Goal: Task Accomplishment & Management: Manage account settings

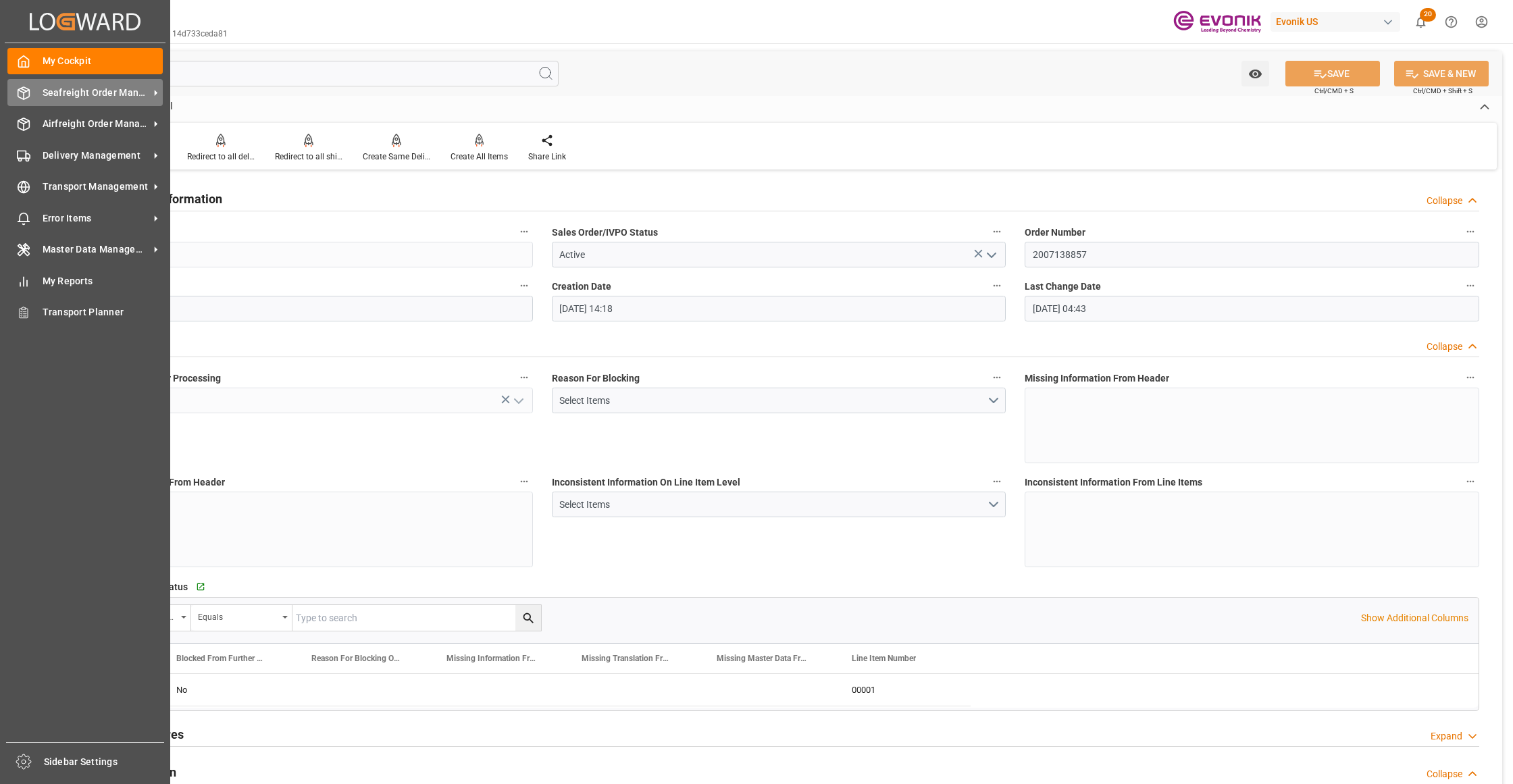
scroll to position [900, 0]
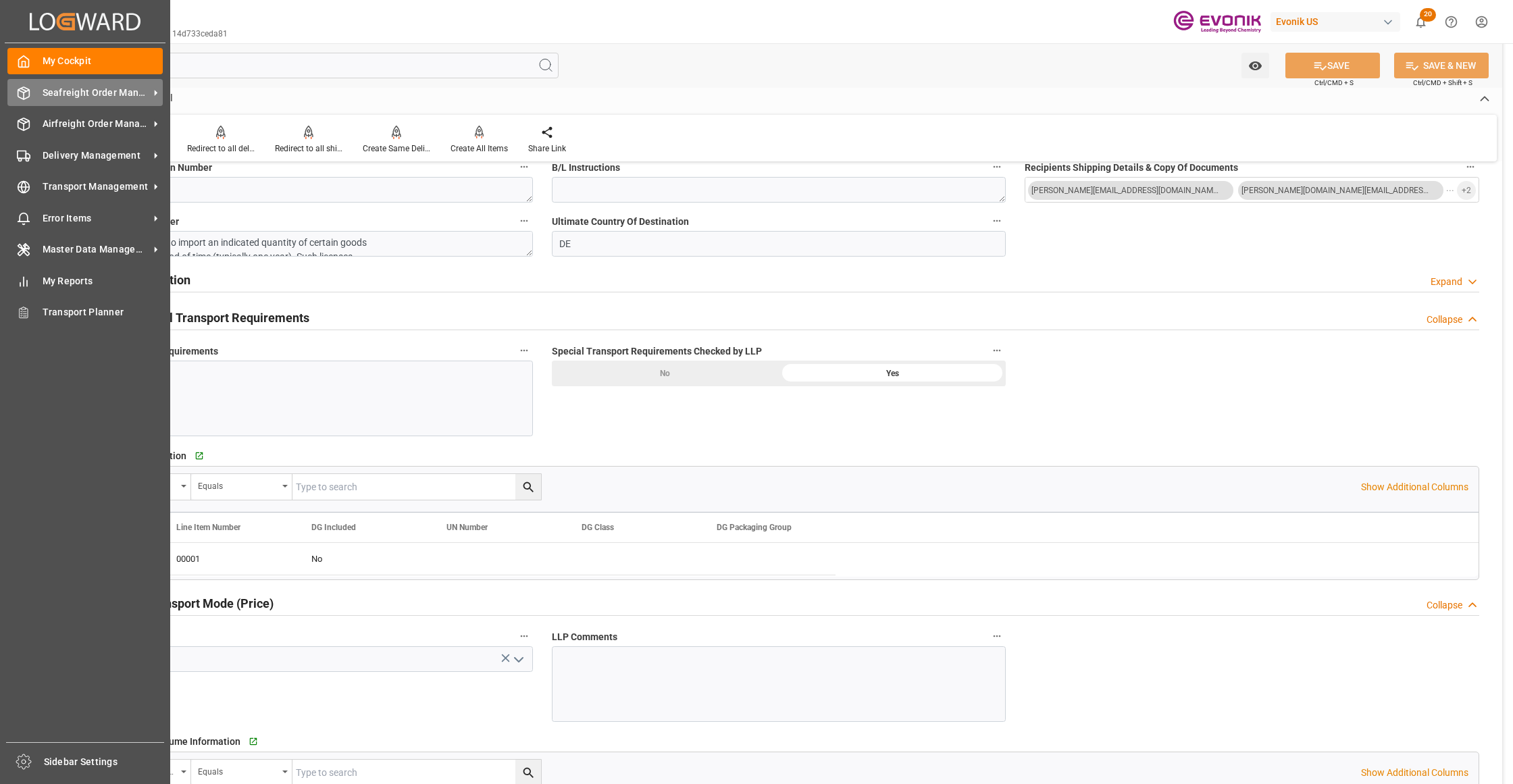
click at [47, 93] on span "Seafreight Order Management" at bounding box center [95, 93] width 107 height 14
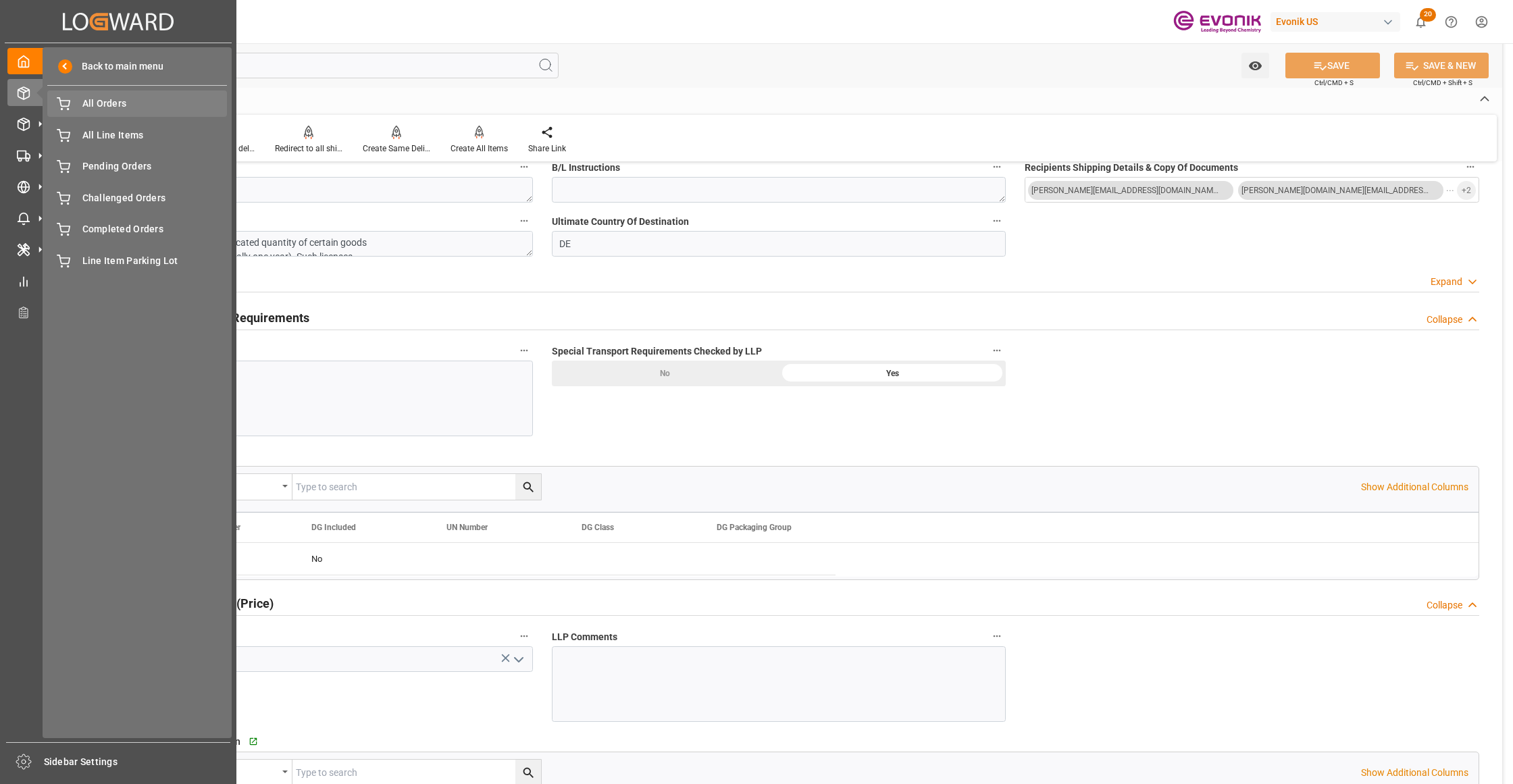
click at [103, 102] on span "All Orders" at bounding box center [155, 104] width 145 height 14
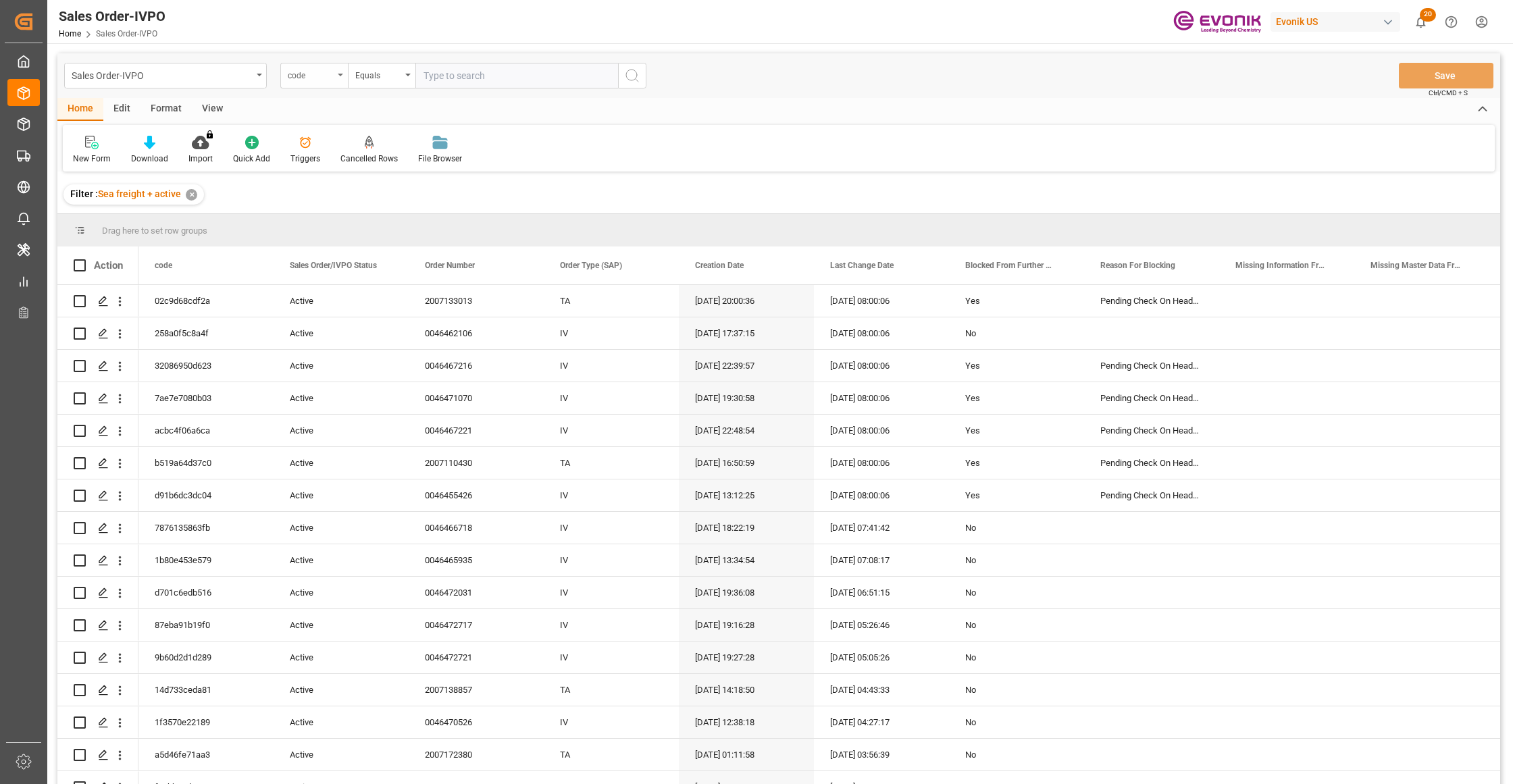
click at [309, 84] on div "code" at bounding box center [313, 75] width 68 height 26
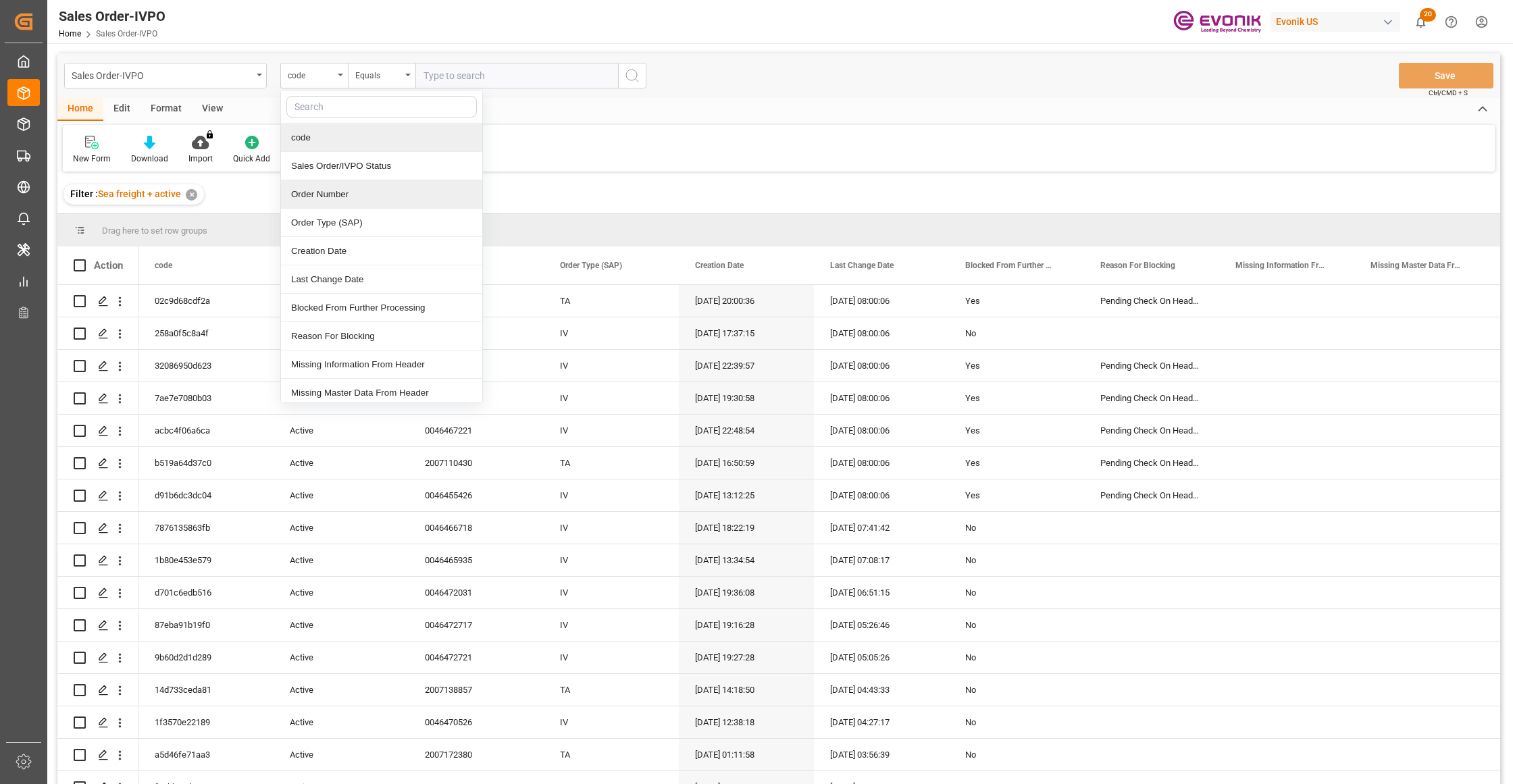
click at [339, 198] on div "Order Number" at bounding box center [381, 194] width 201 height 29
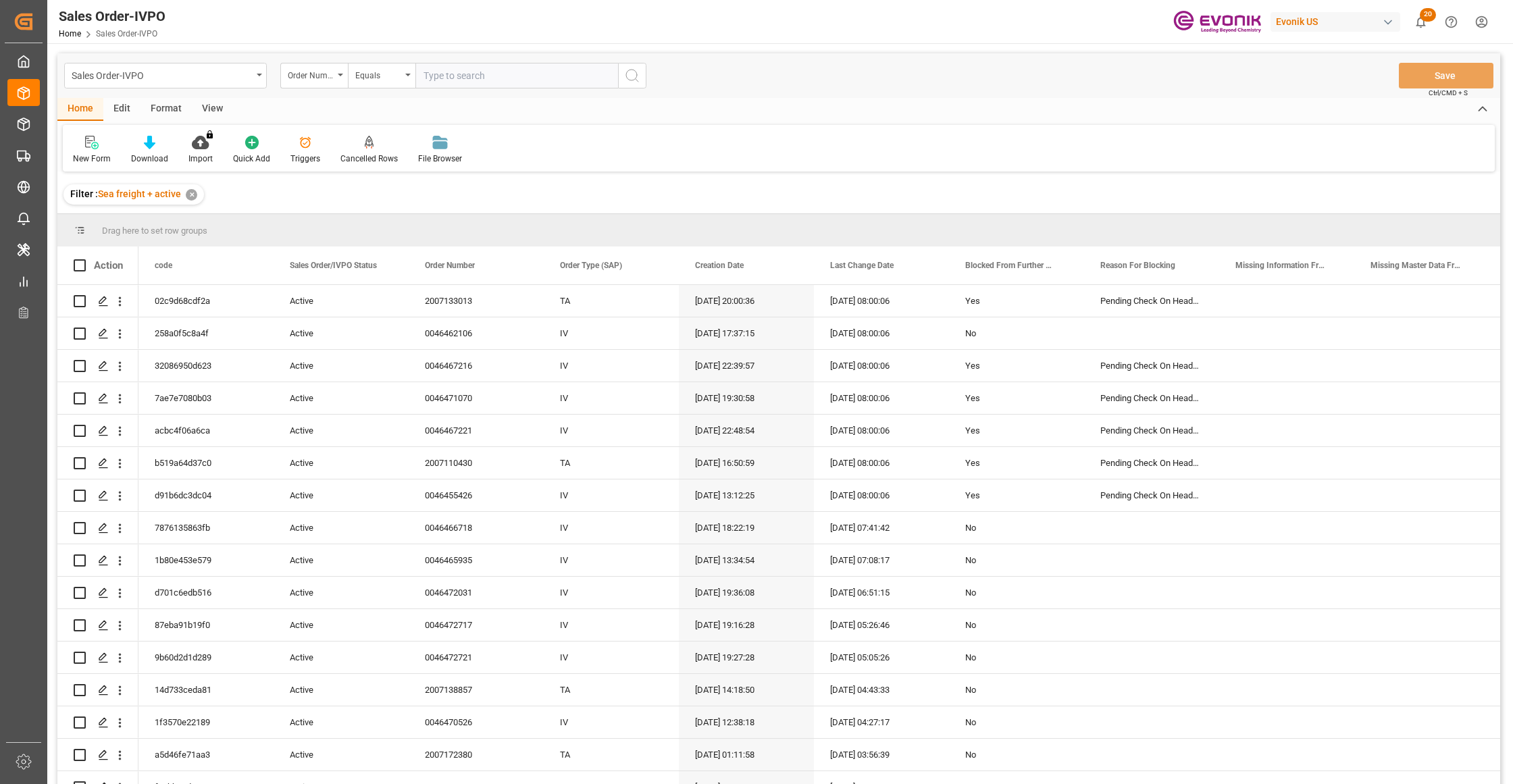
click at [463, 73] on input "text" at bounding box center [516, 75] width 203 height 26
paste input "0046472721"
type input "0046472721"
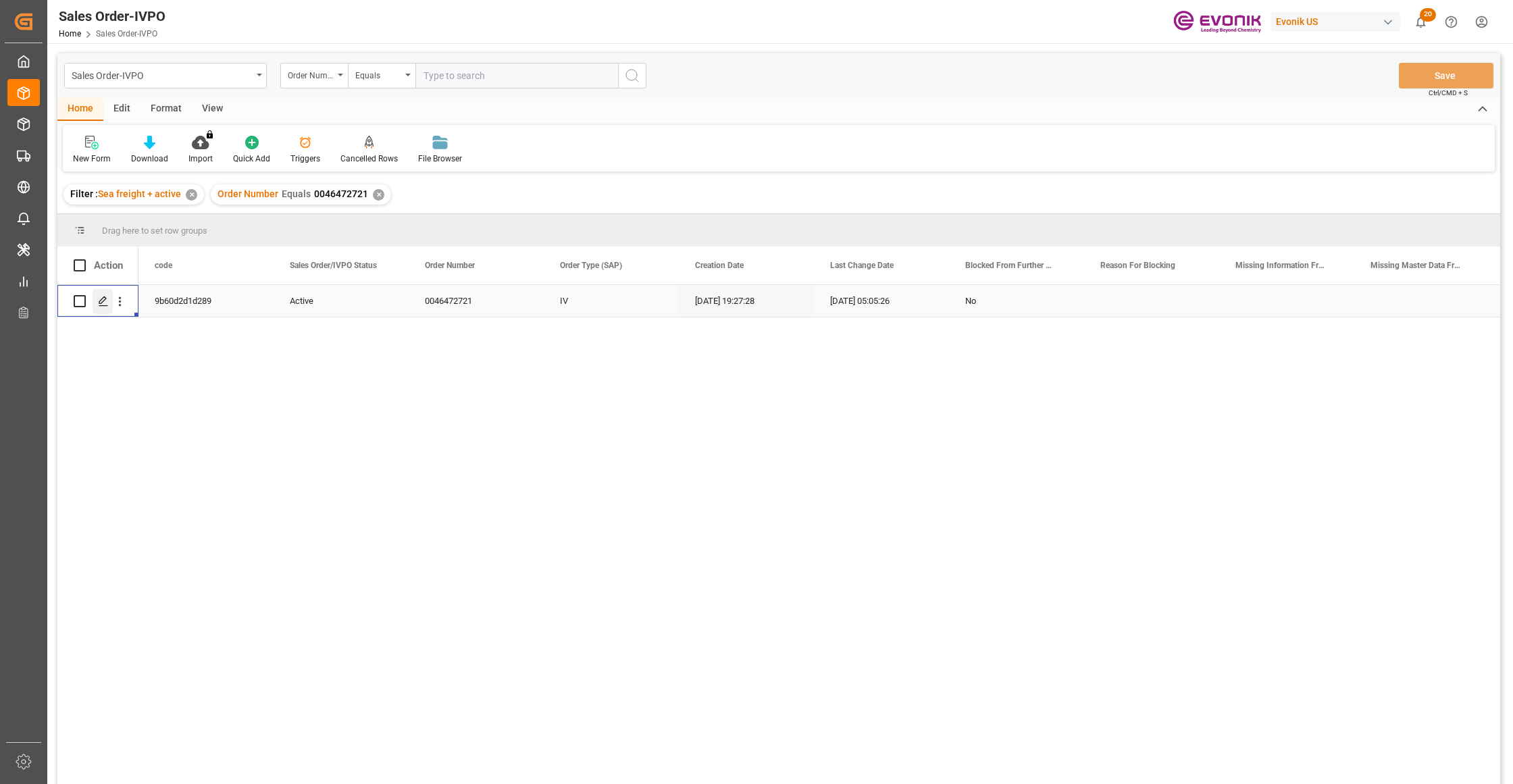
click at [105, 302] on icon "Press SPACE to select this row." at bounding box center [104, 301] width 11 height 11
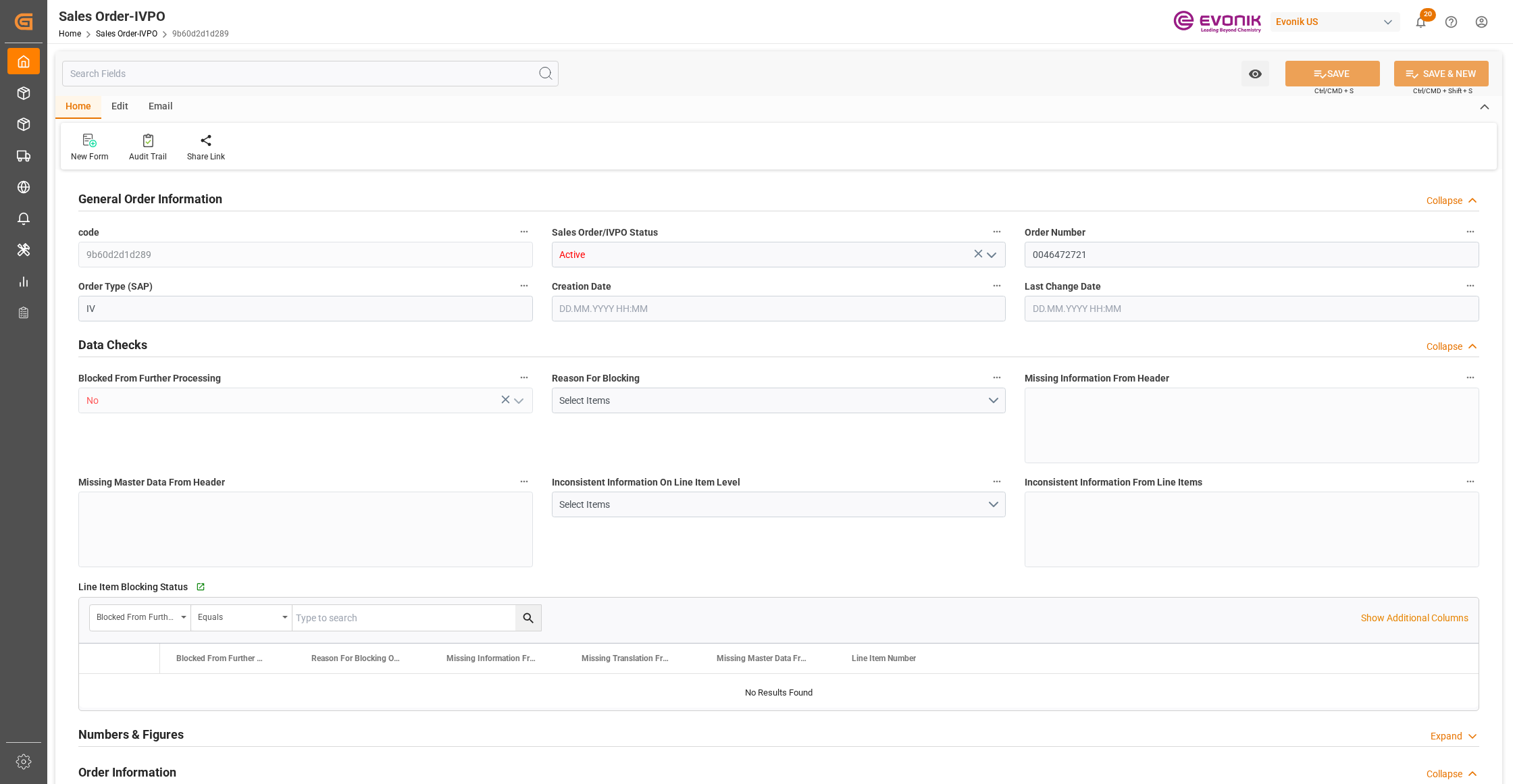
type input "NLRTM"
type input "0"
type input "1"
type input "2"
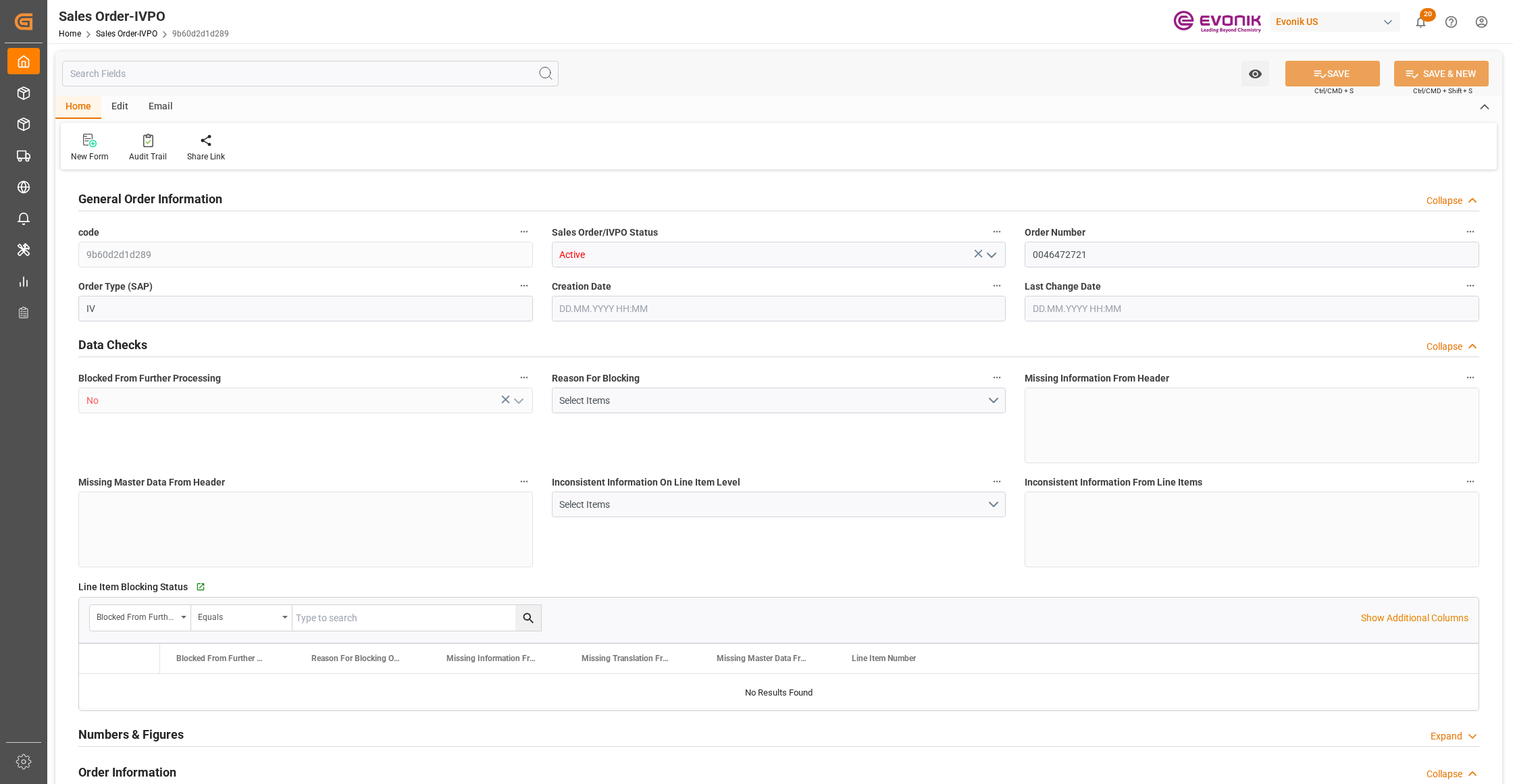
type input "15321.6"
type input "32.8854"
type input "17000"
type input "30"
type input "[DATE] 19:27"
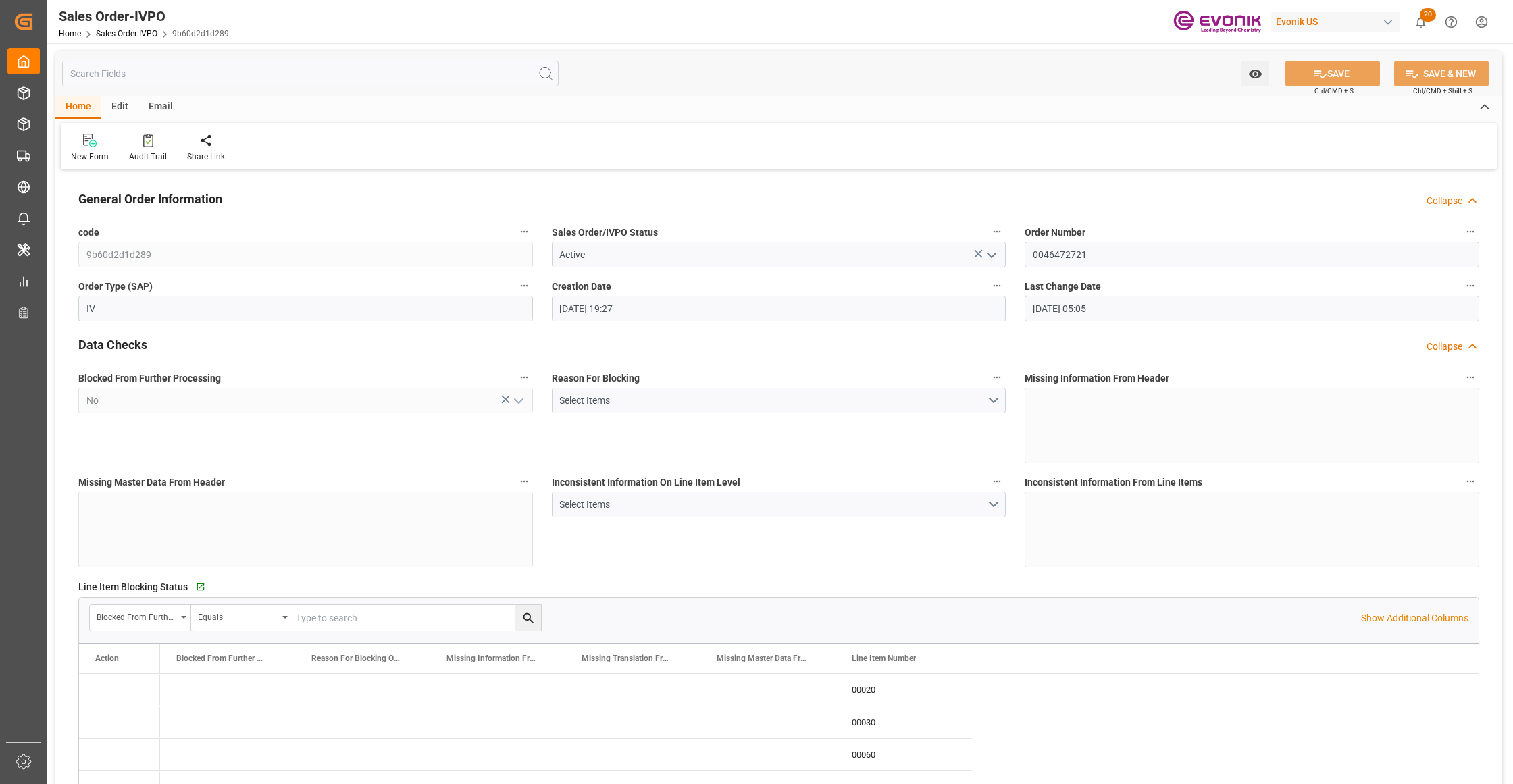
type input "[DATE] 05:05"
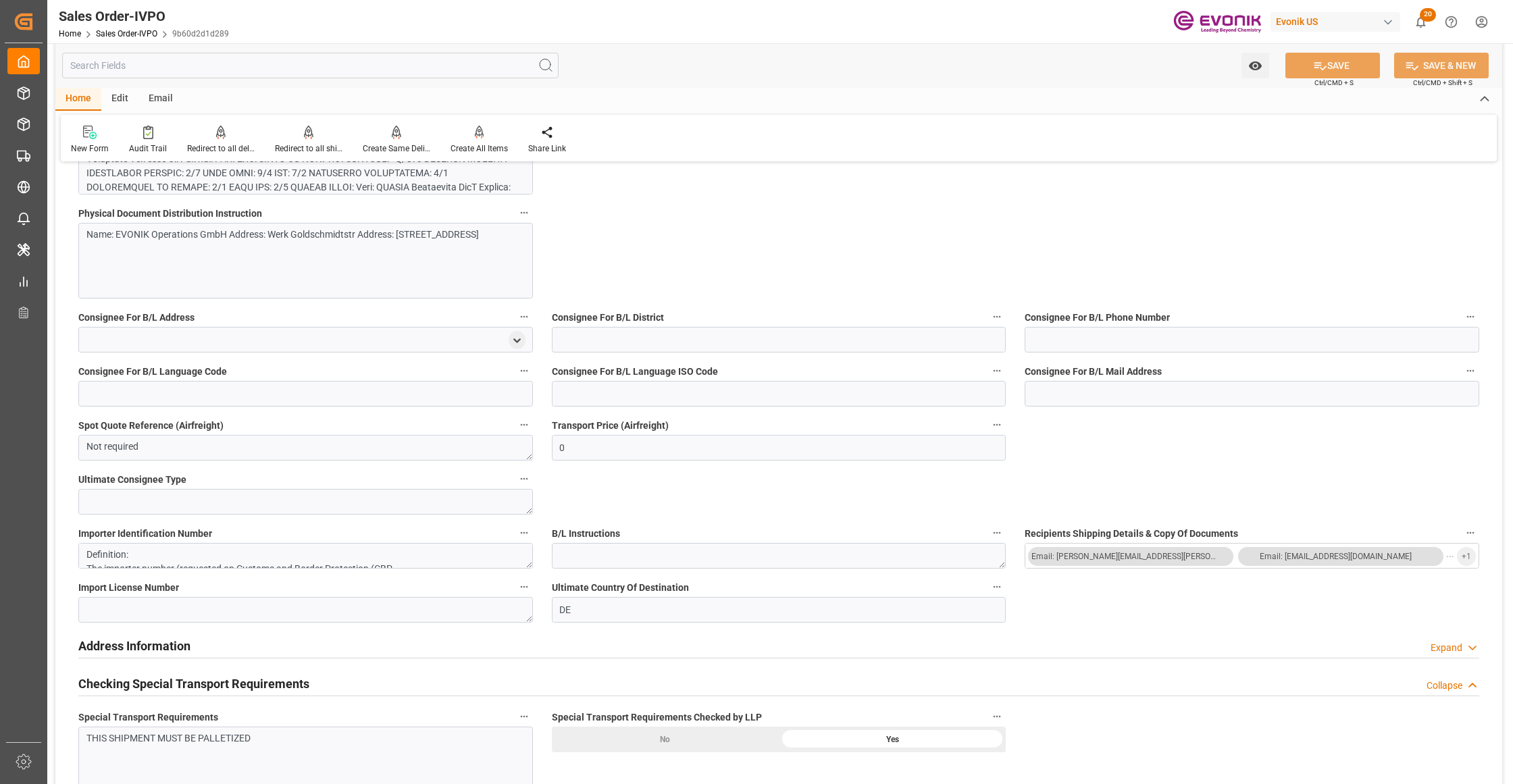
scroll to position [900, 0]
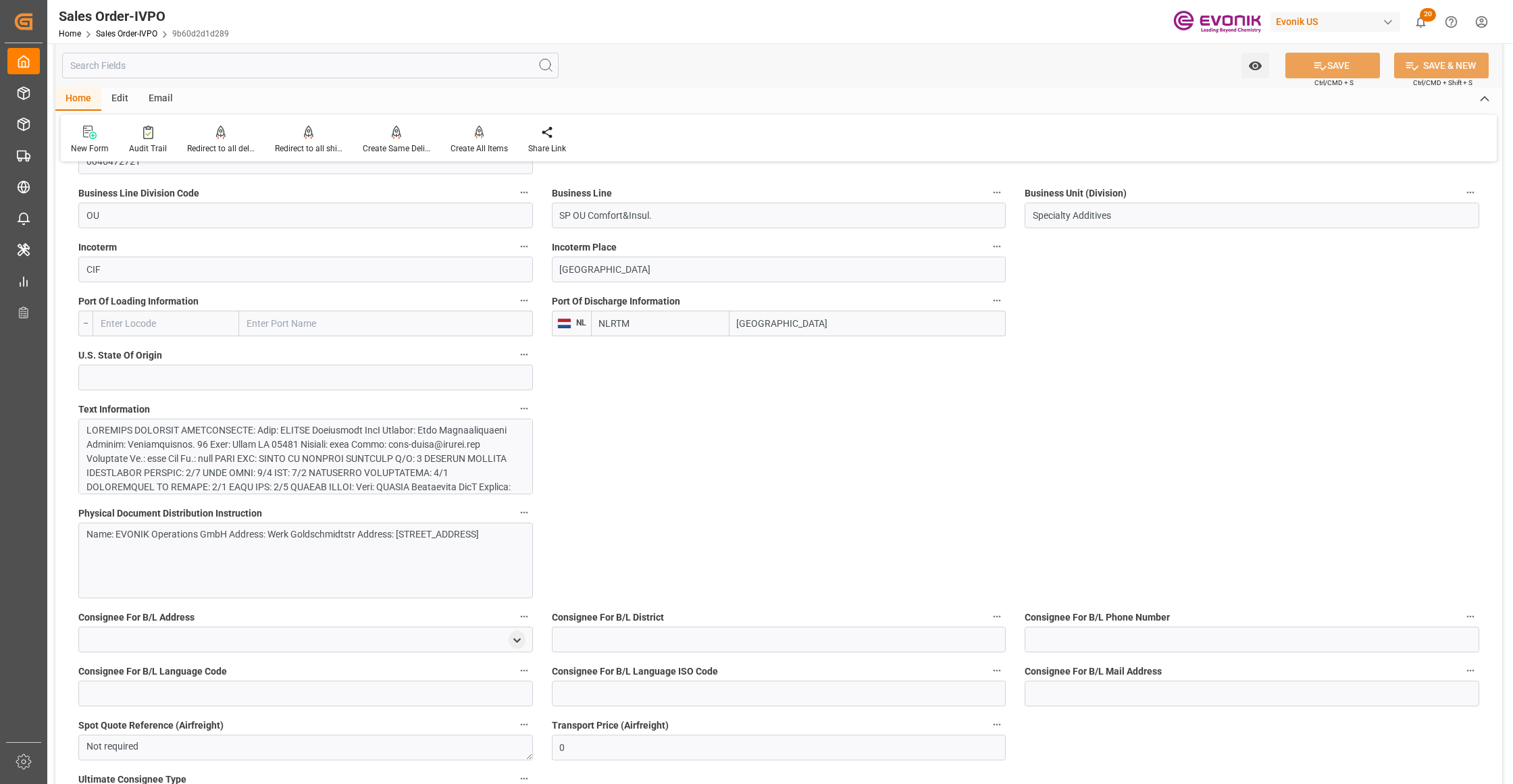
click at [397, 449] on div at bounding box center [299, 572] width 426 height 298
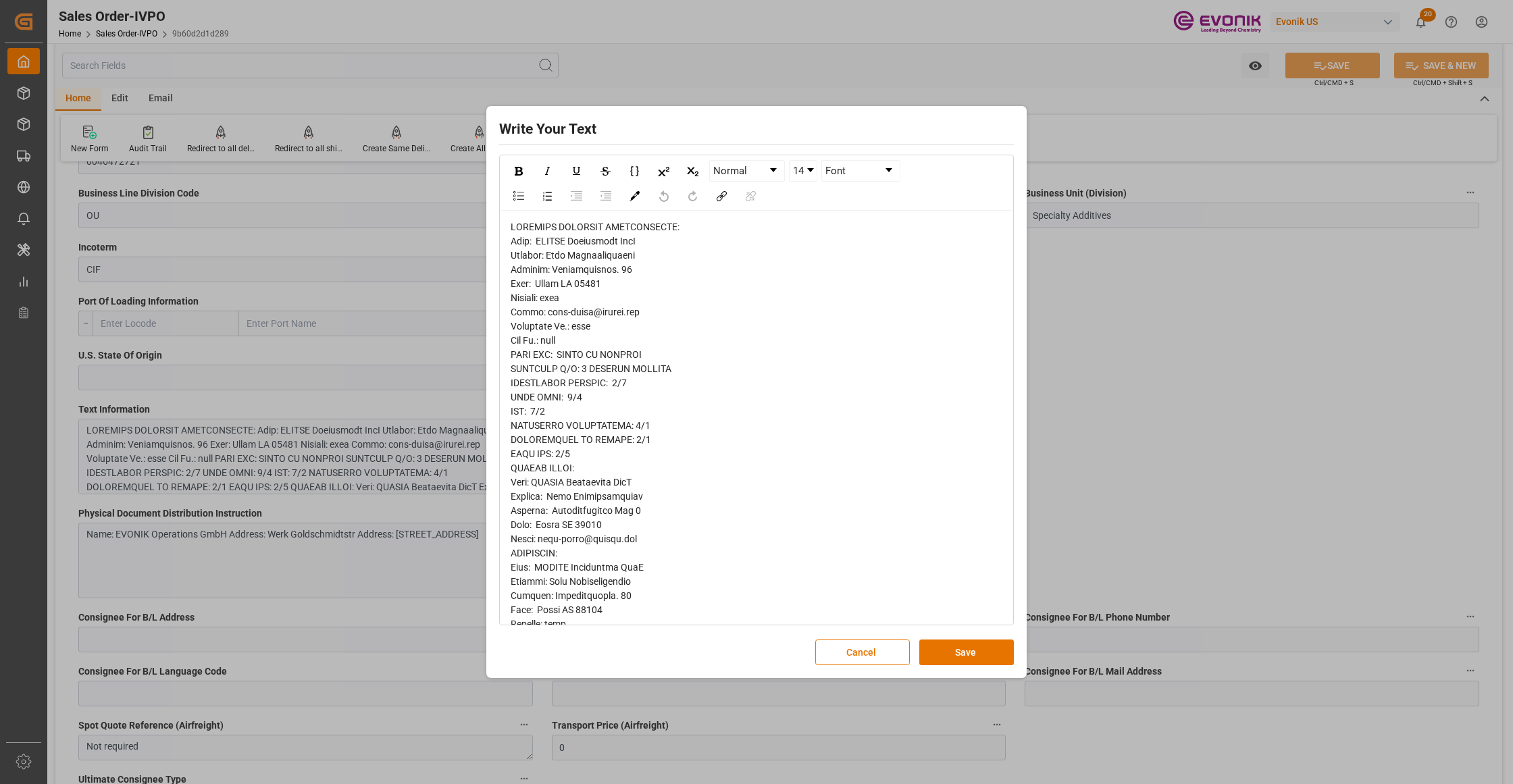
click at [520, 246] on span "rdw-editor" at bounding box center [683, 673] width 346 height 904
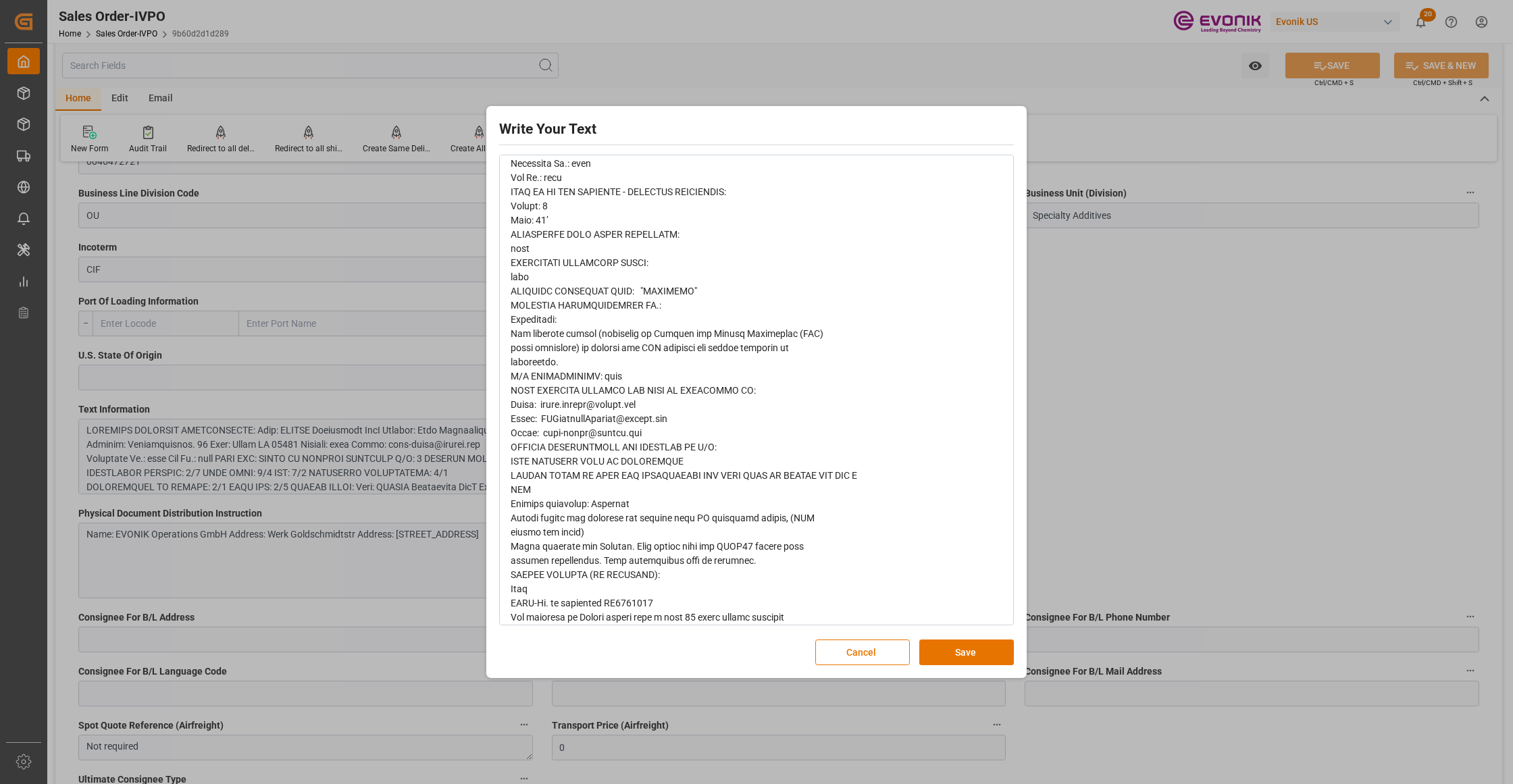
scroll to position [503, 0]
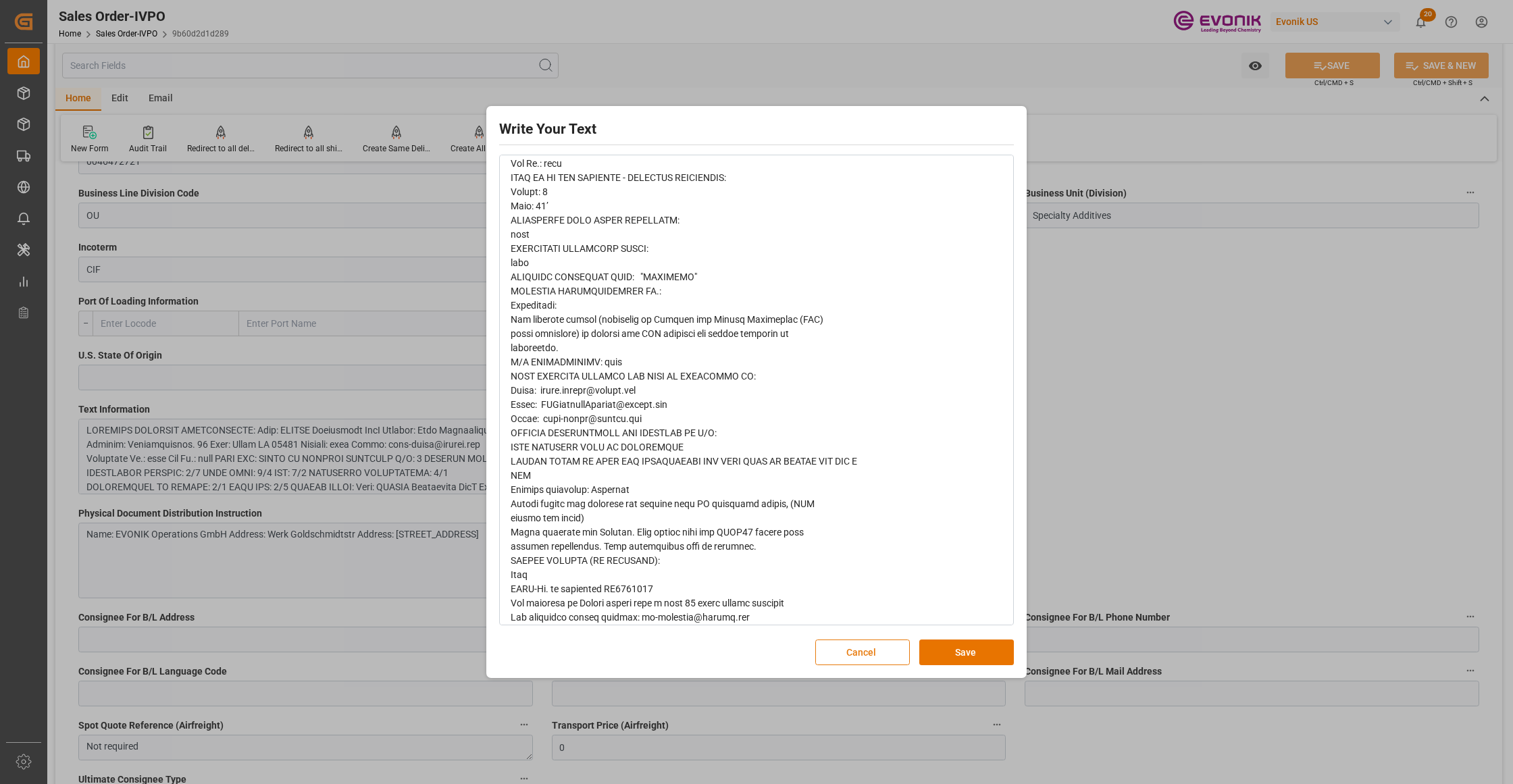
click at [860, 652] on button "Cancel" at bounding box center [862, 652] width 95 height 26
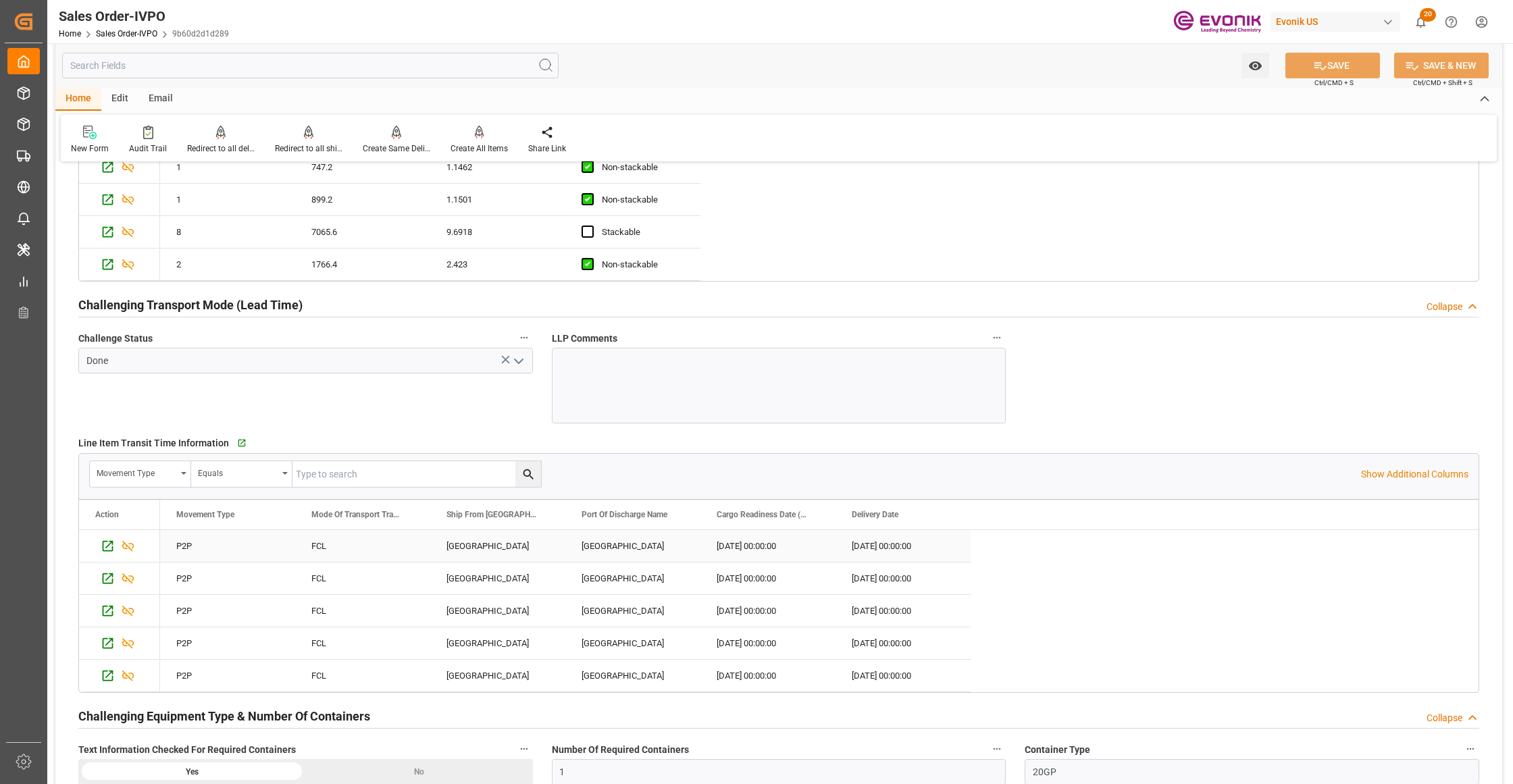
scroll to position [2700, 0]
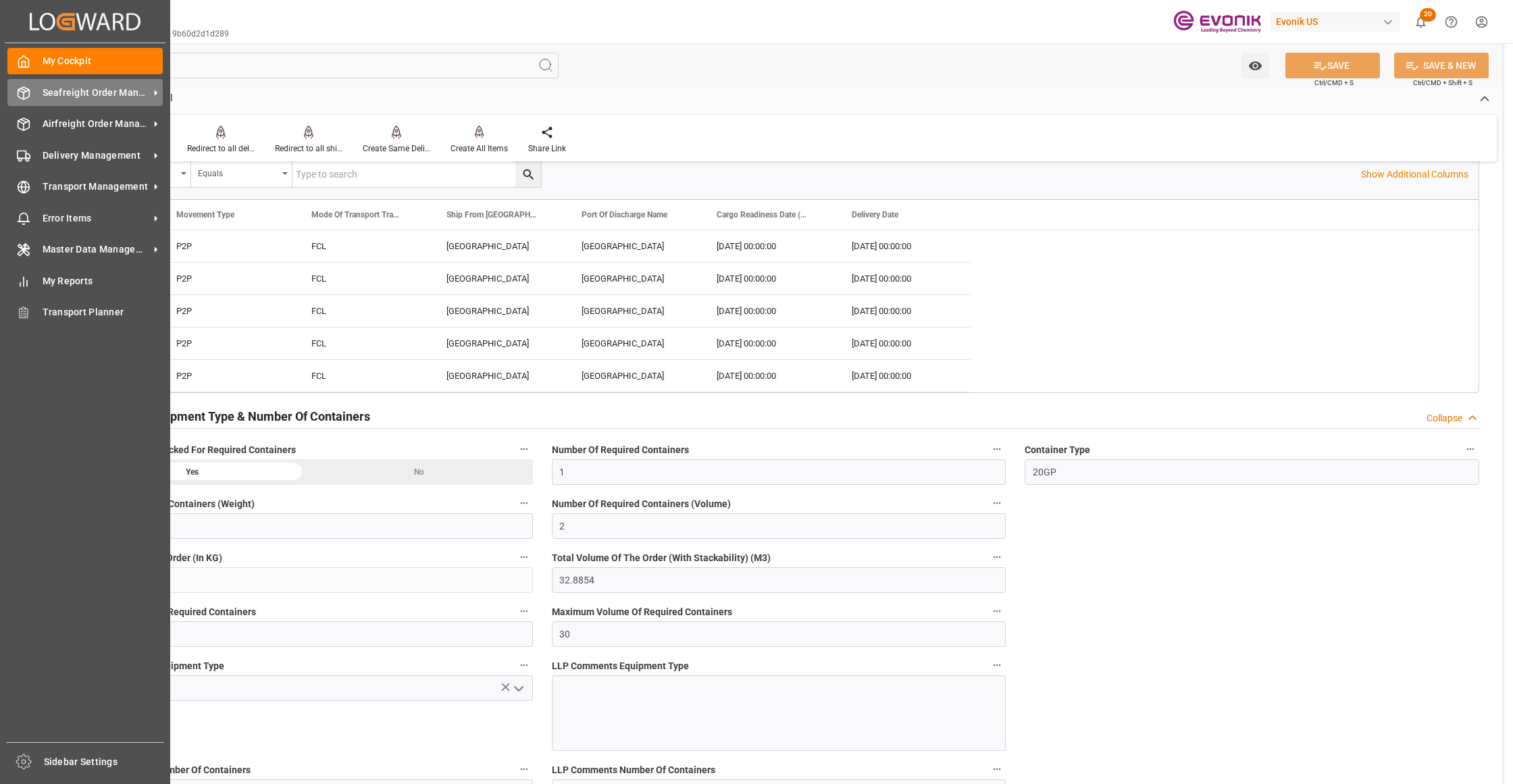
click at [68, 93] on span "Seafreight Order Management" at bounding box center [95, 93] width 107 height 14
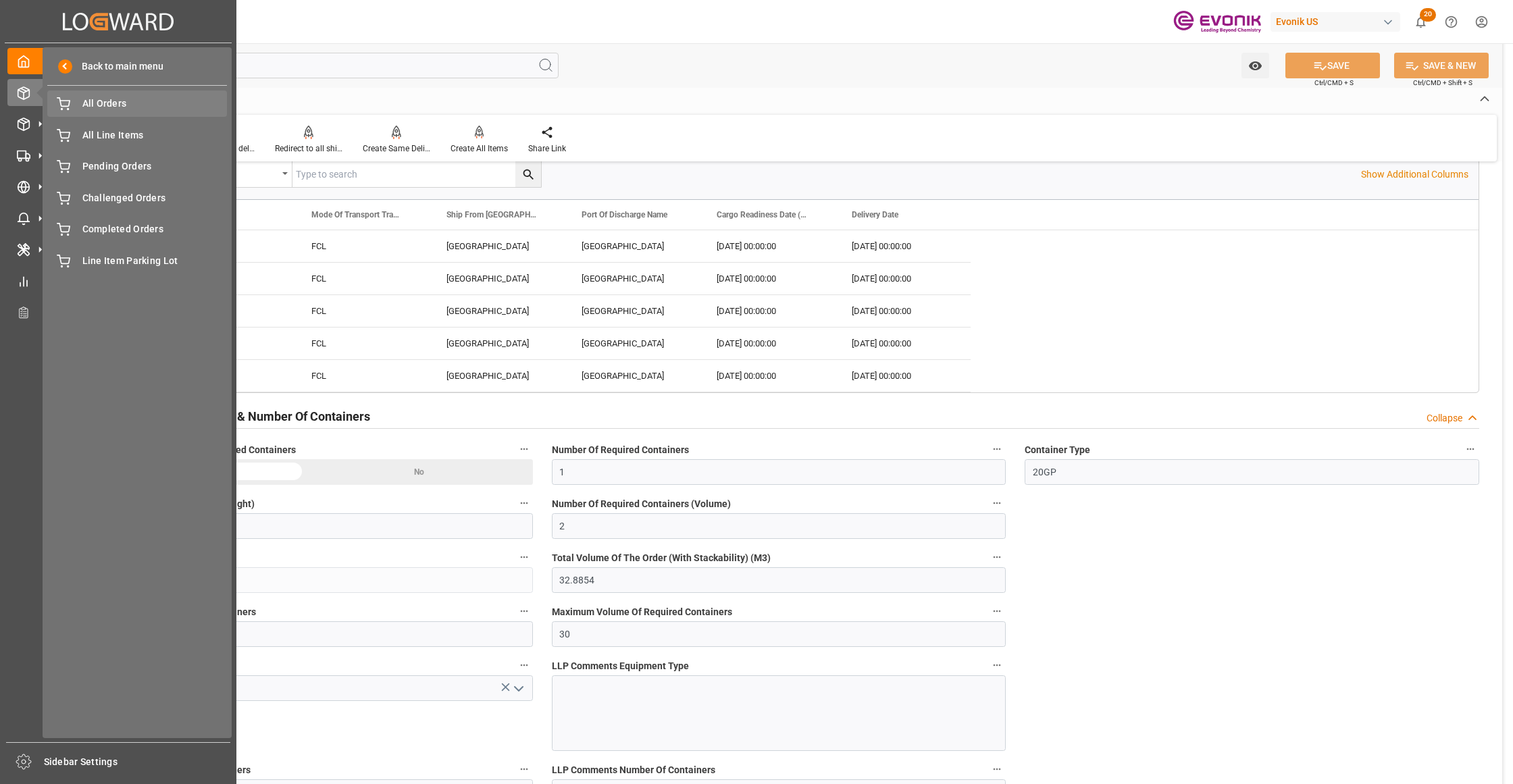
click at [98, 111] on span "All Orders" at bounding box center [155, 104] width 145 height 14
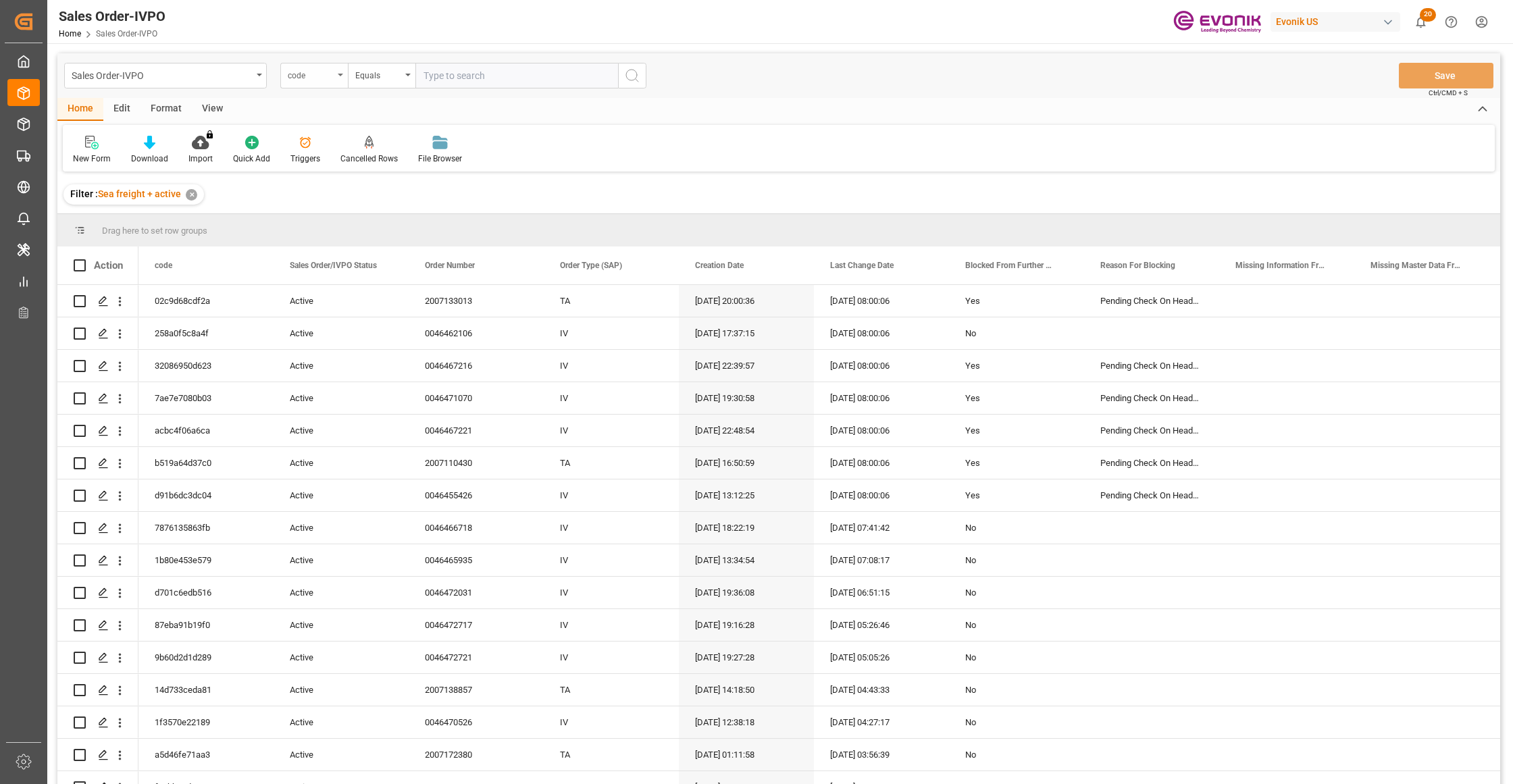
click at [307, 73] on div "code" at bounding box center [311, 74] width 46 height 15
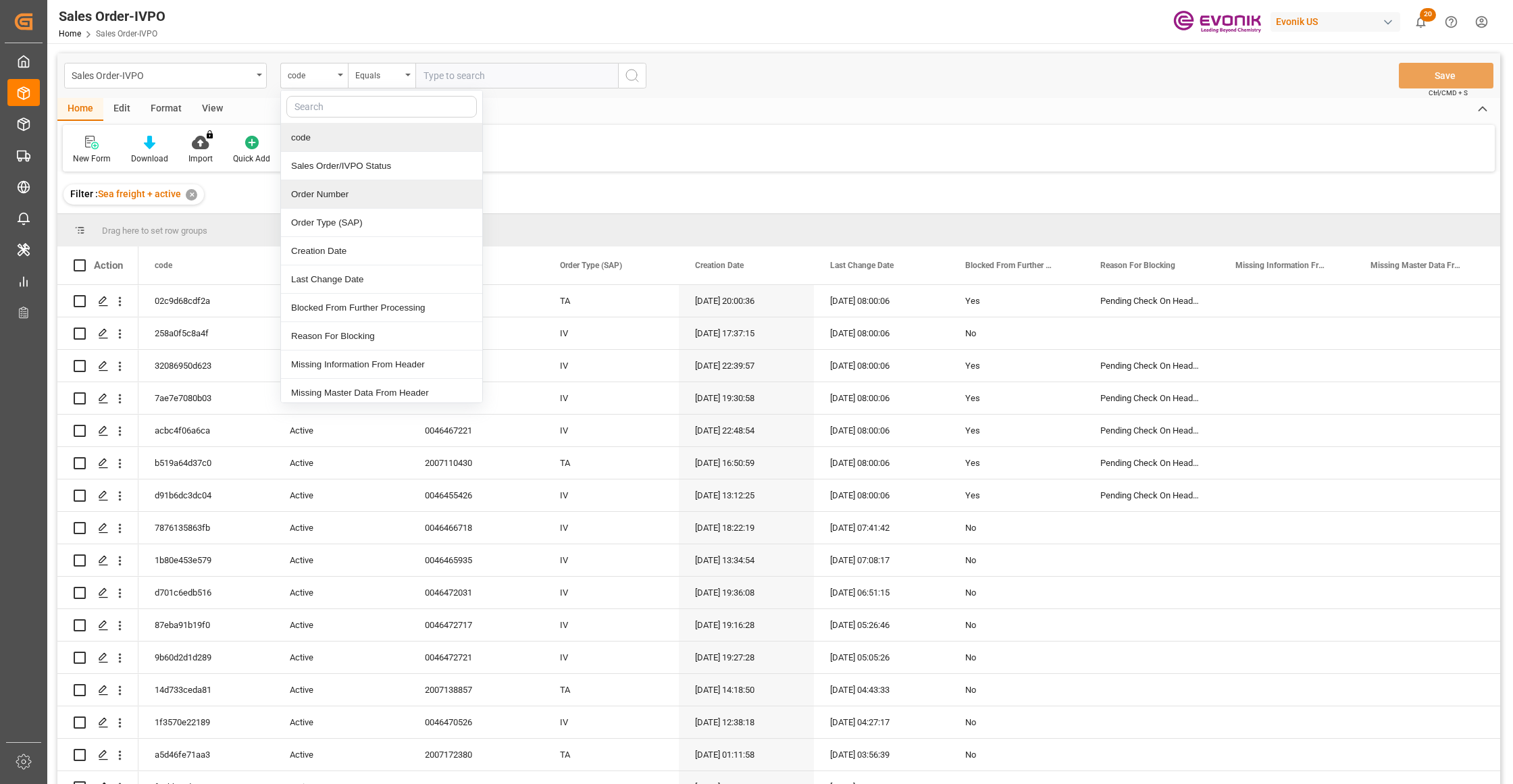
click at [350, 196] on div "Order Number" at bounding box center [381, 194] width 201 height 29
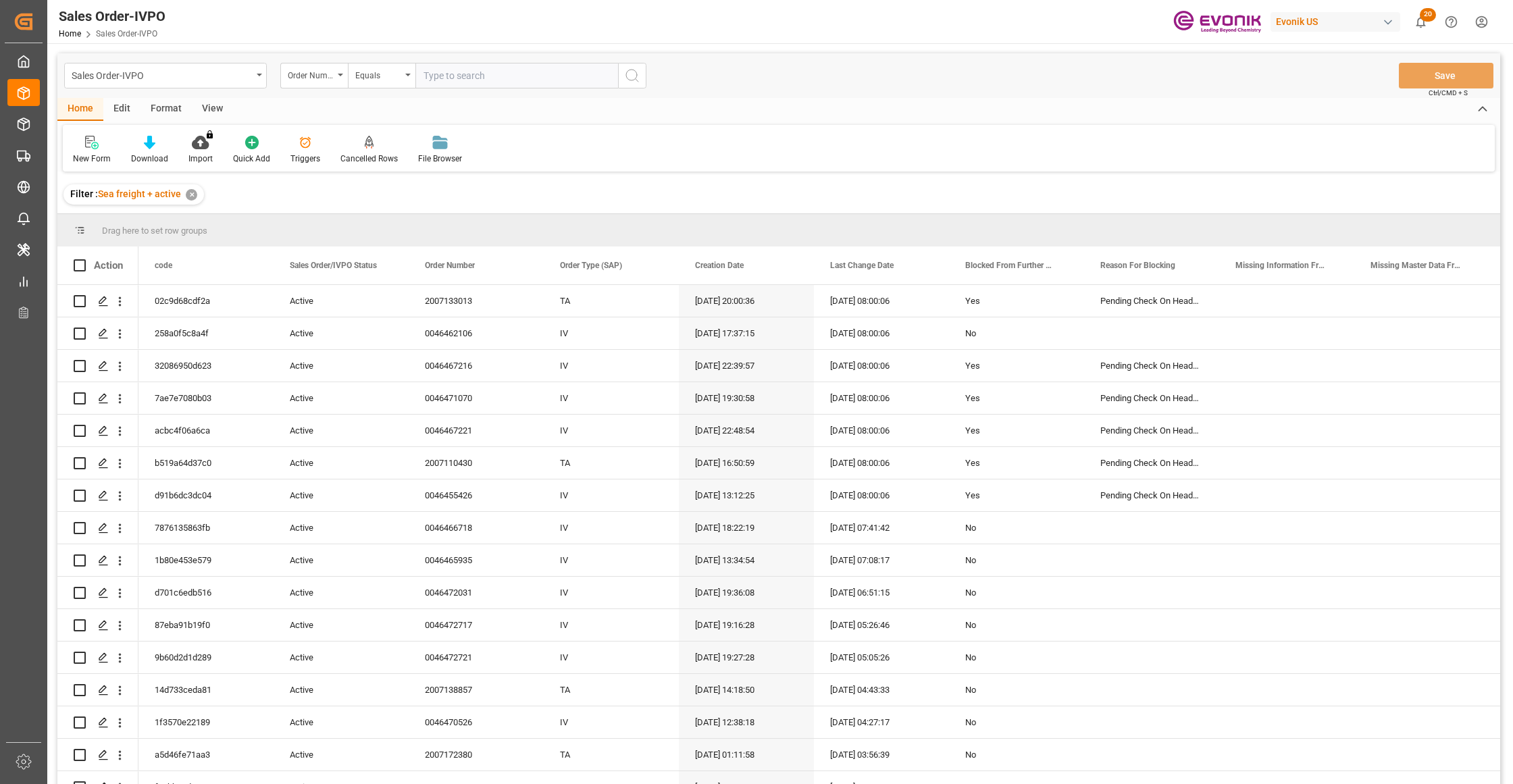
click at [473, 71] on input "text" at bounding box center [516, 75] width 203 height 26
paste input "46472717"
click at [426, 77] on input "46472717" at bounding box center [516, 75] width 203 height 26
type input "0046472717"
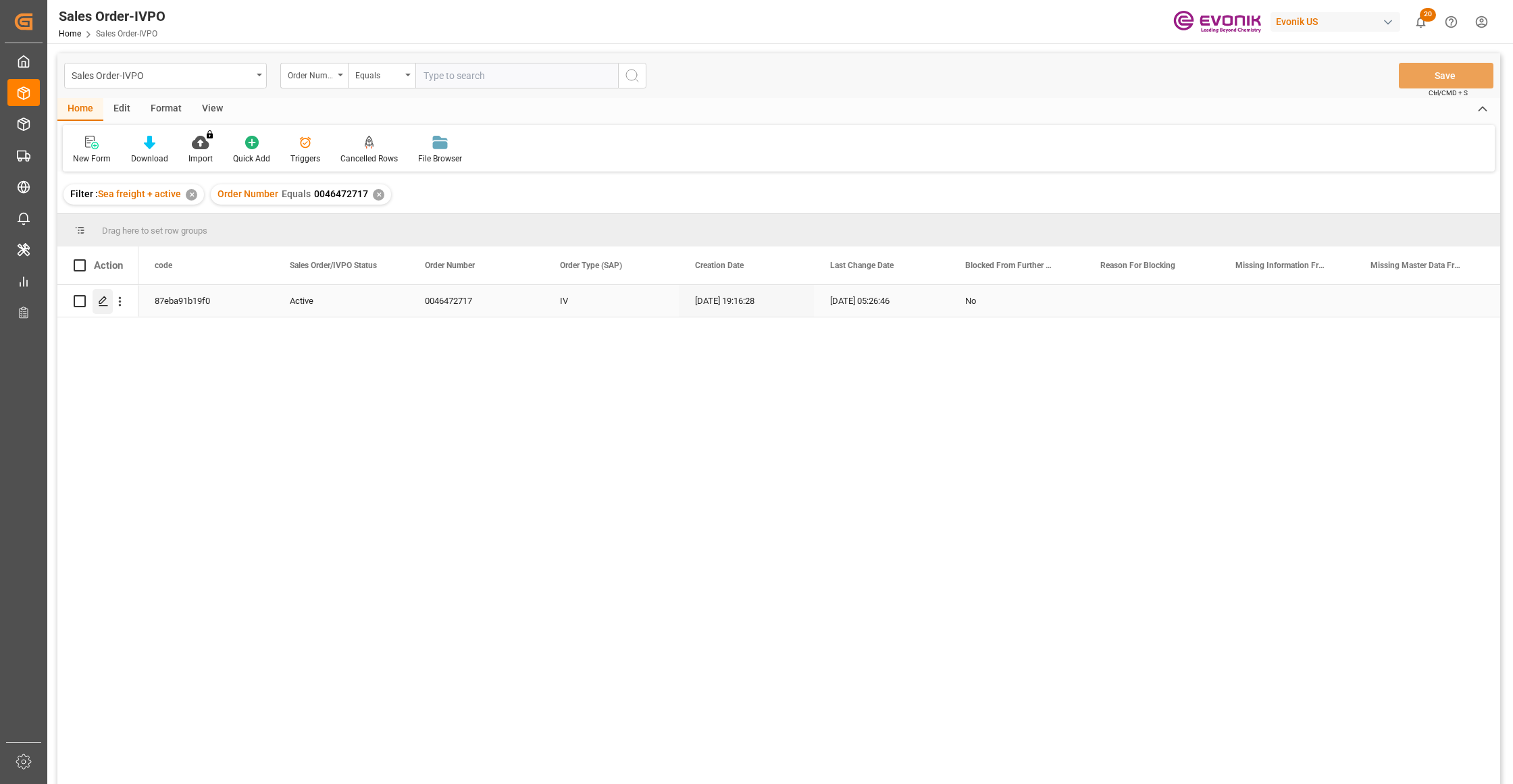
click at [105, 301] on icon "Press SPACE to select this row." at bounding box center [104, 301] width 11 height 11
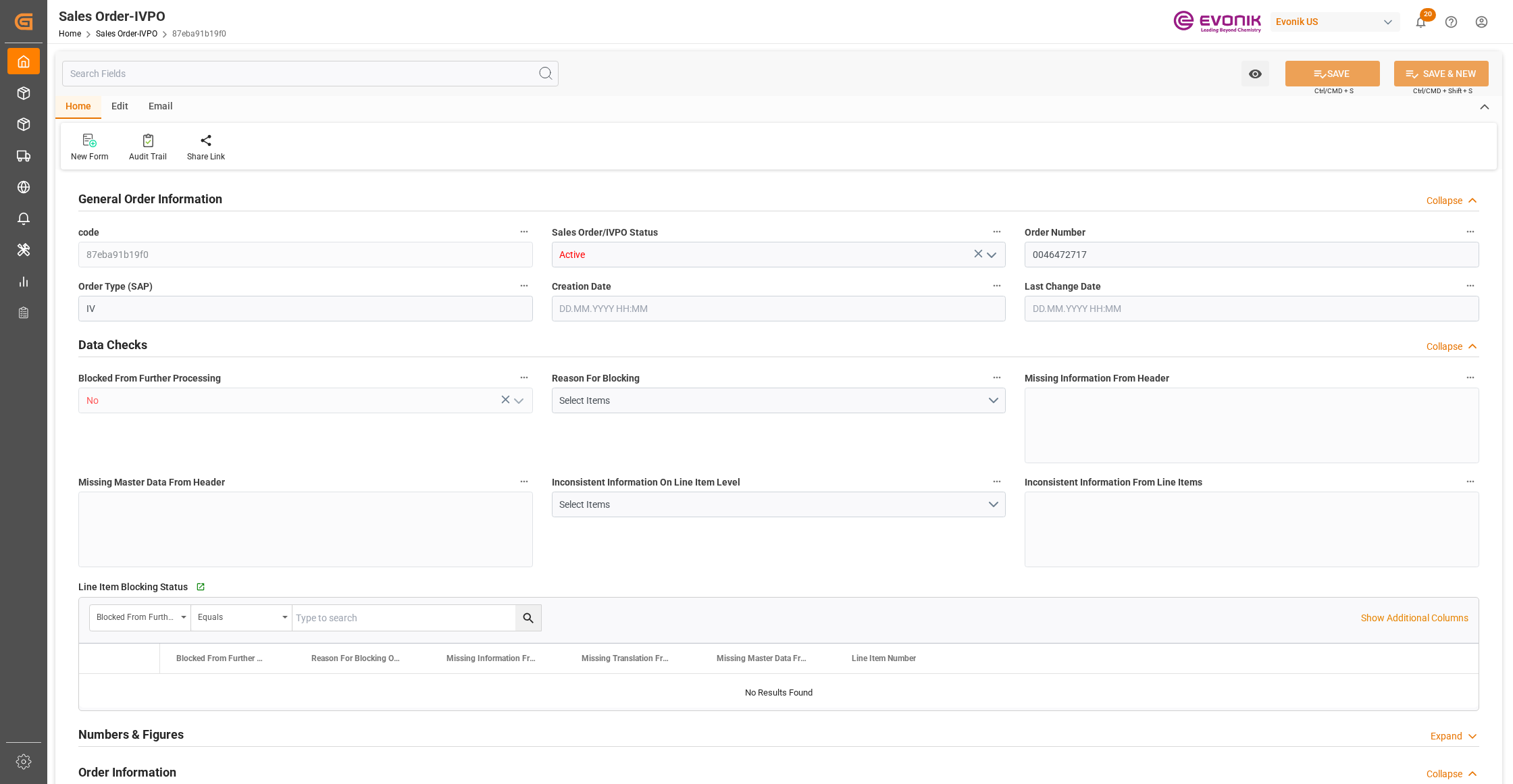
type input "BEANR"
type input "0"
type input "1"
type input "2"
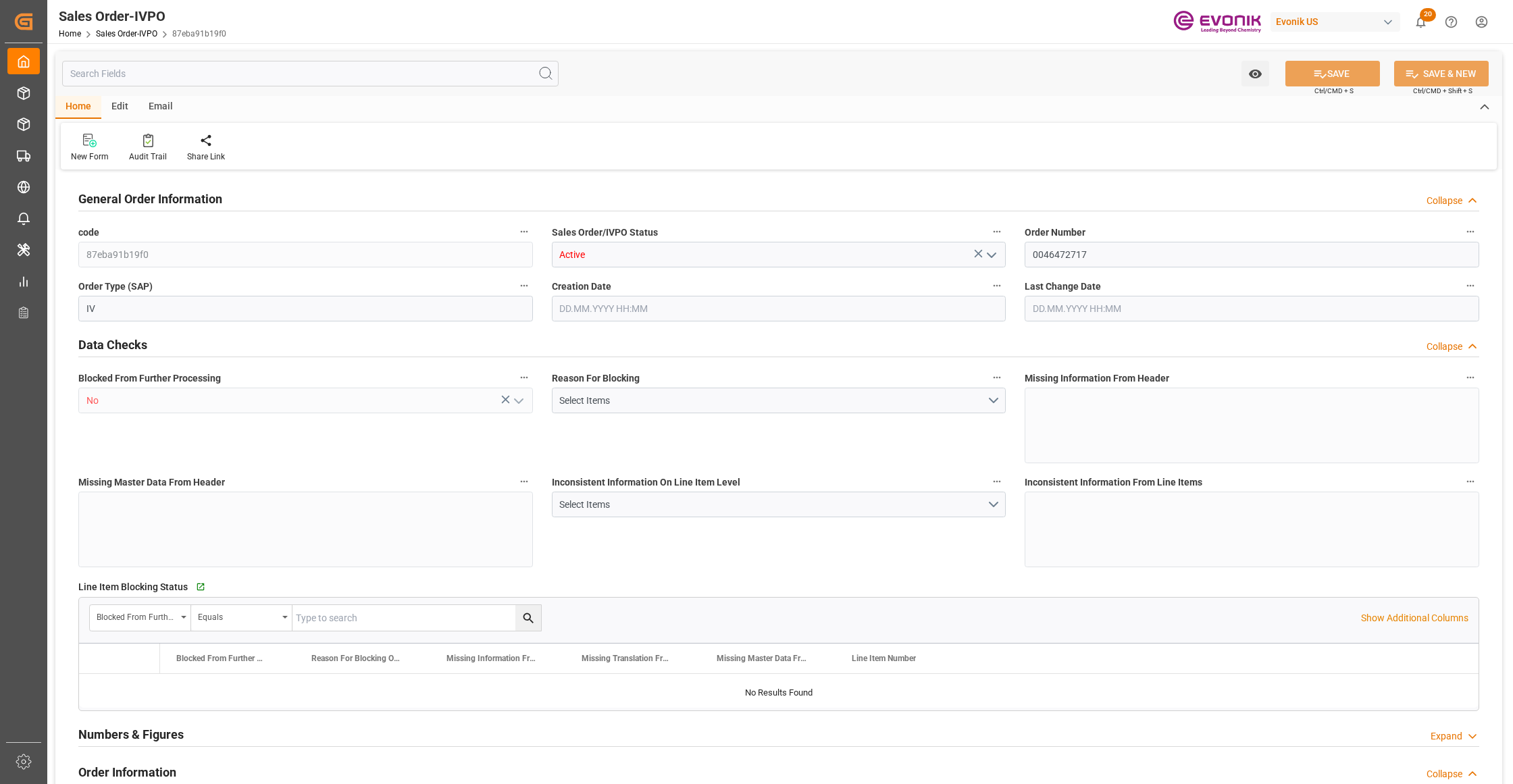
type input "15504"
type input "46.006"
type input "17000"
type input "30"
type input "10.09.2025 19:16"
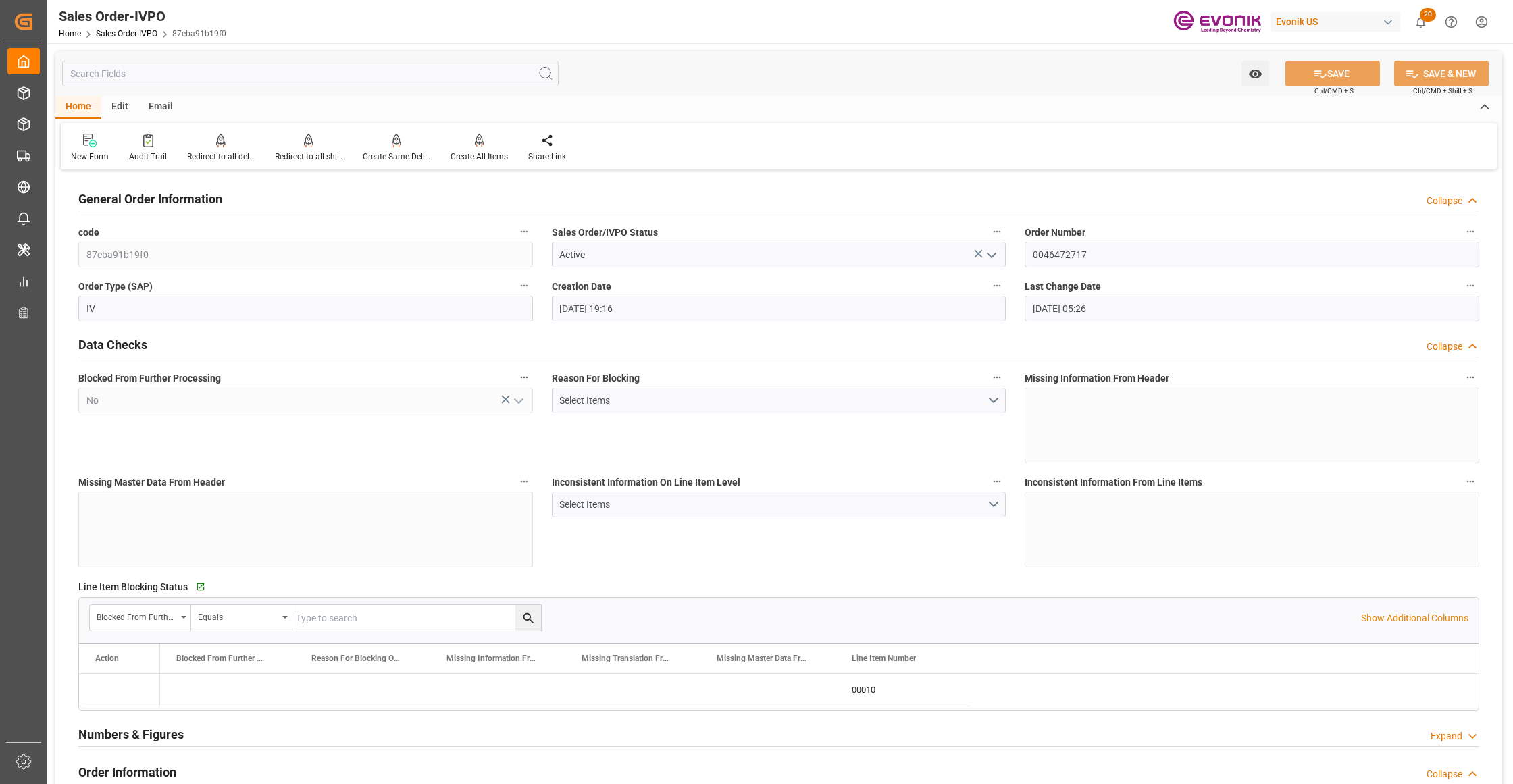
type input "11.09.2025 05:26"
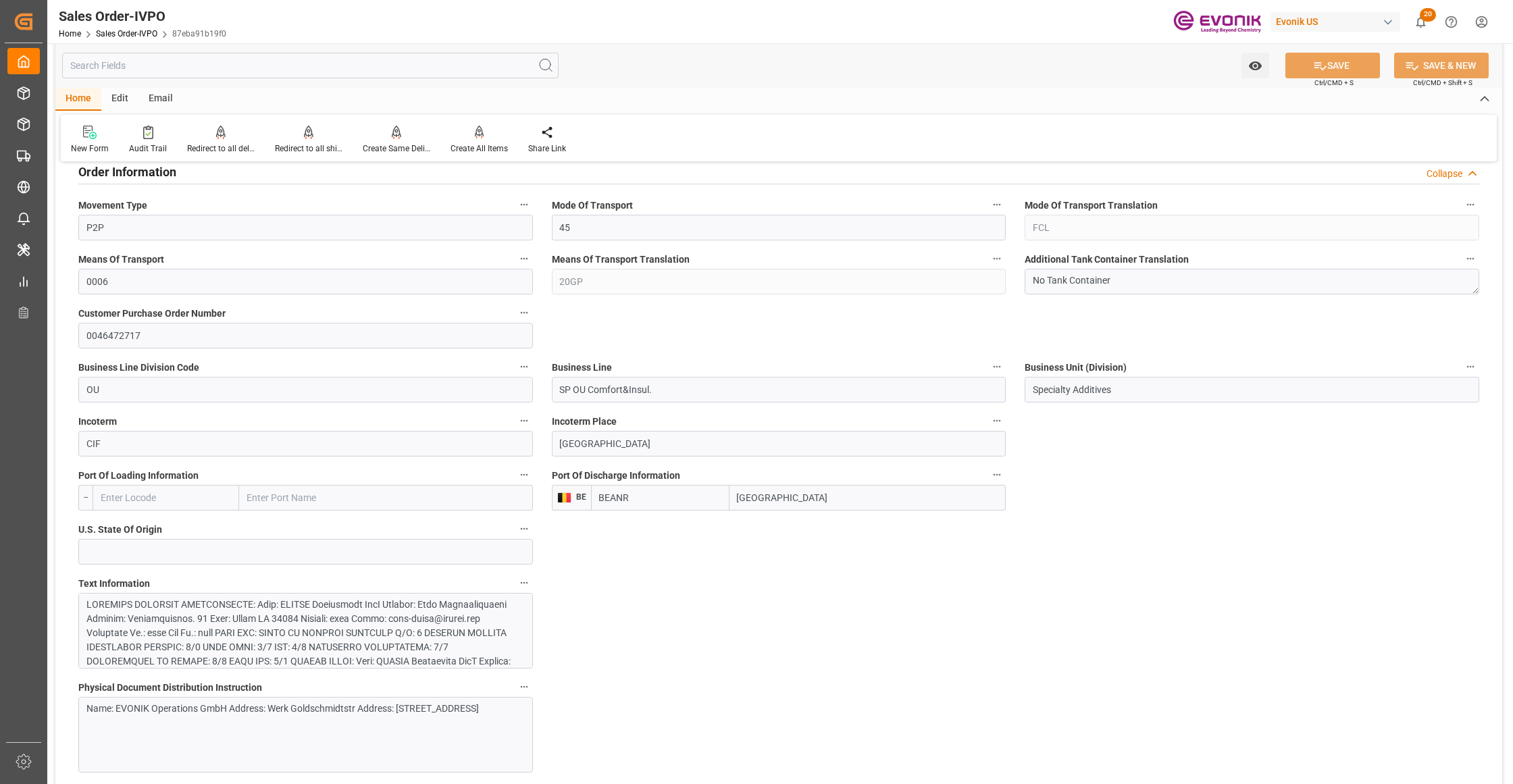
scroll to position [900, 0]
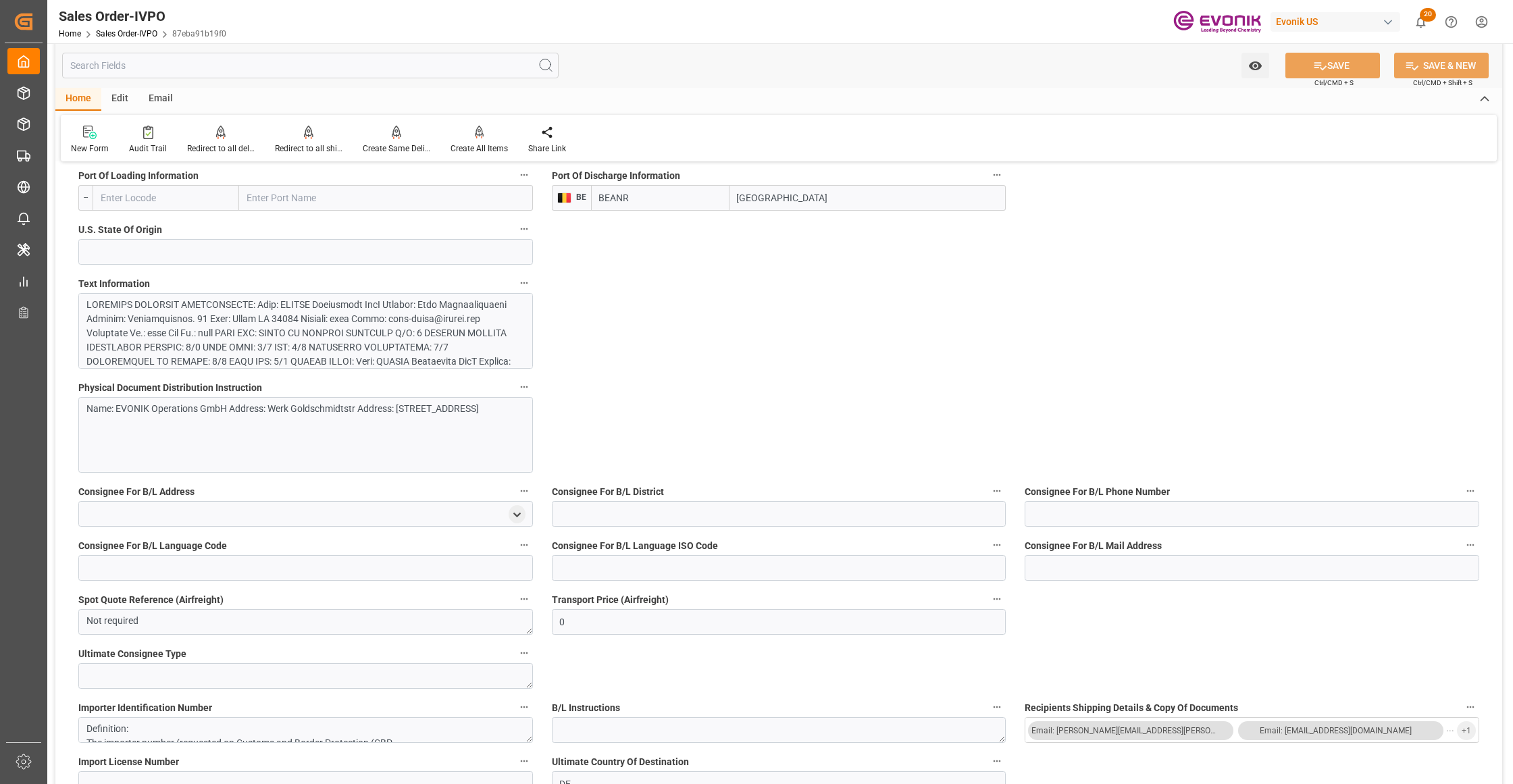
click at [382, 317] on div at bounding box center [299, 447] width 426 height 298
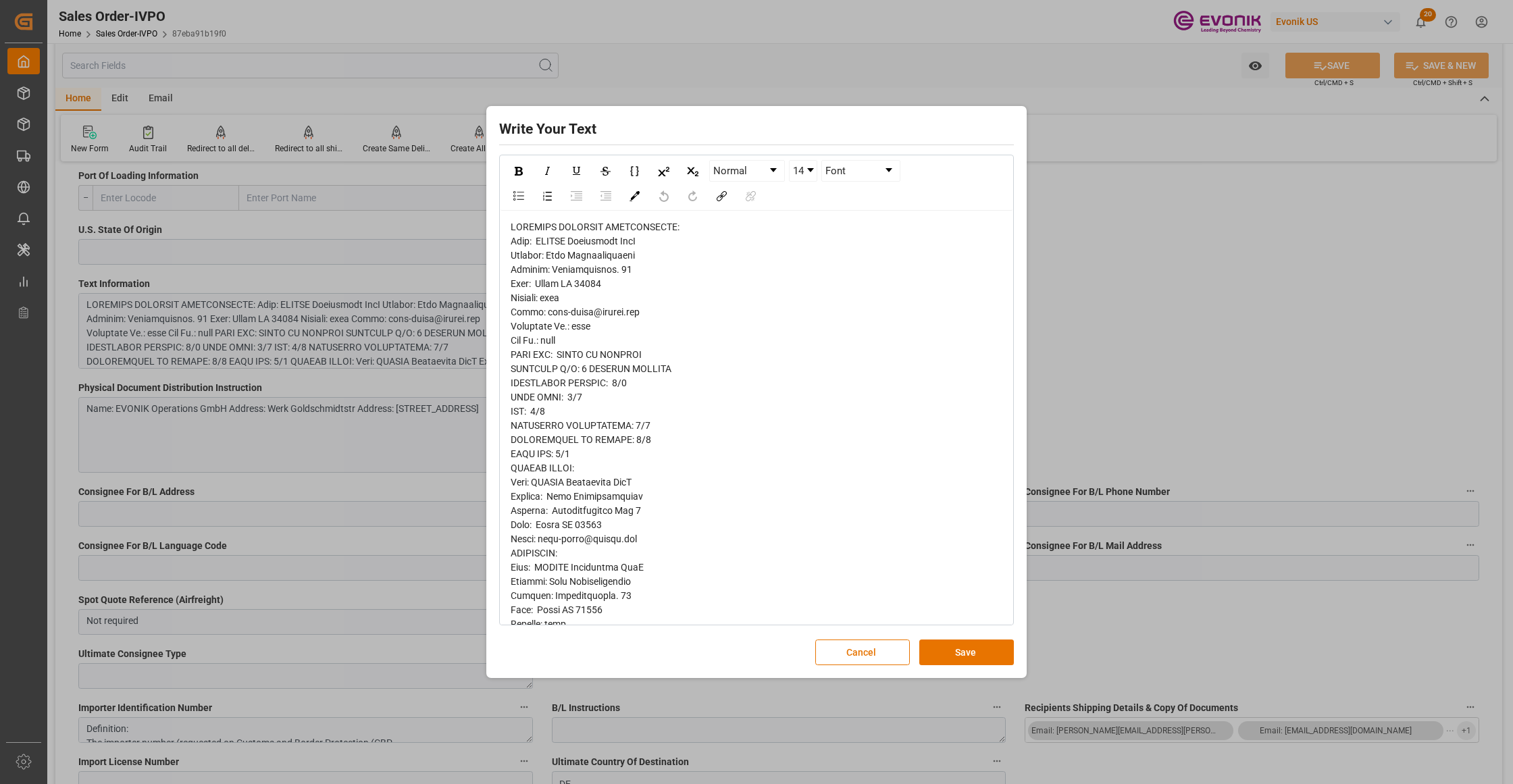
click at [516, 246] on span "rdw-editor" at bounding box center [681, 680] width 340 height 918
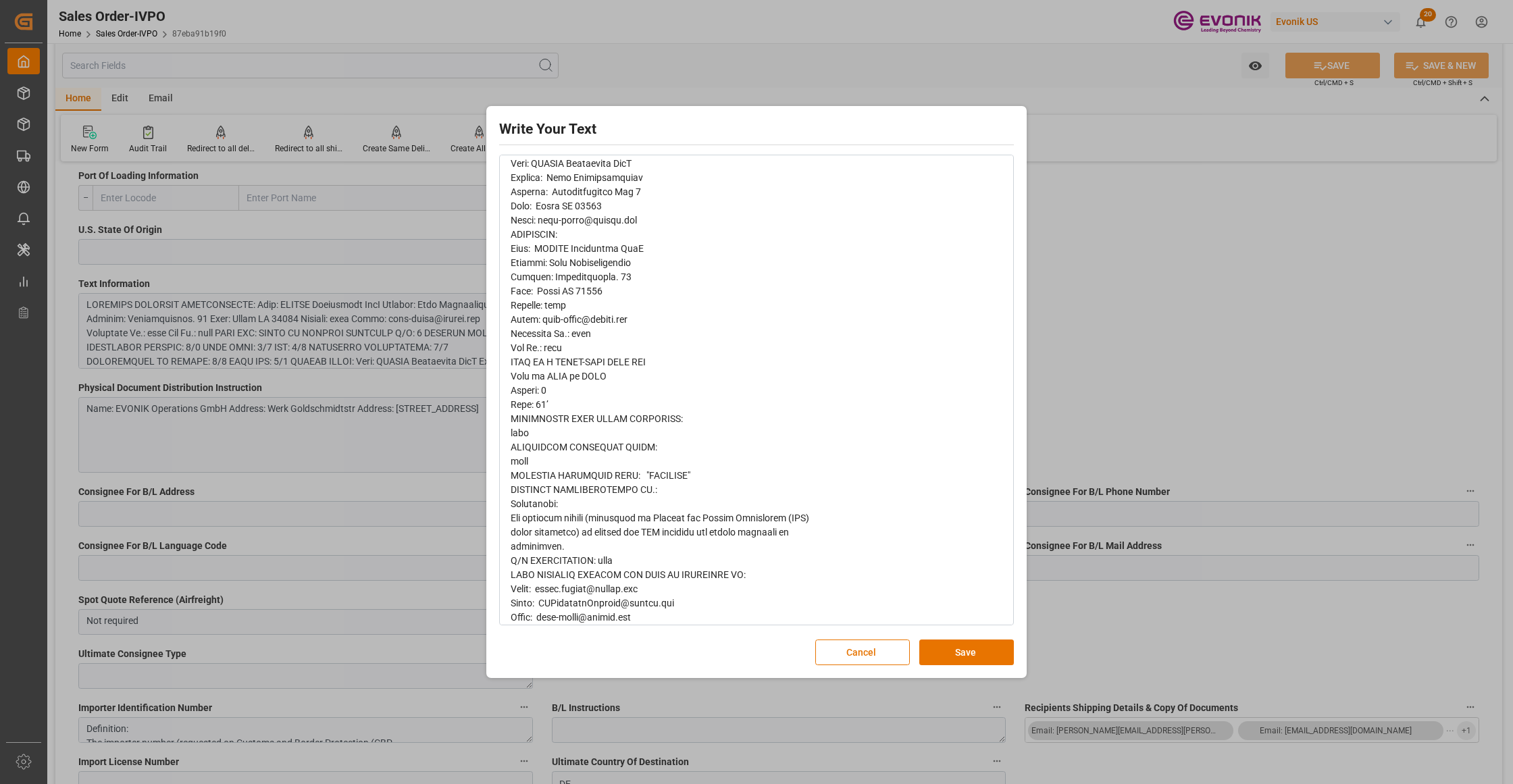
scroll to position [333, 0]
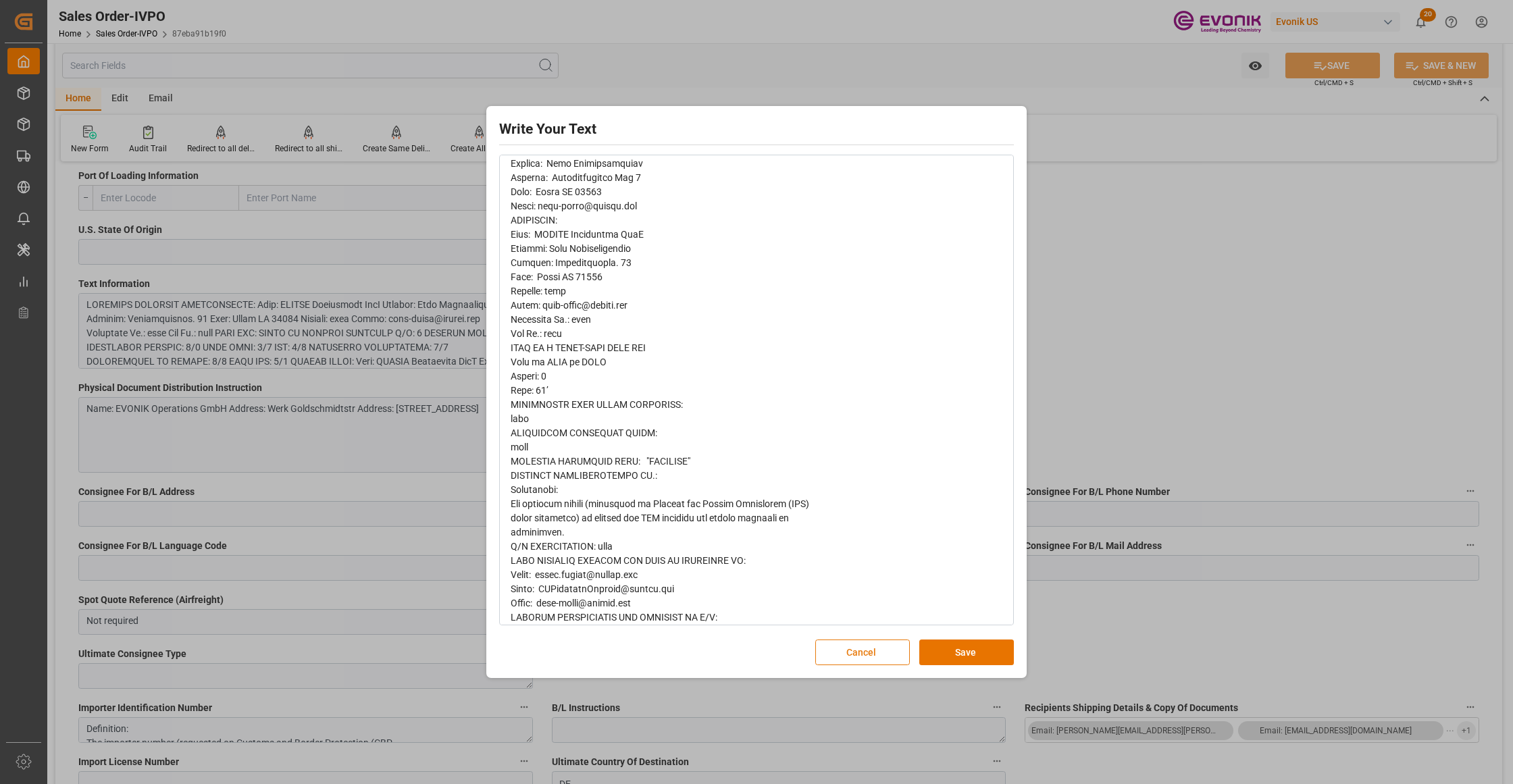
click at [862, 641] on button "Cancel" at bounding box center [862, 652] width 95 height 26
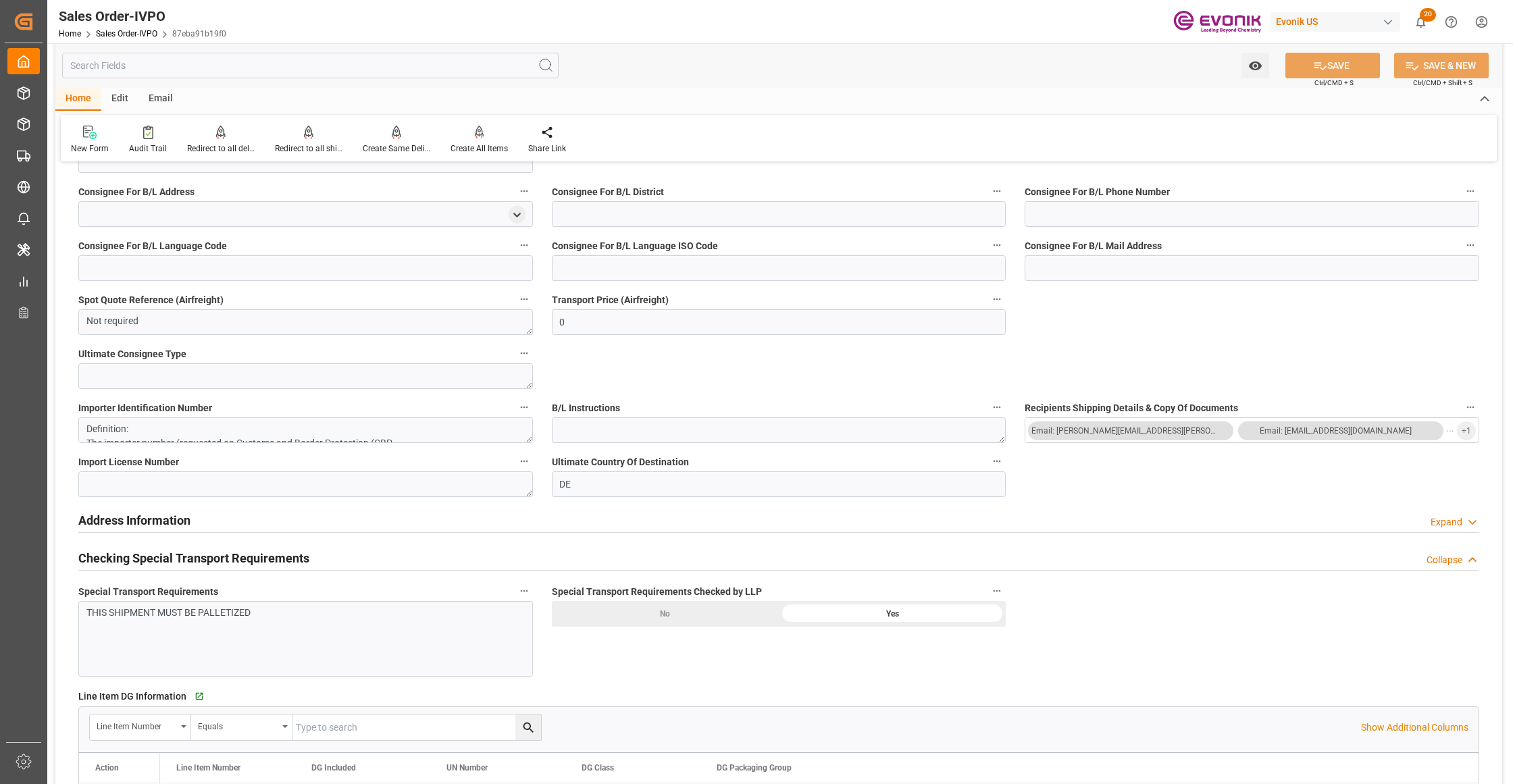
scroll to position [900, 0]
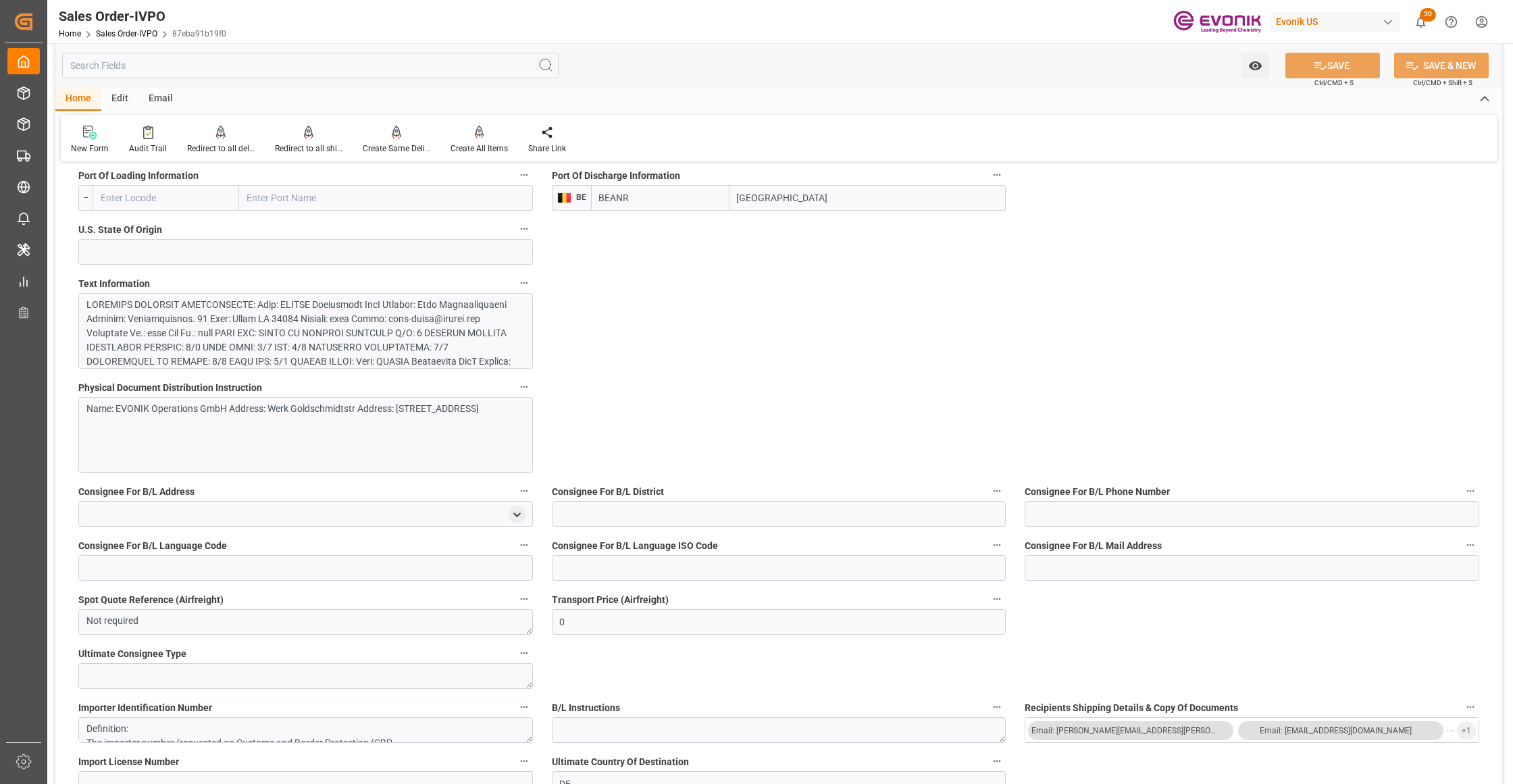
click at [391, 317] on div at bounding box center [299, 447] width 426 height 298
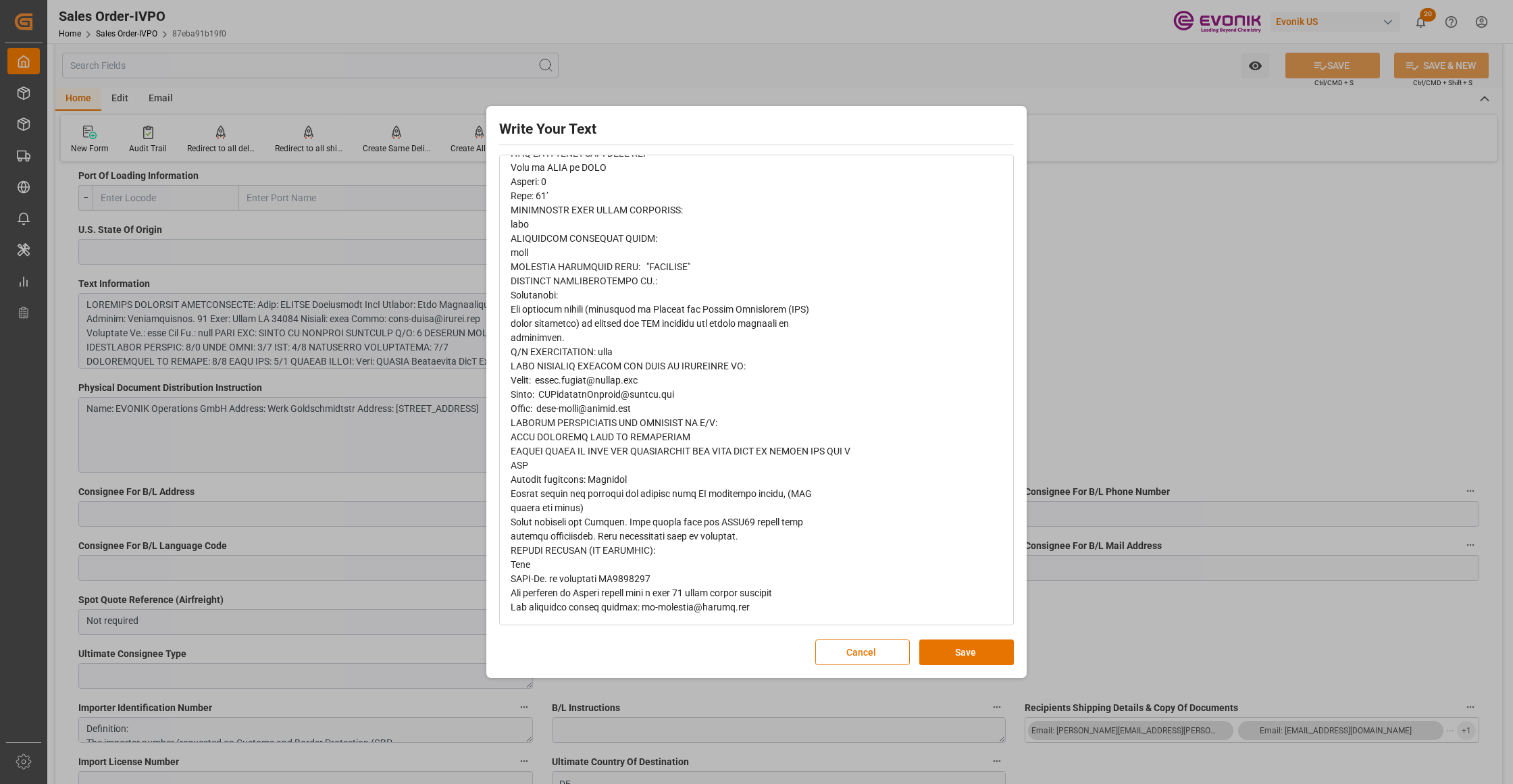
scroll to position [228, 0]
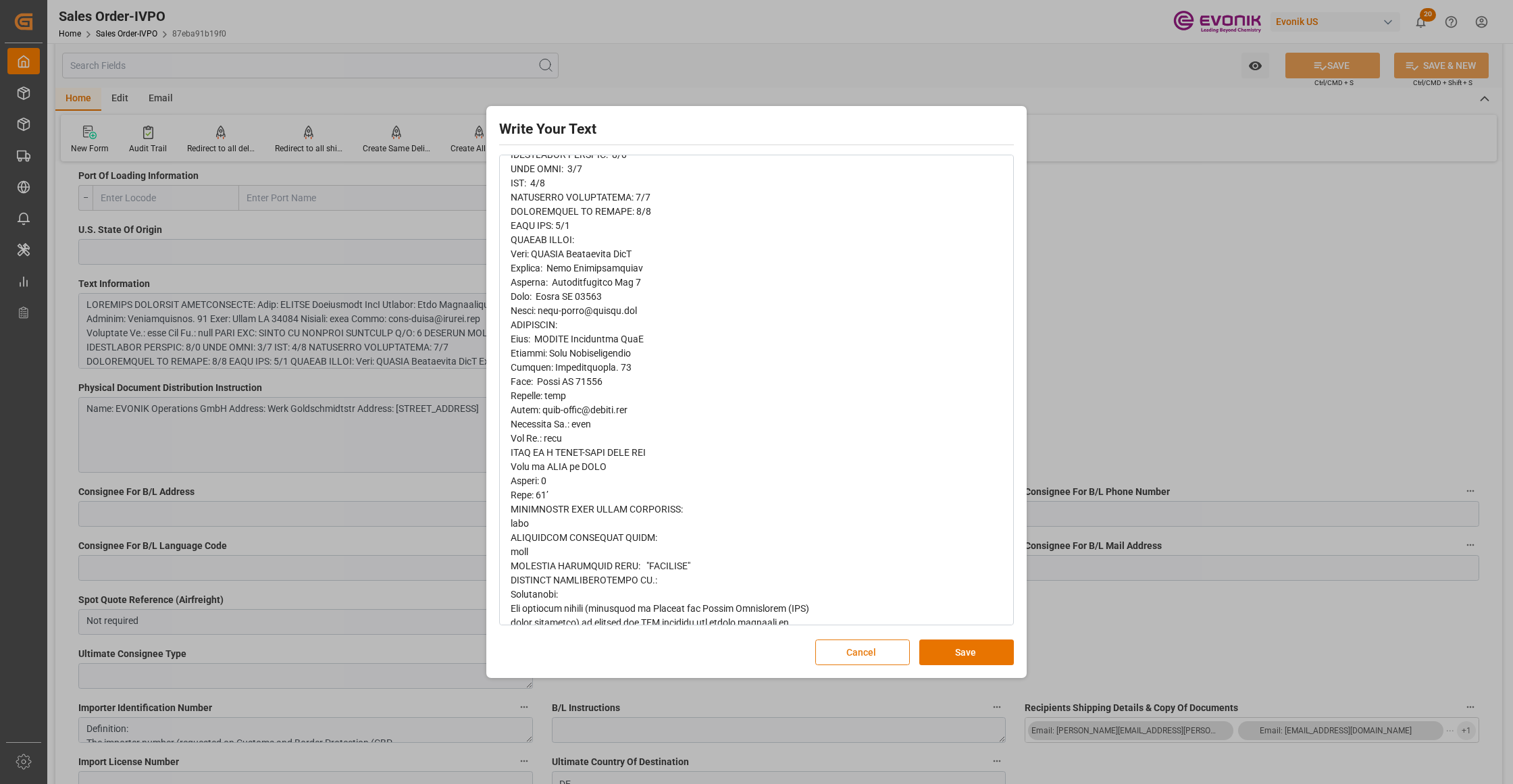
click at [851, 662] on button "Cancel" at bounding box center [862, 652] width 95 height 26
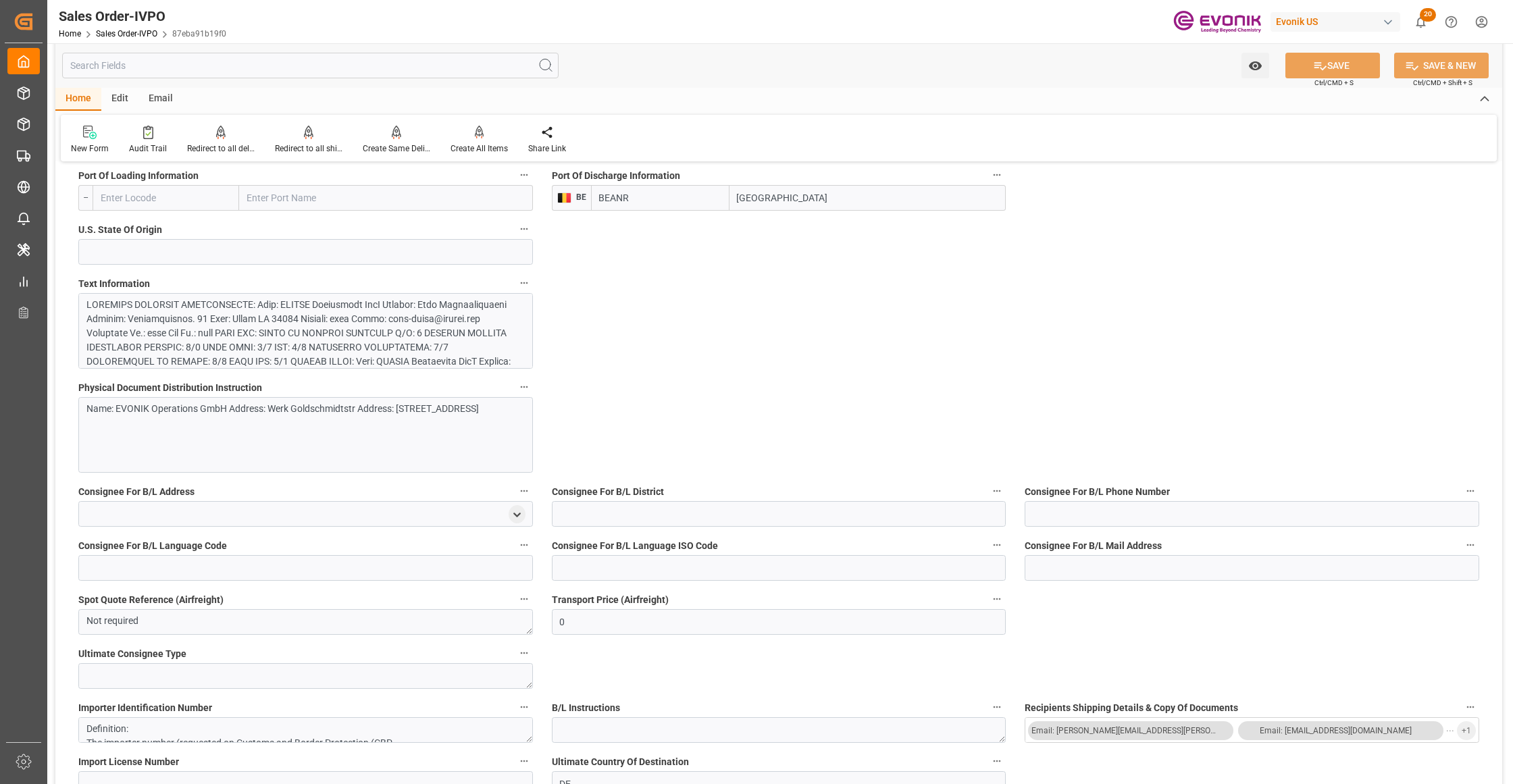
scroll to position [600, 0]
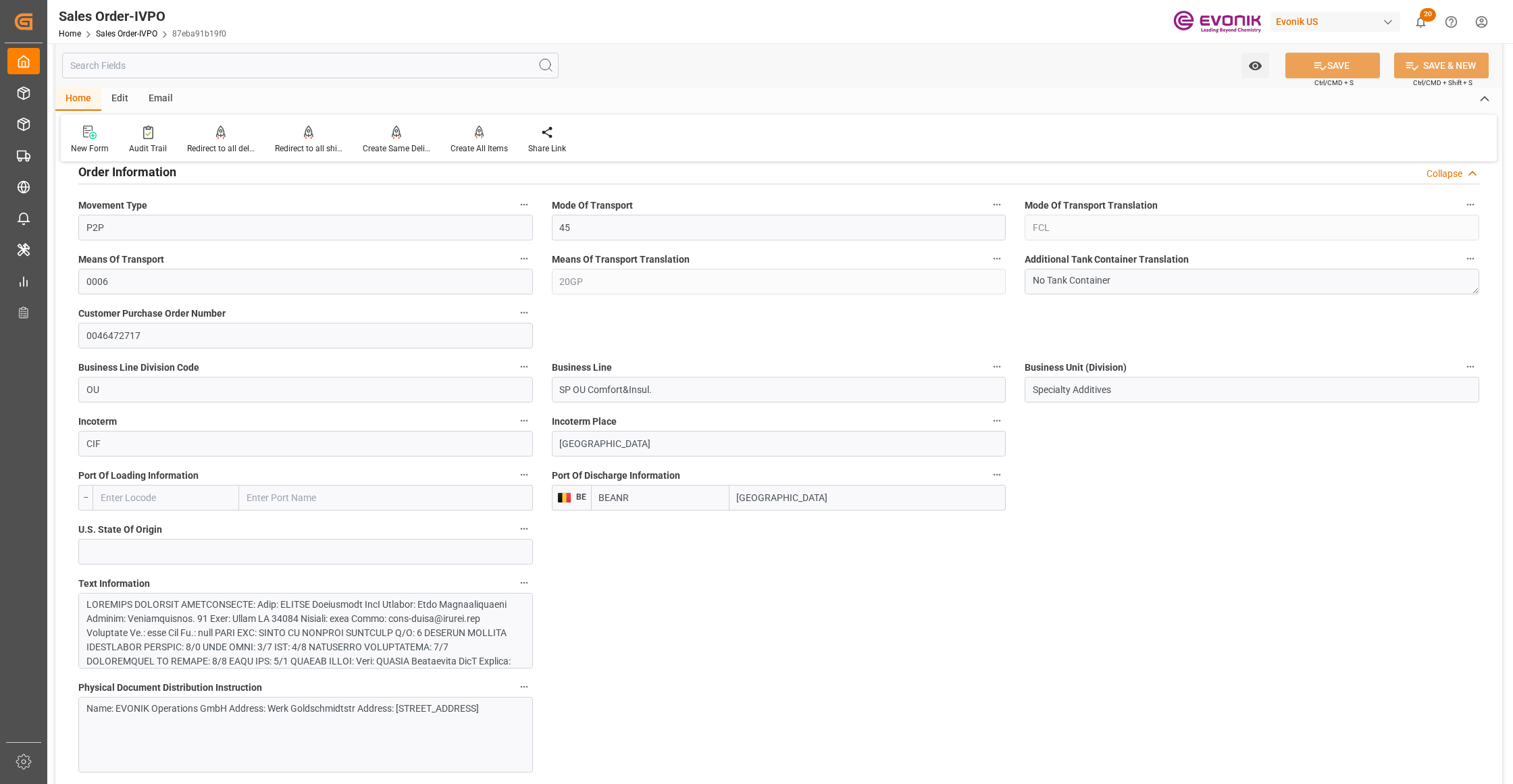
click at [276, 617] on div at bounding box center [299, 746] width 426 height 298
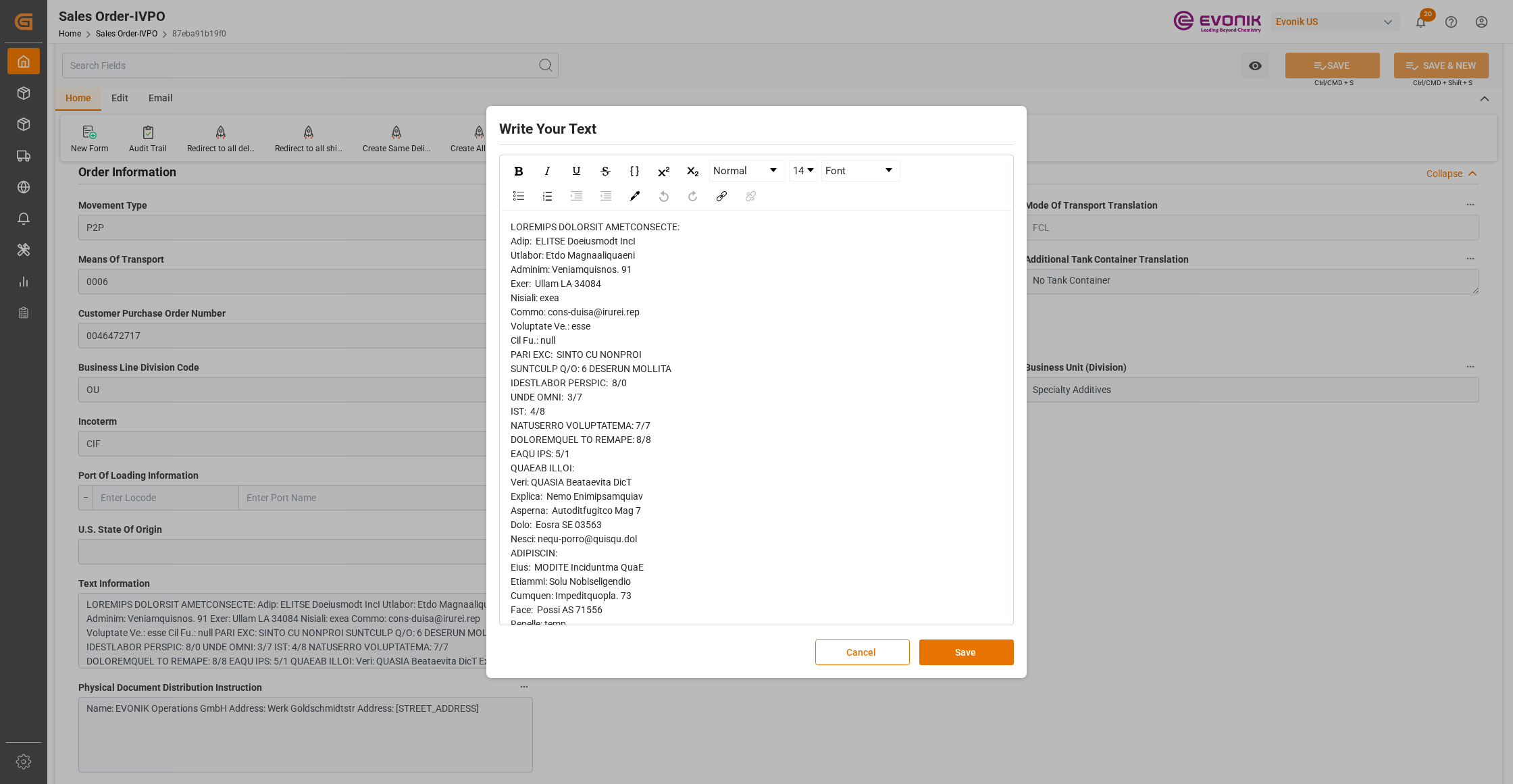
scroll to position [528, 0]
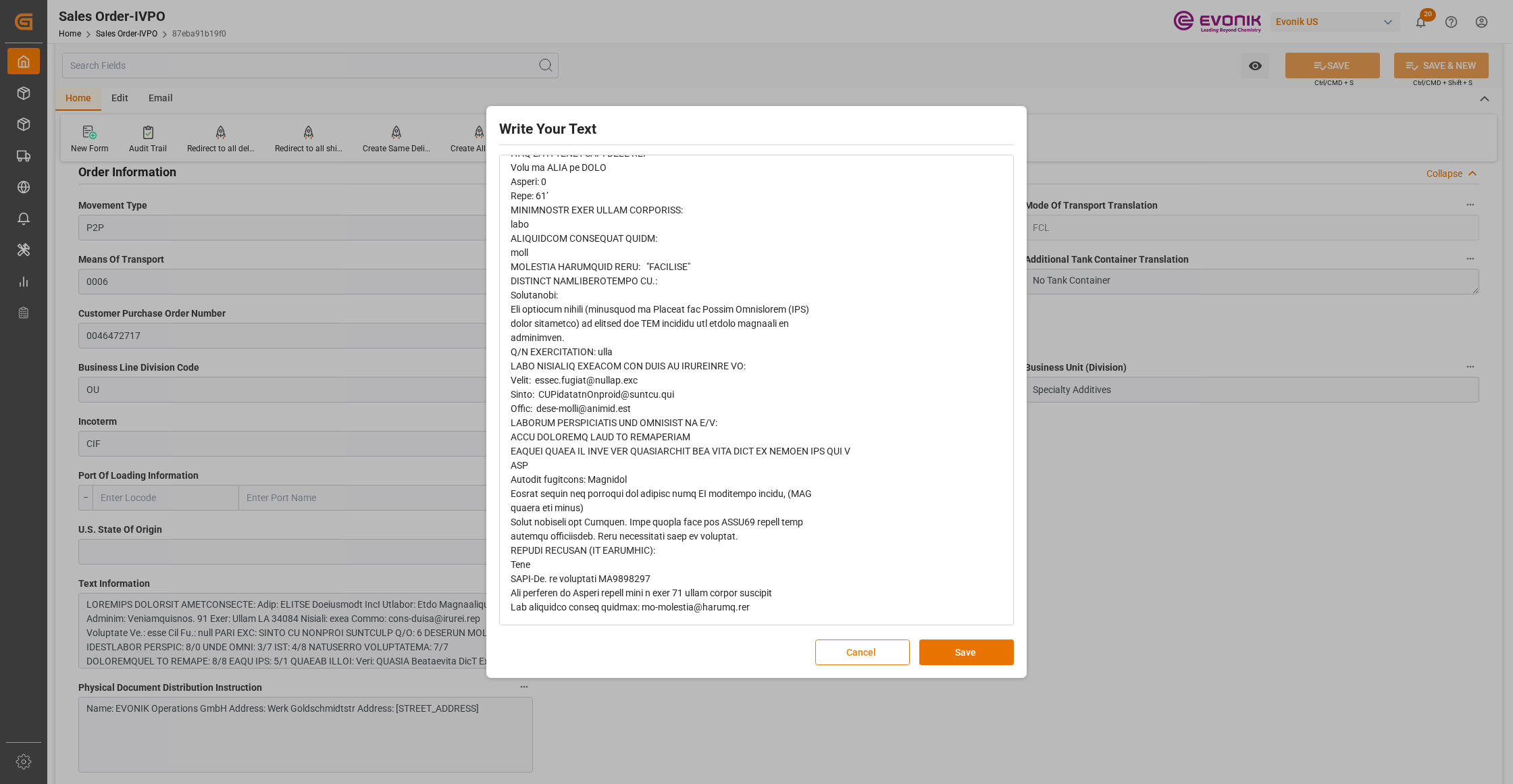
click at [848, 654] on button "Cancel" at bounding box center [862, 652] width 95 height 26
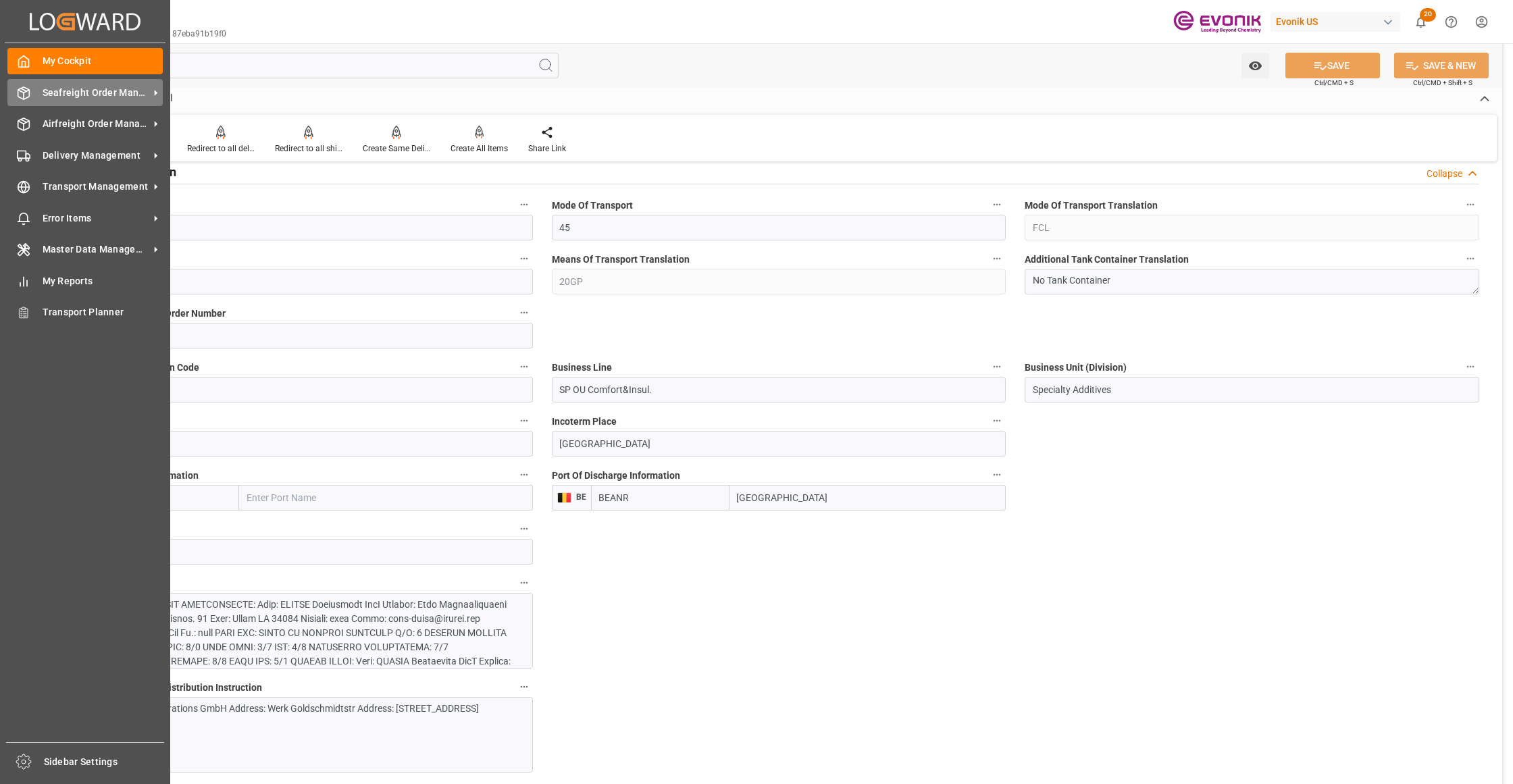
click at [70, 89] on span "Seafreight Order Management" at bounding box center [95, 93] width 107 height 14
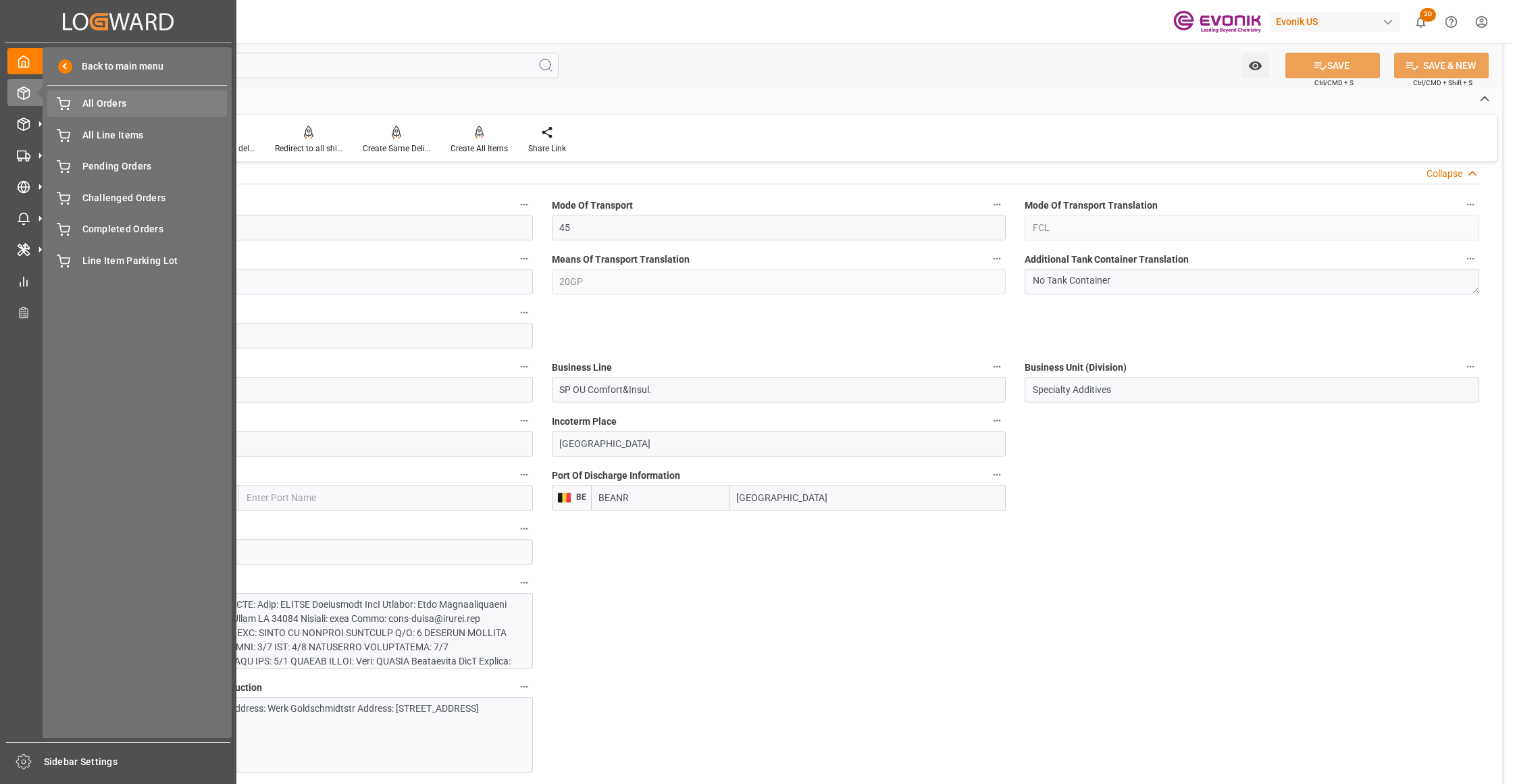
click at [87, 109] on span "All Orders" at bounding box center [155, 104] width 145 height 14
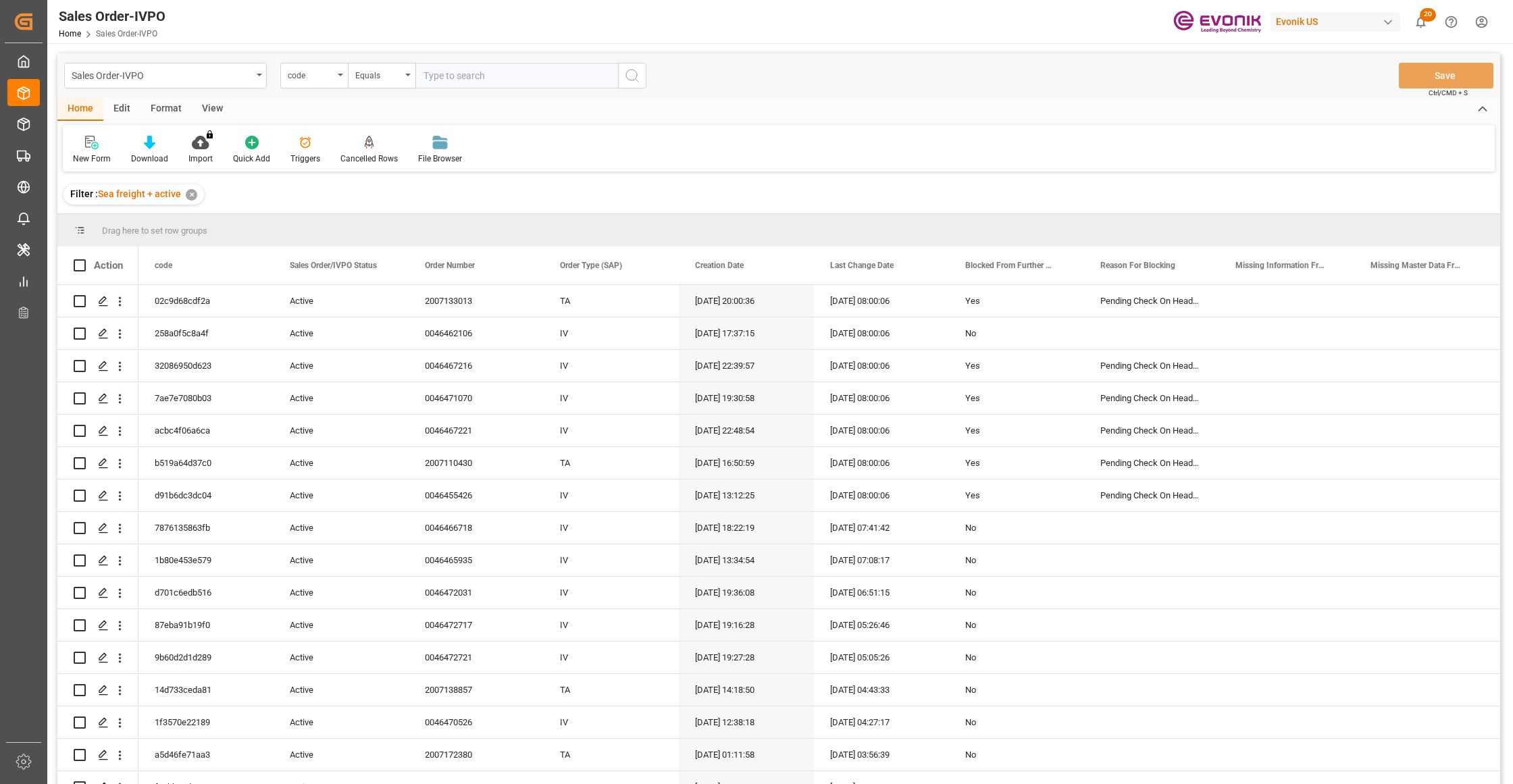
click at [320, 79] on div "code" at bounding box center [311, 74] width 46 height 15
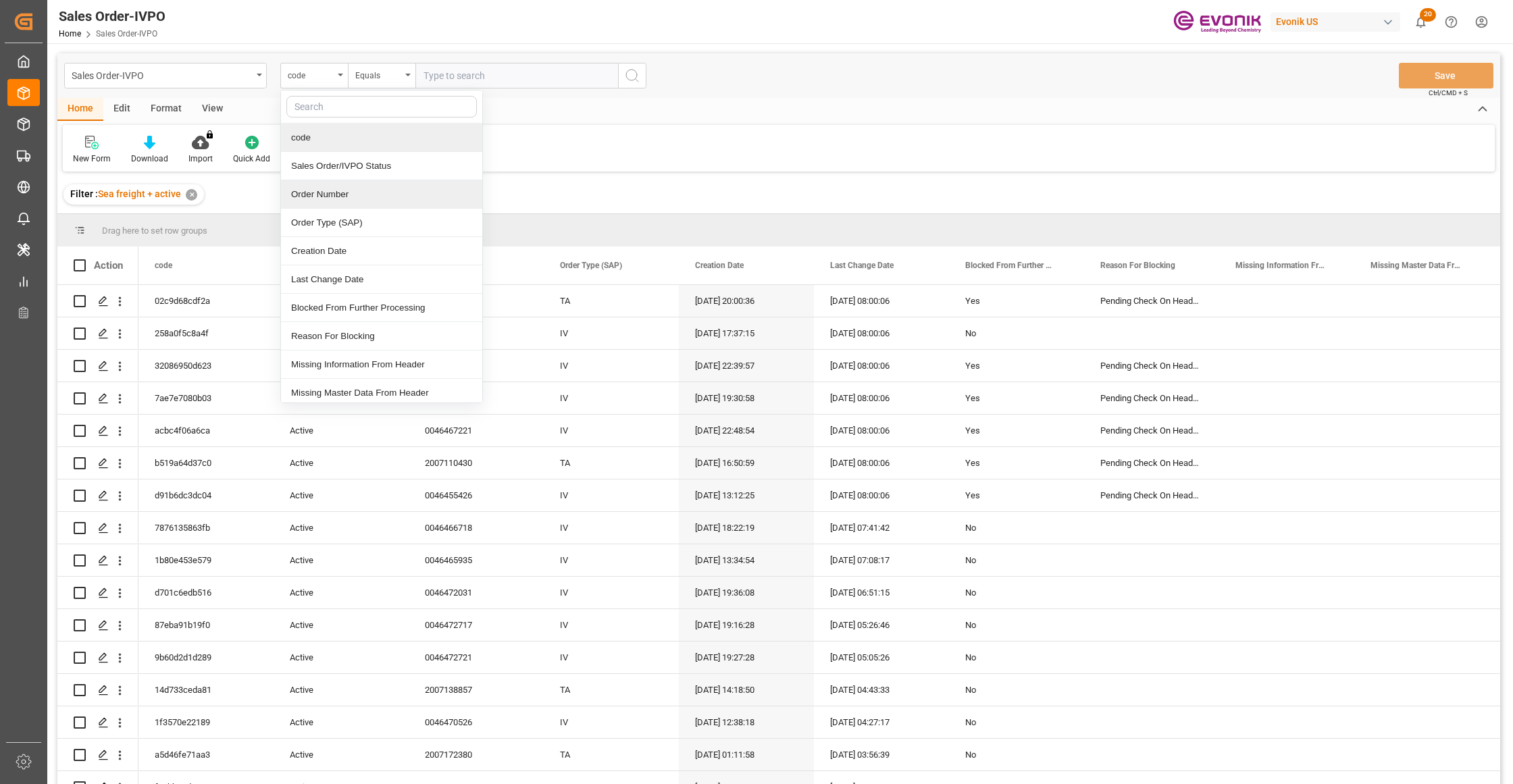
click at [357, 201] on div "Order Number" at bounding box center [381, 194] width 201 height 29
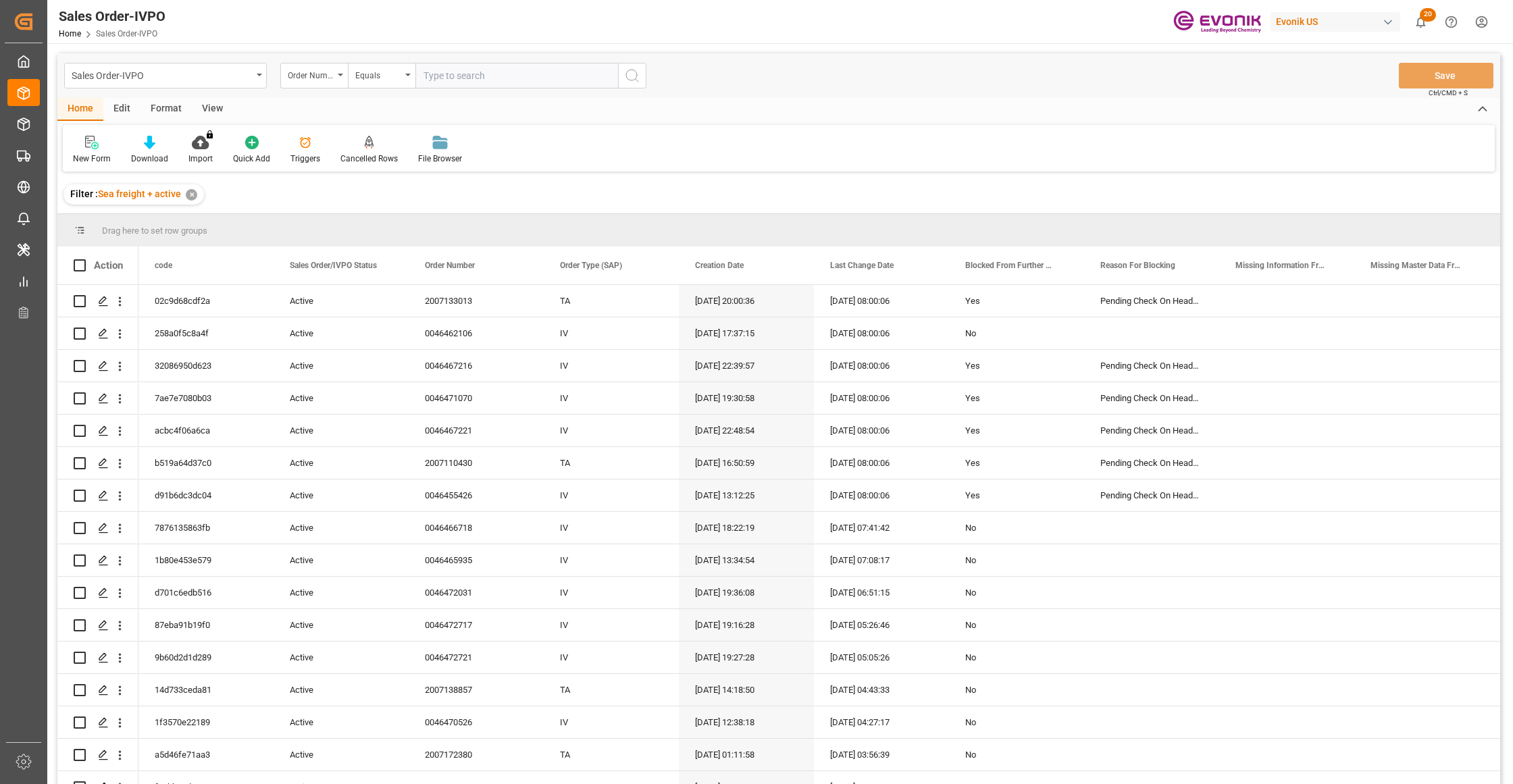
click at [457, 70] on input "text" at bounding box center [516, 75] width 203 height 26
paste input "46449036"
type input "0046449036"
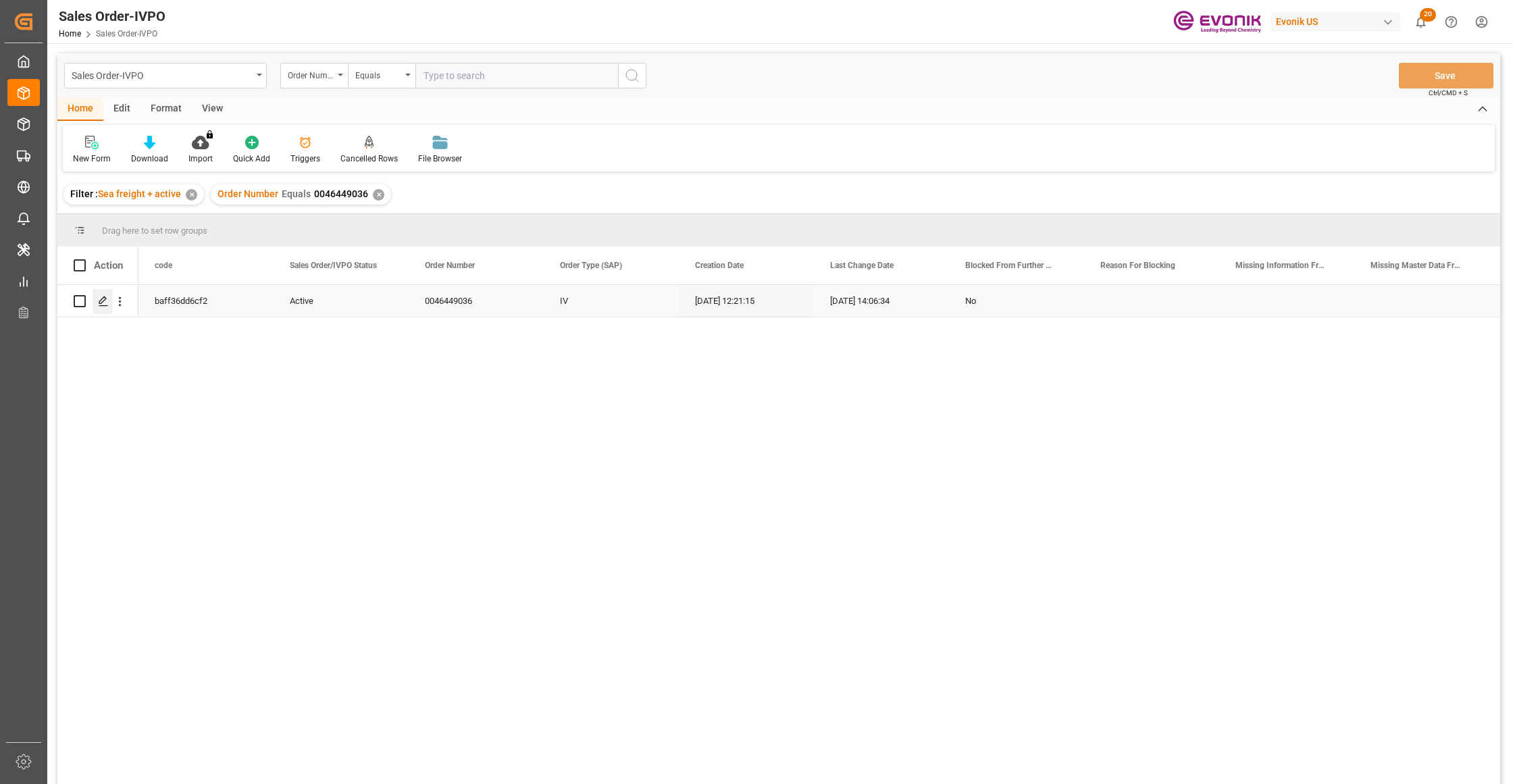
click at [101, 303] on polygon "Press SPACE to select this row." at bounding box center [103, 301] width 7 height 7
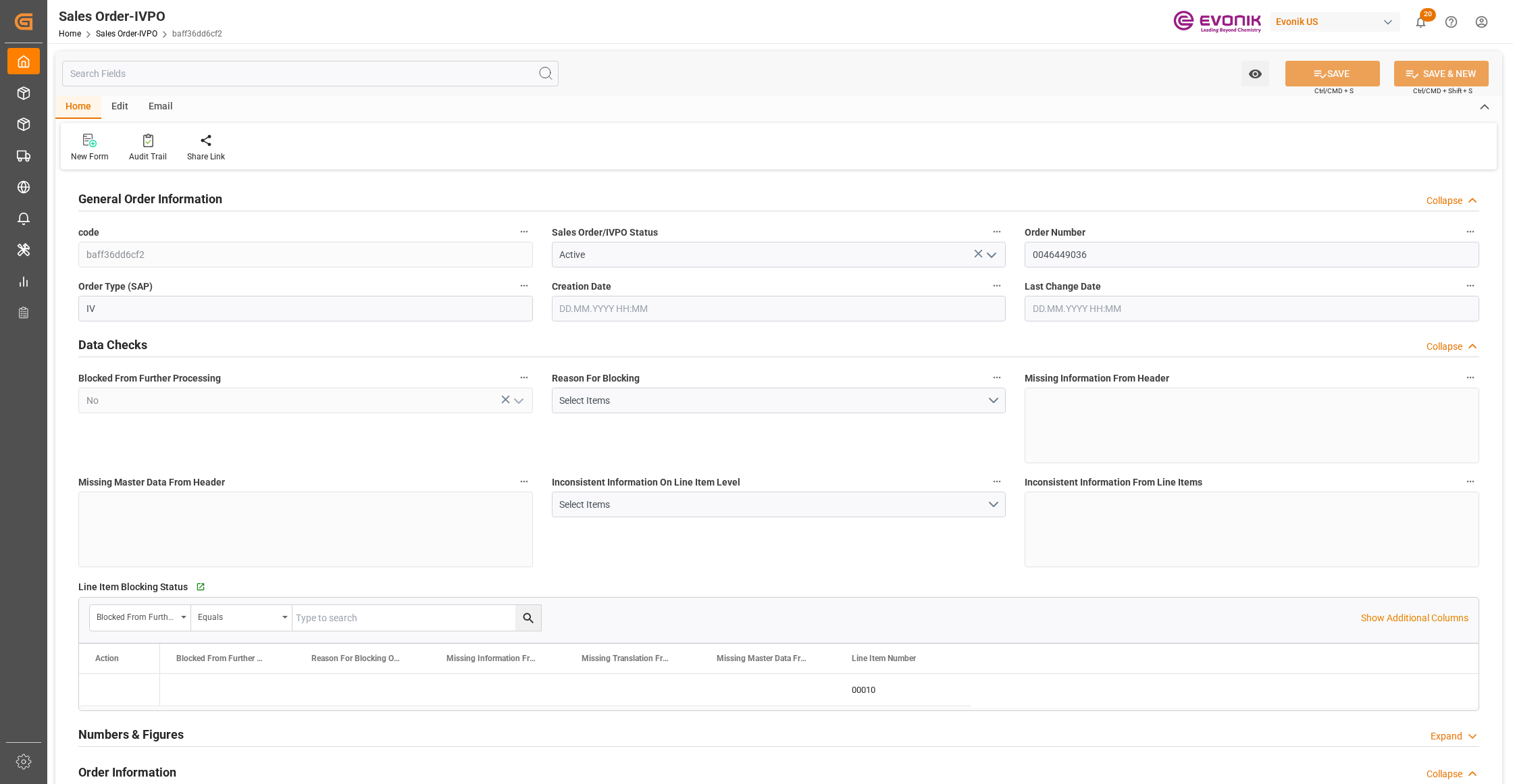
type input "BEANR"
type input "0"
type input "1"
type input "2"
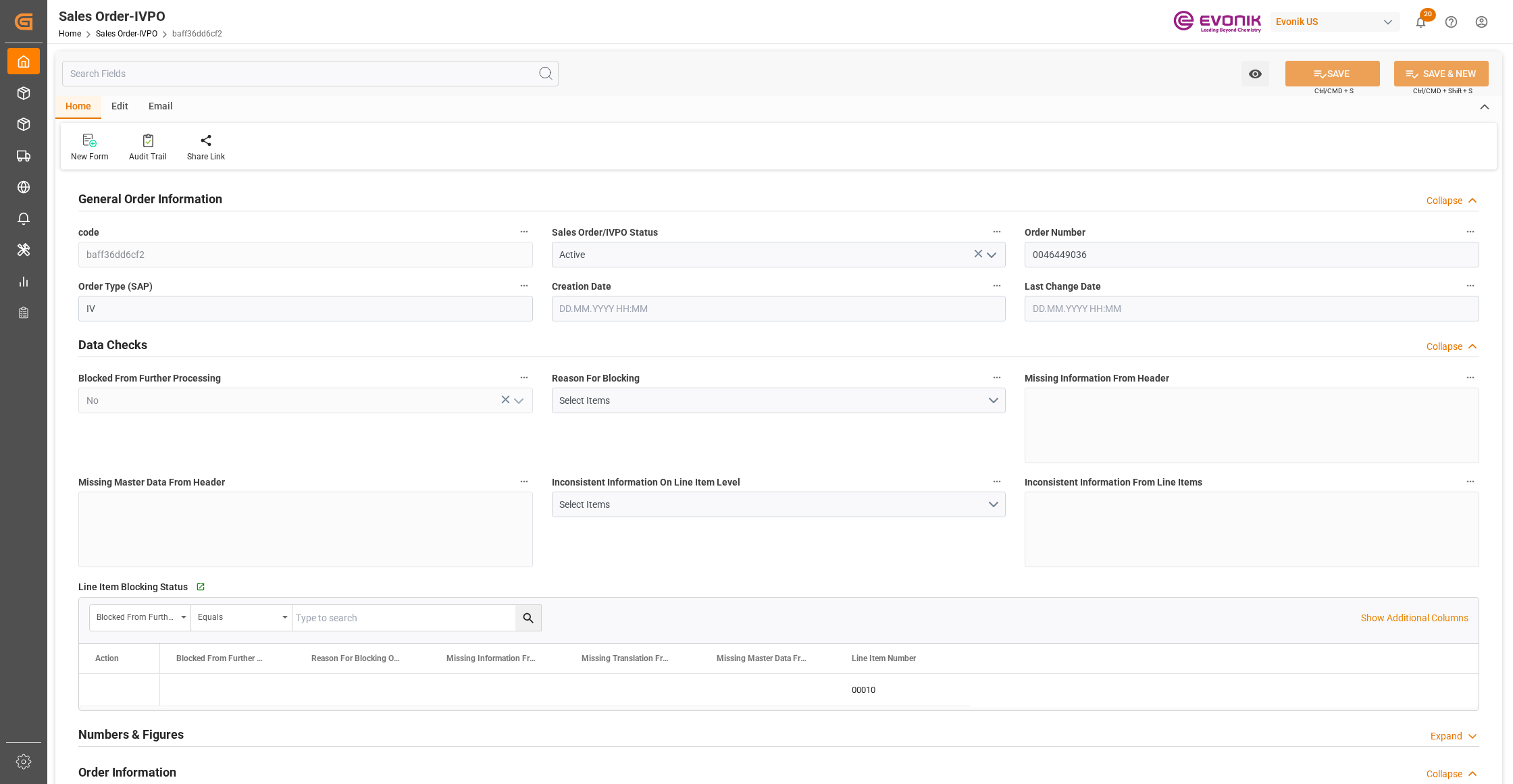
type input "12492"
type input "33.408"
type input "17000"
type input "30"
type input "24.04.2025 12:21"
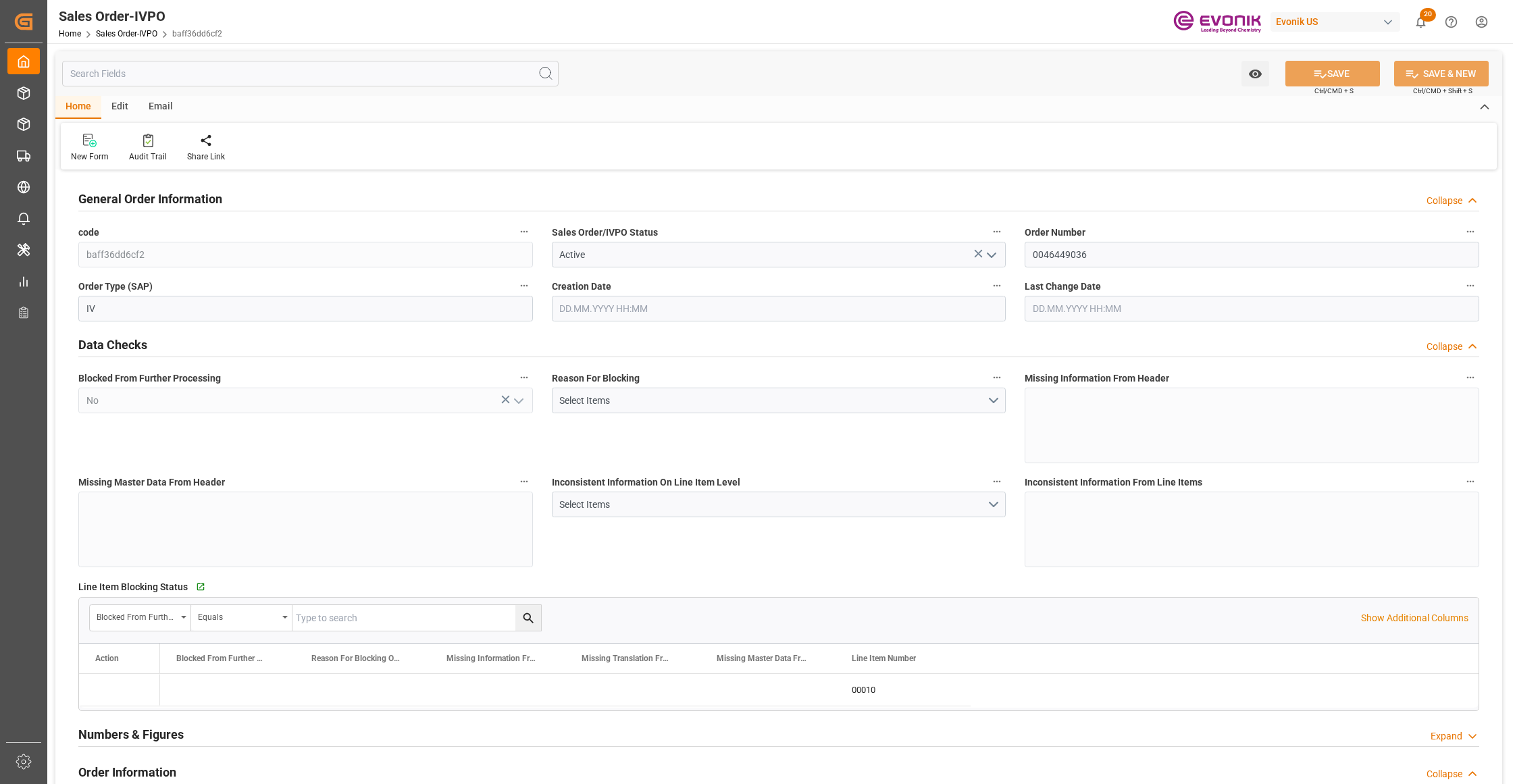
type input "07.05.2025 14:06"
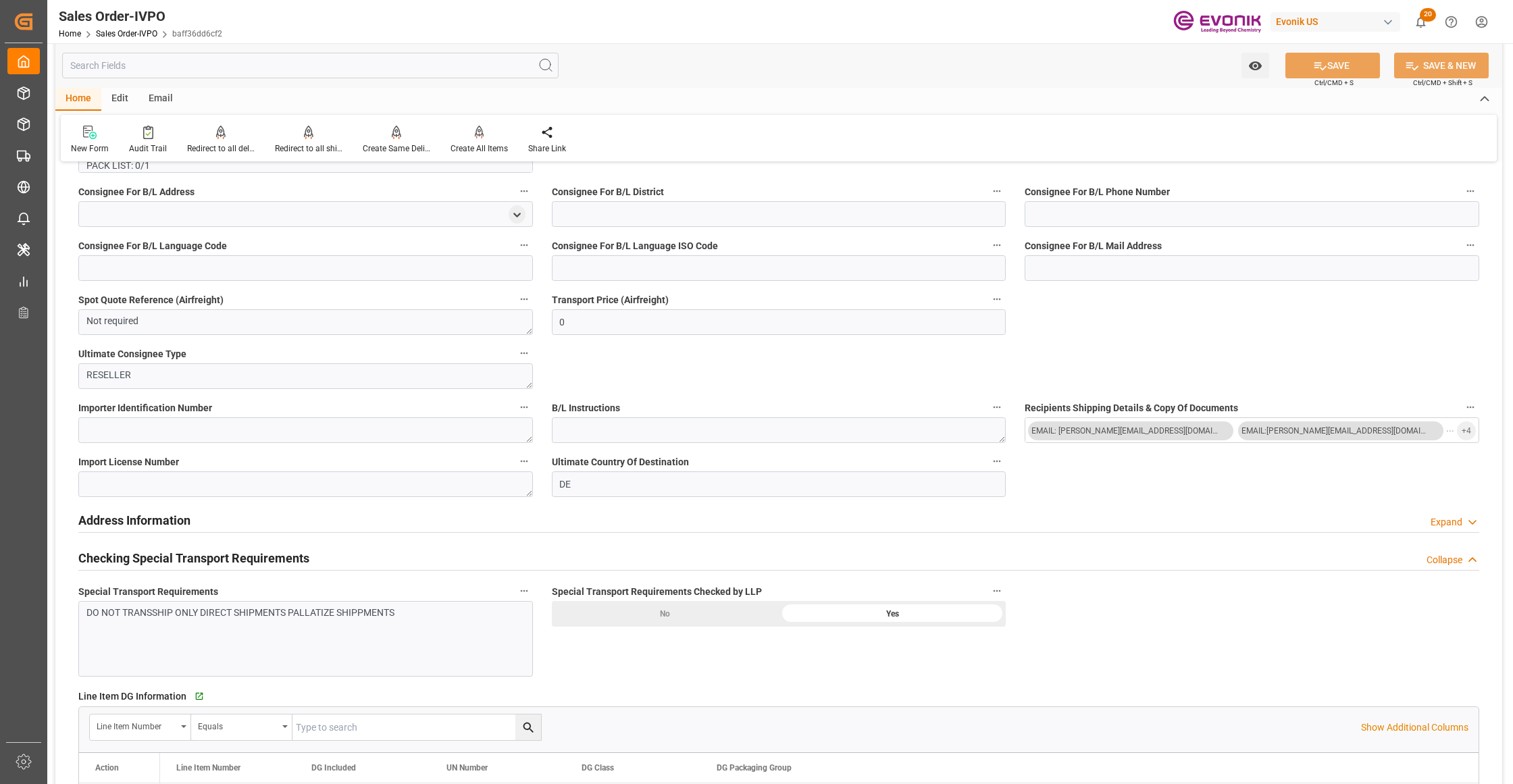
scroll to position [900, 0]
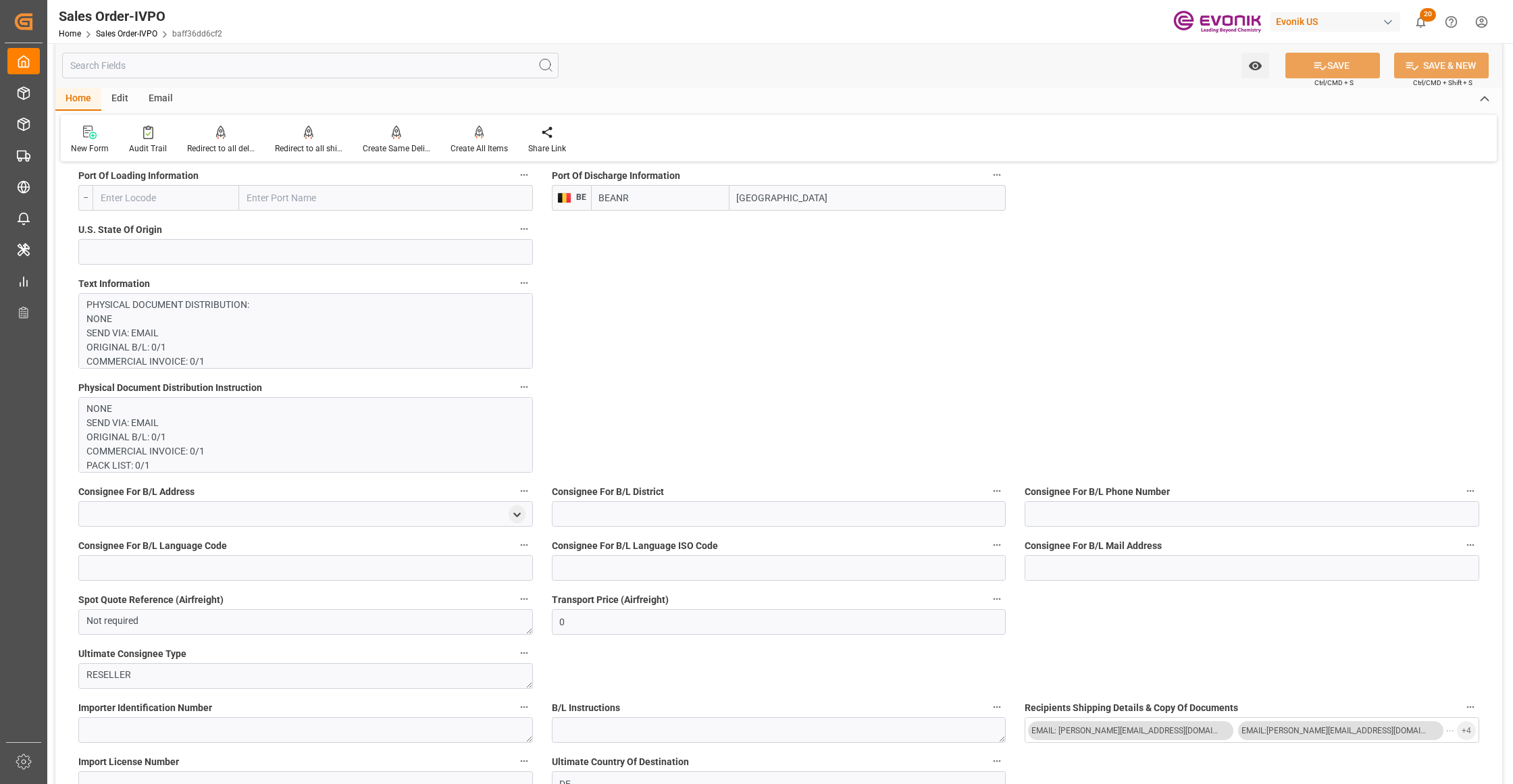
click at [387, 327] on p "PHYSICAL DOCUMENT DISTRIBUTION: NONE SEND VIA: EMAIL ORIGINAL B/L: 0/1 COMMERCI…" at bounding box center [299, 645] width 426 height 695
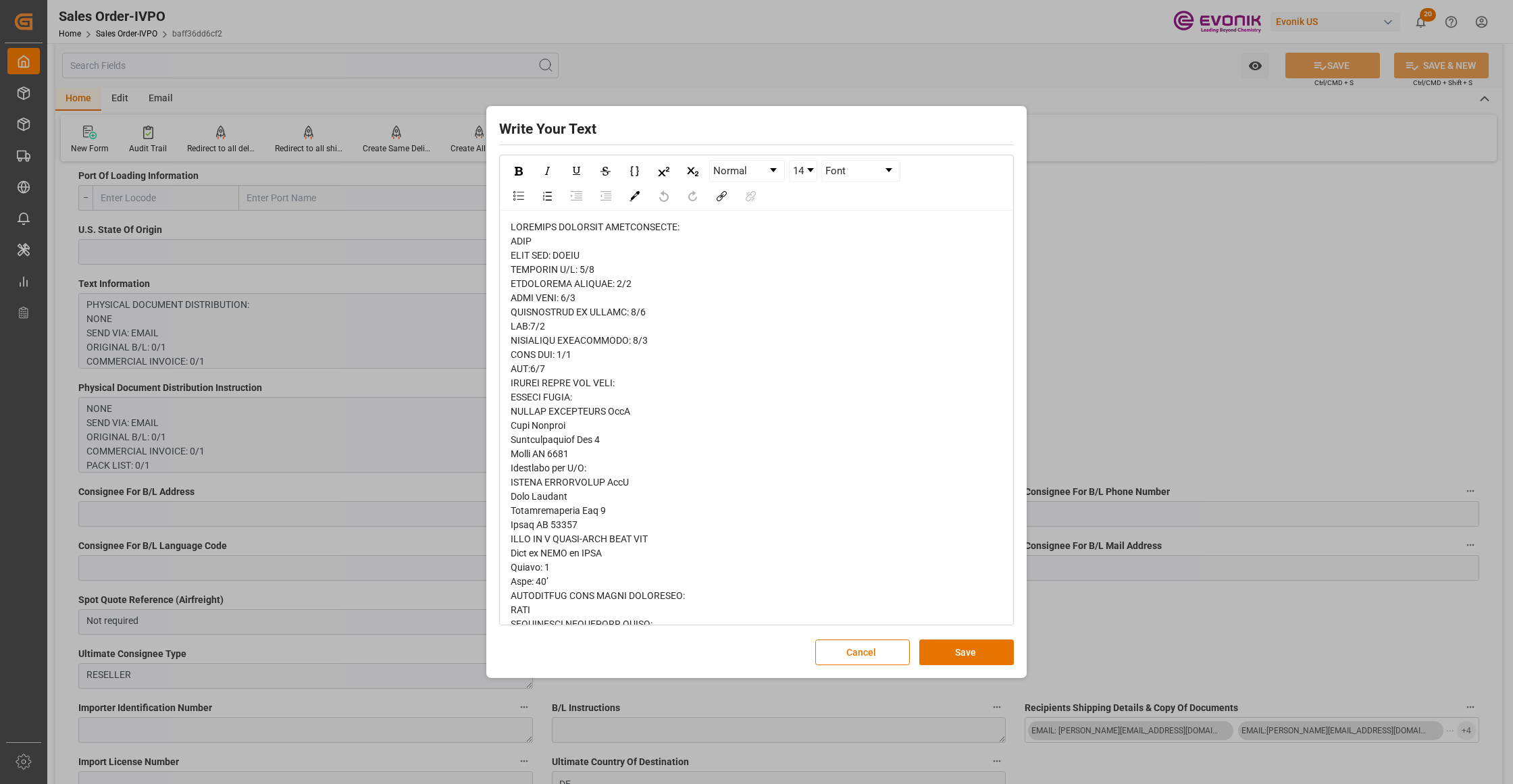
click at [525, 254] on span "rdw-editor" at bounding box center [635, 560] width 248 height 677
drag, startPoint x: 859, startPoint y: 652, endPoint x: 852, endPoint y: 653, distance: 7.1
click at [860, 652] on button "Cancel" at bounding box center [862, 652] width 95 height 26
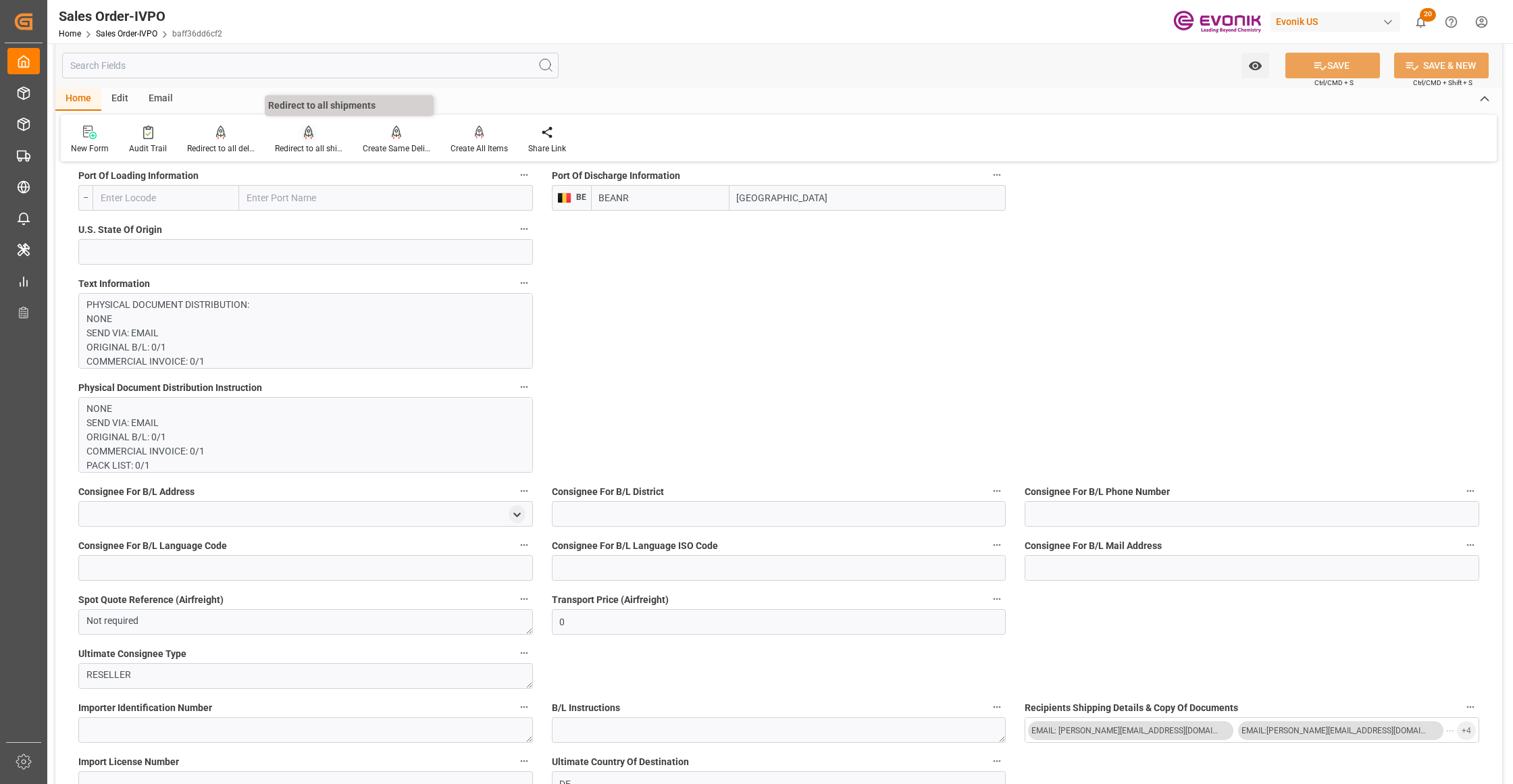
click at [304, 138] on icon at bounding box center [309, 132] width 10 height 13
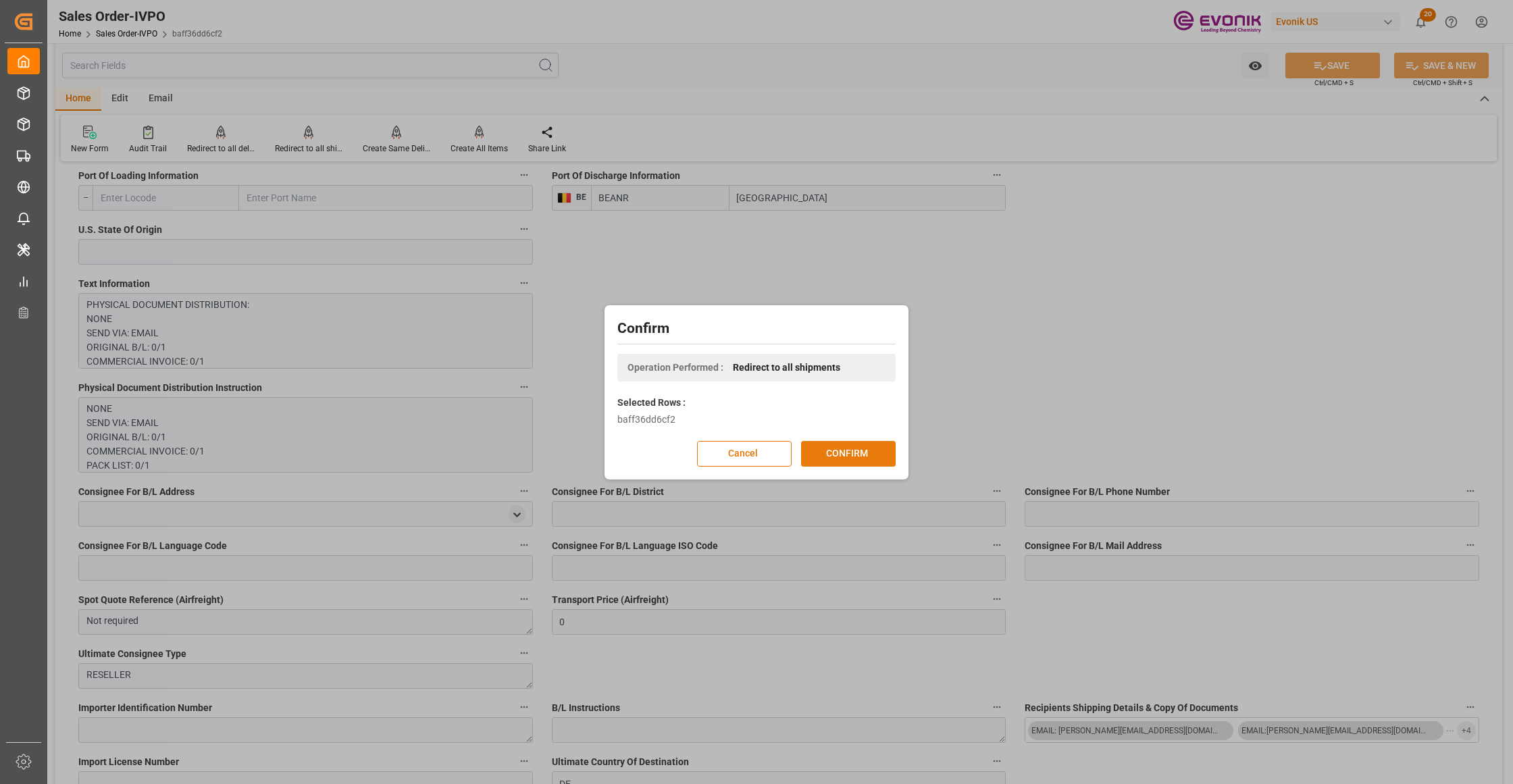
click at [844, 455] on button "CONFIRM" at bounding box center [848, 453] width 95 height 26
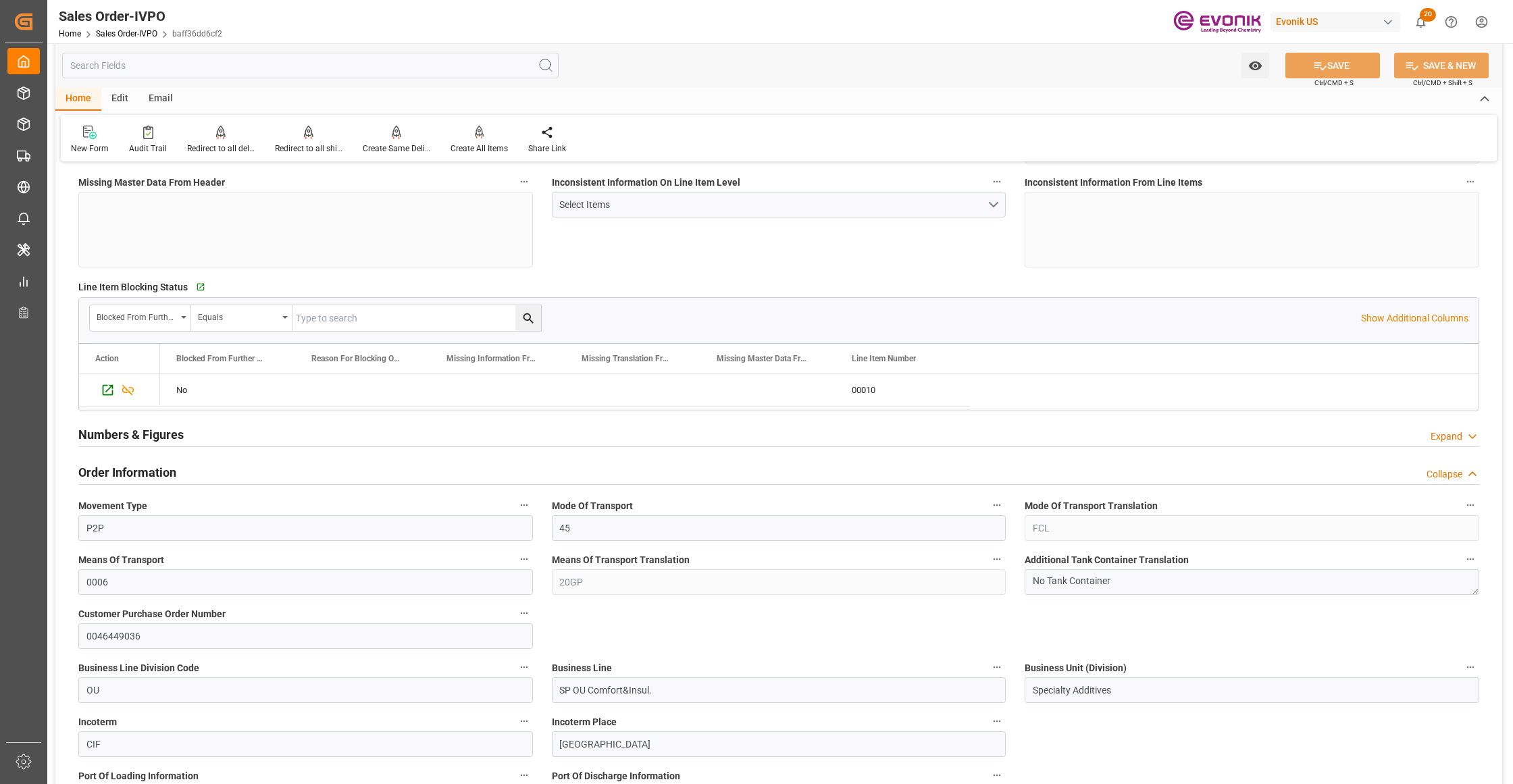
scroll to position [600, 0]
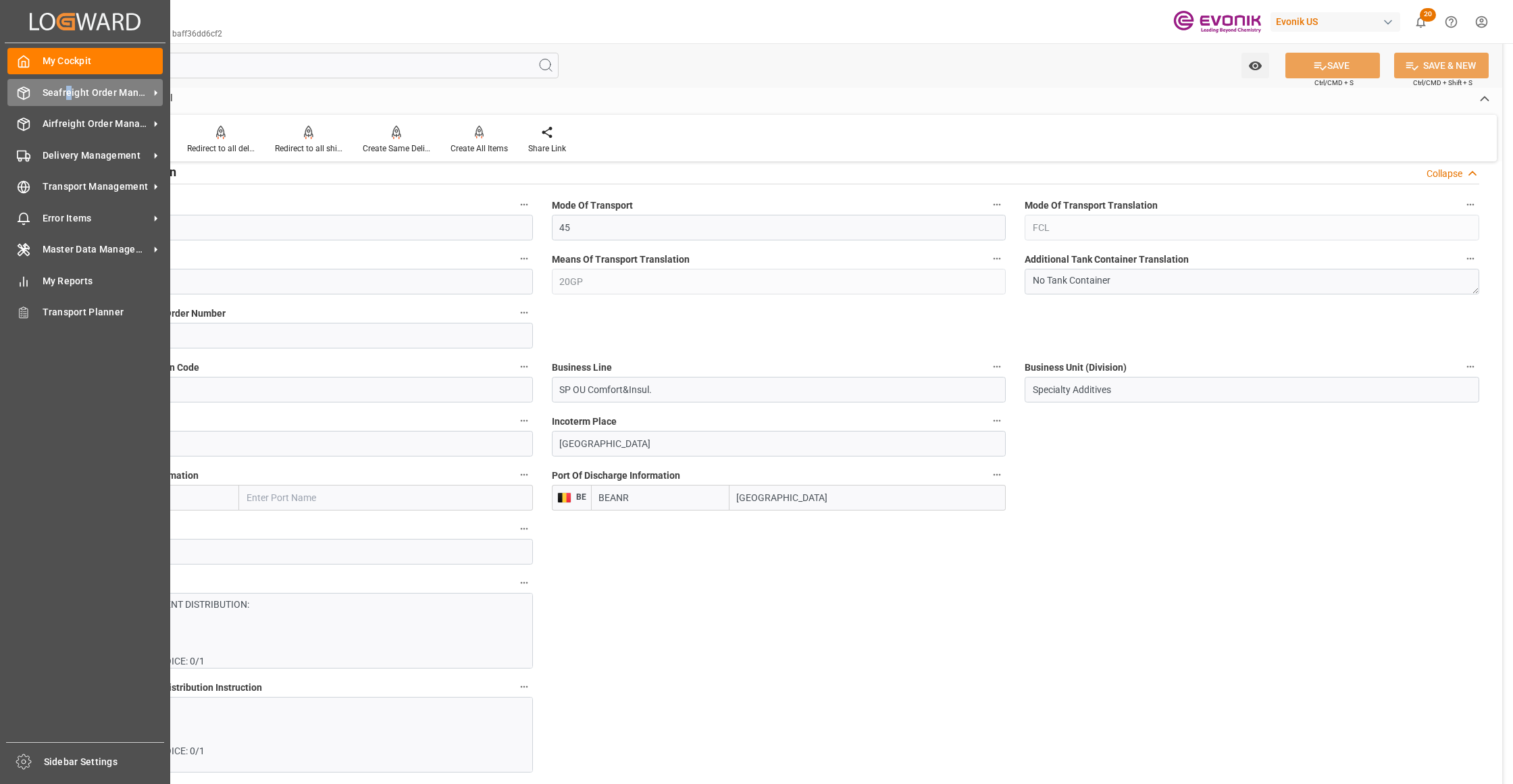
drag, startPoint x: 63, startPoint y: 90, endPoint x: 84, endPoint y: 98, distance: 22.5
click at [68, 93] on span "Seafreight Order Management" at bounding box center [95, 93] width 107 height 14
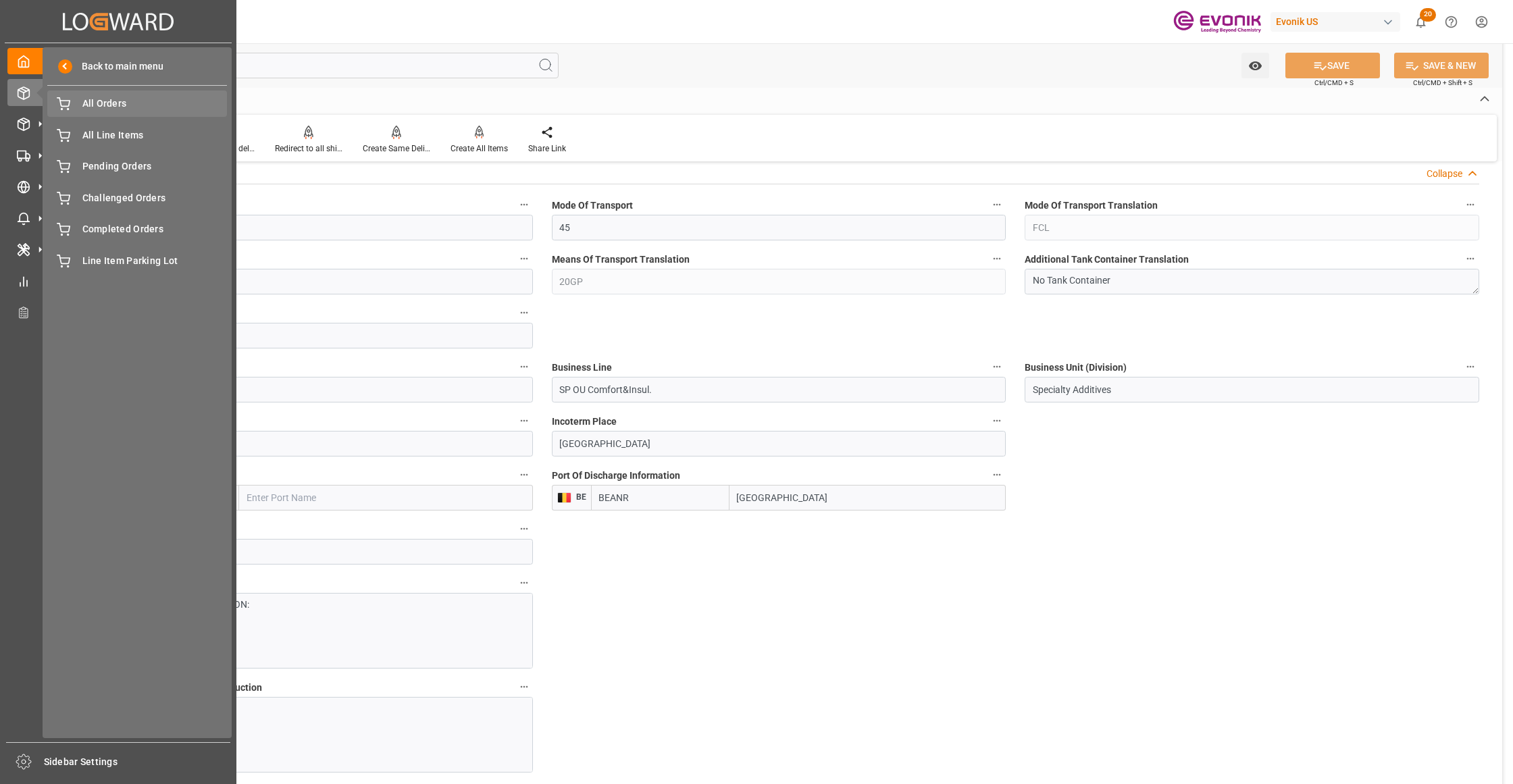
click at [100, 104] on span "All Orders" at bounding box center [155, 104] width 145 height 14
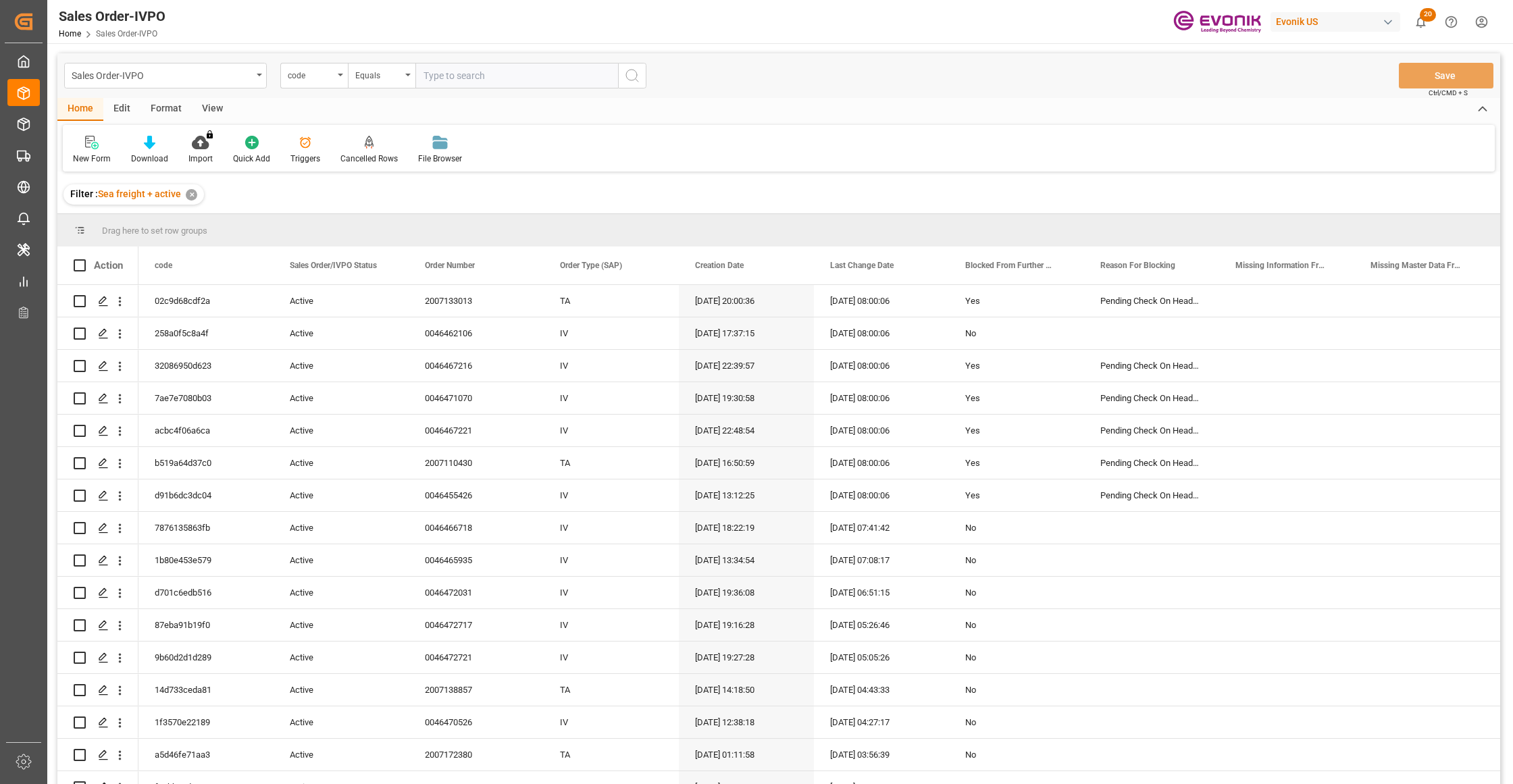
click at [443, 74] on input "text" at bounding box center [516, 75] width 203 height 26
click at [341, 71] on div "code" at bounding box center [313, 75] width 68 height 26
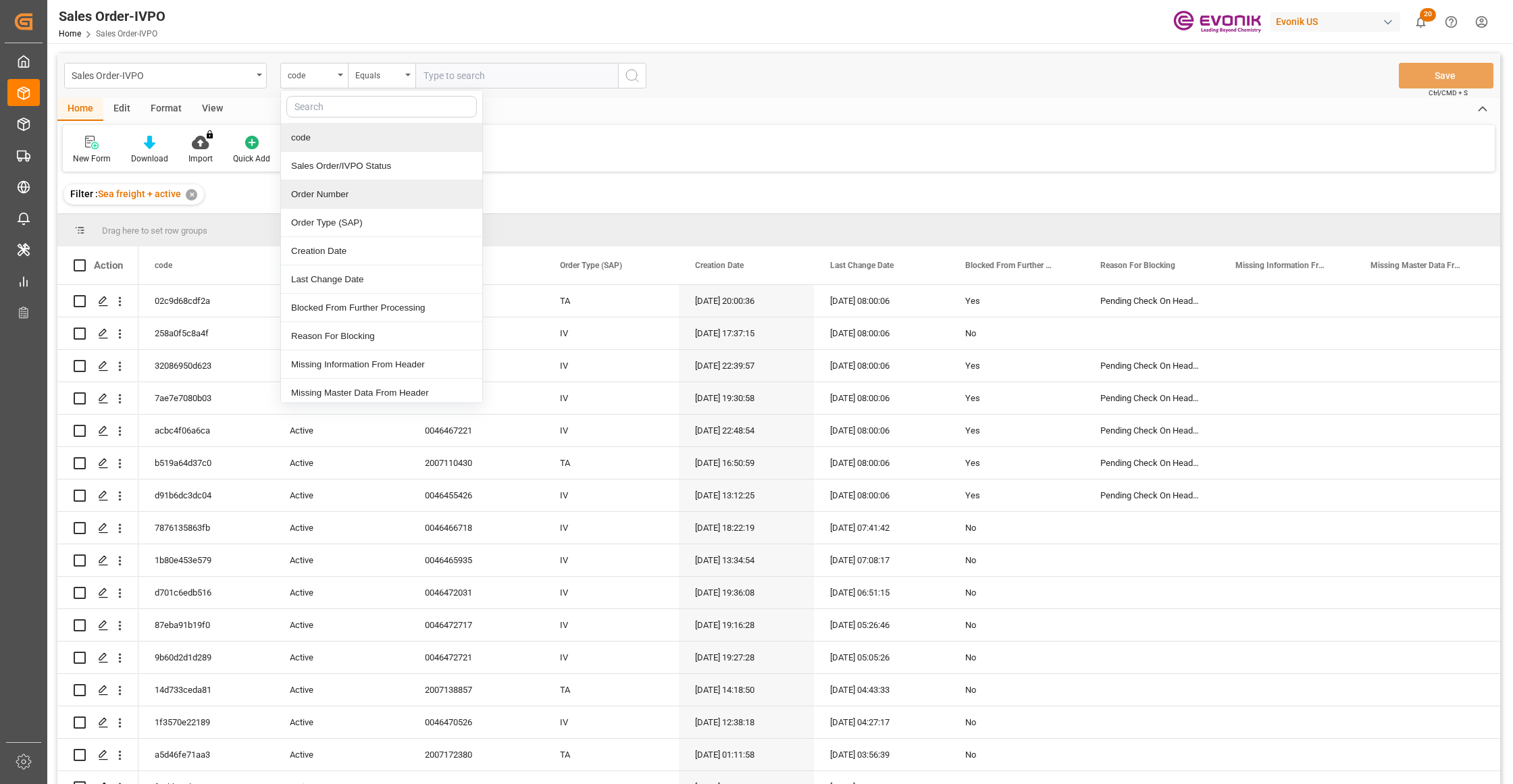
click at [341, 194] on div "Order Number" at bounding box center [381, 194] width 201 height 29
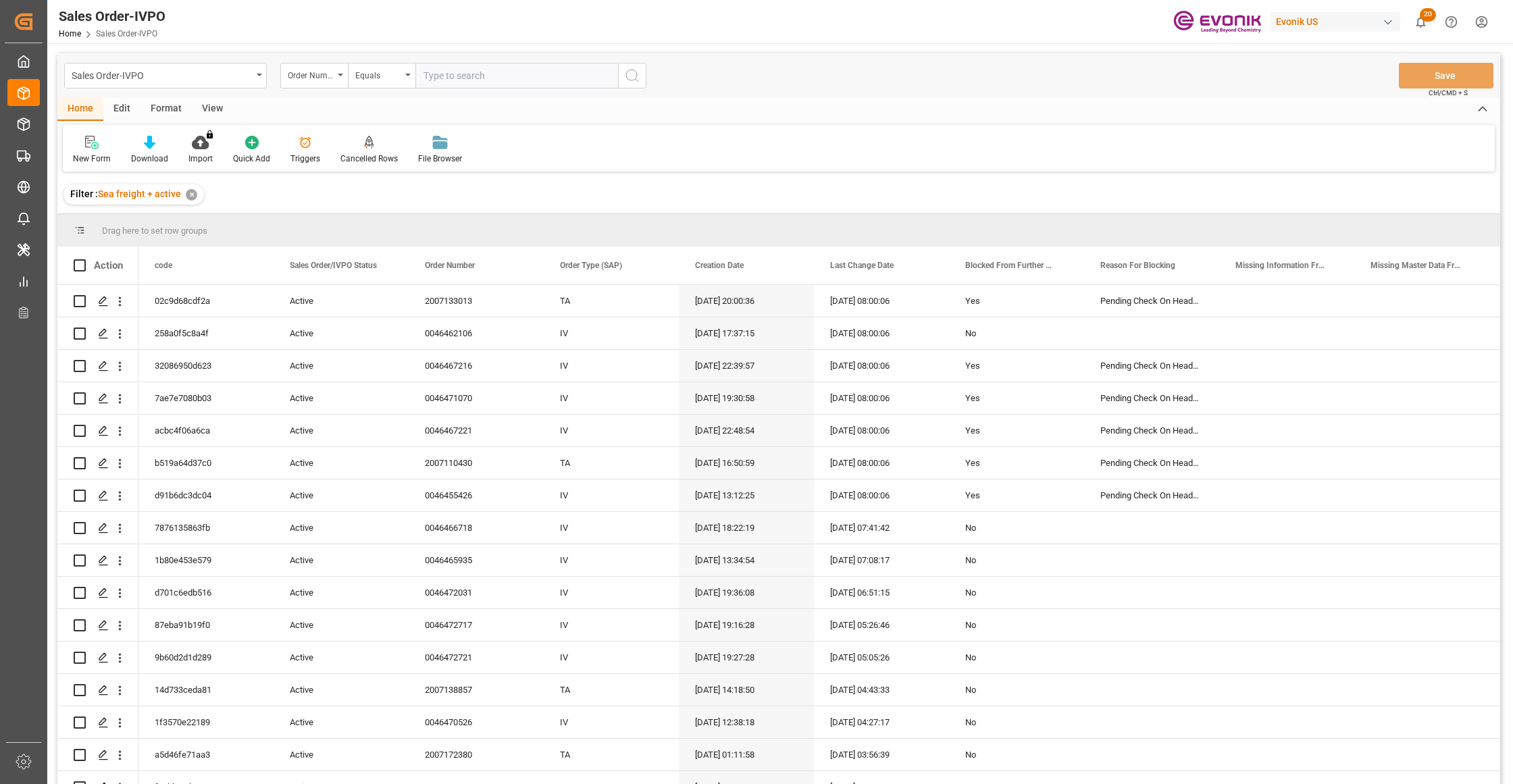
click at [475, 69] on input "text" at bounding box center [516, 75] width 203 height 26
paste input "46472717"
click at [422, 75] on input "46472717" at bounding box center [516, 75] width 203 height 26
type input "0046472717"
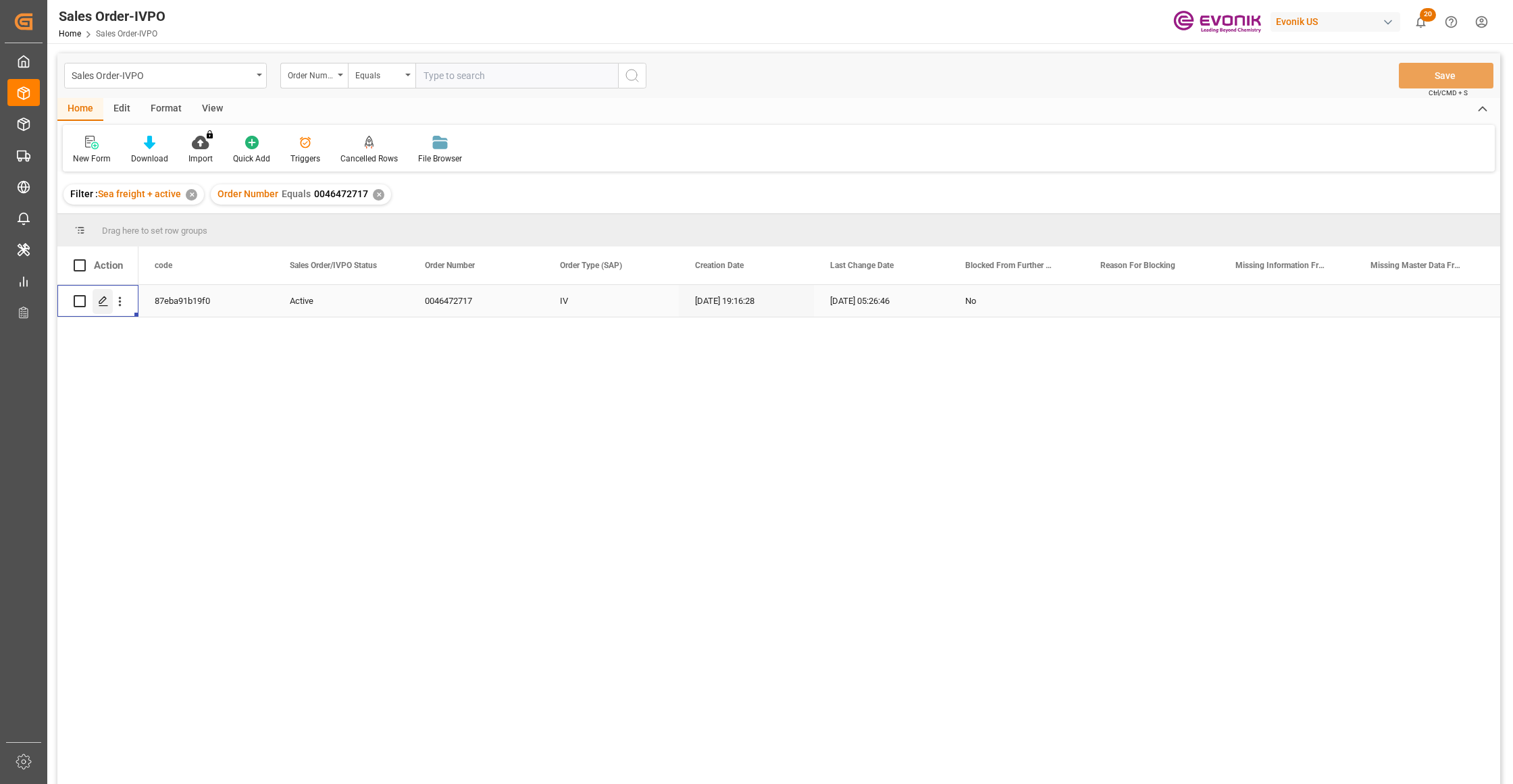
click at [103, 296] on icon "Press SPACE to select this row." at bounding box center [104, 301] width 11 height 11
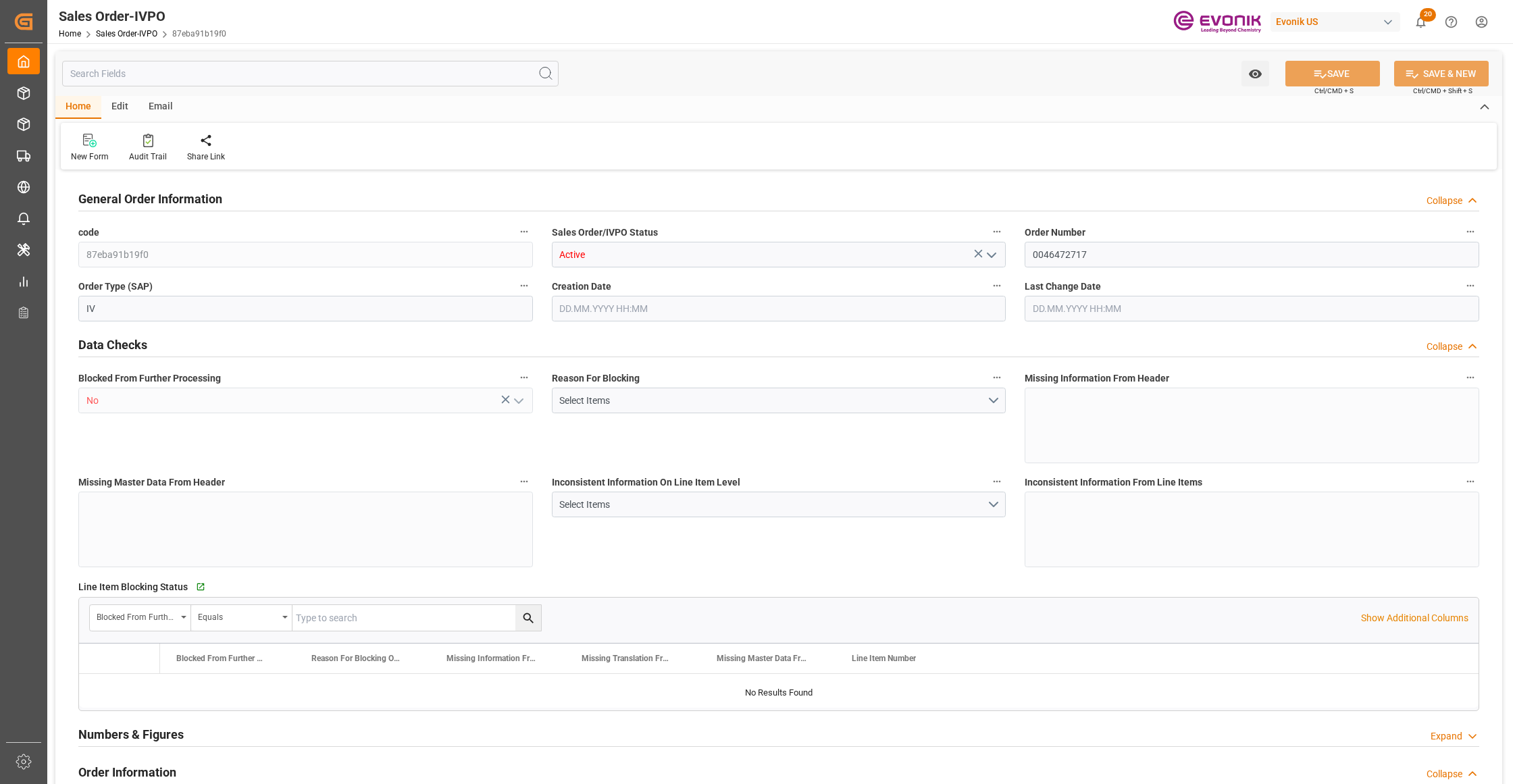
type input "BEANR"
type input "0"
type input "1"
type input "2"
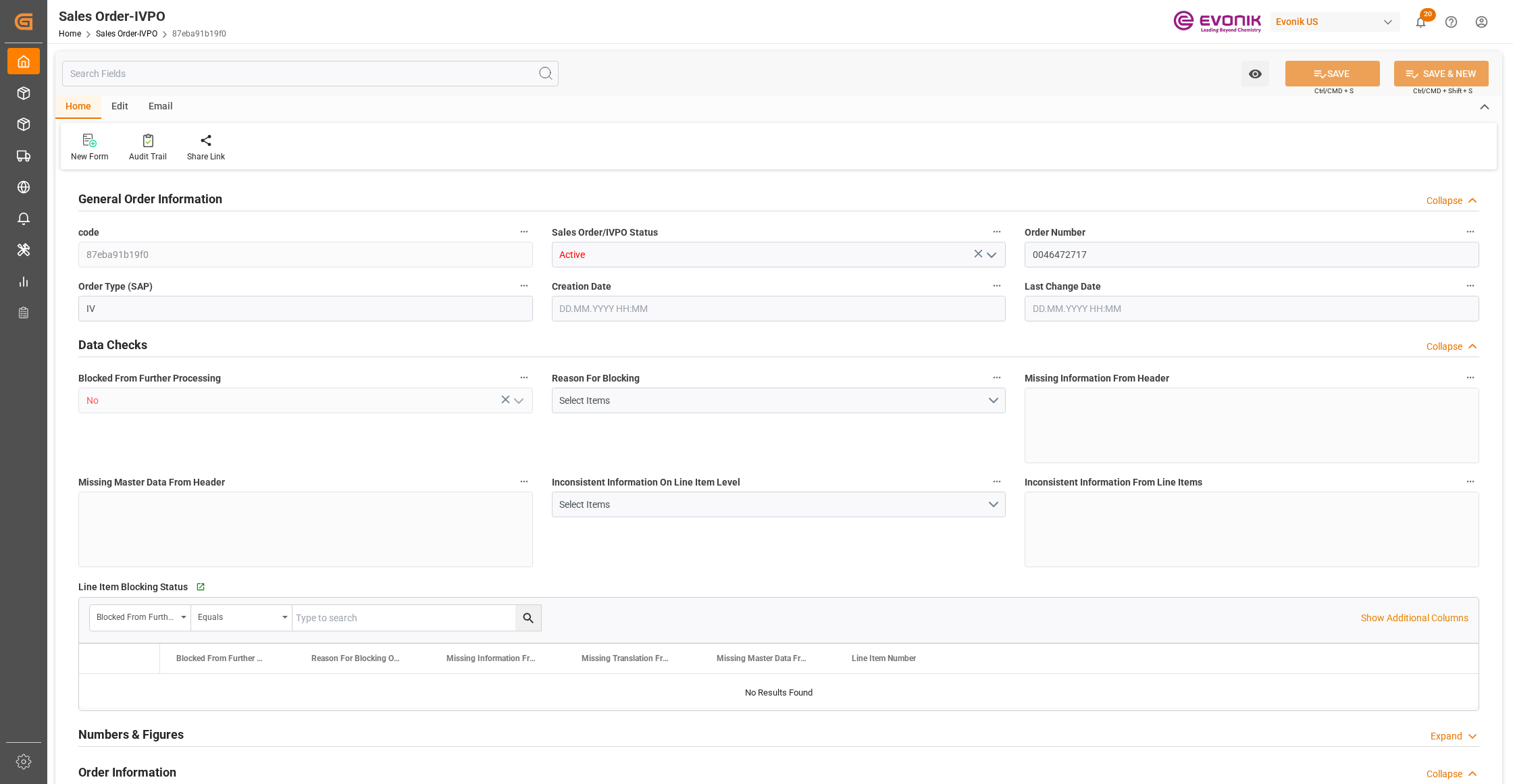
type input "15504"
type input "46.006"
type input "17000"
type input "30"
type input "10.09.2025 19:16"
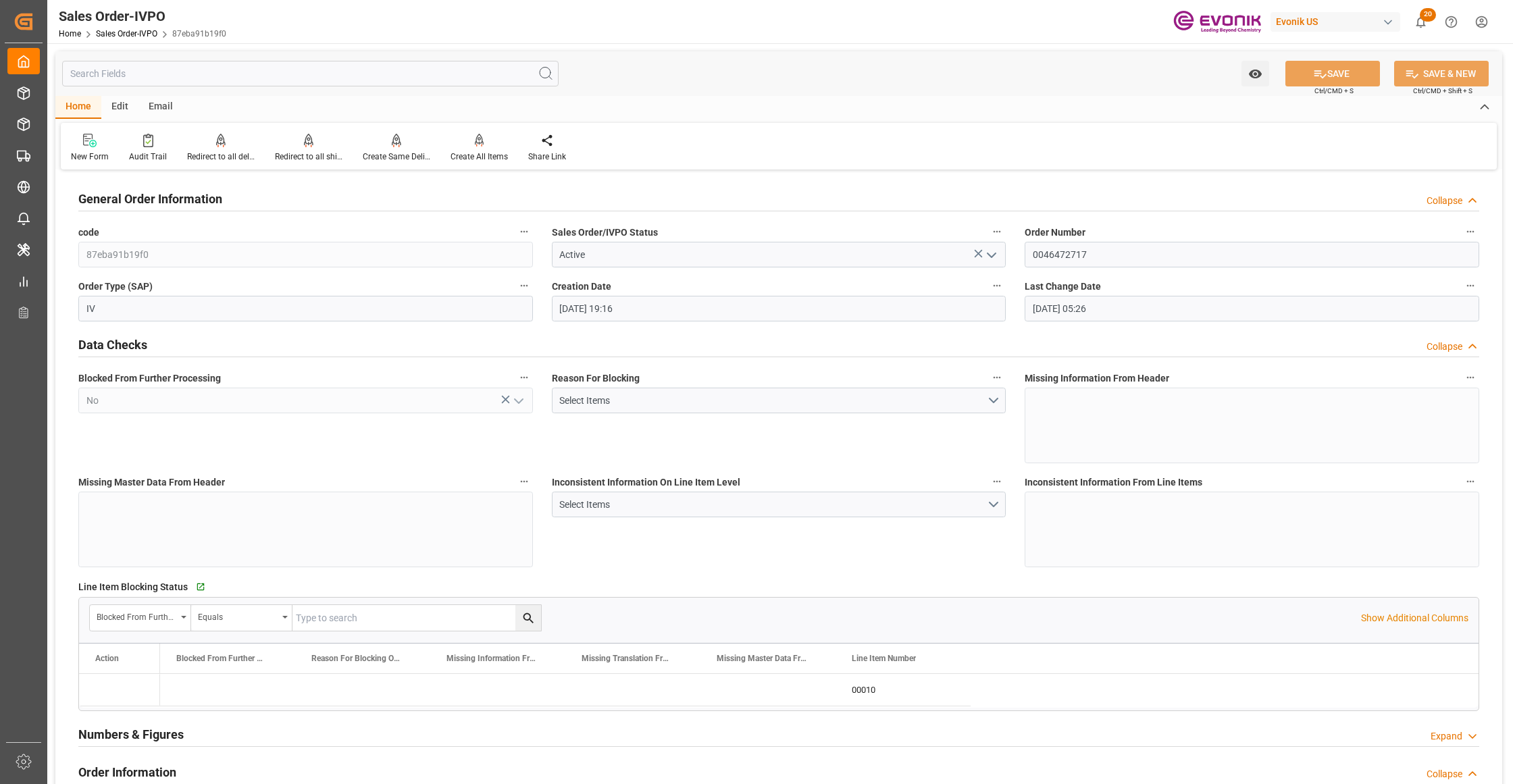
type input "11.09.2025 05:26"
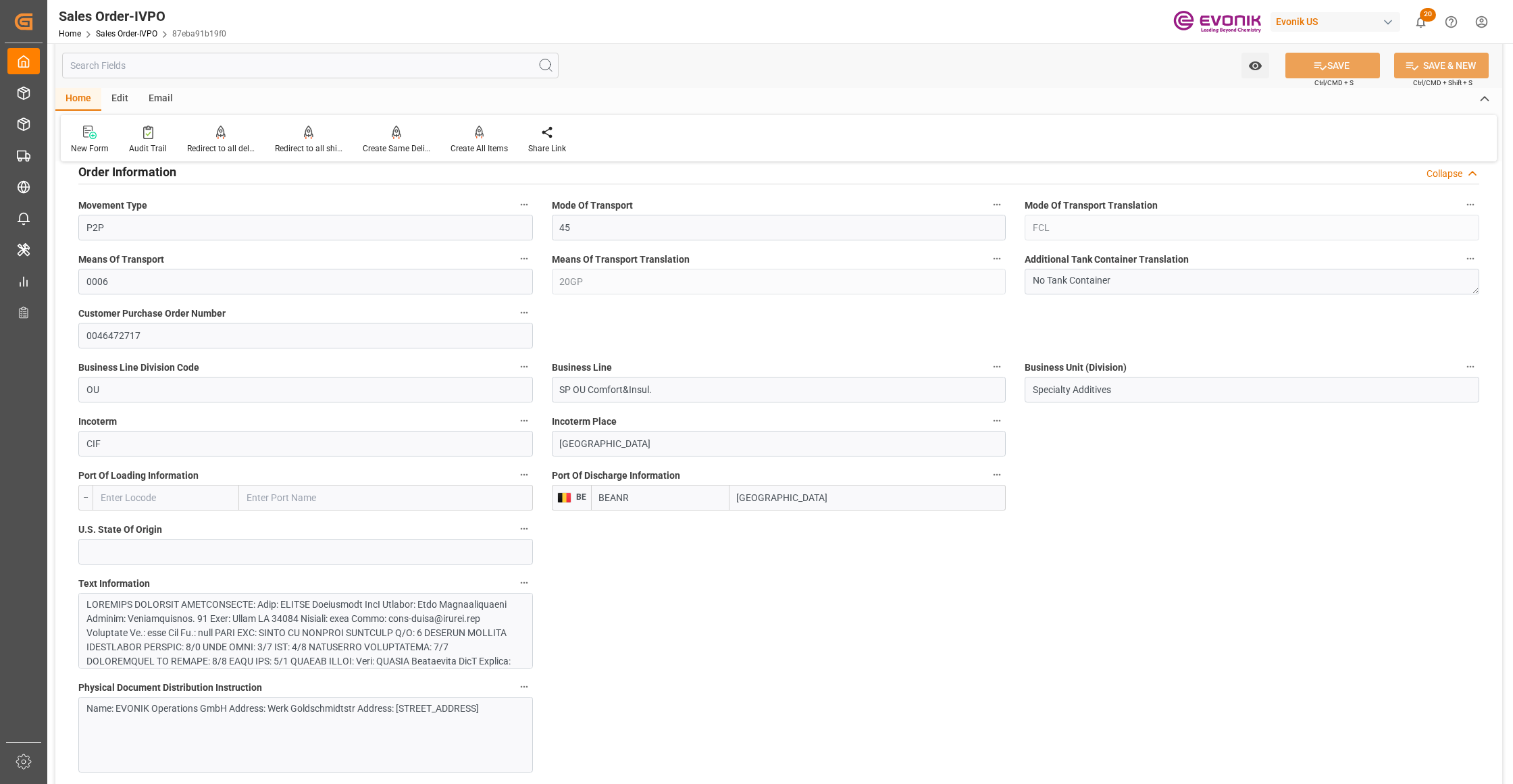
scroll to position [900, 0]
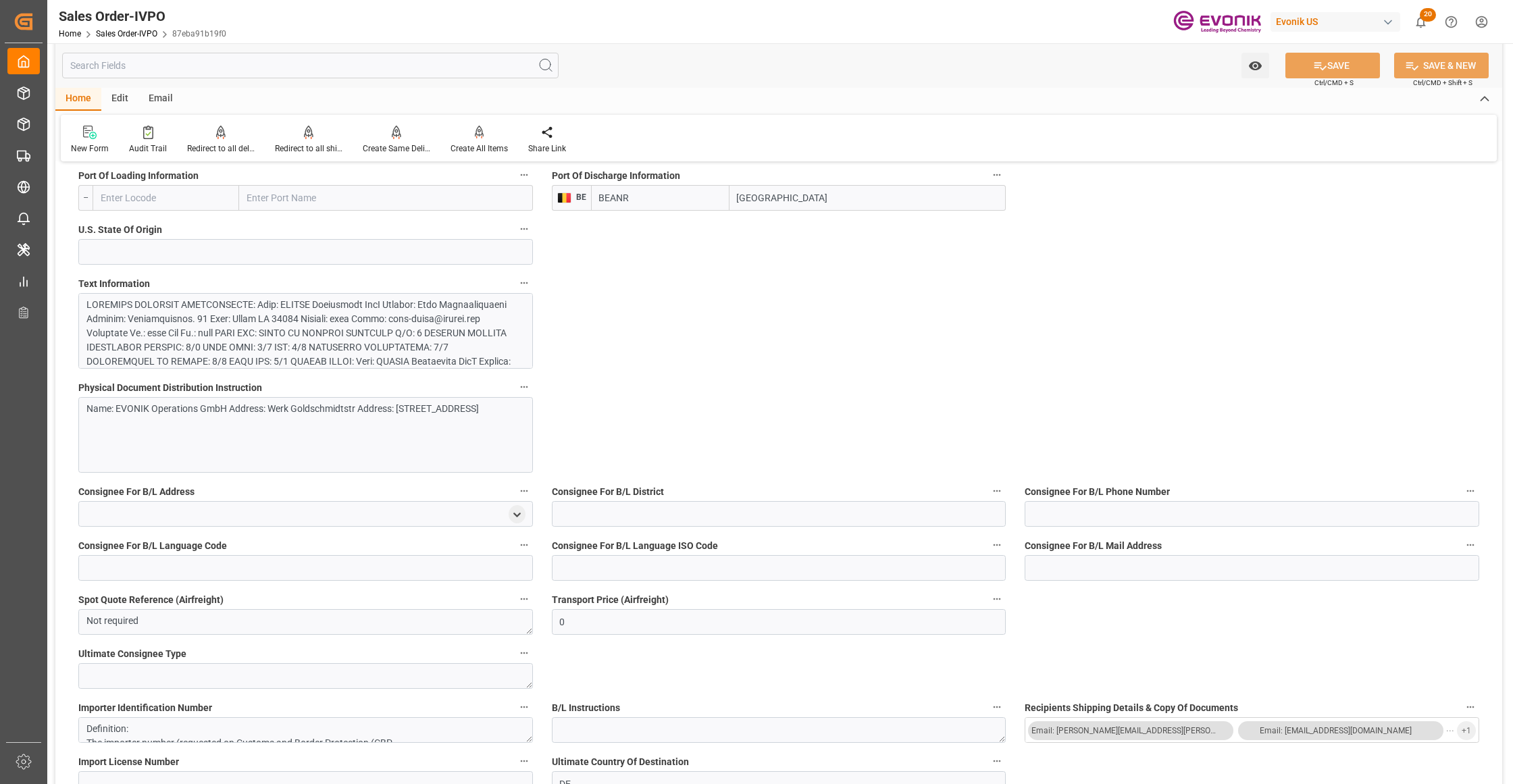
click at [364, 329] on div at bounding box center [299, 447] width 426 height 298
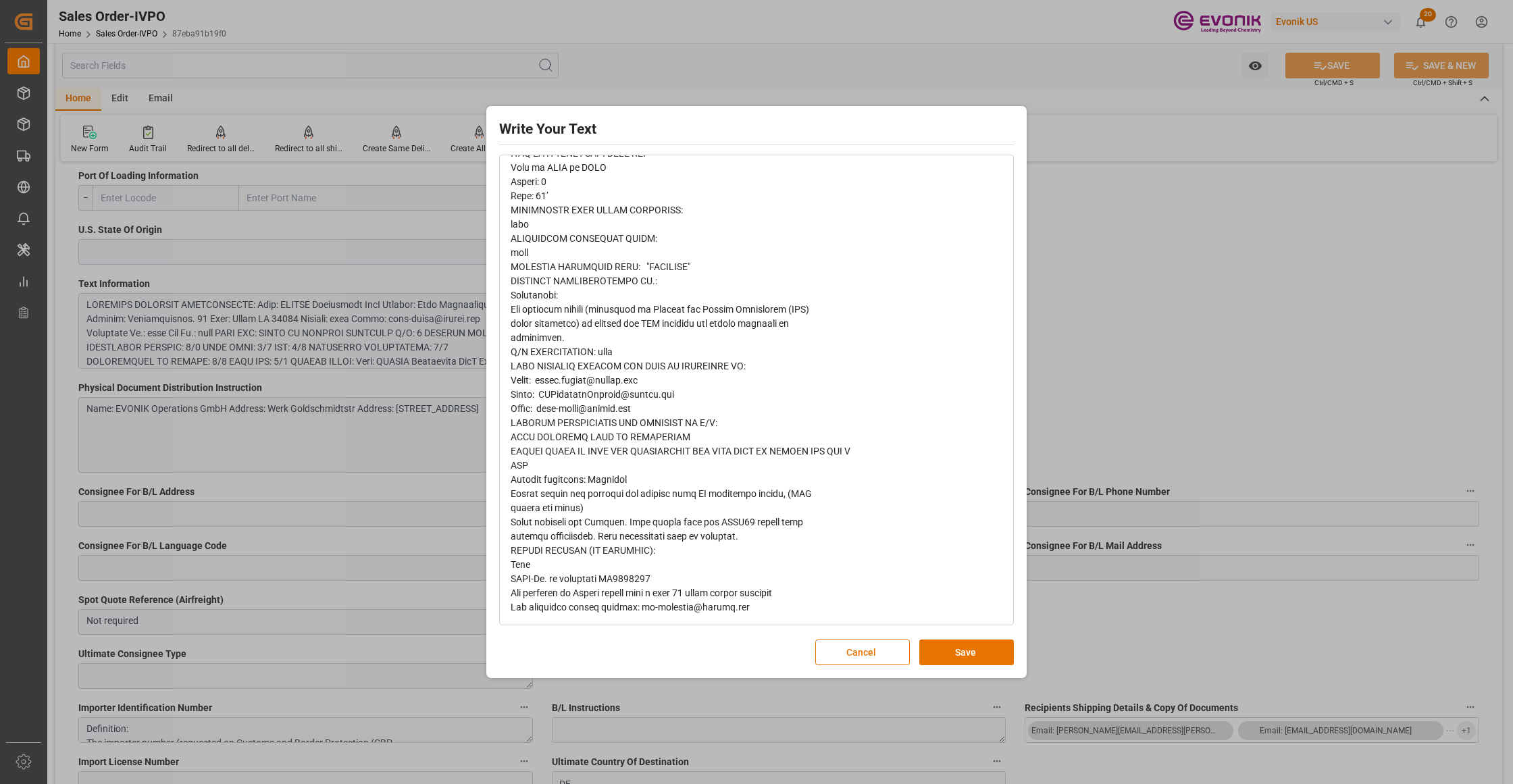
scroll to position [228, 0]
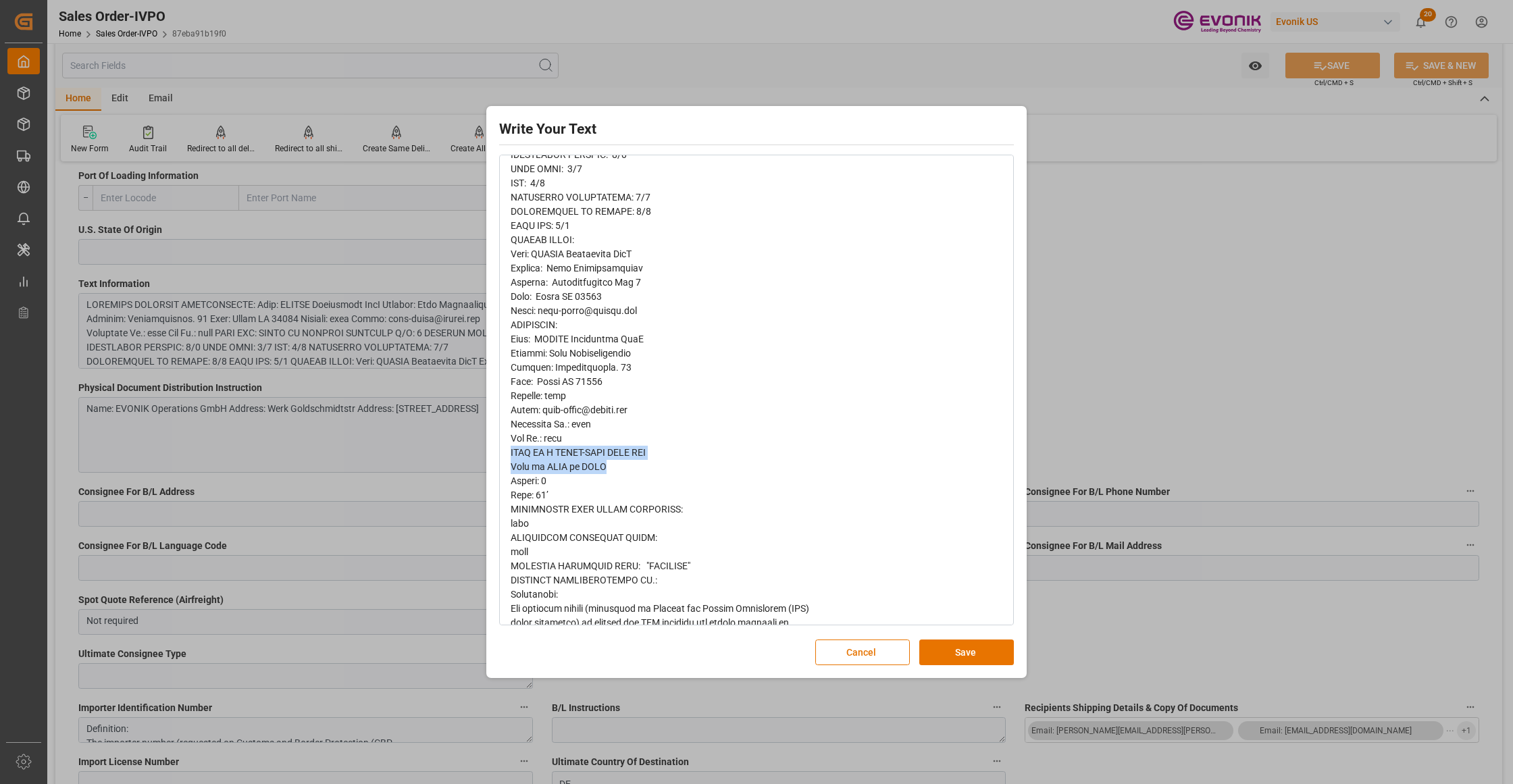
drag, startPoint x: 610, startPoint y: 473, endPoint x: 502, endPoint y: 448, distance: 110.9
click at [502, 448] on div "rdw-wrapper" at bounding box center [756, 453] width 512 height 940
click at [867, 657] on button "Cancel" at bounding box center [862, 652] width 95 height 26
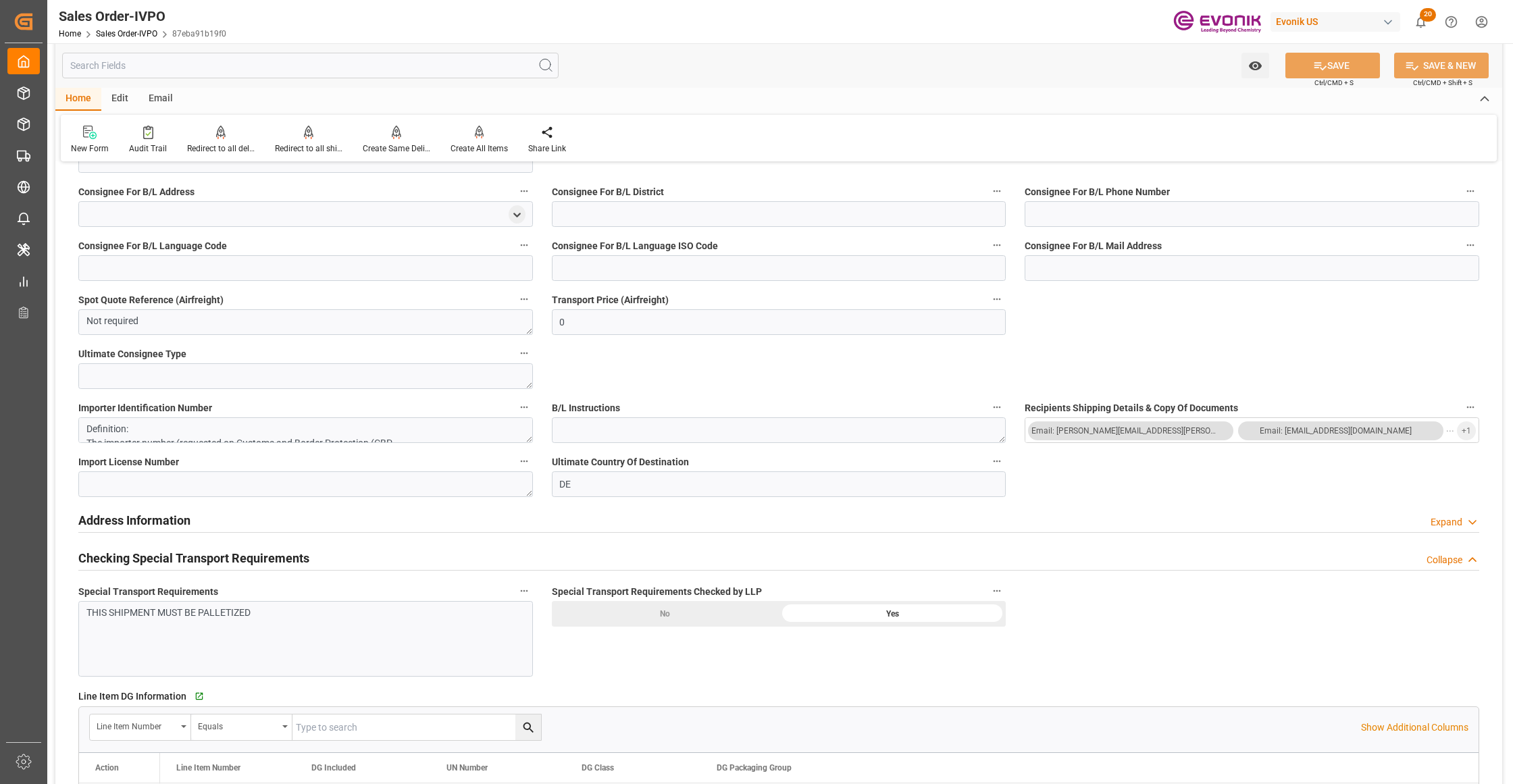
scroll to position [900, 0]
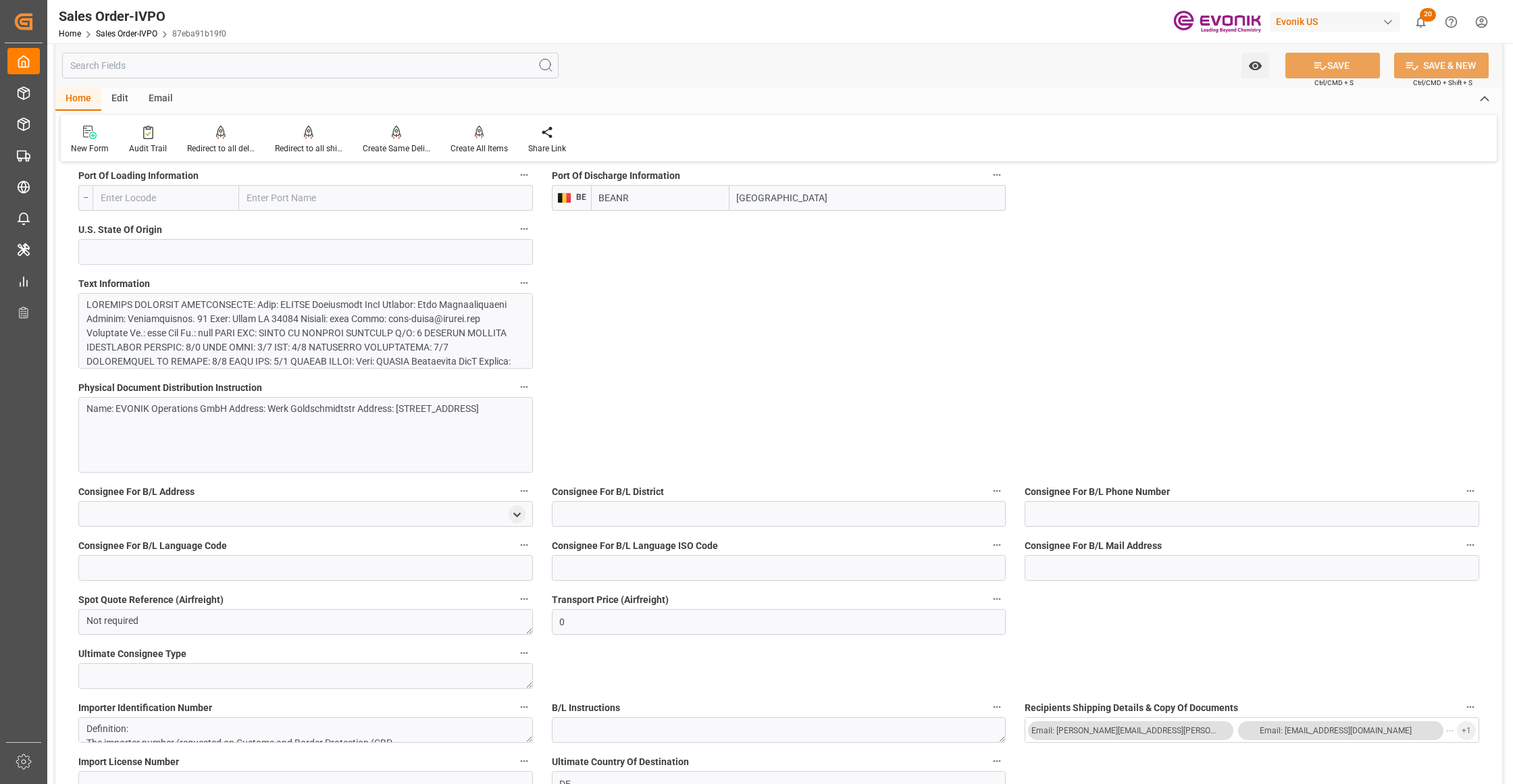
click at [435, 327] on div at bounding box center [299, 447] width 426 height 298
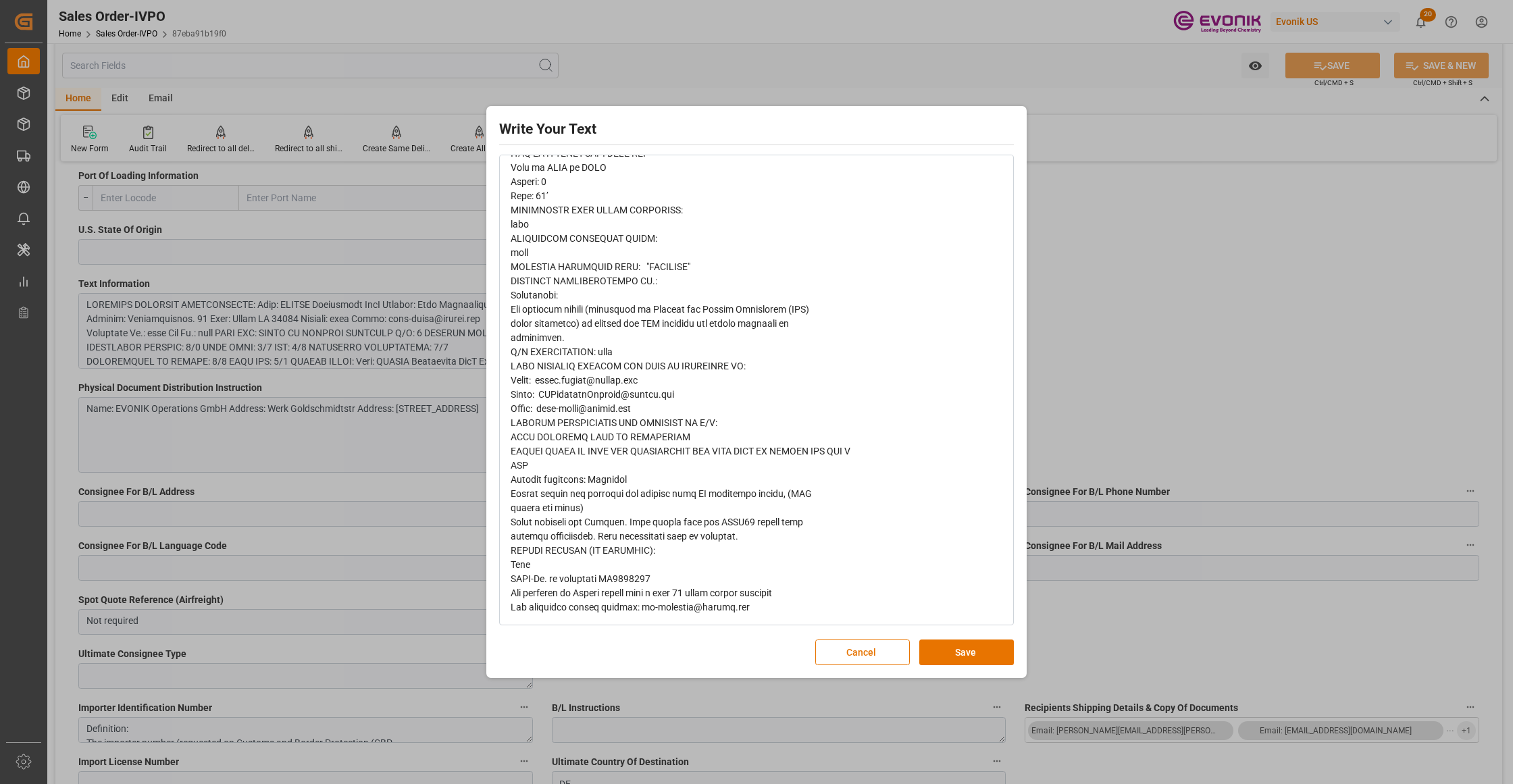
scroll to position [228, 0]
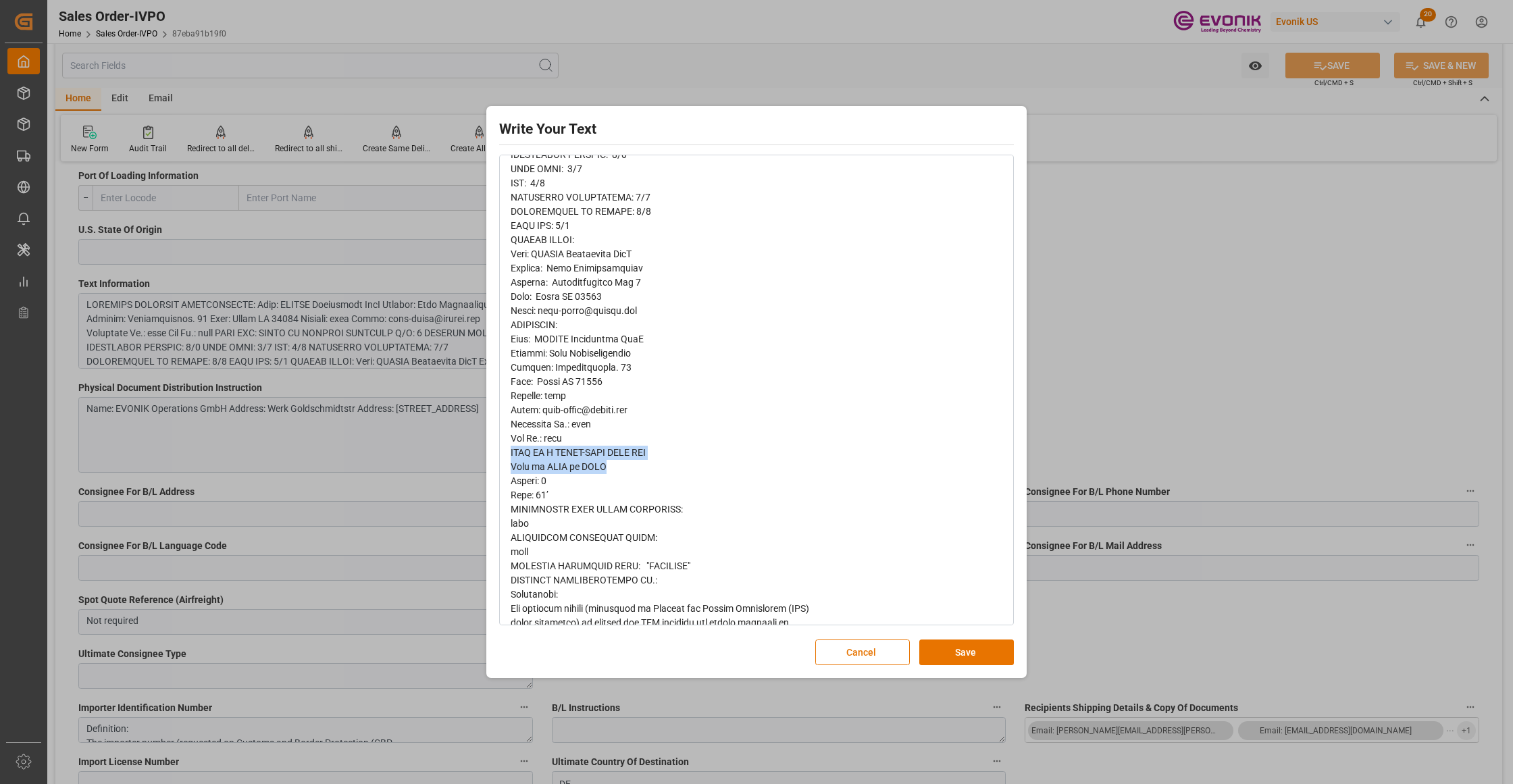
drag, startPoint x: 591, startPoint y: 468, endPoint x: 508, endPoint y: 450, distance: 84.9
click at [508, 450] on div "rdw-wrapper" at bounding box center [756, 453] width 512 height 940
click at [870, 659] on button "Cancel" at bounding box center [862, 652] width 95 height 26
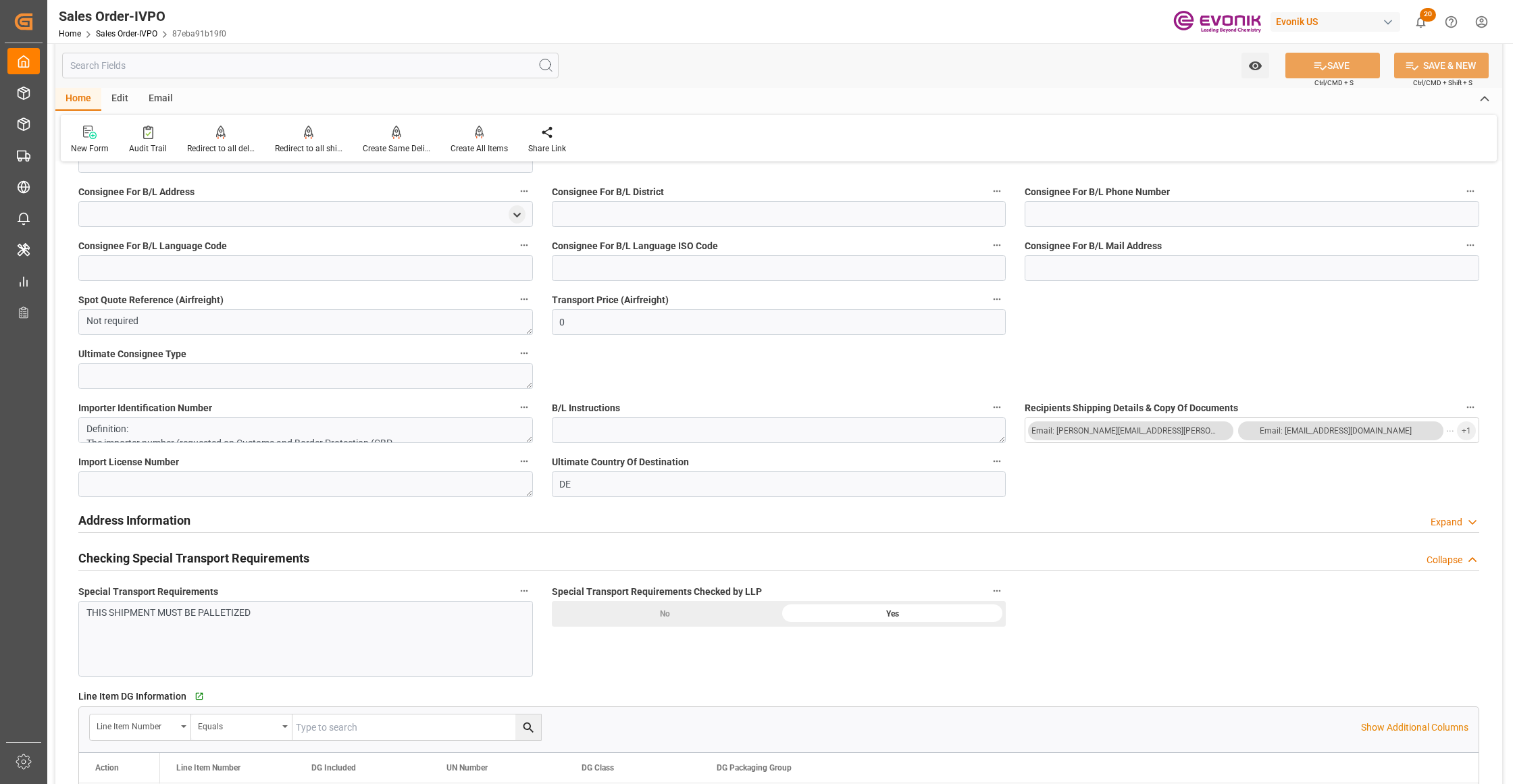
scroll to position [1500, 0]
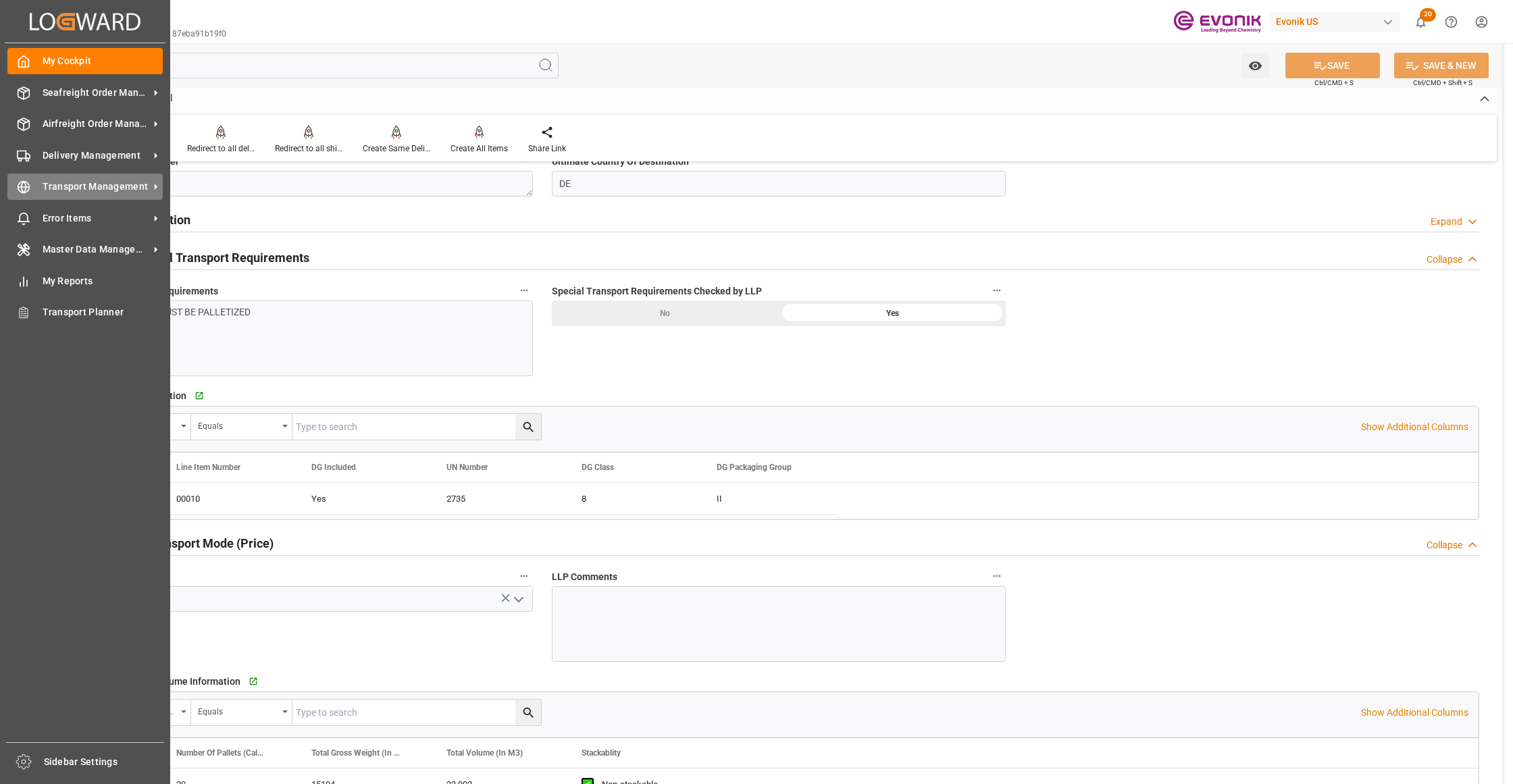
click at [27, 189] on icon at bounding box center [23, 187] width 13 height 13
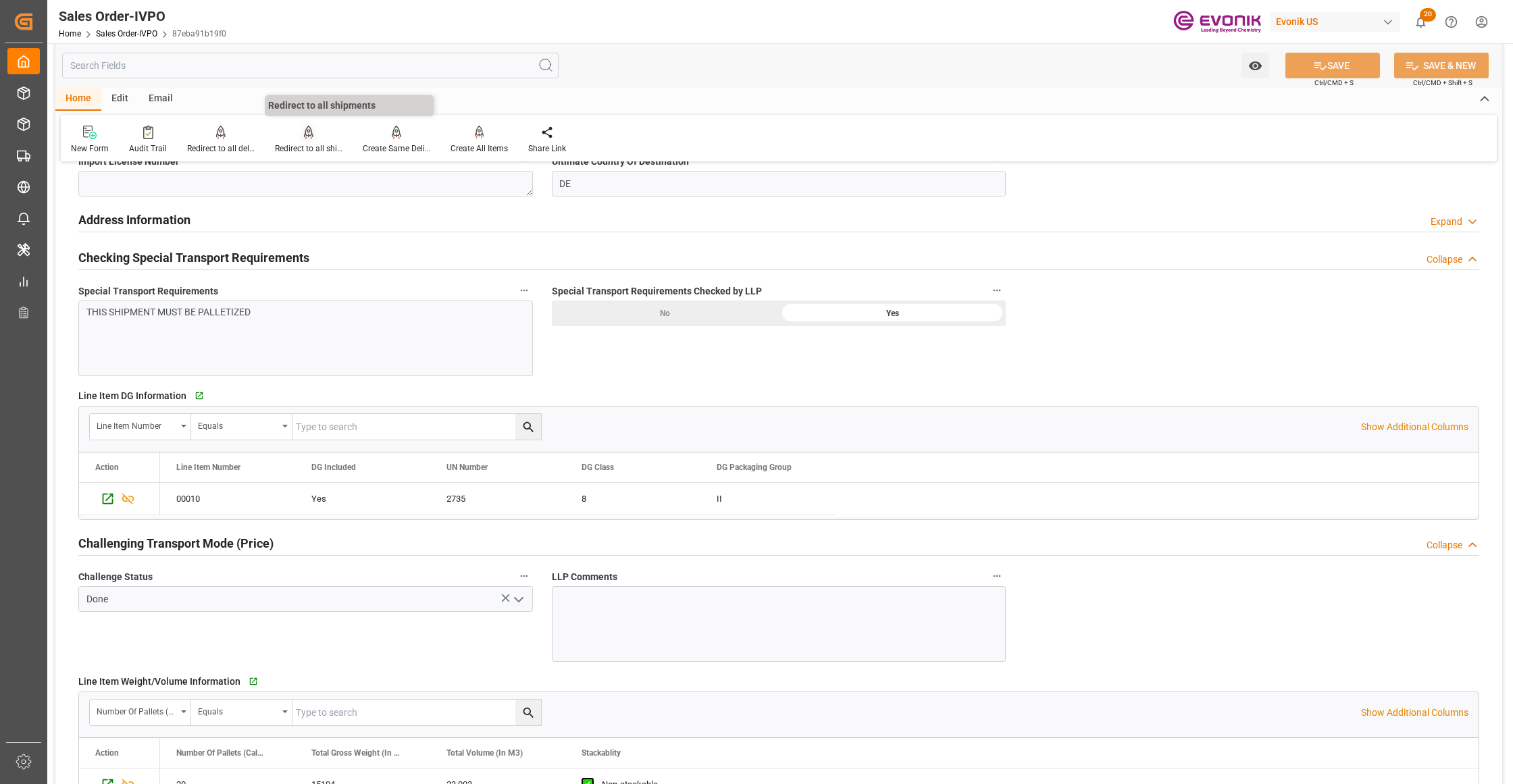
click at [314, 136] on div at bounding box center [309, 132] width 68 height 14
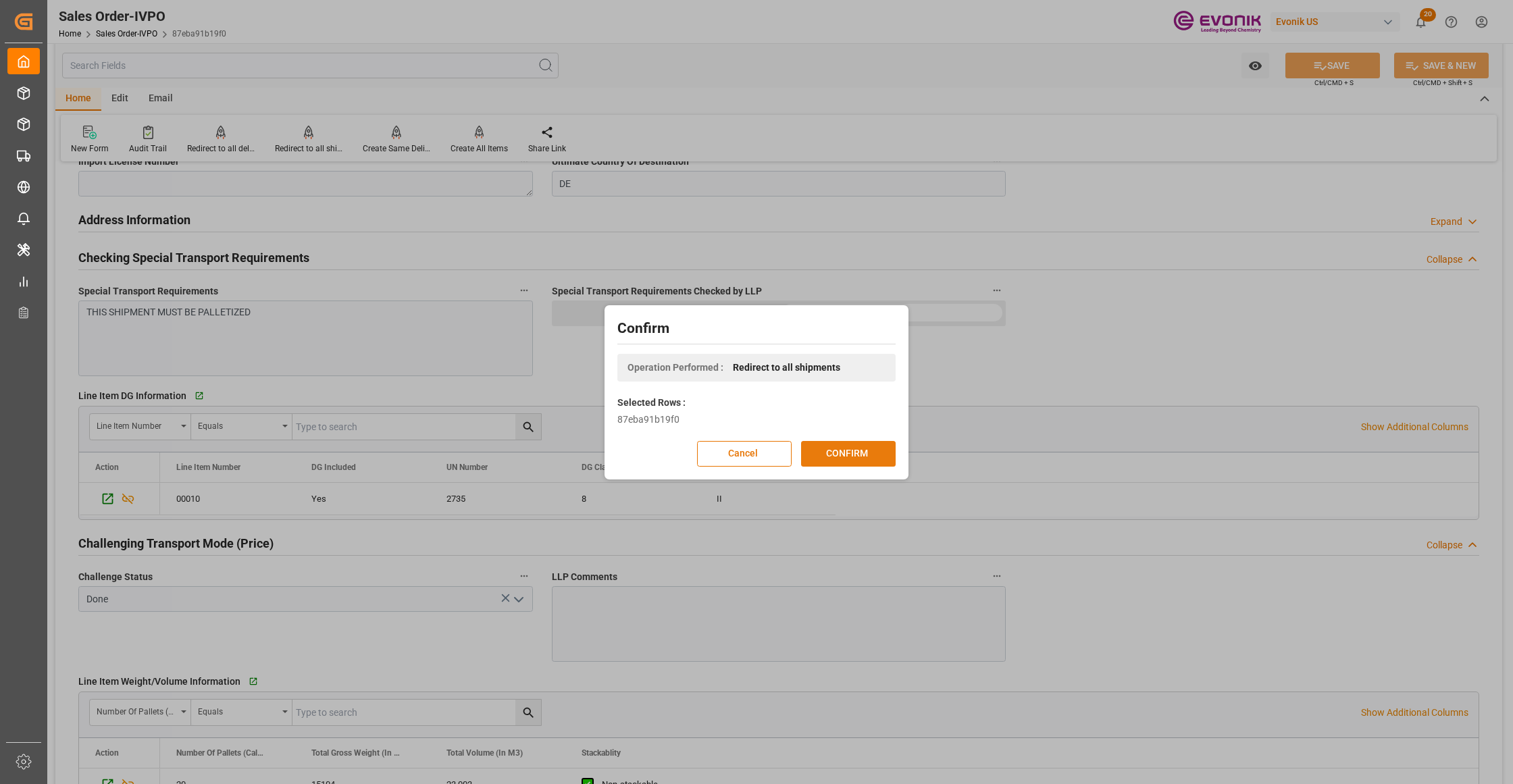
click at [870, 450] on button "CONFIRM" at bounding box center [848, 453] width 95 height 26
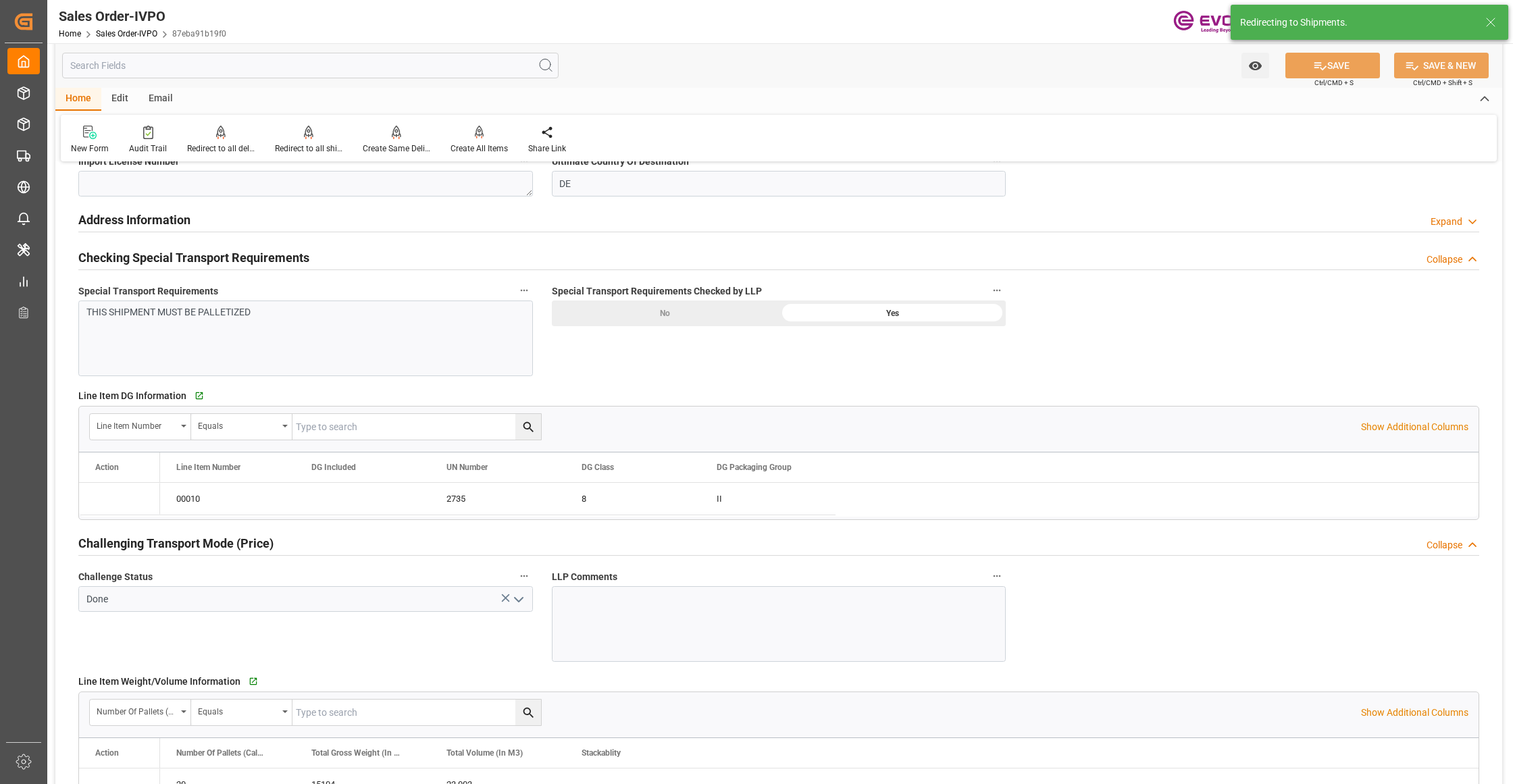
type input "10.09.2025 19:16"
type input "11.09.2025 05:26"
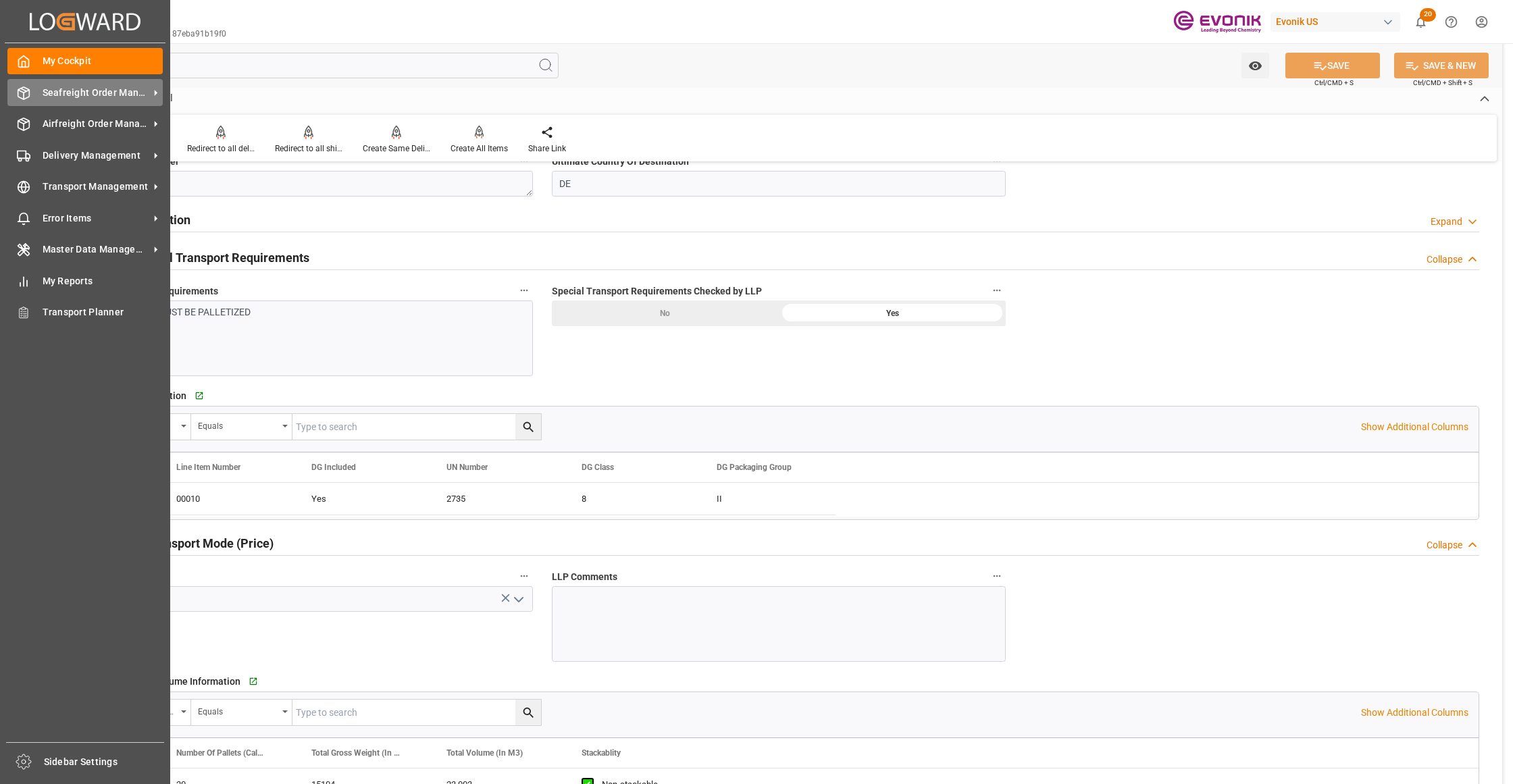
click at [63, 100] on div "Seafreight Order Management Seafreight Order Management" at bounding box center [85, 92] width 155 height 26
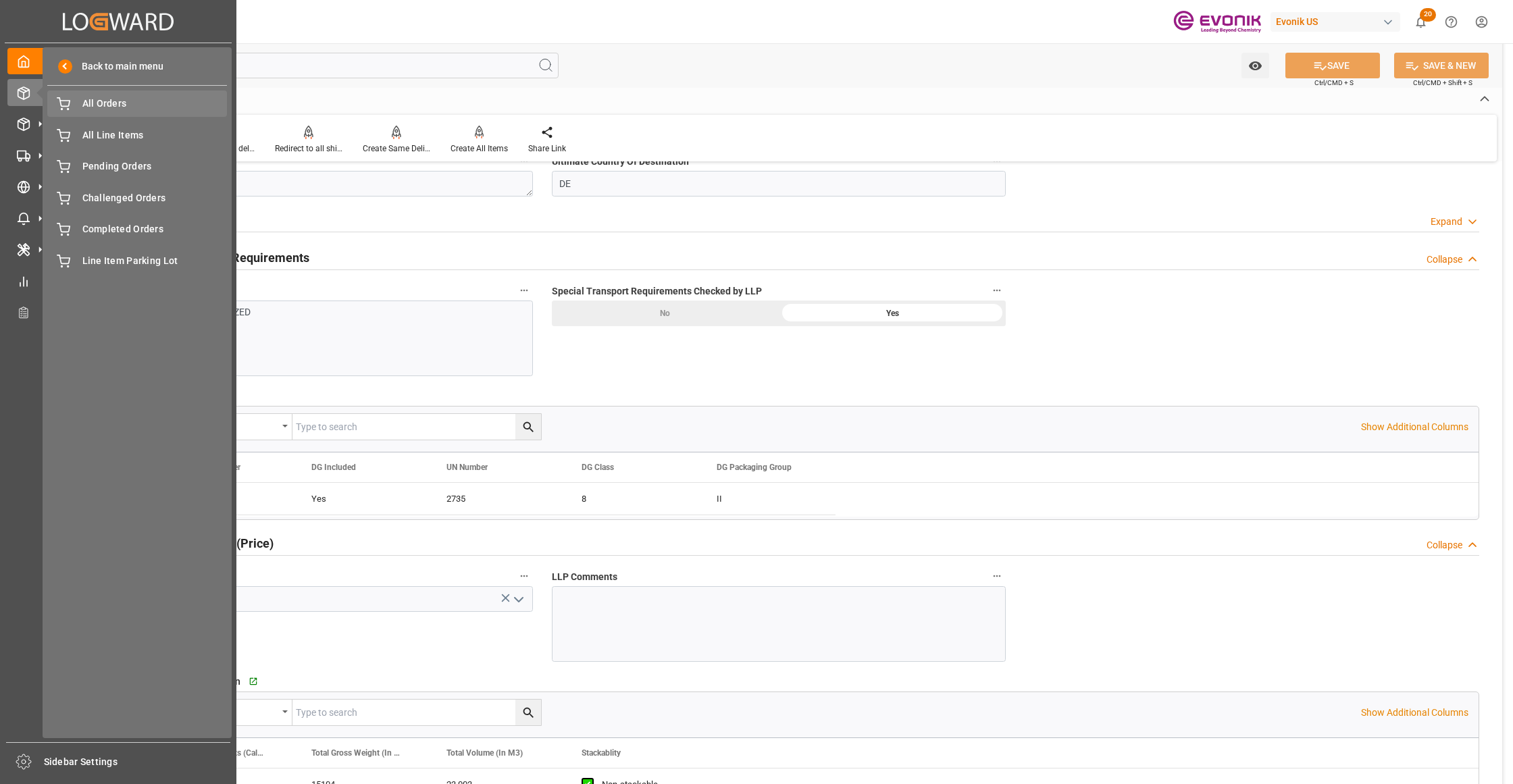
click at [109, 114] on div "All Orders All Orders" at bounding box center [137, 104] width 180 height 26
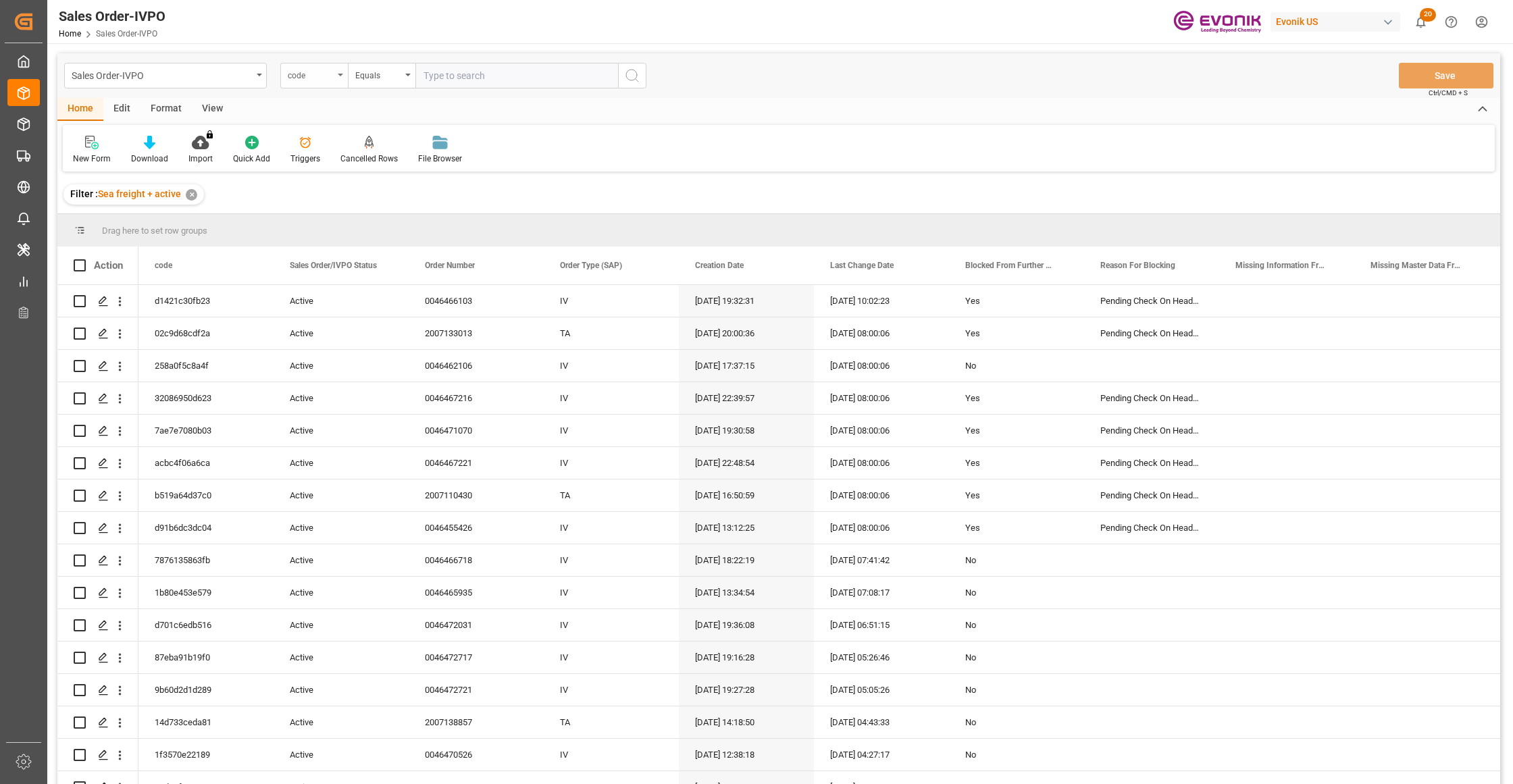
click at [315, 76] on div "code" at bounding box center [311, 74] width 46 height 15
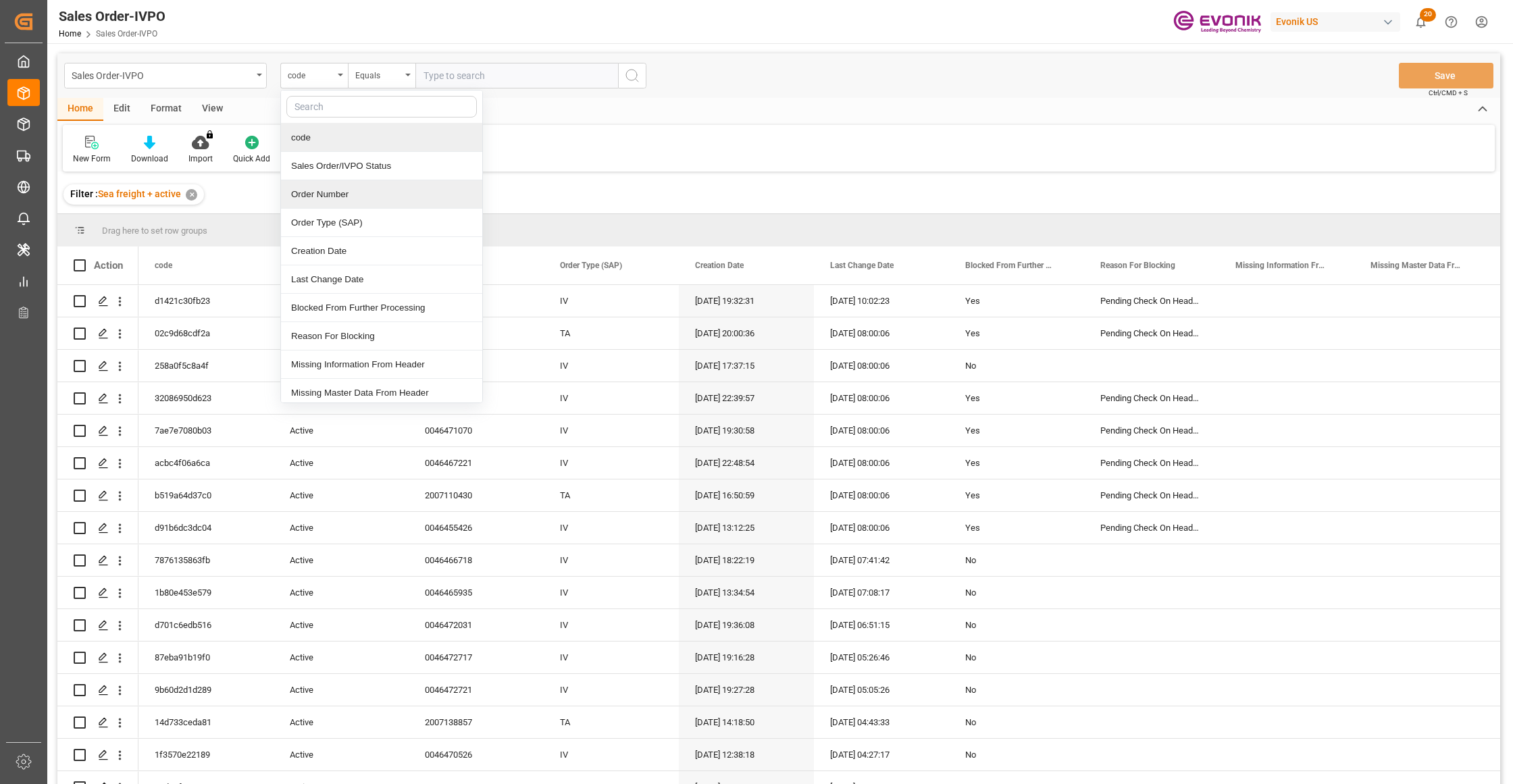
click at [368, 192] on div "Order Number" at bounding box center [381, 194] width 201 height 29
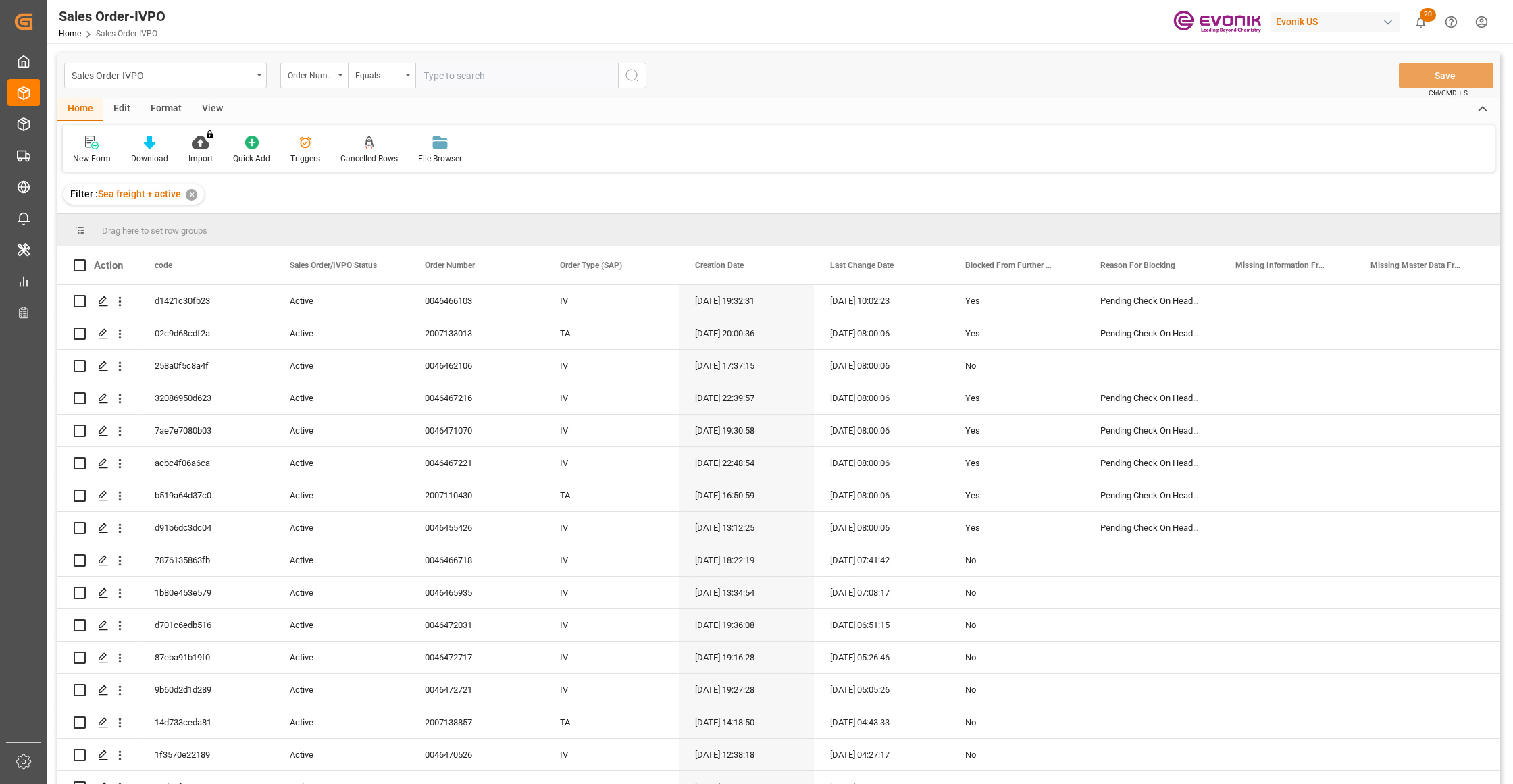
click at [470, 72] on input "text" at bounding box center [516, 75] width 203 height 26
paste input "2007172312"
type input "2007172312"
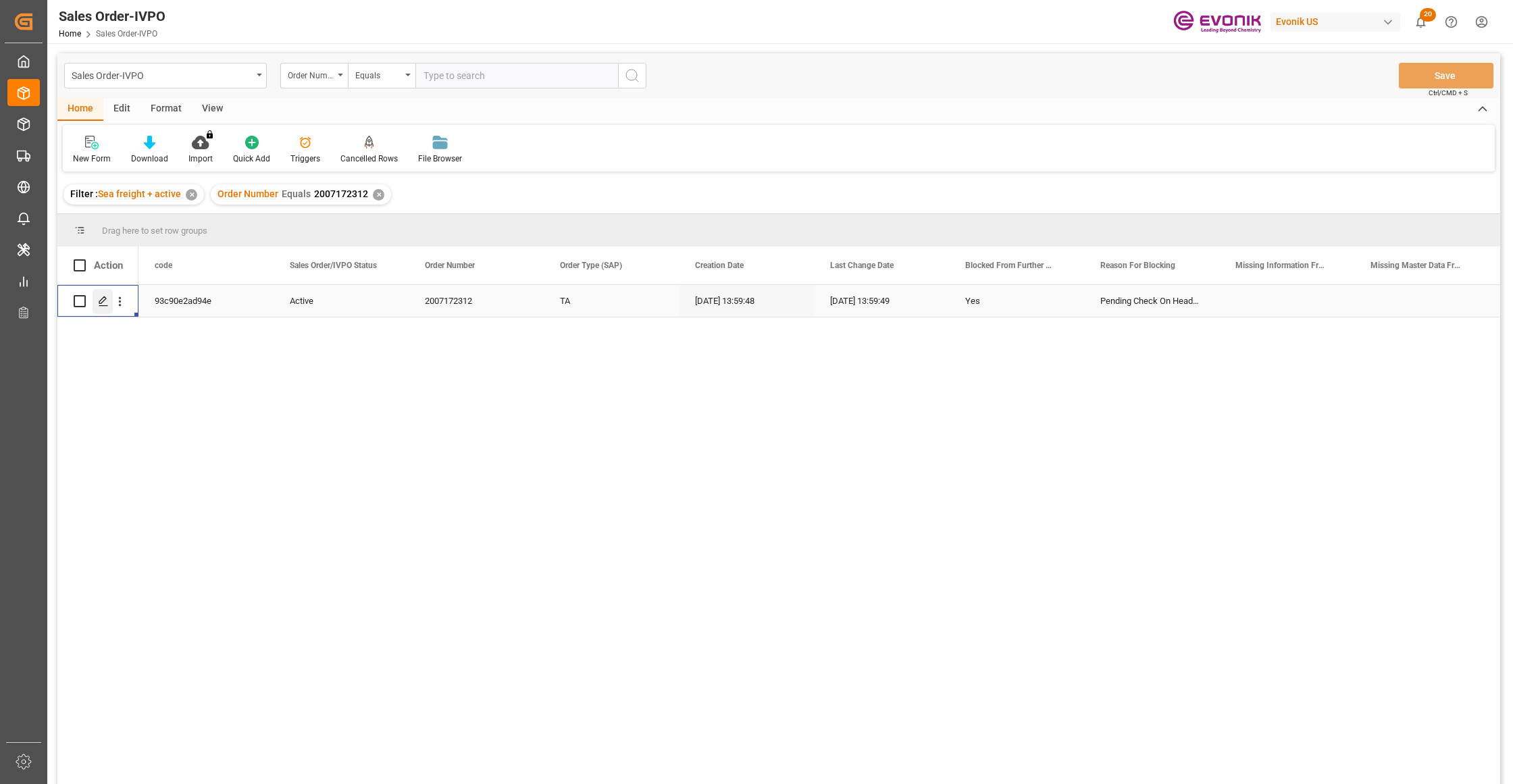
click at [103, 296] on icon "Press SPACE to select this row." at bounding box center [104, 301] width 11 height 11
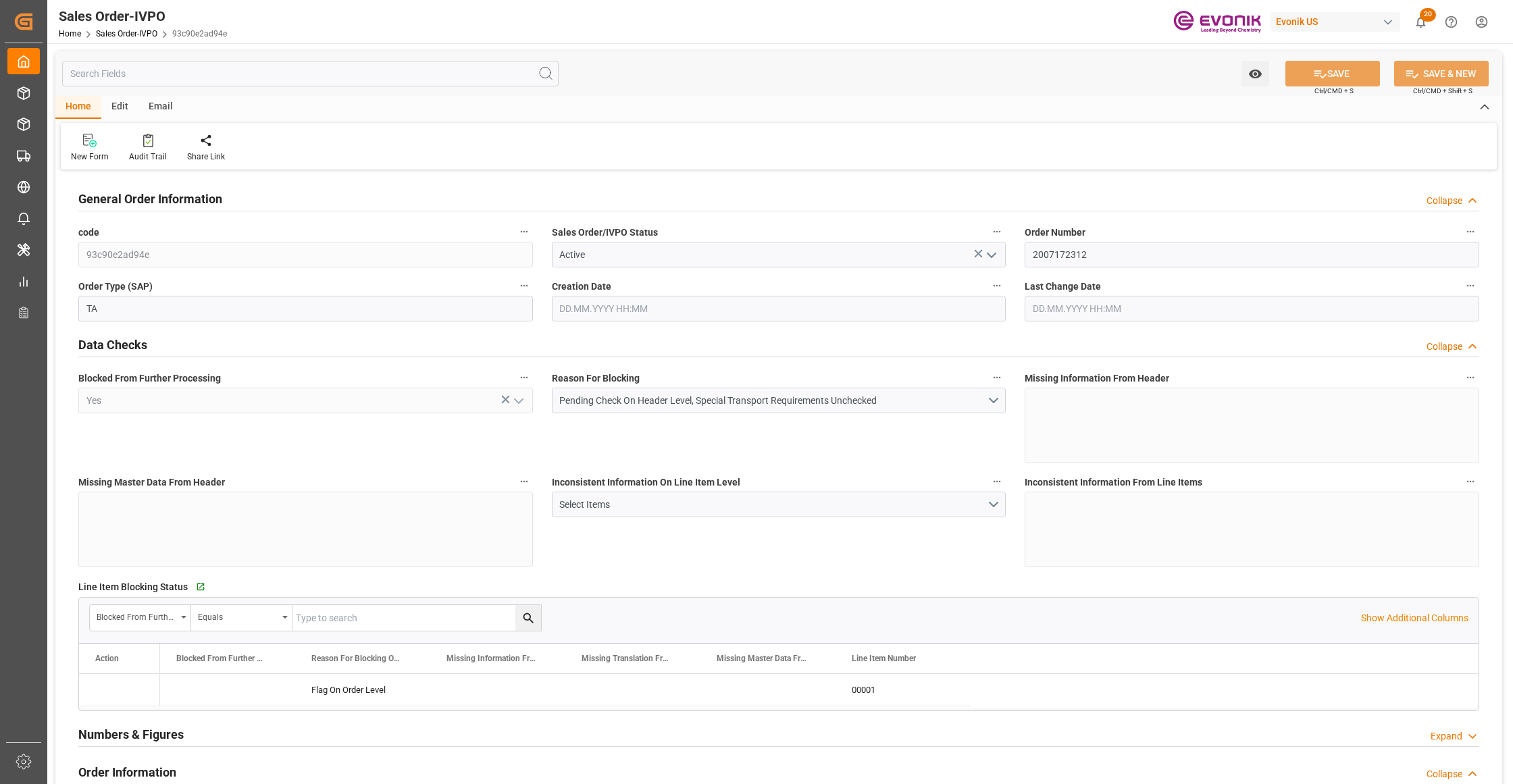
type input "COCTG"
type input "0"
type input "1"
type input "808.2"
type input "10.09.2025 13:59"
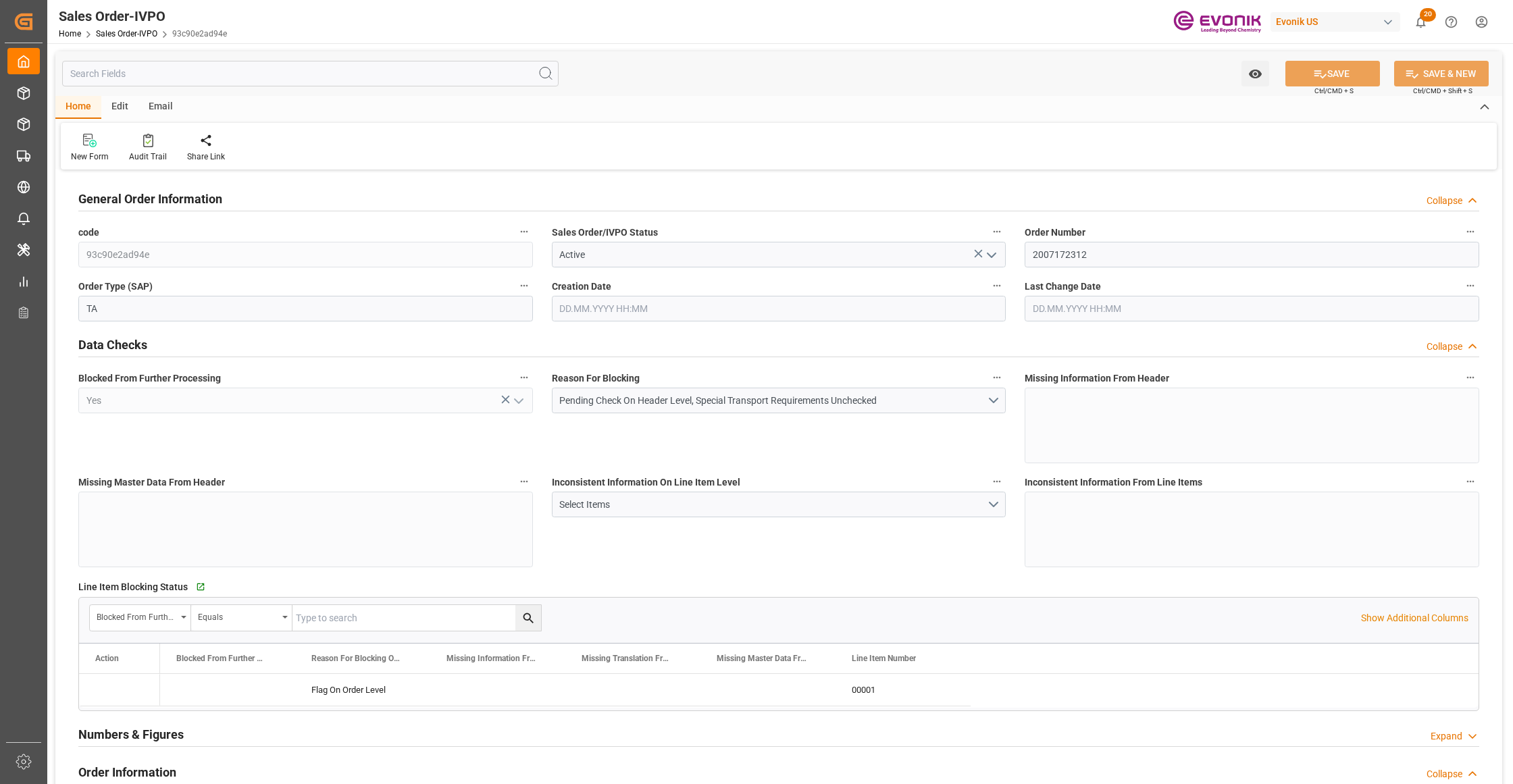
type input "10.09.2025 13:59"
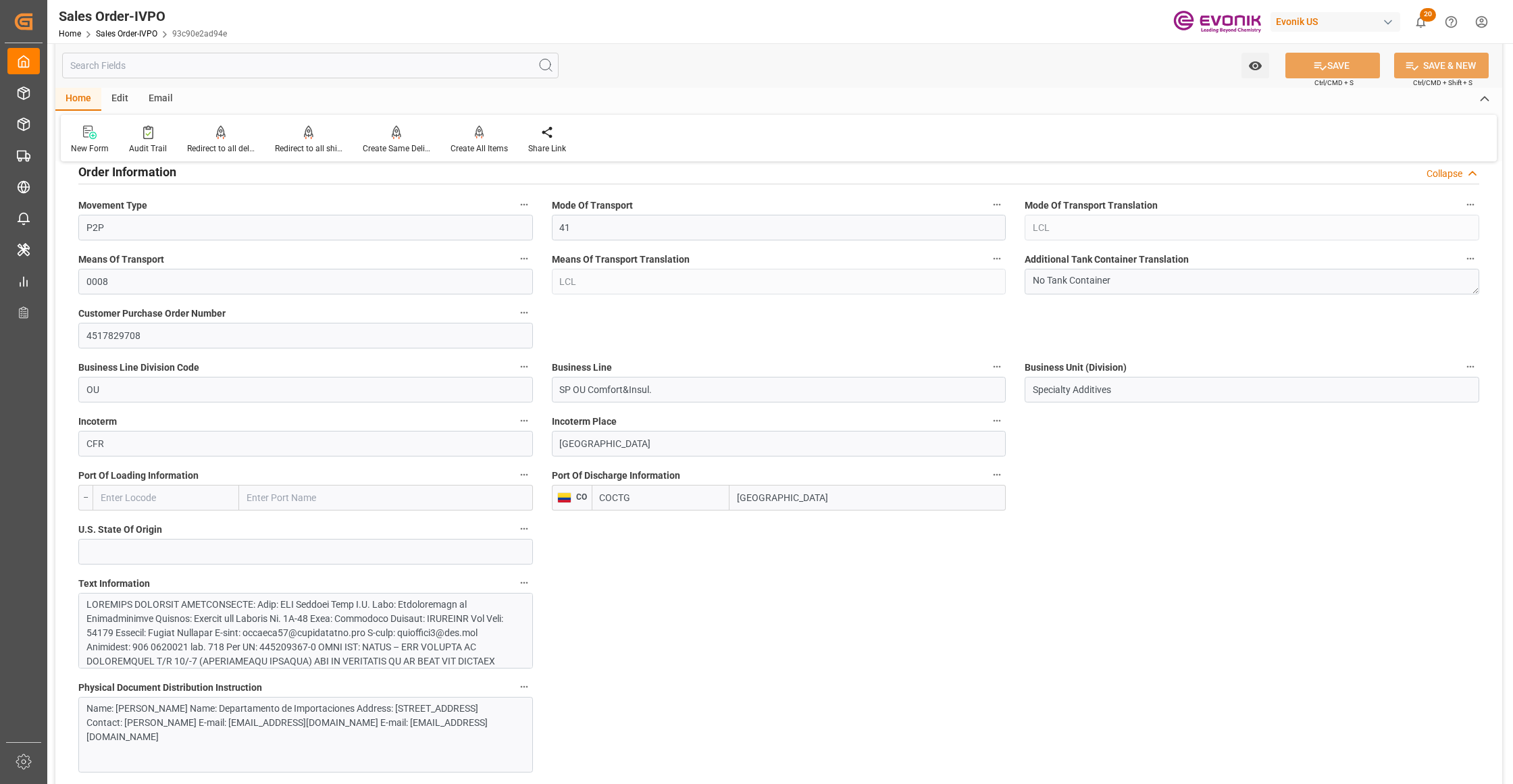
scroll to position [900, 0]
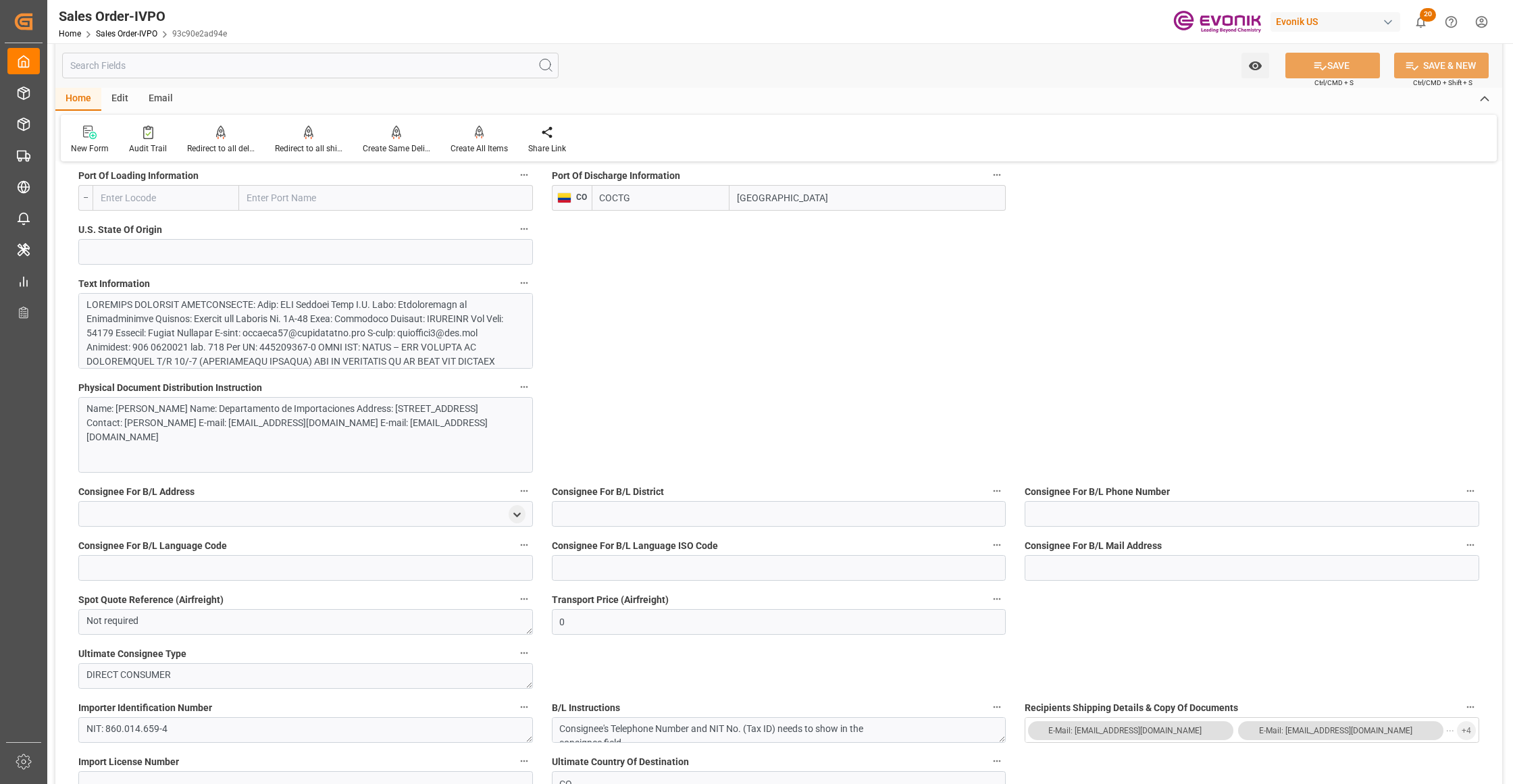
click at [284, 336] on div at bounding box center [299, 468] width 426 height 340
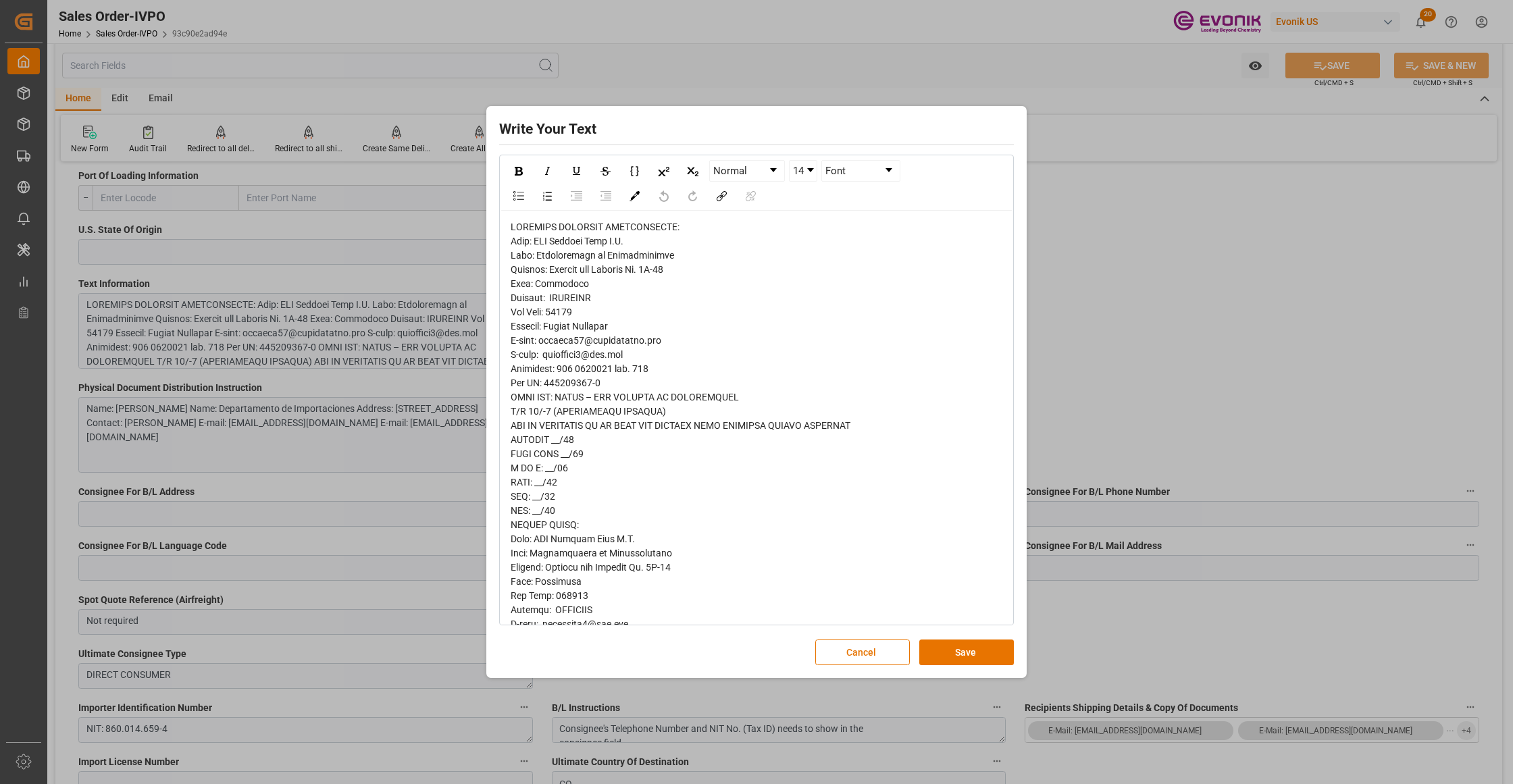
click at [519, 243] on span "rdw-editor" at bounding box center [688, 765] width 354 height 1088
click at [530, 299] on span "rdw-editor" at bounding box center [688, 765] width 354 height 1088
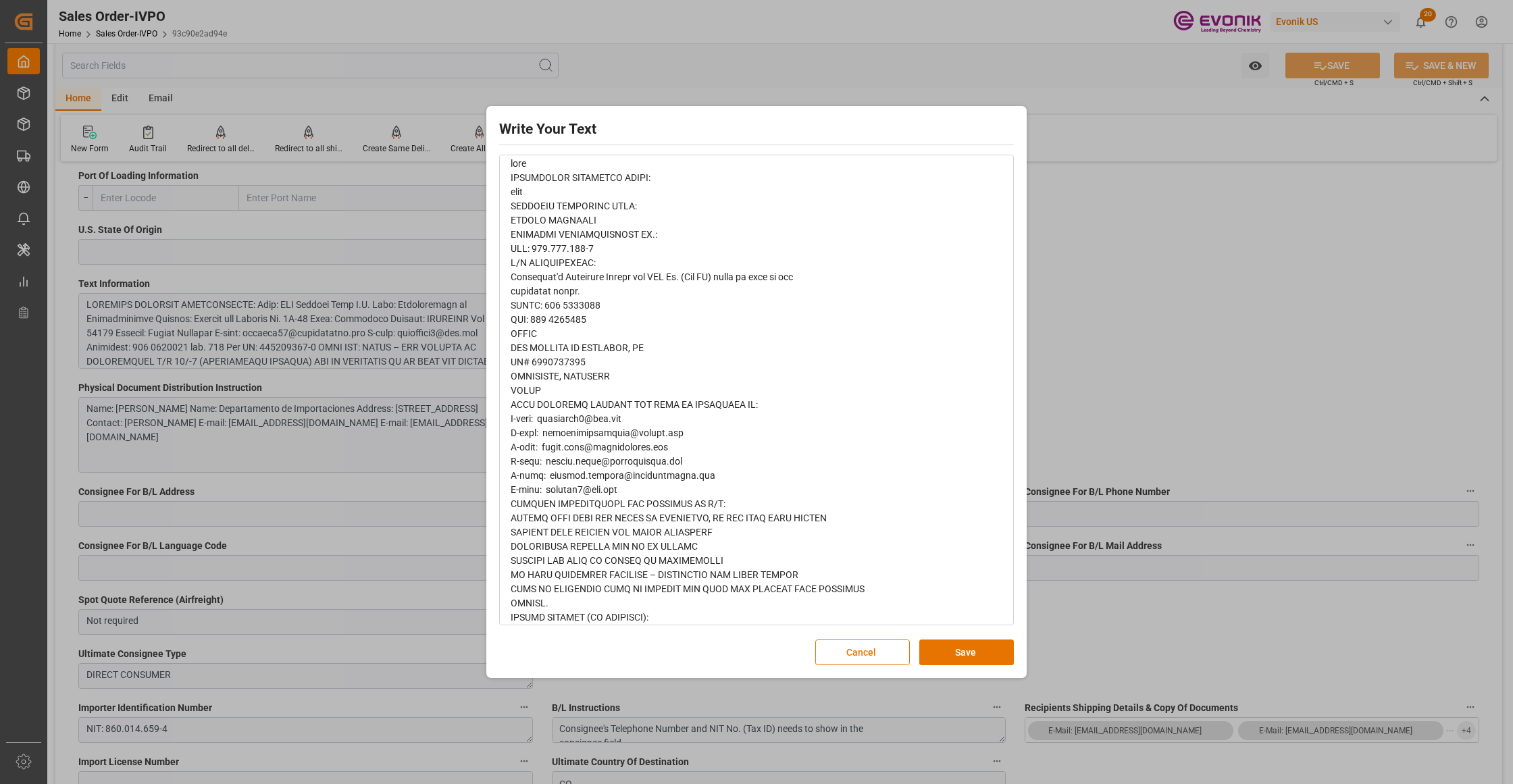
scroll to position [687, 0]
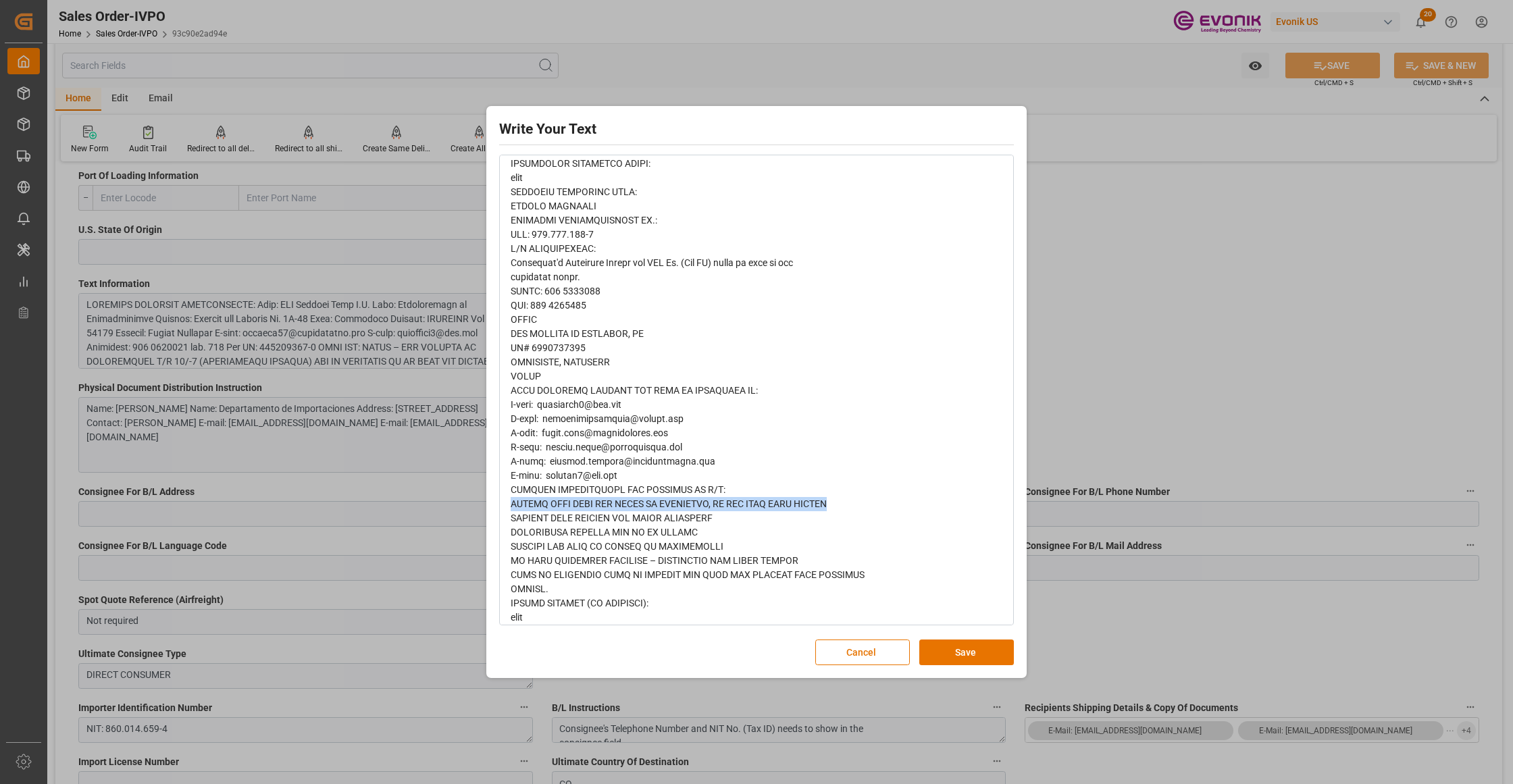
drag, startPoint x: 512, startPoint y: 501, endPoint x: 854, endPoint y: 506, distance: 342.0
click at [854, 506] on div "rdw-editor" at bounding box center [756, 79] width 492 height 1092
copy span "PLEASE BOOK WITH ECU WORLD OR CAROTRANS, DO NOT BOOK WITH SHIPCO"
click at [639, 536] on span "rdw-editor" at bounding box center [688, 78] width 354 height 1088
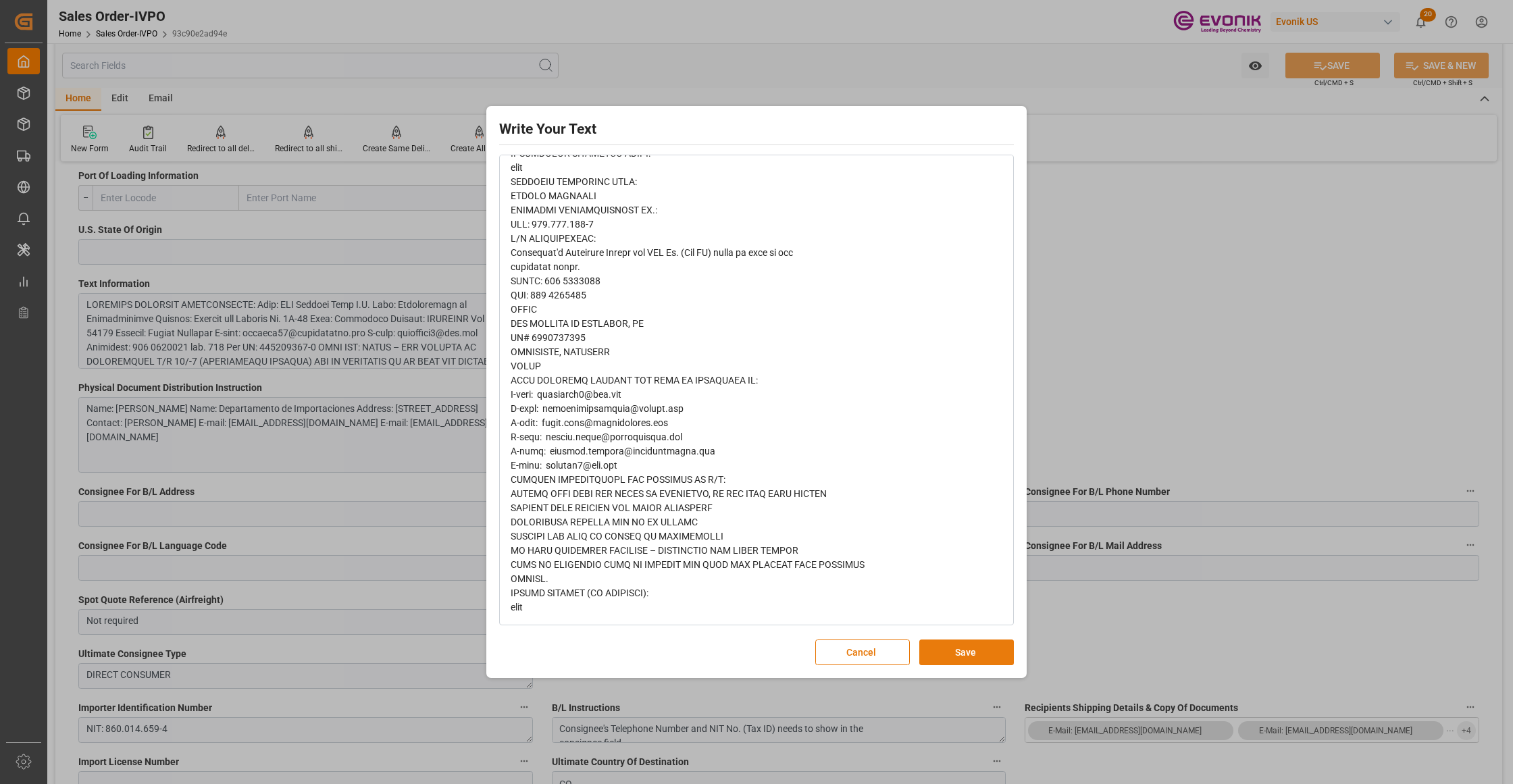
click at [984, 653] on button "Save" at bounding box center [966, 652] width 95 height 26
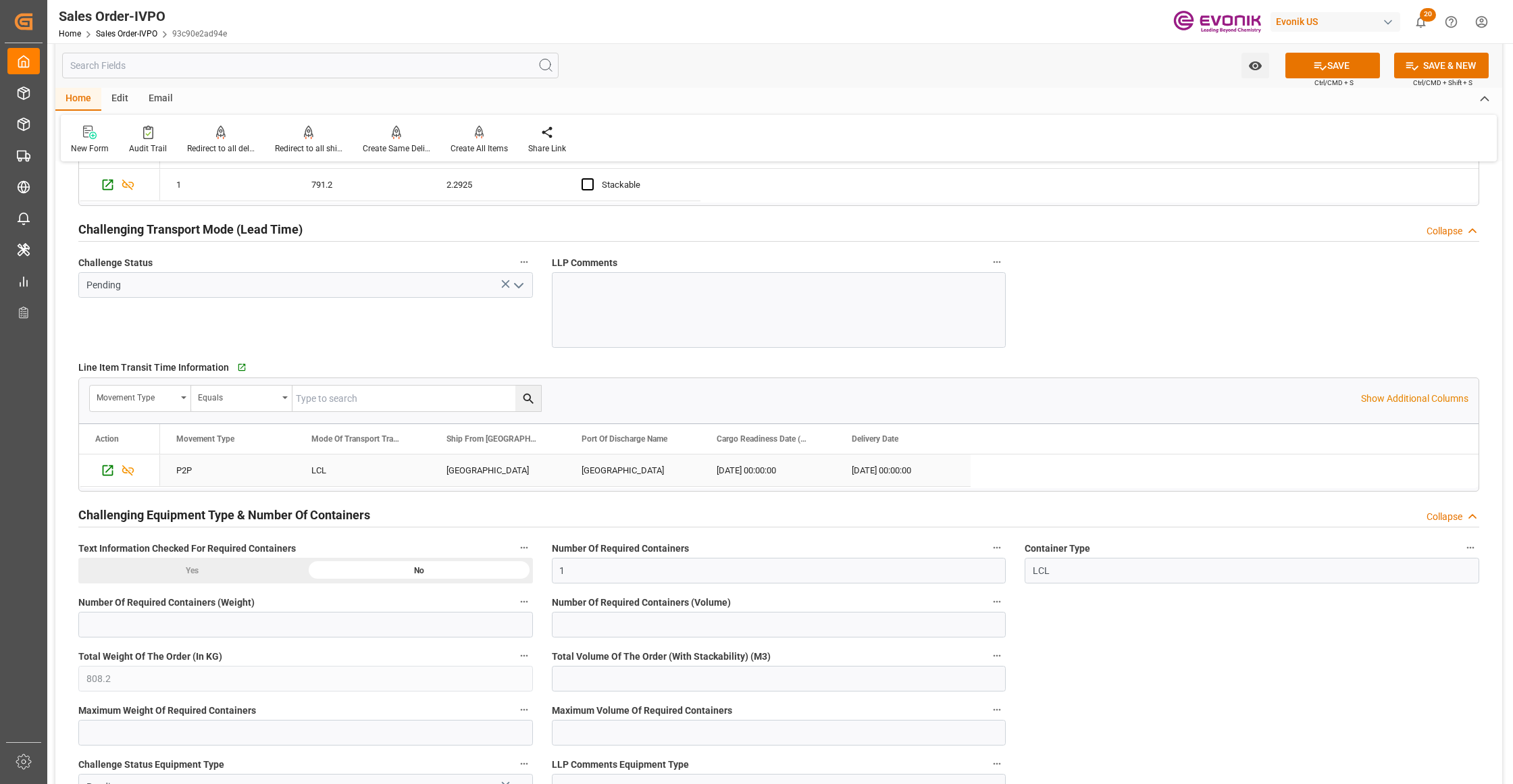
scroll to position [1800, 0]
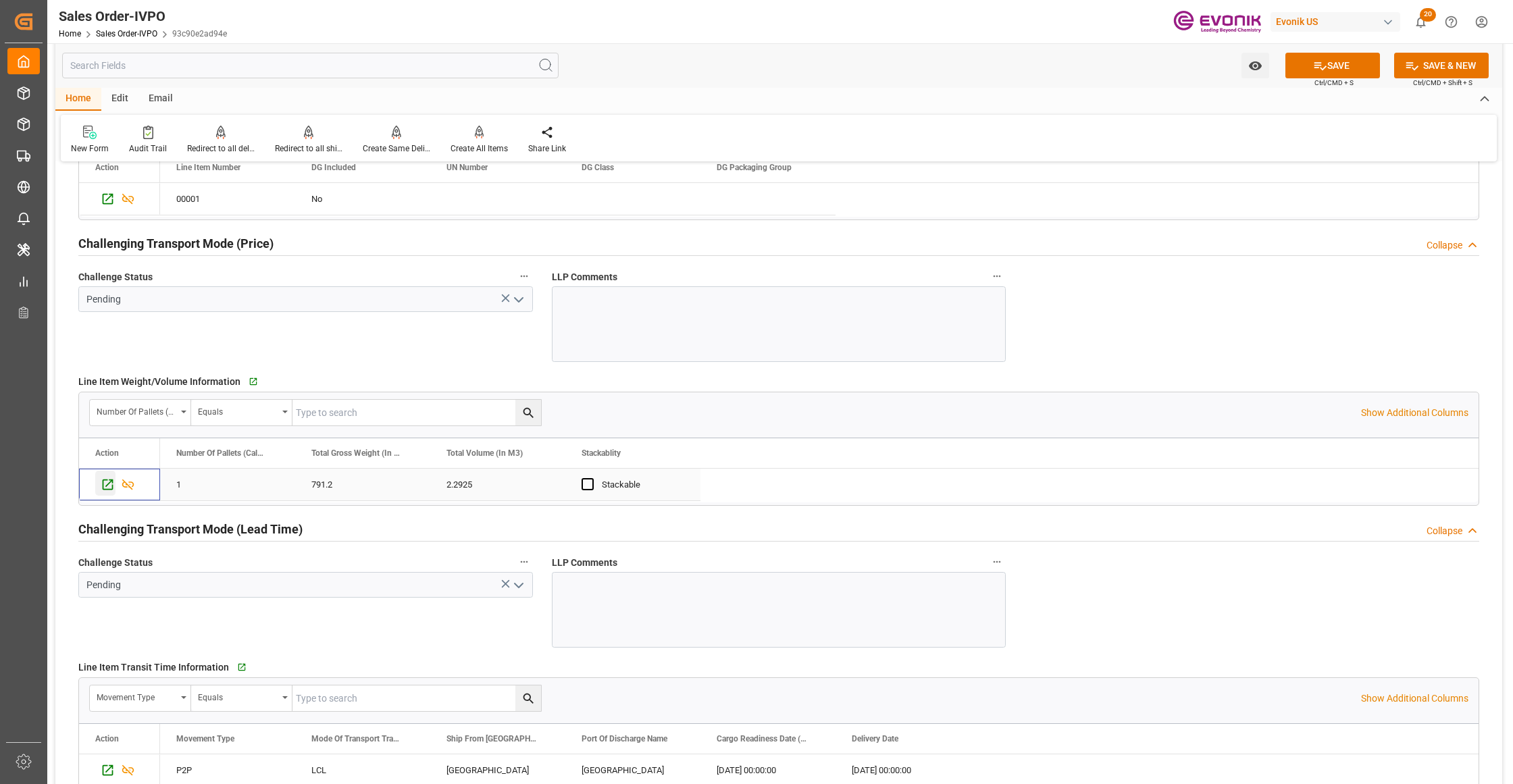
click at [104, 490] on icon "Press SPACE to select this row." at bounding box center [107, 484] width 14 height 14
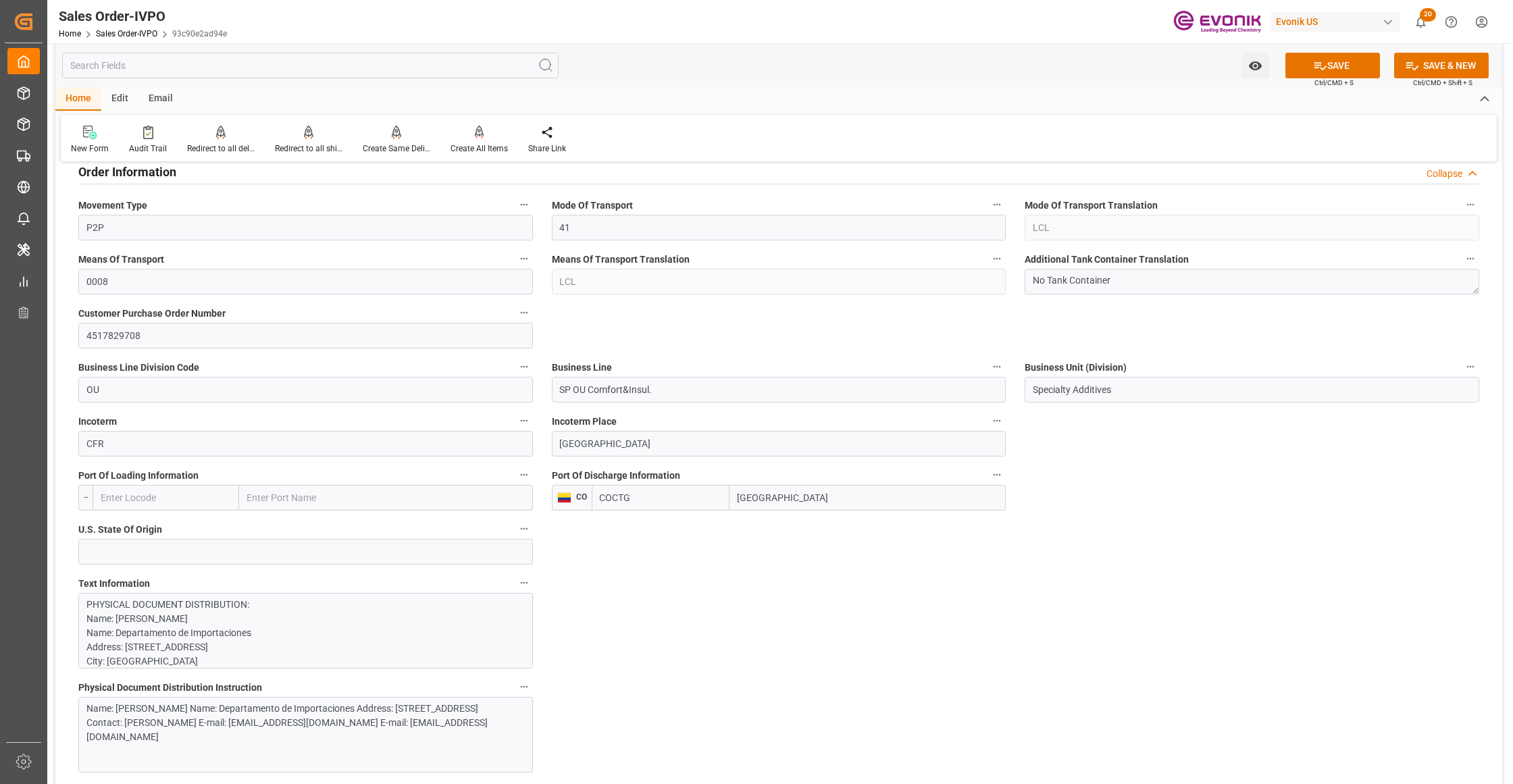
scroll to position [900, 0]
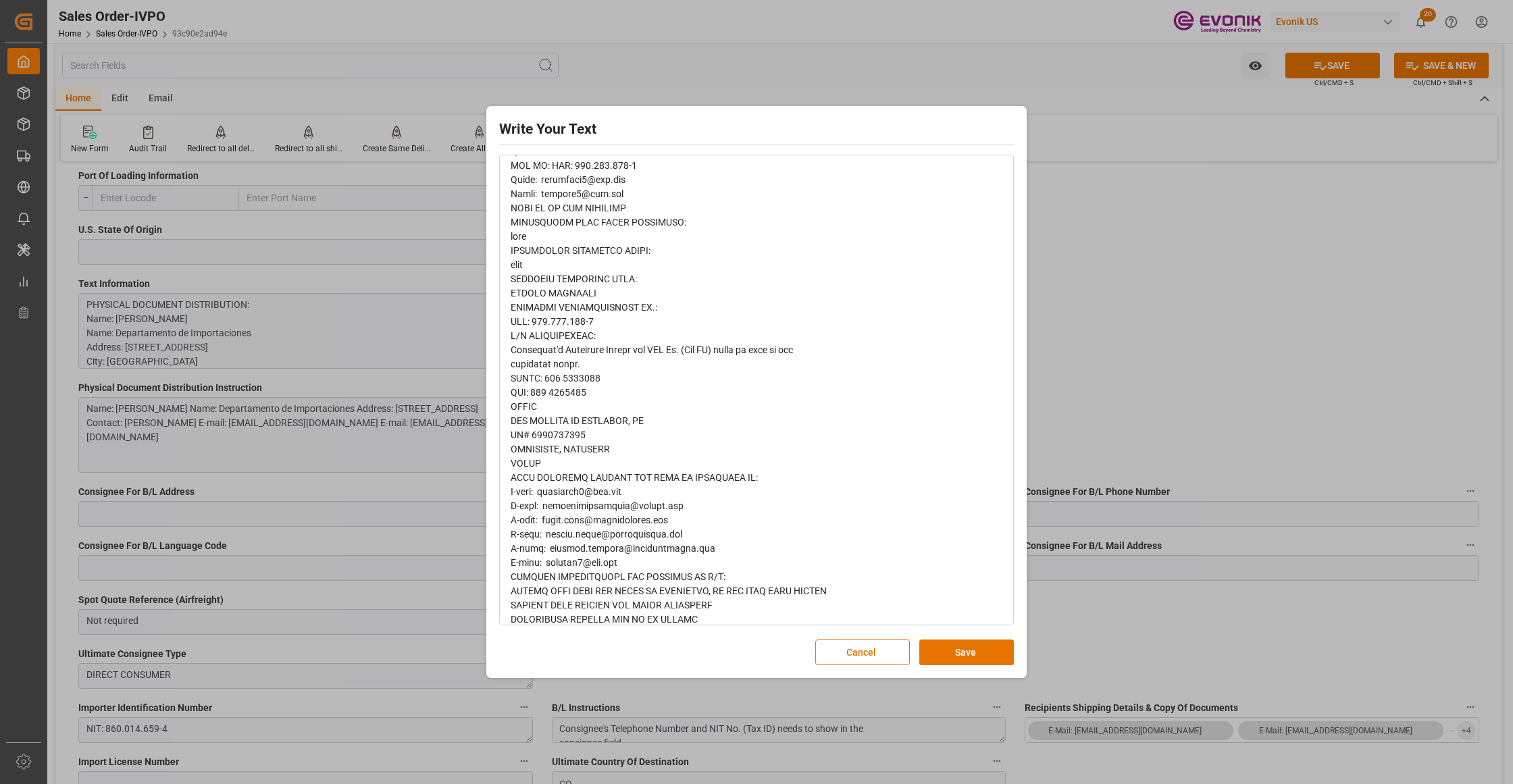
scroll to position [698, 0]
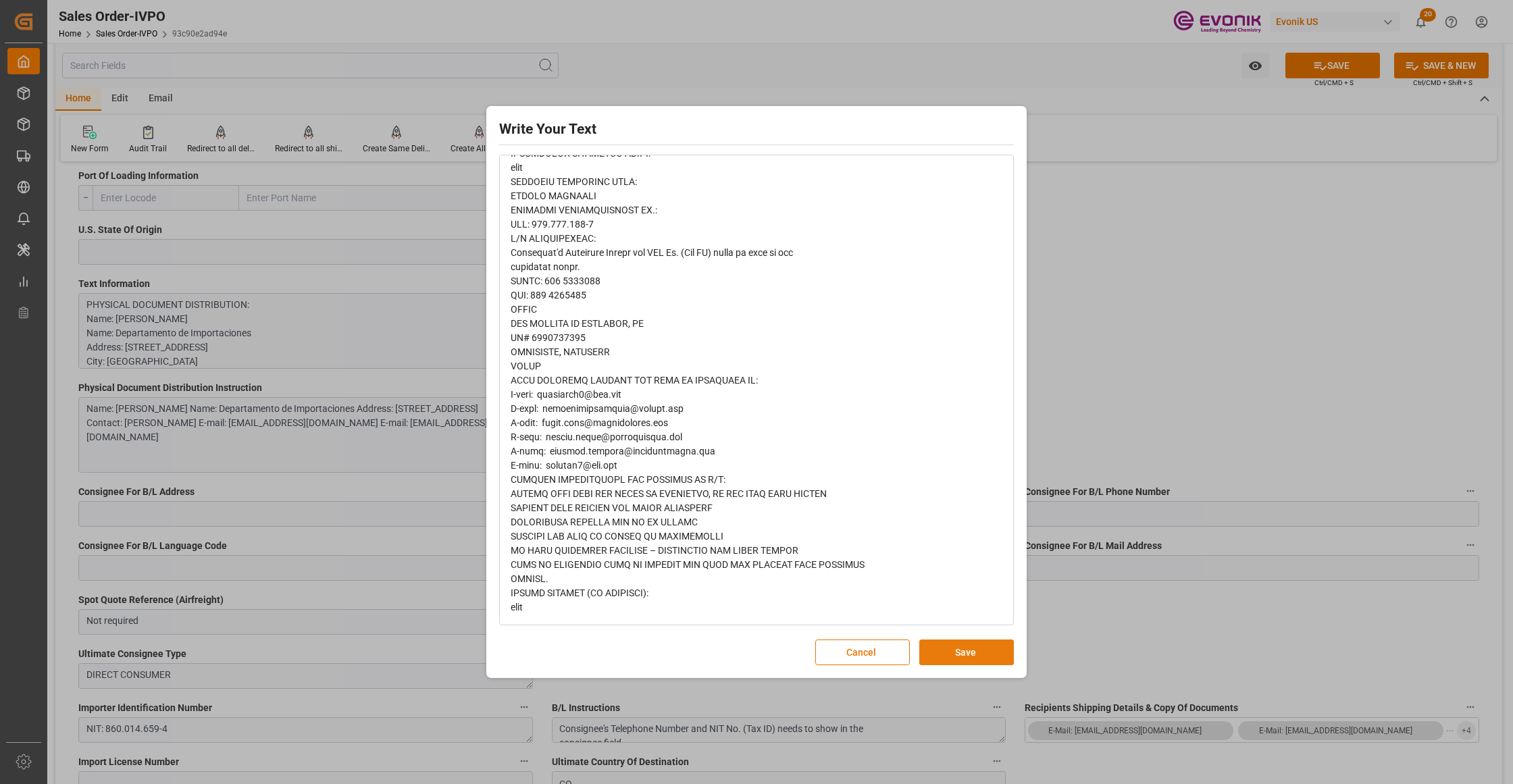
click at [941, 656] on button "Save" at bounding box center [966, 652] width 95 height 26
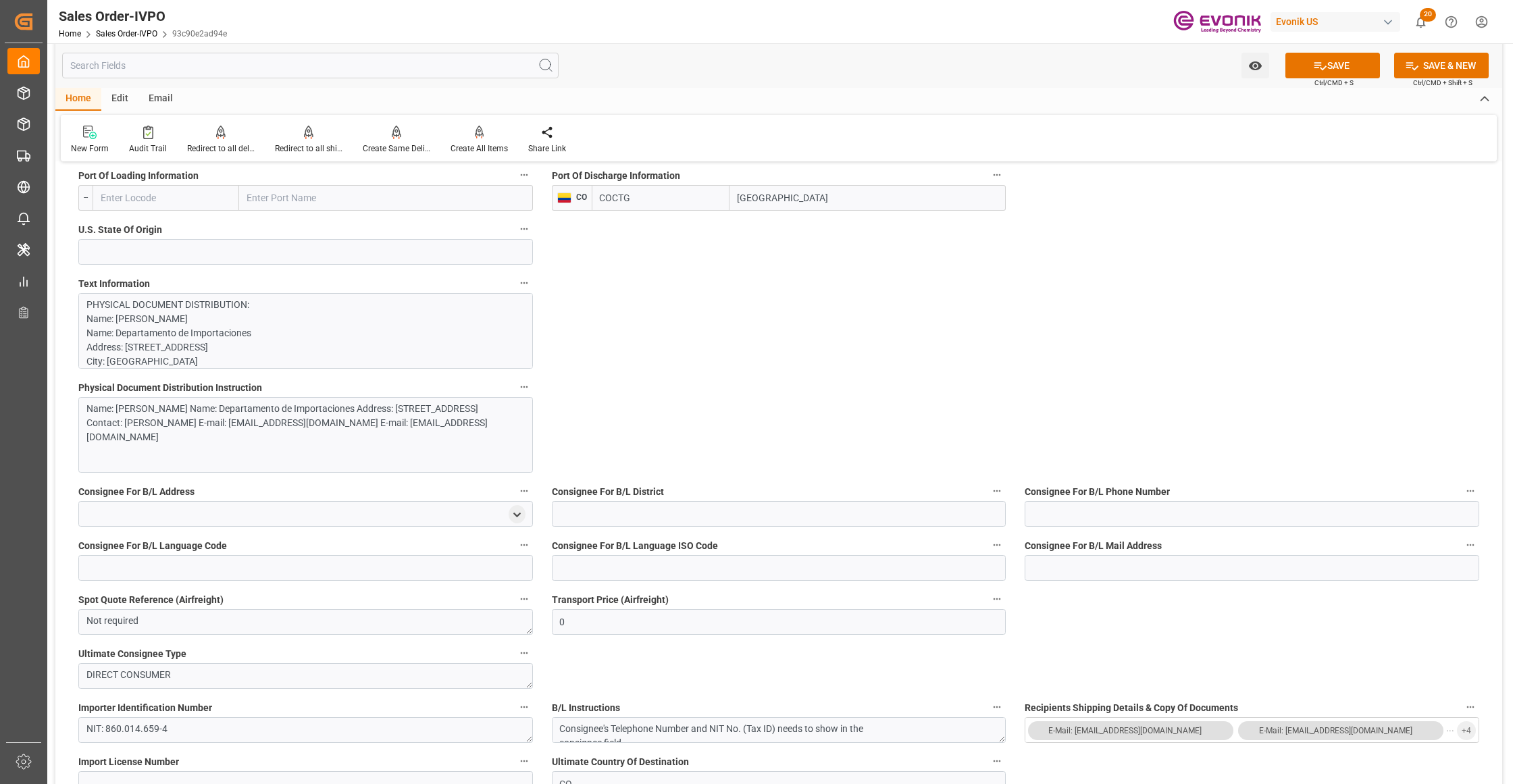
click at [397, 452] on div "Name: SIA Aduanas Gama S.A. Name: Departamento de Importaciones Address: Avenid…" at bounding box center [305, 434] width 454 height 76
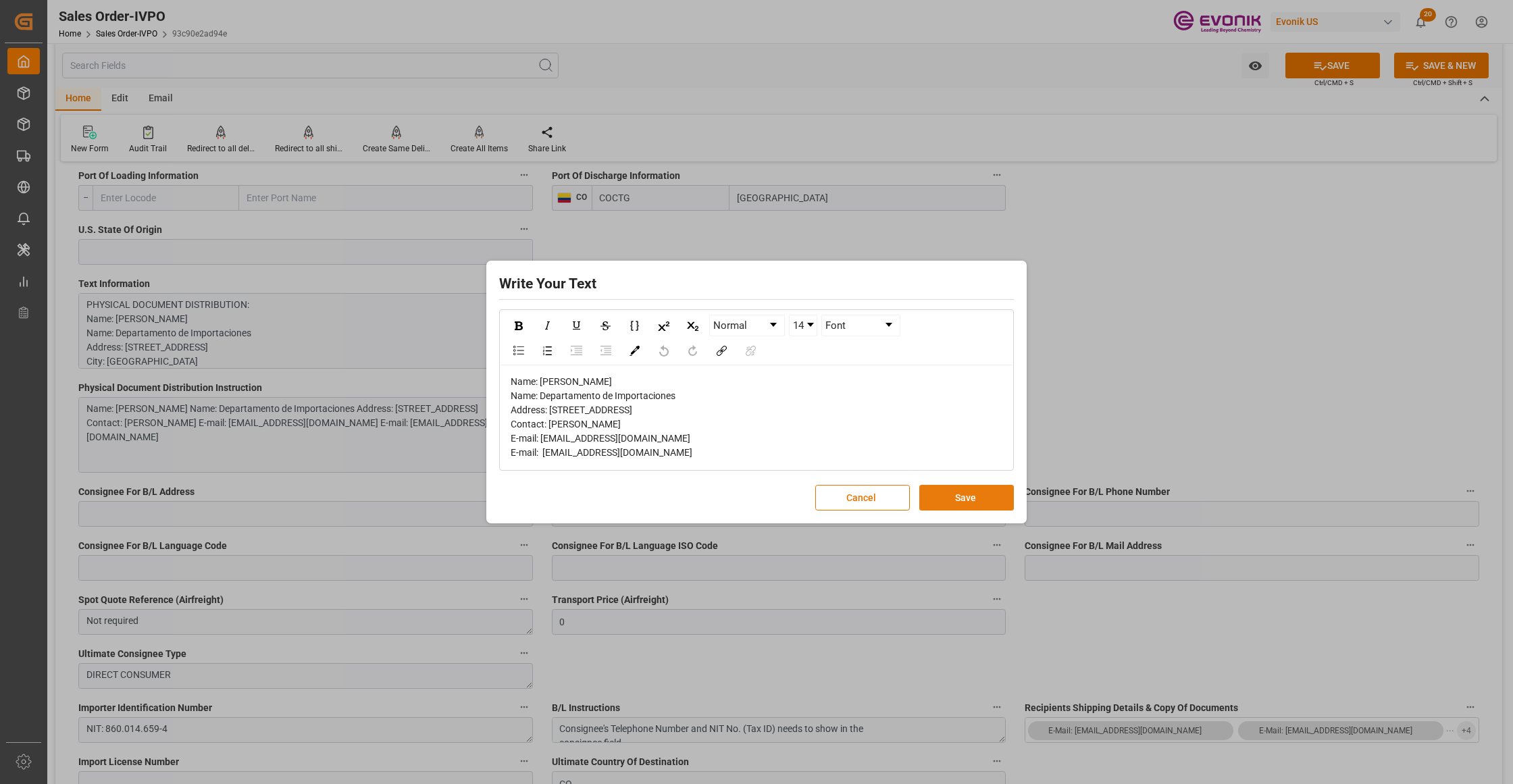
click at [943, 510] on button "Save" at bounding box center [966, 497] width 95 height 26
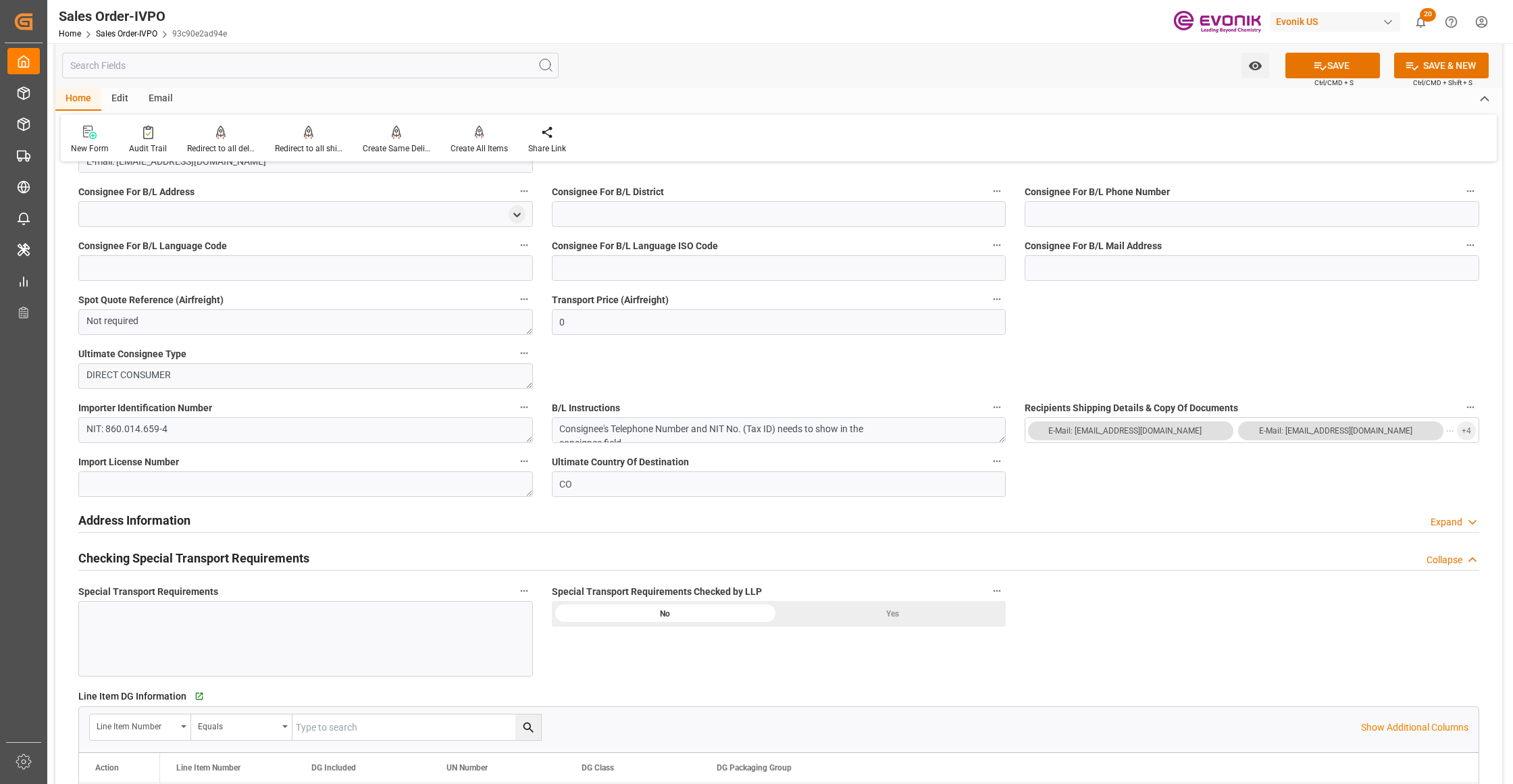
scroll to position [1500, 0]
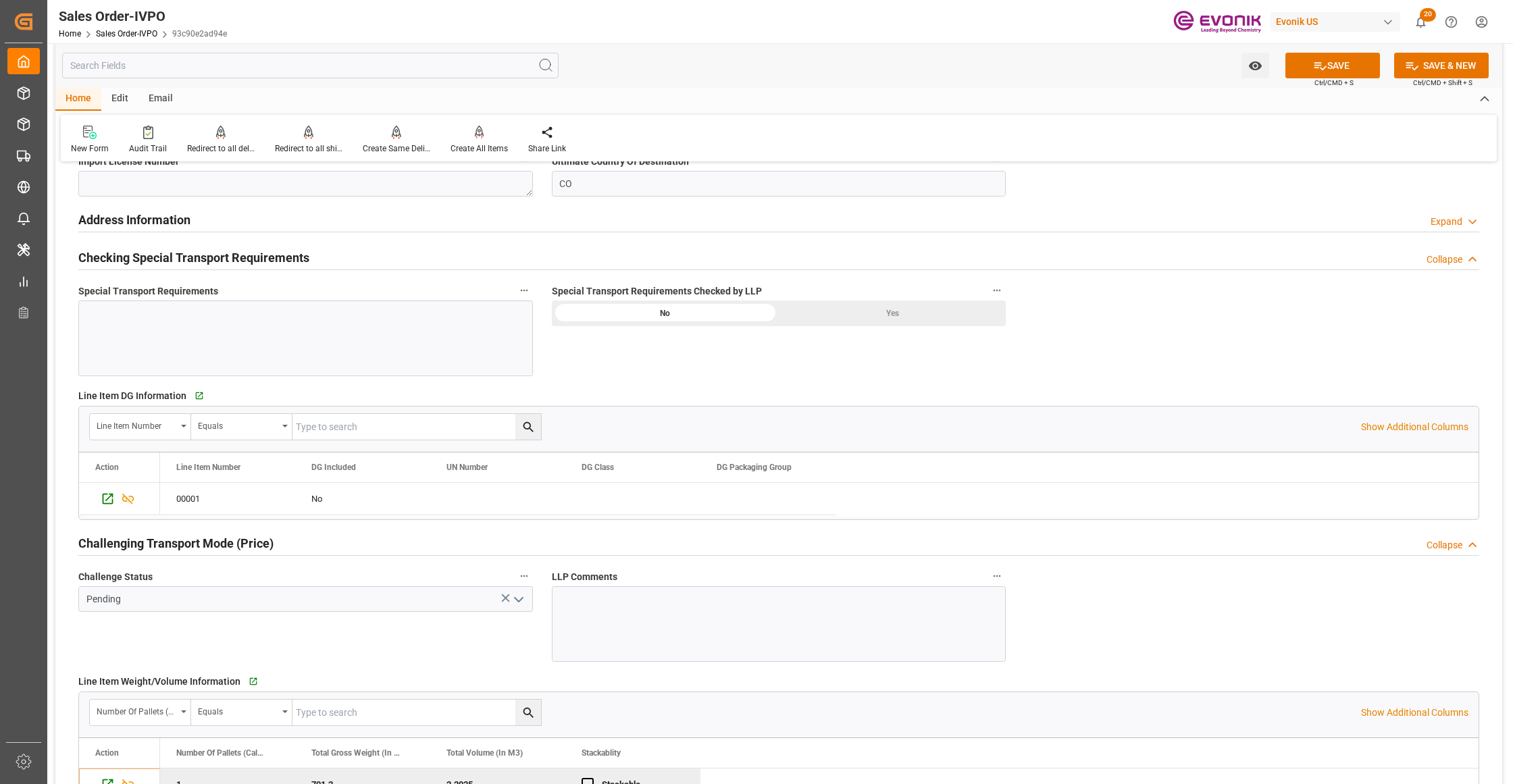
click at [860, 308] on div "Yes" at bounding box center [892, 313] width 227 height 26
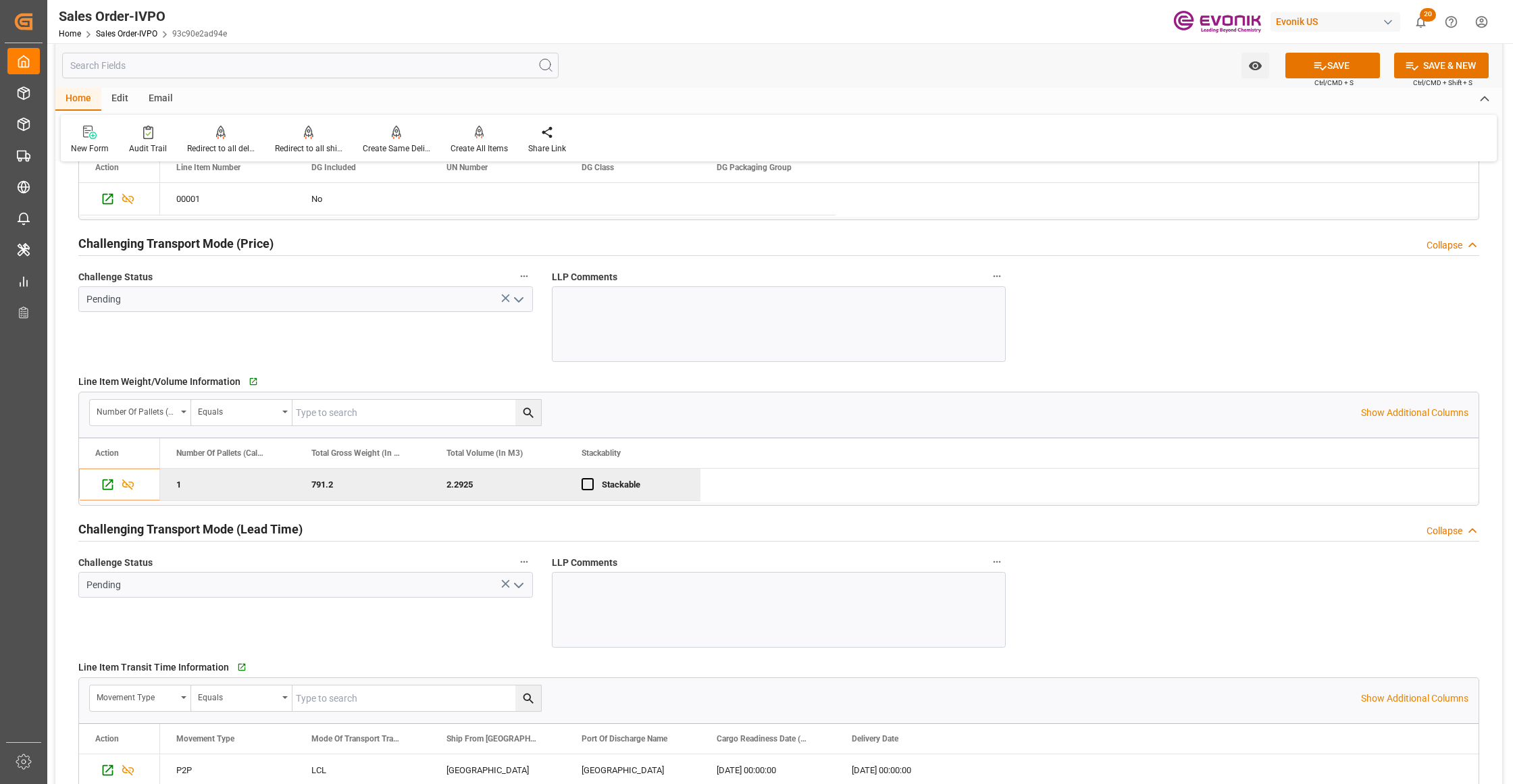
click at [520, 301] on polyline "open menu" at bounding box center [519, 300] width 8 height 4
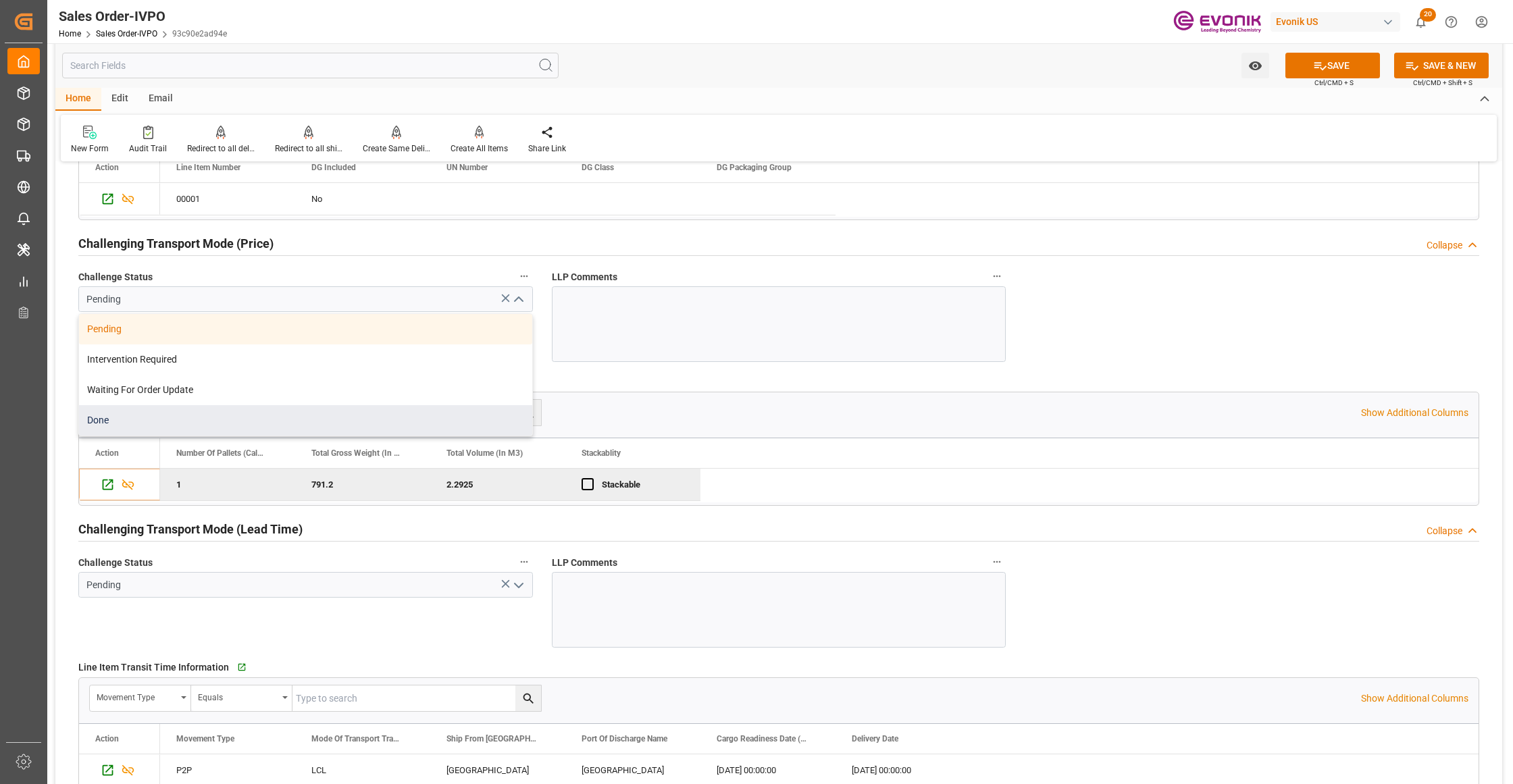
click at [151, 424] on div "Done" at bounding box center [305, 421] width 453 height 31
type input "Done"
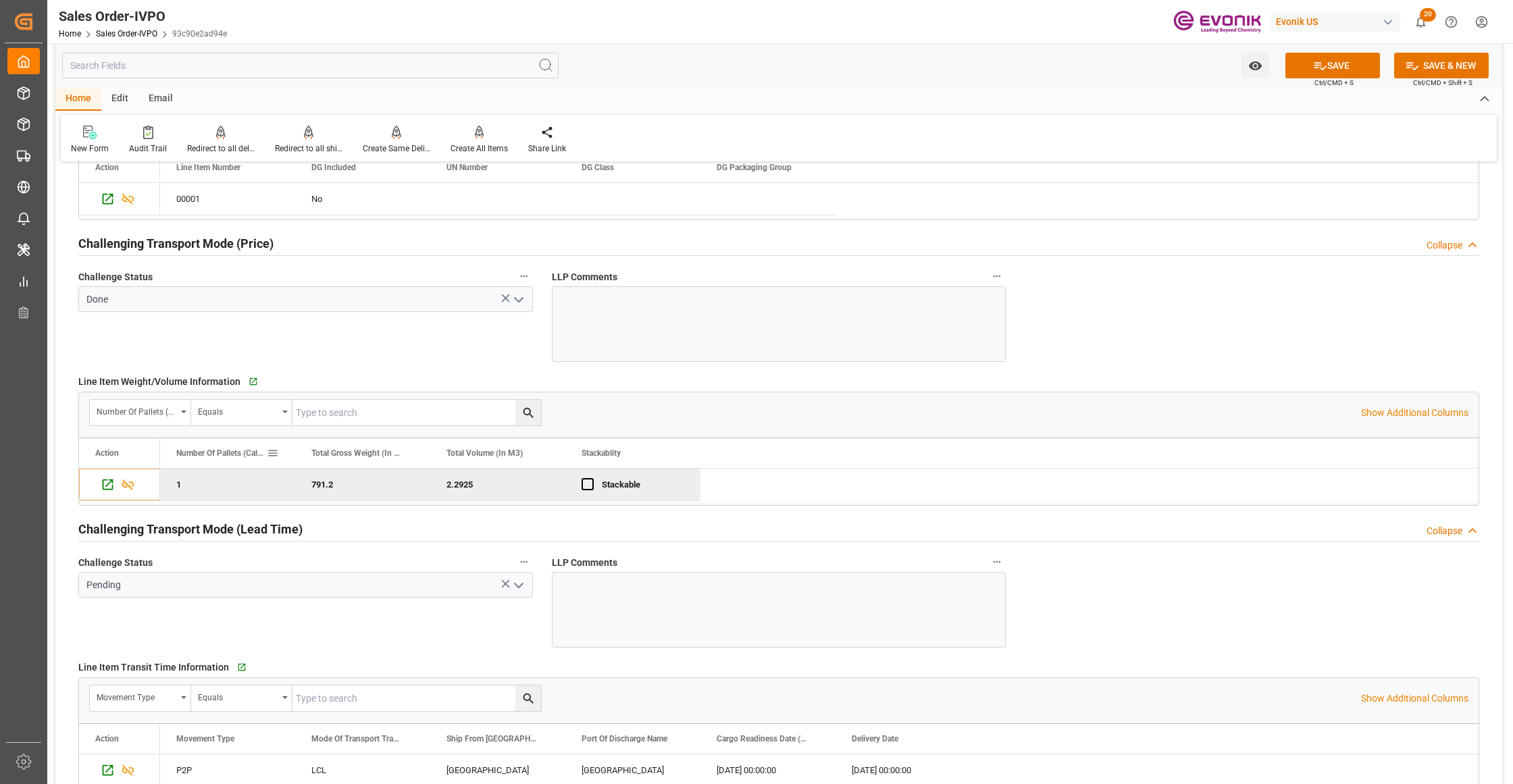
scroll to position [2099, 0]
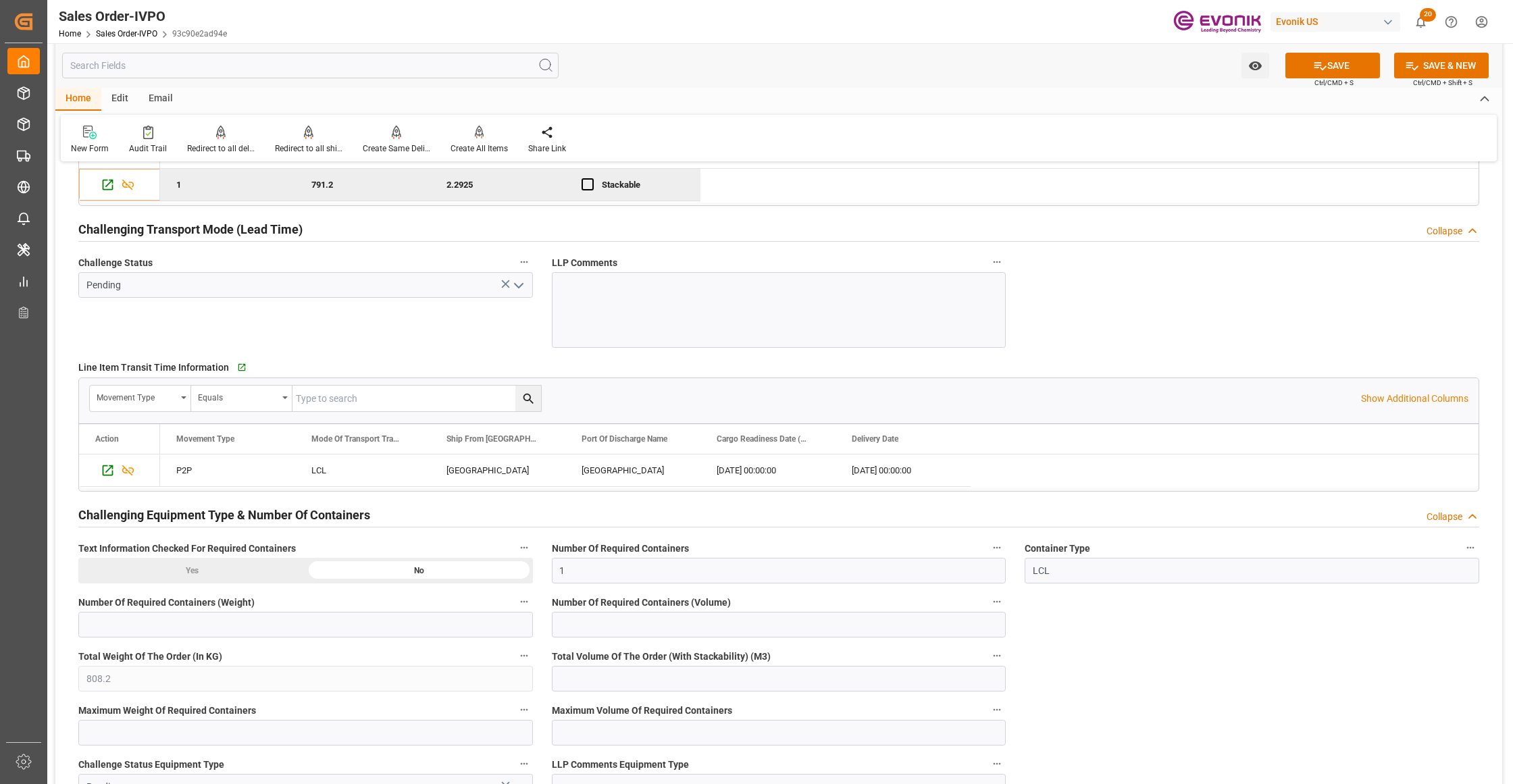
click at [516, 292] on icon "open menu" at bounding box center [518, 285] width 16 height 16
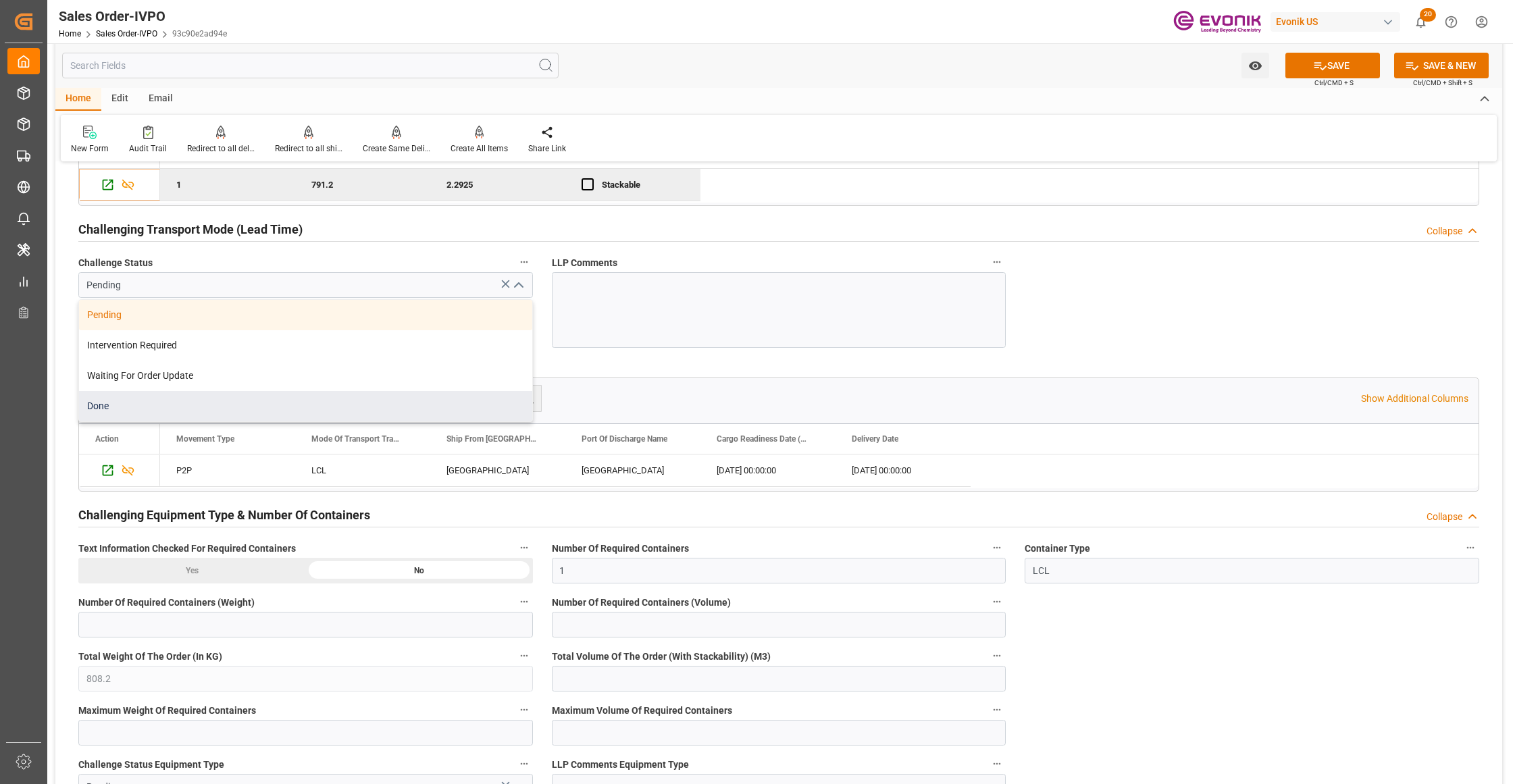
click at [143, 414] on div "Done" at bounding box center [305, 406] width 453 height 31
type input "Done"
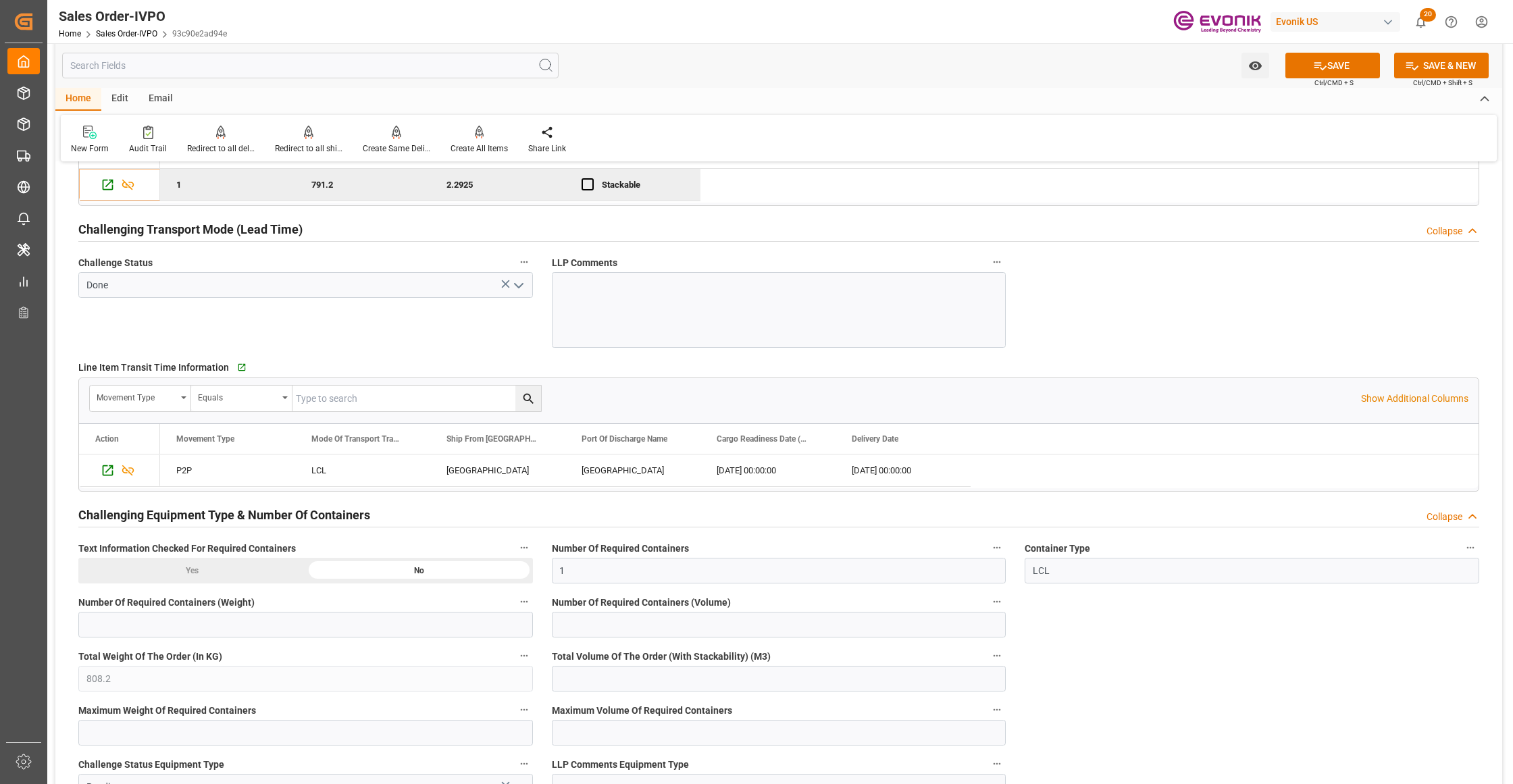
scroll to position [2400, 0]
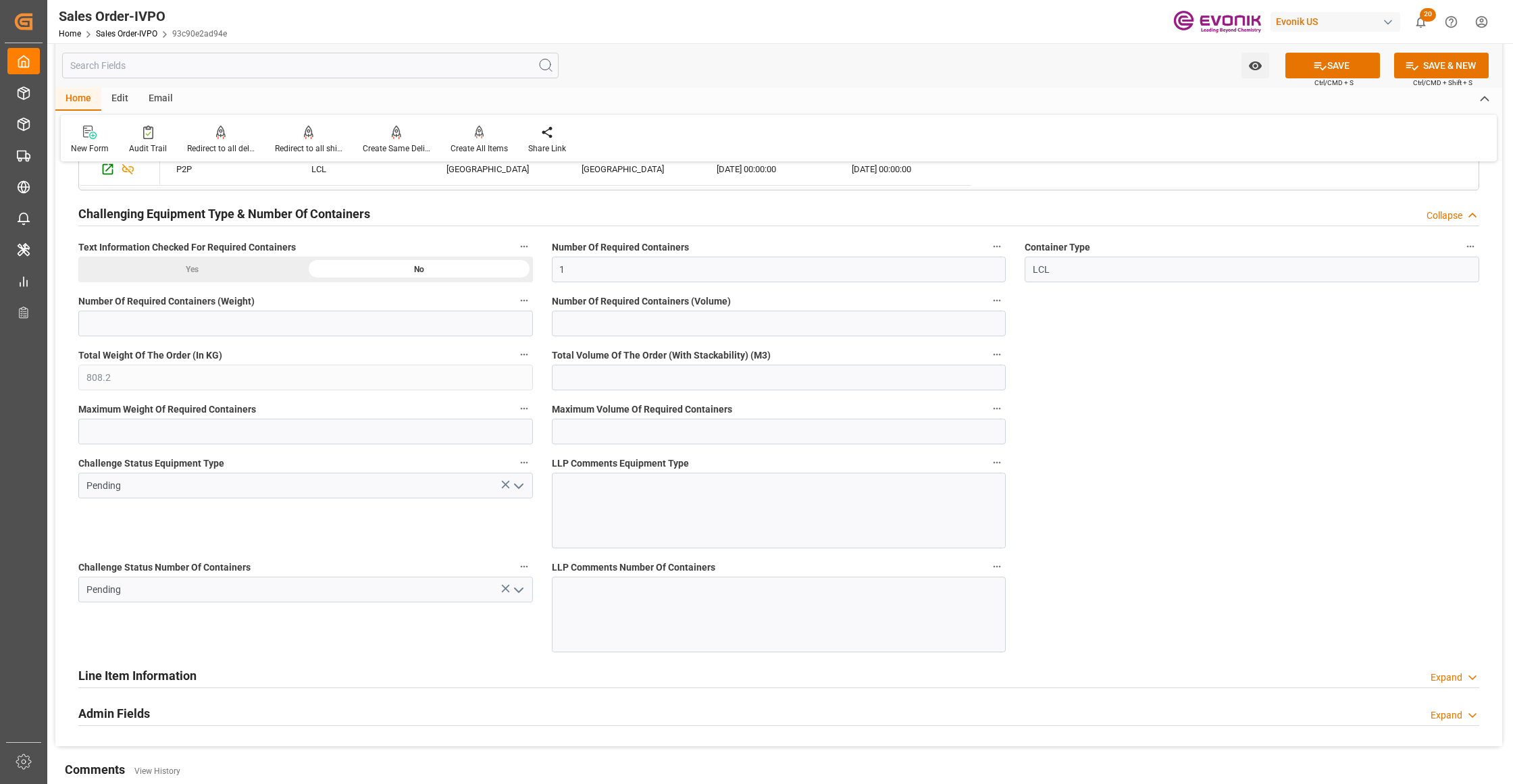
click at [517, 489] on icon "open menu" at bounding box center [518, 485] width 16 height 16
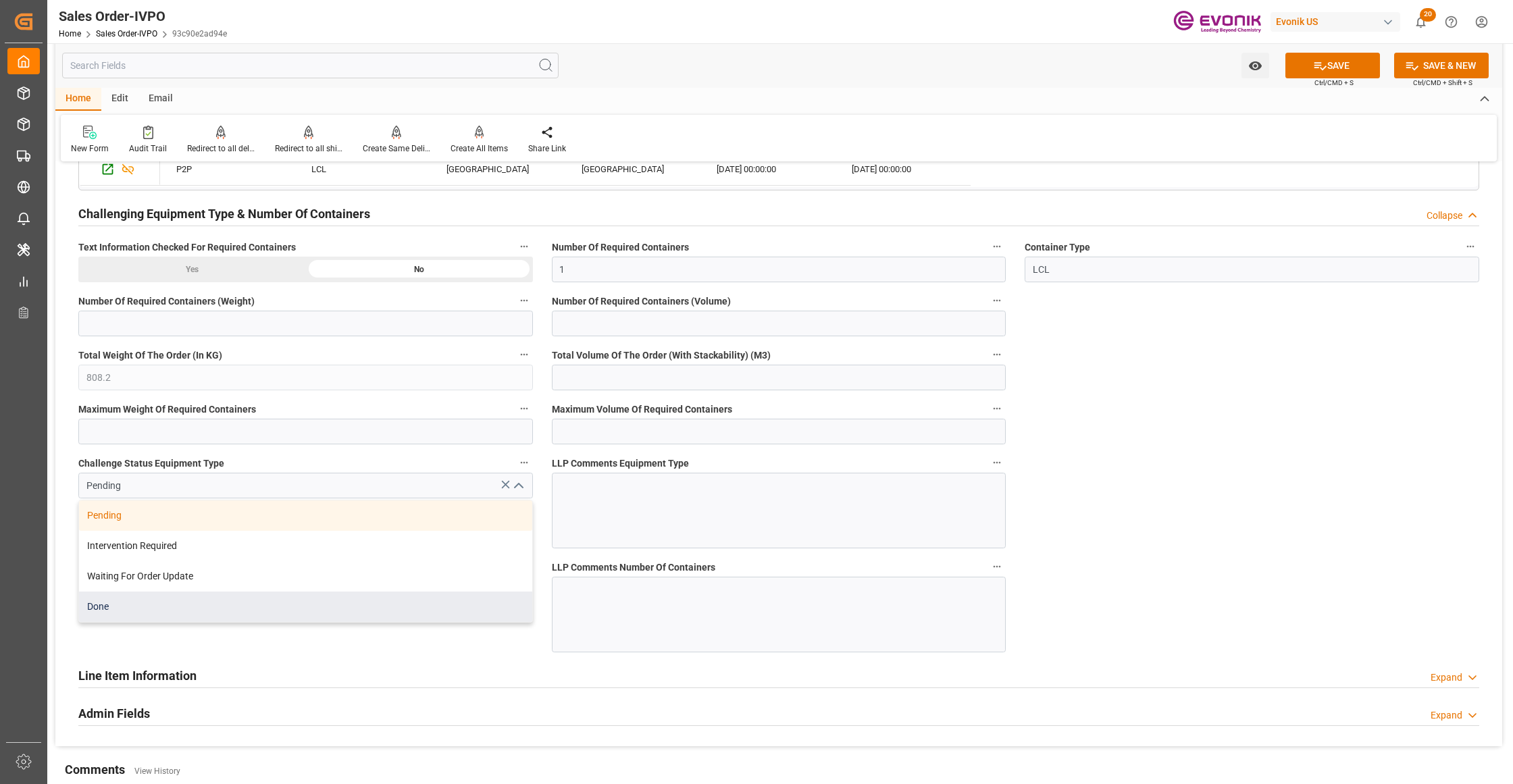
click at [253, 610] on div "Done" at bounding box center [305, 606] width 453 height 31
type input "Done"
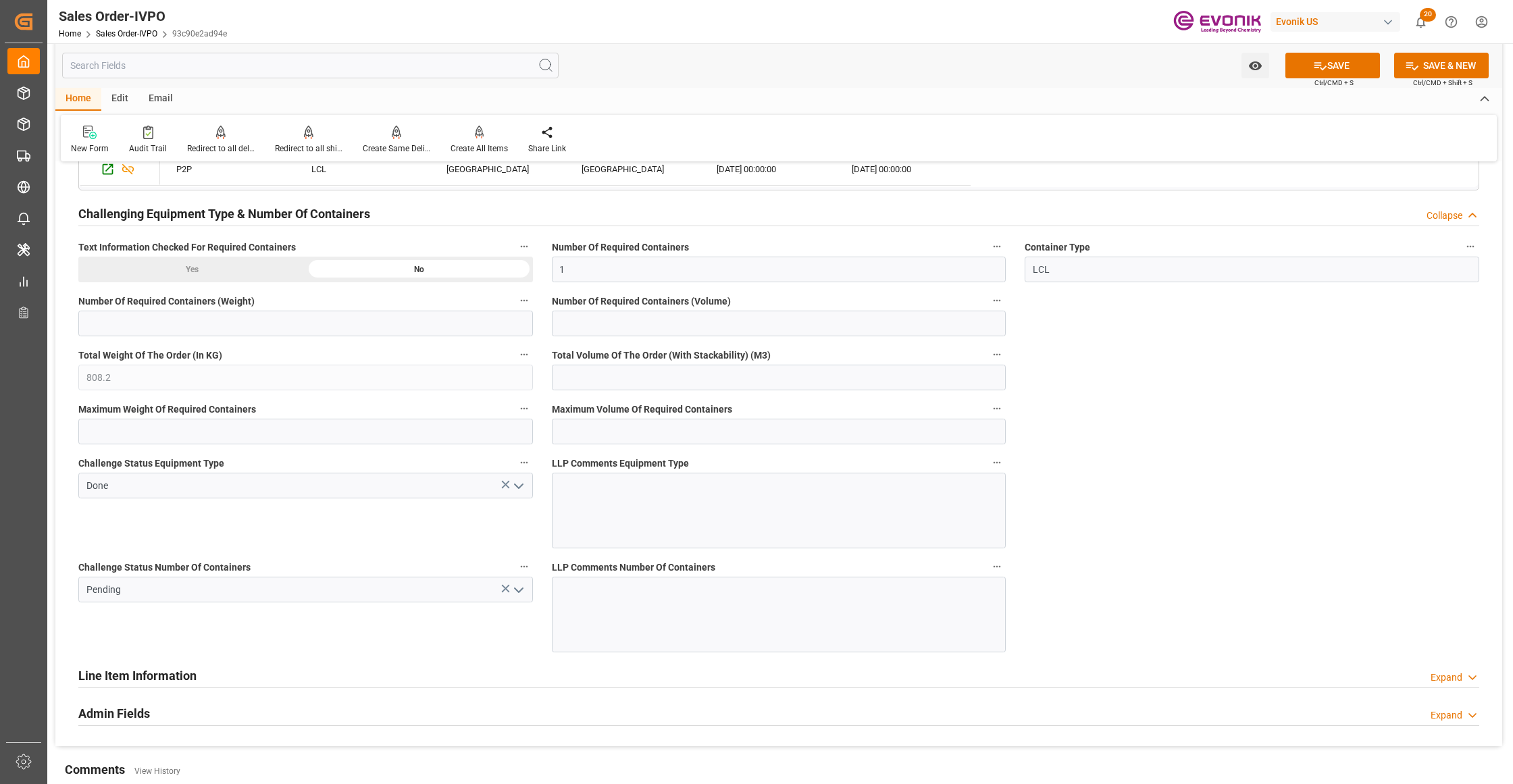
click at [519, 591] on icon "open menu" at bounding box center [518, 590] width 16 height 16
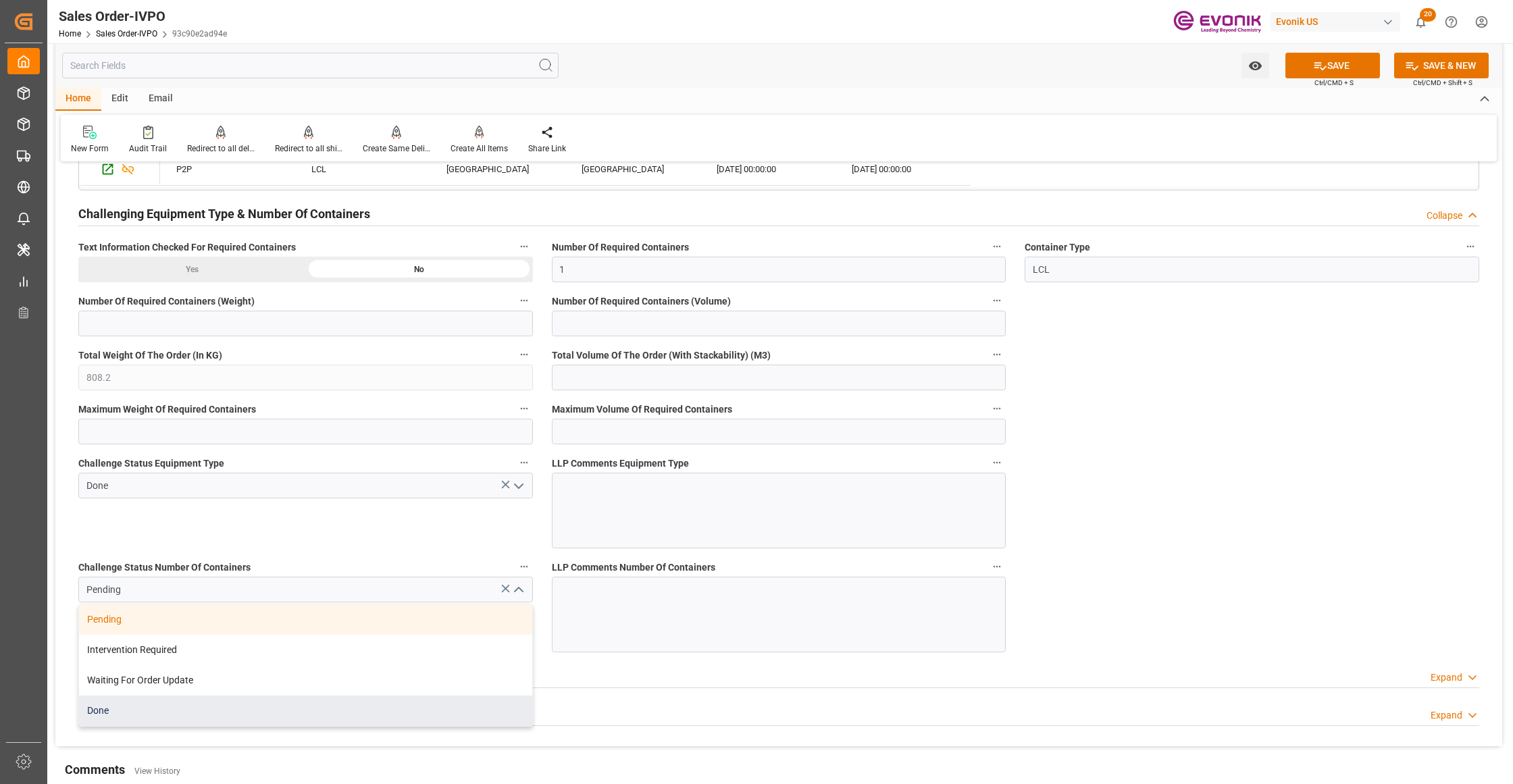
click at [183, 714] on div "Done" at bounding box center [305, 711] width 453 height 31
type input "Done"
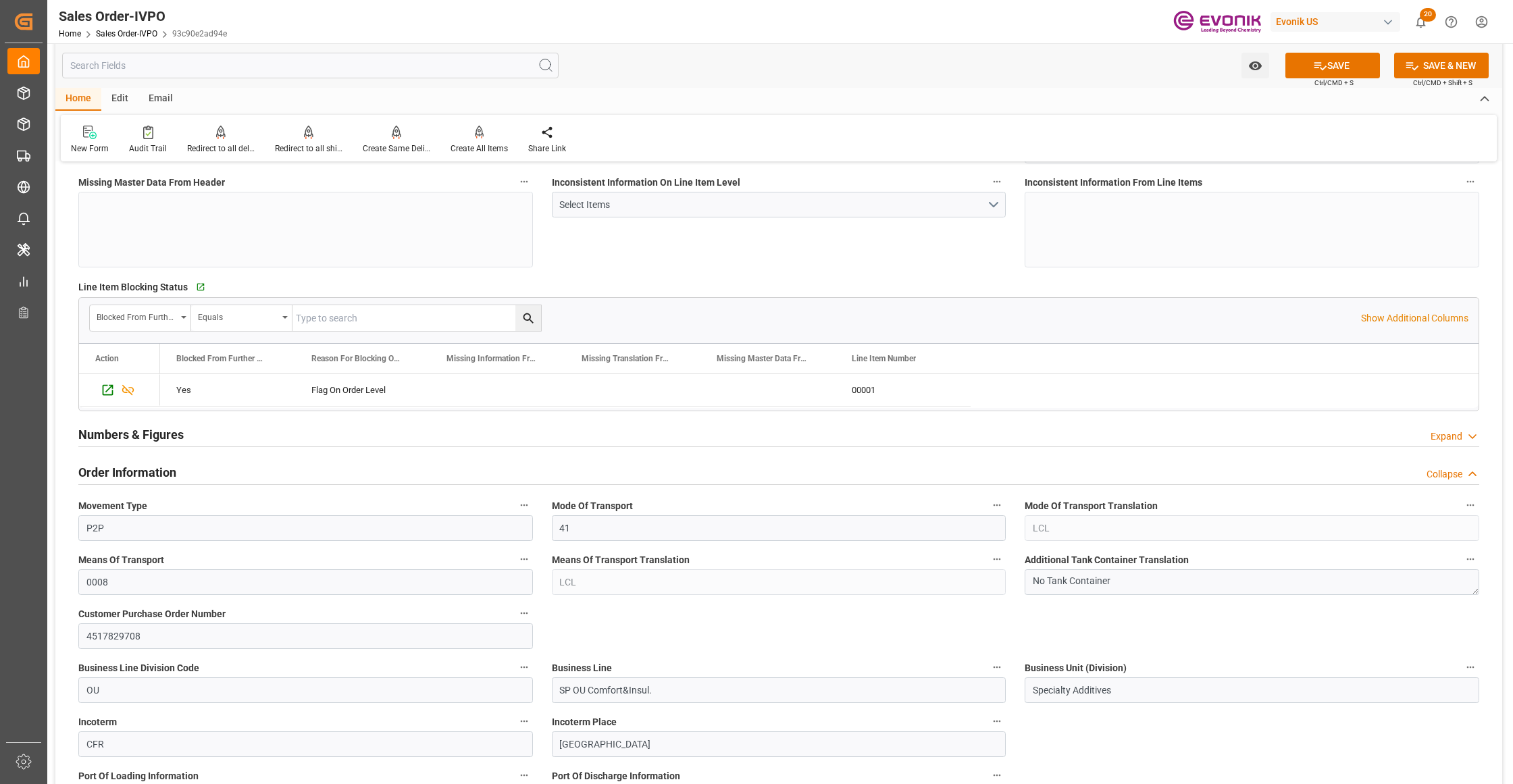
scroll to position [600, 0]
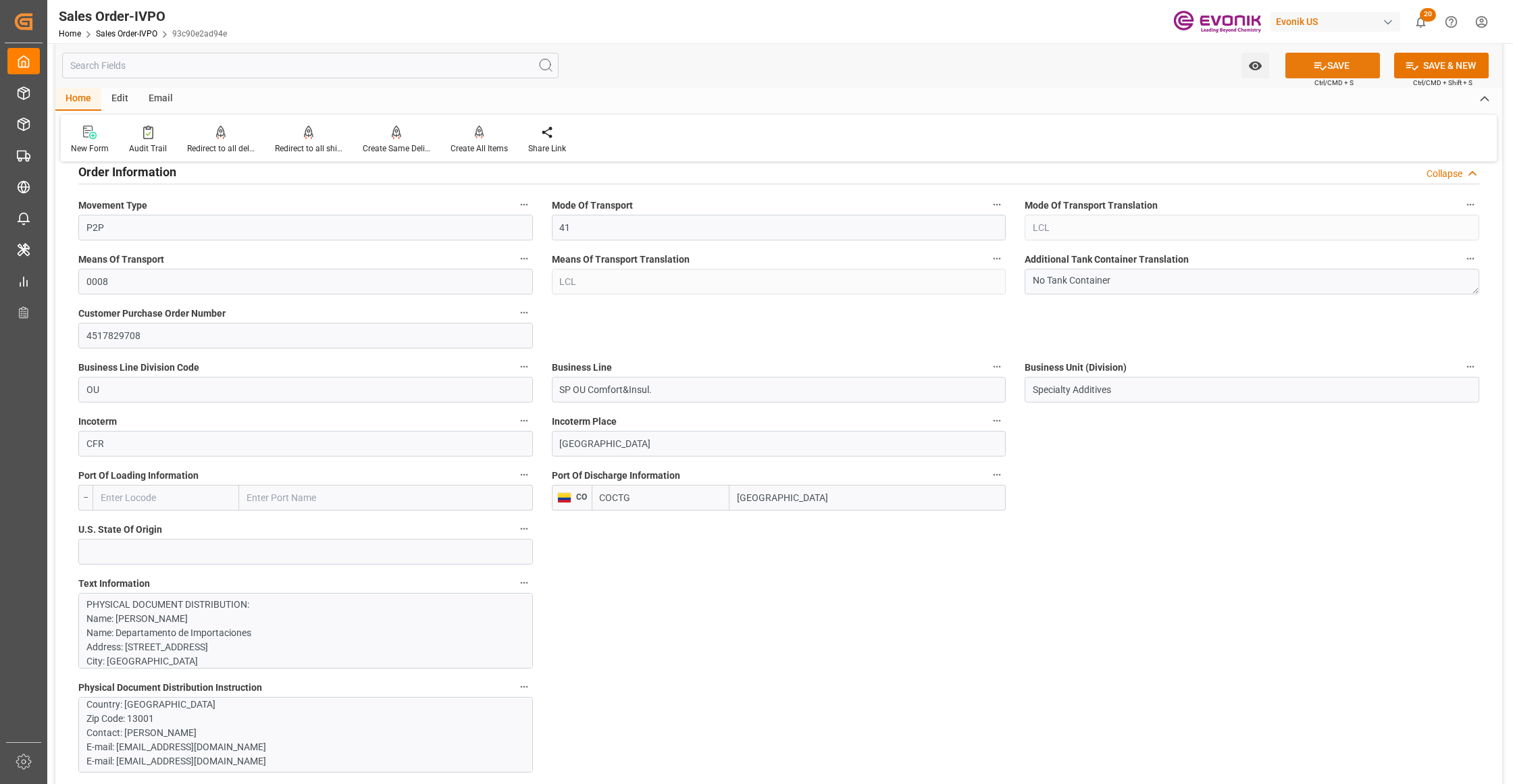
click at [1345, 65] on button "SAVE" at bounding box center [1333, 65] width 95 height 26
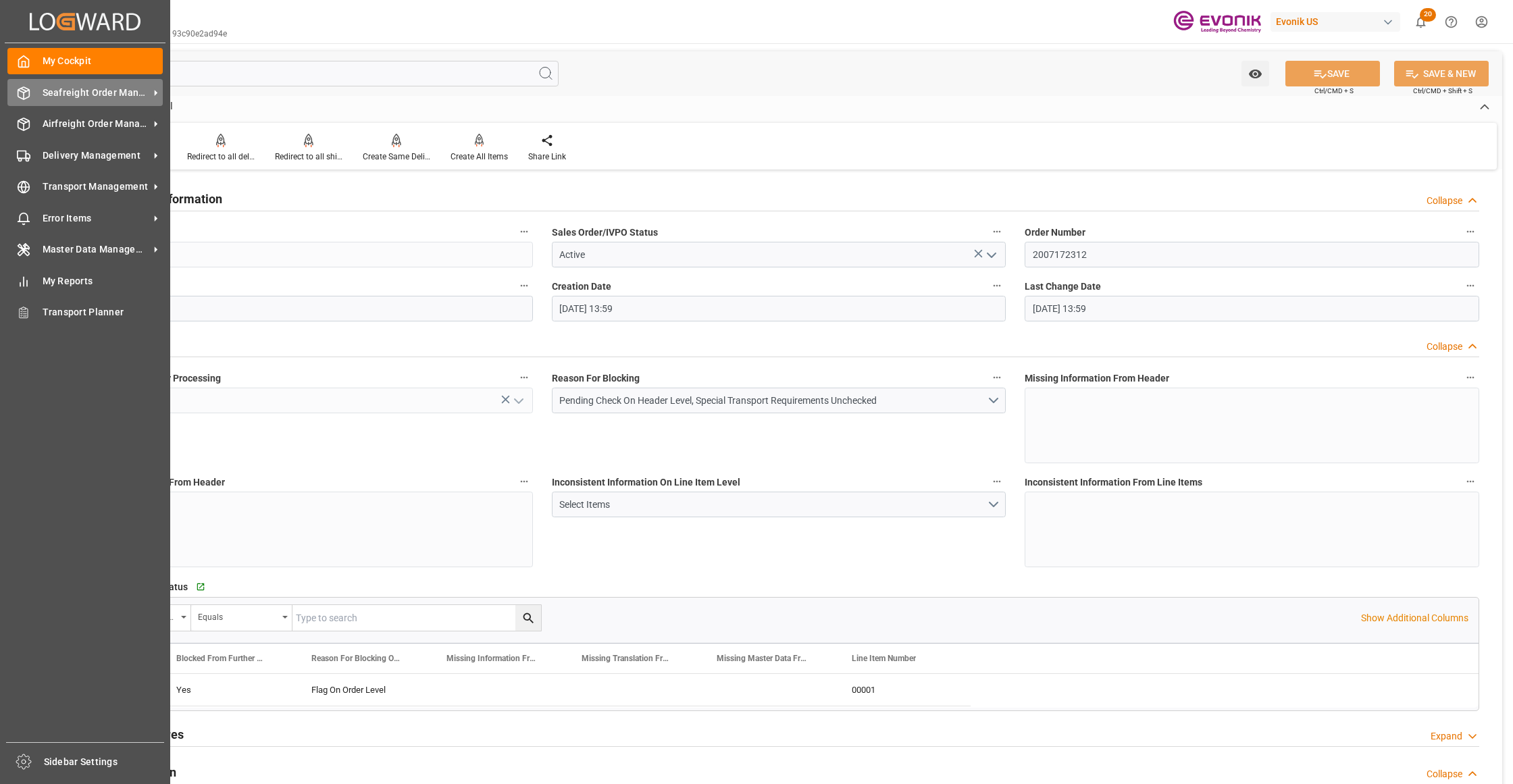
click at [73, 93] on span "Seafreight Order Management" at bounding box center [95, 93] width 107 height 14
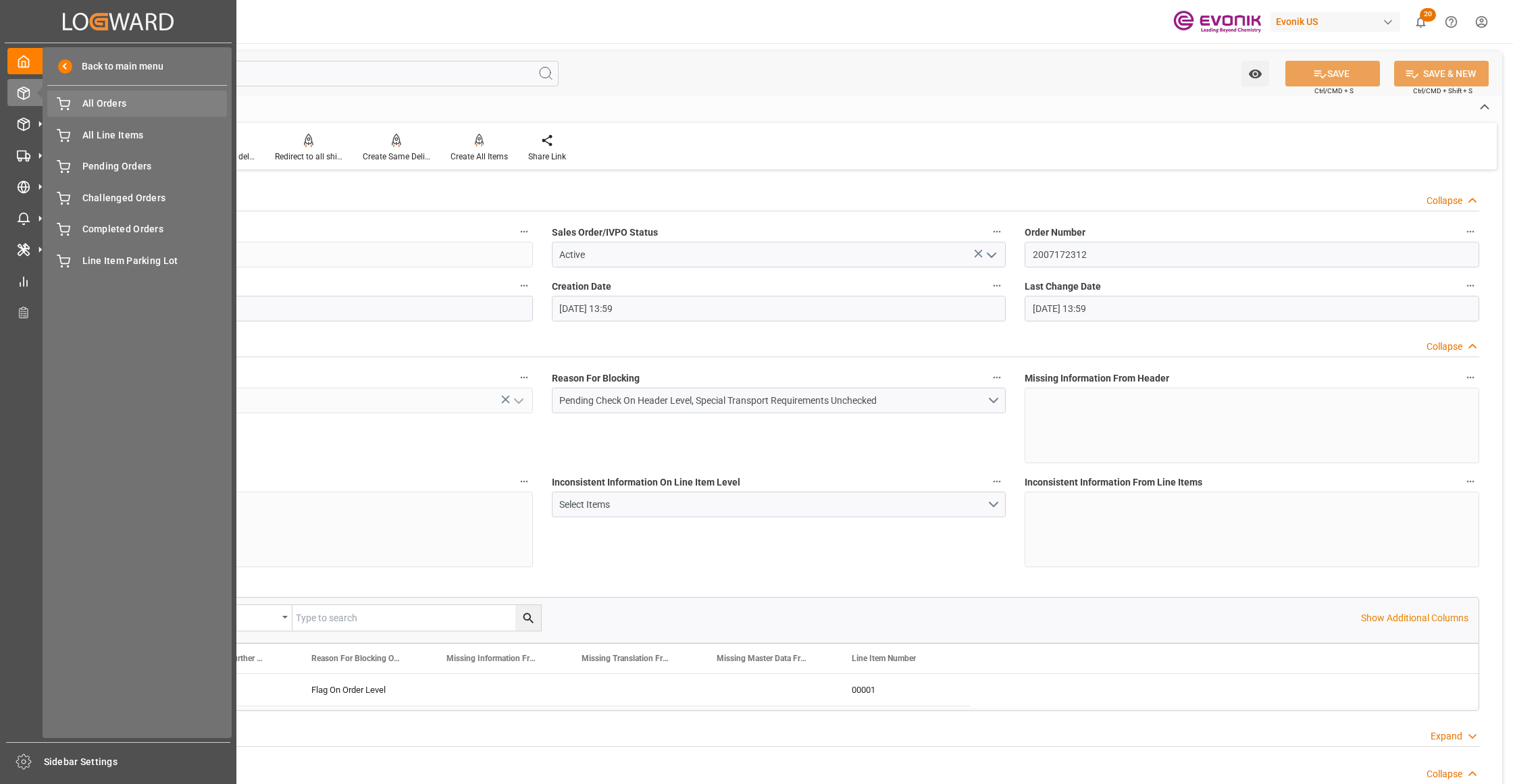
click at [98, 111] on div "All Orders All Orders" at bounding box center [137, 104] width 180 height 26
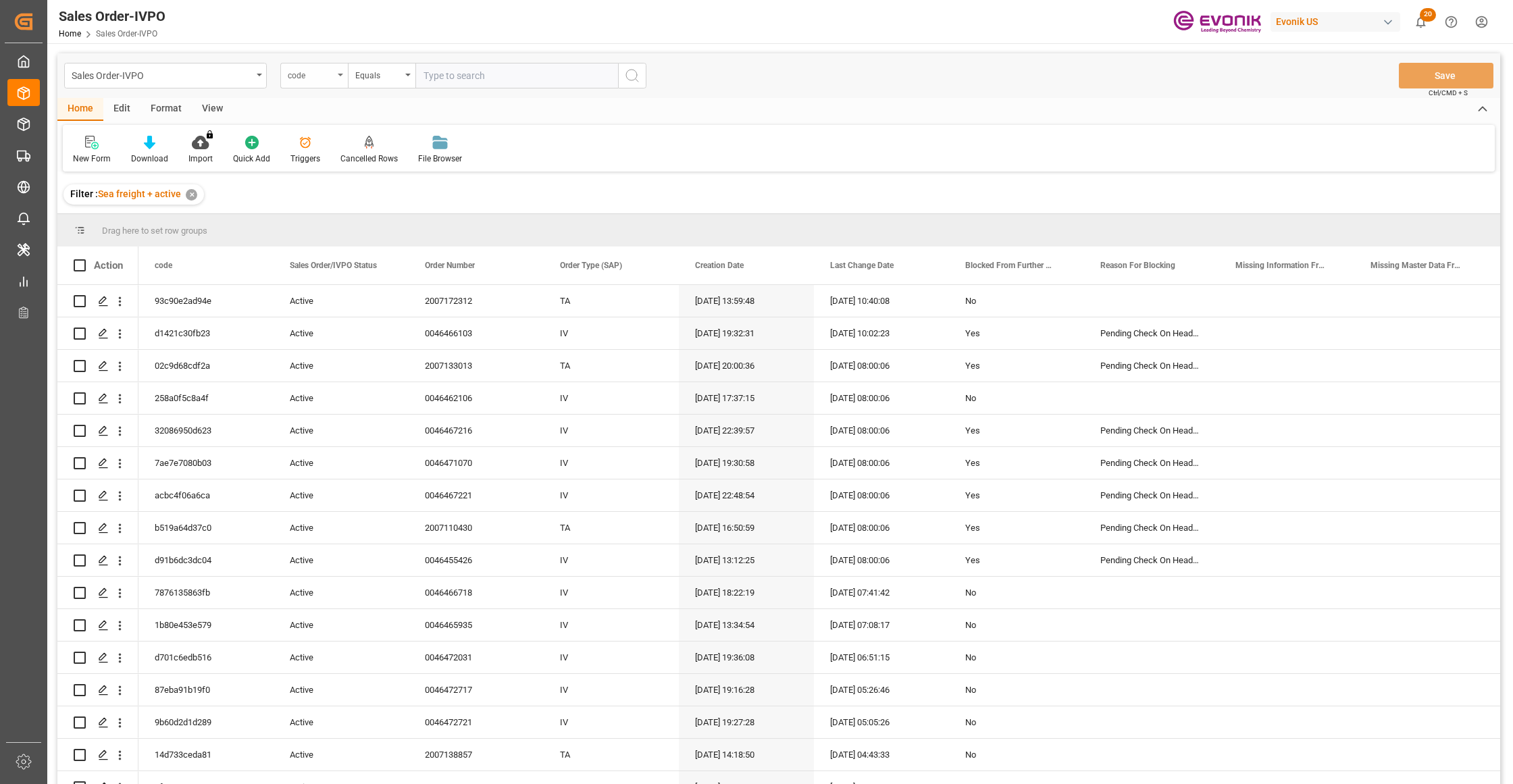
click at [322, 74] on div "code" at bounding box center [311, 74] width 46 height 15
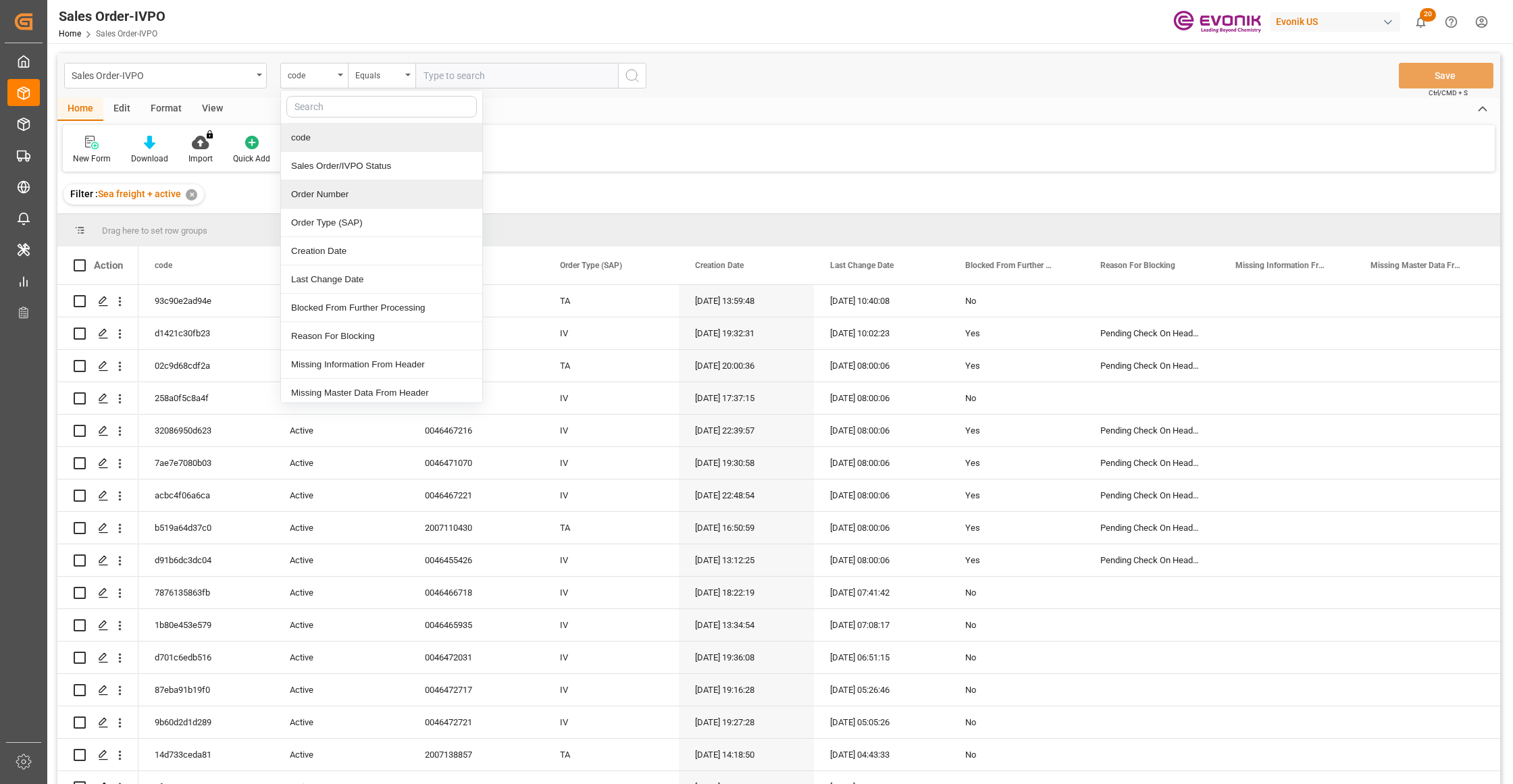
click at [363, 198] on div "Order Number" at bounding box center [381, 194] width 201 height 29
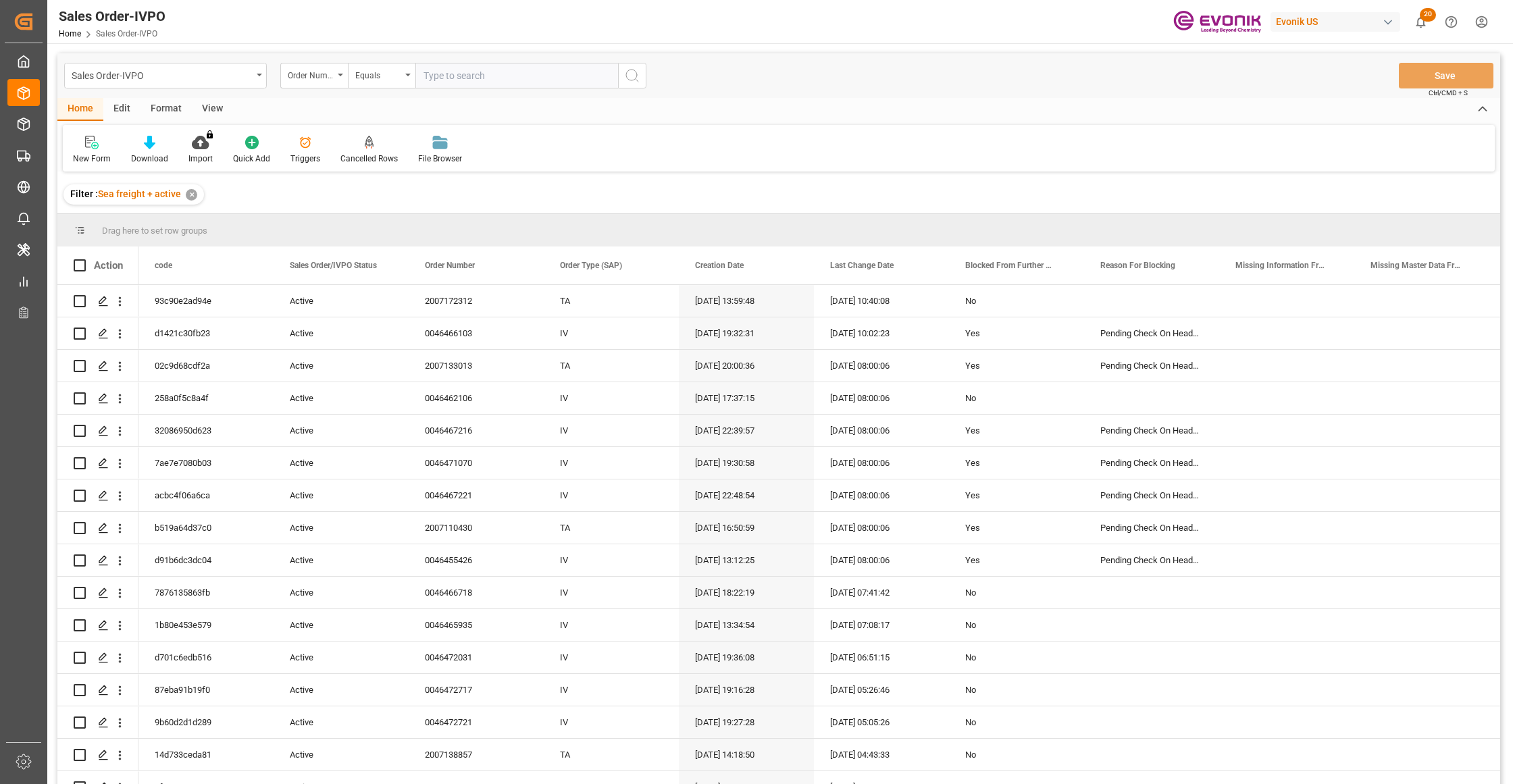
click at [474, 75] on input "text" at bounding box center [516, 75] width 203 height 26
paste input "2007178273"
type input "2007178273"
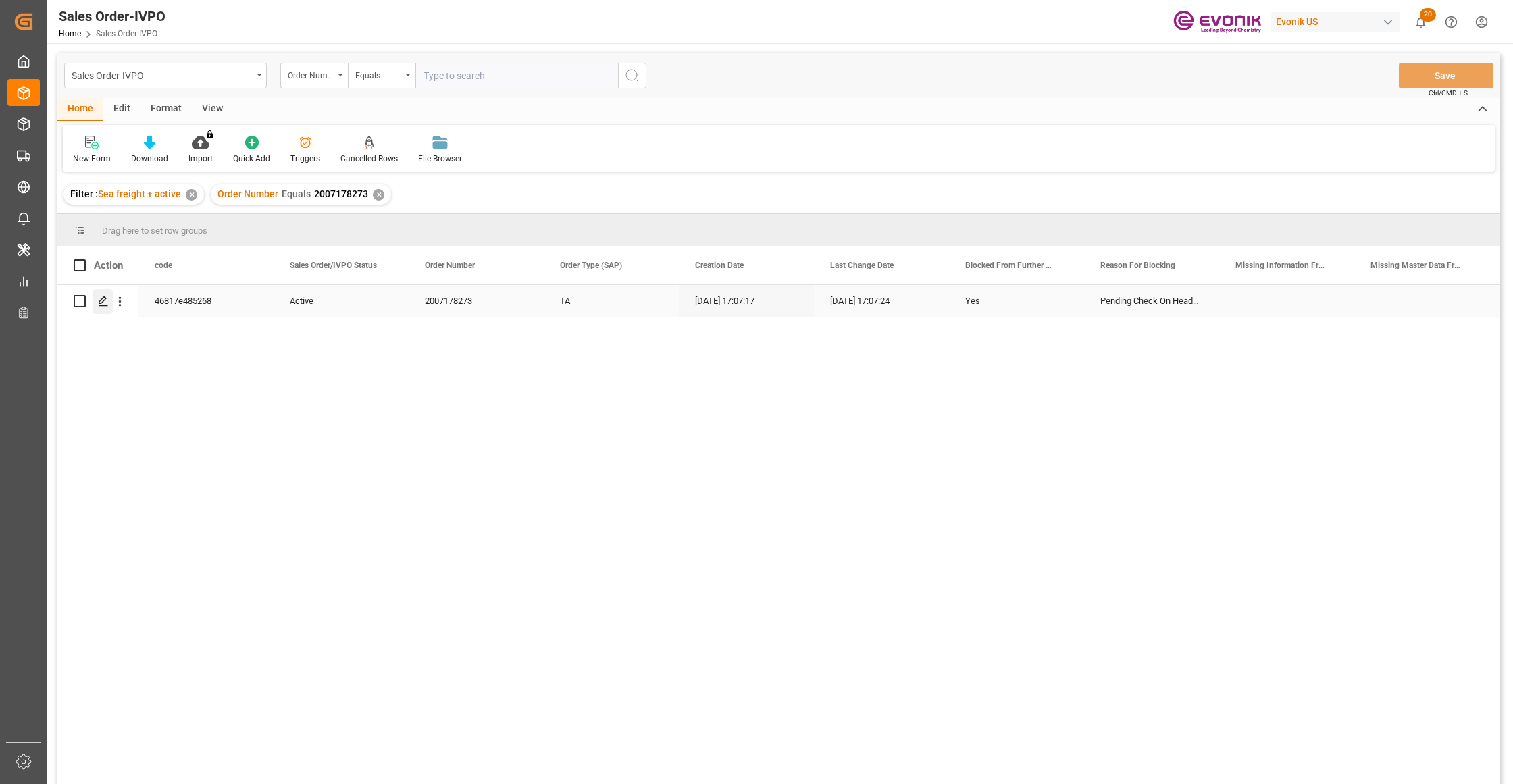
click at [99, 297] on icon "Press SPACE to select this row." at bounding box center [104, 301] width 11 height 11
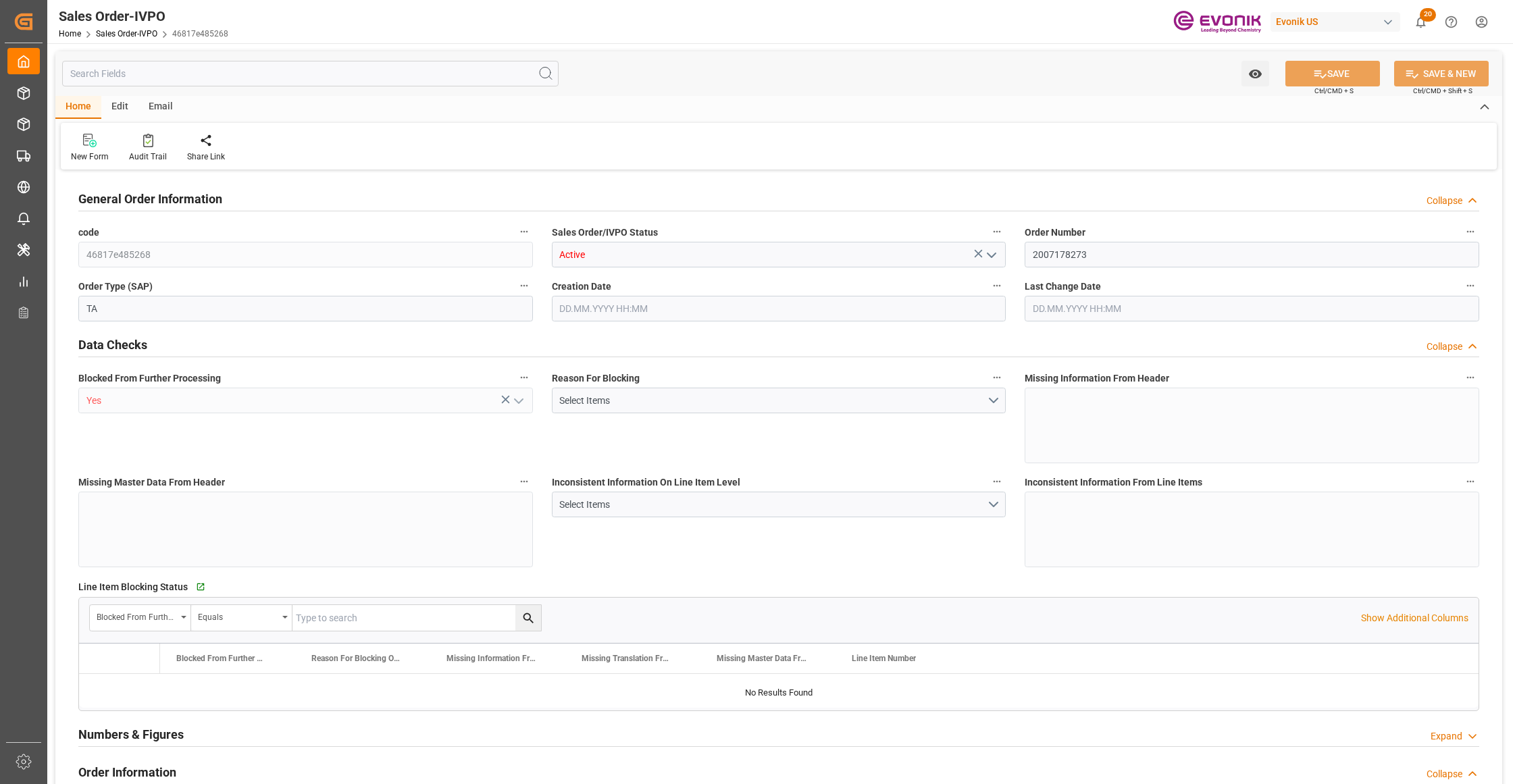
type input "ECGYE"
type input "0"
type input "1"
type input "1620"
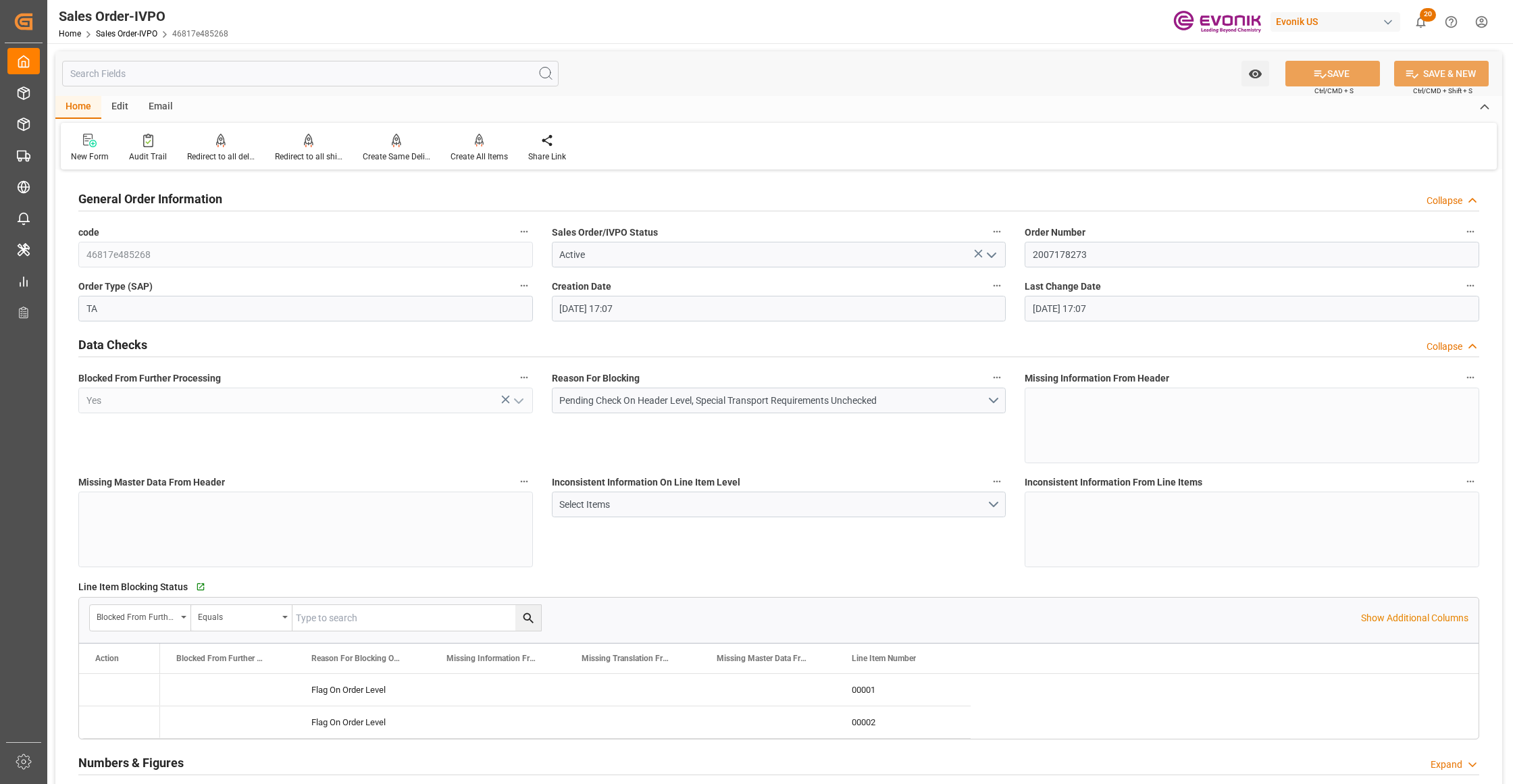
type input "10.09.2025 17:07"
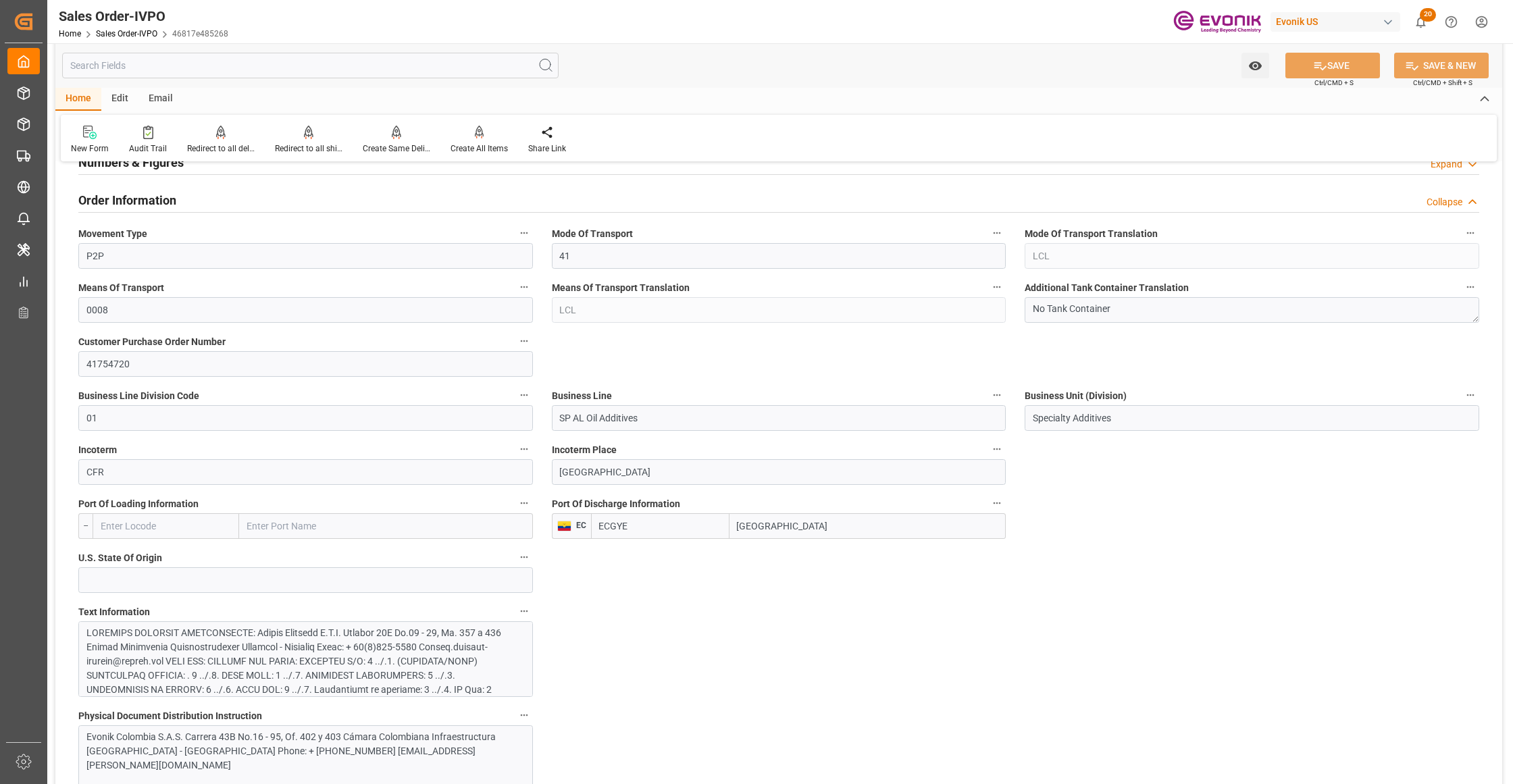
scroll to position [900, 0]
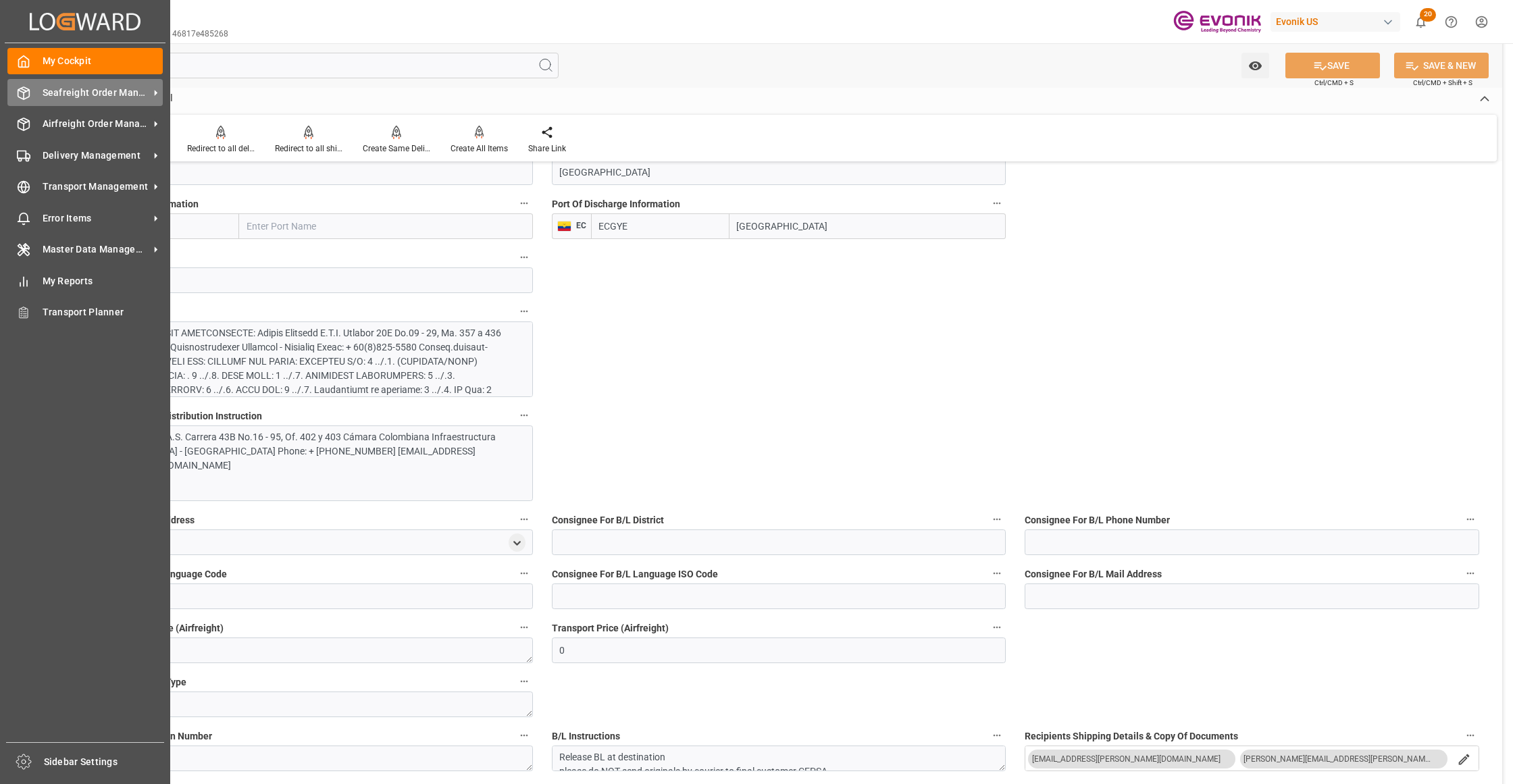
click at [72, 101] on div "Seafreight Order Management Seafreight Order Management" at bounding box center [85, 92] width 155 height 26
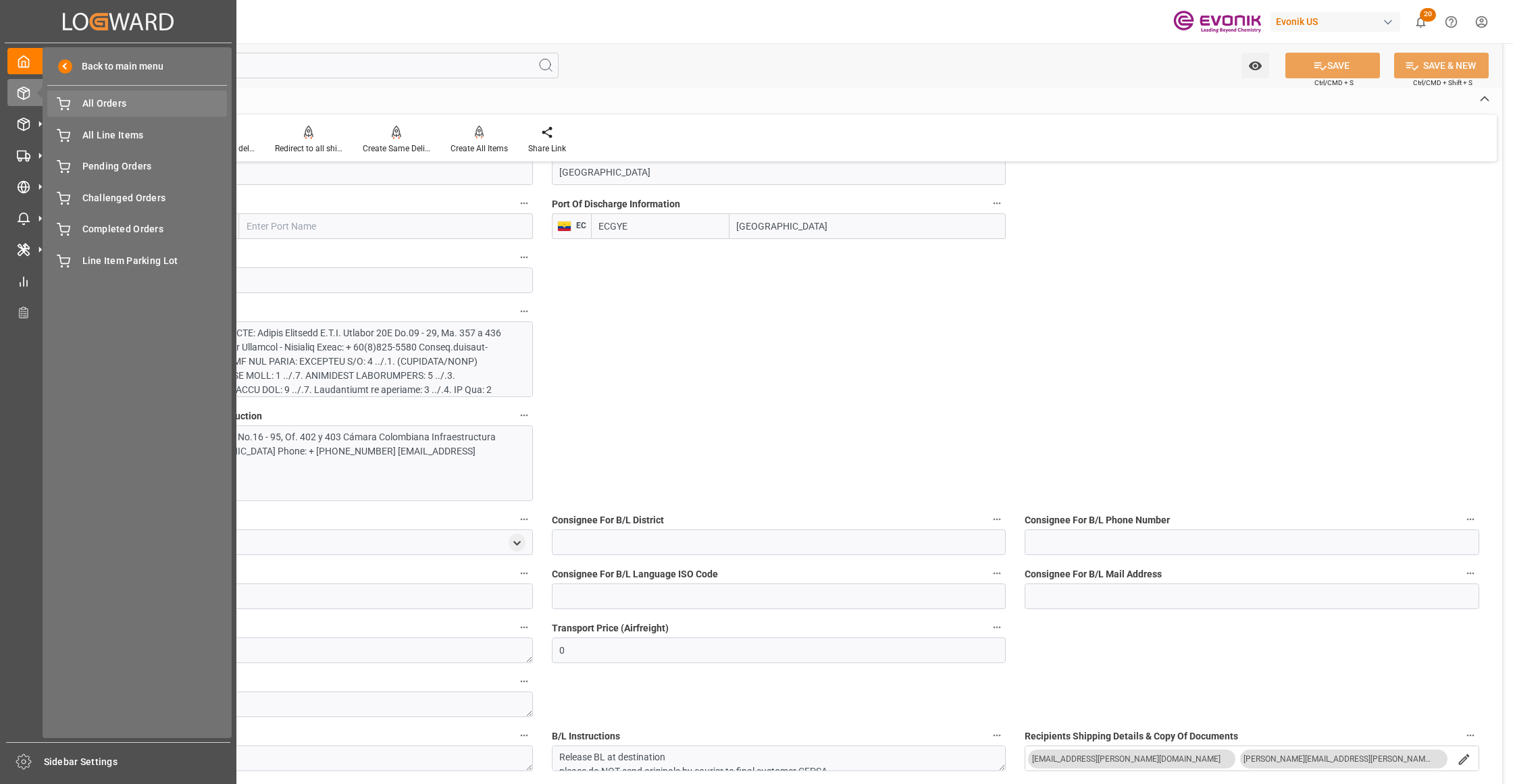
click at [100, 100] on span "All Orders" at bounding box center [155, 104] width 145 height 14
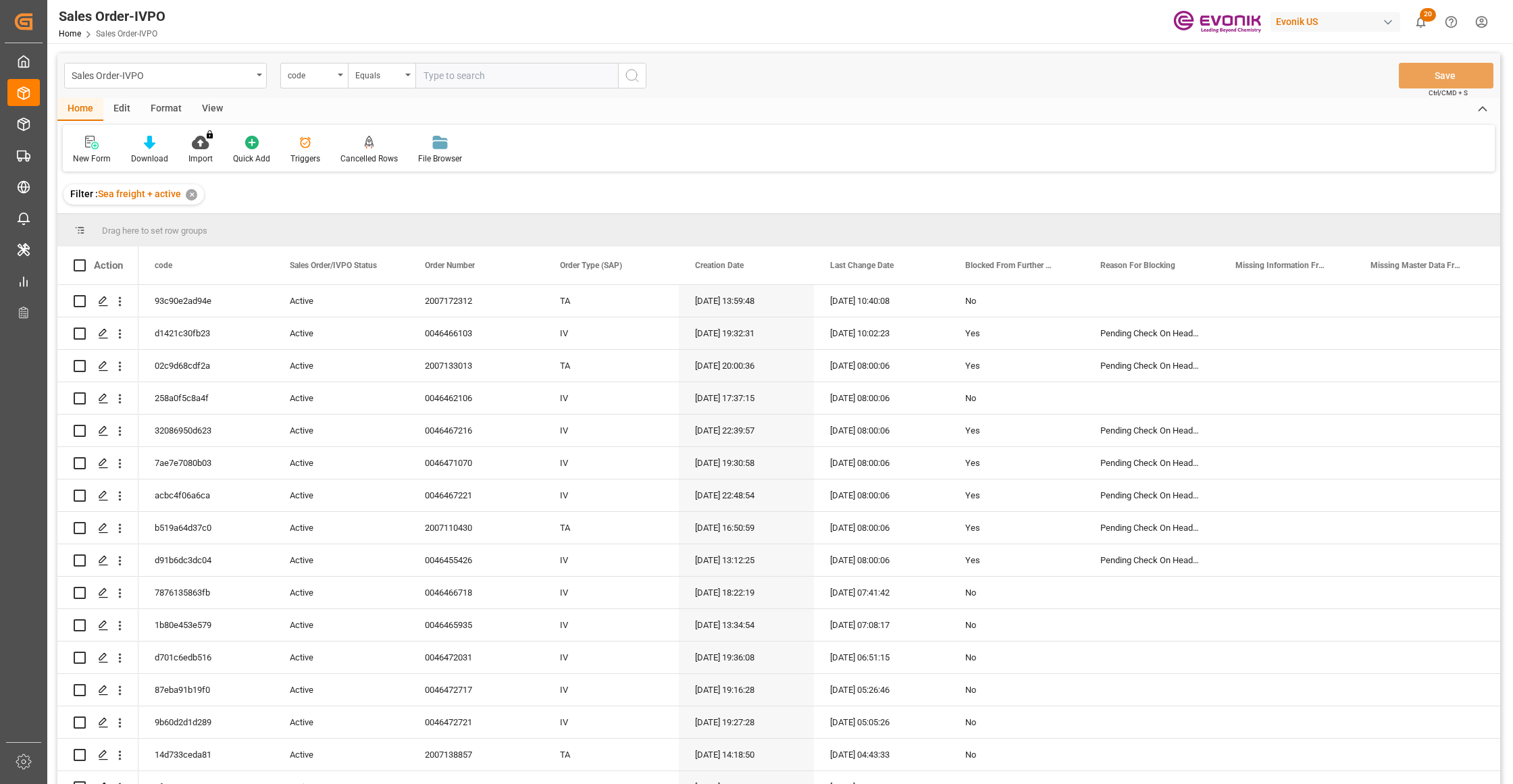
click at [325, 77] on div "code" at bounding box center [311, 74] width 46 height 15
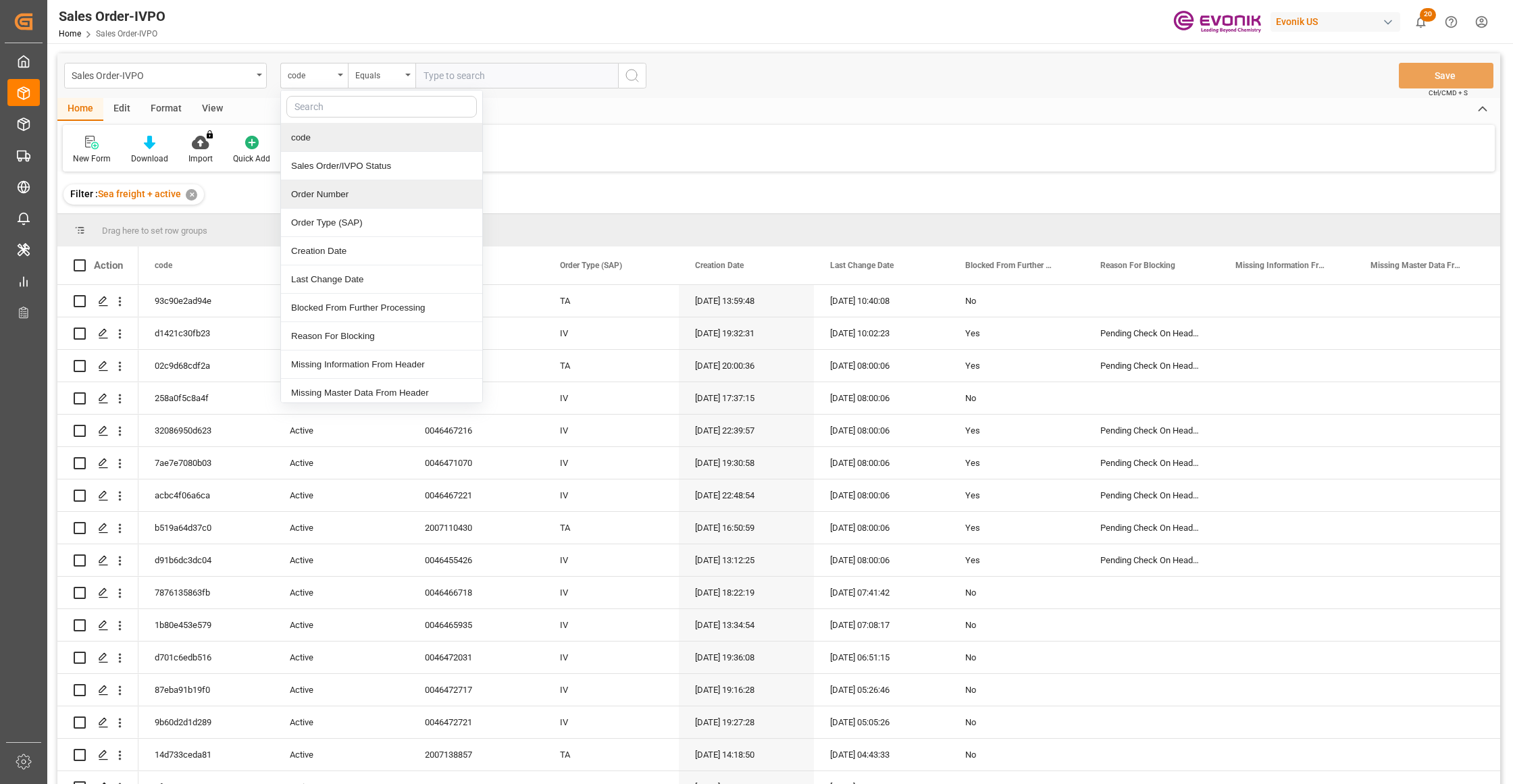
click at [336, 195] on div "Order Number" at bounding box center [381, 194] width 201 height 29
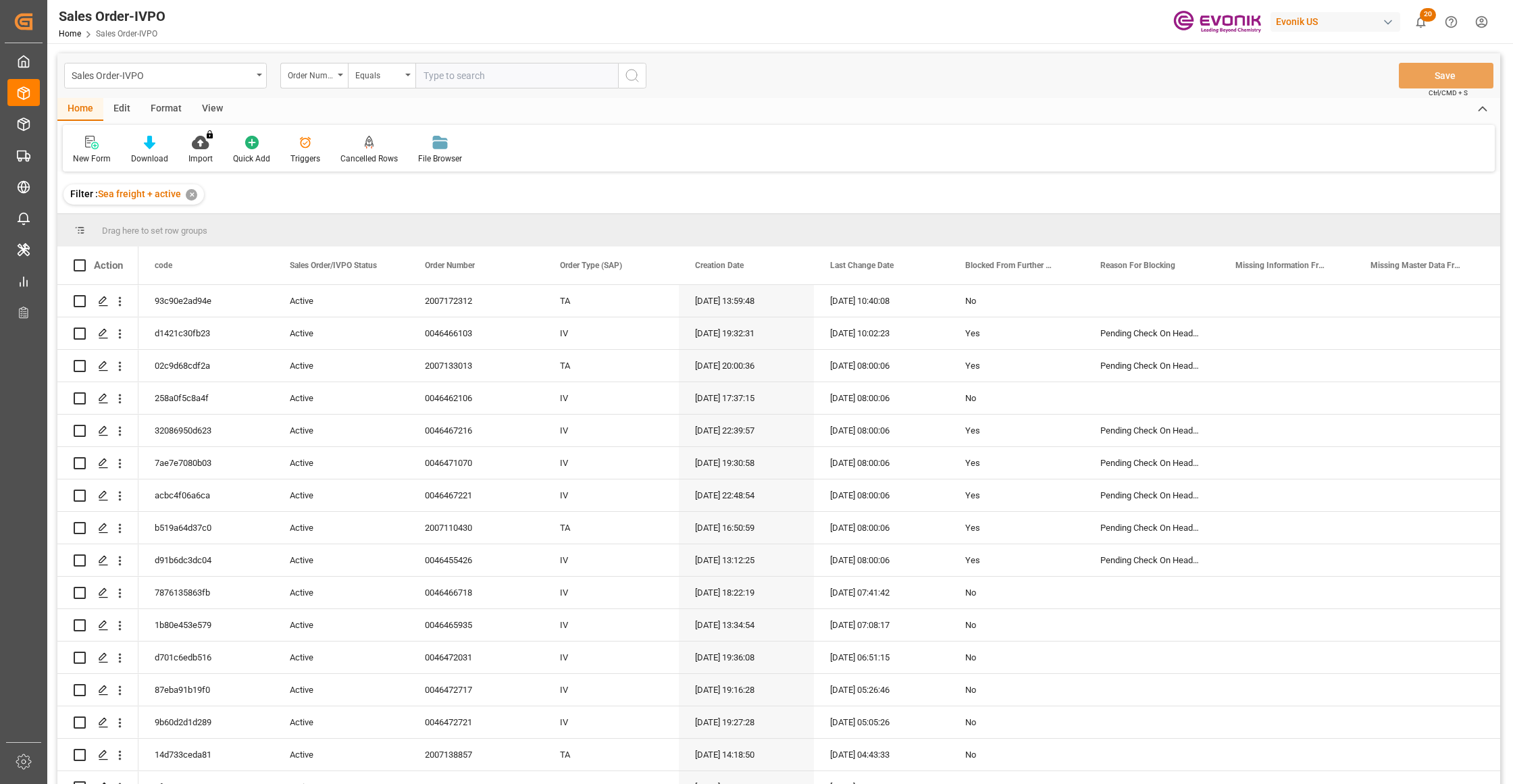
click at [456, 74] on input "text" at bounding box center [516, 75] width 203 height 26
paste input "2007172312"
type input "2007172312"
click at [630, 74] on icon "search button" at bounding box center [632, 75] width 16 height 16
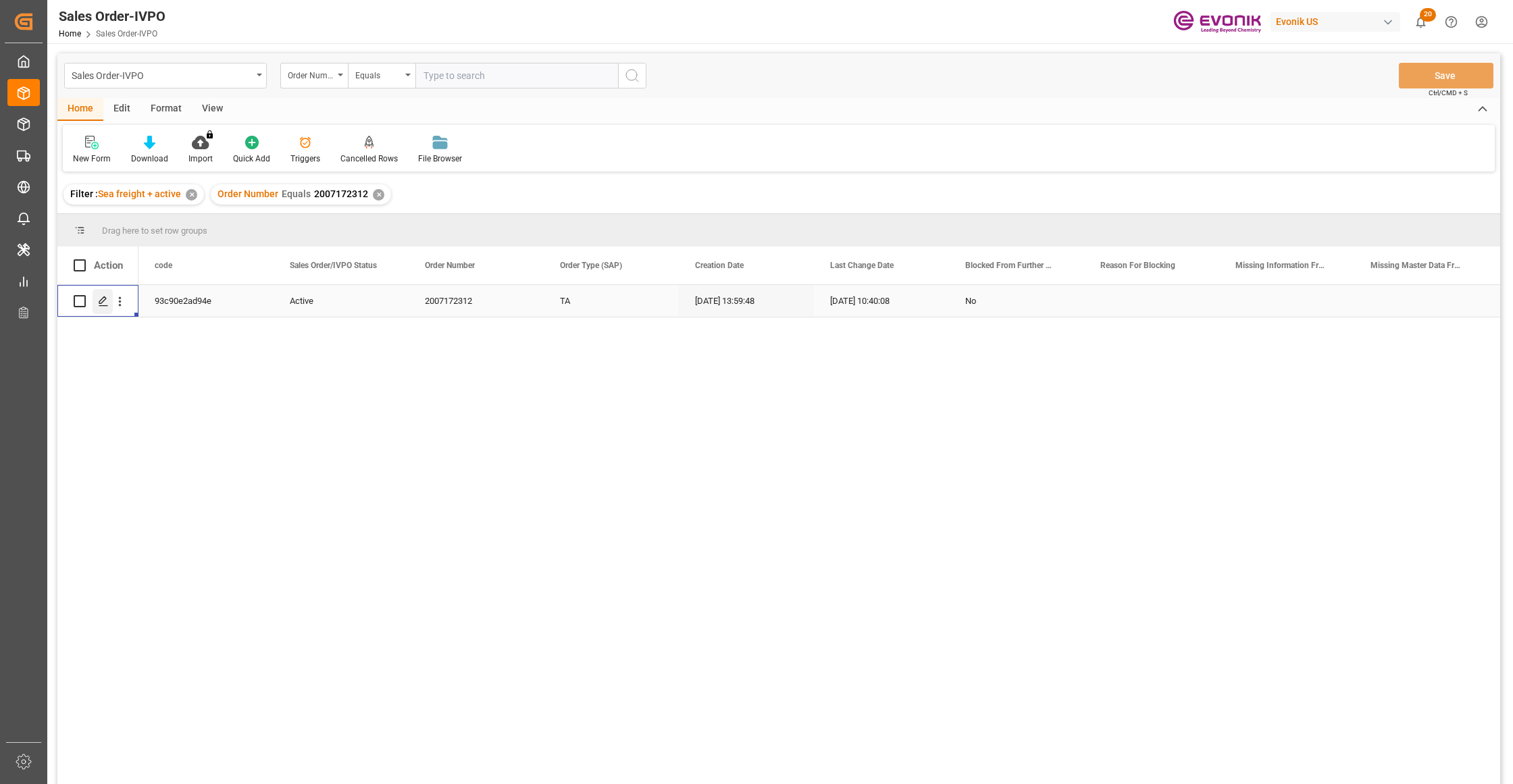
click at [98, 305] on div "Press SPACE to select this row." at bounding box center [102, 301] width 20 height 25
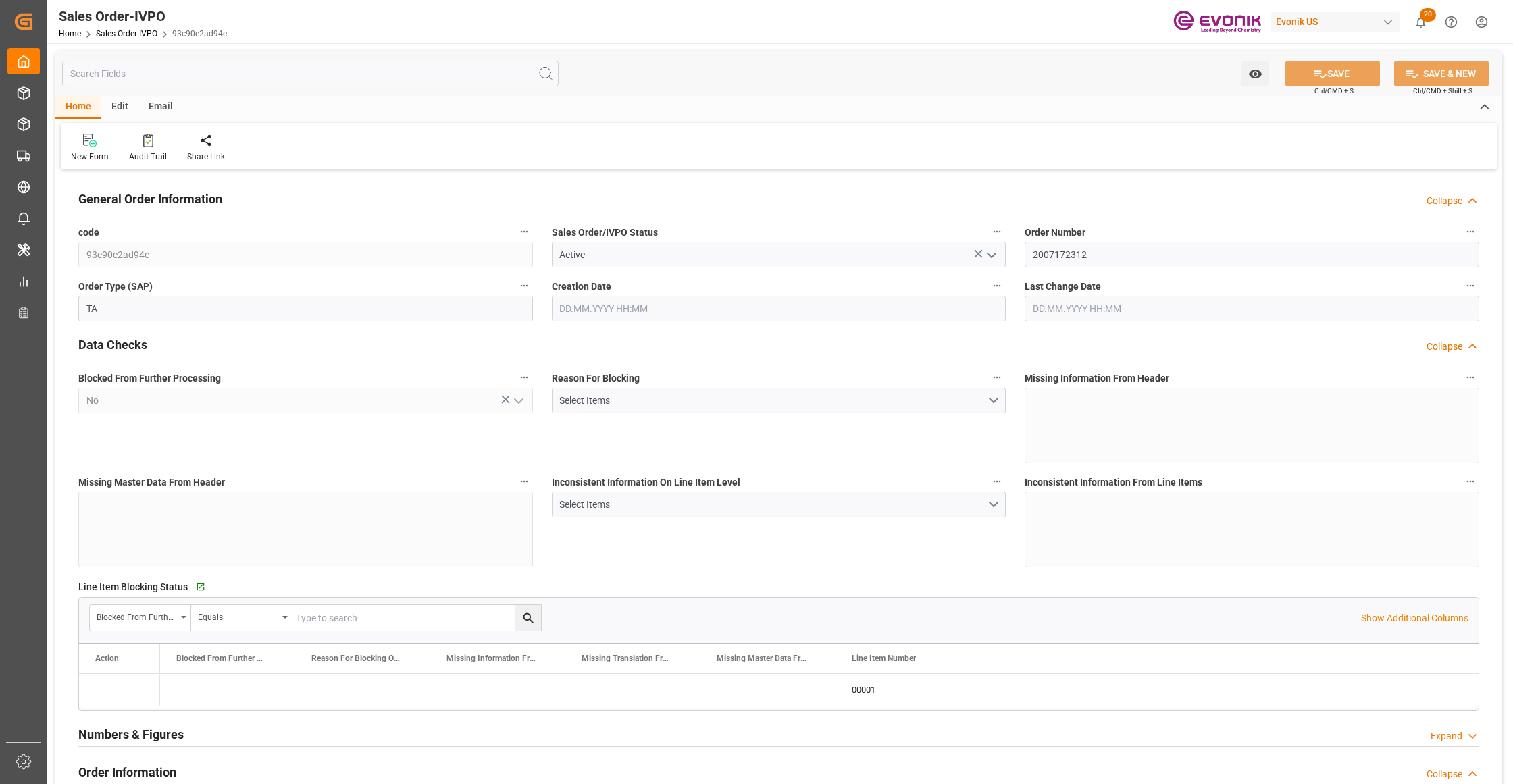
type input "COCTG"
type input "0"
type input "1"
type input "808.2"
type input "10.09.2025 13:59"
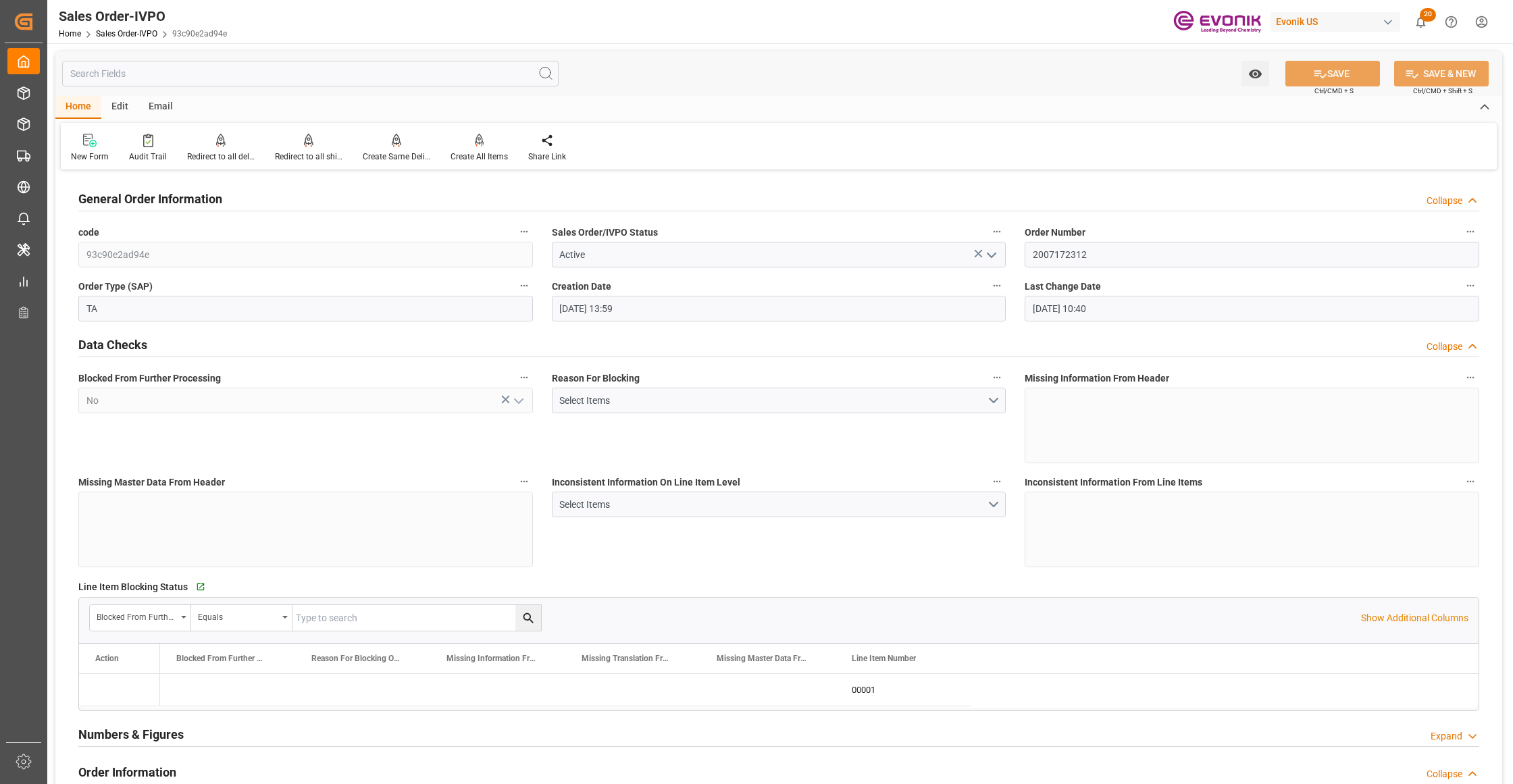
type input "11.09.2025 10:40"
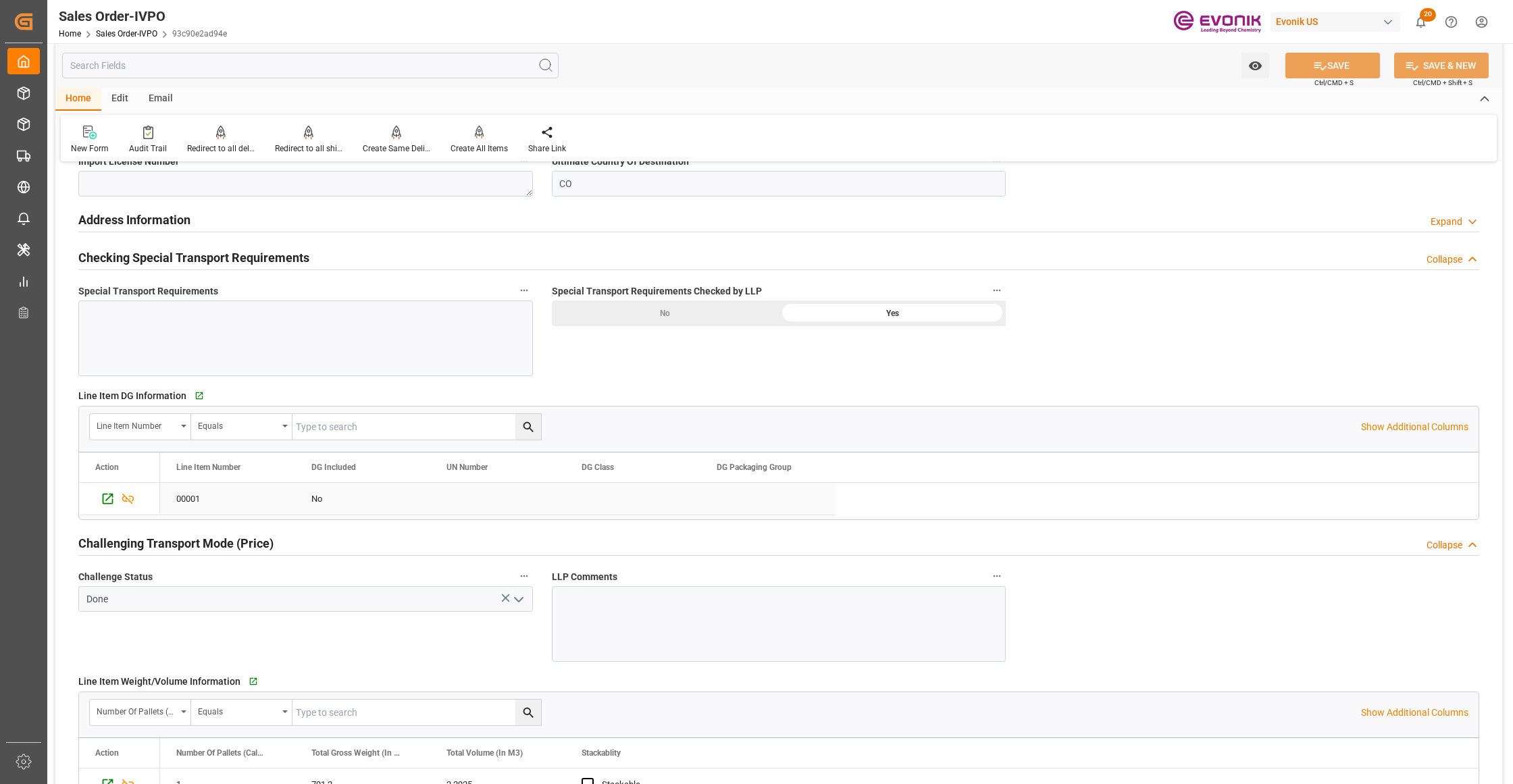
scroll to position [900, 0]
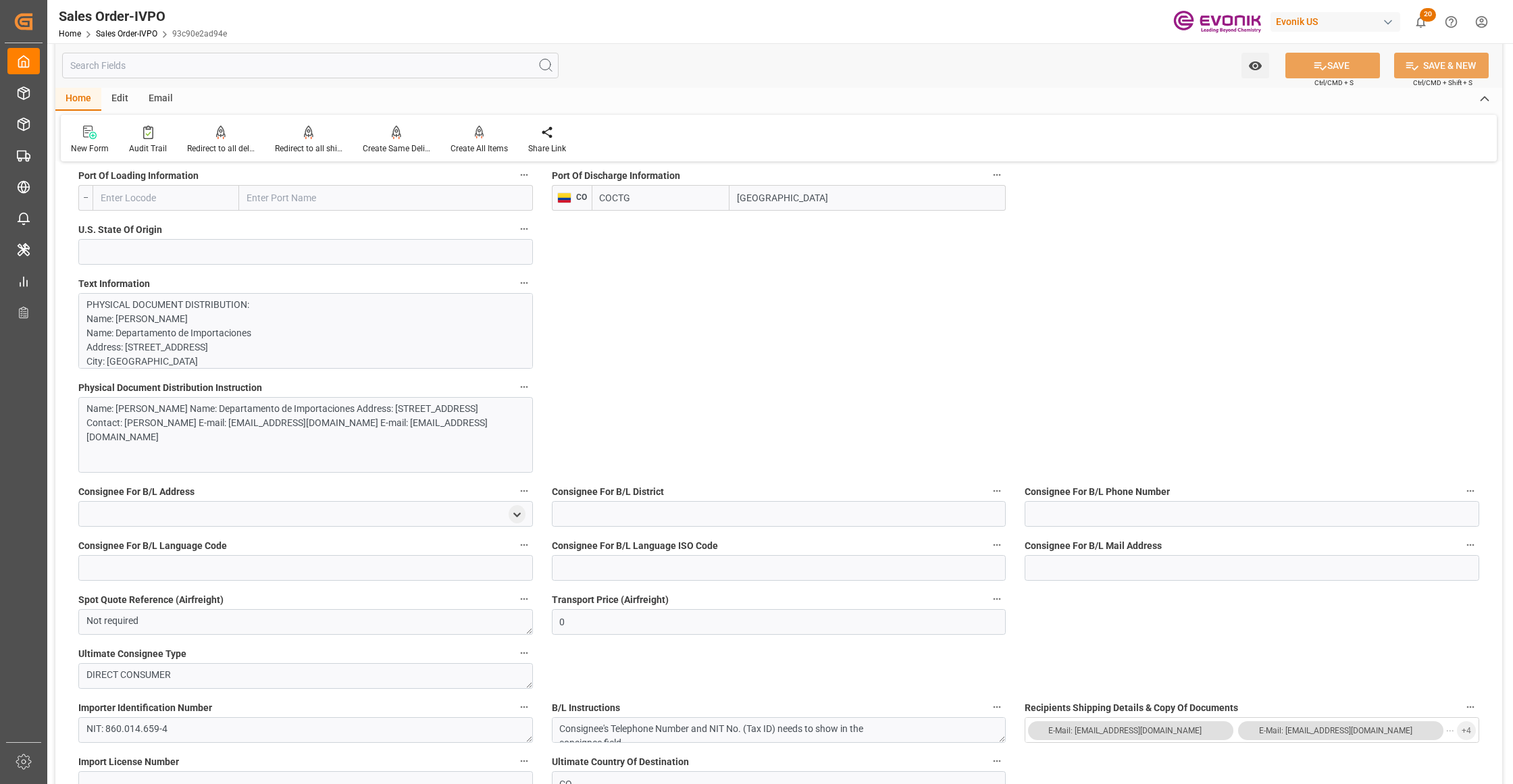
click at [350, 298] on div "PHYSICAL DOCUMENT DISTRIBUTION: Name: SIA Aduanas Gama S.A. Name: Departamento …" at bounding box center [305, 331] width 454 height 76
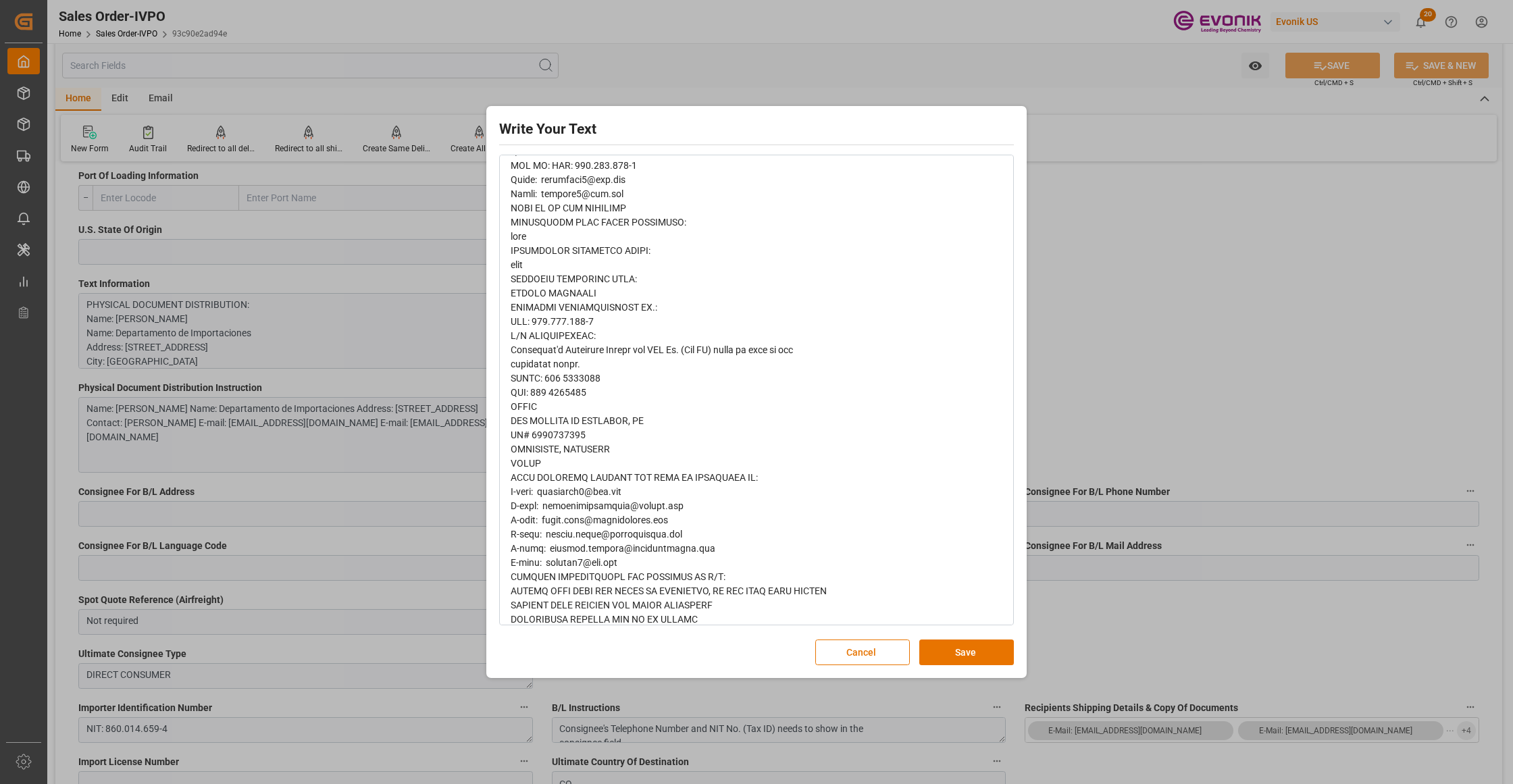
scroll to position [698, 0]
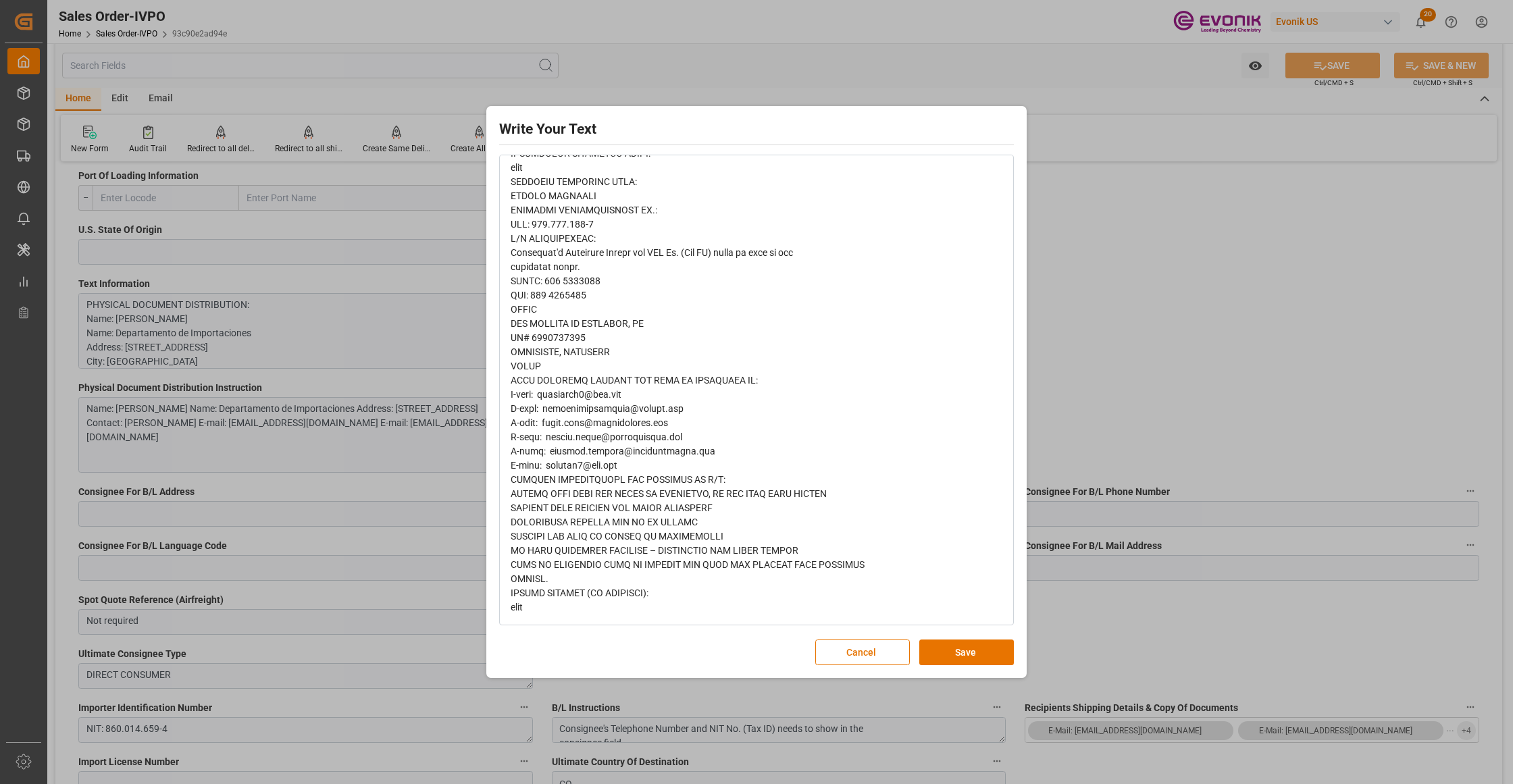
click at [516, 573] on span "rdw-editor" at bounding box center [688, 68] width 354 height 1088
click at [840, 652] on button "Cancel" at bounding box center [862, 652] width 95 height 26
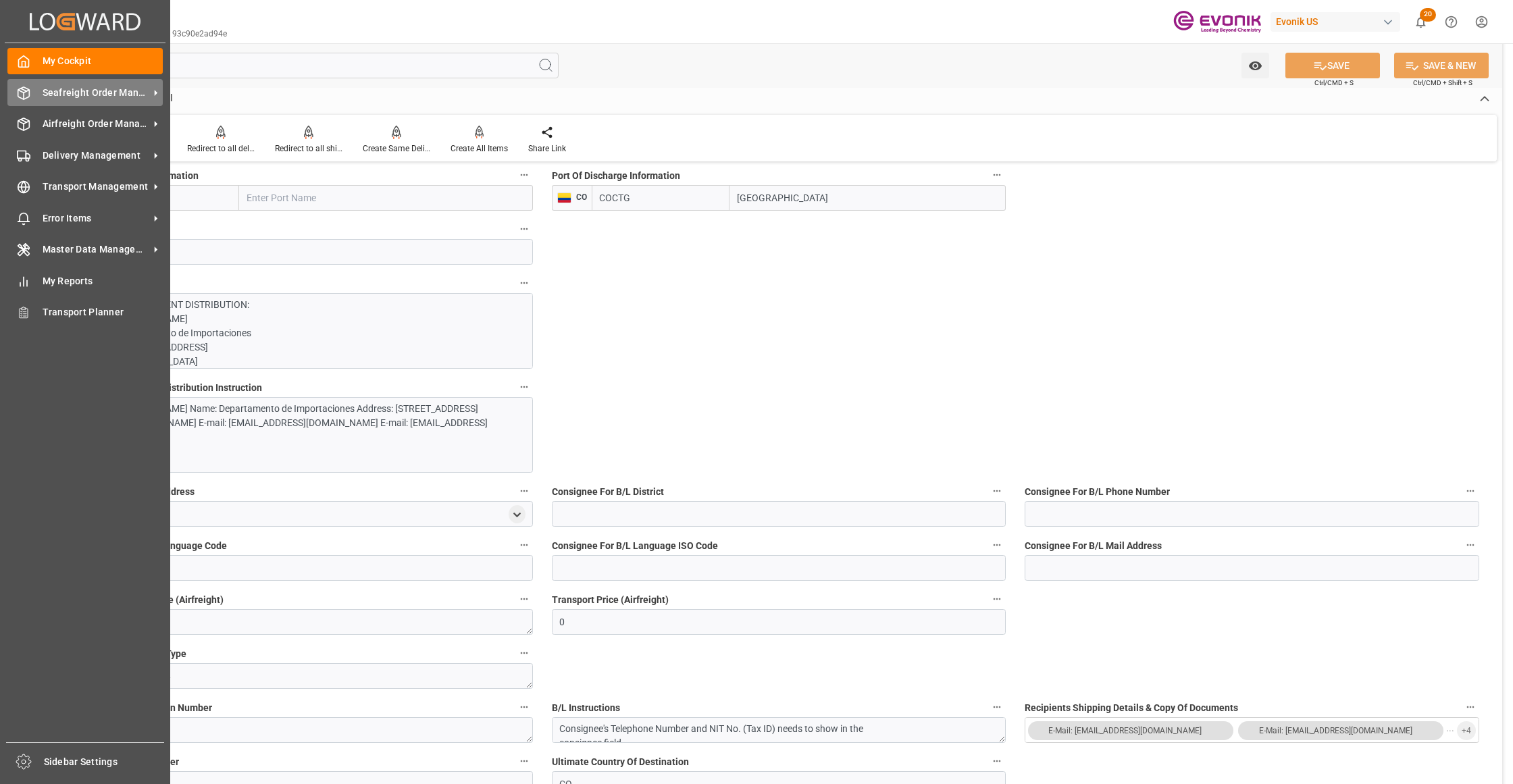
click at [77, 97] on span "Seafreight Order Management" at bounding box center [95, 93] width 107 height 14
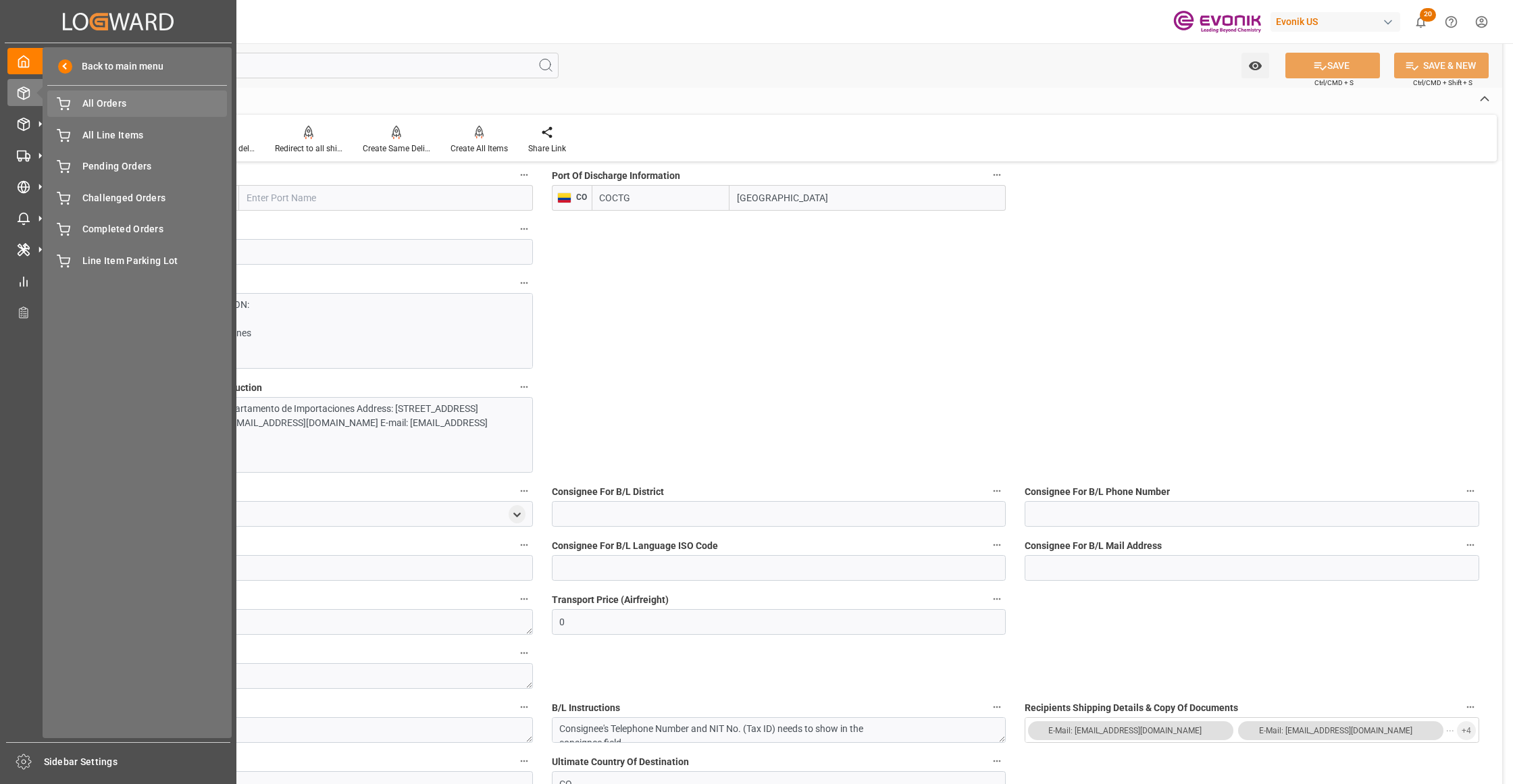
click at [98, 106] on span "All Orders" at bounding box center [155, 104] width 145 height 14
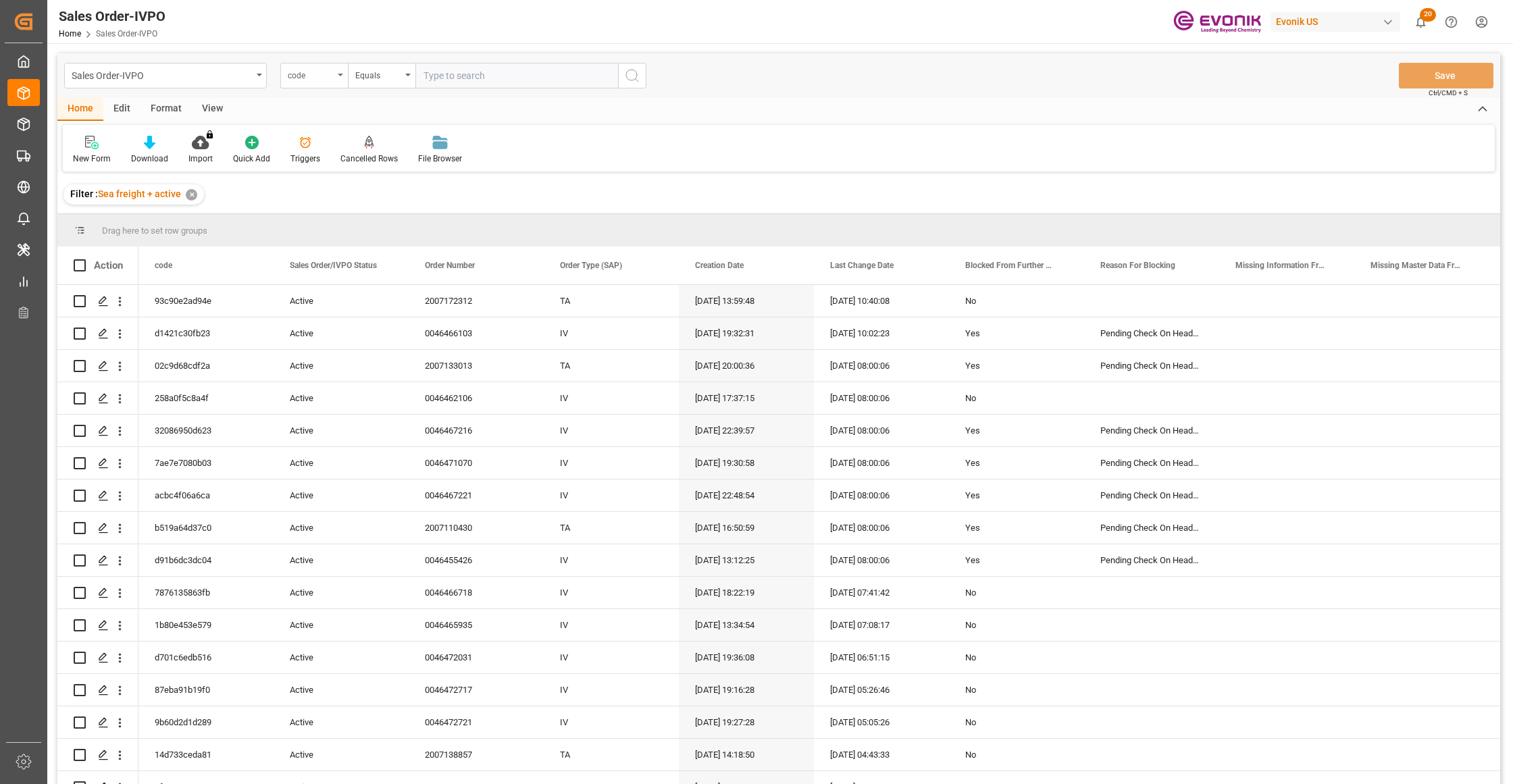
click at [333, 72] on div "code" at bounding box center [311, 74] width 46 height 15
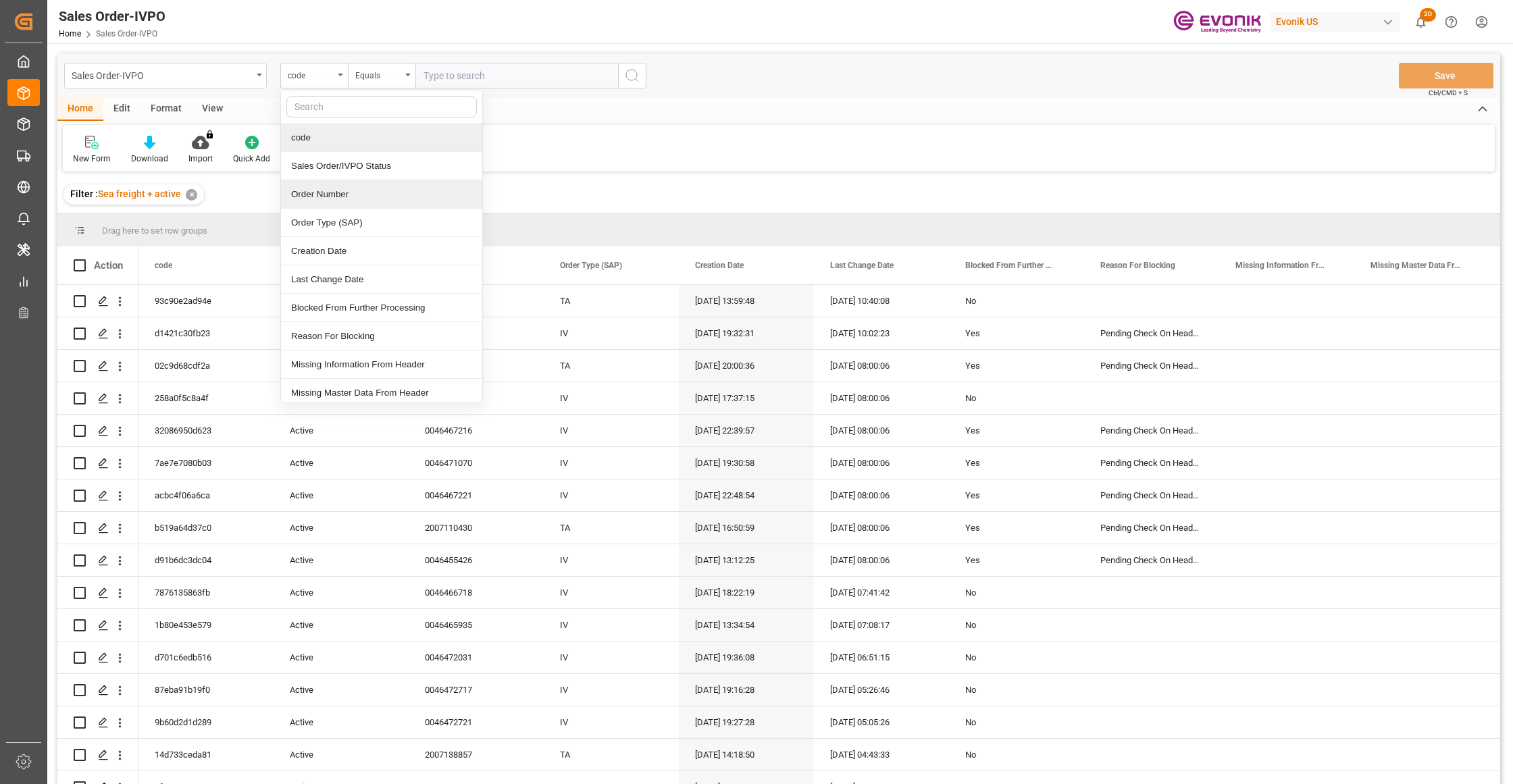
click at [346, 195] on div "Order Number" at bounding box center [381, 194] width 201 height 29
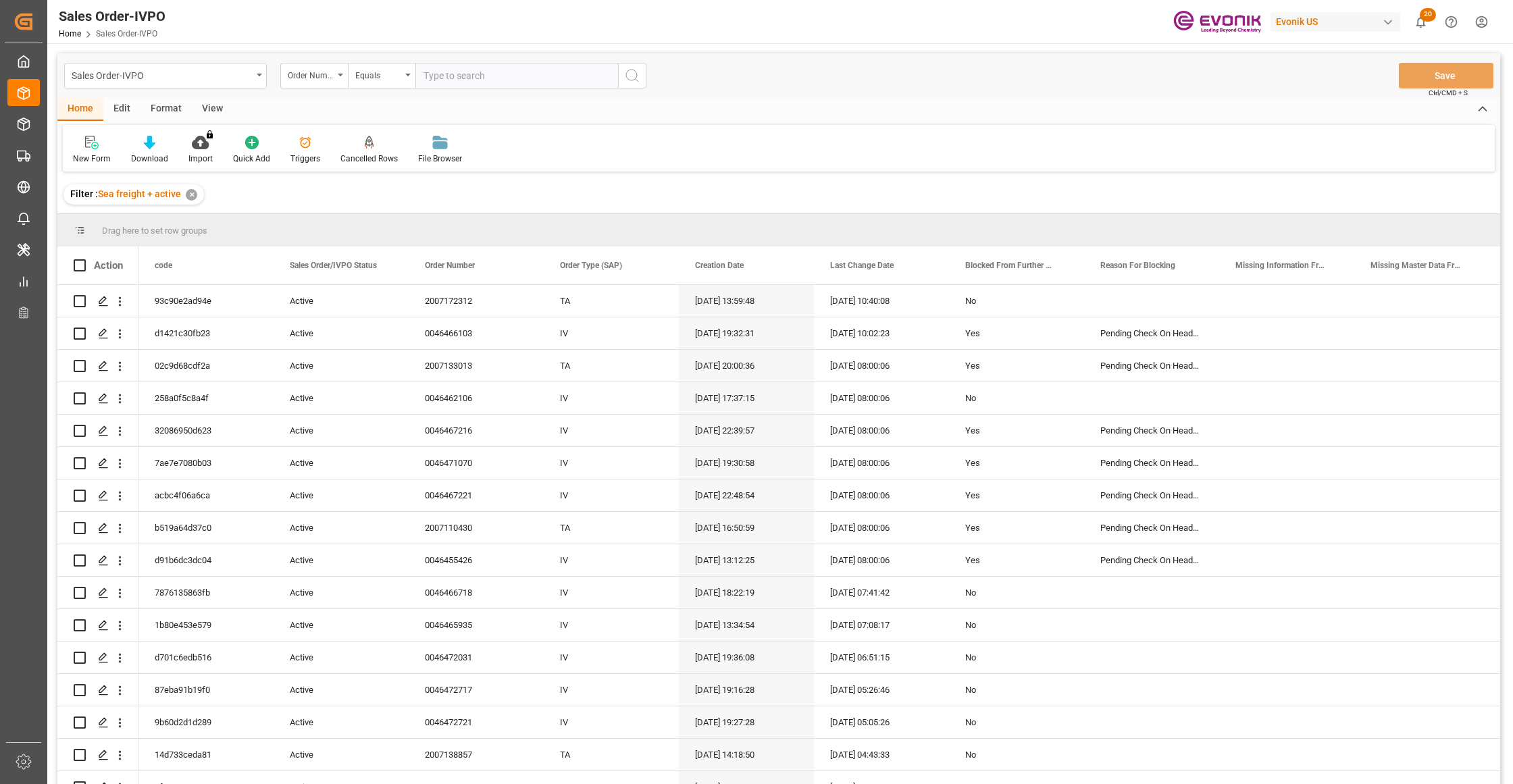
click at [470, 74] on input "text" at bounding box center [516, 75] width 203 height 26
paste input "2007178273"
type input "2007178273"
click at [633, 77] on icon "search button" at bounding box center [632, 75] width 16 height 16
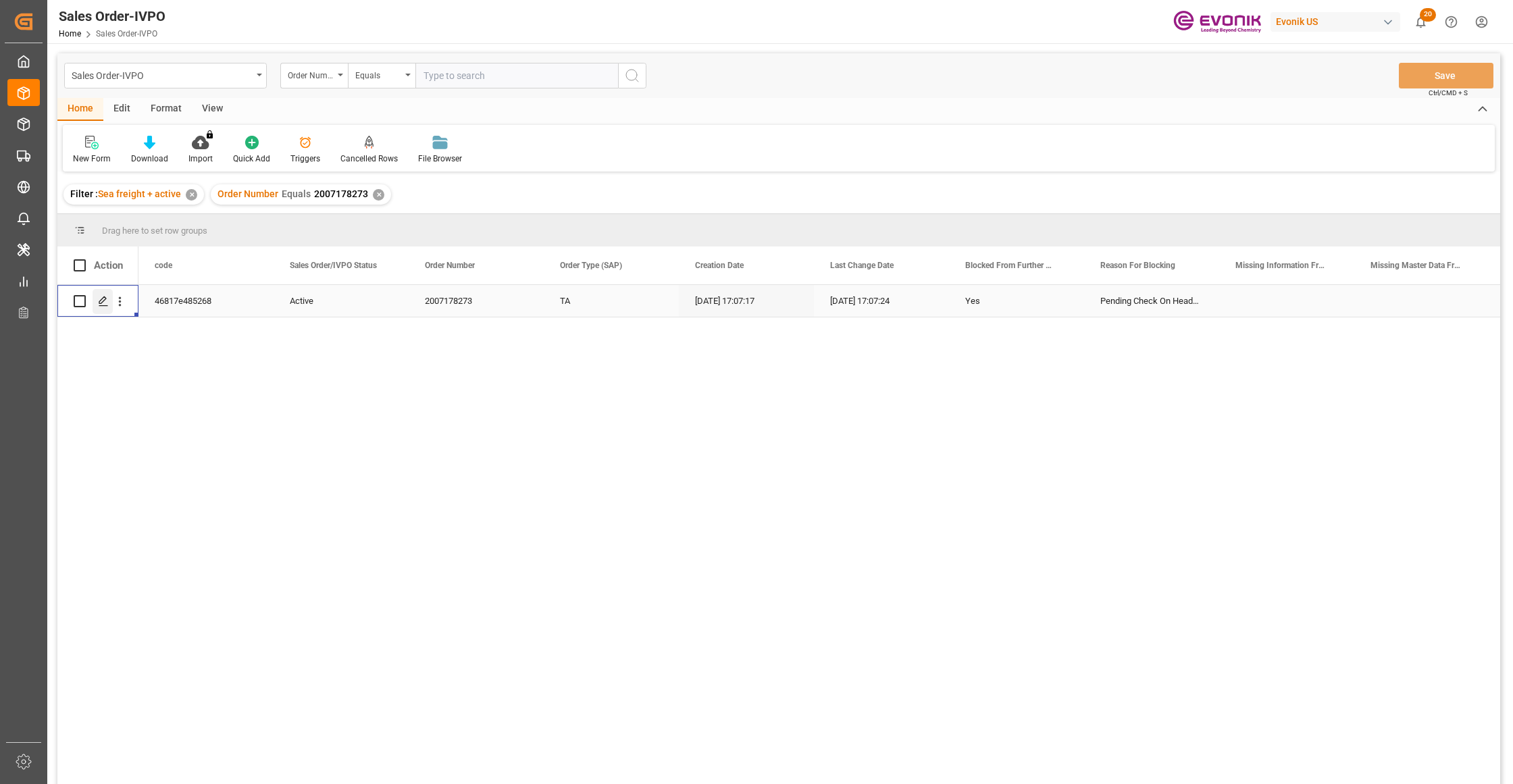
click at [99, 300] on icon "Press SPACE to select this row." at bounding box center [104, 301] width 11 height 11
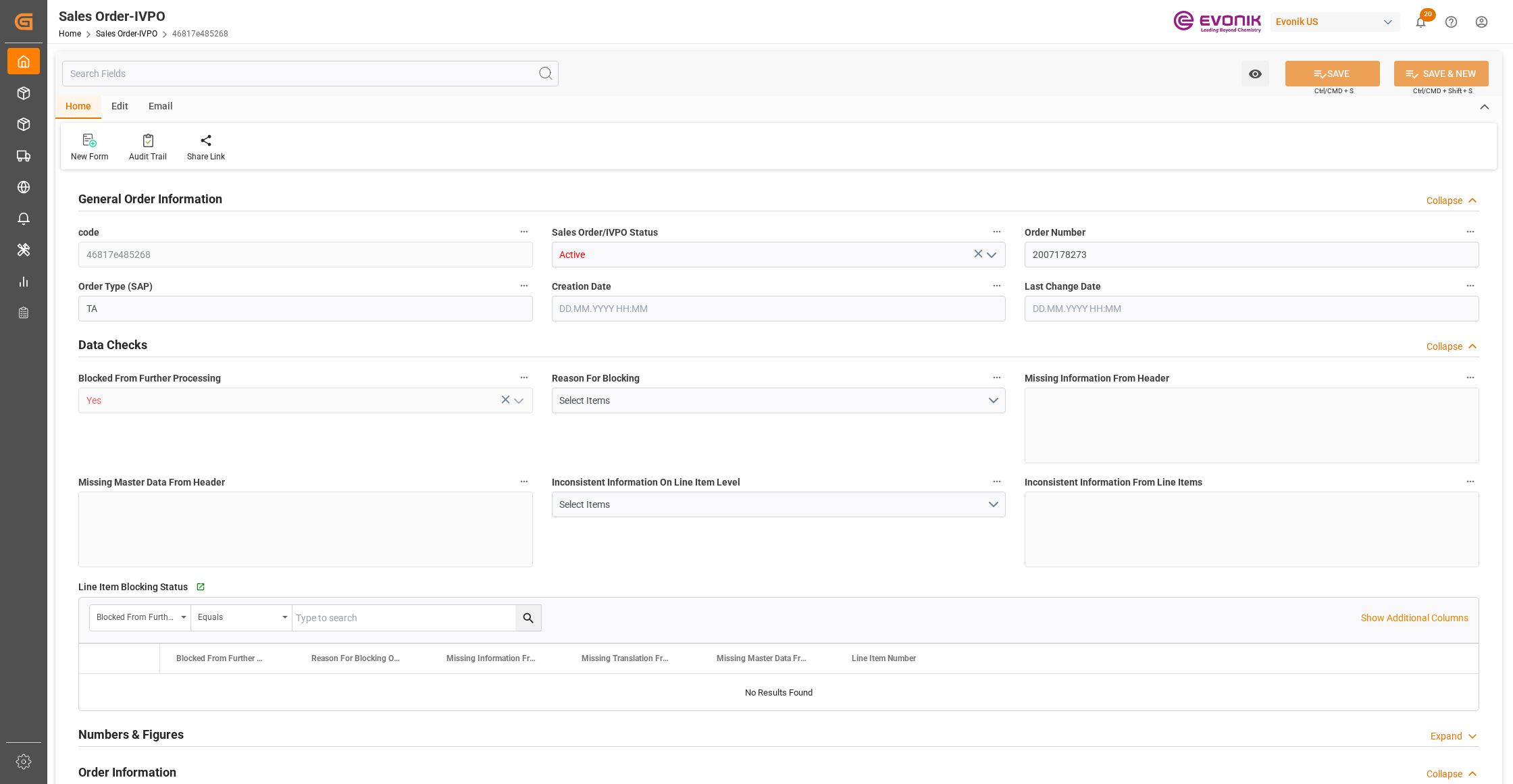
type input "ECGYE"
type input "0"
type input "1"
type input "1620"
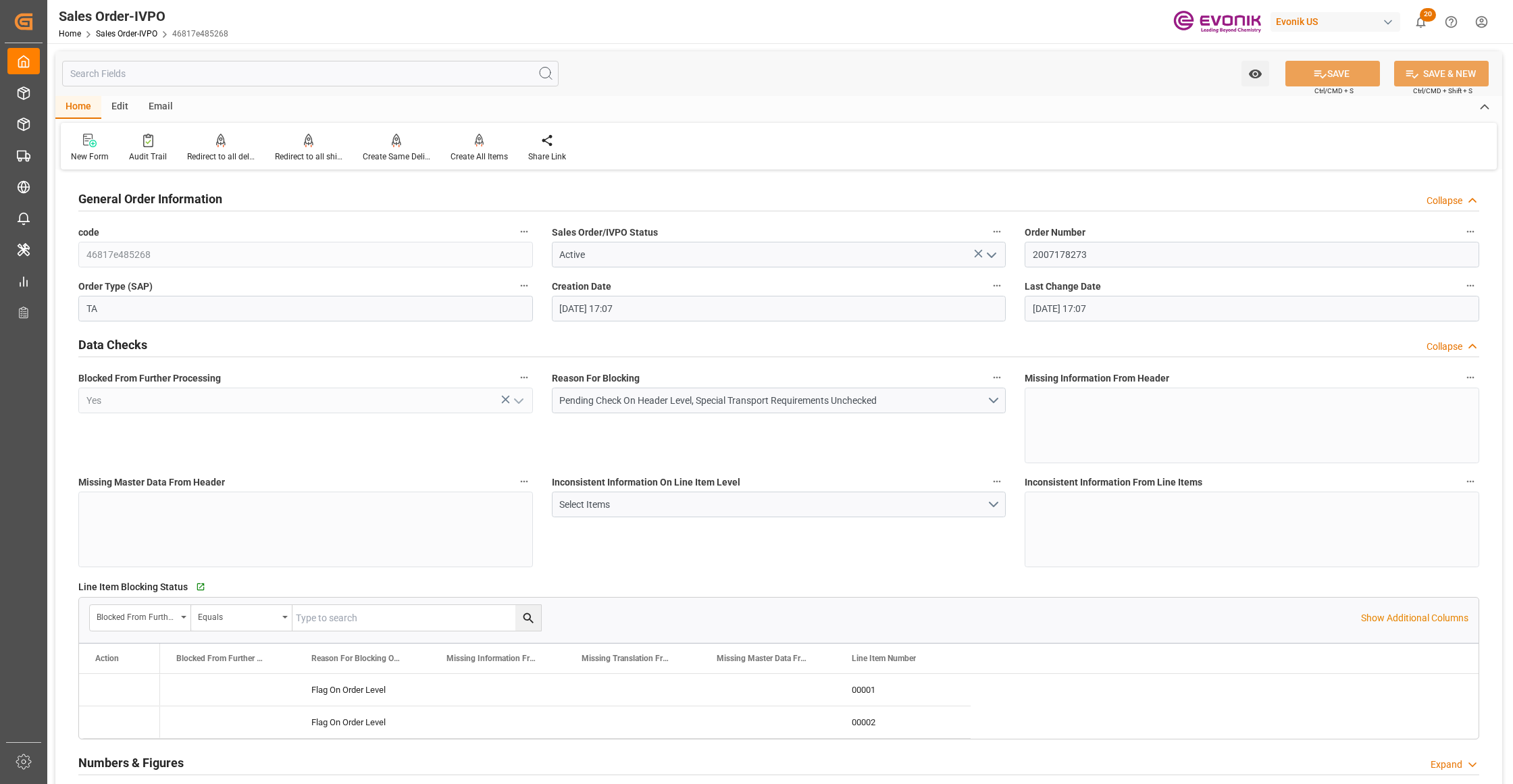
type input "10.09.2025 17:07"
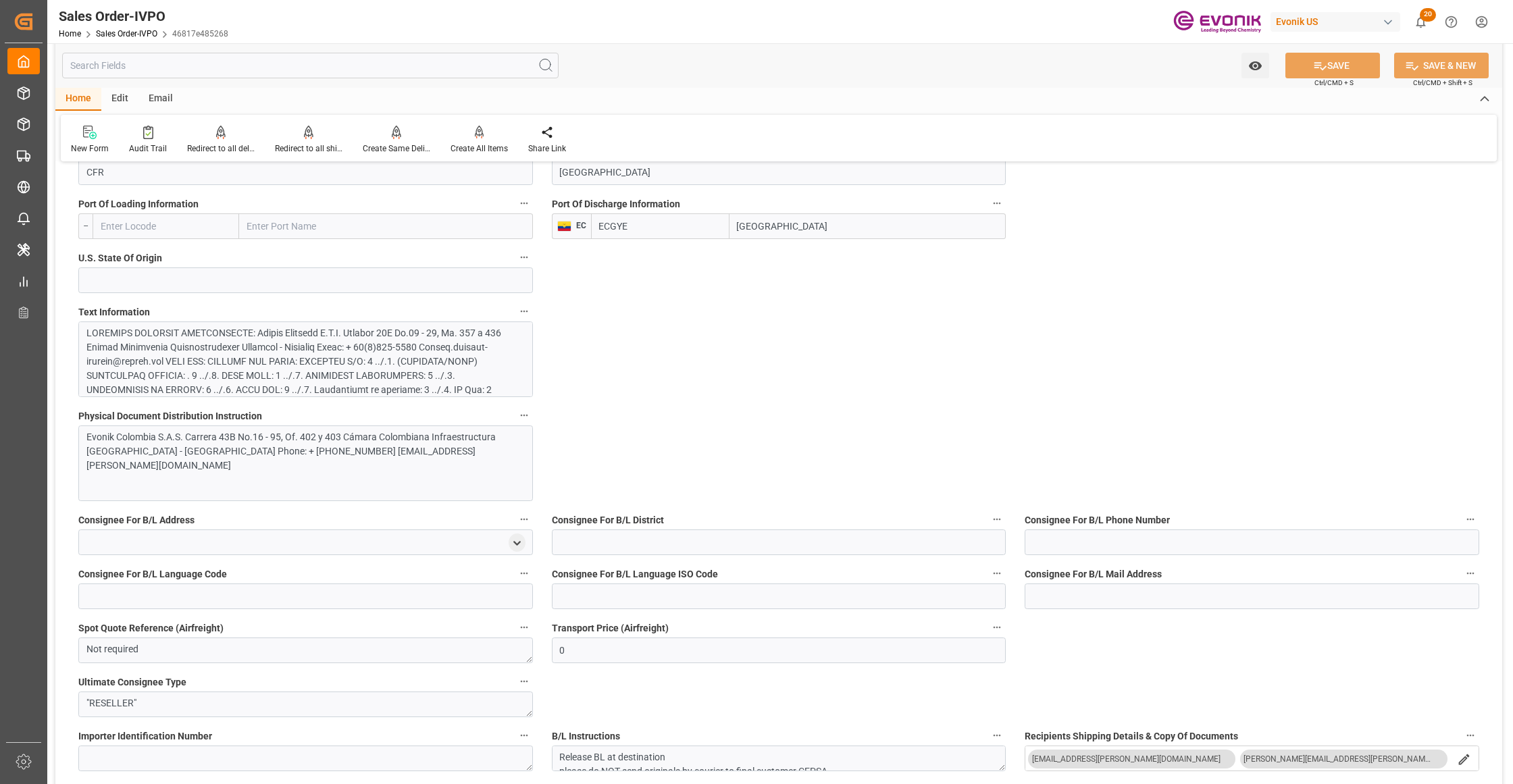
scroll to position [600, 0]
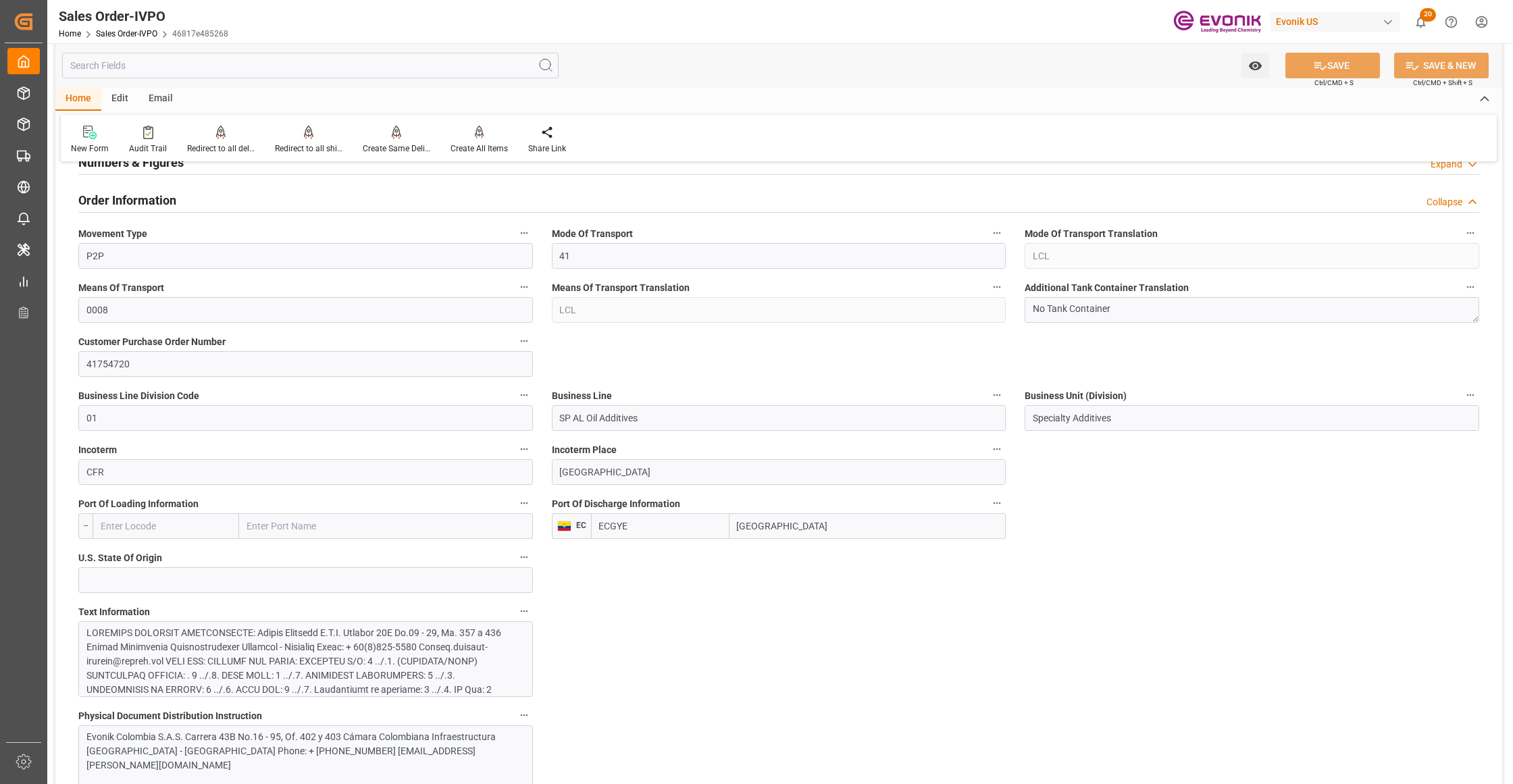
drag, startPoint x: 790, startPoint y: 528, endPoint x: 730, endPoint y: 527, distance: 60.0
click at [730, 527] on input "[GEOGRAPHIC_DATA]" at bounding box center [867, 526] width 277 height 26
click at [625, 524] on input "ECGYE" at bounding box center [660, 526] width 139 height 26
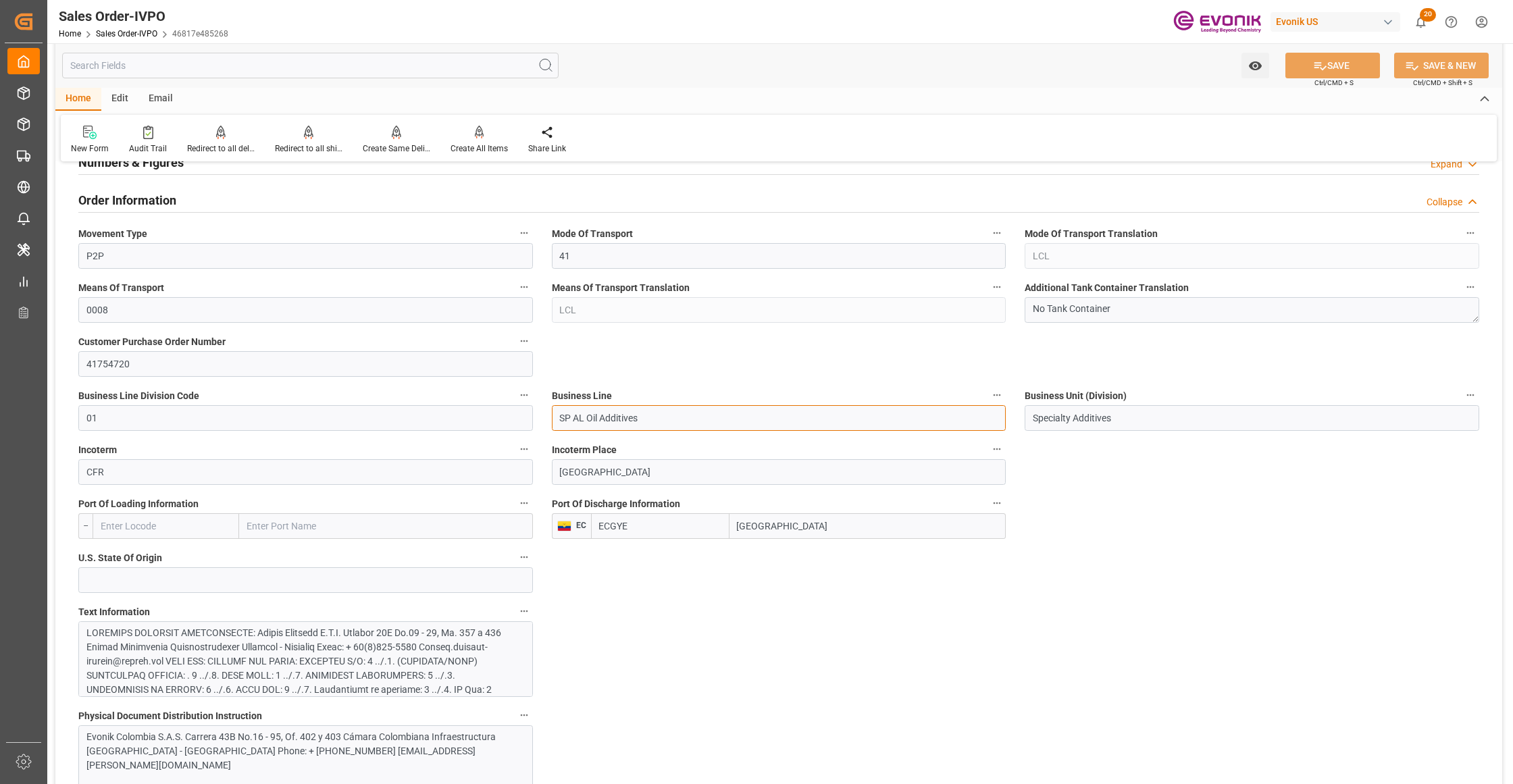
drag, startPoint x: 674, startPoint y: 421, endPoint x: 476, endPoint y: 432, distance: 198.3
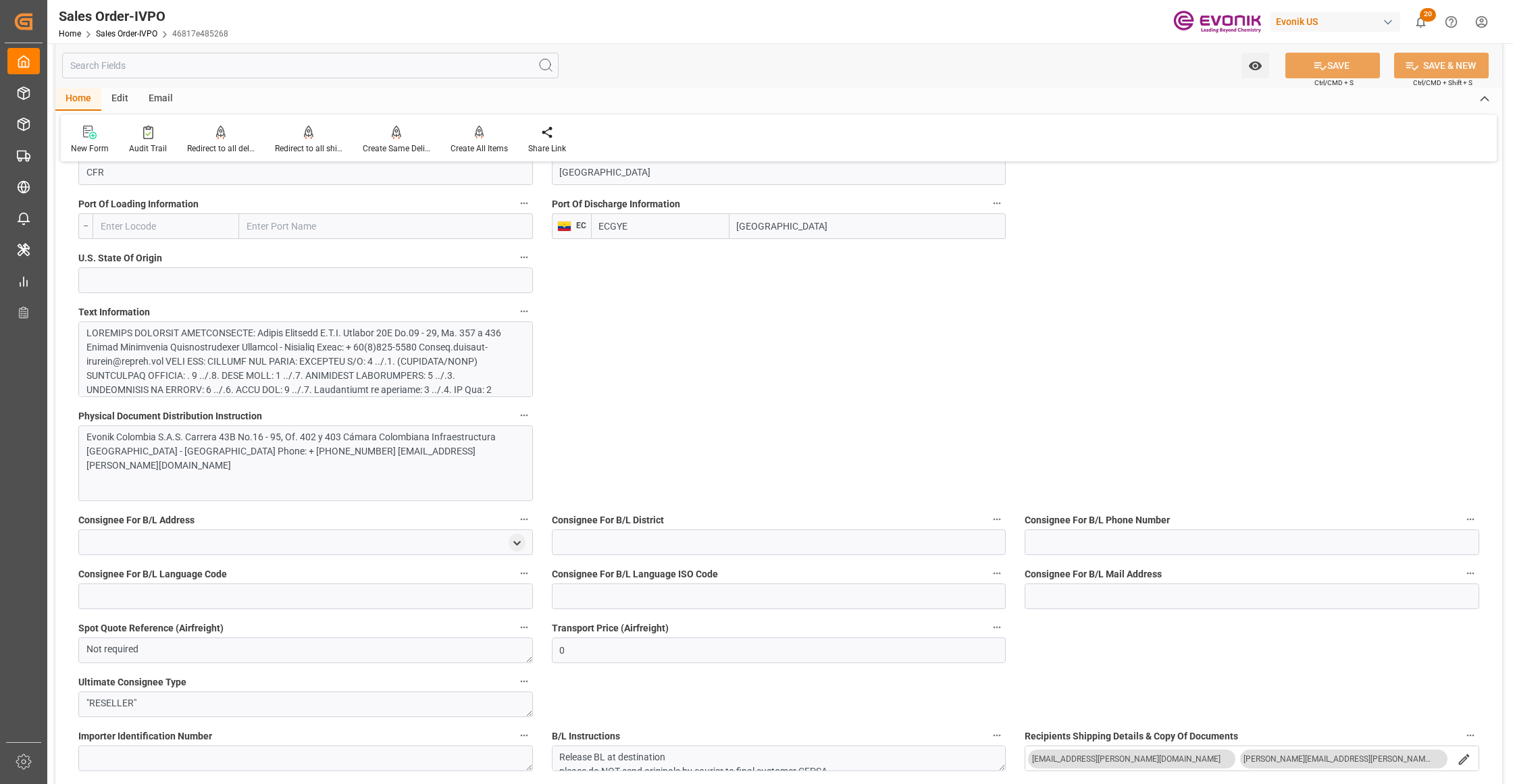
click at [365, 358] on div at bounding box center [299, 439] width 426 height 227
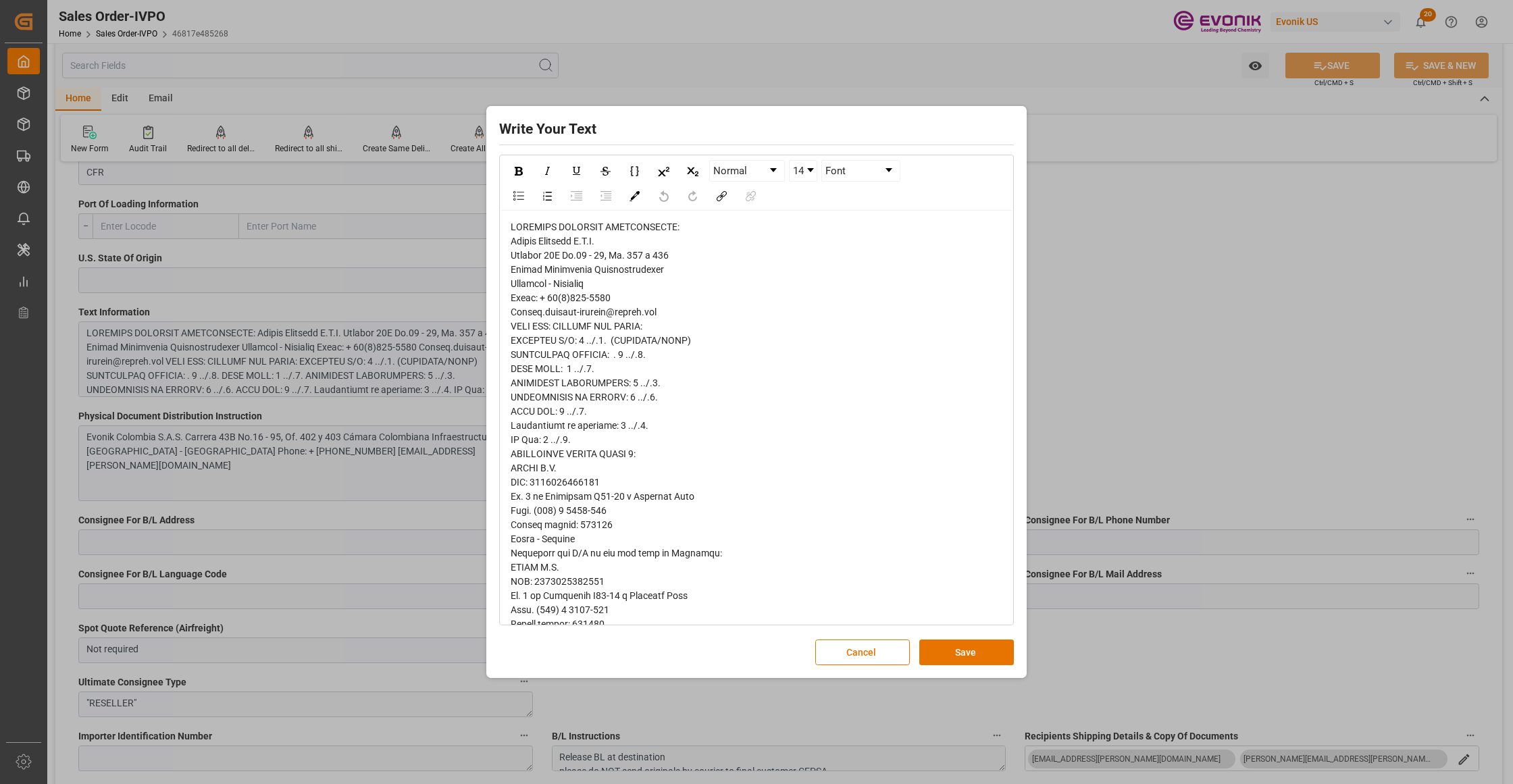
click at [533, 240] on span "rdw-editor" at bounding box center [660, 588] width 300 height 734
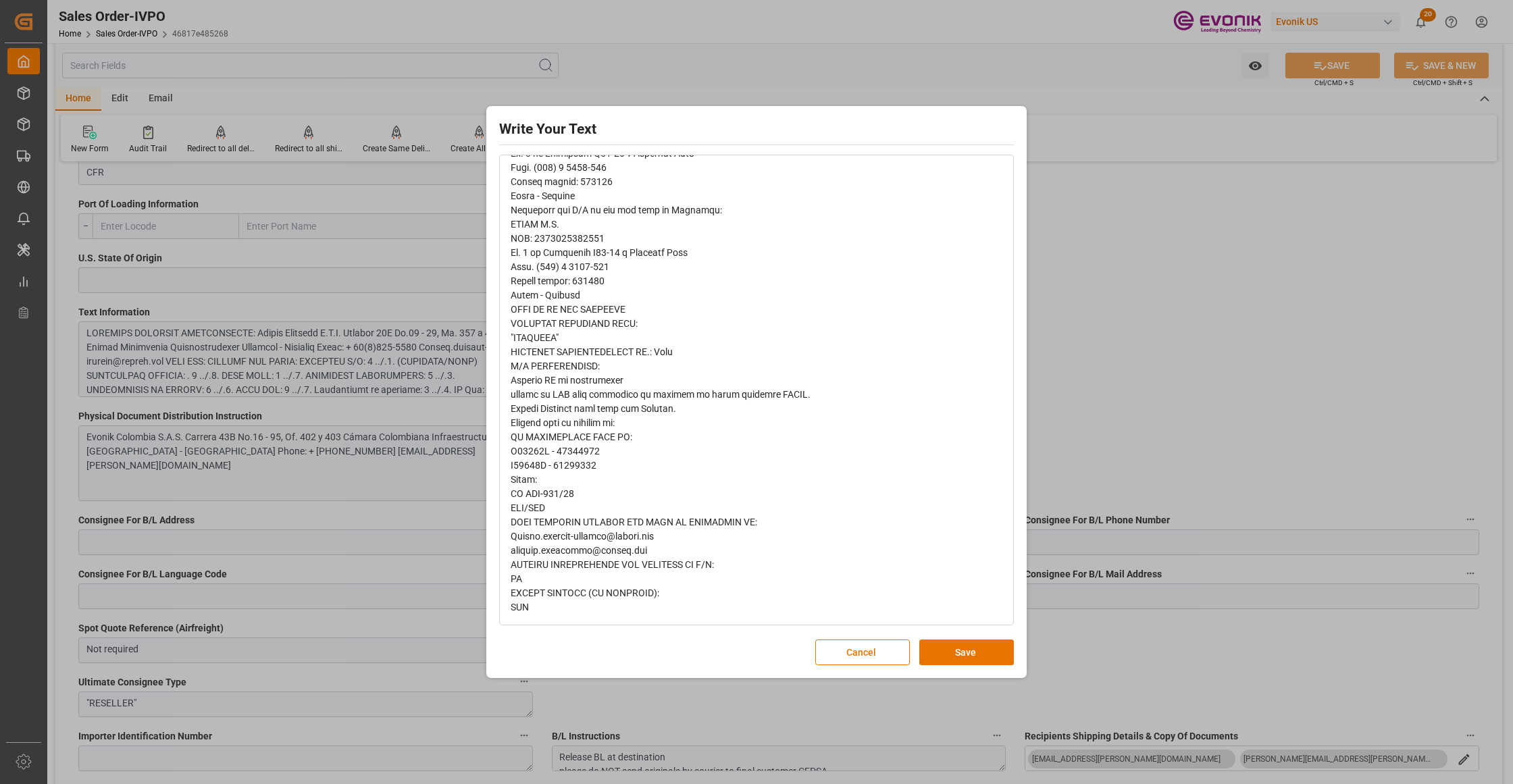
click at [527, 589] on span "rdw-editor" at bounding box center [660, 245] width 300 height 734
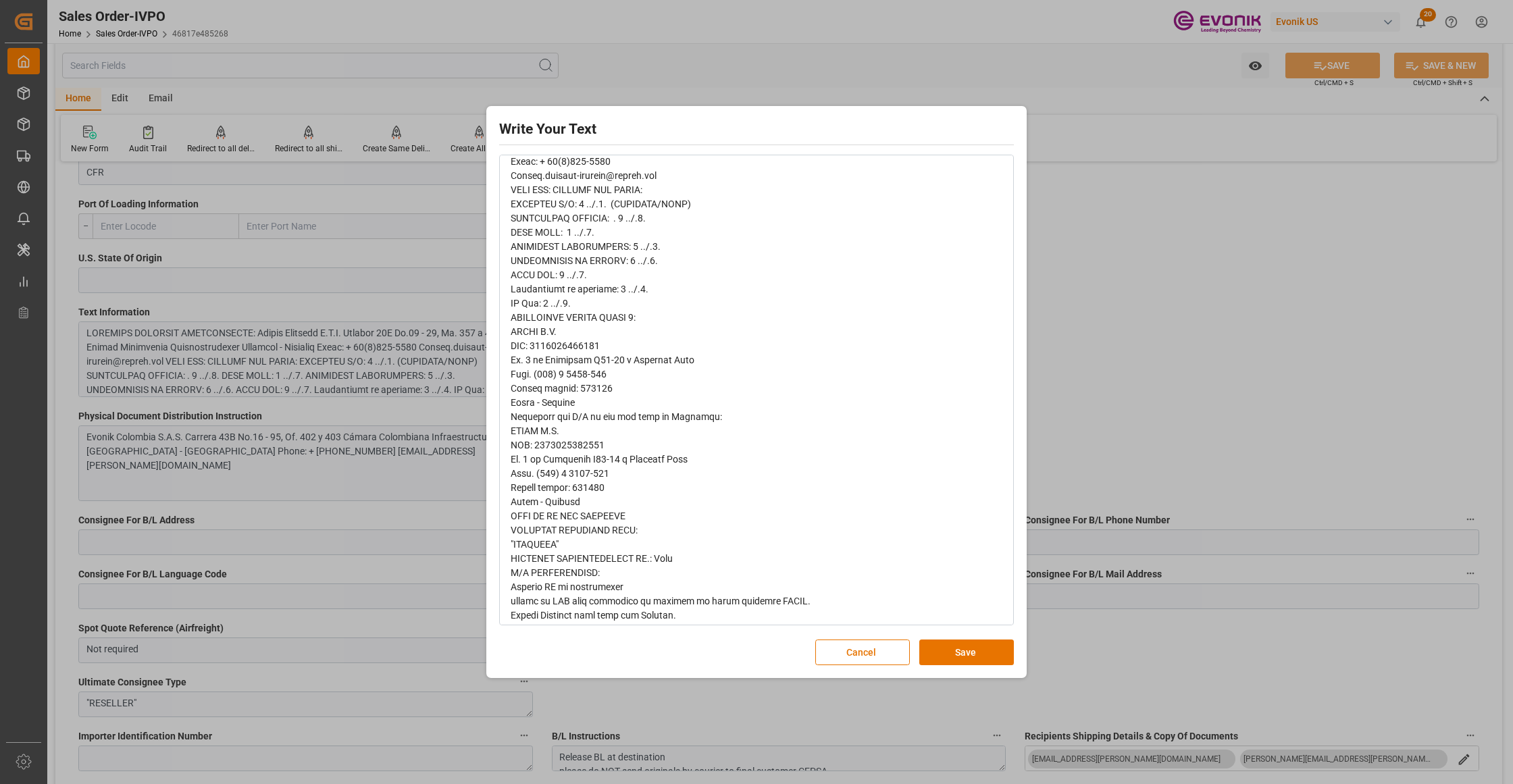
scroll to position [109, 0]
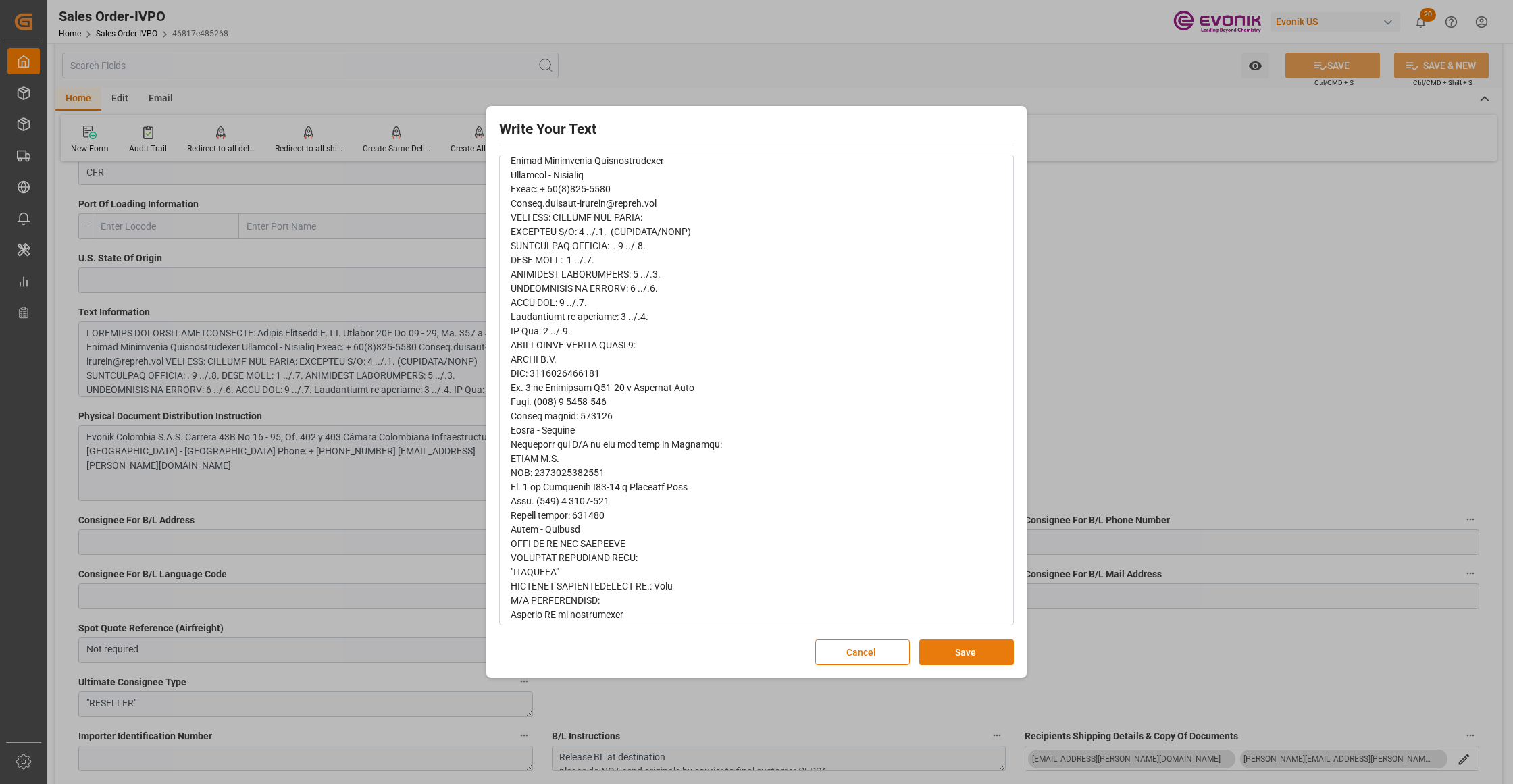
click at [955, 654] on button "Save" at bounding box center [966, 652] width 95 height 26
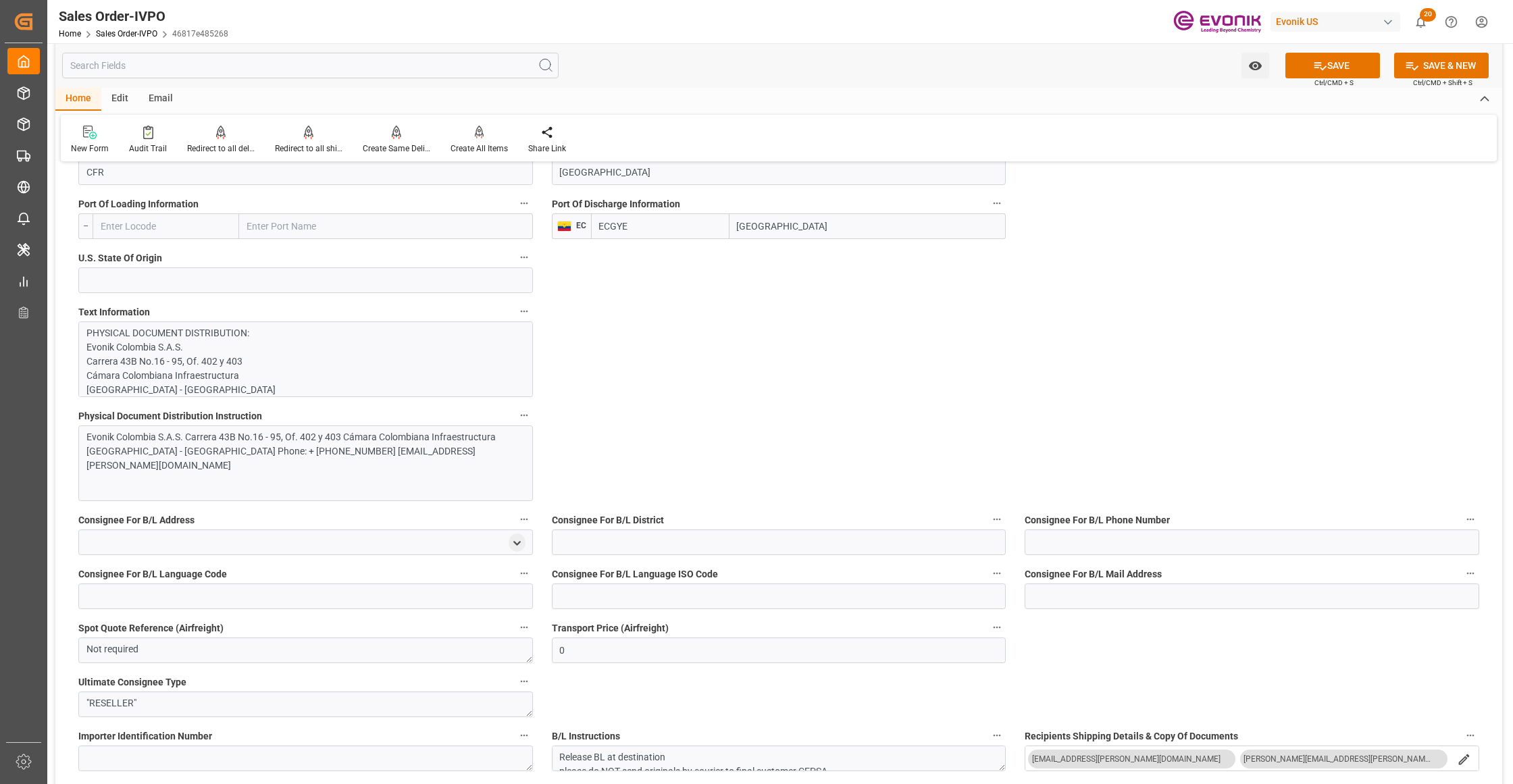
click at [394, 462] on div "Evonik Colombia S.A.S. Carrera 43B No.16 - 95, Of. 402 y 403 Cámara Colombiana …" at bounding box center [305, 463] width 454 height 76
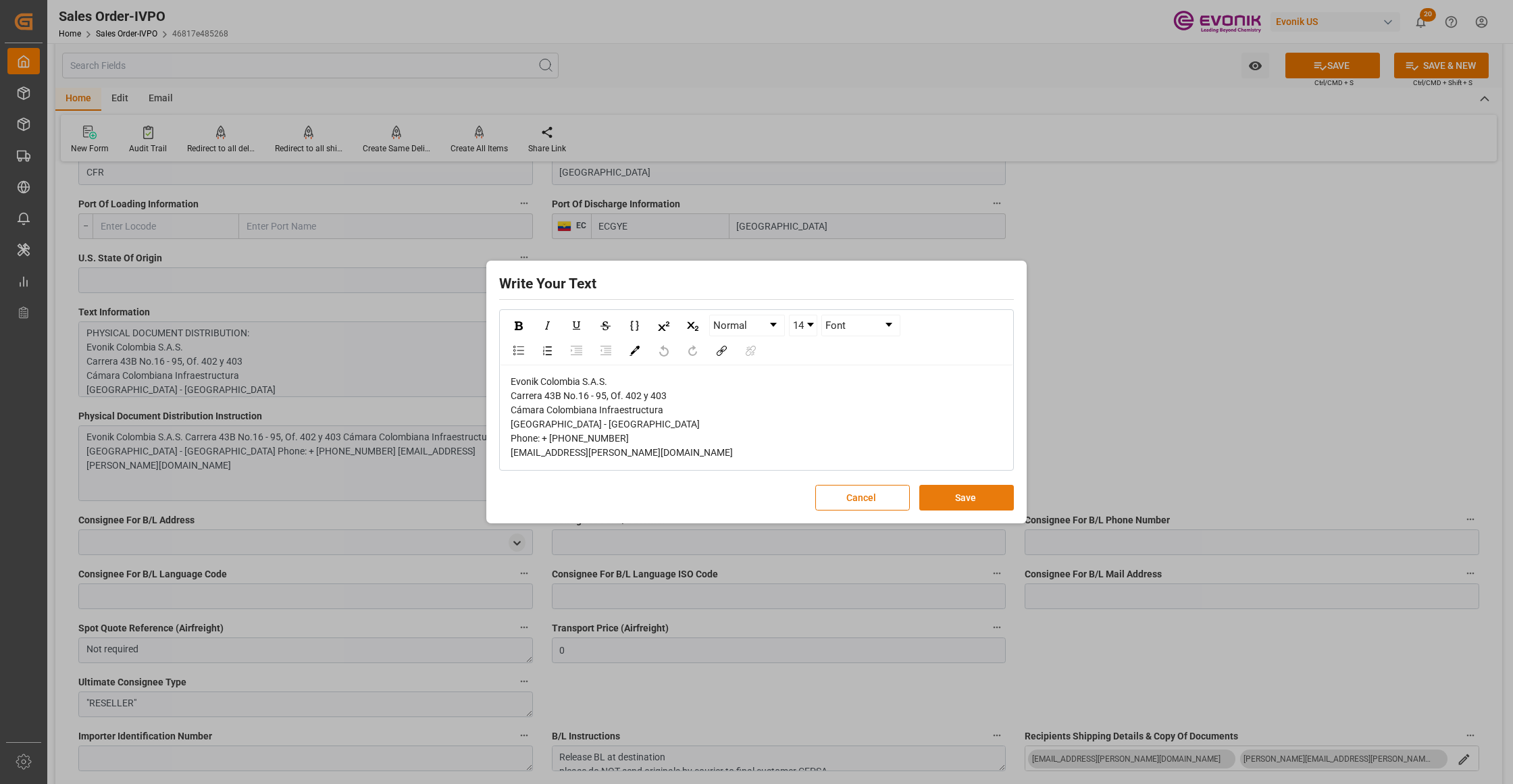
click at [962, 494] on button "Save" at bounding box center [966, 497] width 95 height 26
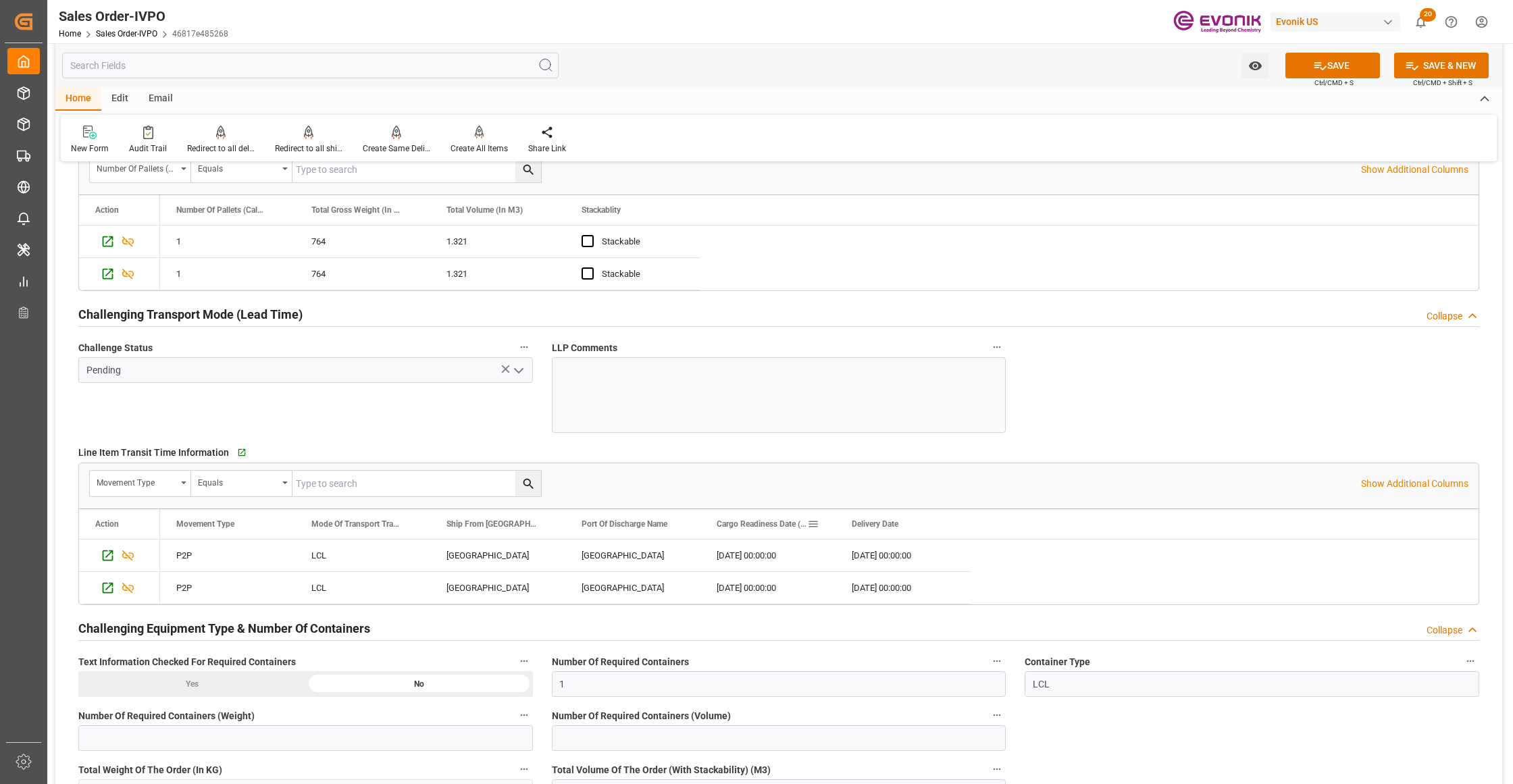
scroll to position [2400, 0]
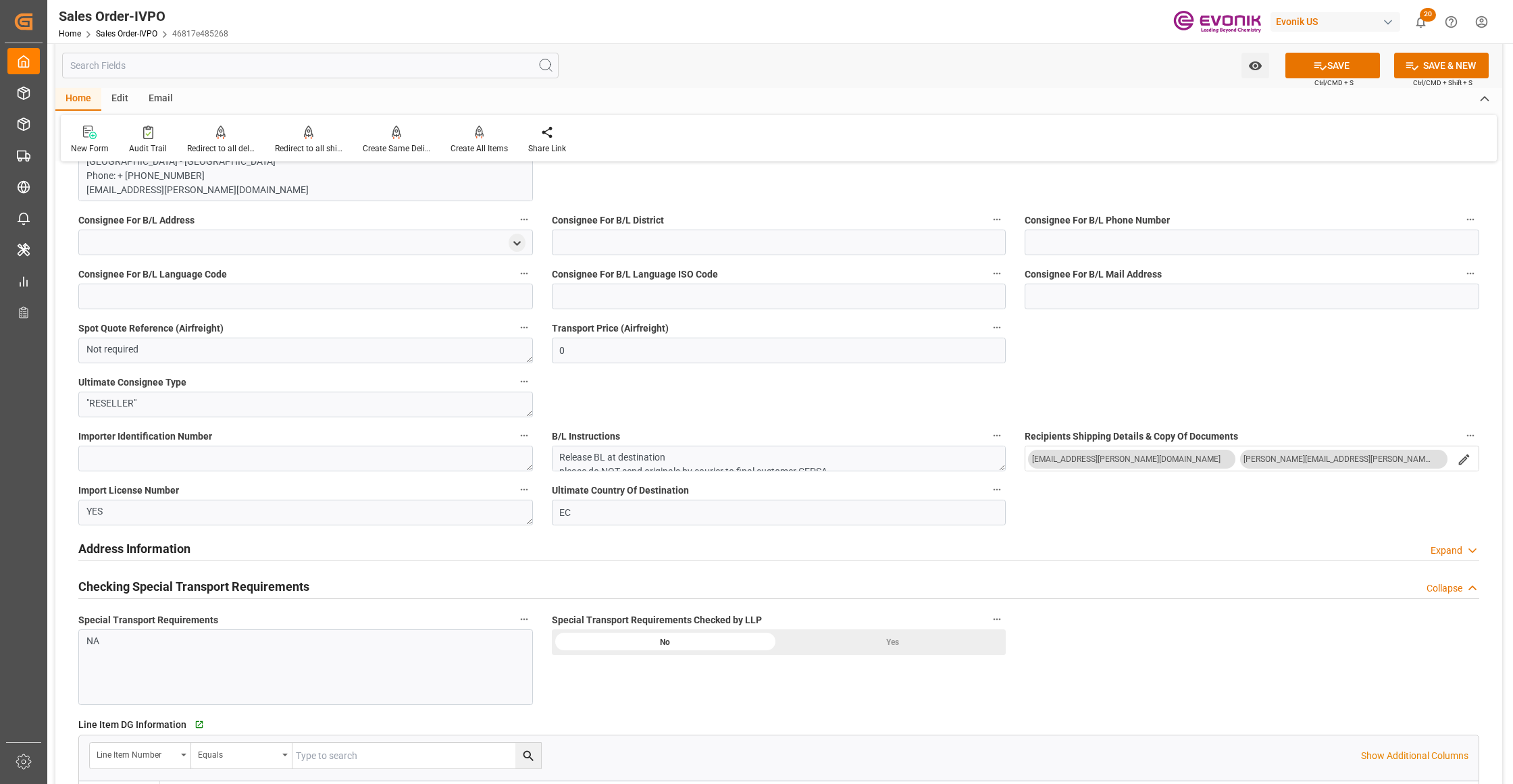
scroll to position [900, 0]
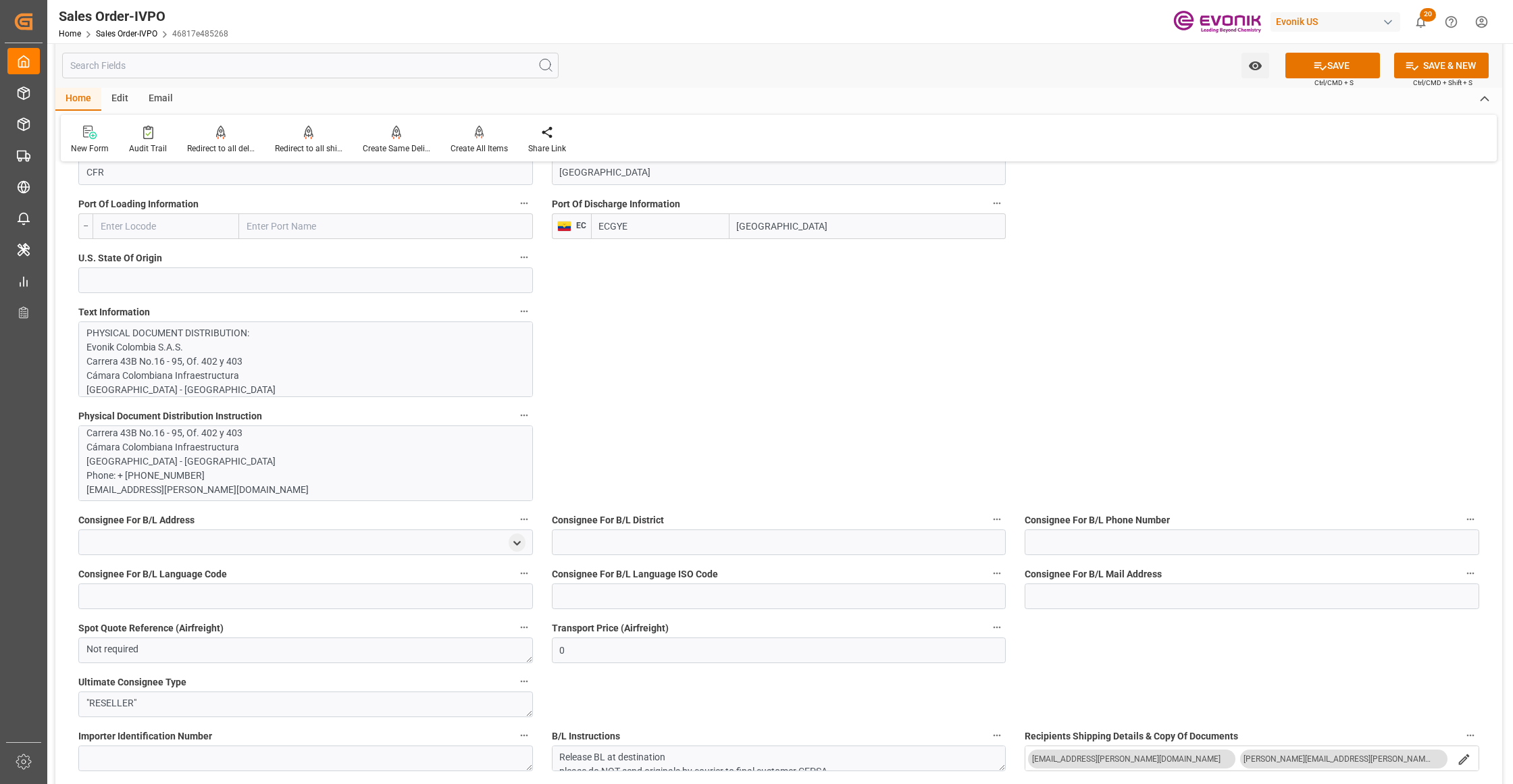
click at [474, 356] on p "PHYSICAL DOCUMENT DISTRIBUTION: Evonik Colombia S.A.S. Carrera 43B No.16 - 95, …" at bounding box center [299, 694] width 426 height 737
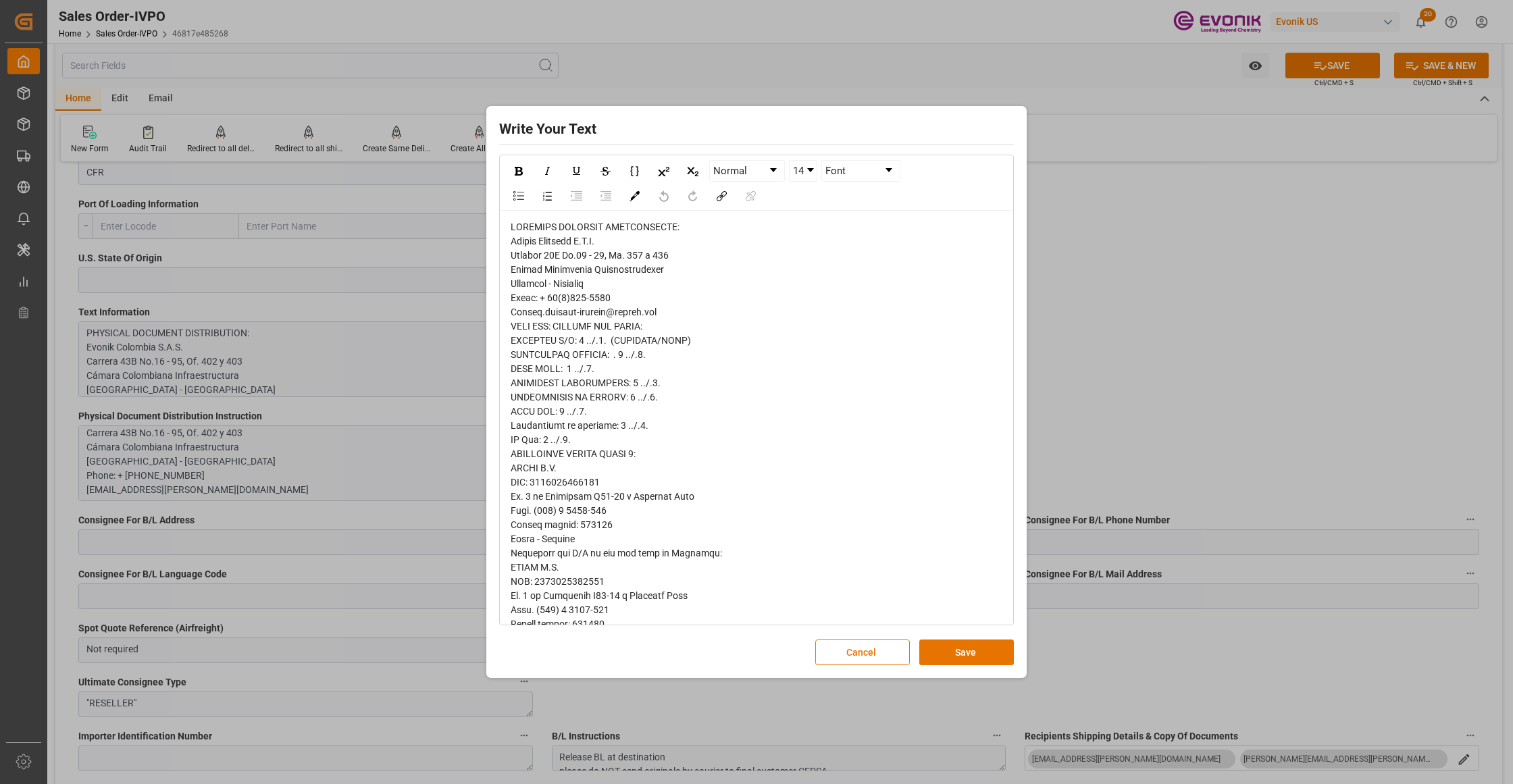
click at [527, 242] on span "rdw-editor" at bounding box center [660, 588] width 300 height 734
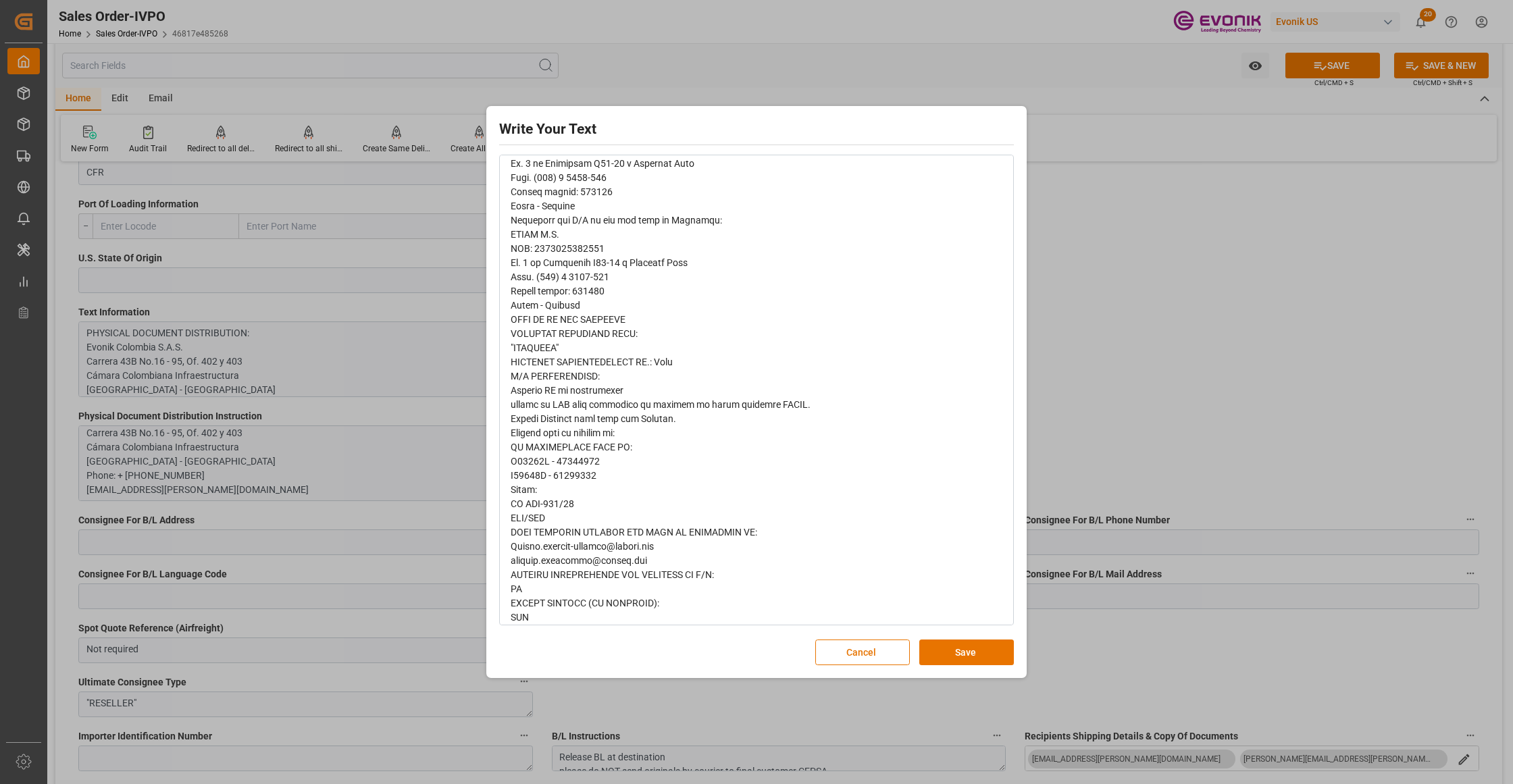
scroll to position [343, 0]
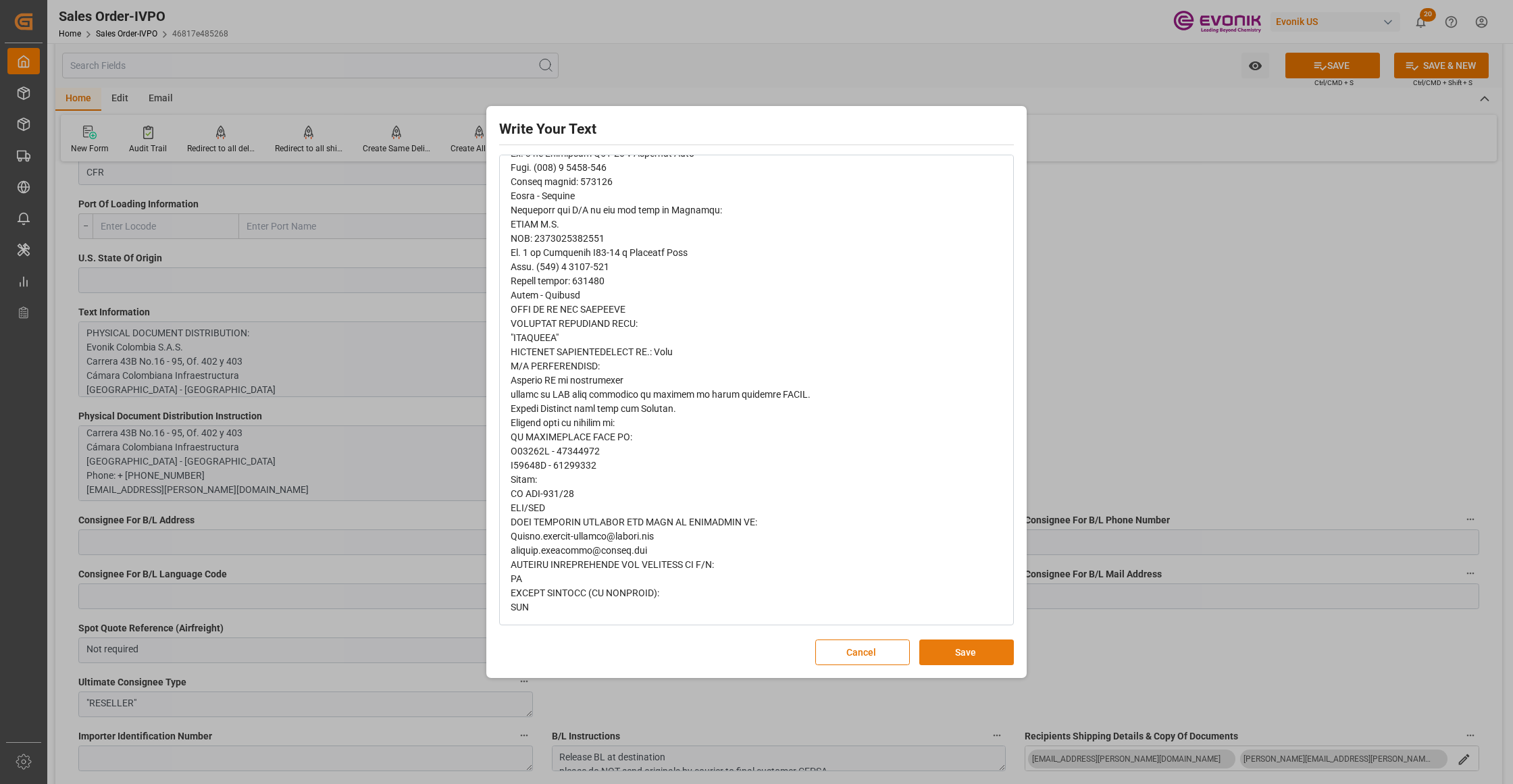
click at [972, 647] on button "Save" at bounding box center [966, 652] width 95 height 26
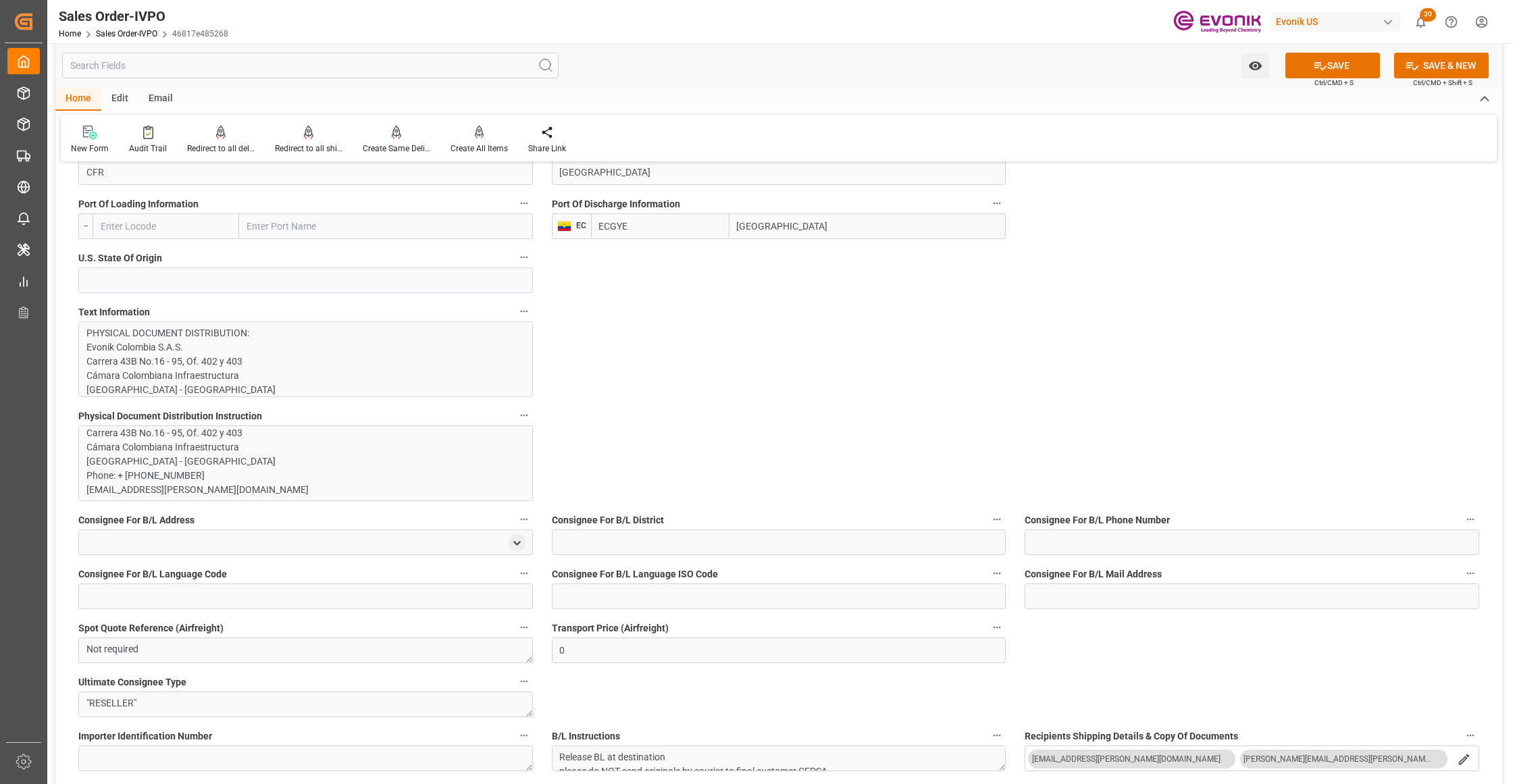
click at [374, 460] on p "Evonik Colombia S.A.S. Carrera 43B No.16 - 95, Of. 402 y 403 Cámara Colombiana …" at bounding box center [299, 454] width 426 height 85
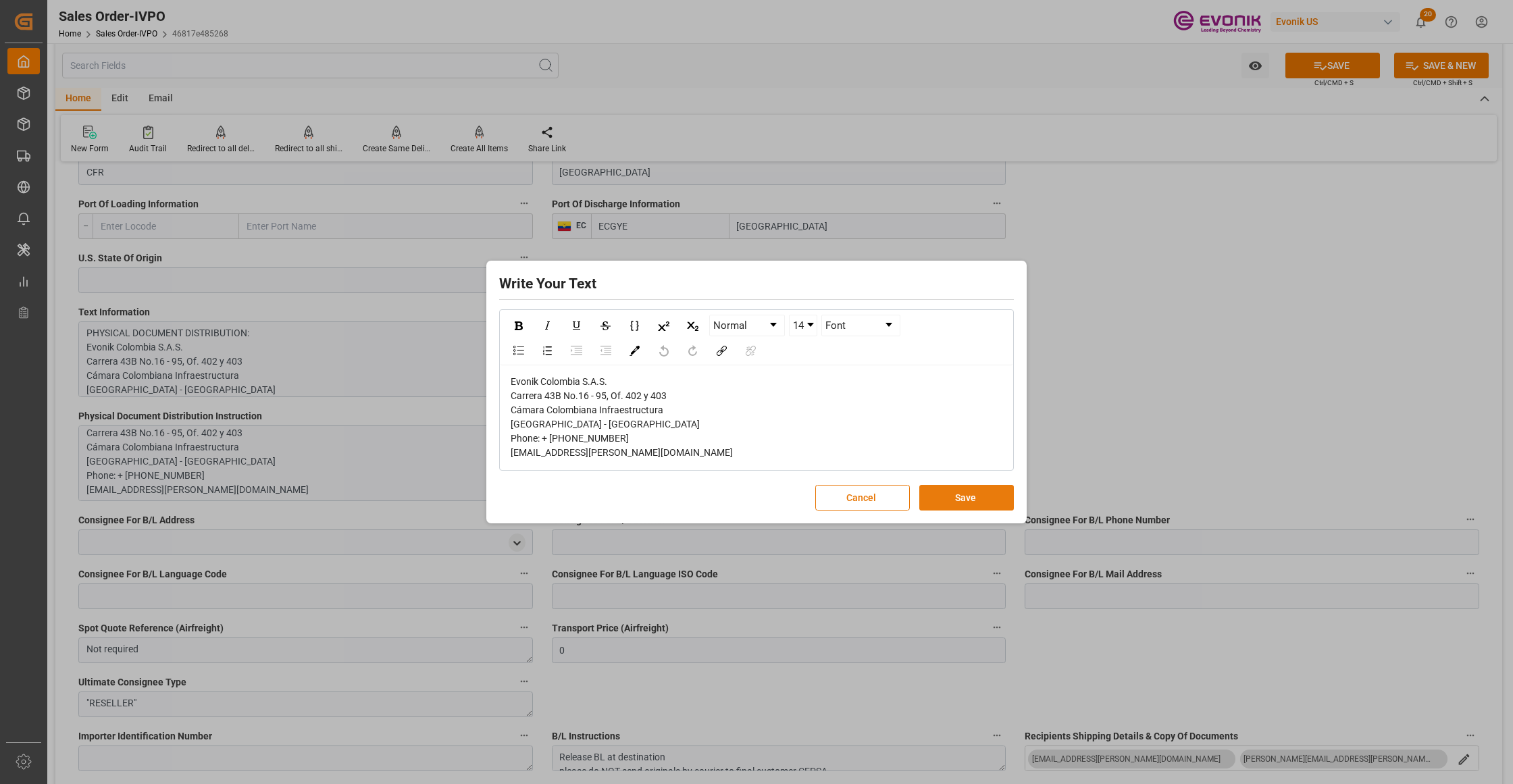
click at [984, 499] on button "Save" at bounding box center [966, 497] width 95 height 26
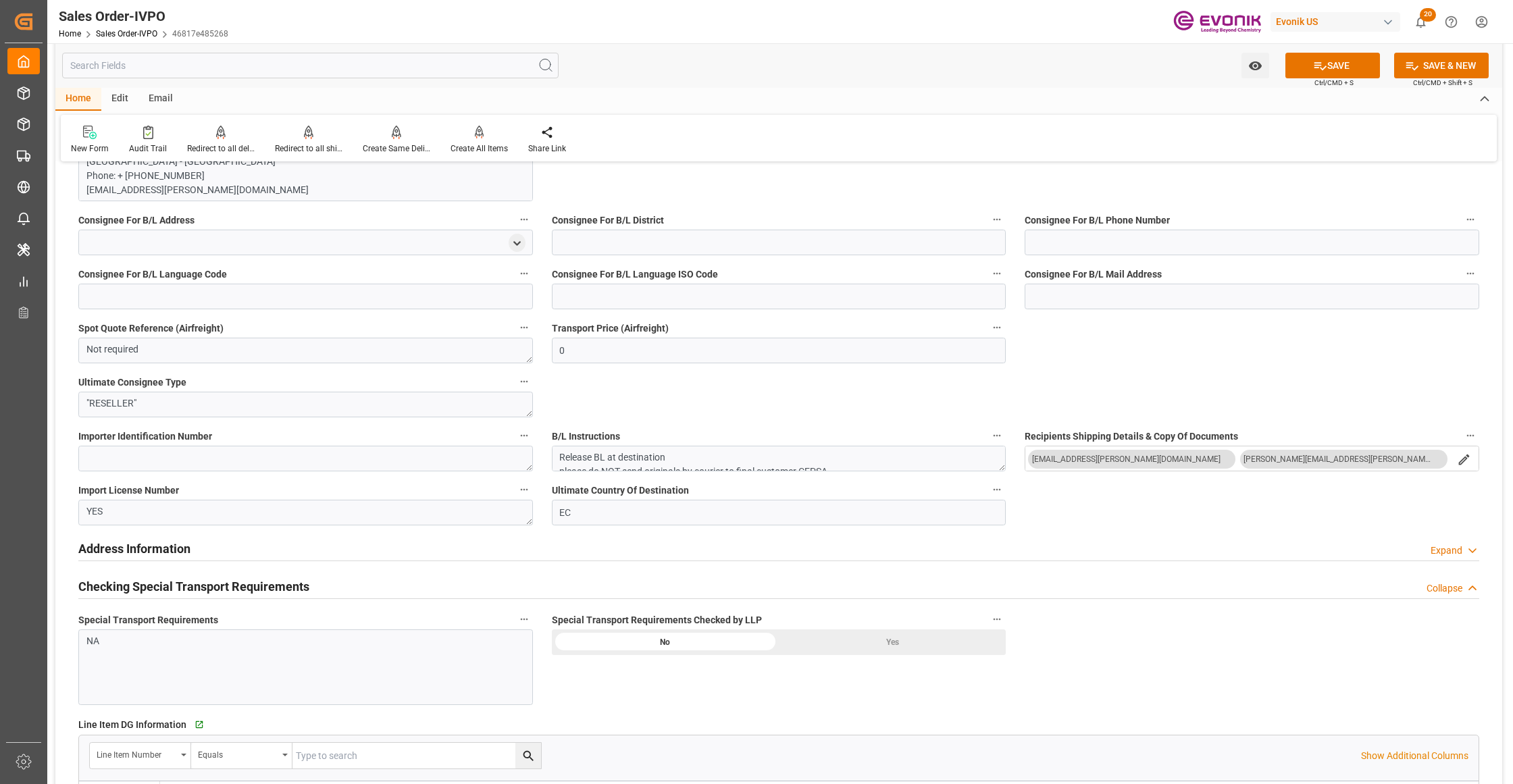
scroll to position [1500, 0]
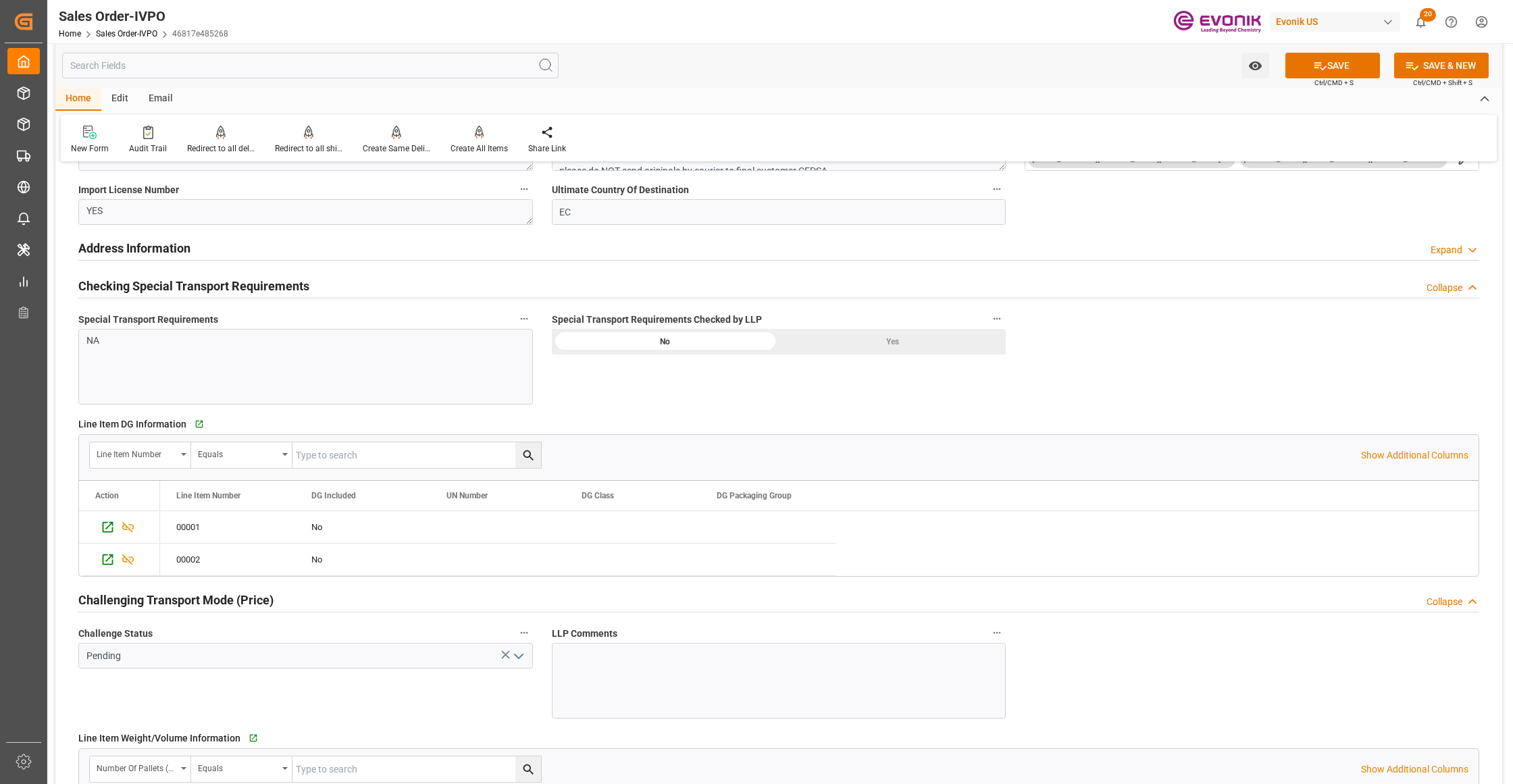
click at [852, 352] on div "Yes" at bounding box center [892, 341] width 227 height 26
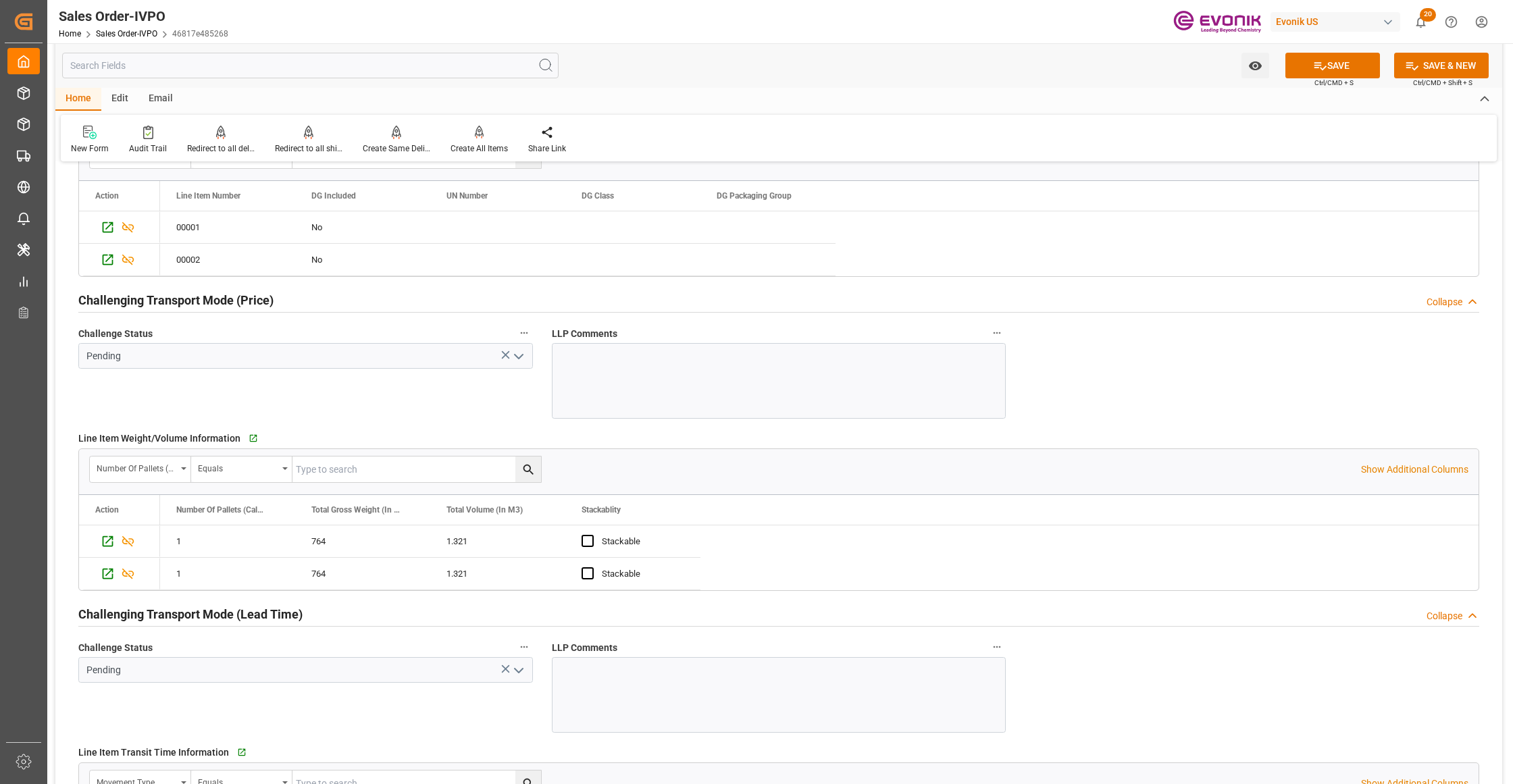
click at [518, 359] on icon "open menu" at bounding box center [518, 356] width 16 height 16
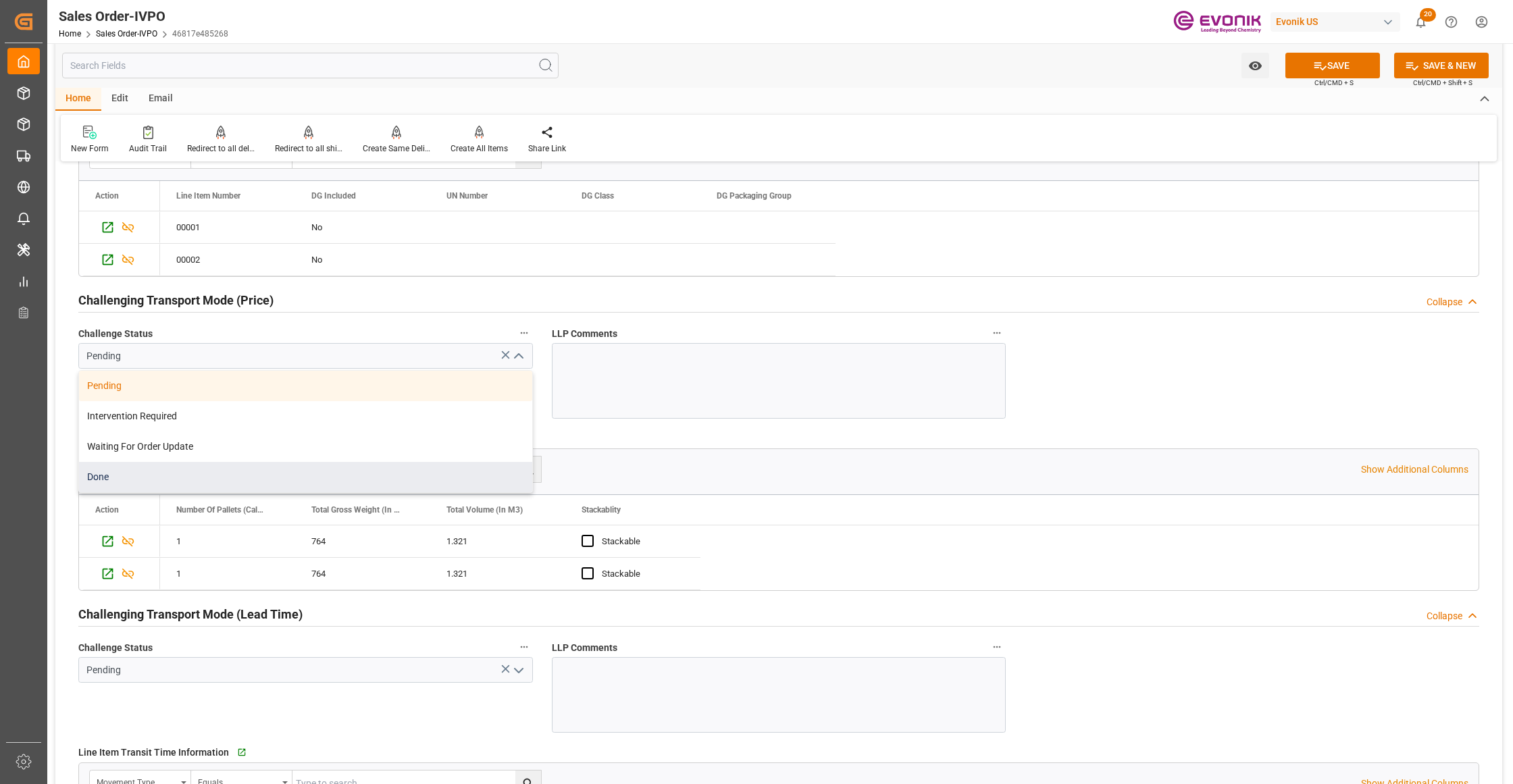
click at [377, 476] on div "Done" at bounding box center [305, 477] width 453 height 31
type input "Done"
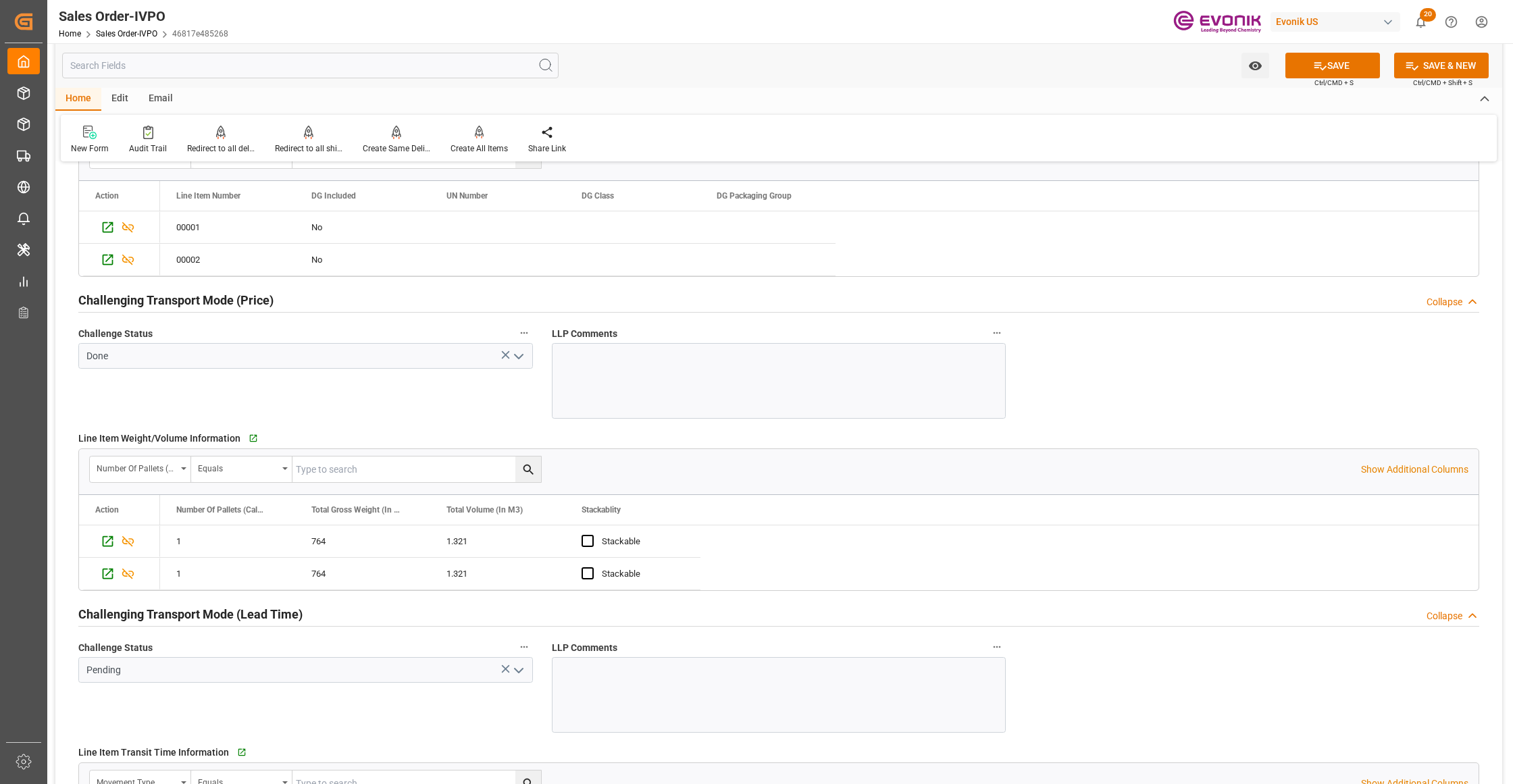
scroll to position [2099, 0]
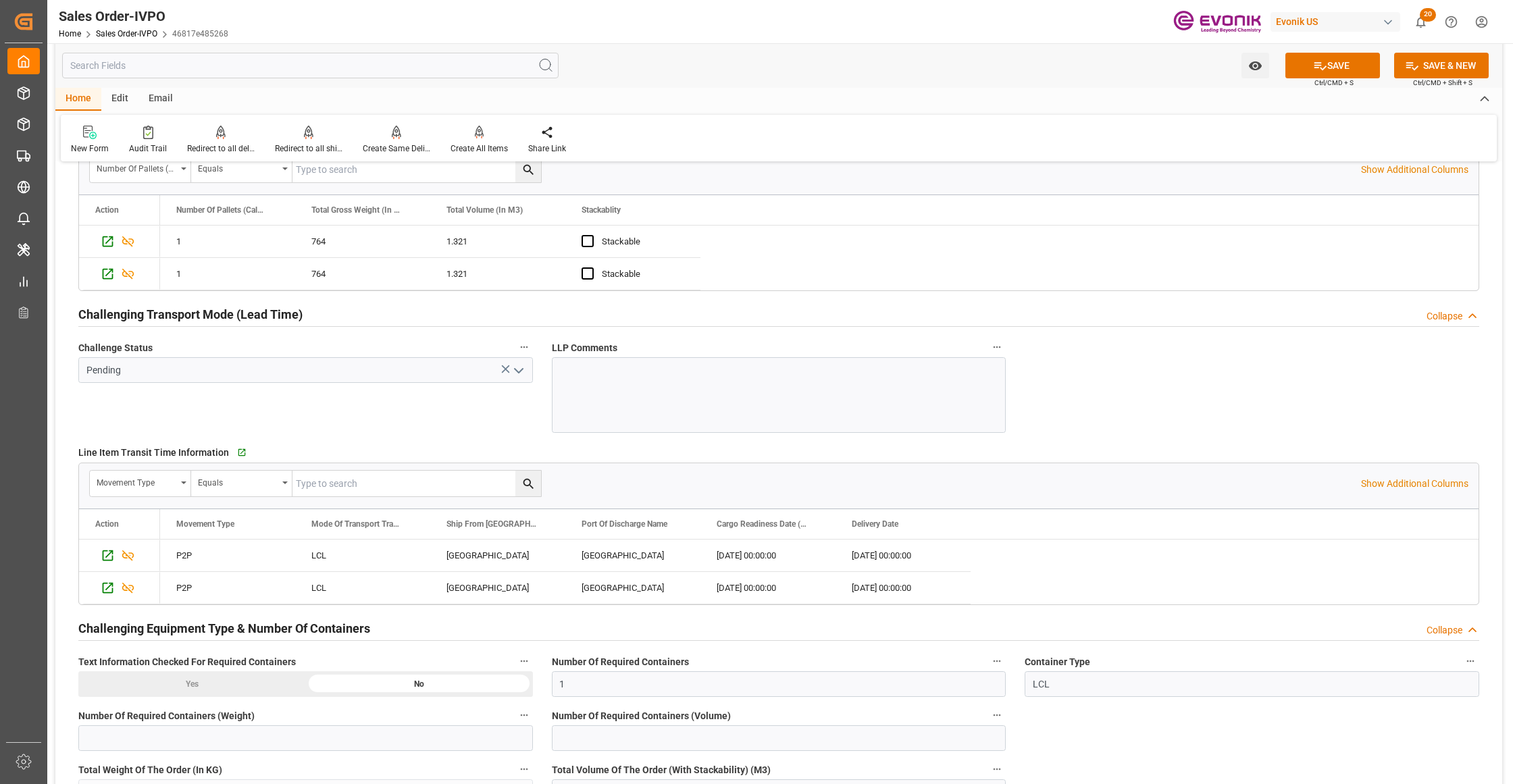
click at [514, 375] on icon "open menu" at bounding box center [518, 370] width 16 height 16
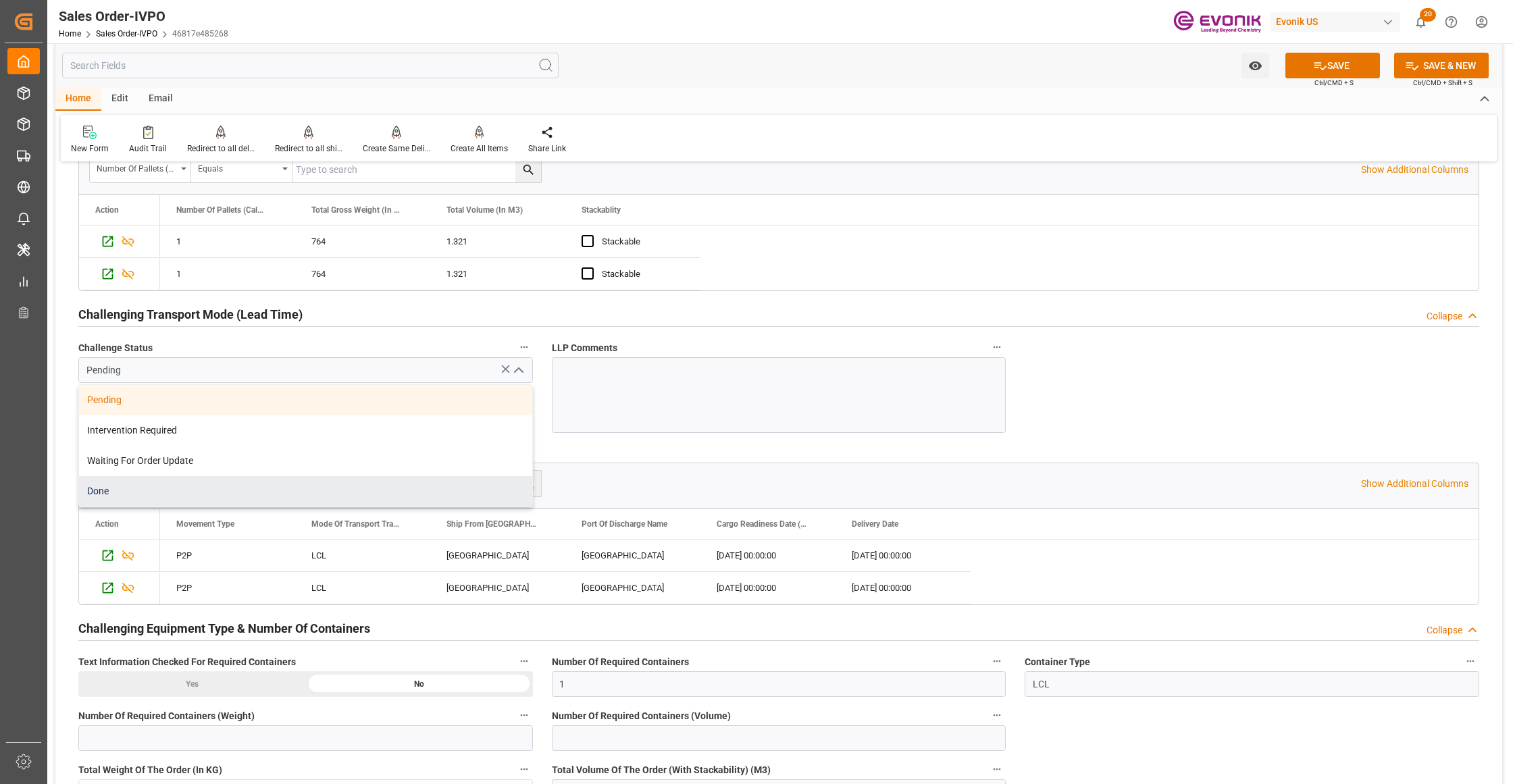
click at [318, 495] on div "Done" at bounding box center [305, 491] width 453 height 31
type input "Done"
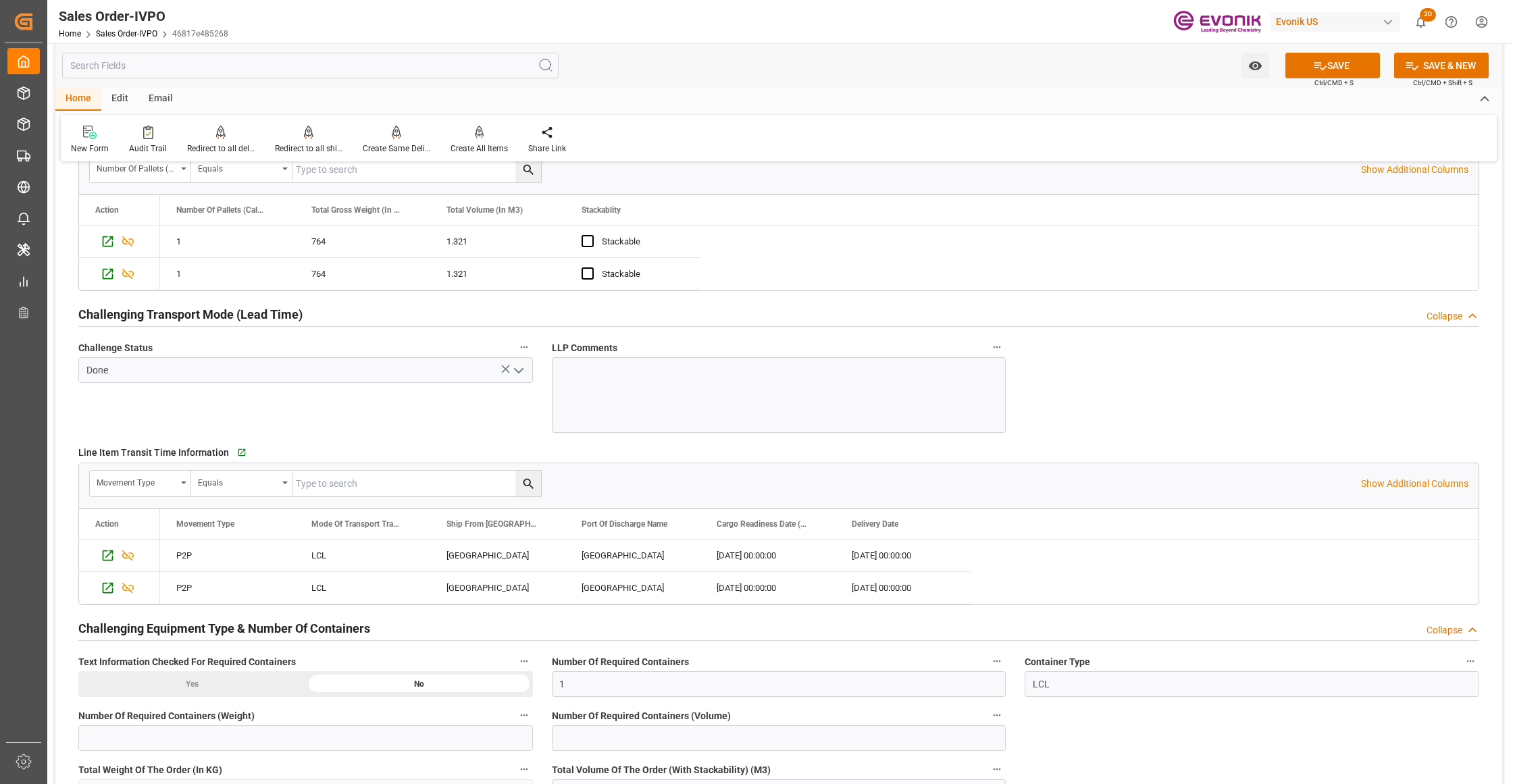
scroll to position [2400, 0]
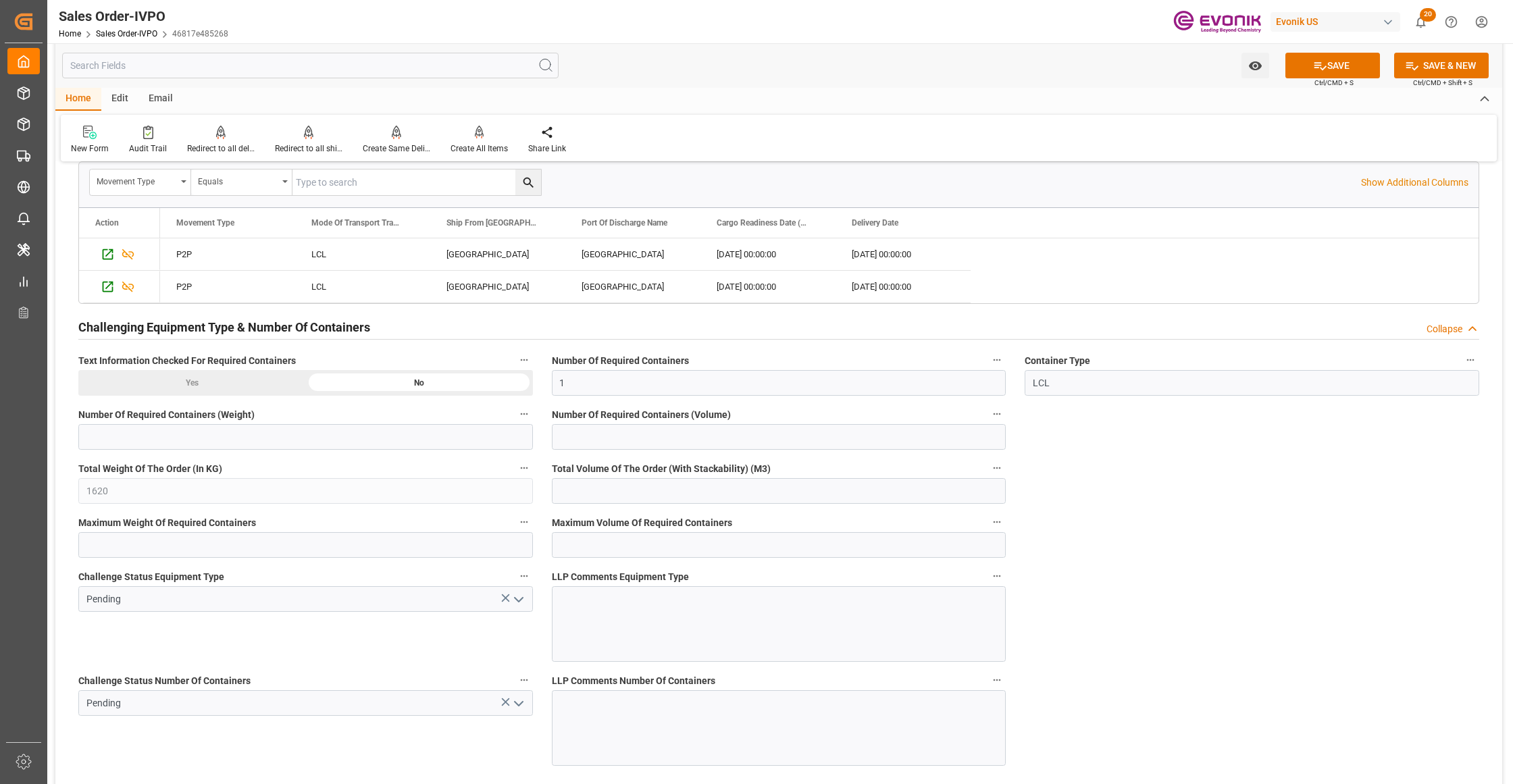
drag, startPoint x: 522, startPoint y: 604, endPoint x: 497, endPoint y: 611, distance: 26.0
click at [518, 605] on icon "open menu" at bounding box center [518, 599] width 16 height 16
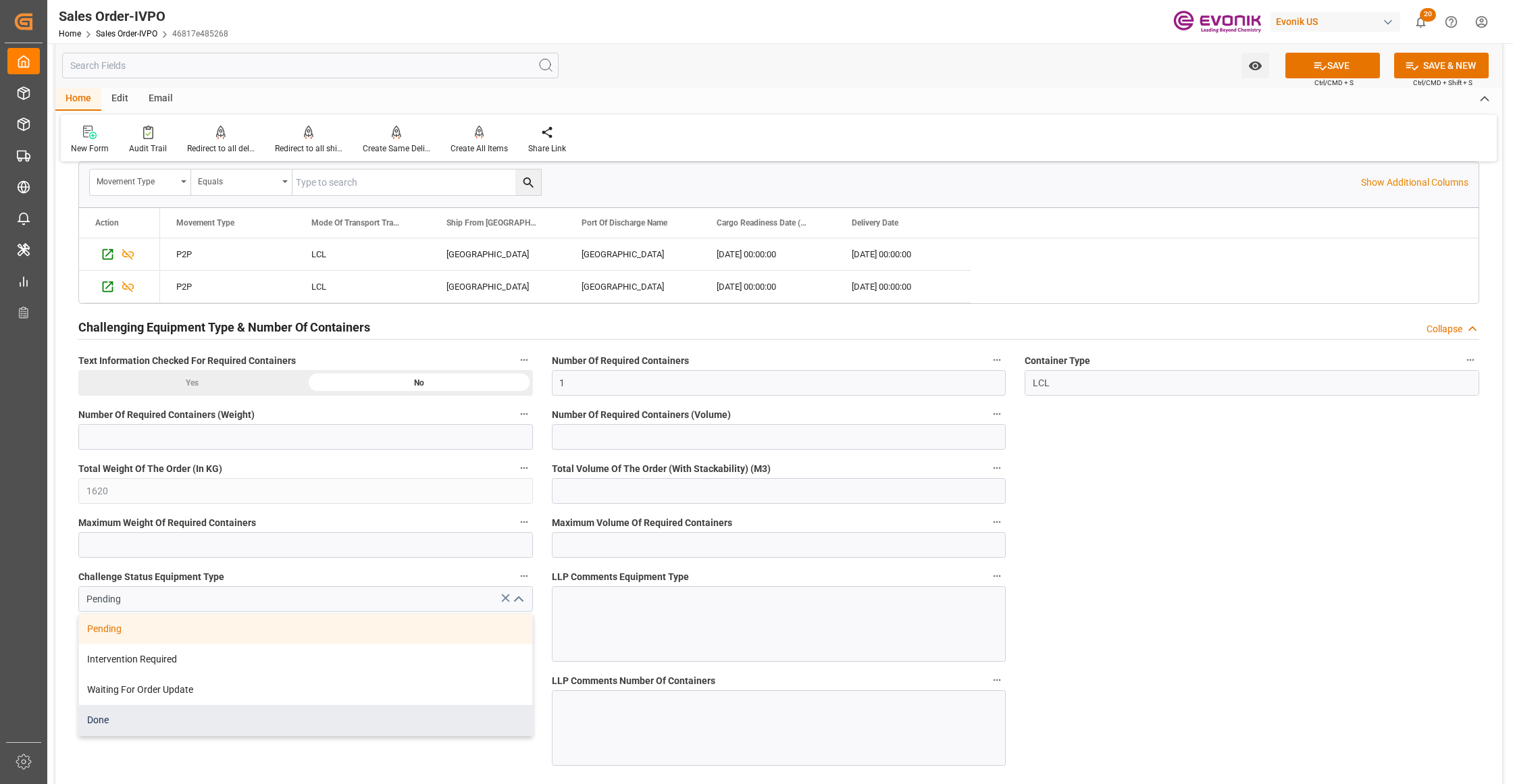
click at [266, 730] on div "Done" at bounding box center [305, 720] width 453 height 31
type input "Done"
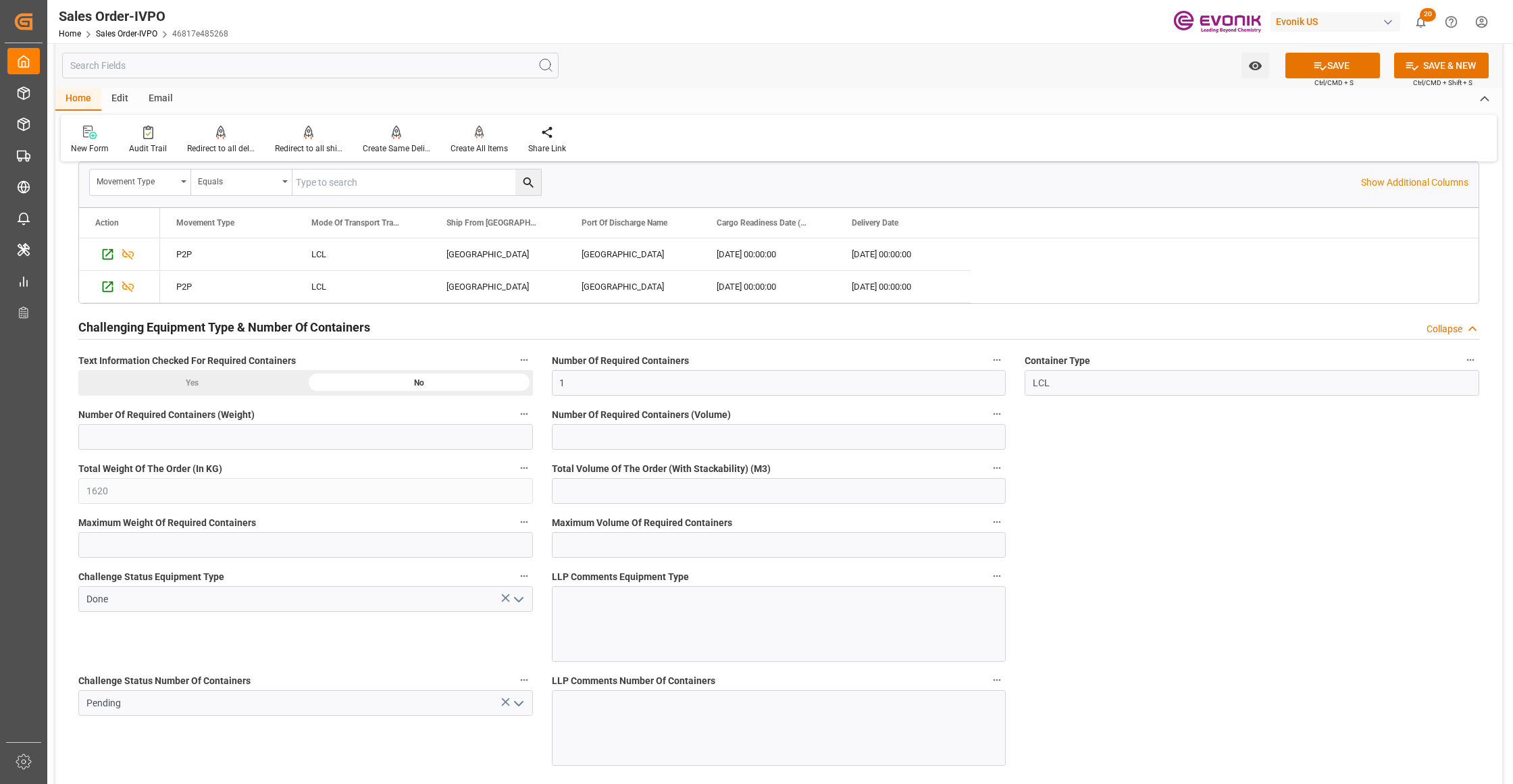
scroll to position [2700, 0]
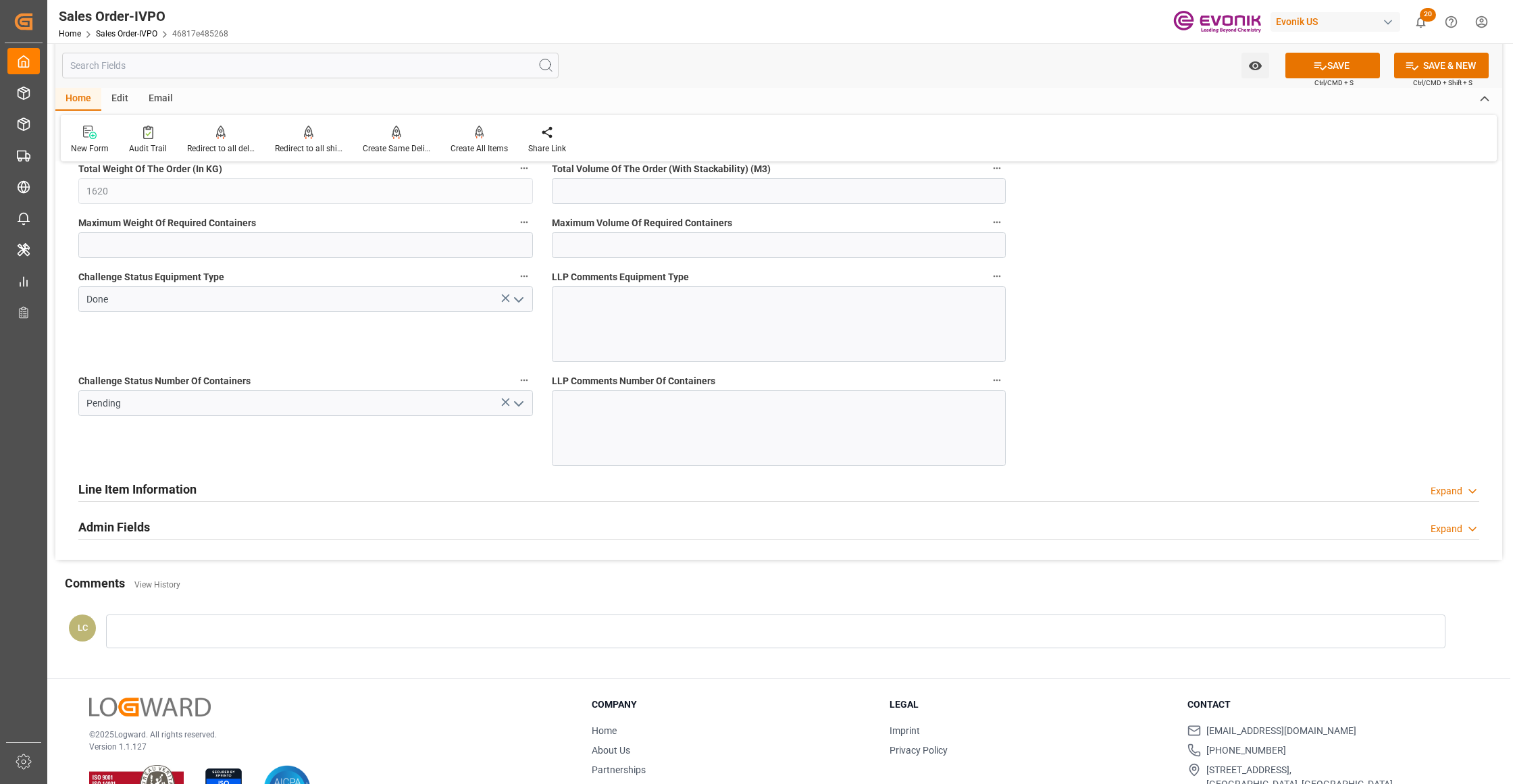
click at [519, 409] on icon "open menu" at bounding box center [518, 403] width 16 height 16
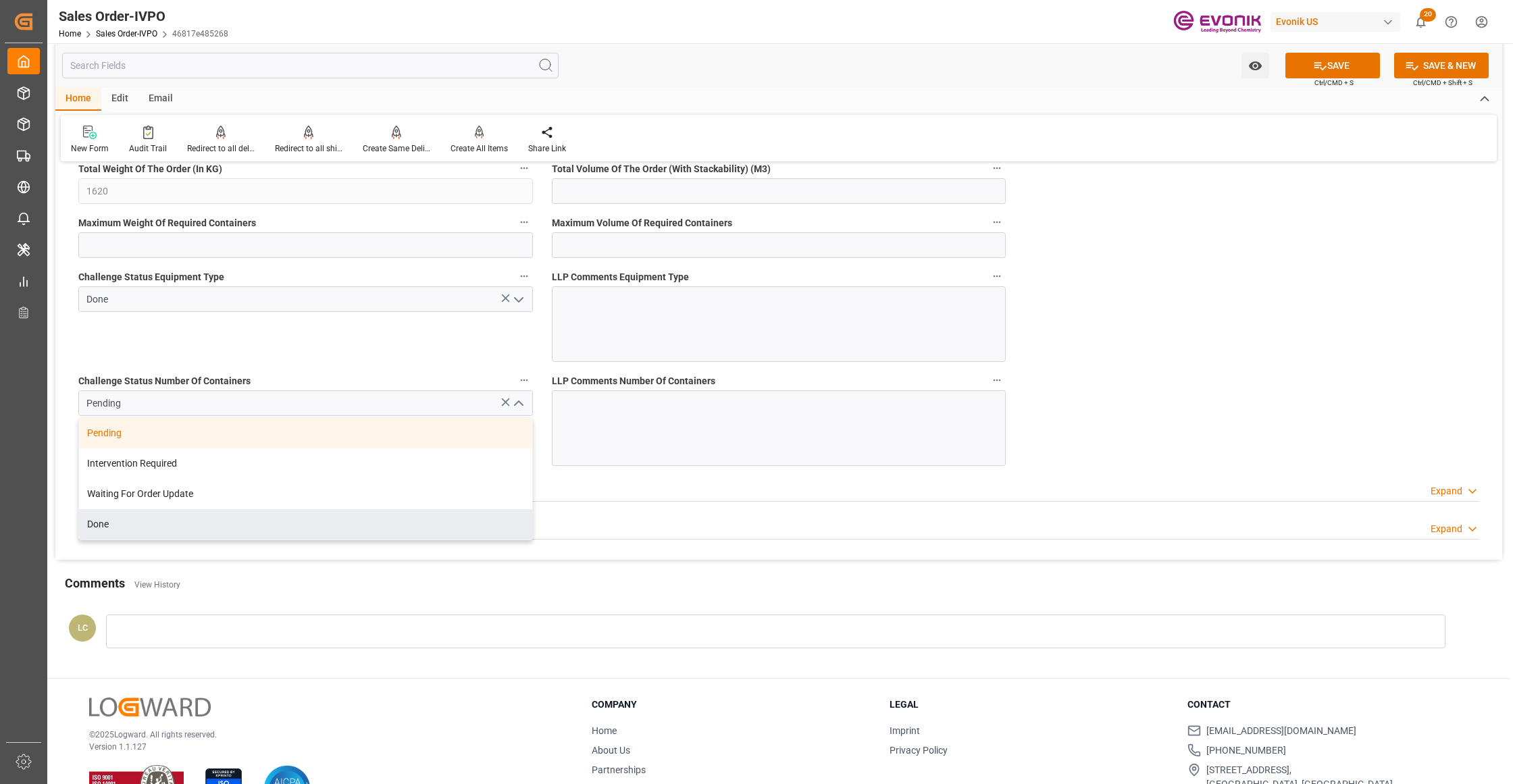
drag, startPoint x: 231, startPoint y: 543, endPoint x: 442, endPoint y: 508, distance: 213.9
click at [231, 540] on div "Done" at bounding box center [305, 524] width 453 height 31
type input "Done"
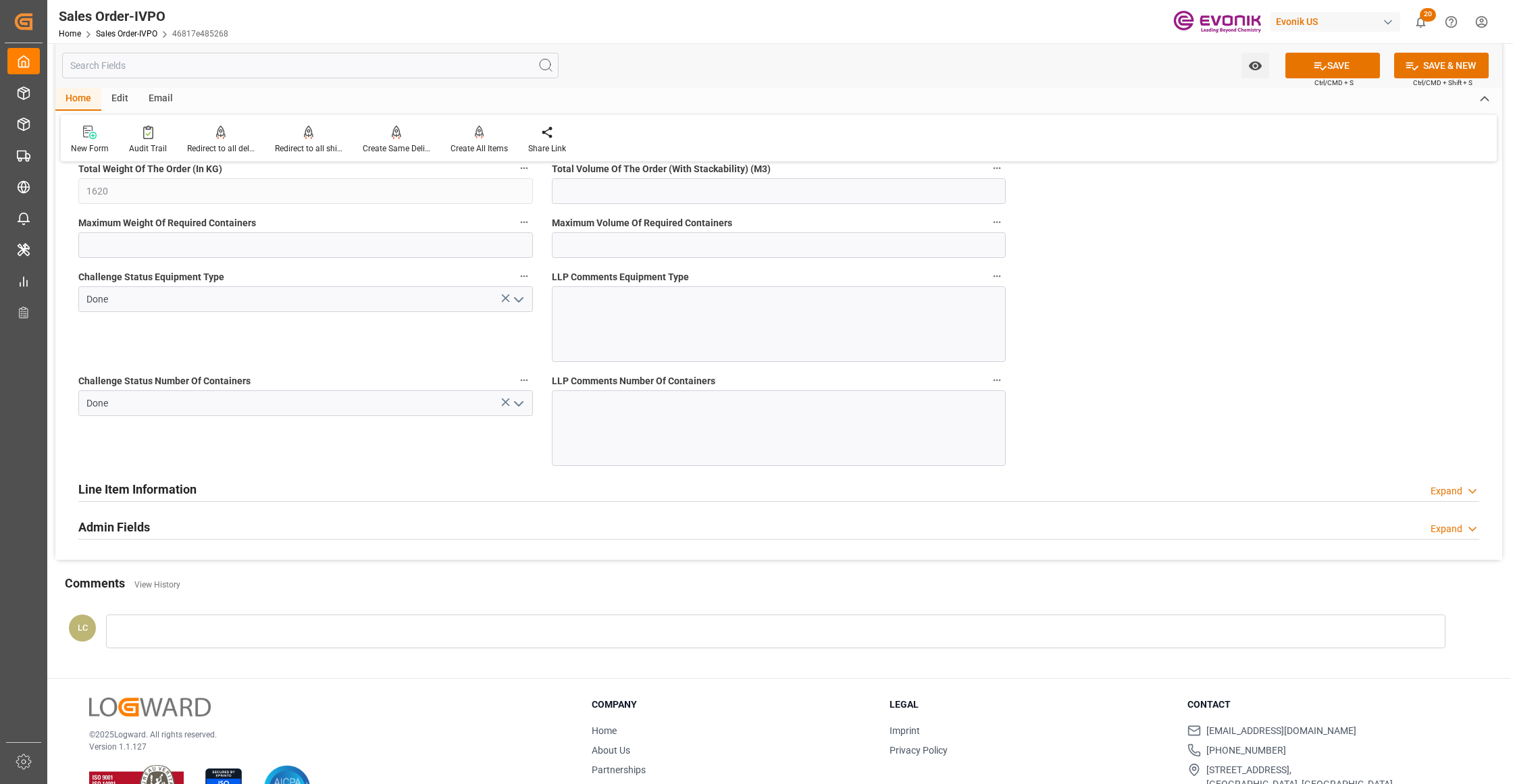
scroll to position [2400, 0]
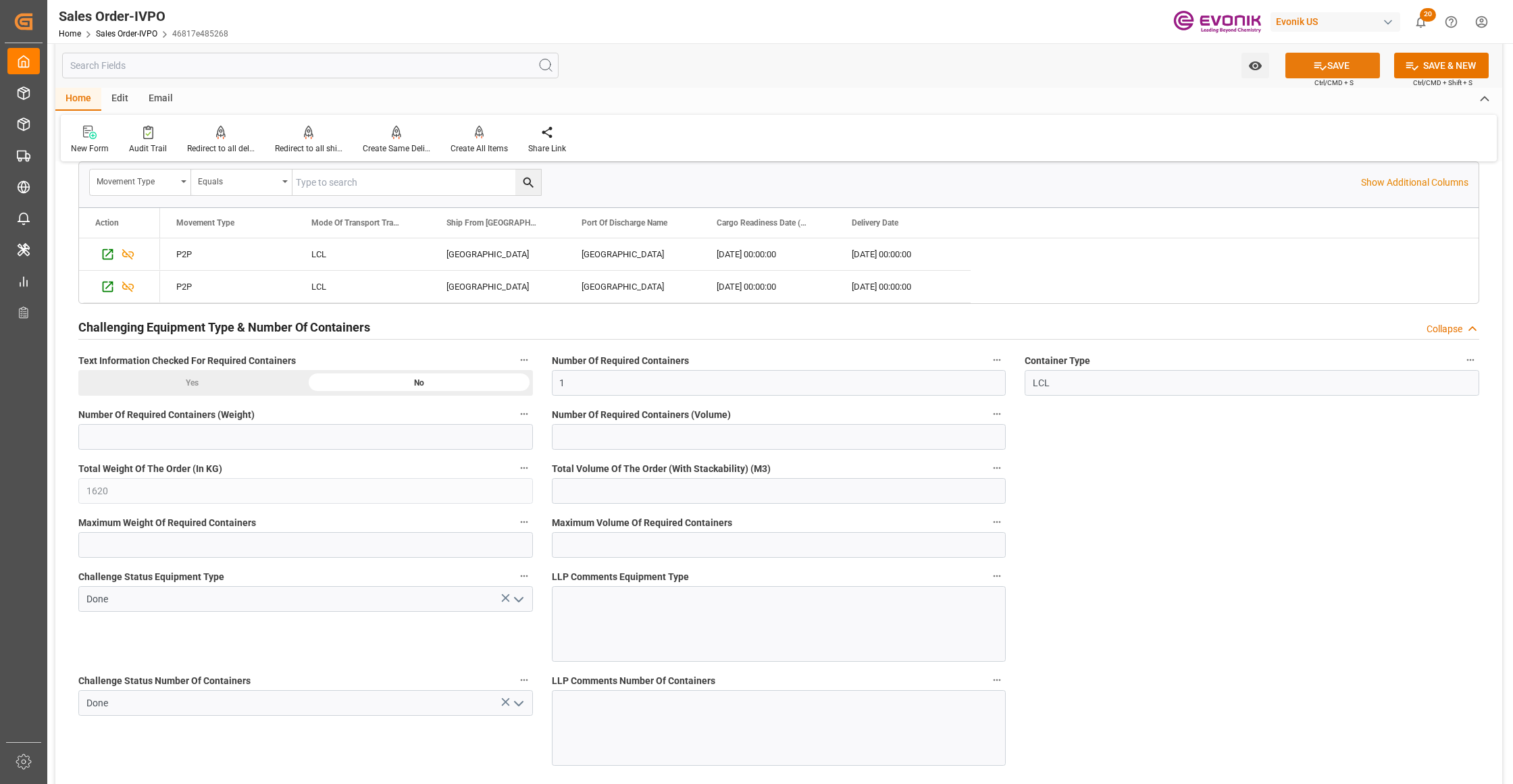
click at [1340, 61] on button "SAVE" at bounding box center [1333, 65] width 95 height 26
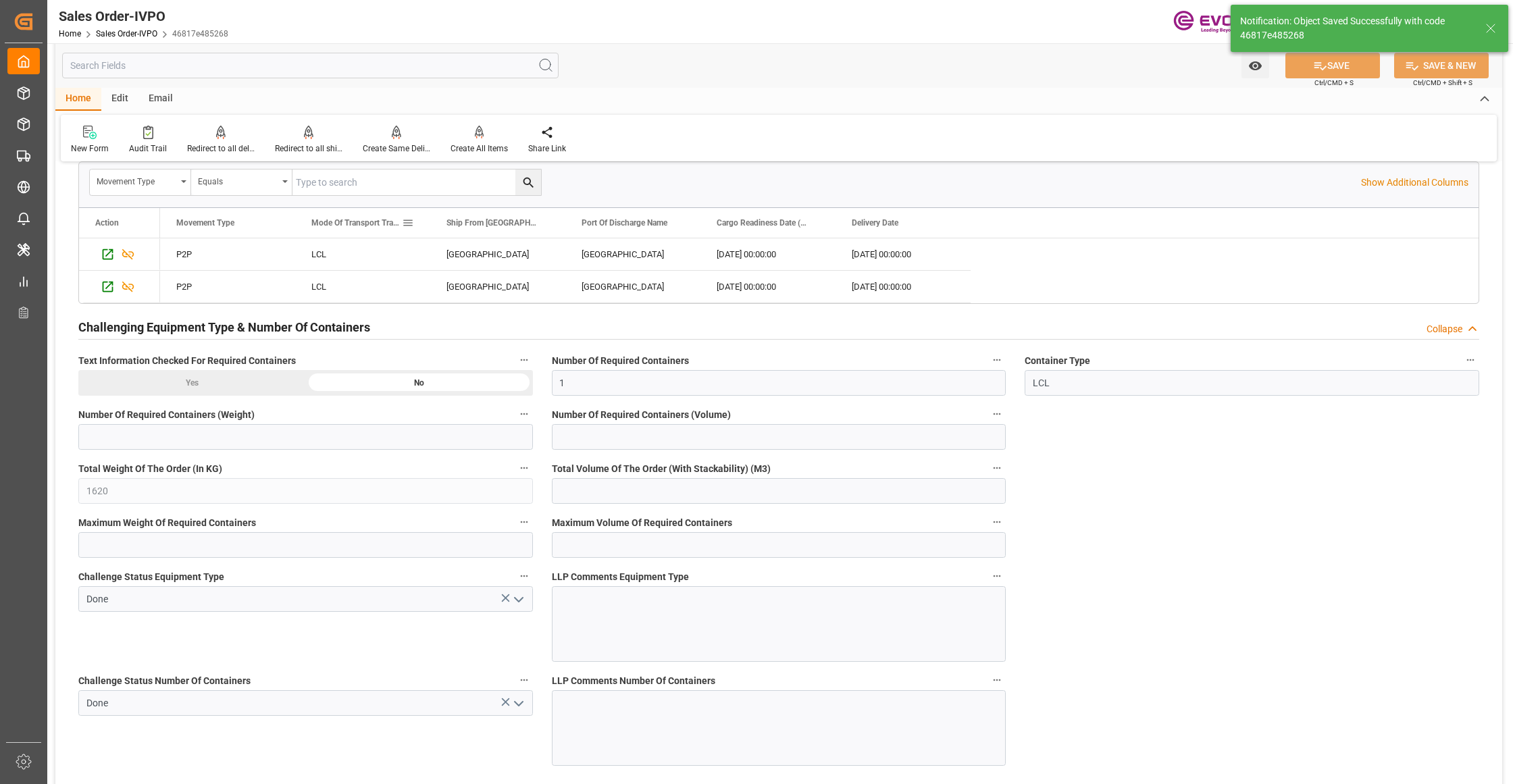
type input "11.09.2025 11:43"
type input "No"
click at [489, 146] on div "Create All Items" at bounding box center [479, 148] width 57 height 12
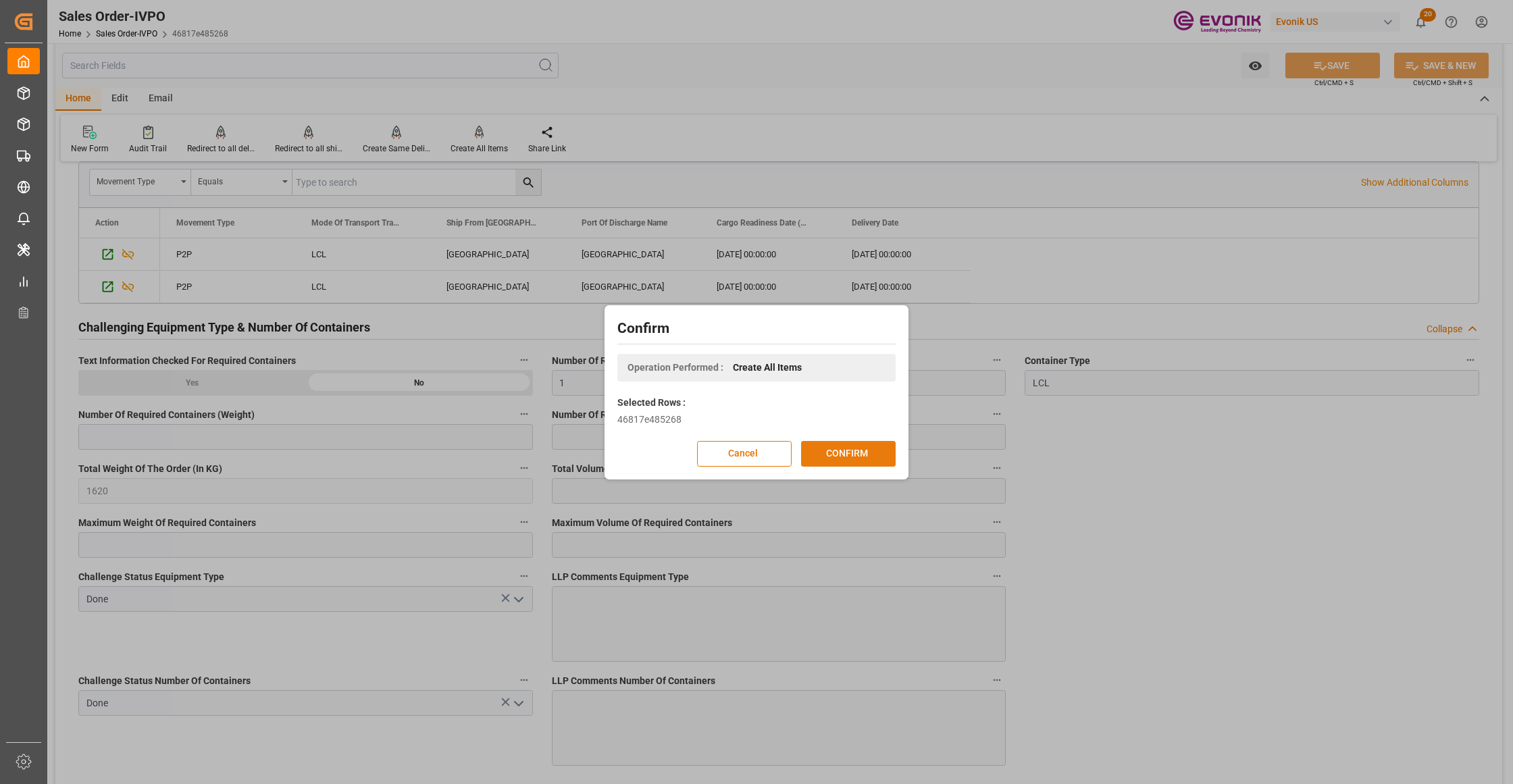
click at [854, 441] on div "Cancel CONFIRM" at bounding box center [756, 453] width 278 height 26
click at [827, 447] on button "CONFIRM" at bounding box center [848, 453] width 95 height 26
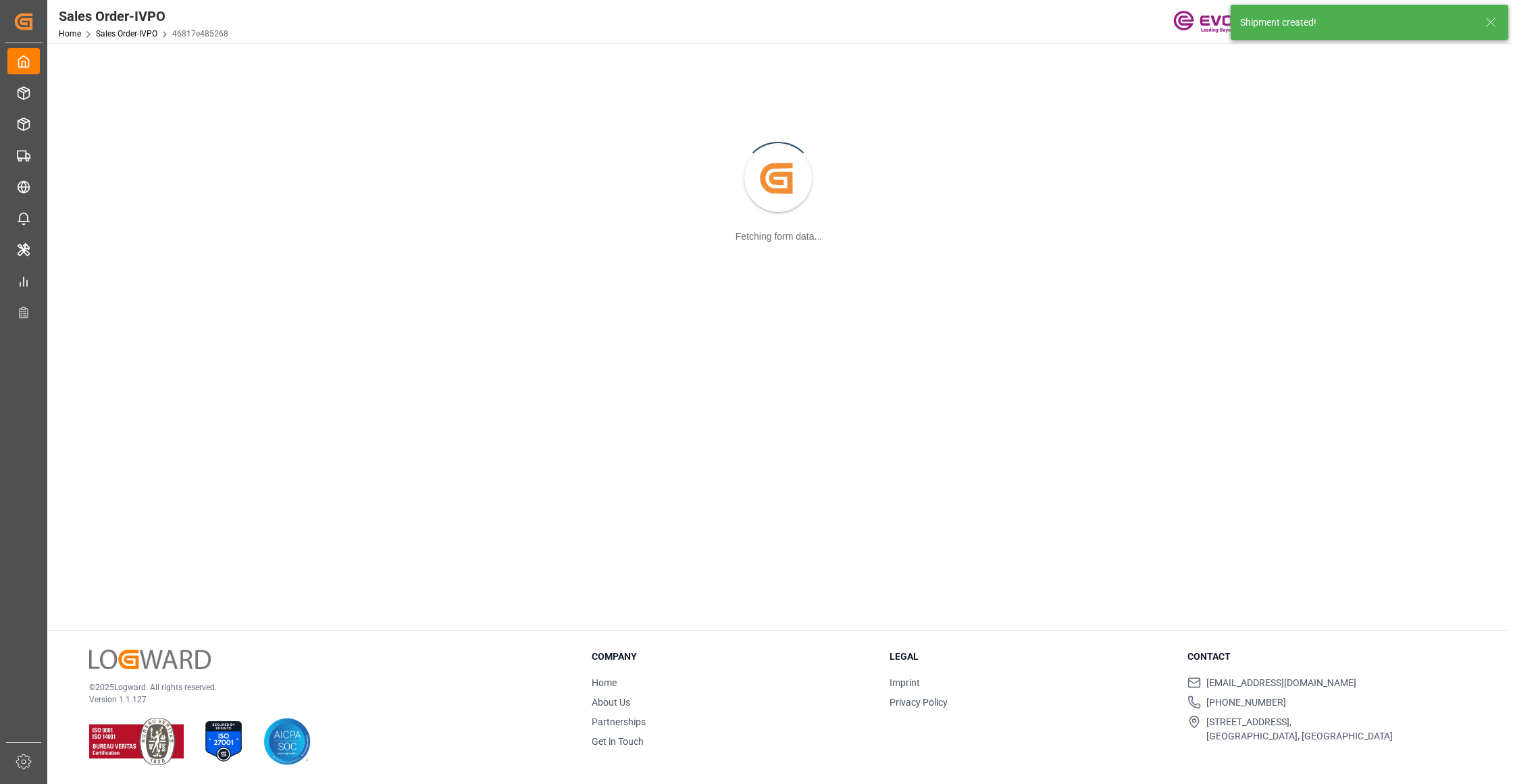
scroll to position [146, 0]
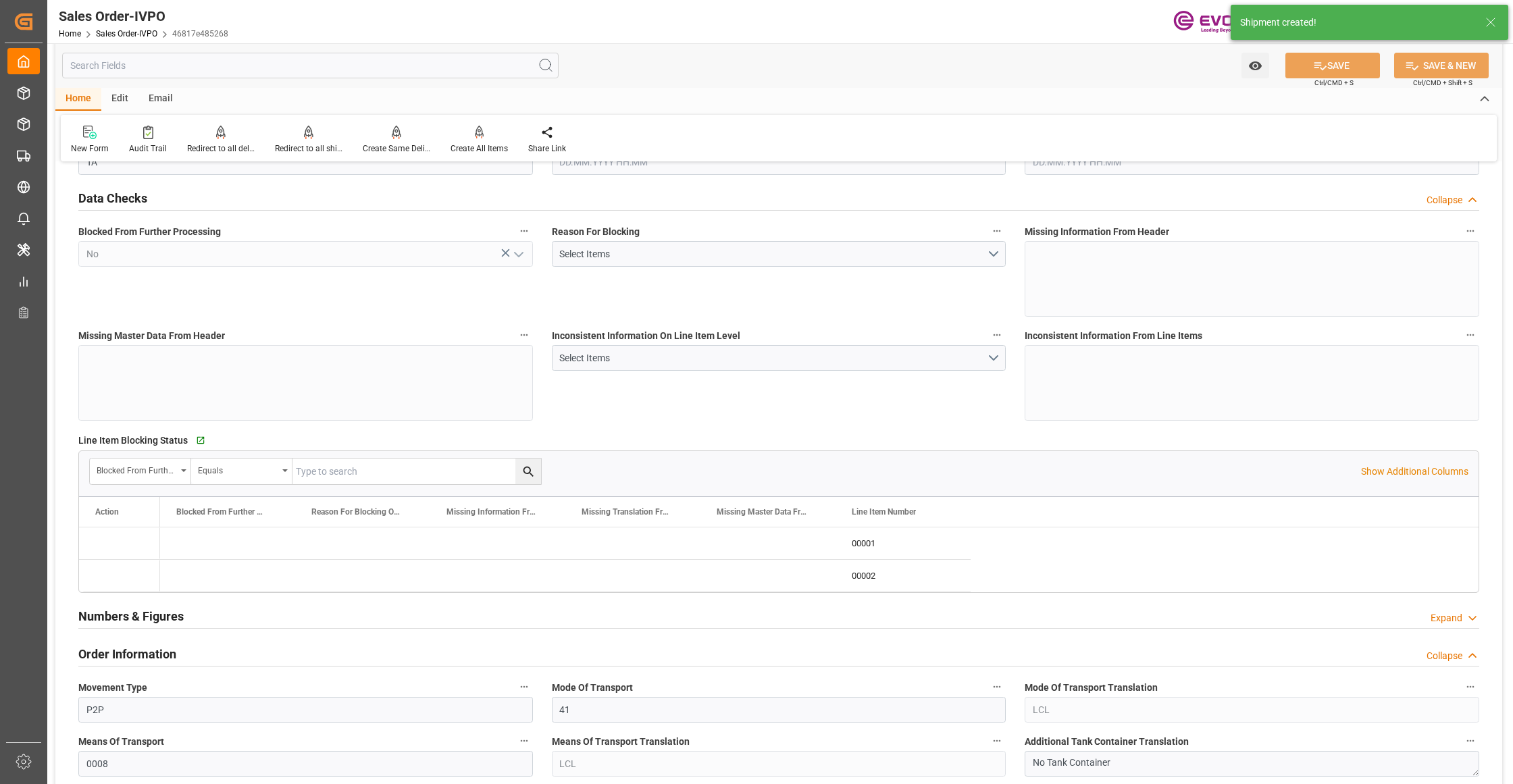
type input "ECGYE"
type input "0"
type input "1"
type input "1620"
type input "10.09.2025 17:07"
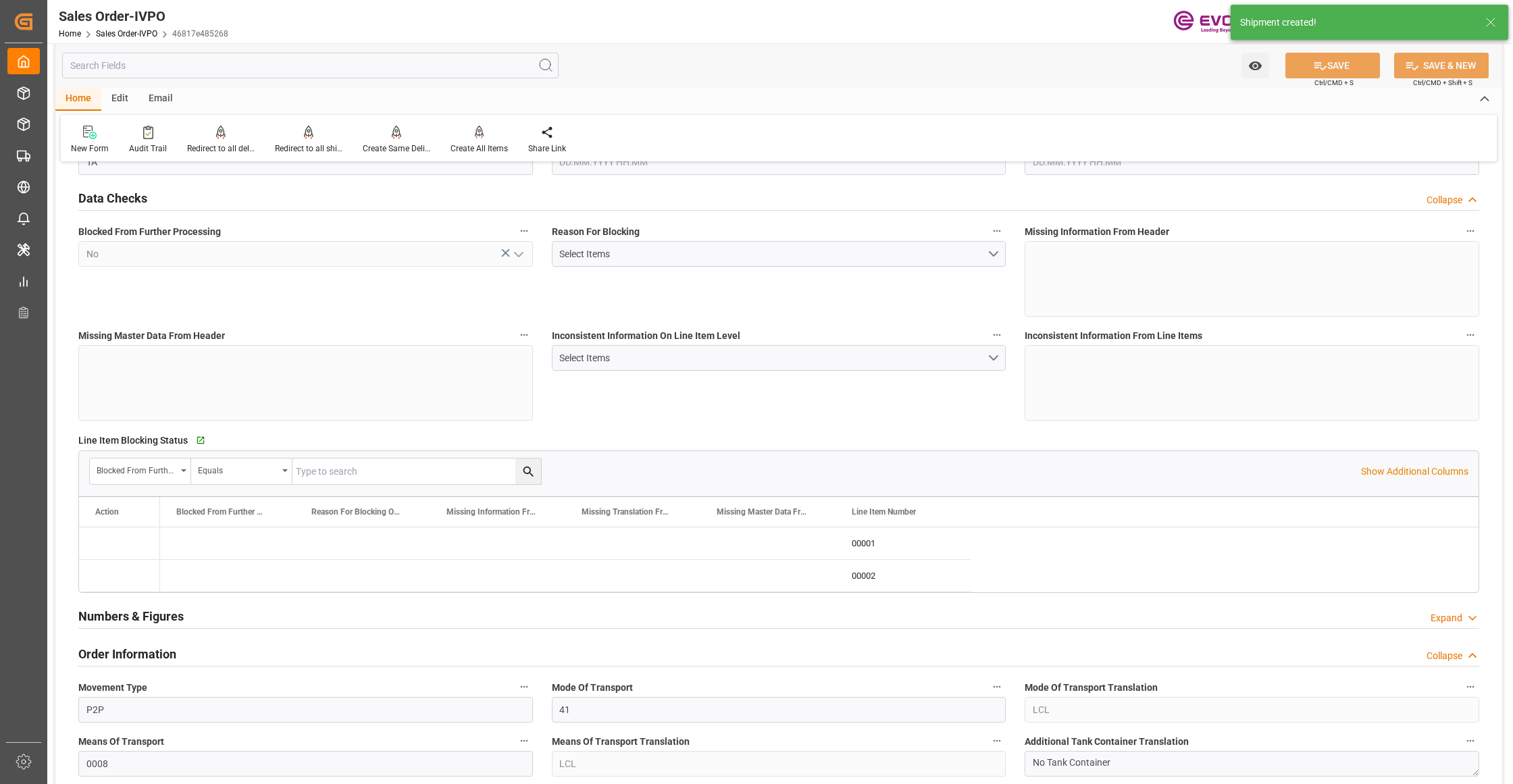
type input "11.09.2025 11:44"
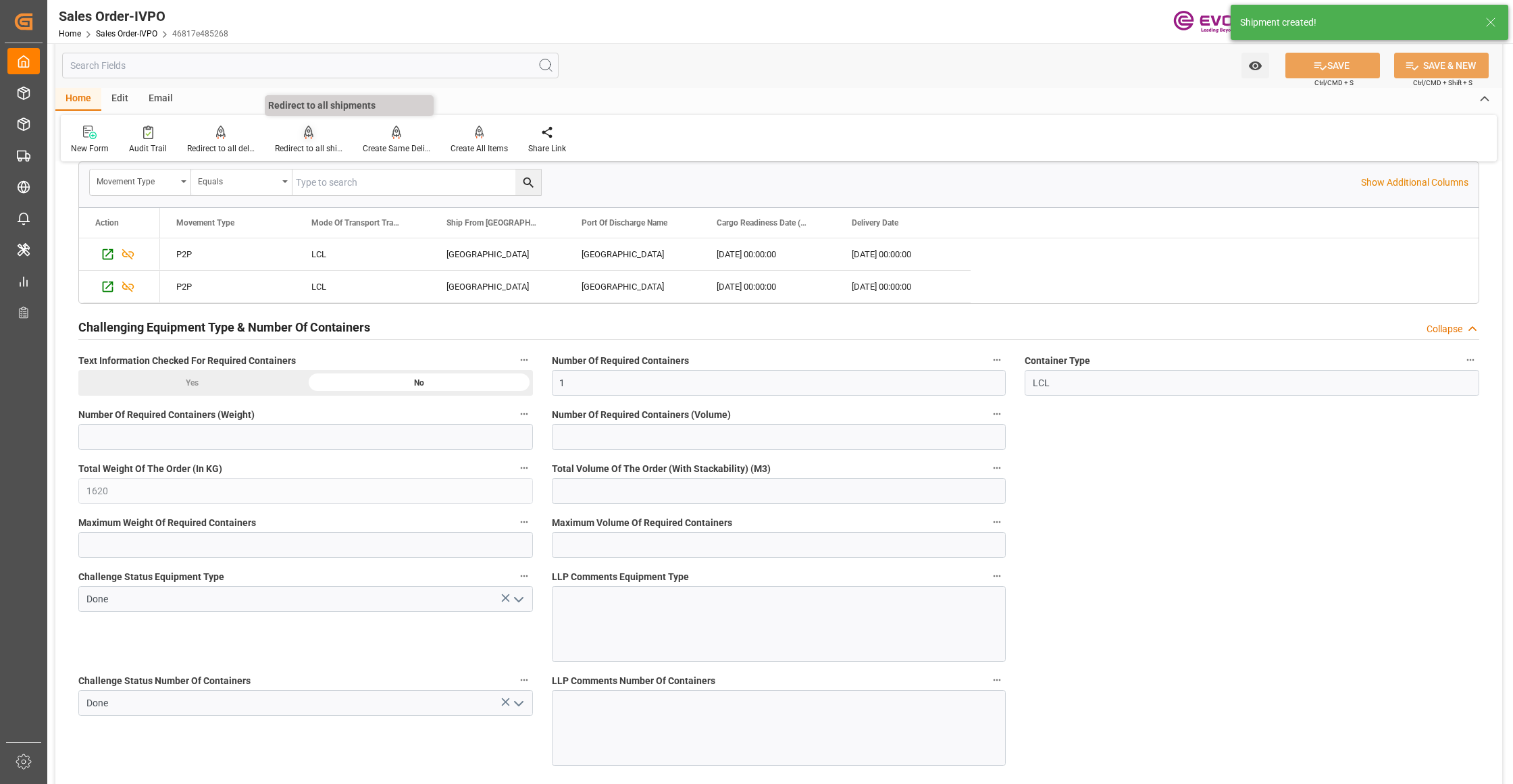
click at [302, 141] on div "Redirect to all shipments" at bounding box center [309, 139] width 88 height 30
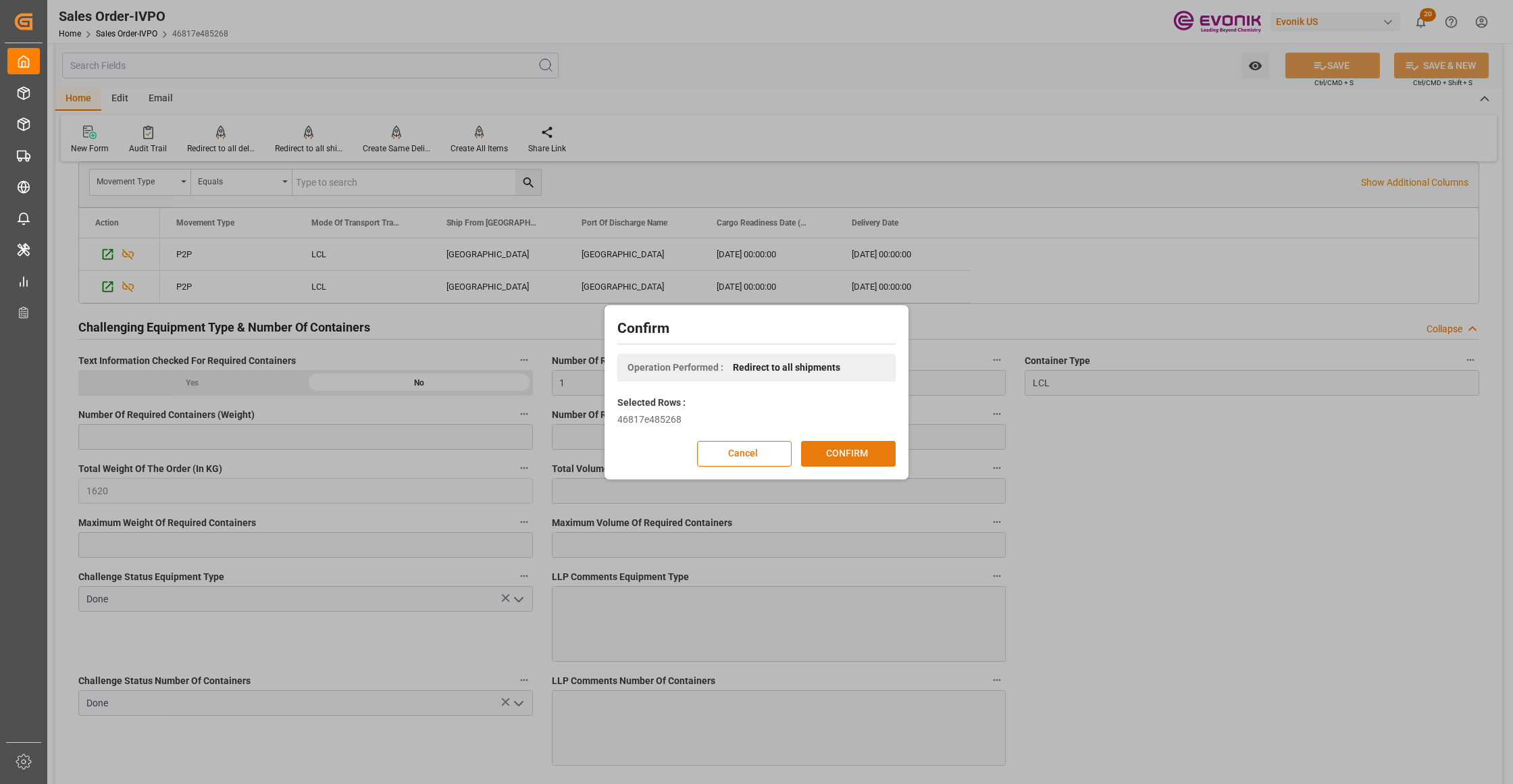
click at [841, 462] on button "CONFIRM" at bounding box center [848, 453] width 95 height 26
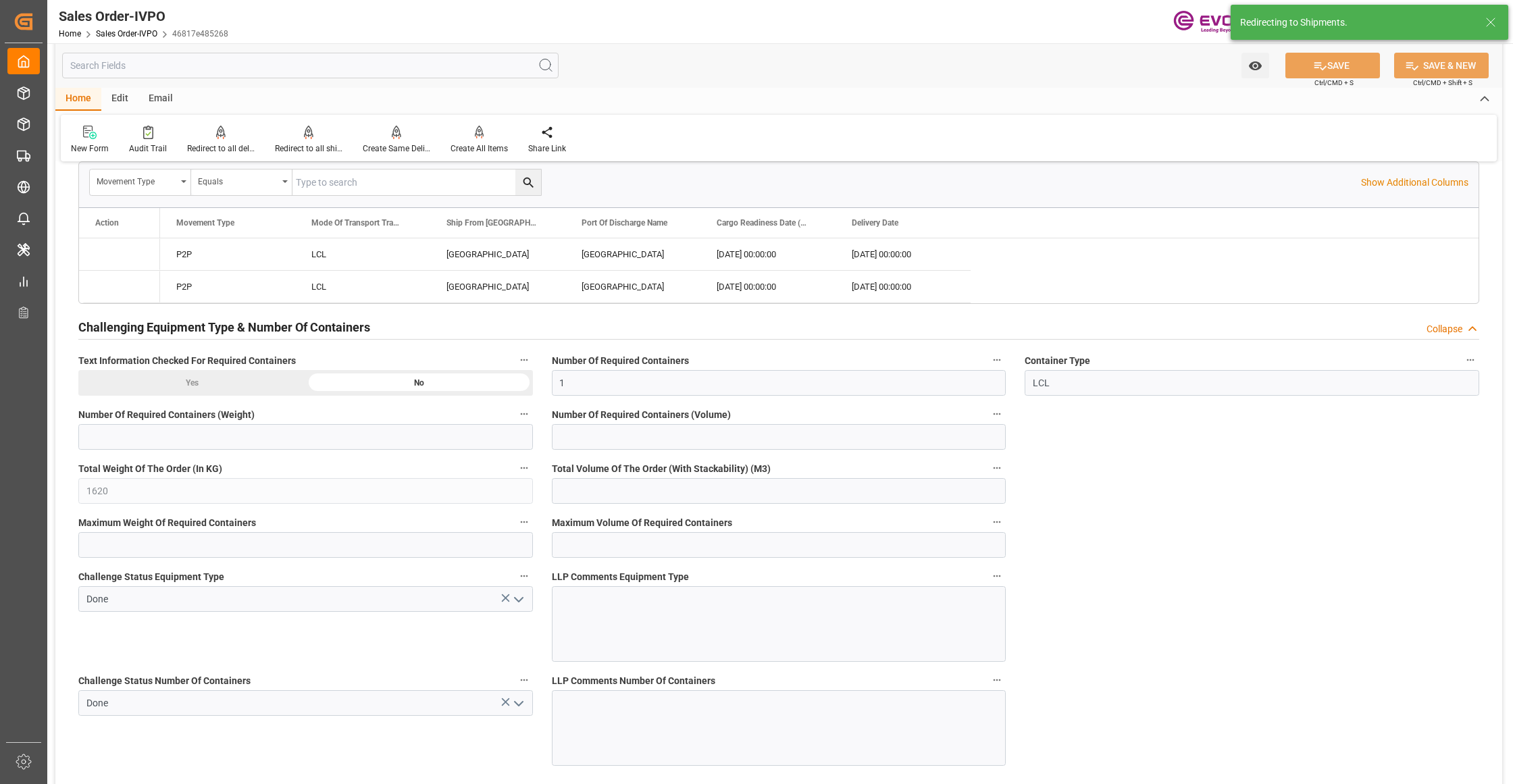
type input "10.09.2025 17:07"
type input "11.09.2025 11:44"
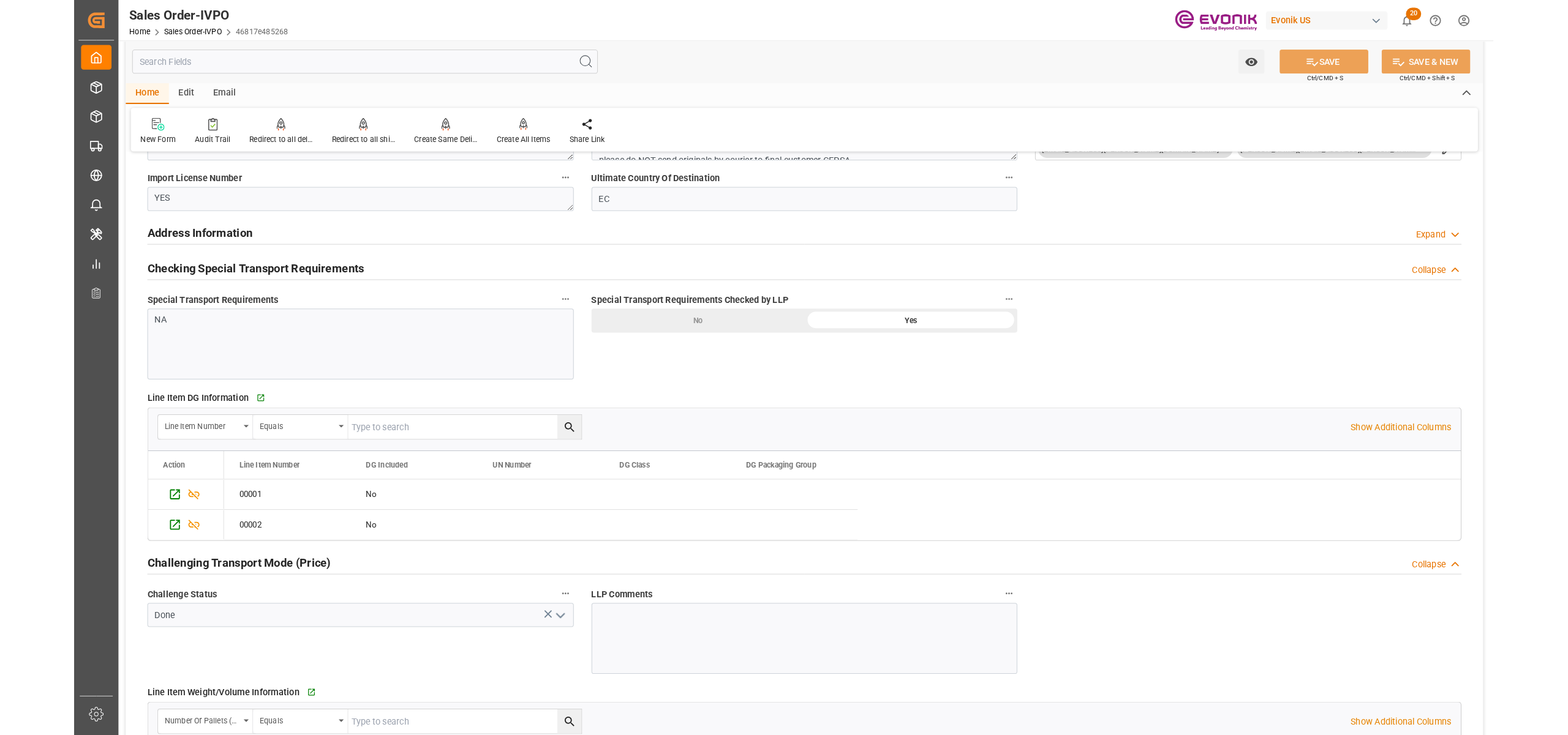
scroll to position [1632, 0]
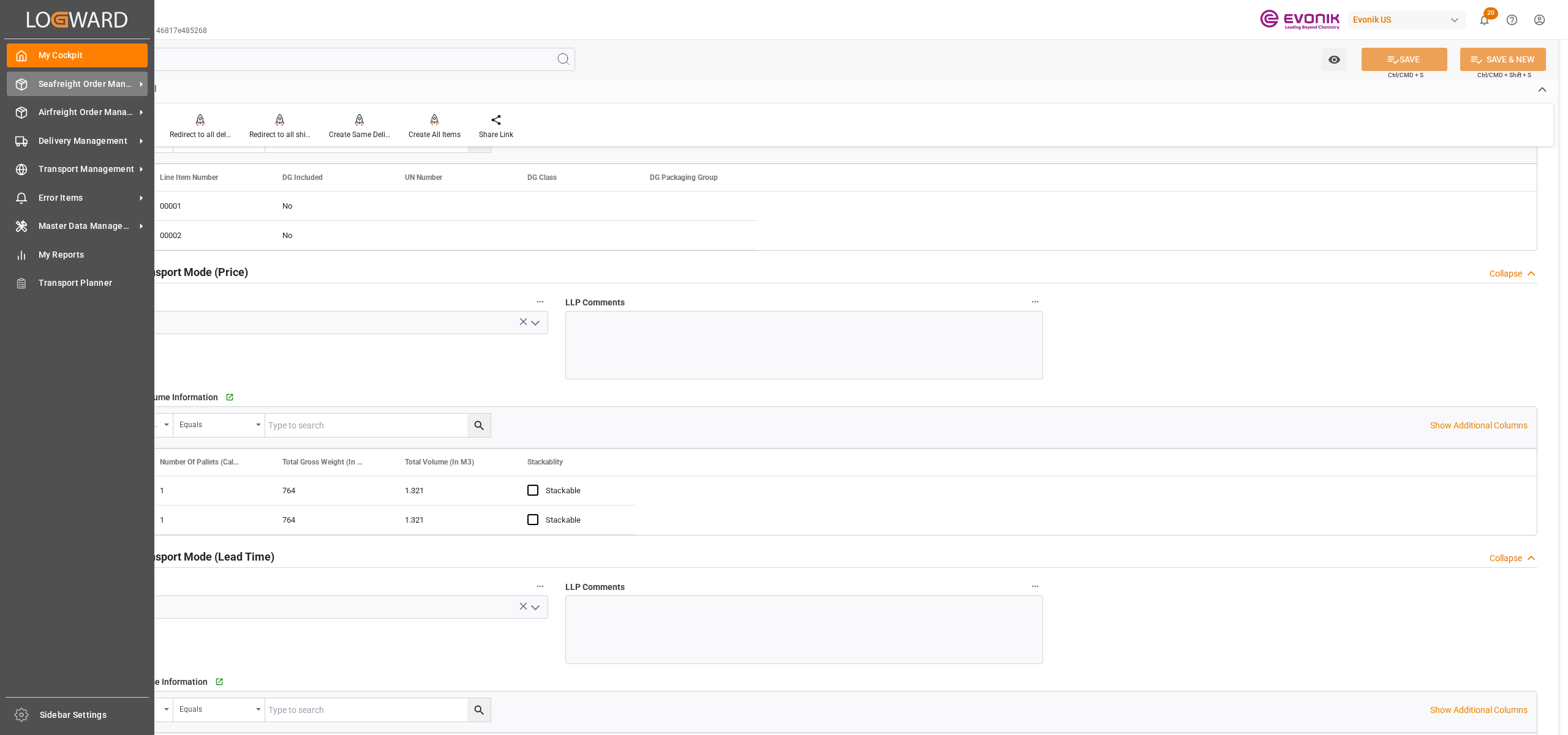
click at [50, 89] on span "Seafreight Order Management" at bounding box center [87, 84] width 97 height 13
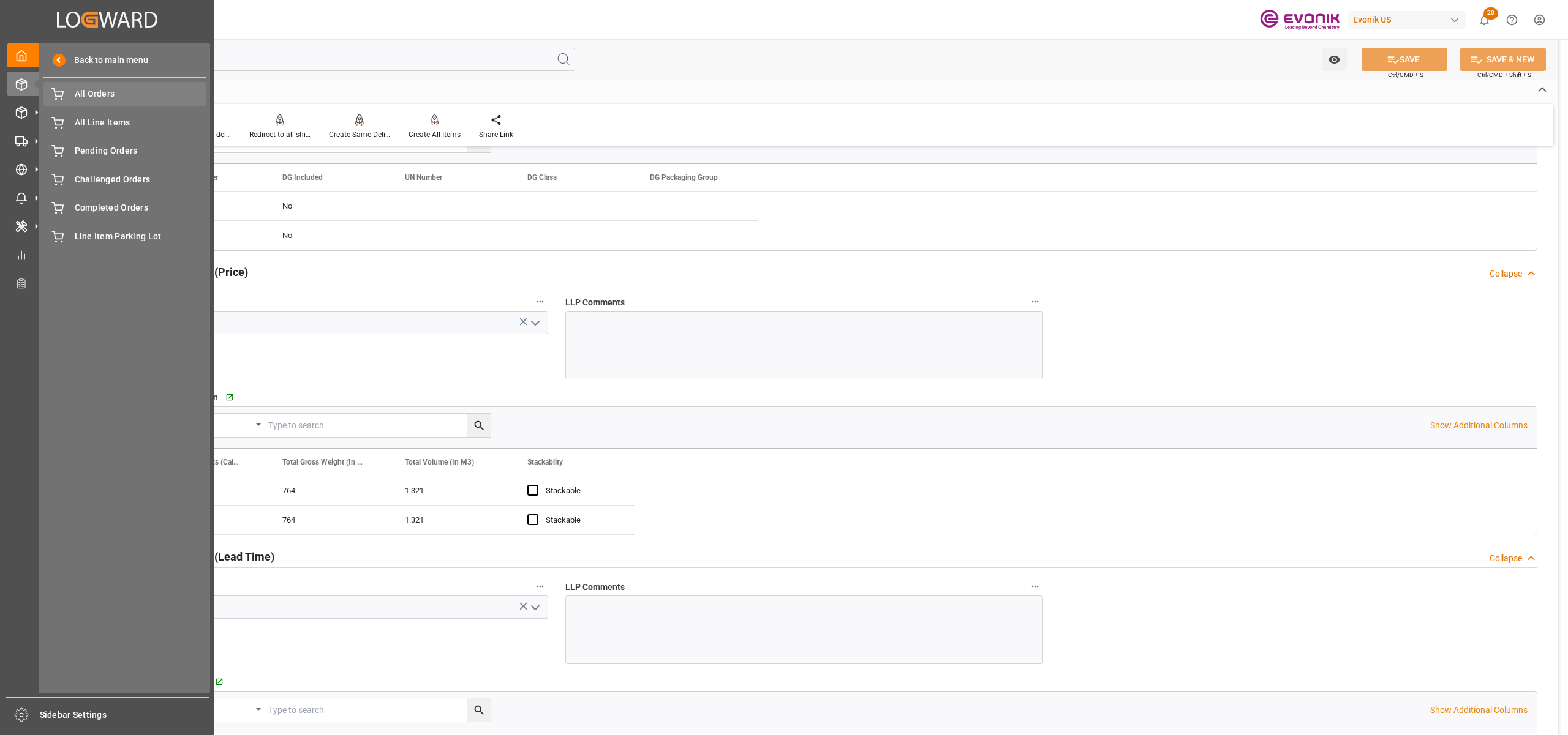
click at [87, 99] on span "All Orders" at bounding box center [140, 94] width 131 height 13
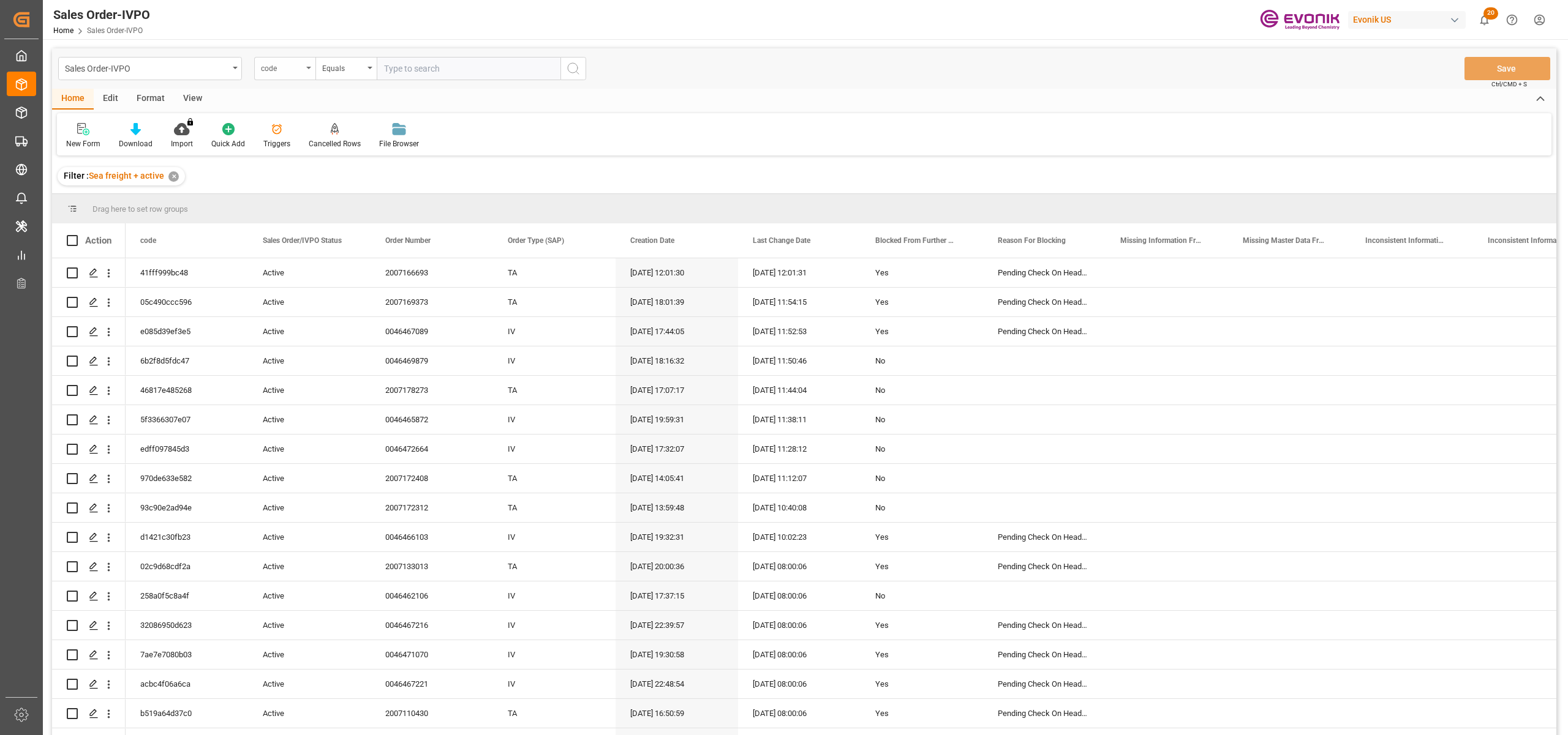
click at [277, 67] on div "code" at bounding box center [282, 67] width 42 height 14
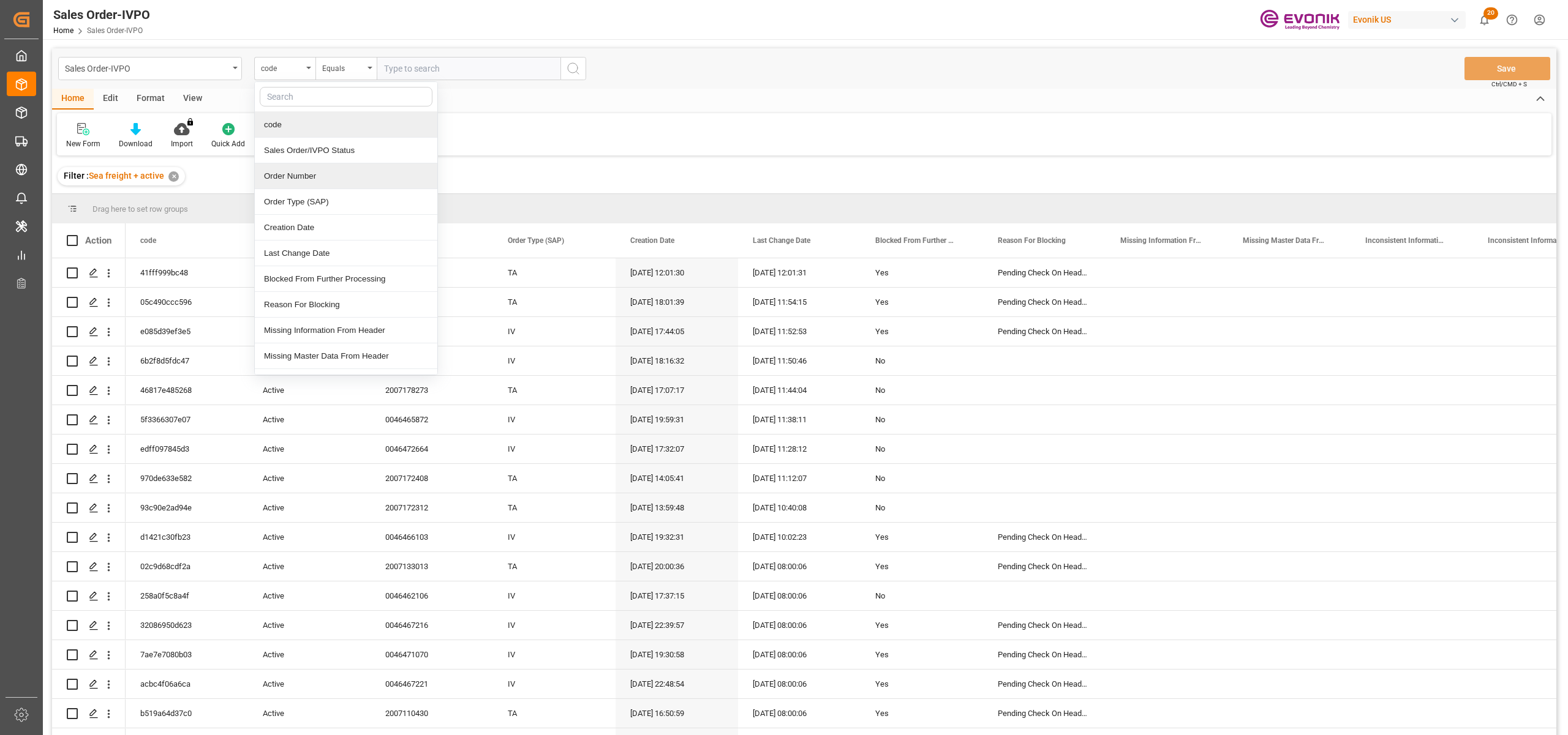
click at [312, 170] on div "Order Number" at bounding box center [346, 176] width 183 height 26
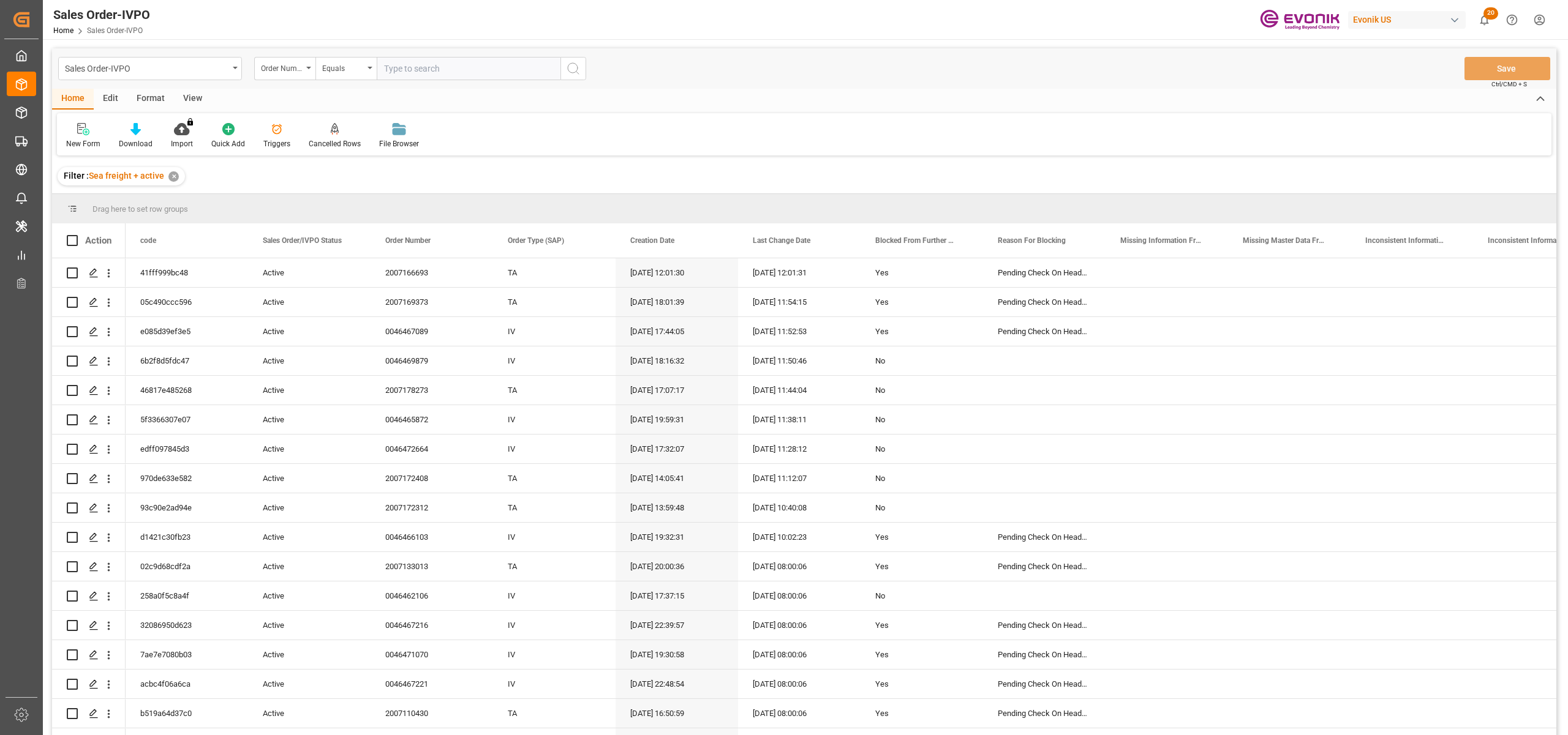
click at [407, 69] on input "text" at bounding box center [468, 68] width 184 height 23
paste input "2007178288"
type input "2007178288"
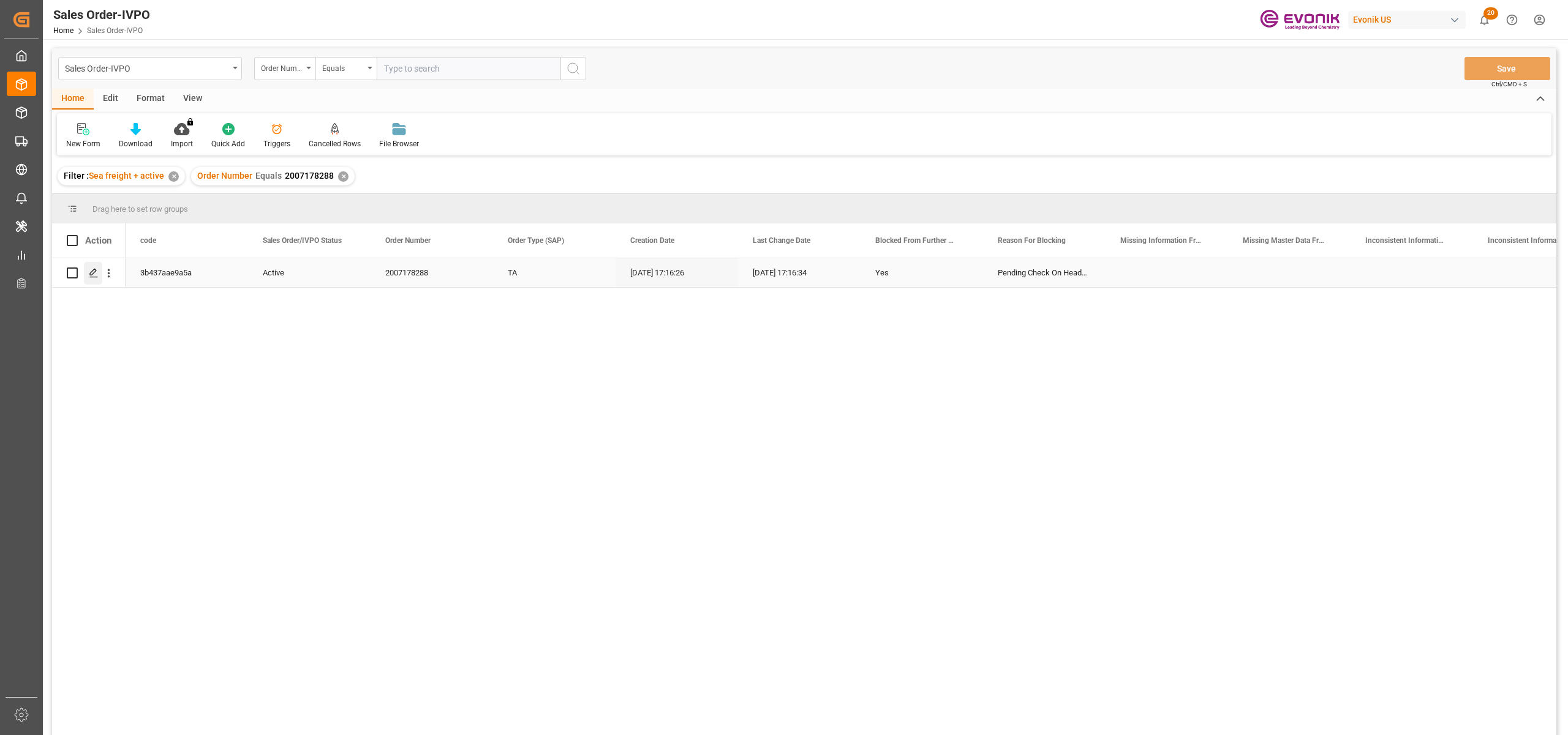
click at [95, 270] on polygon "Press SPACE to select this row." at bounding box center [93, 273] width 6 height 6
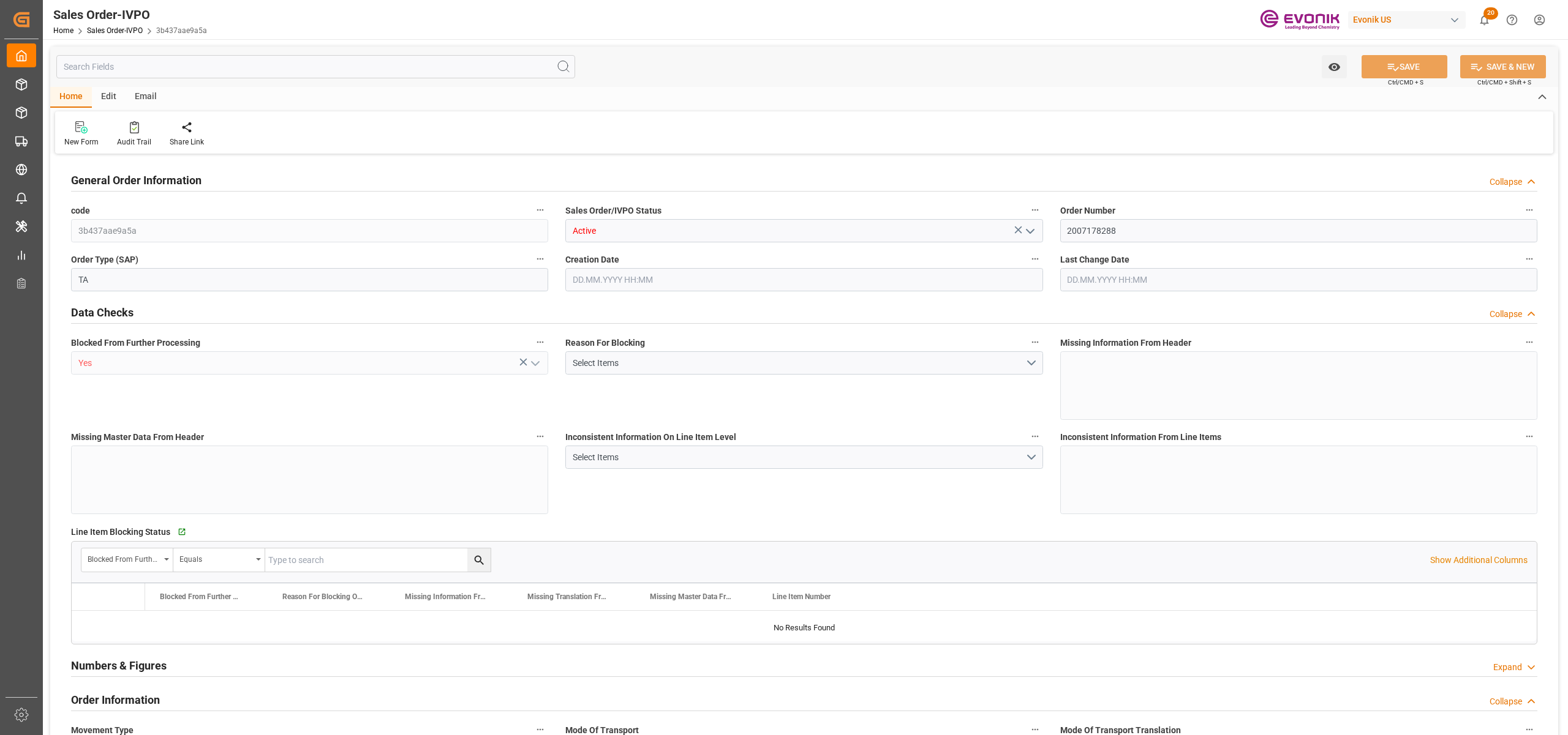
type input "ECGYE"
type input "0"
type input "1"
type input "4860"
type input "10.09.2025 17:16"
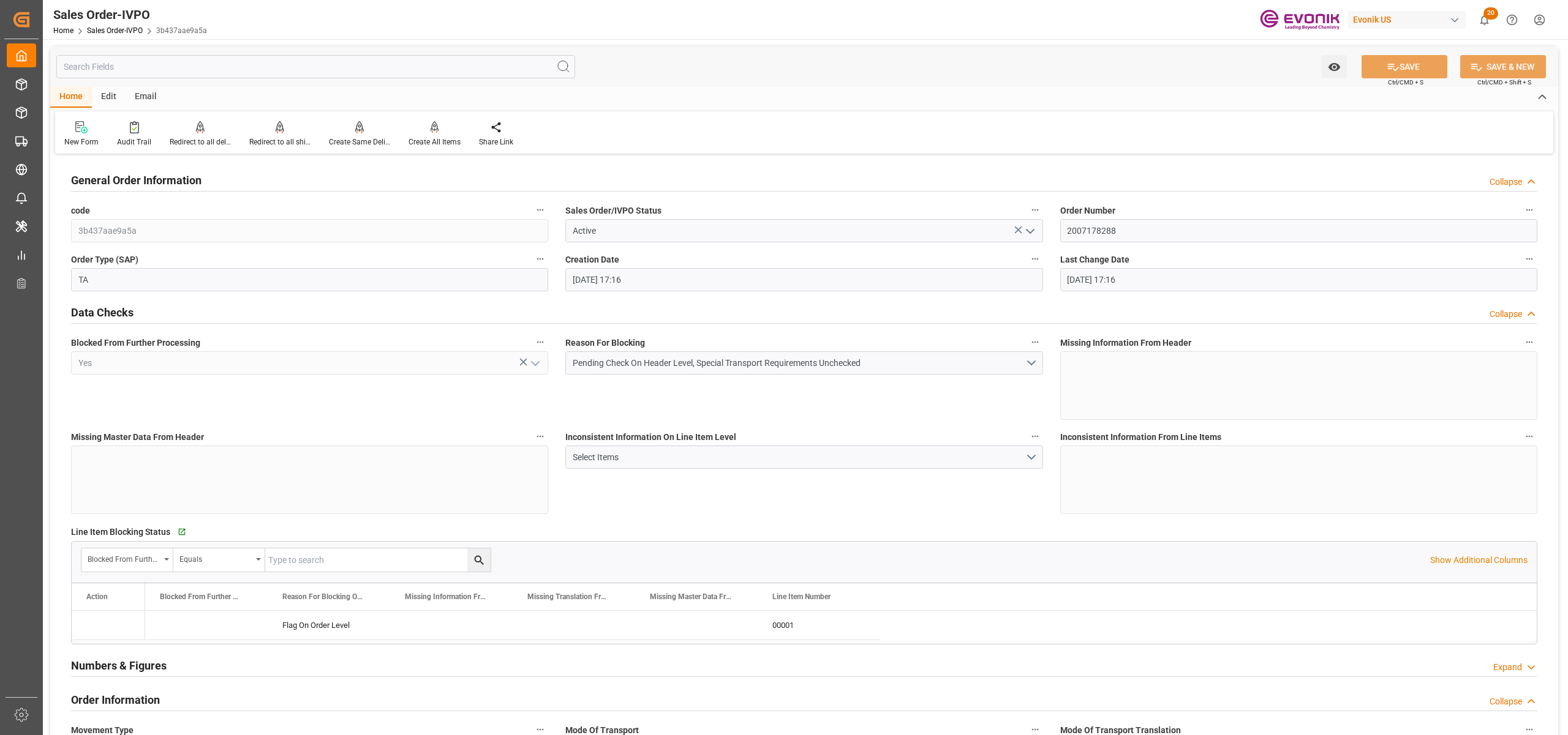
type input "10.09.2025 17:16"
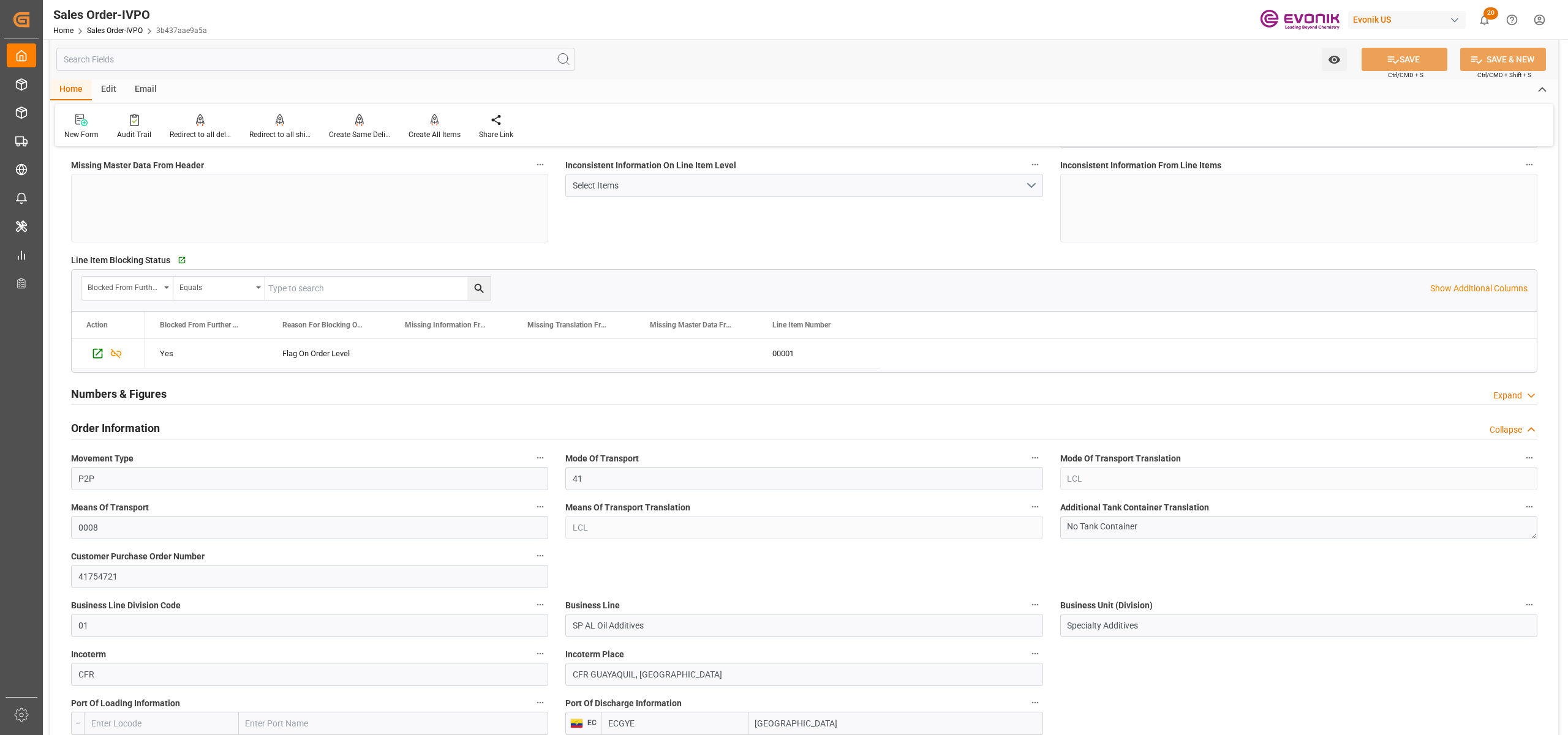
scroll to position [544, 0]
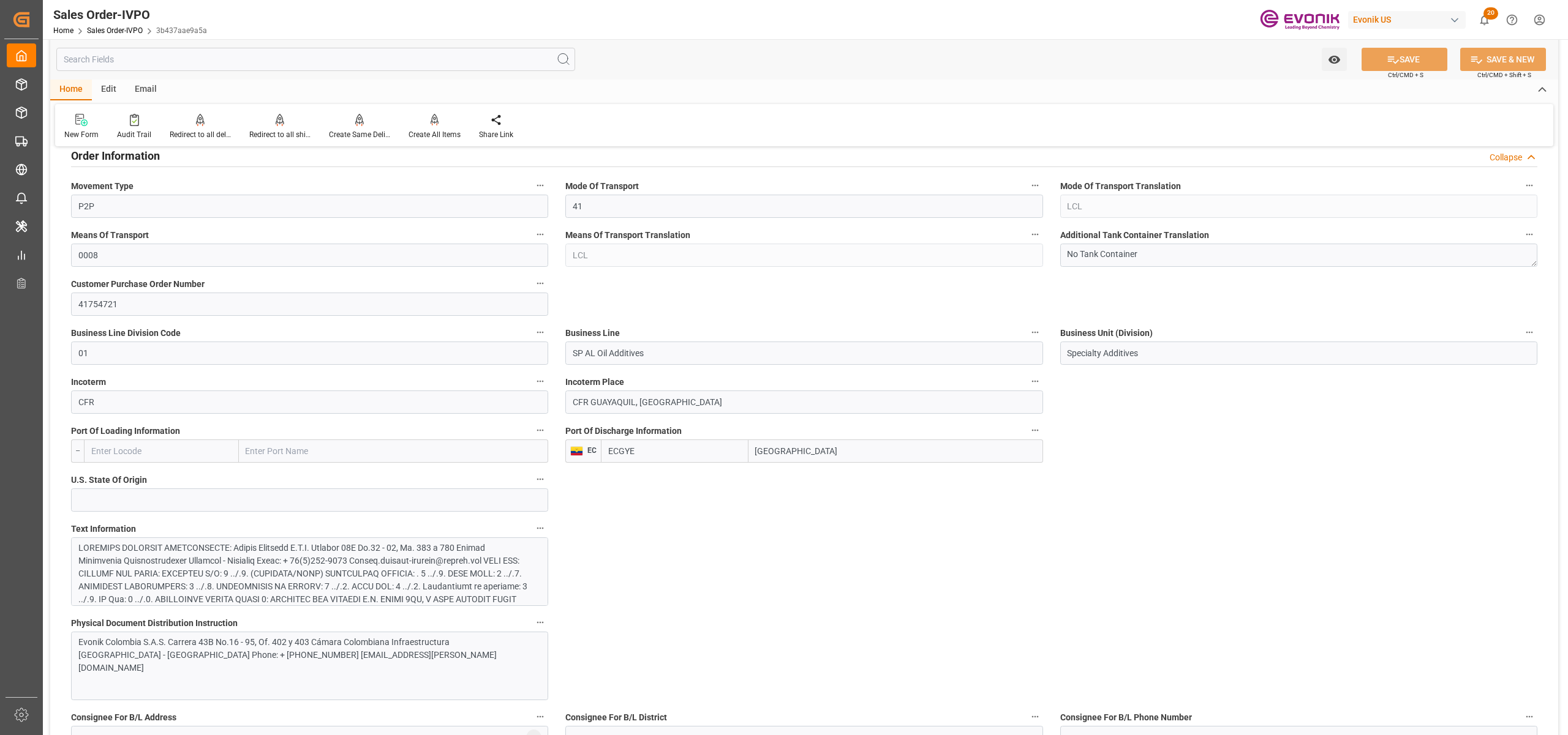
click at [339, 583] on div at bounding box center [303, 625] width 450 height 167
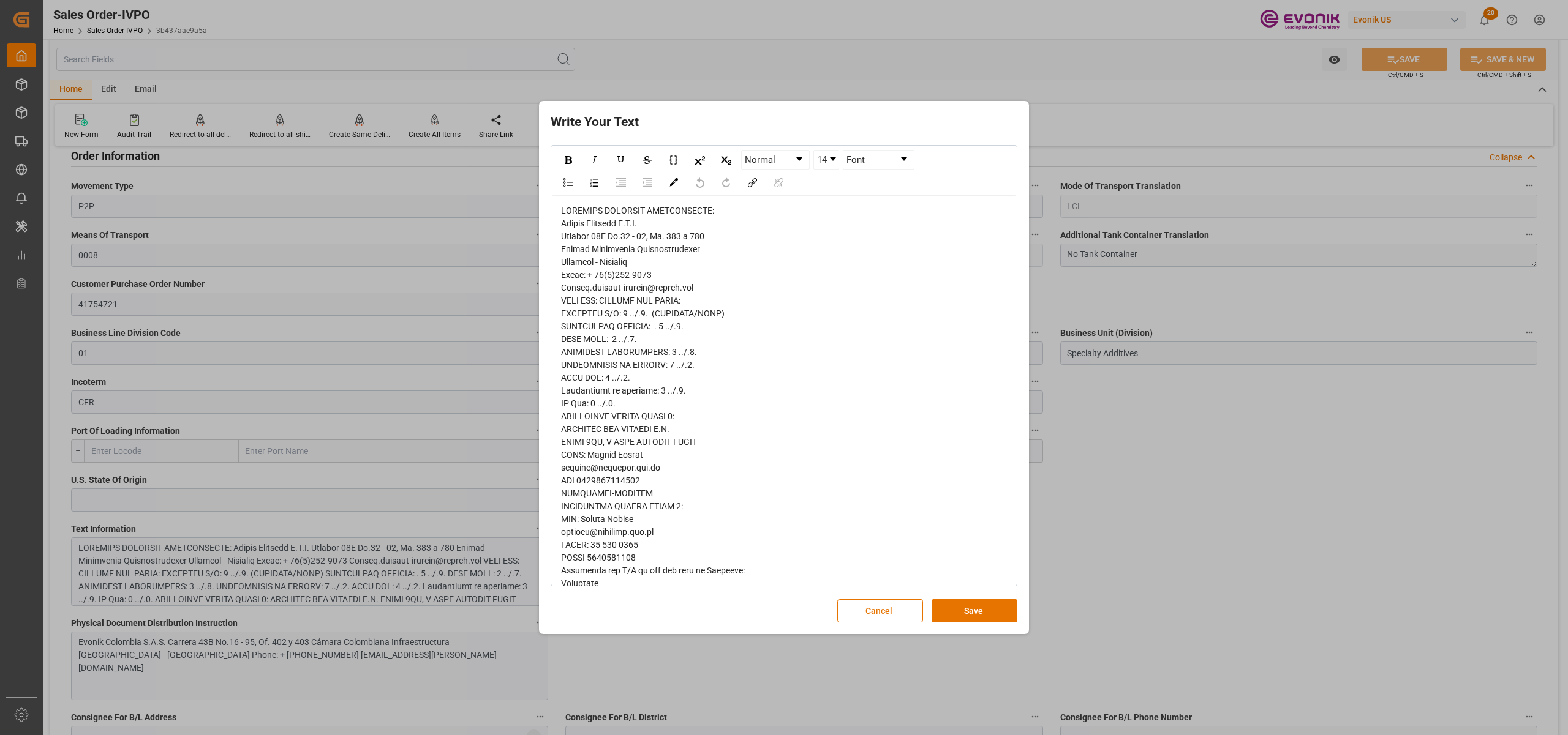
click at [576, 227] on span "rdw-editor" at bounding box center [711, 532] width 299 height 652
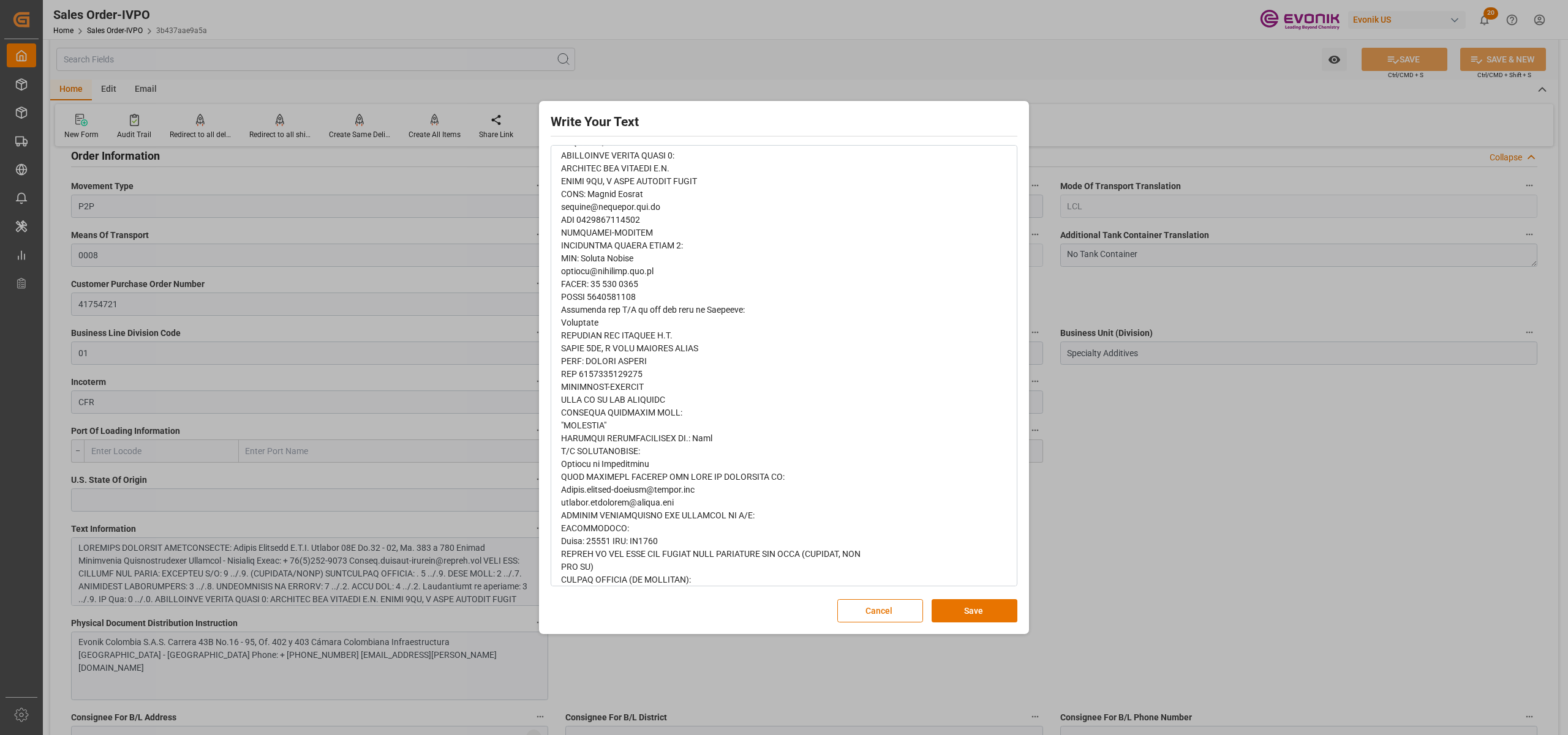
scroll to position [274, 0]
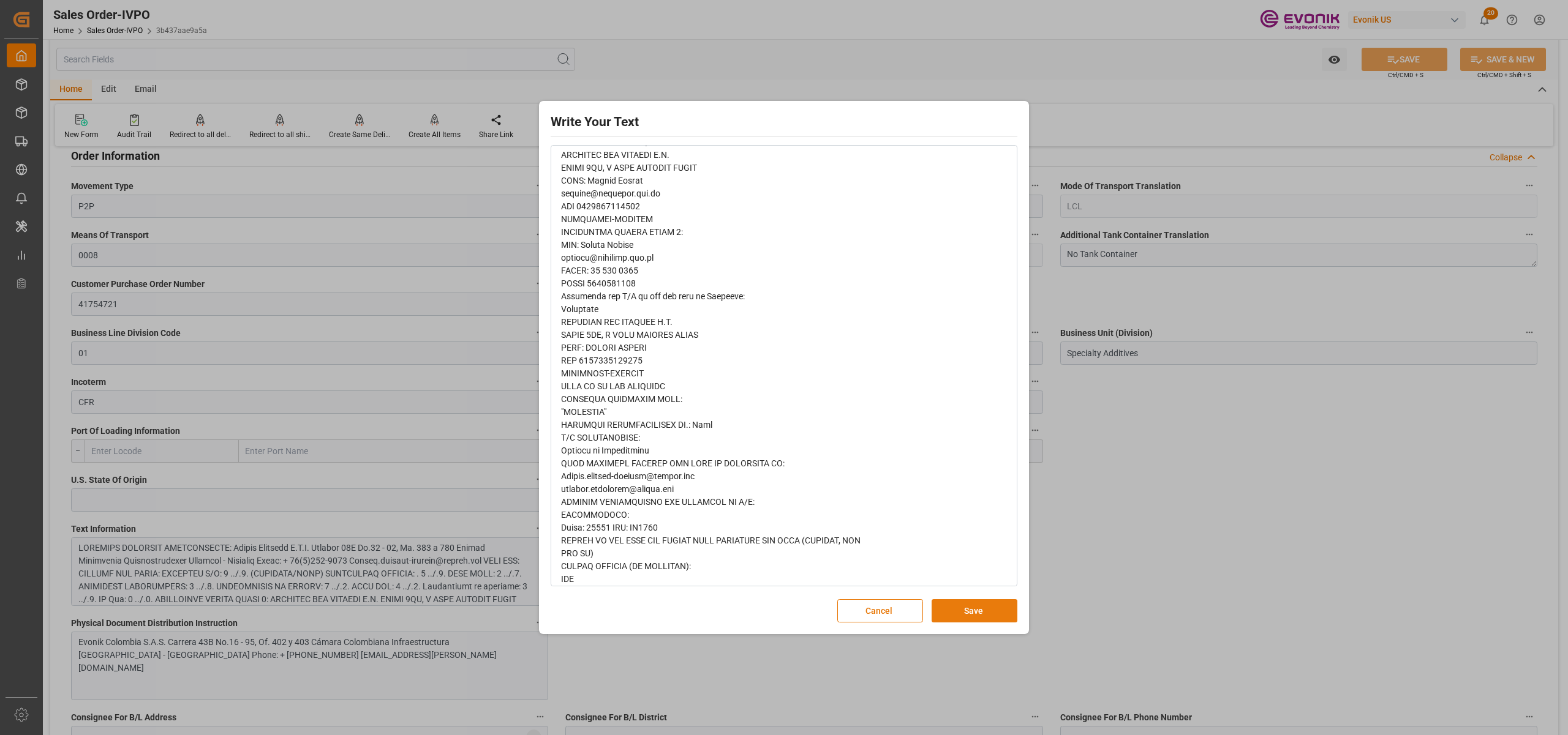
click at [965, 622] on button "Save" at bounding box center [975, 611] width 86 height 23
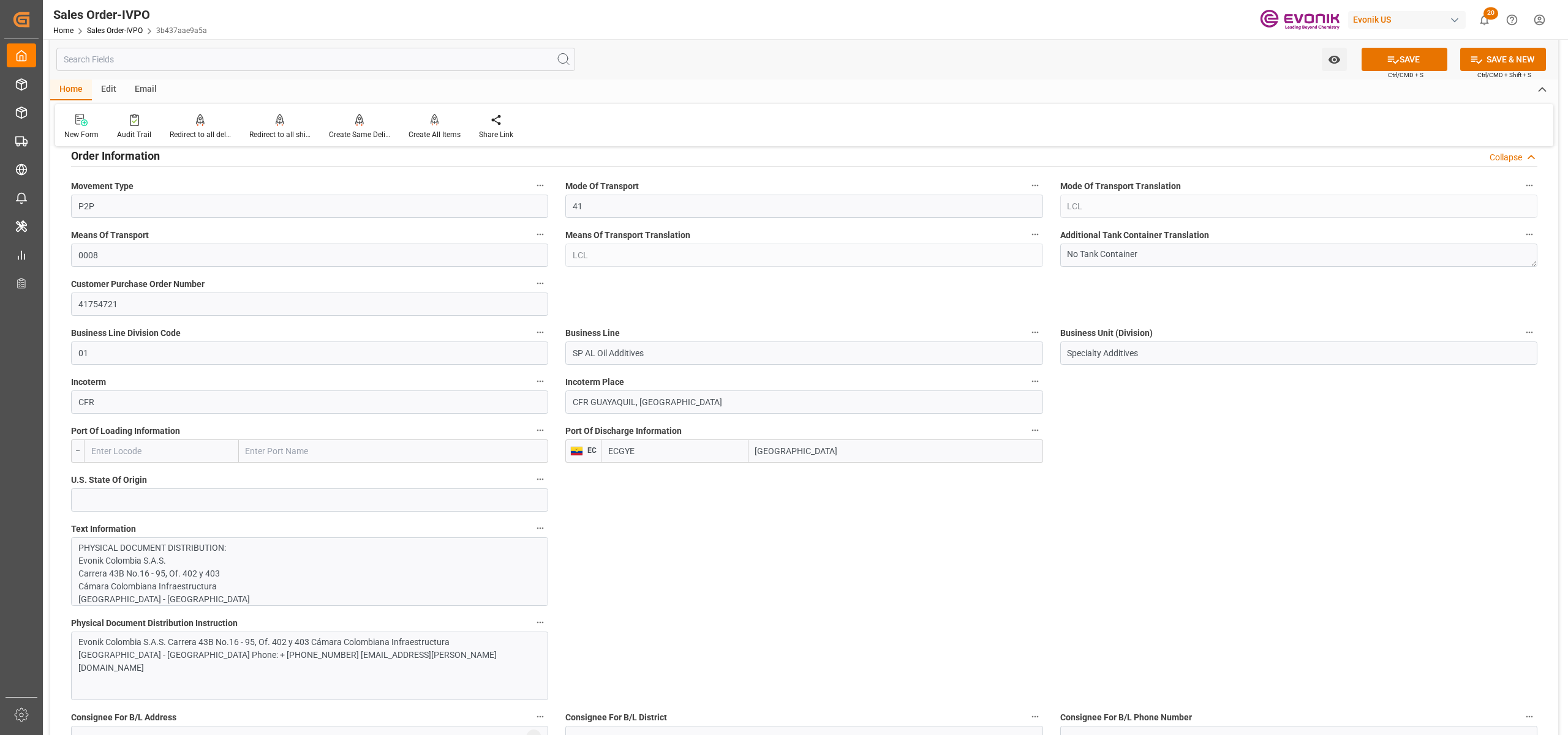
scroll to position [816, 0]
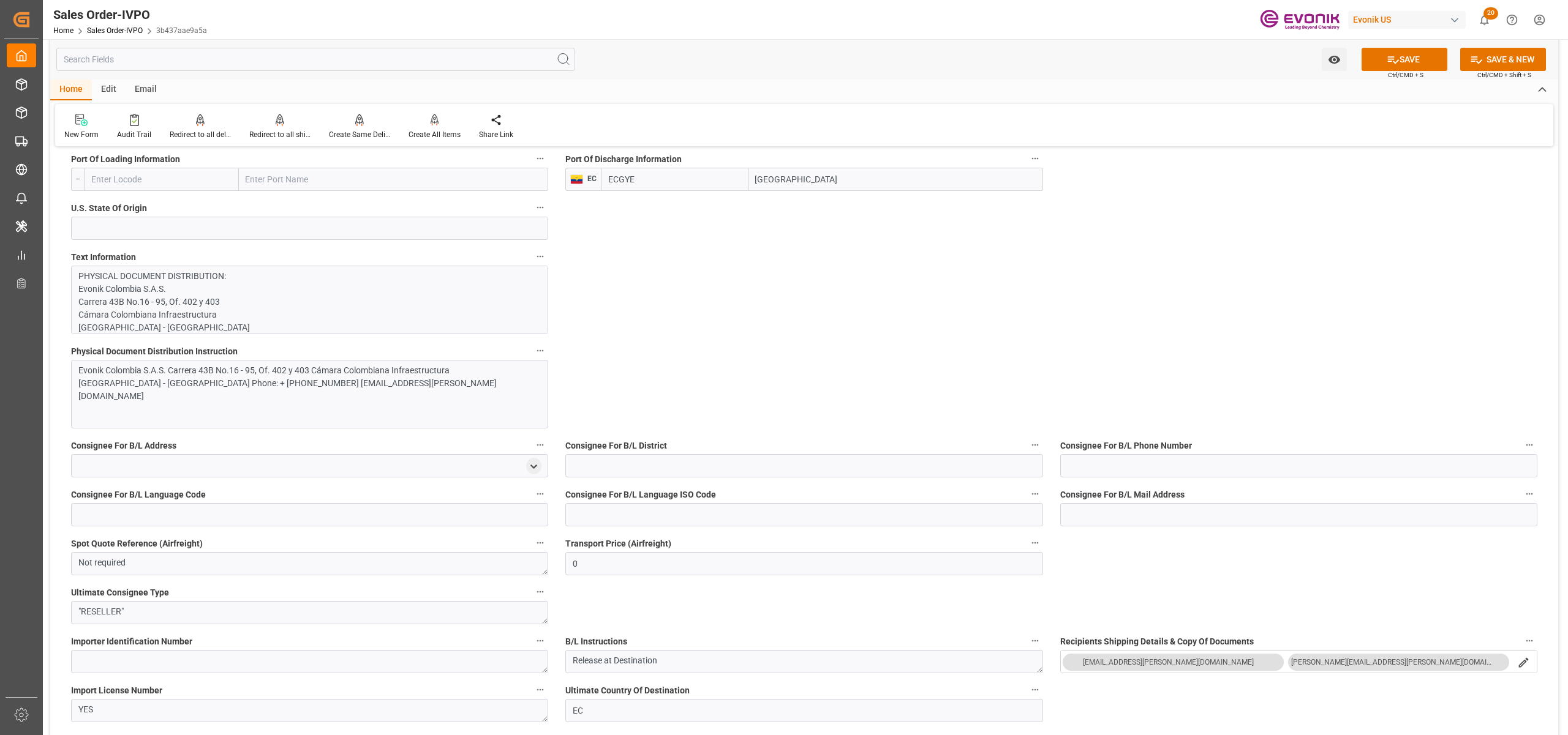
click at [320, 404] on div "Evonik Colombia S.A.S. Carrera 43B No.16 - 95, Of. 402 y 403 Cámara Colombiana …" at bounding box center [309, 394] width 477 height 69
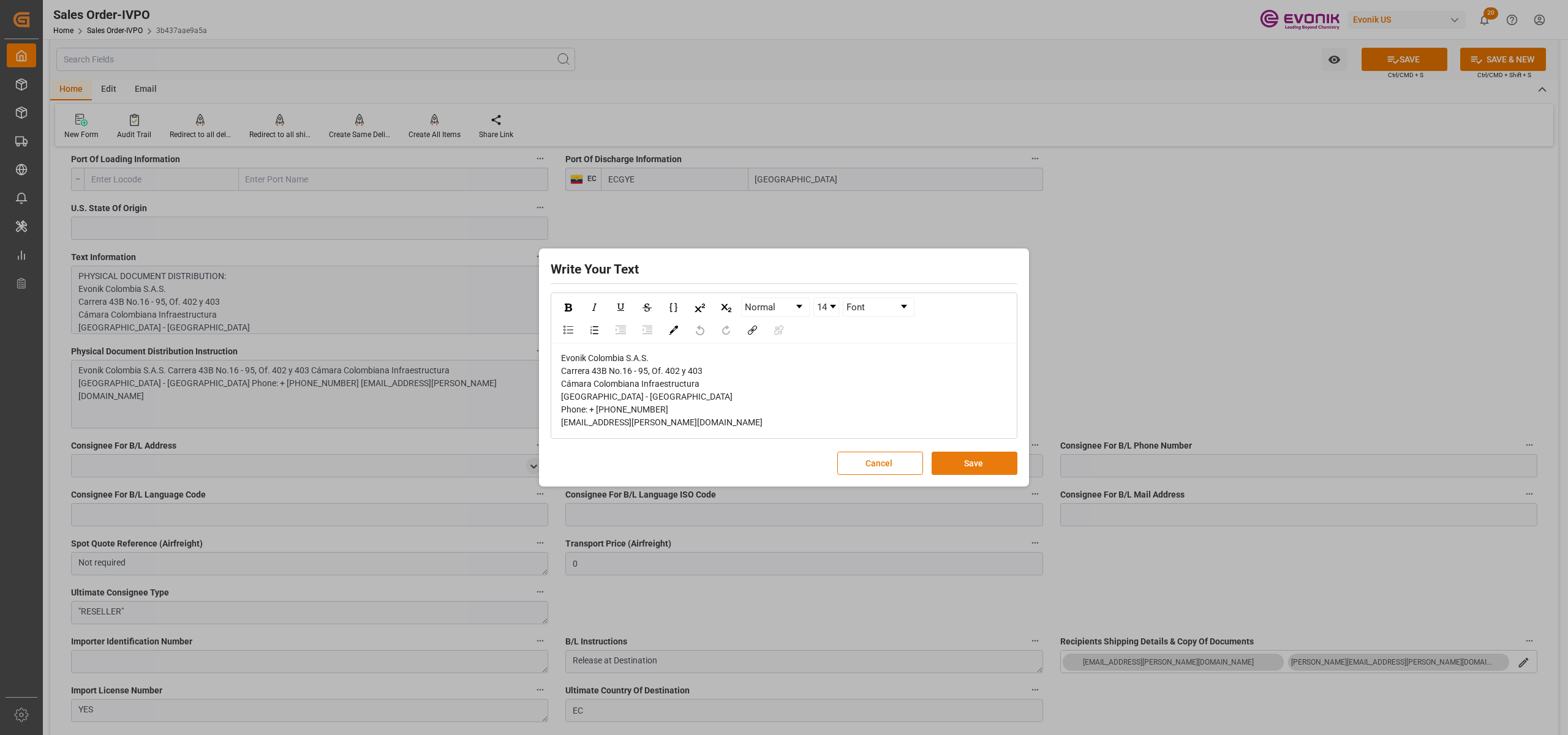
click at [969, 465] on button "Save" at bounding box center [975, 463] width 86 height 23
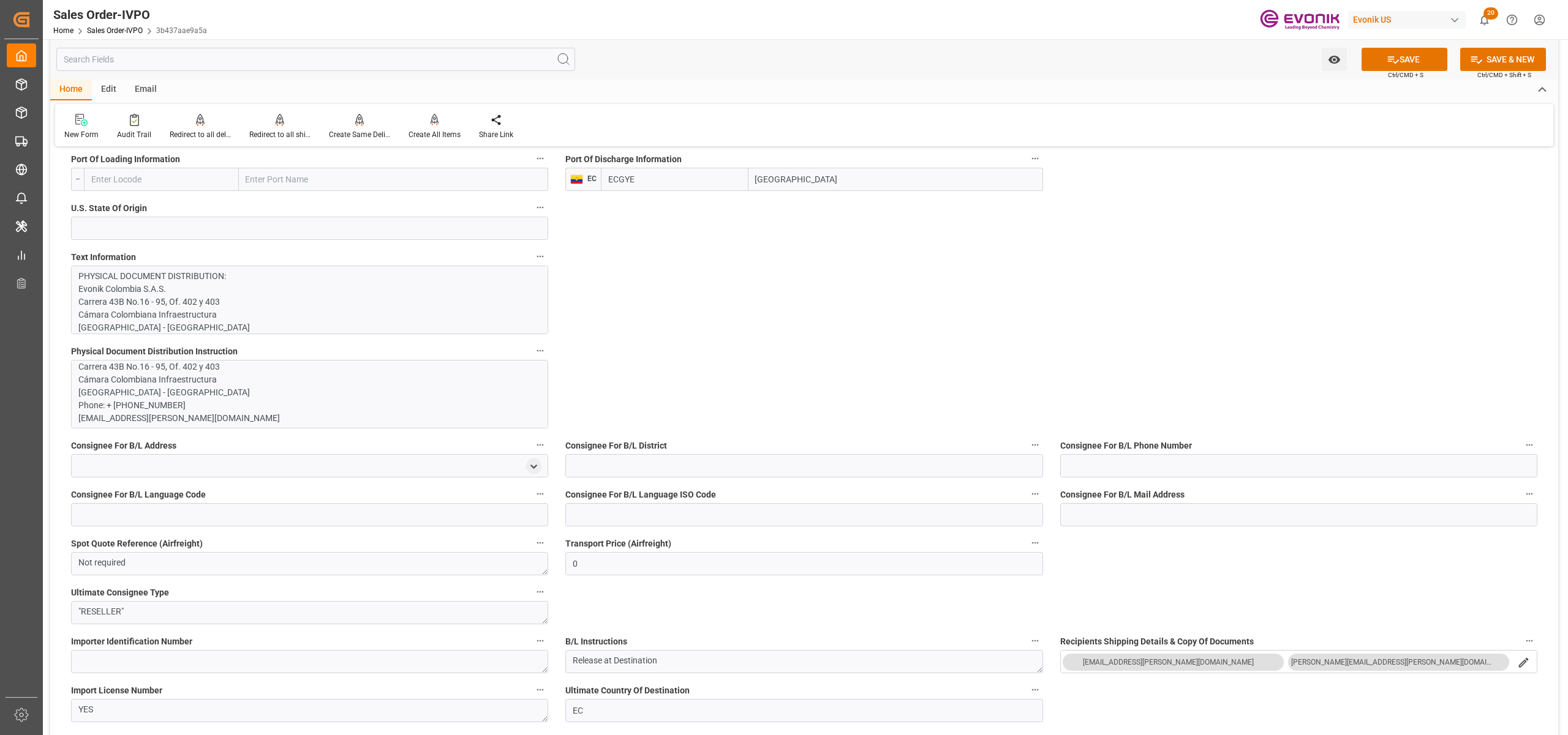
scroll to position [1088, 0]
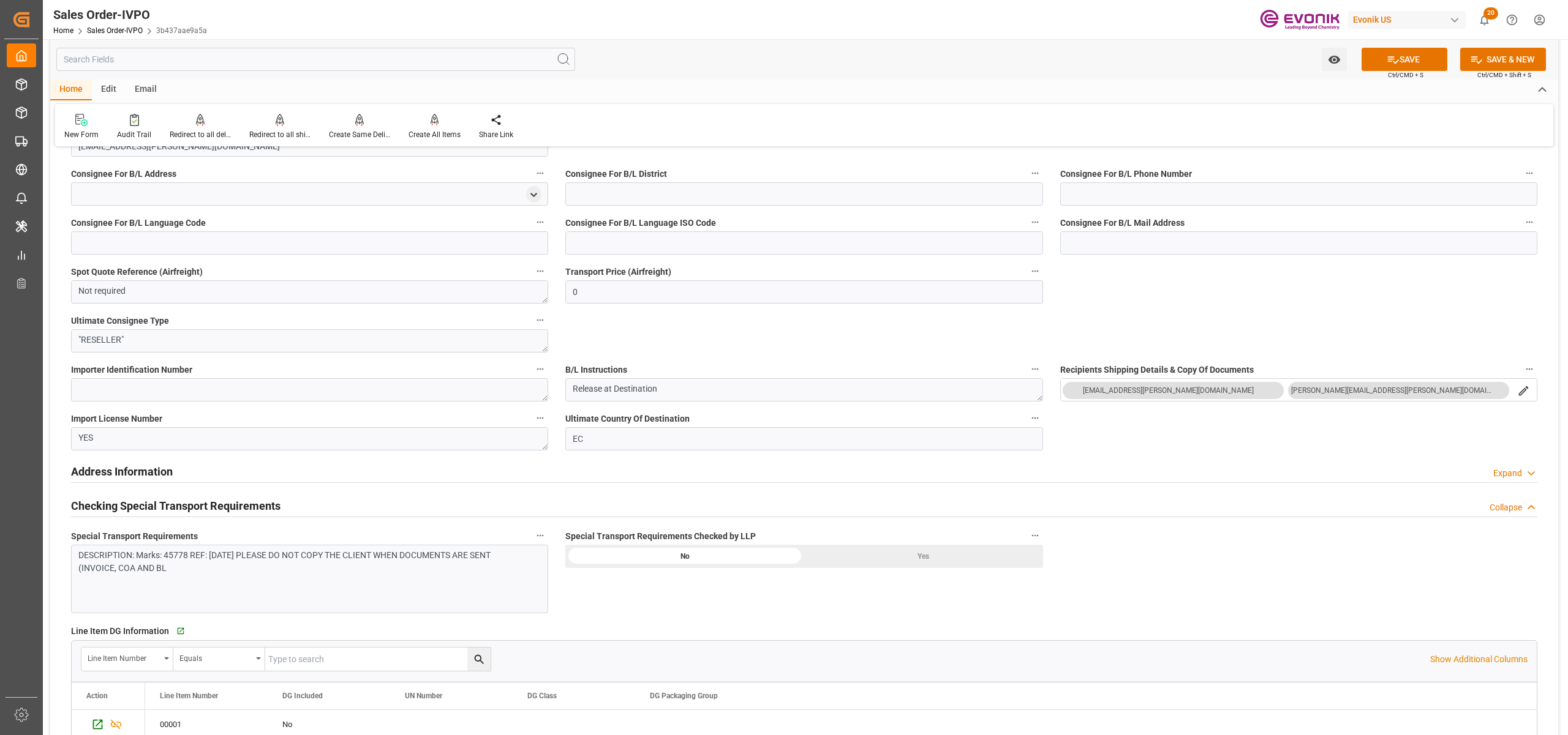
click at [411, 578] on div "DESCRIPTION: Marks: 45778 REF: AD1211 PLEASE DO NOT COPY THE CLIENT WHEN DOCUME…" at bounding box center [309, 579] width 477 height 69
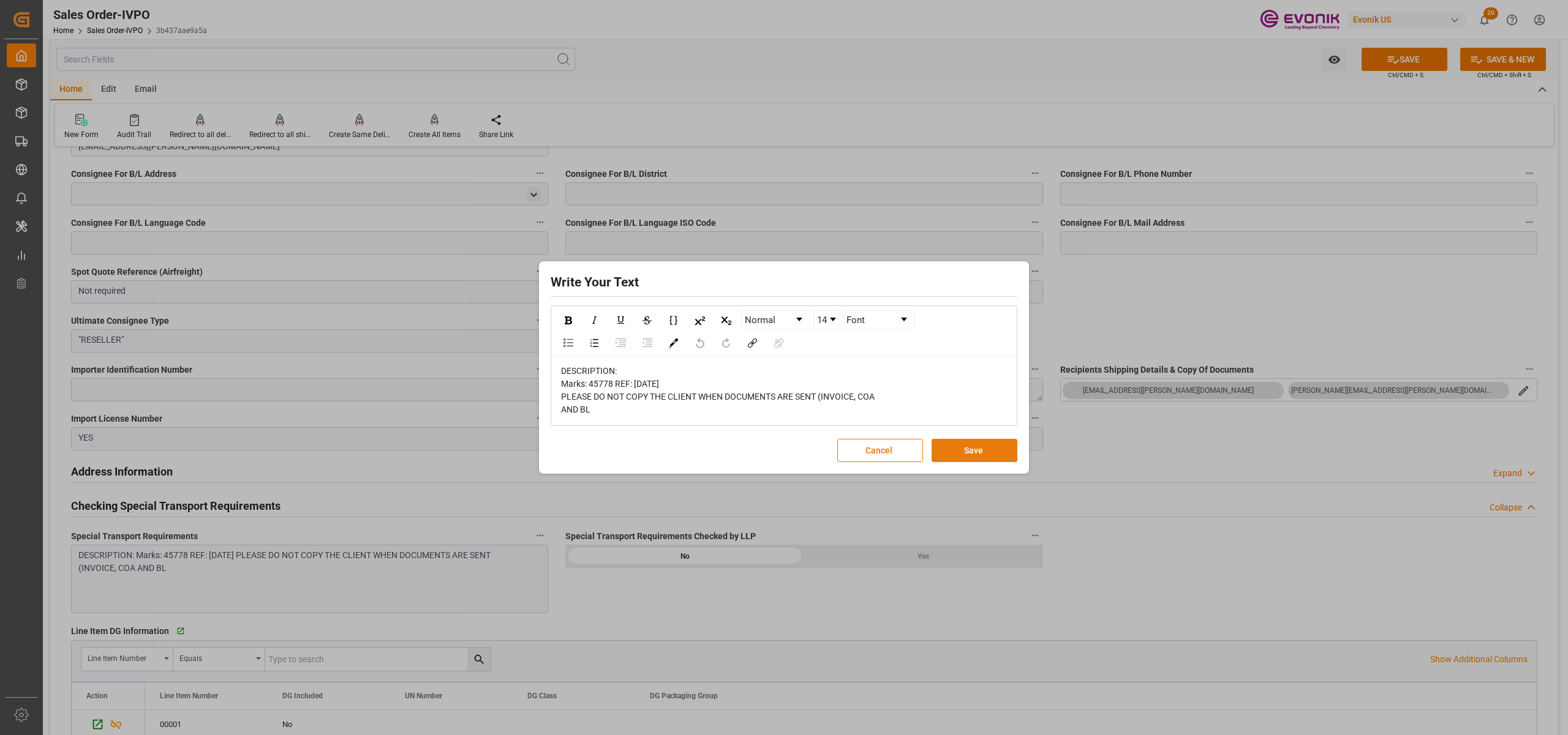
click at [955, 450] on button "Save" at bounding box center [975, 450] width 86 height 23
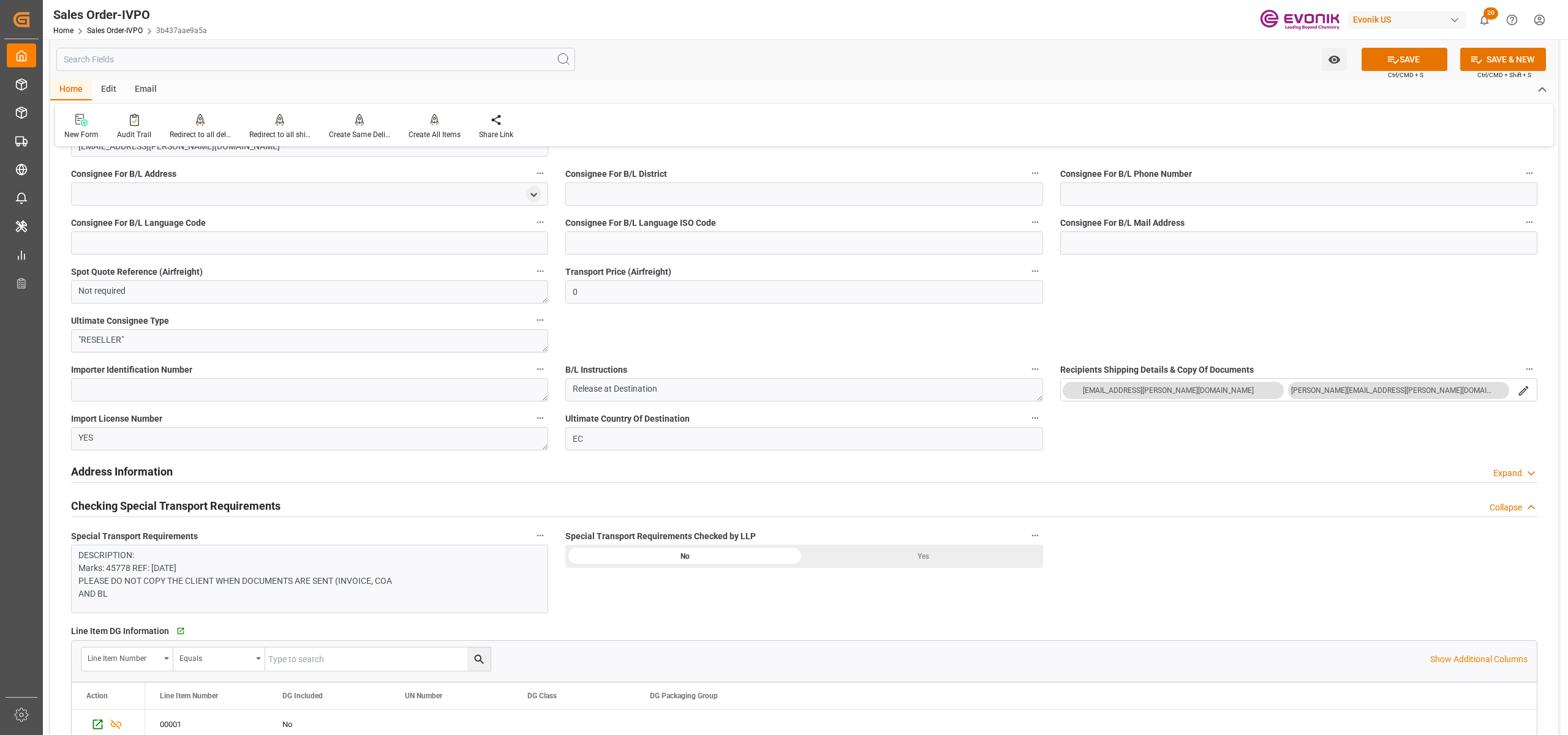
click at [904, 556] on div "Yes" at bounding box center [924, 556] width 239 height 23
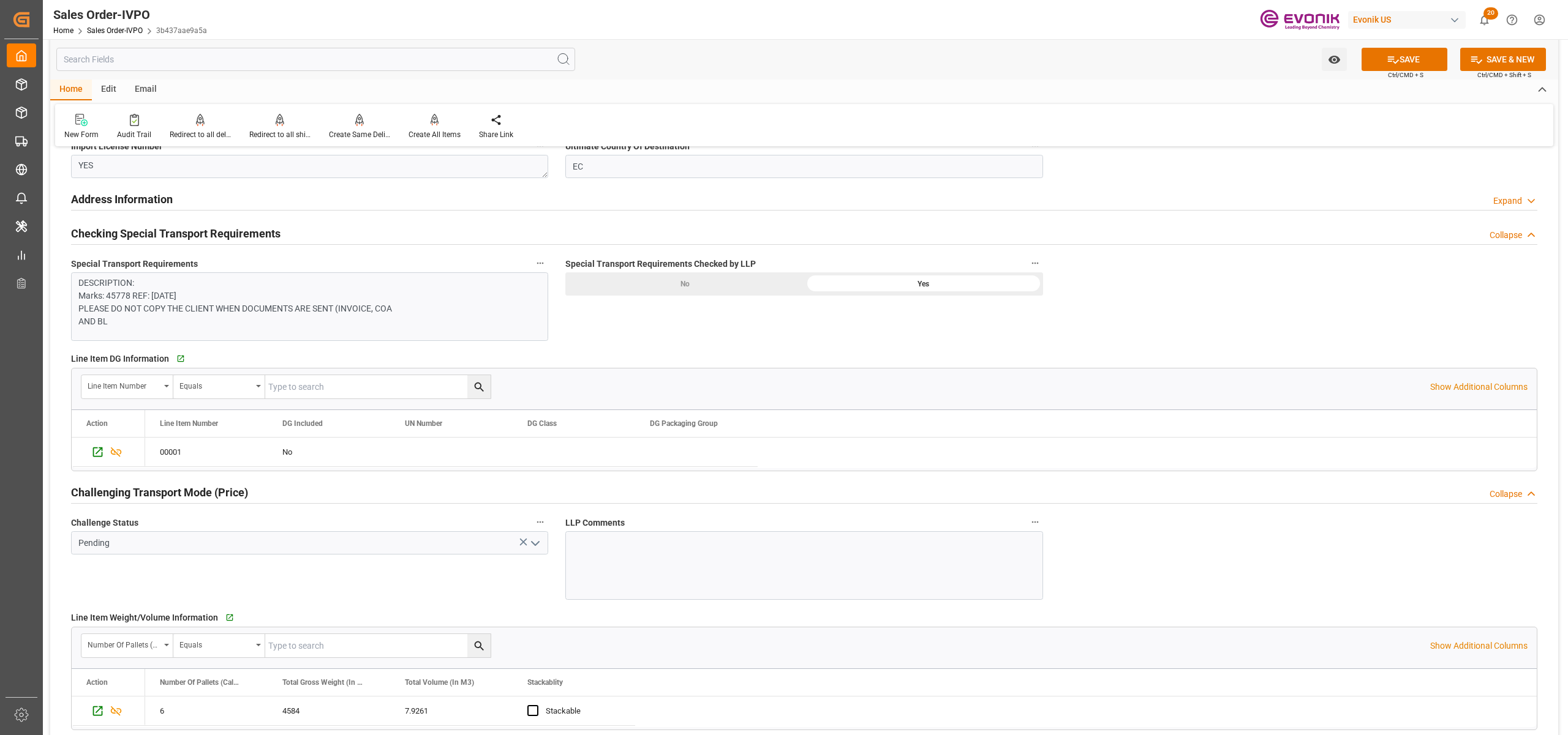
scroll to position [1632, 0]
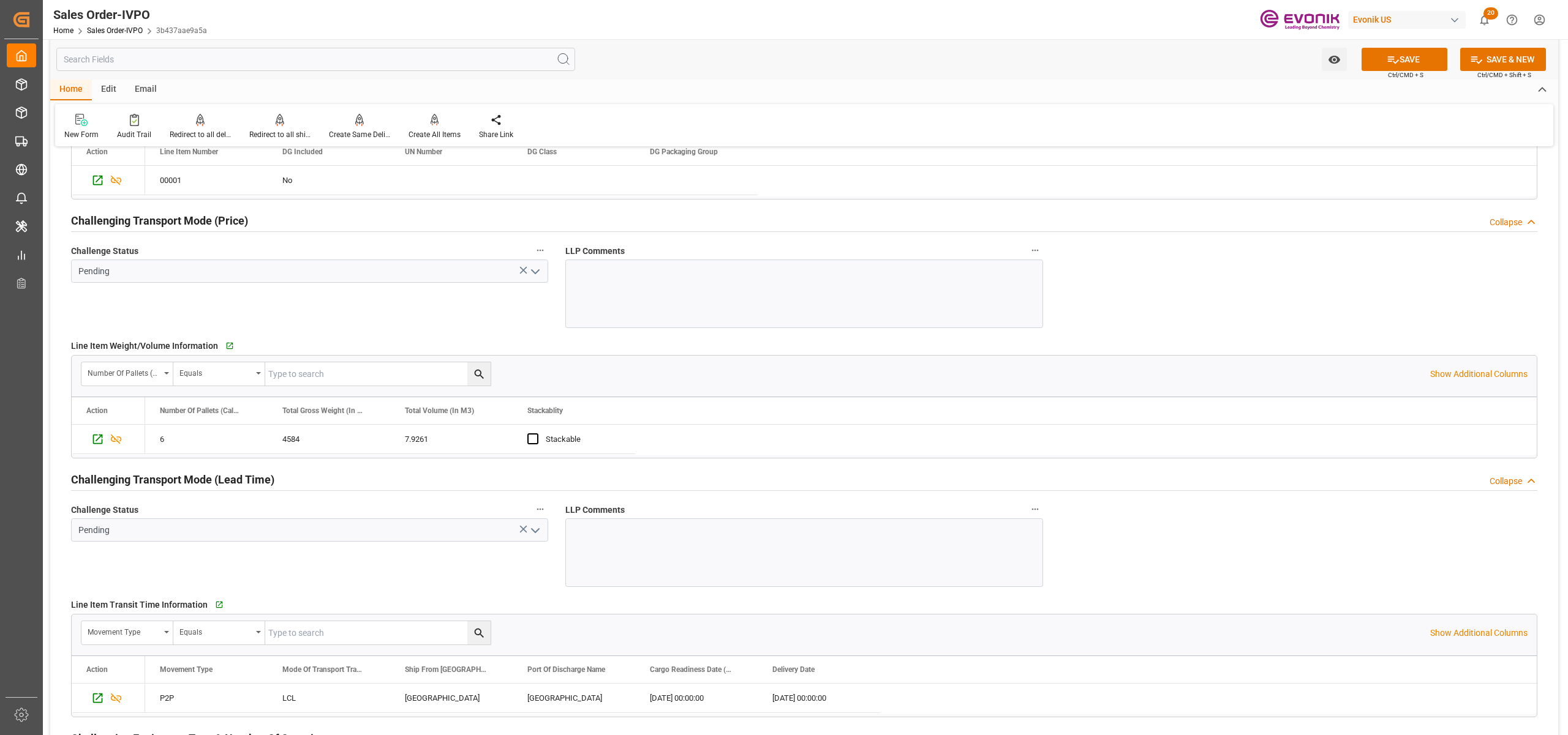
click at [535, 272] on icon "open menu" at bounding box center [535, 272] width 15 height 15
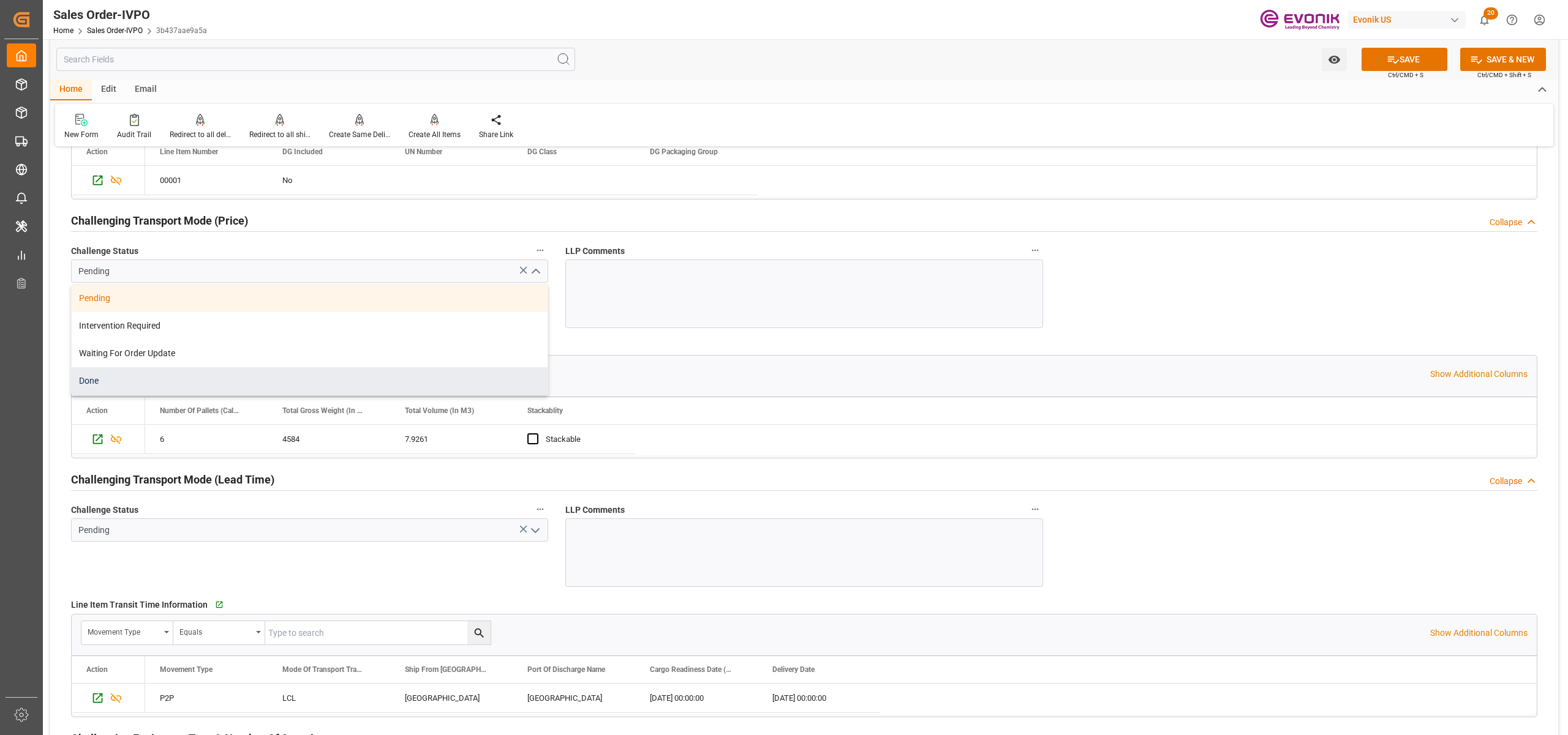
click at [260, 377] on div "Done" at bounding box center [309, 381] width 476 height 28
type input "Done"
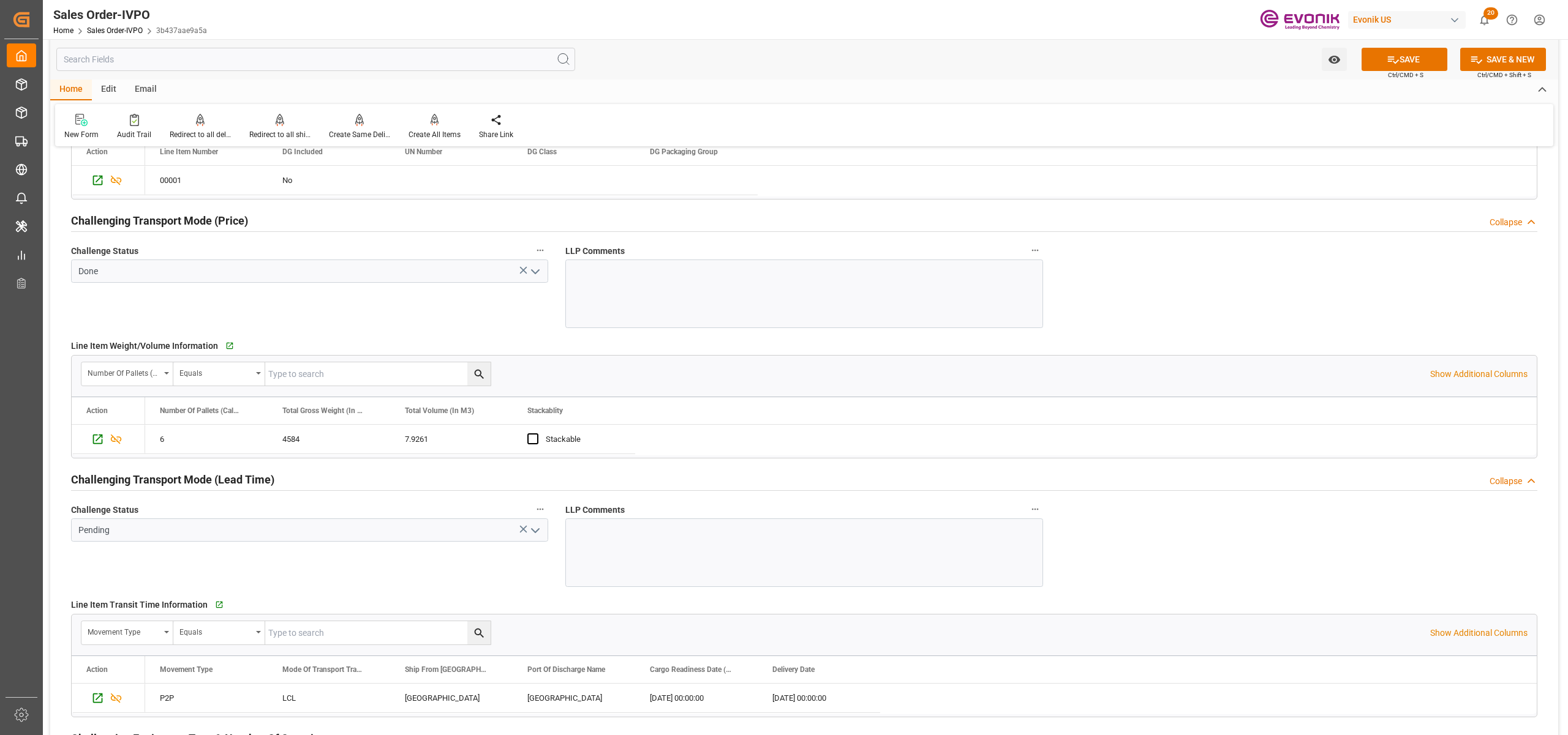
scroll to position [1904, 0]
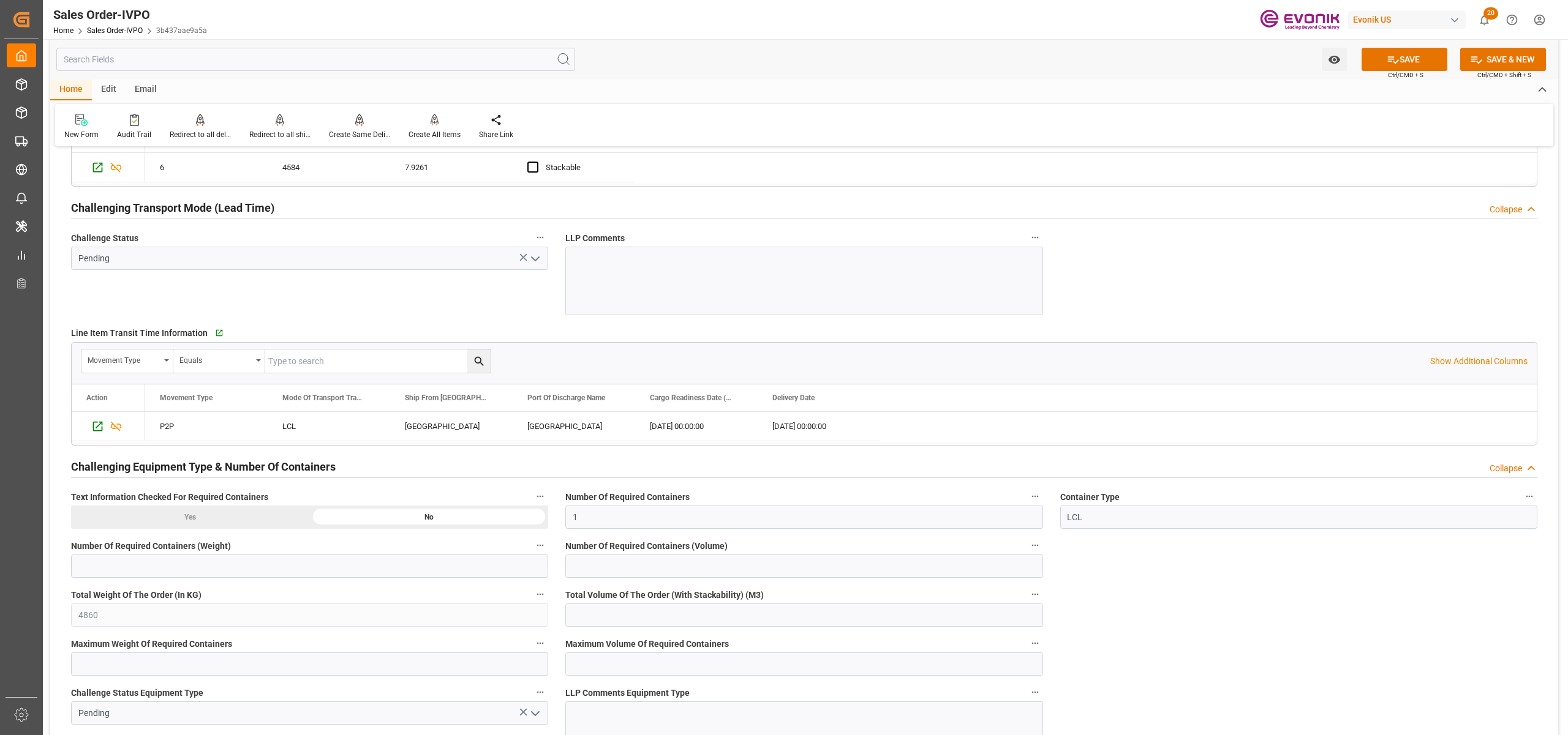
click at [533, 261] on polyline "open menu" at bounding box center [535, 259] width 8 height 4
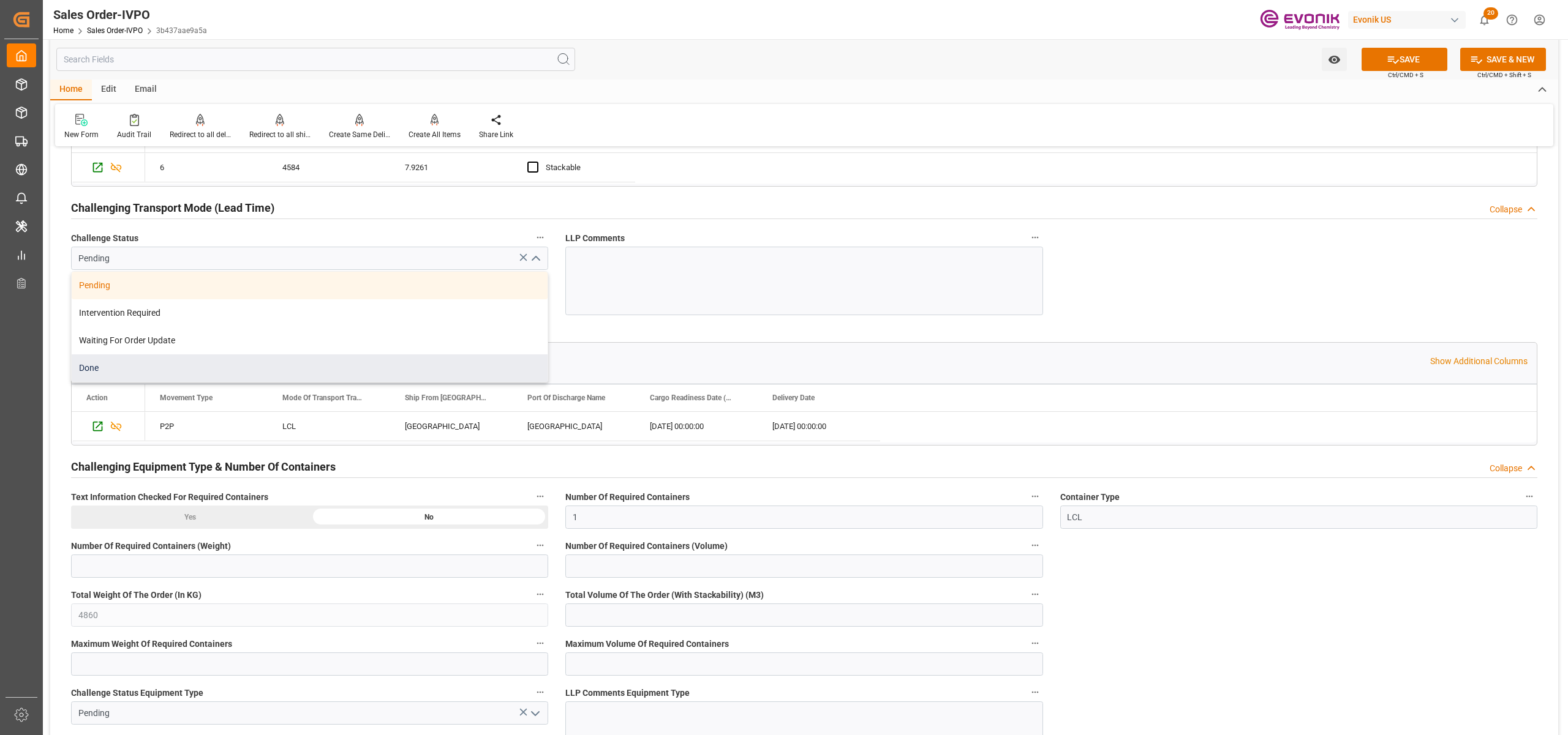
click at [305, 375] on div "Done" at bounding box center [309, 368] width 476 height 28
type input "Done"
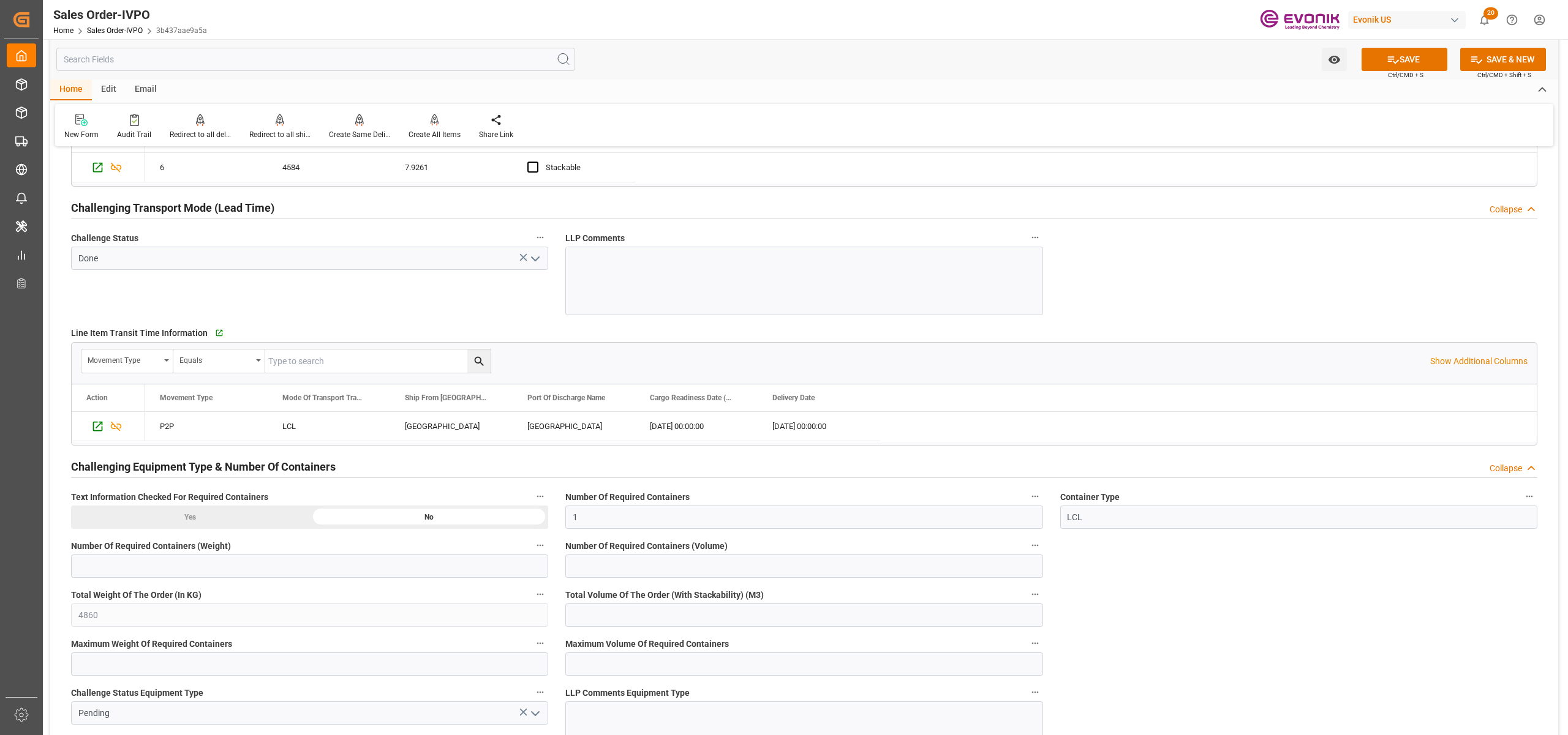
scroll to position [2177, 0]
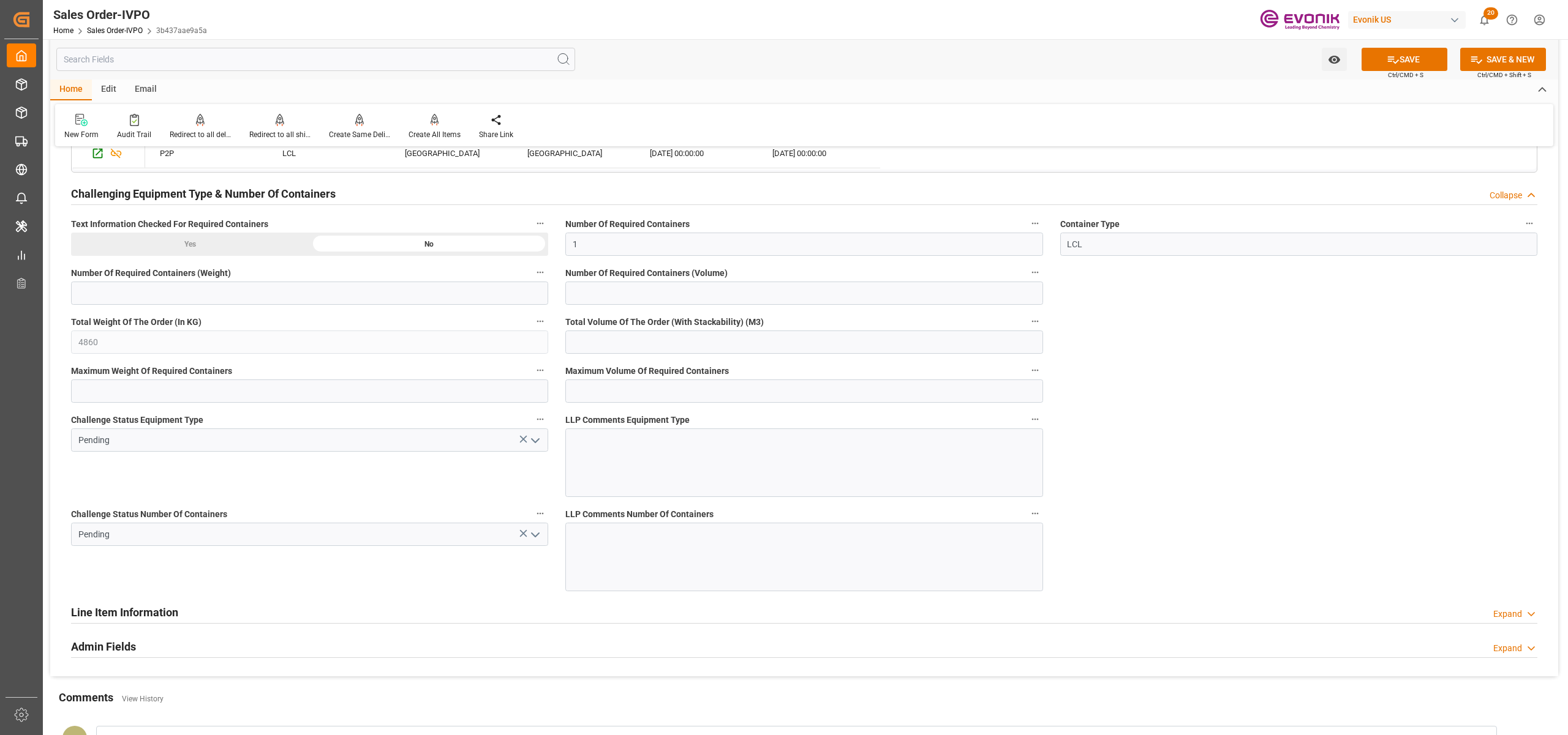
click at [536, 446] on icon "open menu" at bounding box center [535, 440] width 15 height 15
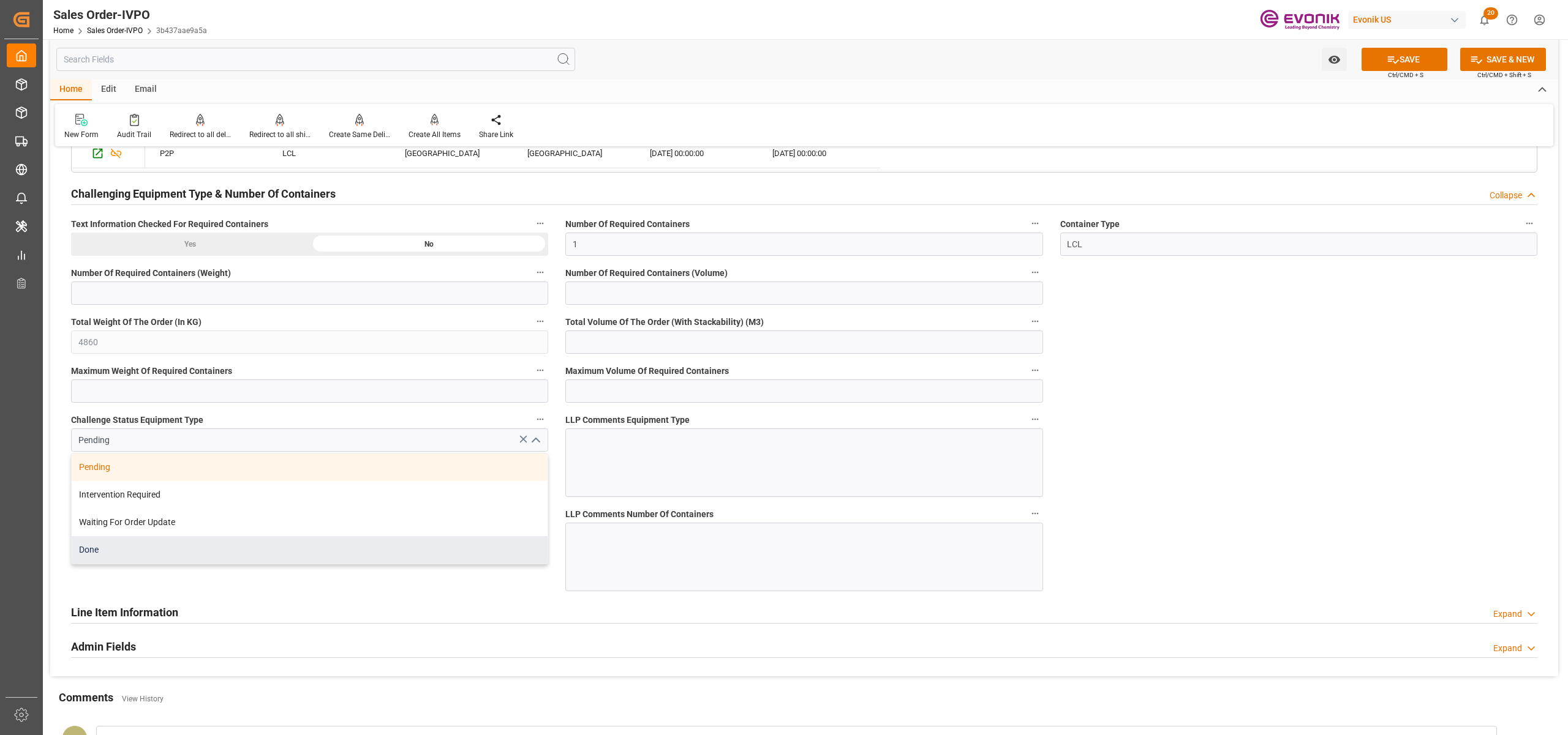
click at [315, 554] on div "Done" at bounding box center [309, 550] width 476 height 28
type input "Done"
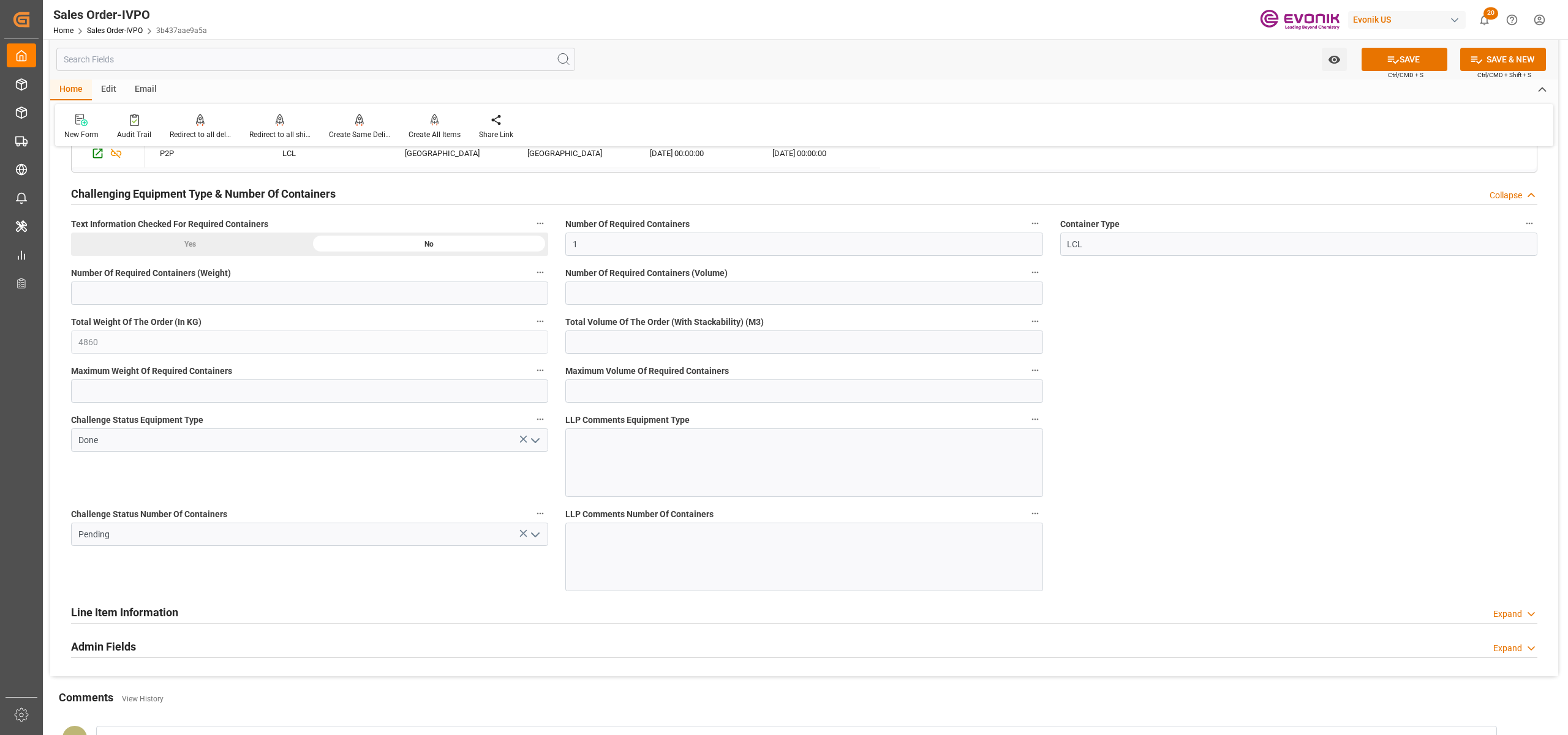
click at [533, 537] on icon "open menu" at bounding box center [535, 535] width 15 height 15
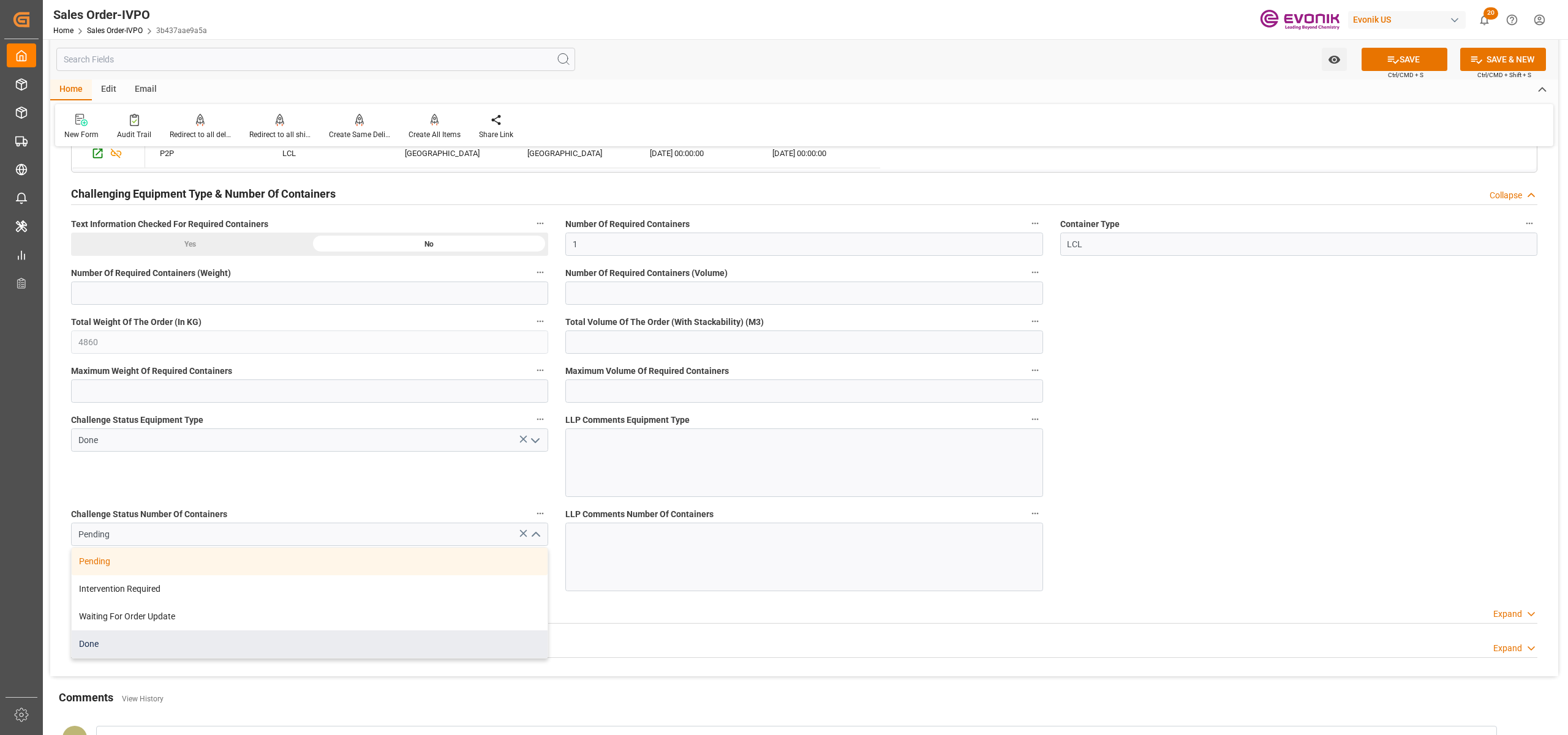
click at [305, 658] on div "Done" at bounding box center [309, 645] width 476 height 28
type input "Done"
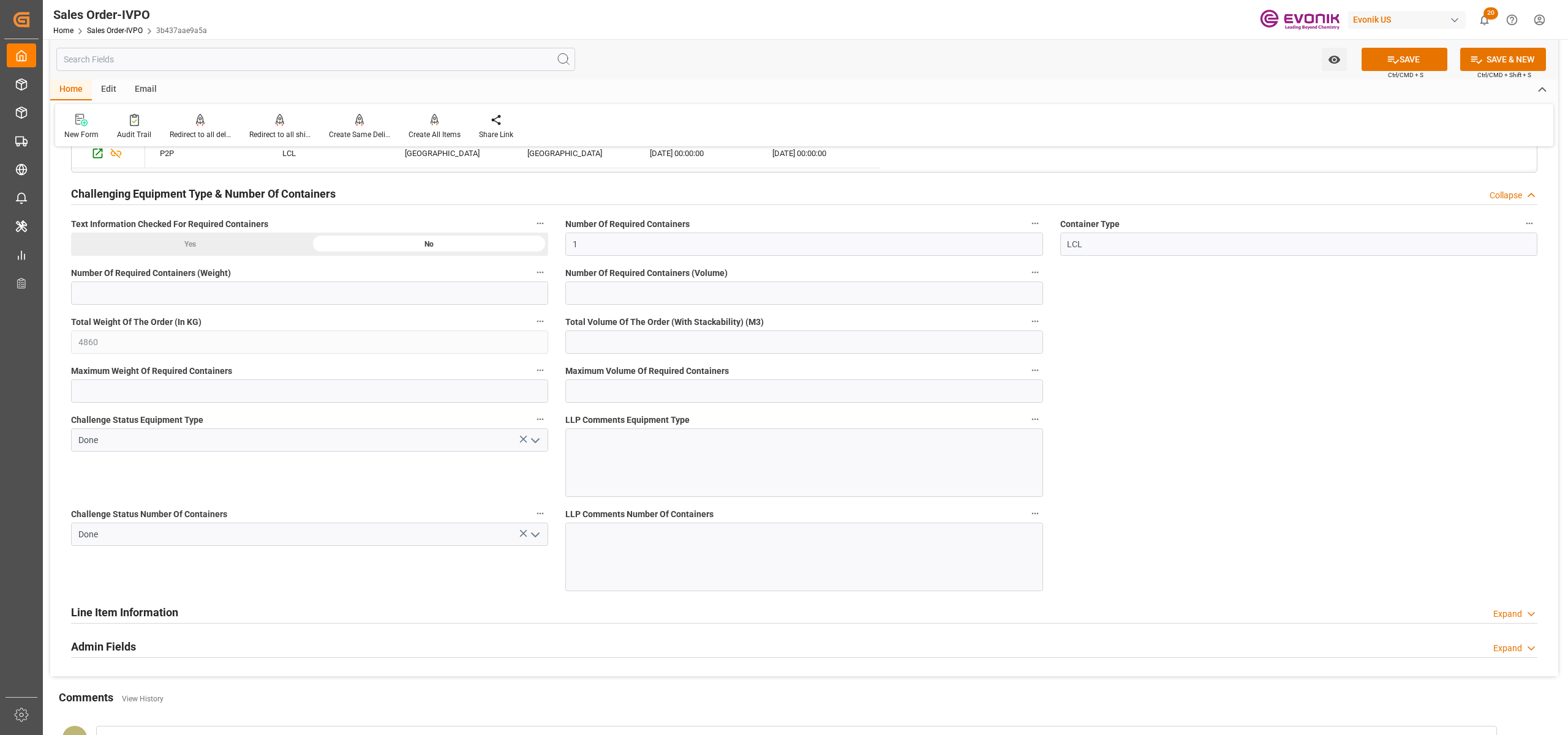
click at [1370, 59] on button "SAVE" at bounding box center [1404, 59] width 86 height 23
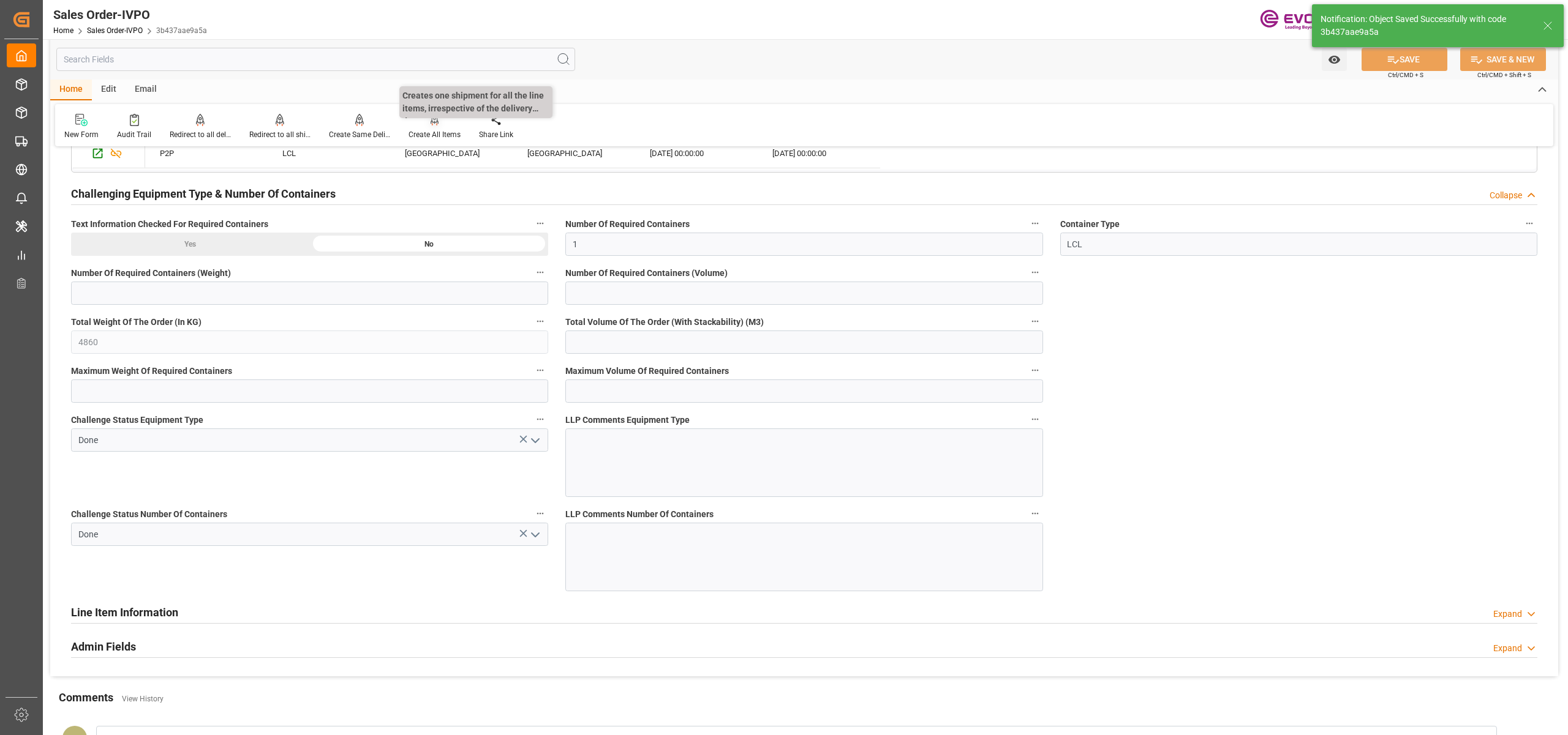
type input "[DATE] 12:10"
type input "No"
click at [433, 125] on icon at bounding box center [435, 119] width 9 height 12
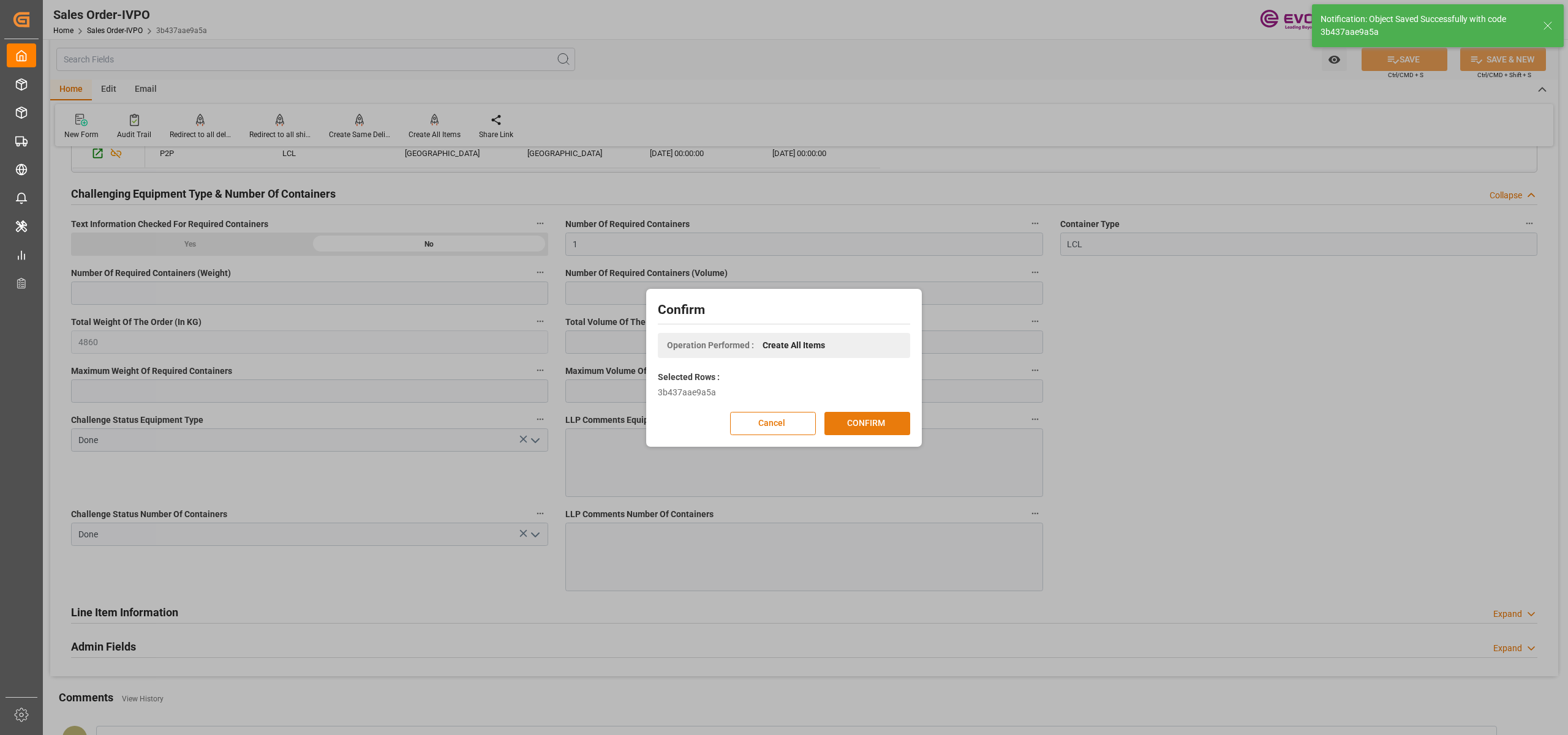
click at [857, 419] on button "CONFIRM" at bounding box center [867, 423] width 86 height 23
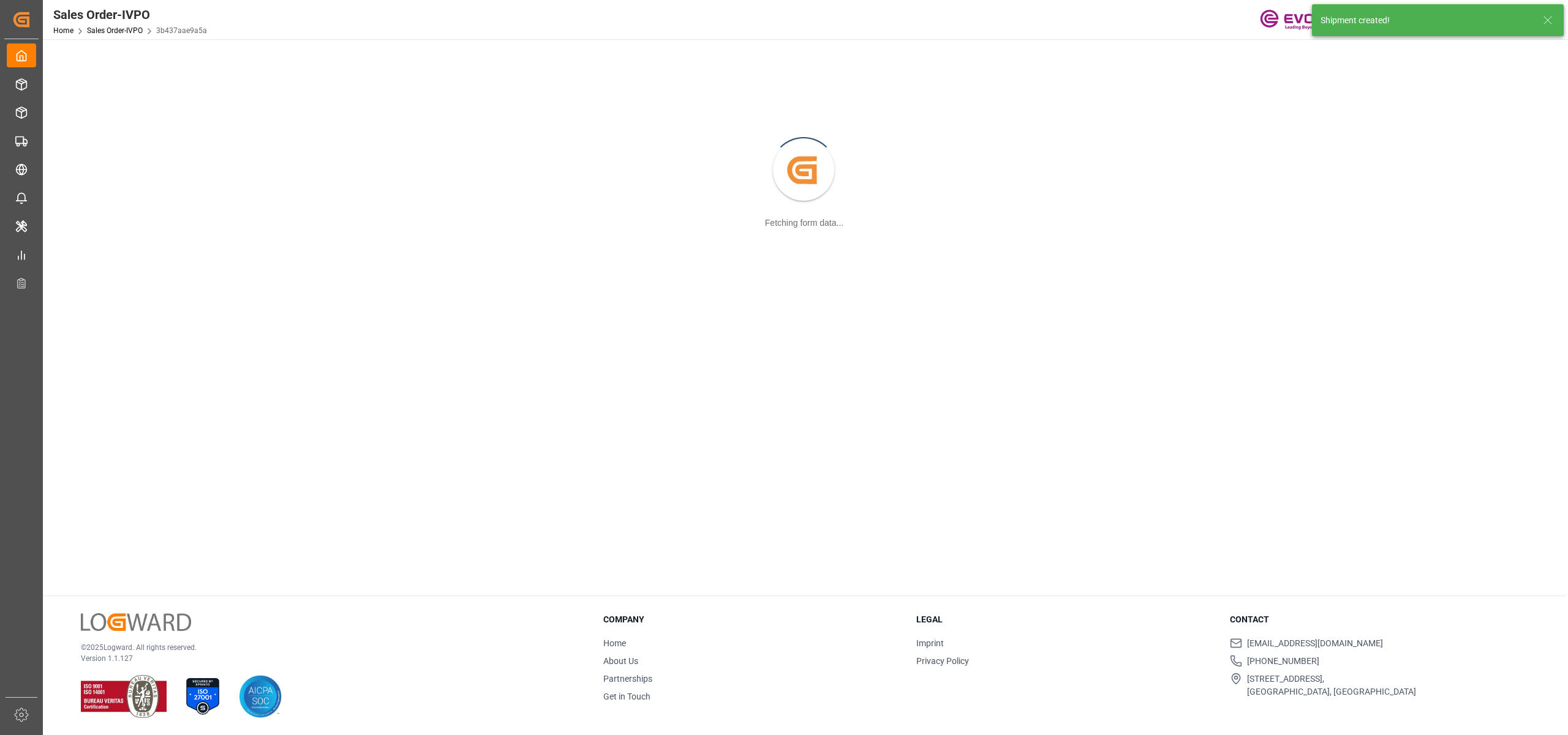
scroll to position [133, 0]
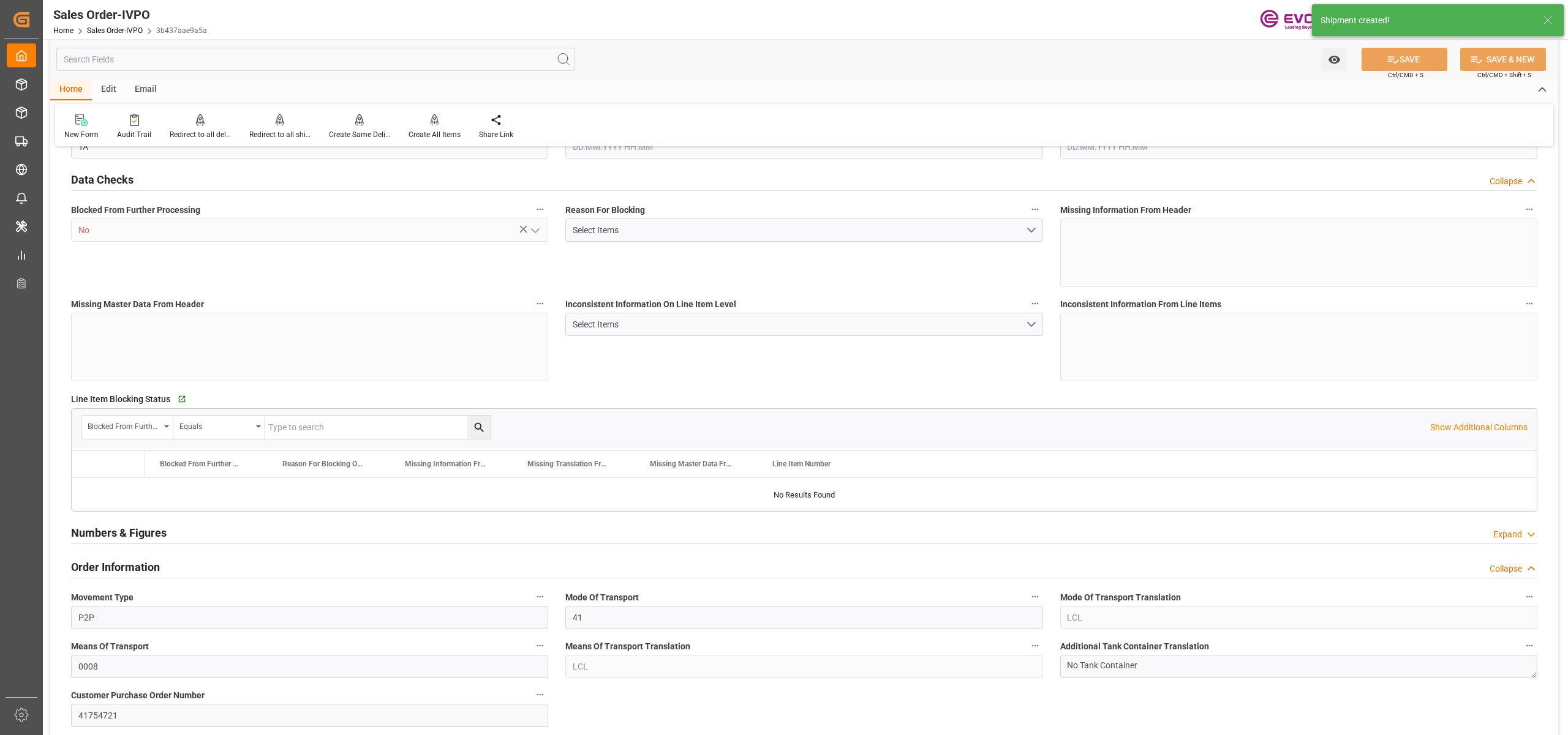
type input "ECGYE"
type input "0"
type input "1"
type input "4860"
type input "10.09.2025 17:16"
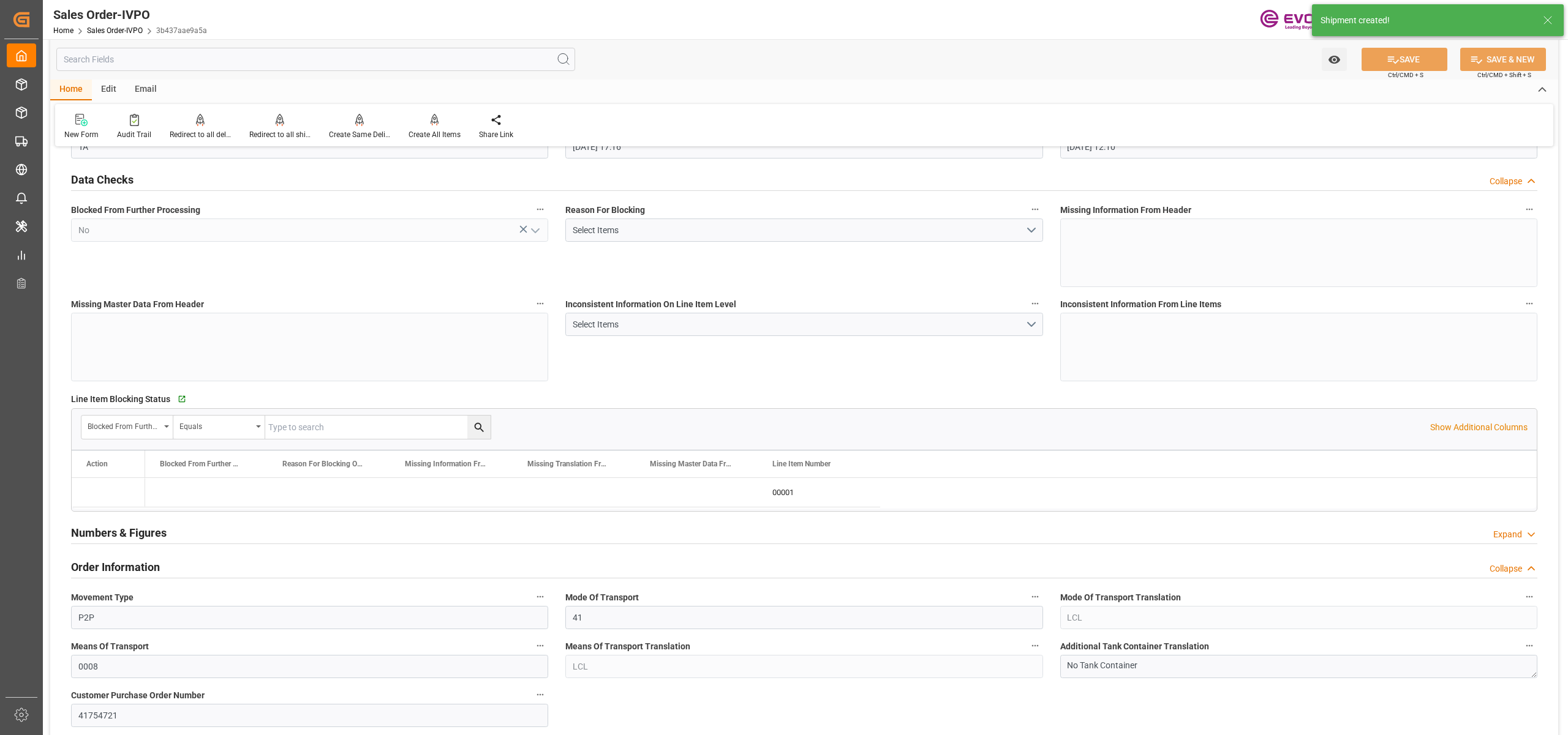
type input "[DATE] 12:10"
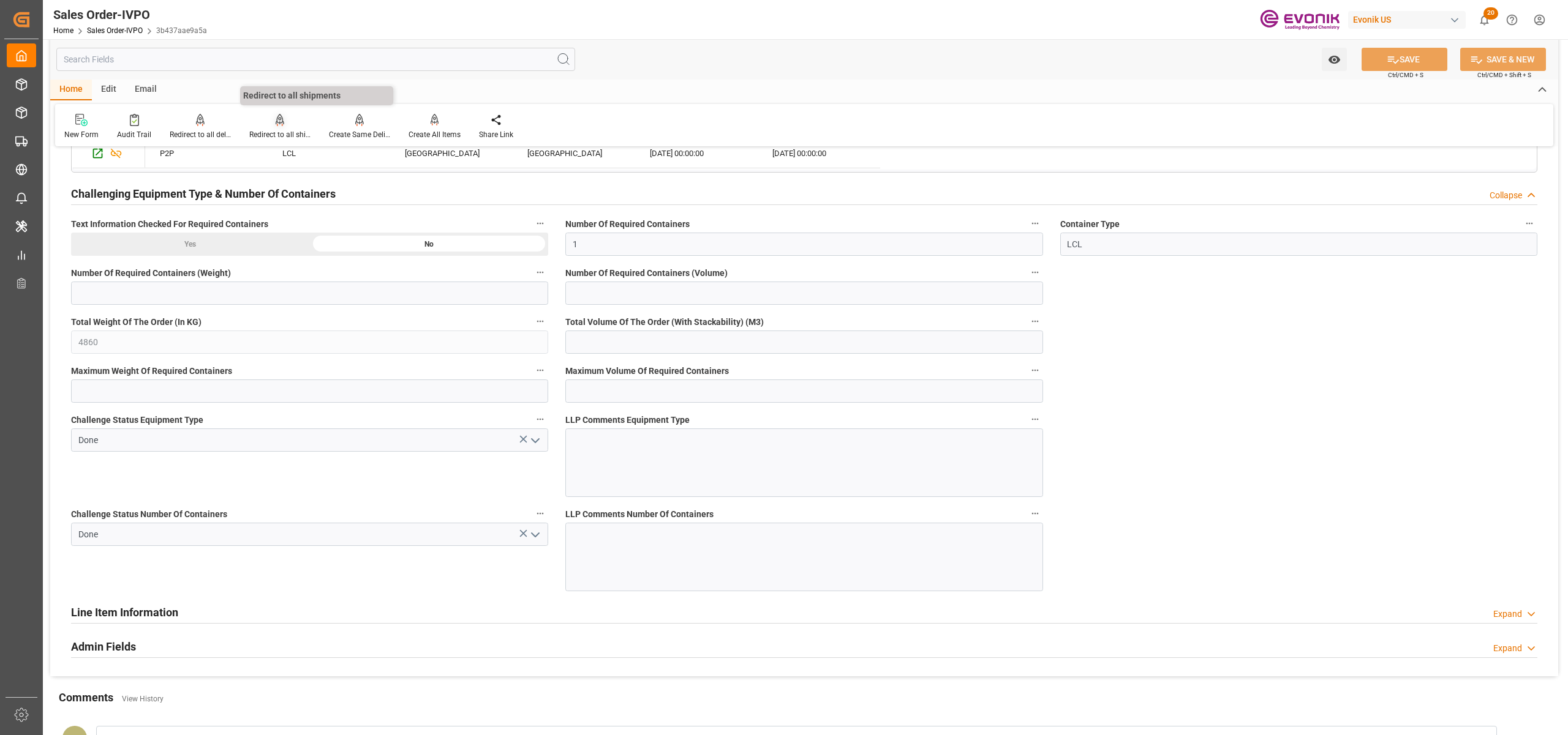
click at [286, 124] on div at bounding box center [280, 119] width 61 height 13
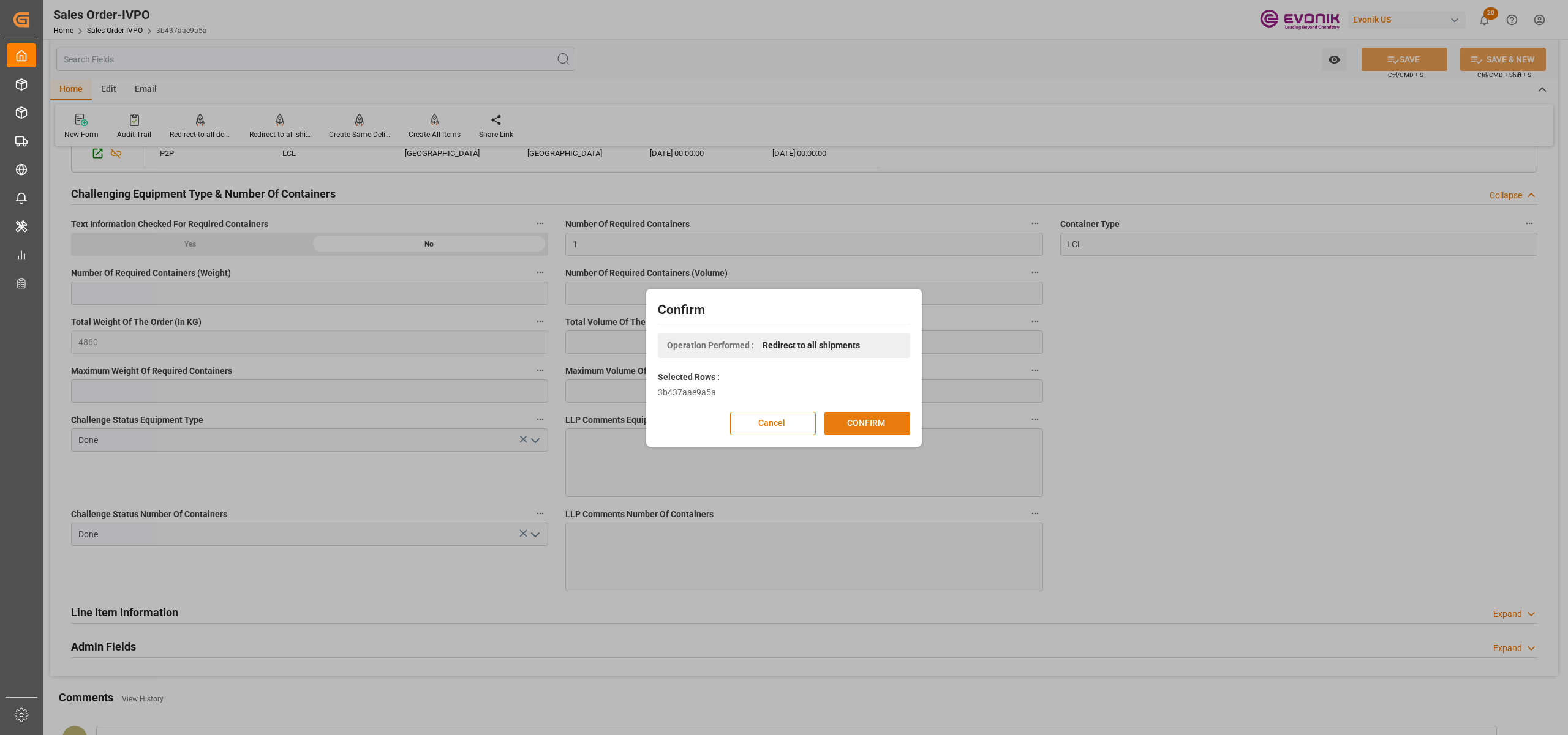
click at [847, 416] on button "CONFIRM" at bounding box center [867, 423] width 86 height 23
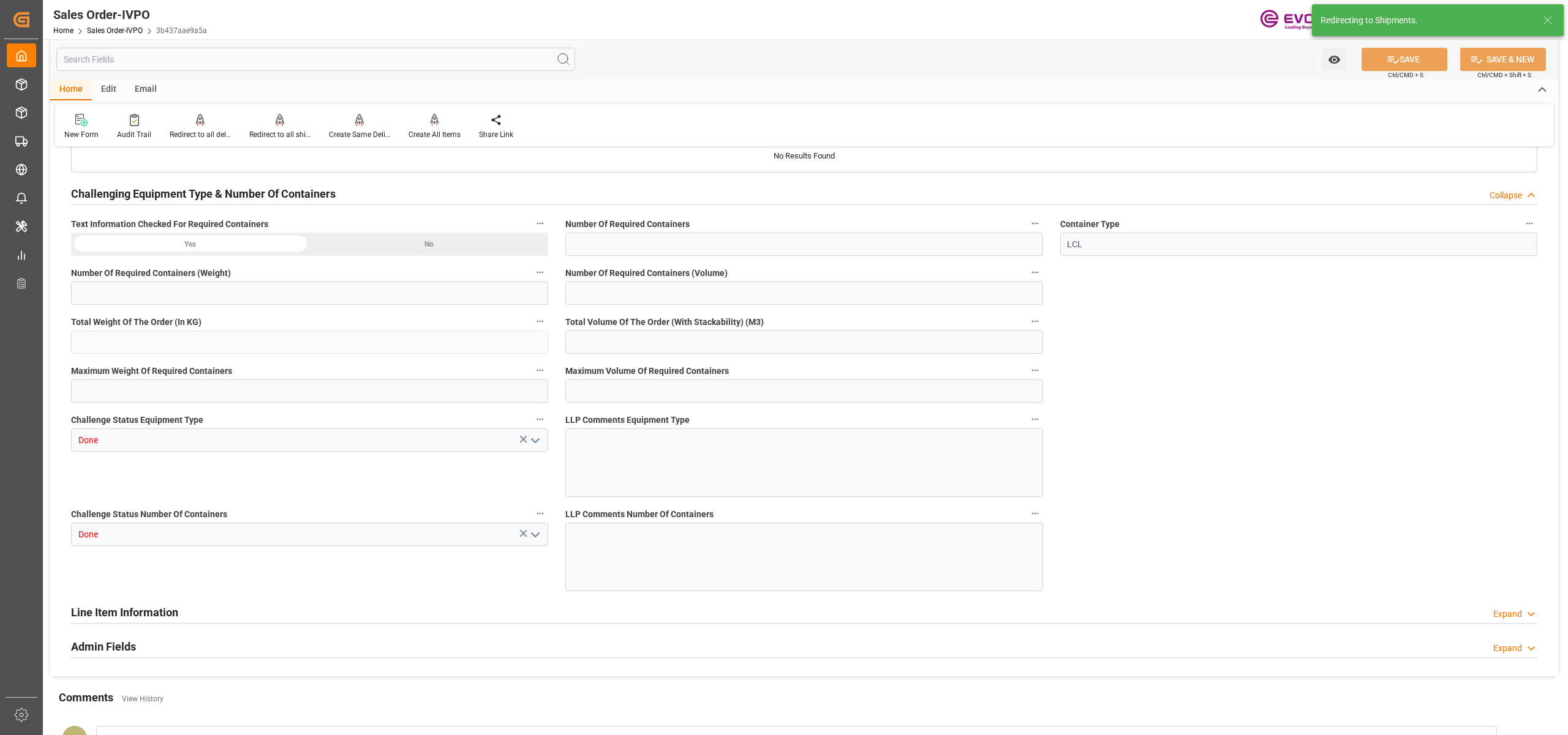
type input "ECGYE"
type input "0"
type input "1"
type input "4860"
type input "10.09.2025 17:16"
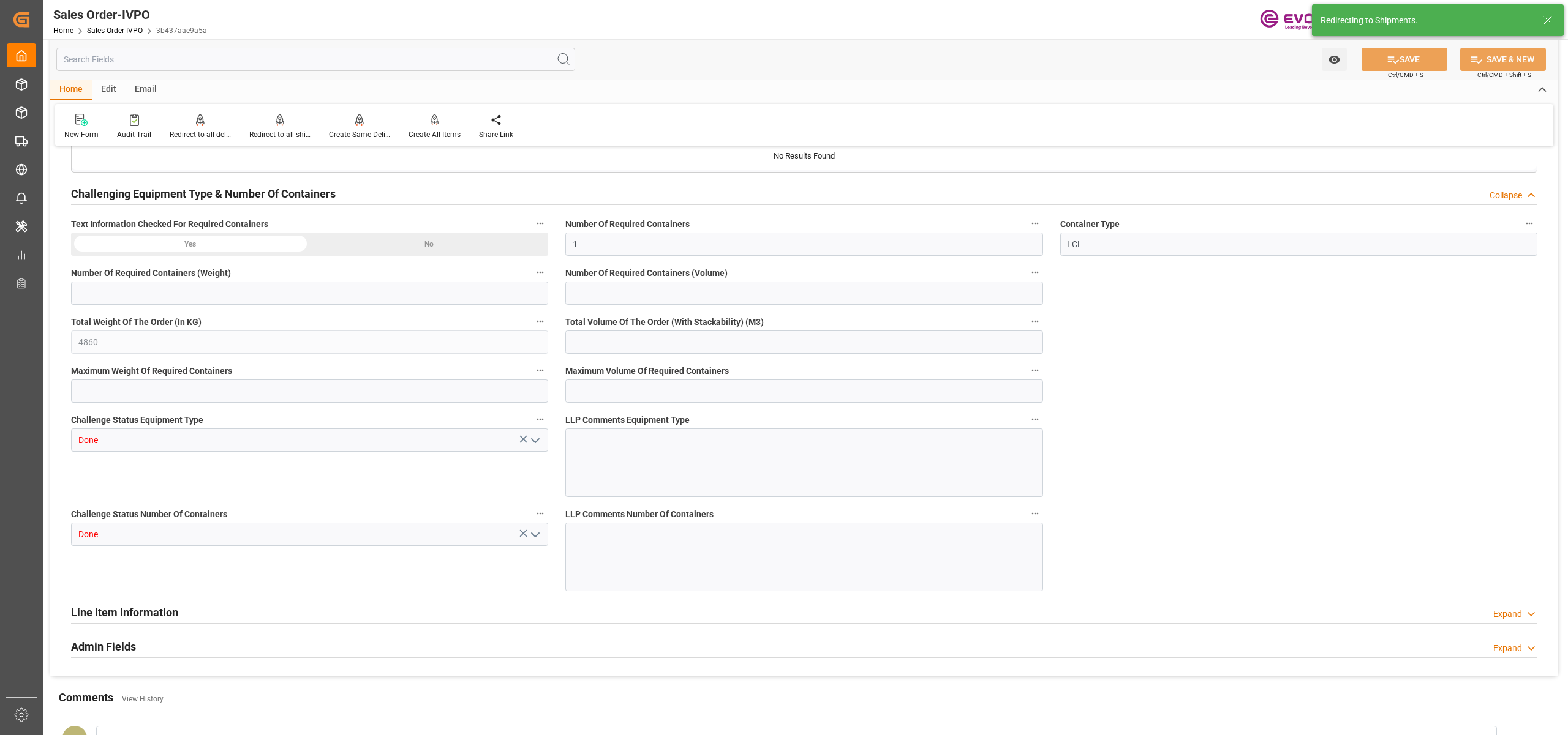
type input "[DATE] 12:10"
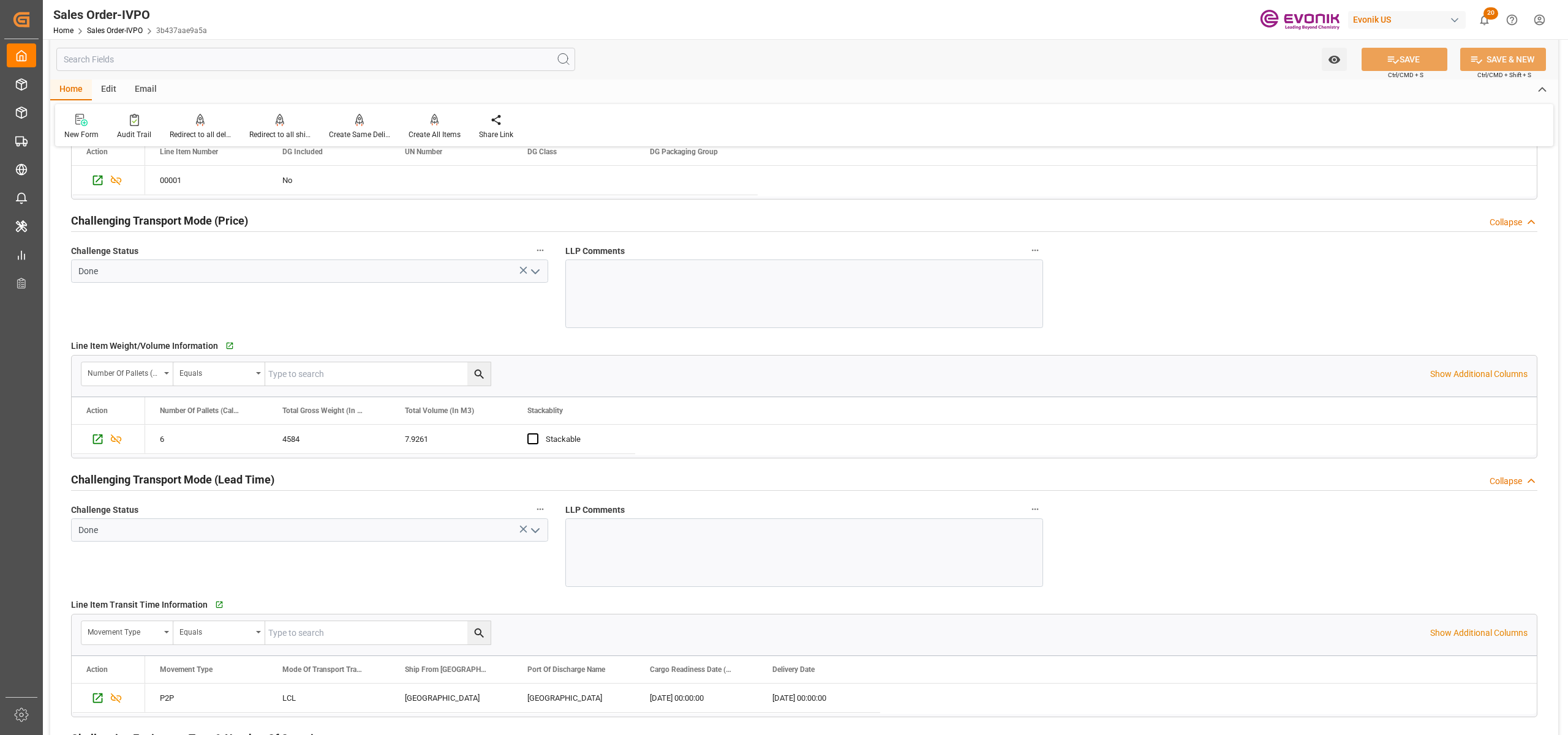
scroll to position [1360, 0]
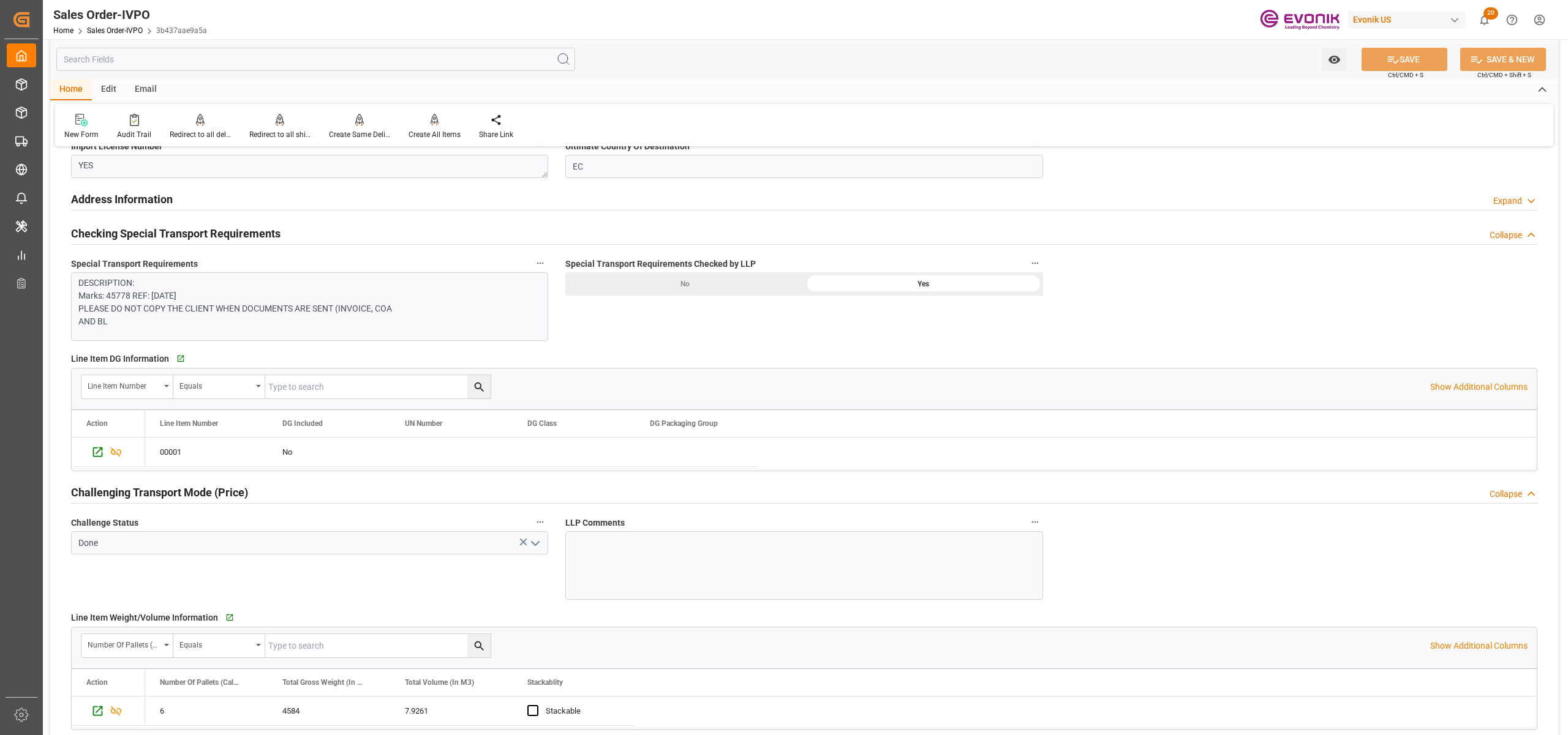
click at [787, 495] on div "Challenging Transport Mode (Price) Collapse" at bounding box center [804, 491] width 1466 height 23
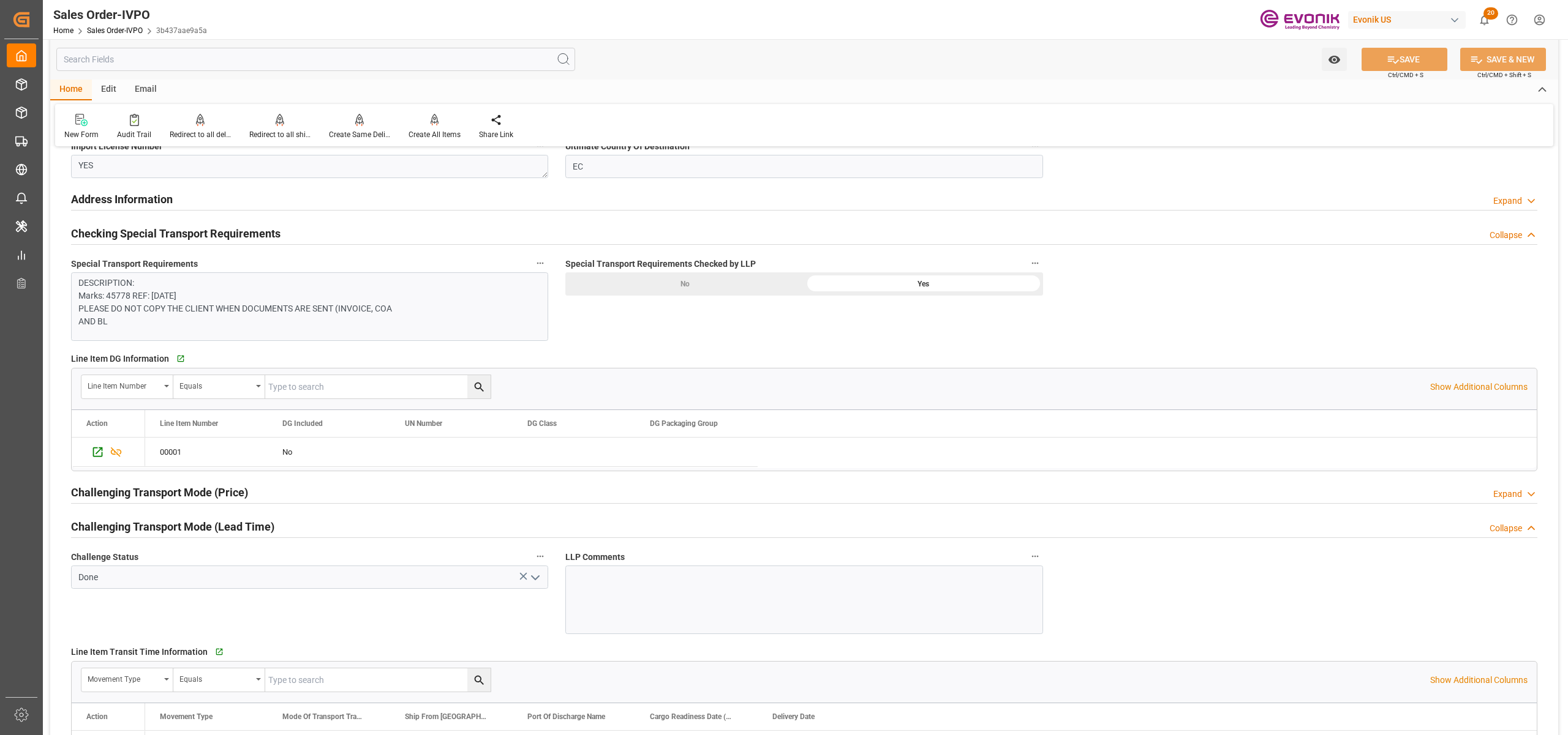
click at [908, 448] on div "00001 No" at bounding box center [841, 452] width 1392 height 30
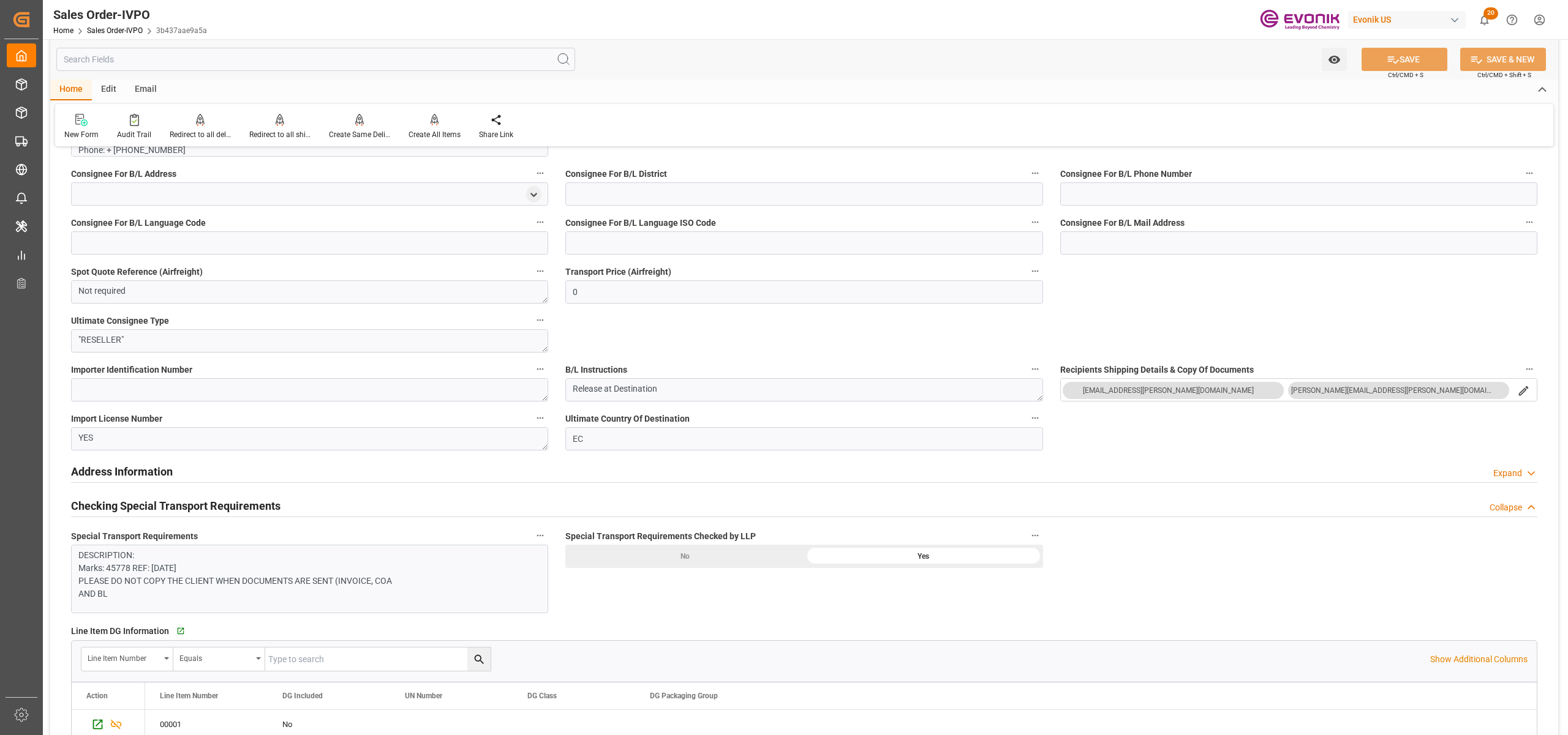
scroll to position [816, 0]
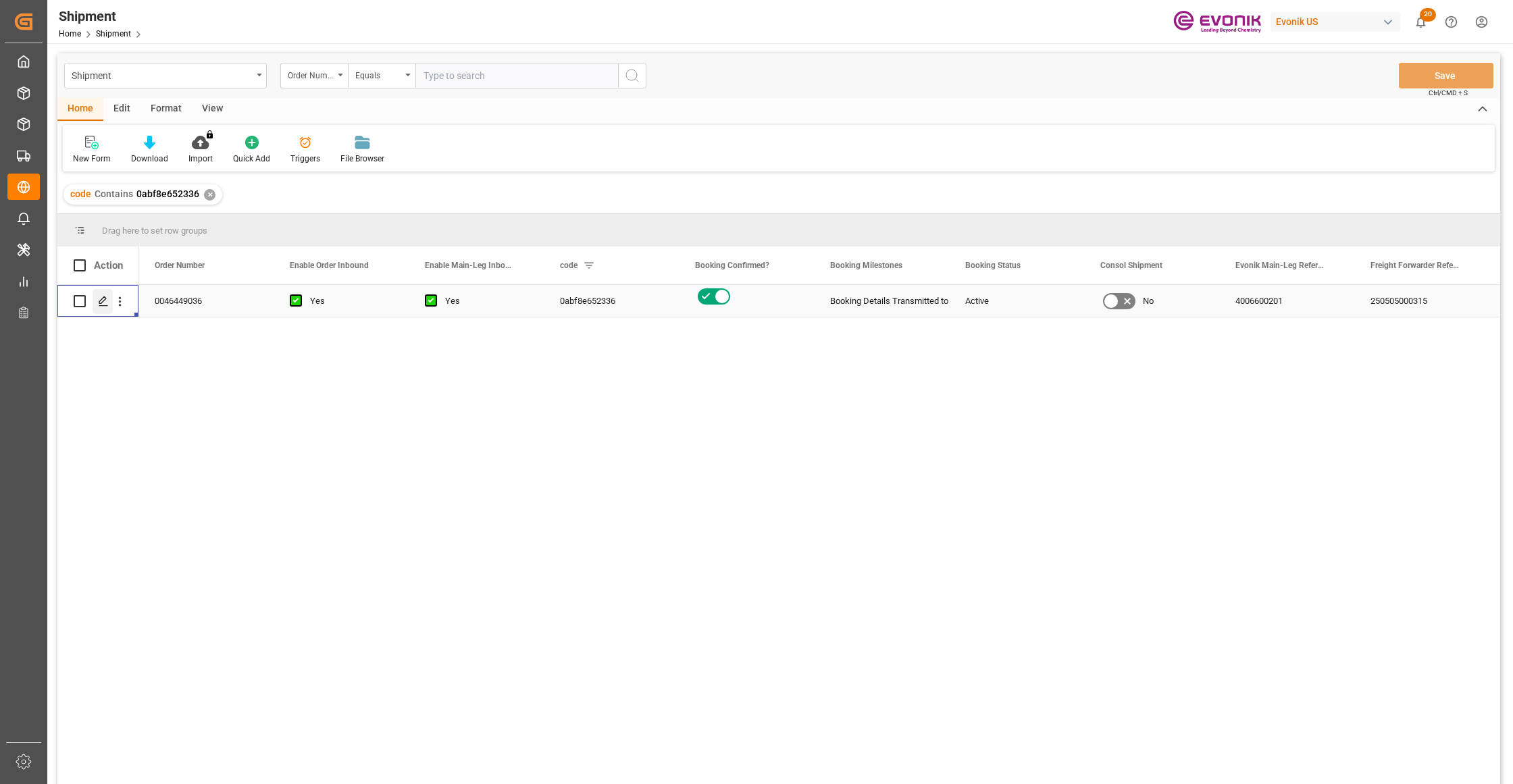
click at [105, 301] on icon "Press SPACE to select this row." at bounding box center [104, 301] width 11 height 11
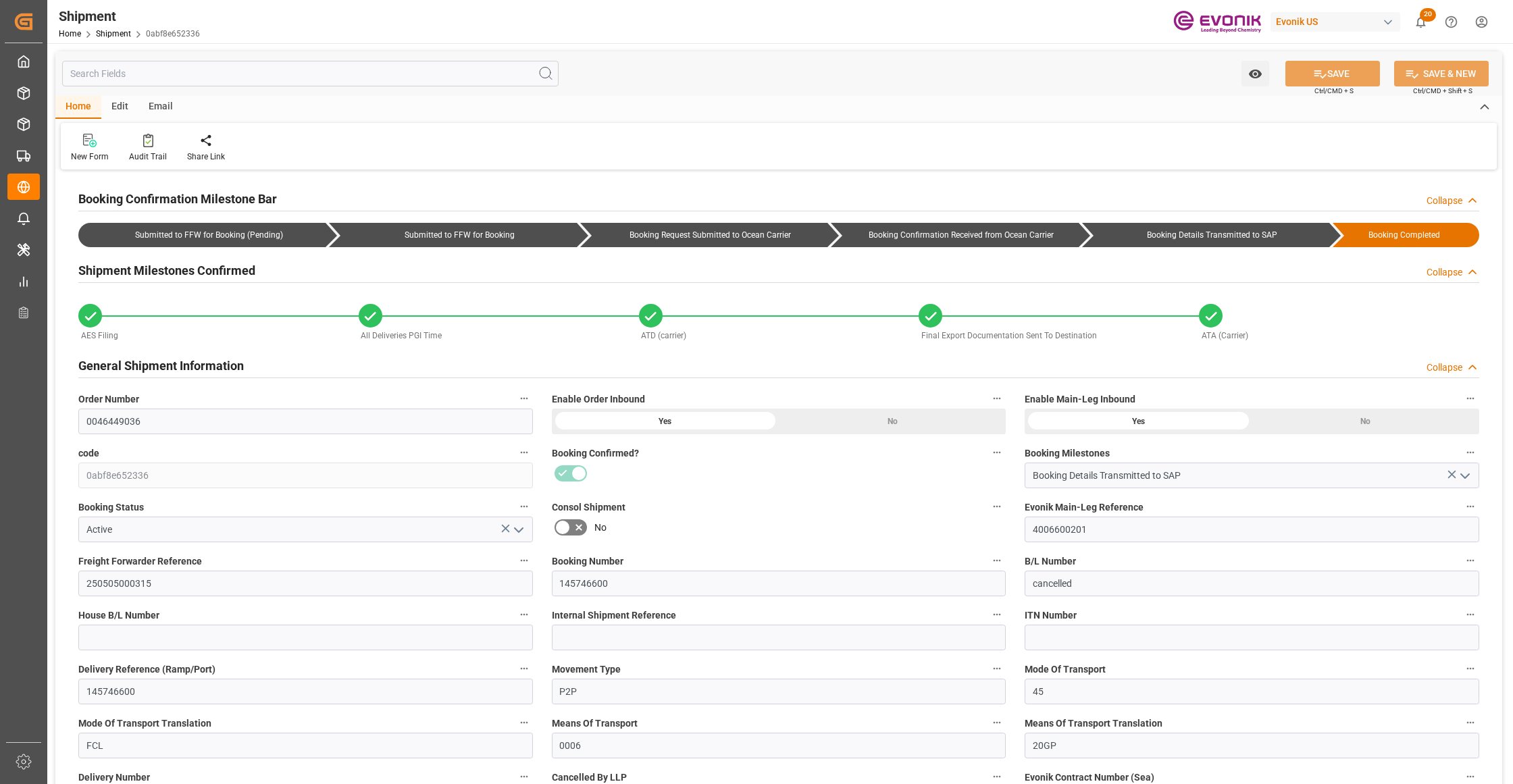
type input "6736"
type input "959"
type input "0"
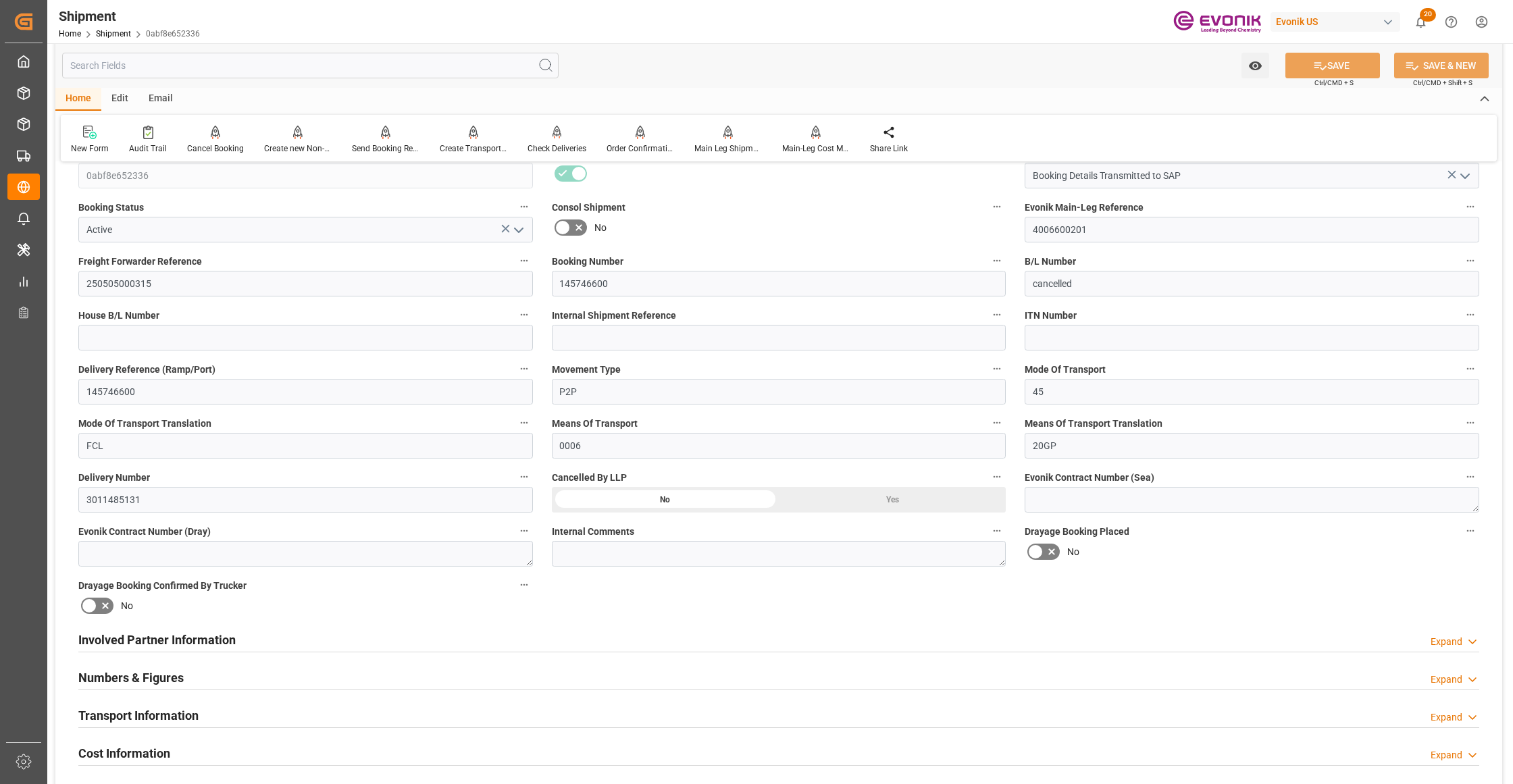
scroll to position [600, 0]
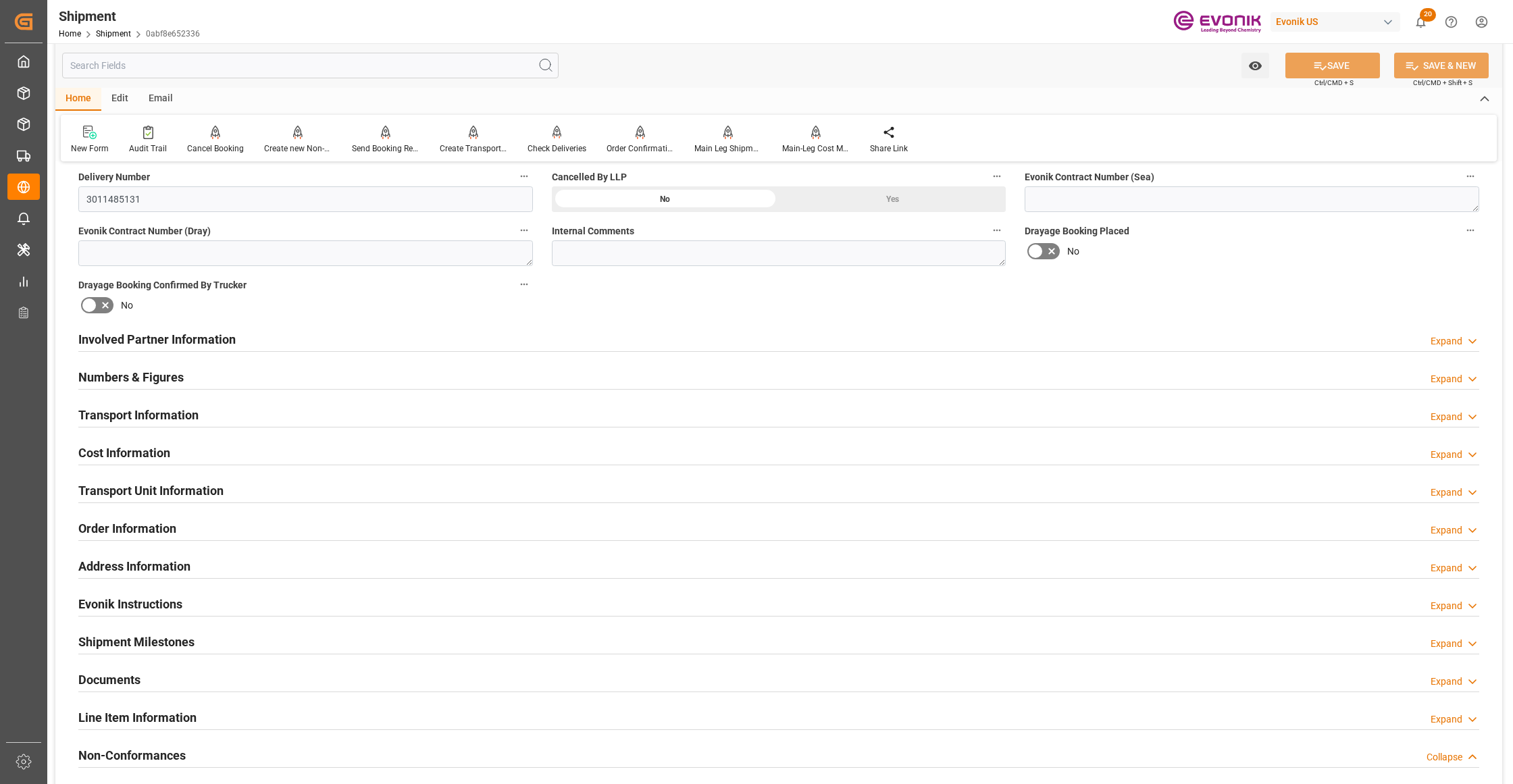
click at [259, 454] on div "Cost Information Expand" at bounding box center [778, 451] width 1401 height 26
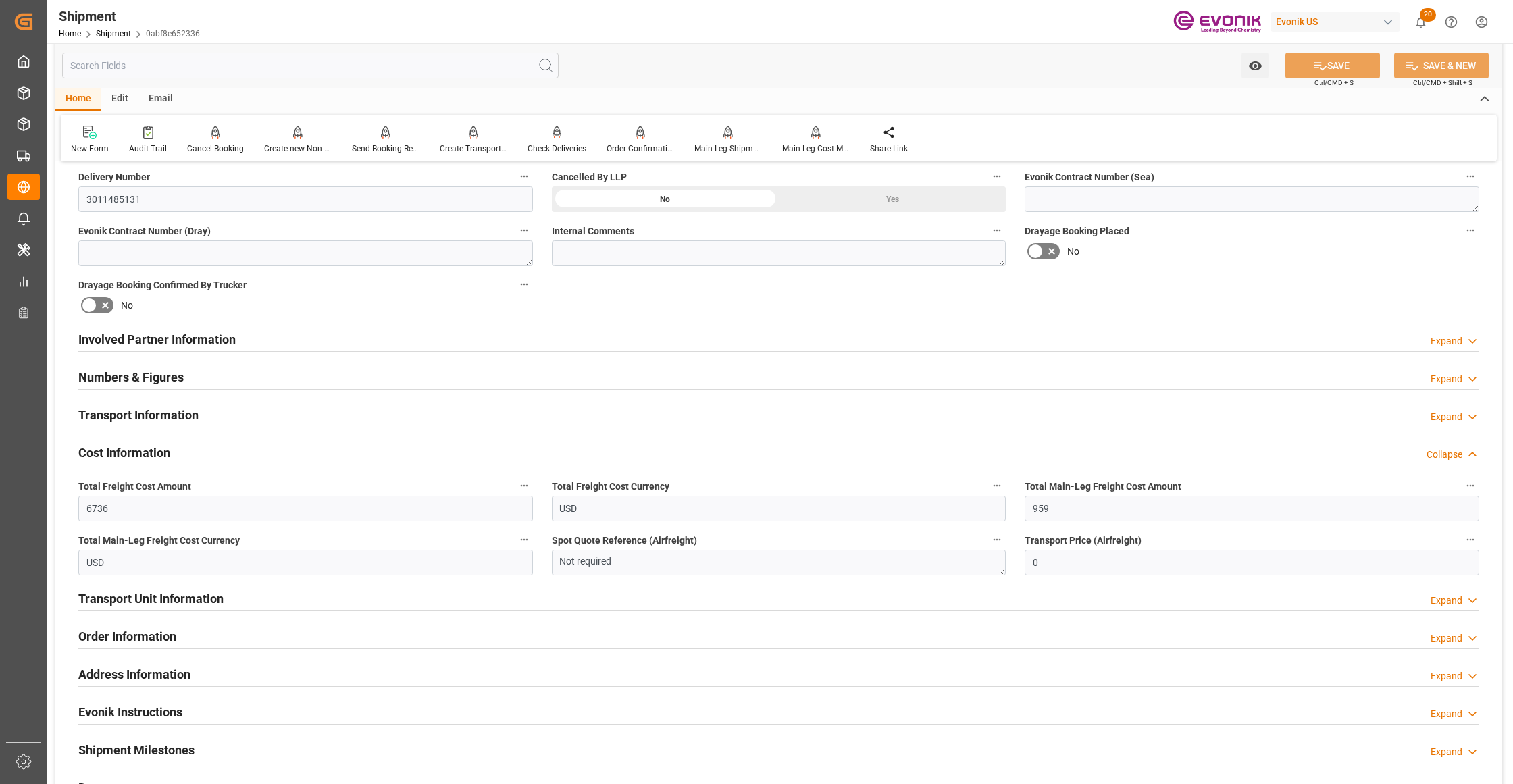
click at [393, 414] on div "Transport Information Expand" at bounding box center [778, 414] width 1401 height 26
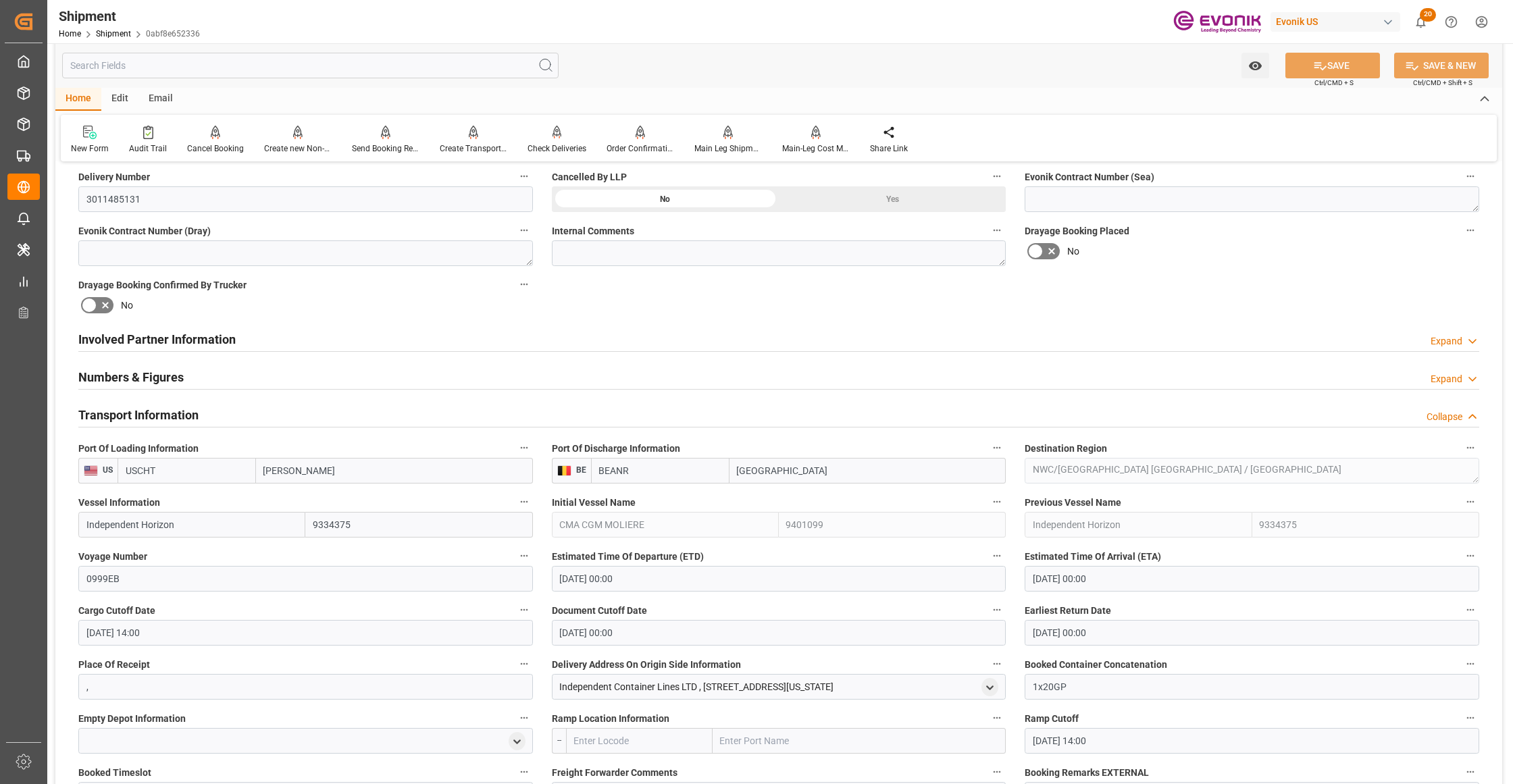
scroll to position [900, 0]
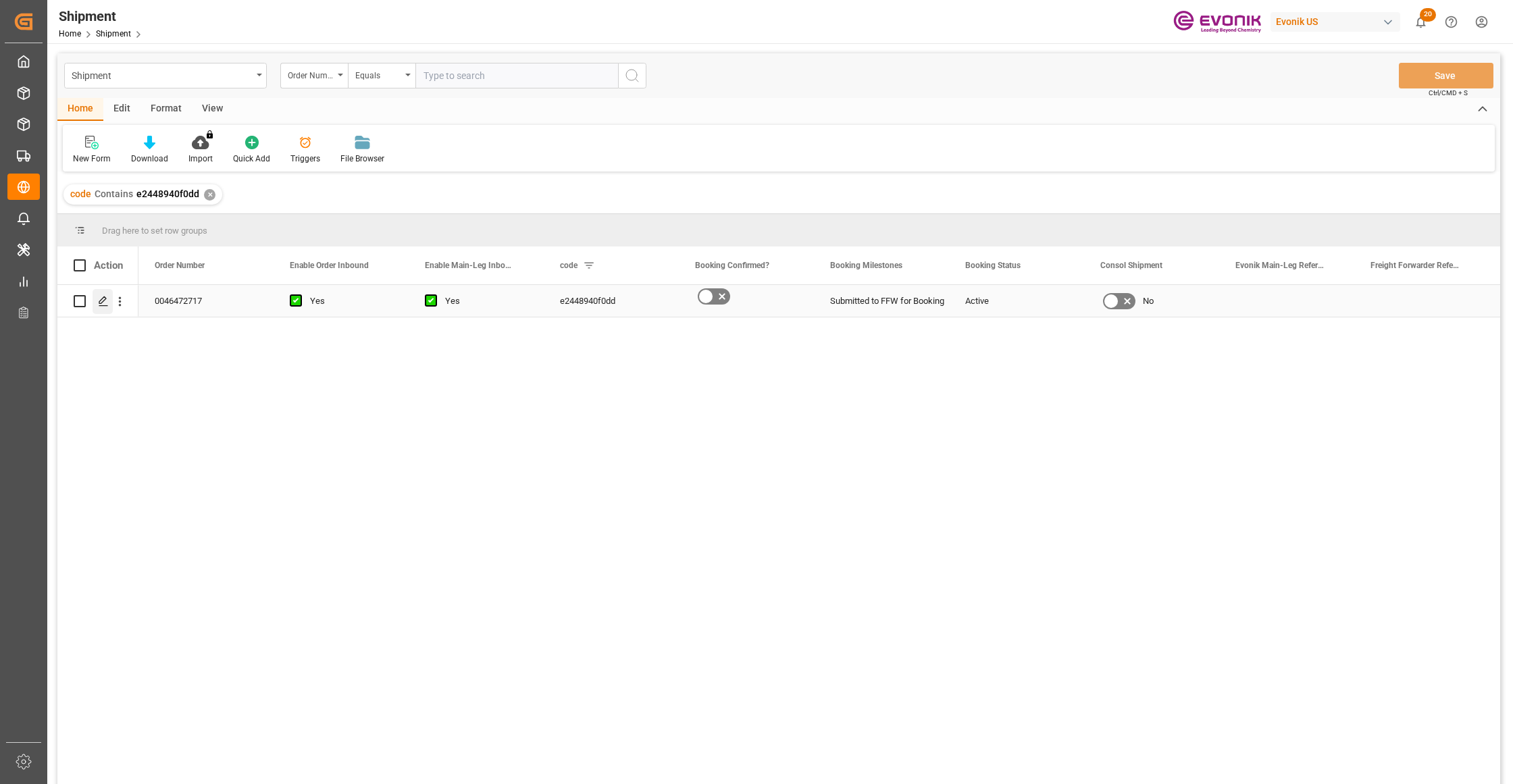
click at [103, 306] on div "Press SPACE to select this row." at bounding box center [102, 301] width 20 height 25
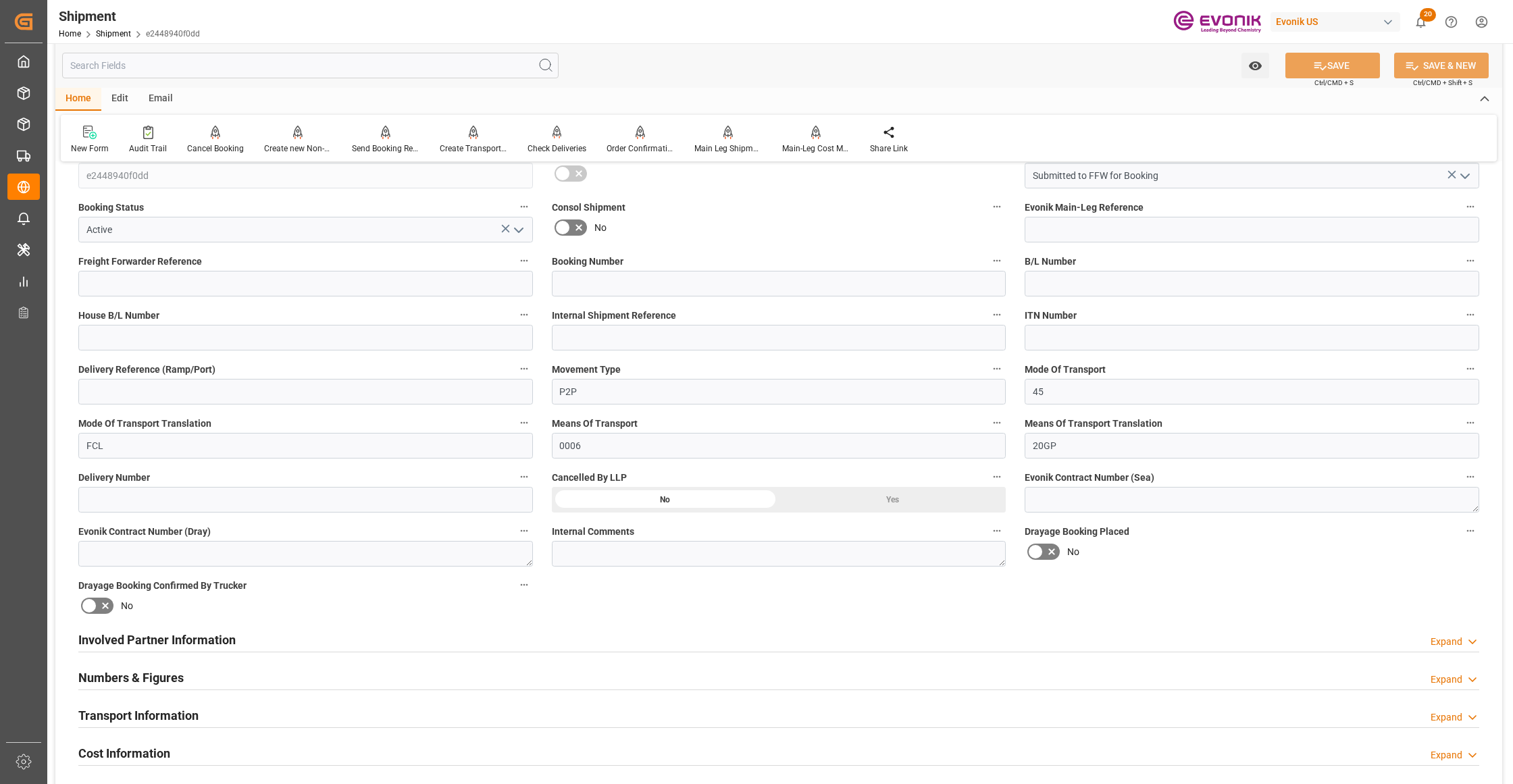
scroll to position [600, 0]
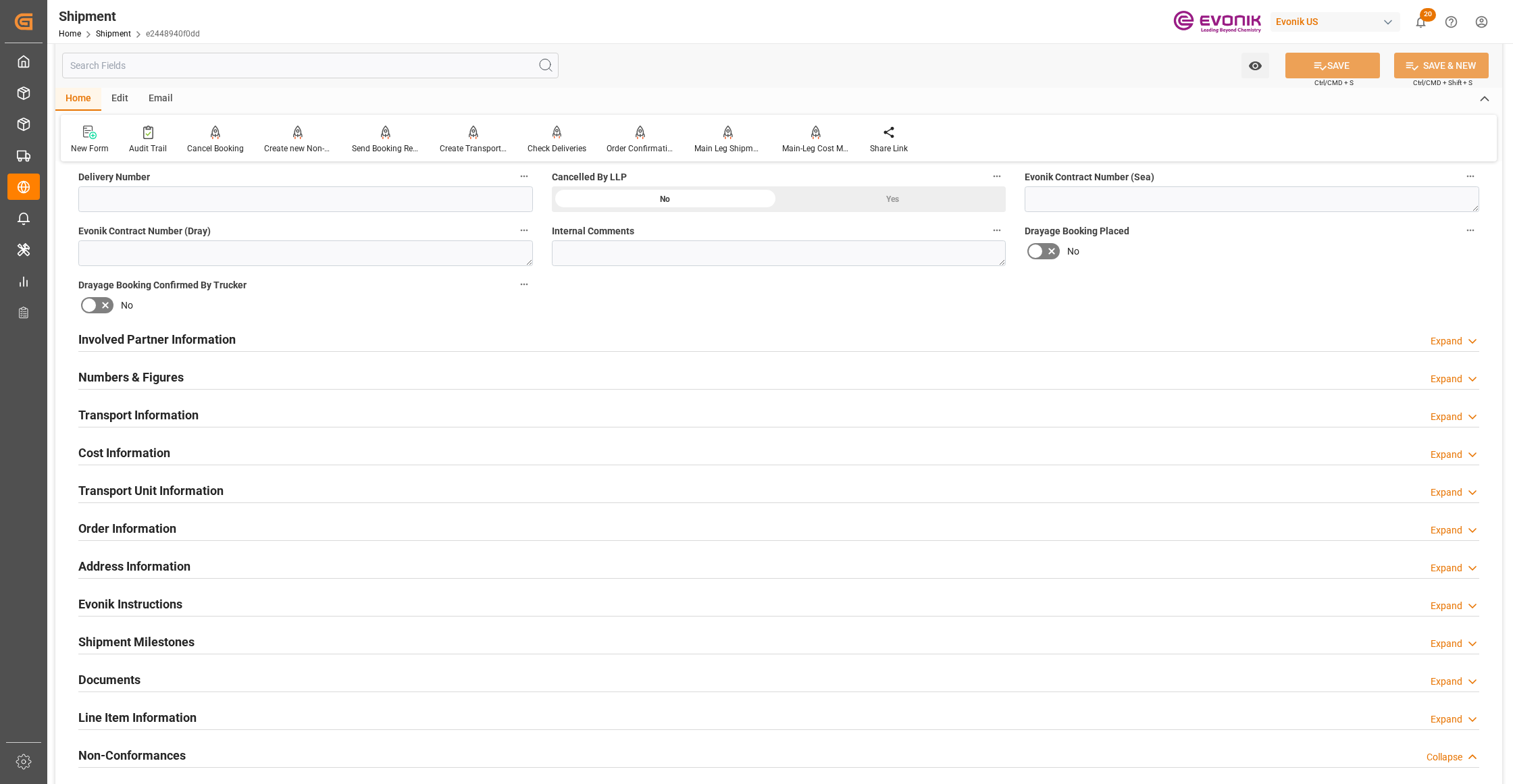
click at [600, 336] on div "Involved Partner Information Expand" at bounding box center [778, 338] width 1401 height 26
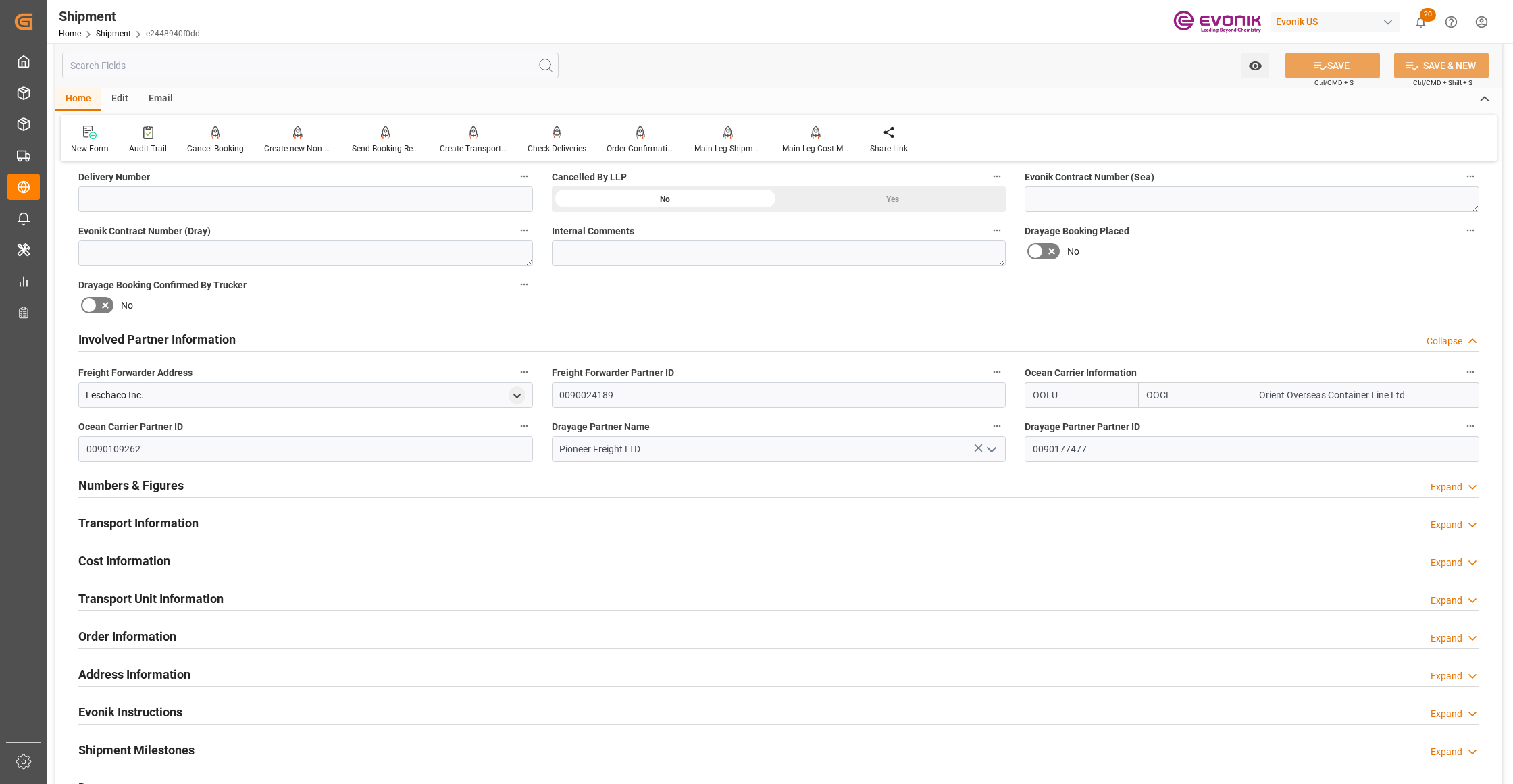
click at [1195, 392] on input "OOCL" at bounding box center [1195, 395] width 114 height 26
click at [1181, 390] on input "OOCL" at bounding box center [1195, 395] width 114 height 26
drag, startPoint x: 1200, startPoint y: 391, endPoint x: 1114, endPoint y: 395, distance: 86.1
click at [1114, 395] on div "OOLU OOCL Orient Overseas Container Line Ltd" at bounding box center [1252, 395] width 454 height 26
type input "icl"
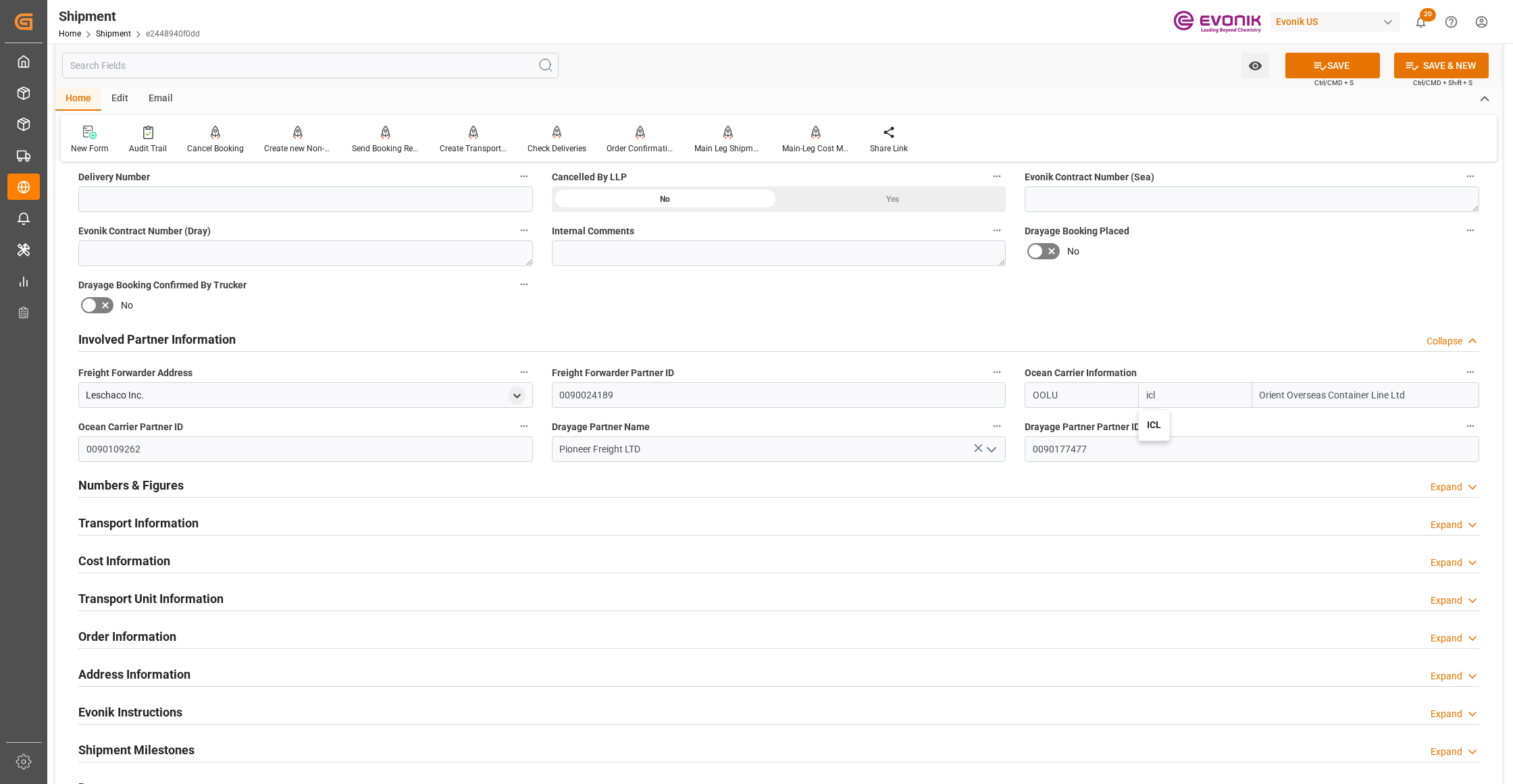
click at [1159, 425] on b "ICL" at bounding box center [1154, 425] width 14 height 11
type input "IILU"
type input "ICL"
type input "Independent Container Line Limited"
type input "ICL"
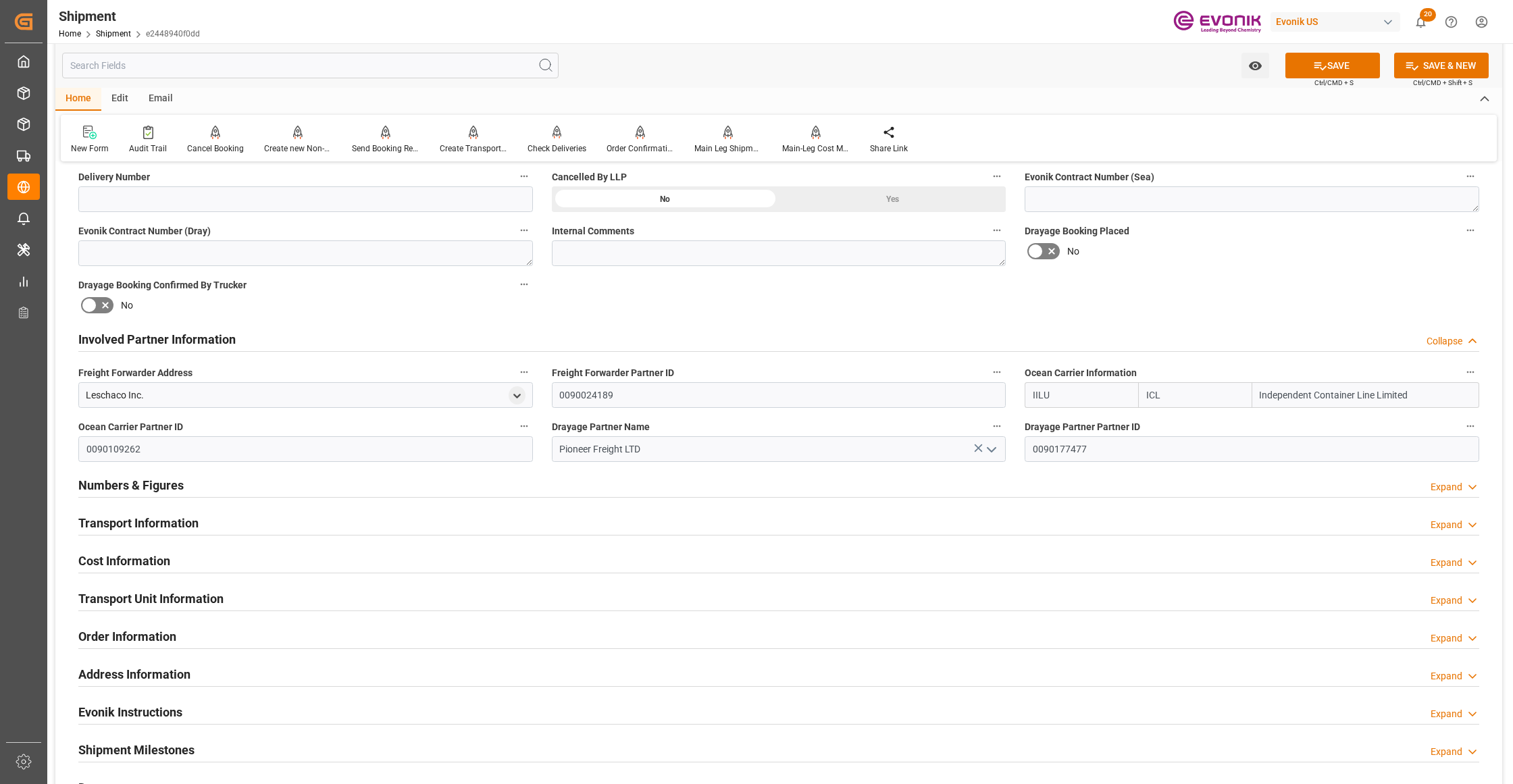
click at [1192, 288] on div "Booking Confirmation Milestone Bar Collapse Submitted to FFW for Booking (Pendi…" at bounding box center [778, 325] width 1447 height 1504
click at [1337, 60] on button "SAVE" at bounding box center [1333, 65] width 95 height 26
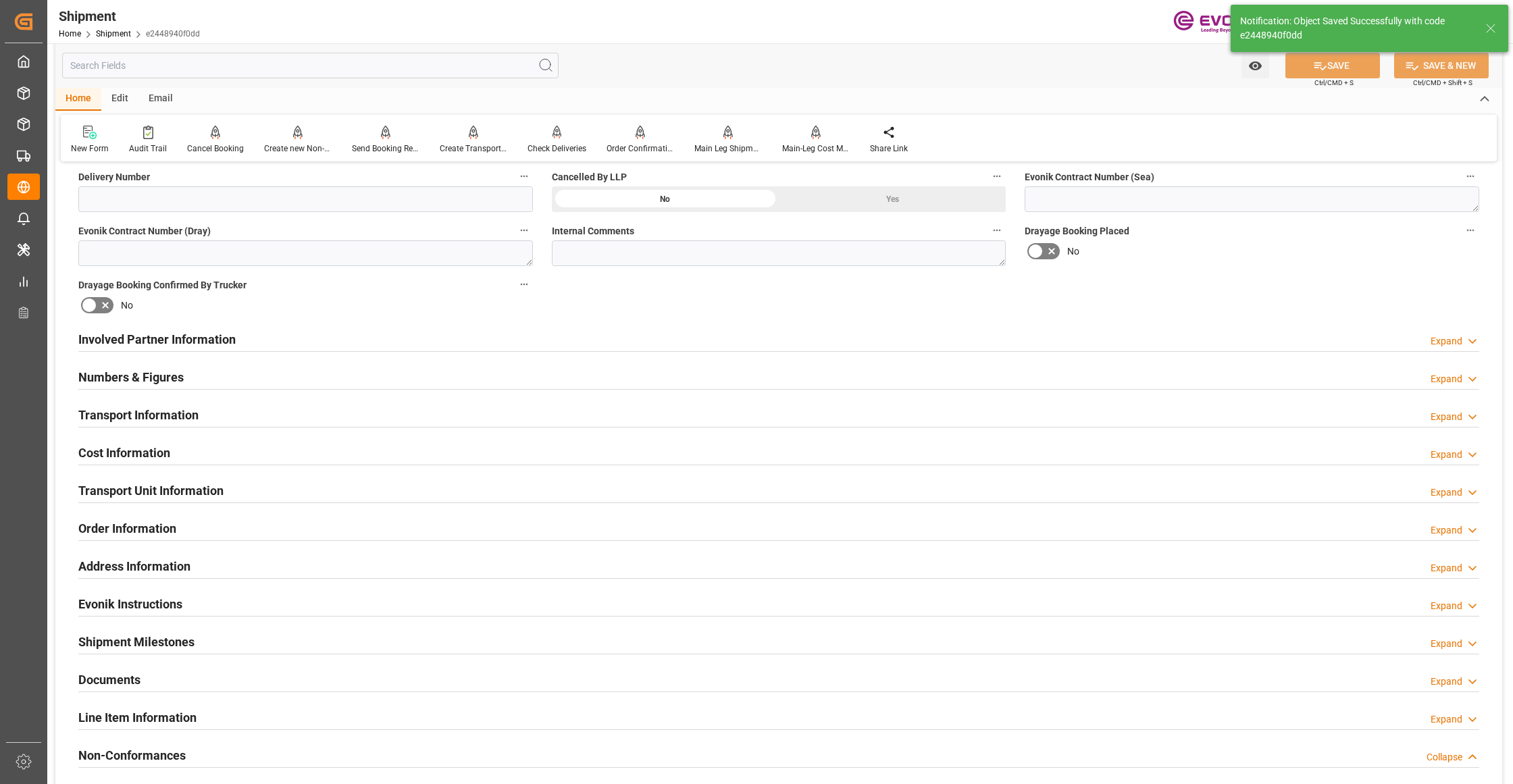
type input "0090025159"
drag, startPoint x: 616, startPoint y: 340, endPoint x: 616, endPoint y: 427, distance: 87.0
click at [616, 340] on div "Involved Partner Information Expand" at bounding box center [778, 338] width 1401 height 26
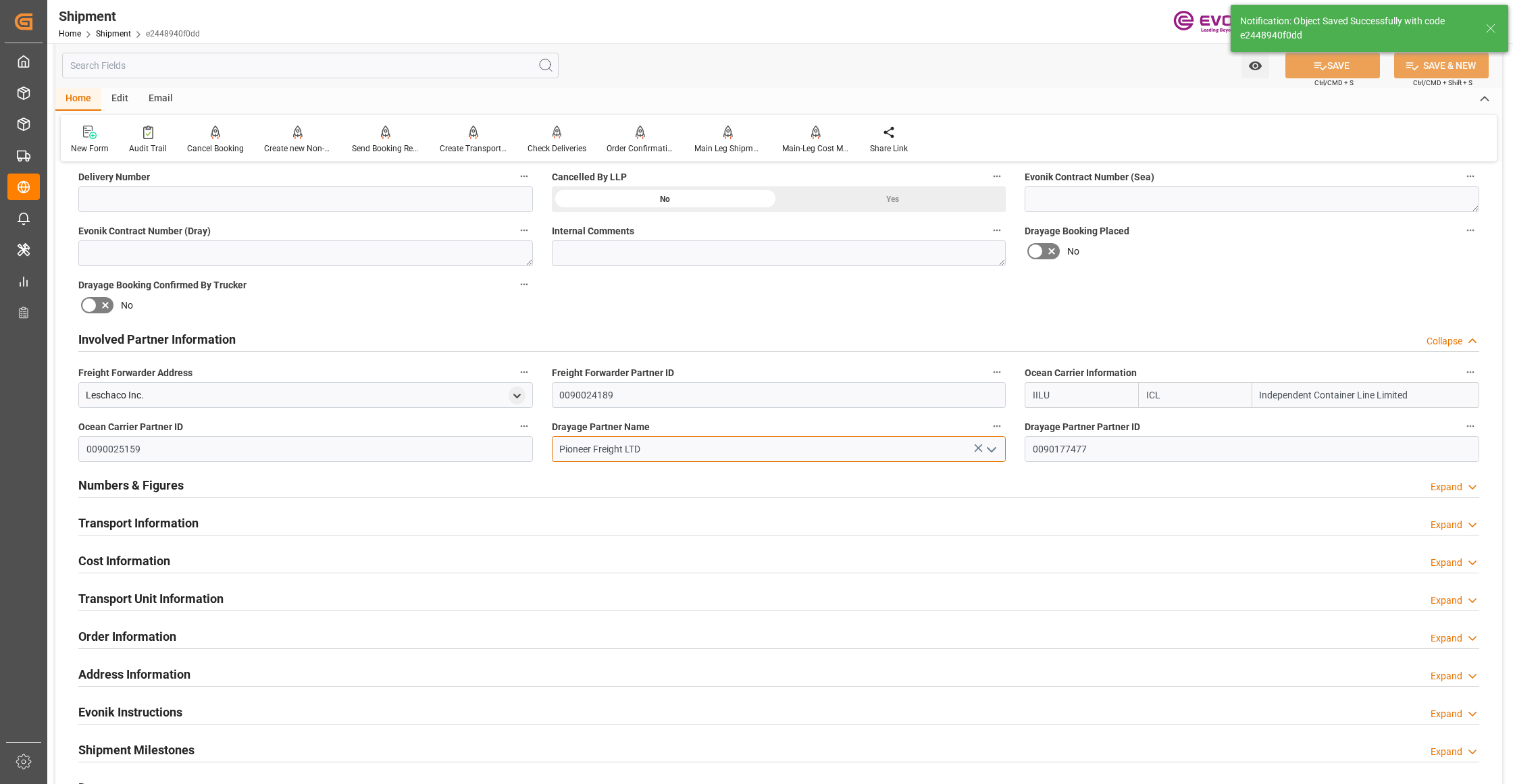
click at [652, 453] on input "Pioneer Freight LTD" at bounding box center [779, 448] width 454 height 26
drag, startPoint x: 505, startPoint y: 448, endPoint x: 493, endPoint y: 449, distance: 12.0
click at [493, 449] on div "Booking Confirmation Milestone Bar Collapse Submitted to FFW for Booking (Pendi…" at bounding box center [778, 325] width 1447 height 1504
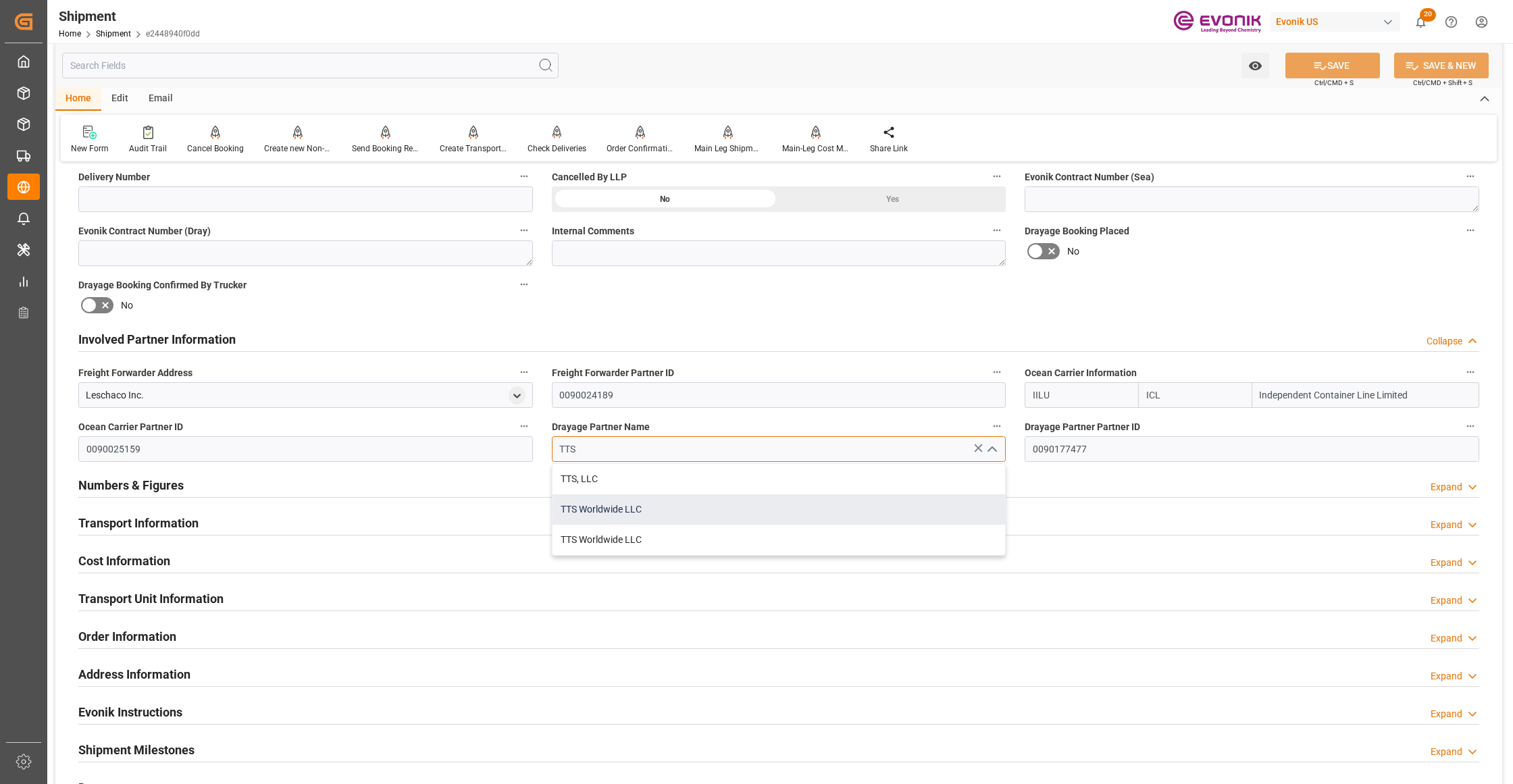
click at [706, 519] on div "TTS Worldwide LLC" at bounding box center [779, 510] width 453 height 31
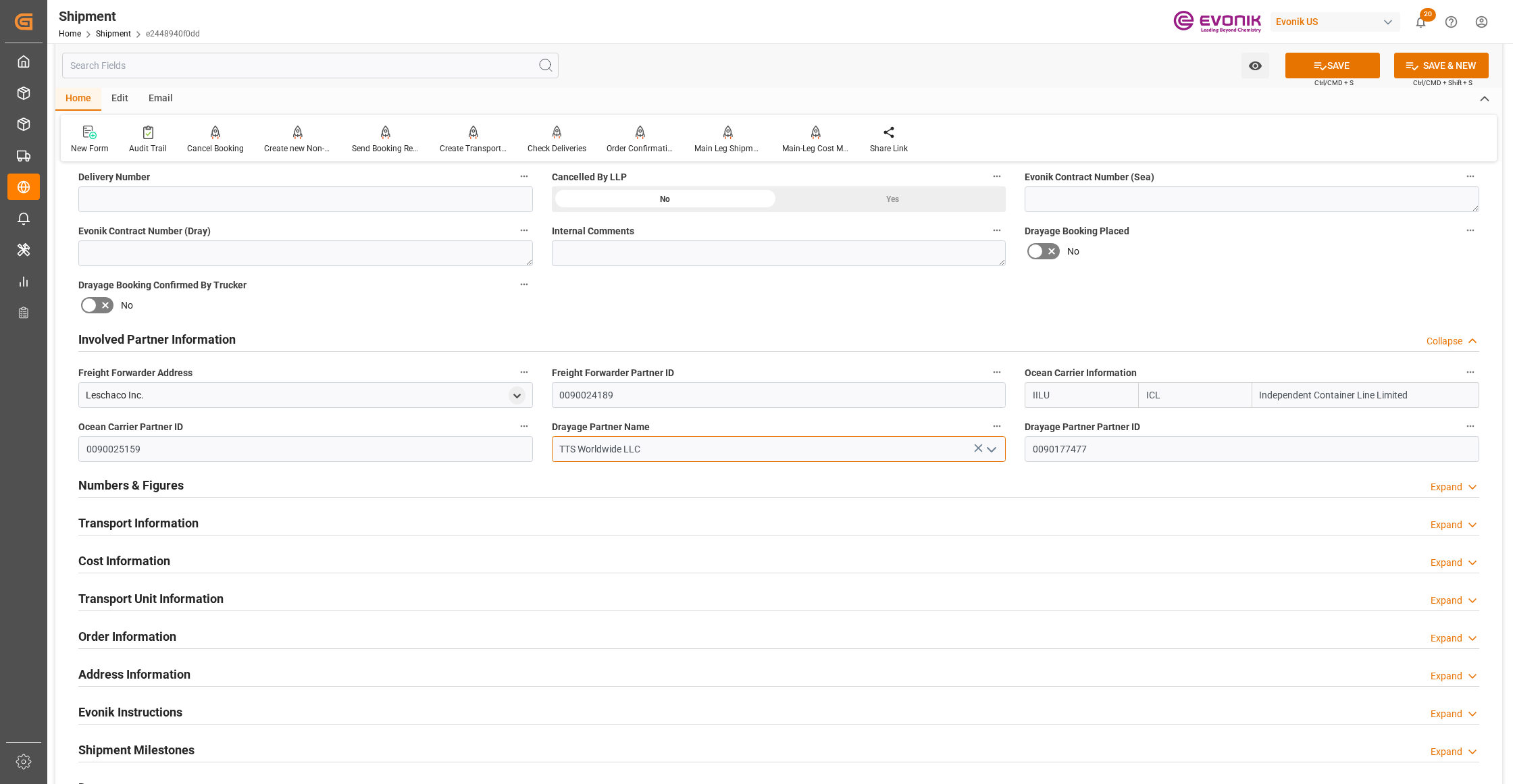
type input "TTS Worldwide LLC"
click at [1157, 311] on div "Booking Confirmation Milestone Bar Collapse Submitted to FFW for Booking (Pendi…" at bounding box center [778, 325] width 1447 height 1504
click at [1360, 66] on button "SAVE" at bounding box center [1333, 65] width 95 height 26
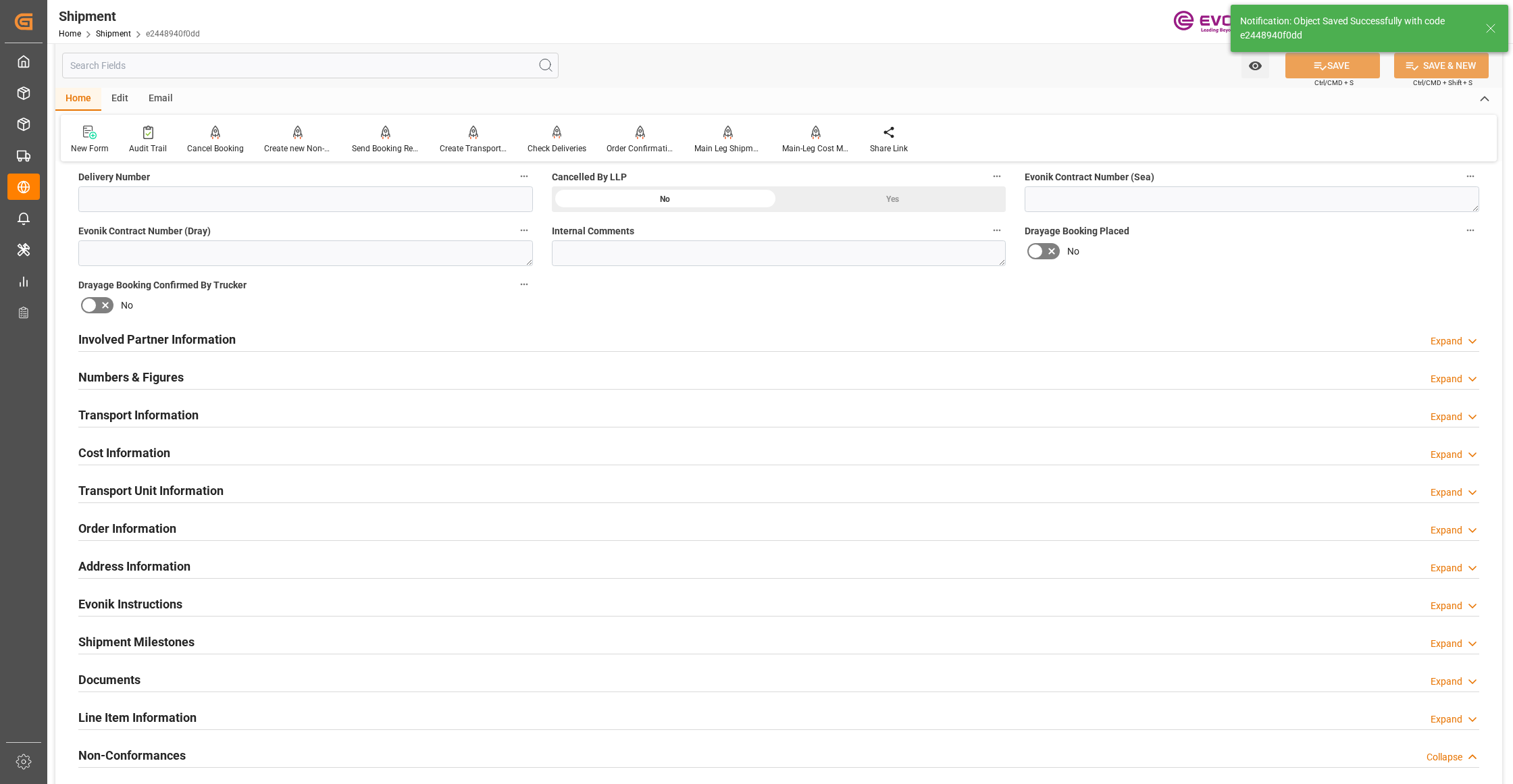
type input "0090145033"
click at [542, 338] on div "Involved Partner Information Expand" at bounding box center [778, 338] width 1401 height 26
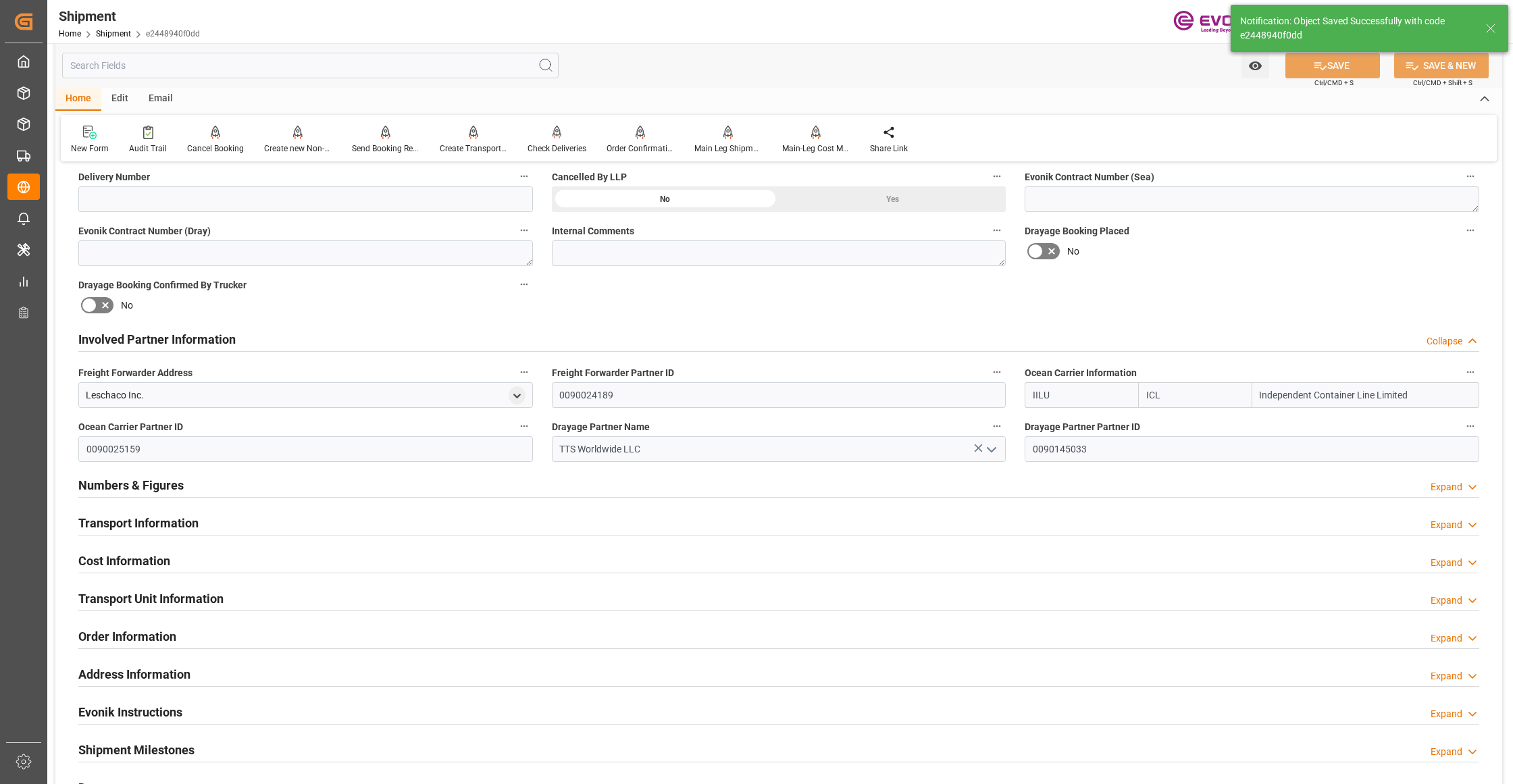
click at [571, 526] on div "Transport Information Expand" at bounding box center [778, 522] width 1401 height 26
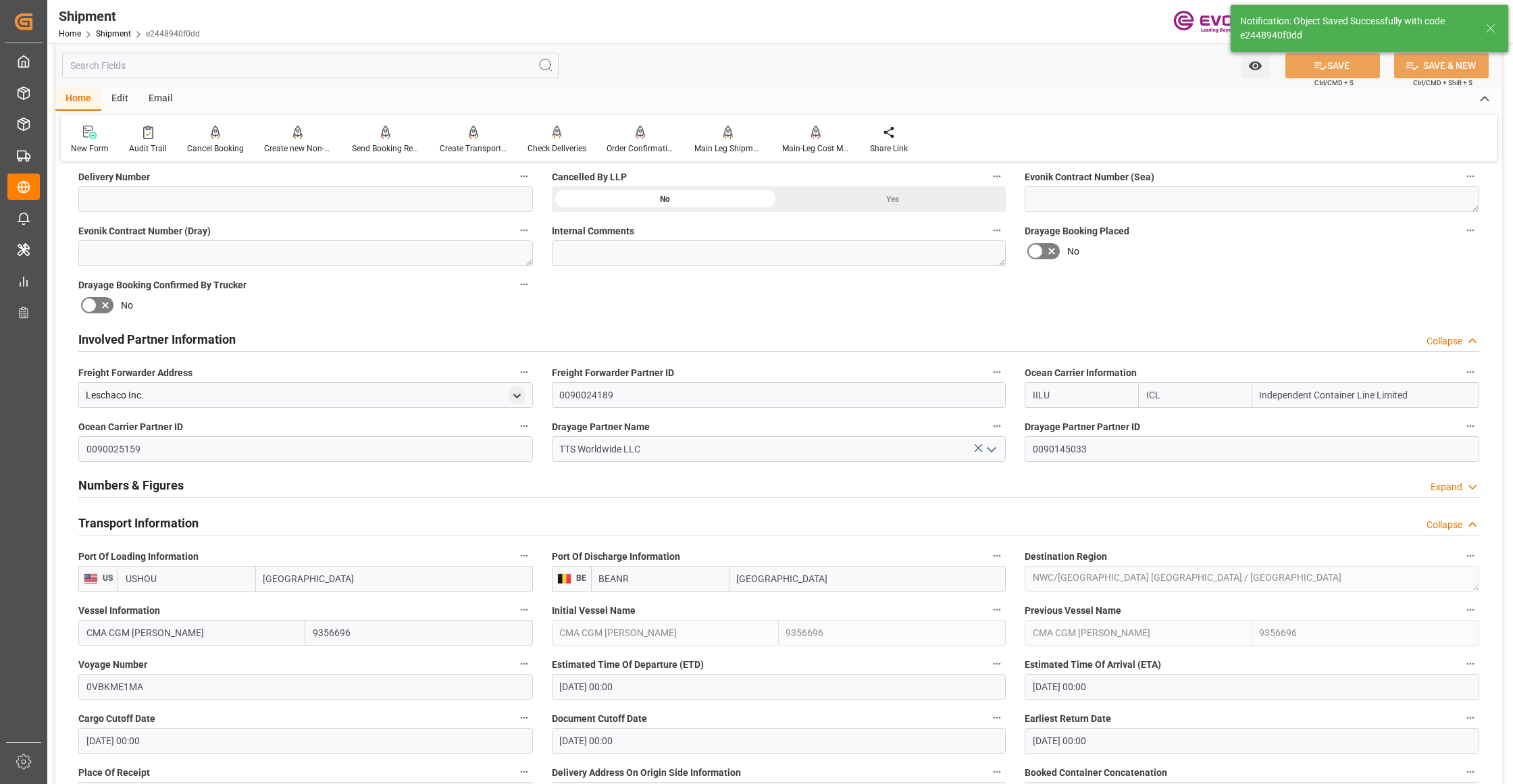
scroll to position [900, 0]
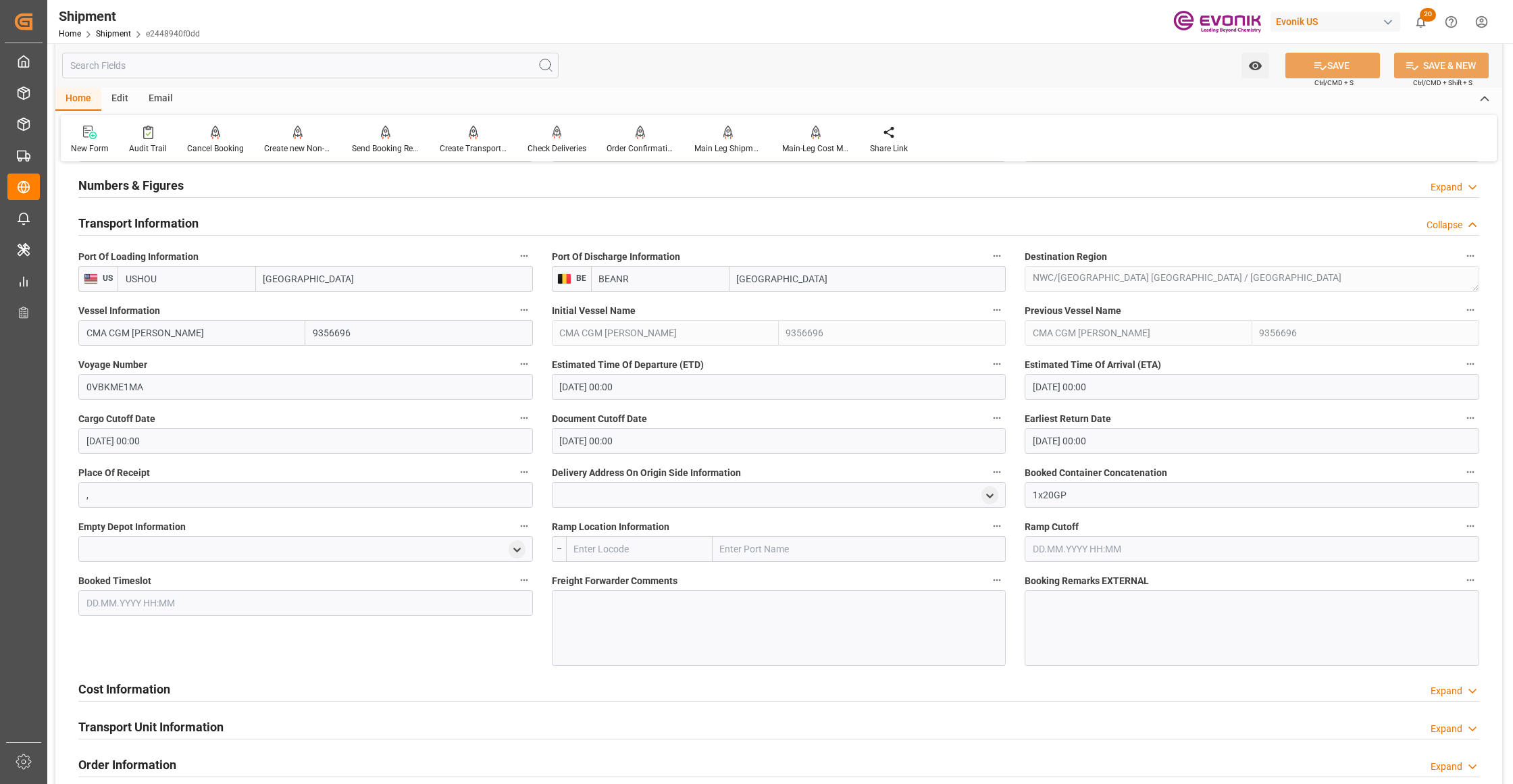
drag, startPoint x: 192, startPoint y: 276, endPoint x: 119, endPoint y: 276, distance: 73.0
click at [119, 276] on input "USHOU" at bounding box center [187, 279] width 139 height 26
click at [155, 301] on div "USCHT - Chester" at bounding box center [179, 309] width 122 height 31
type input "USCHT"
type input "Chester"
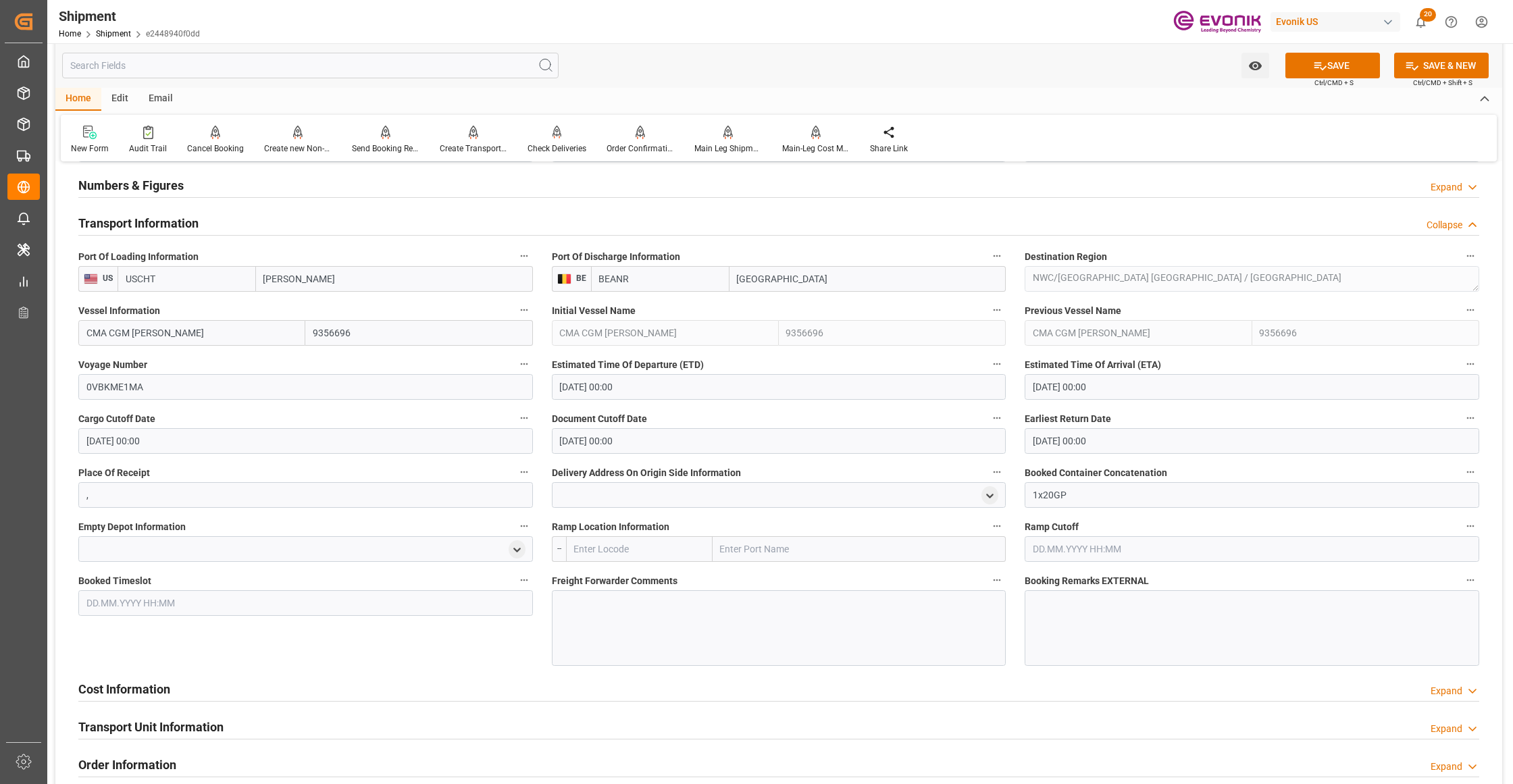
type input "USCHT"
click at [231, 335] on input "CMA CGM FRANCOISE SAGAN" at bounding box center [192, 333] width 227 height 26
drag, startPoint x: 195, startPoint y: 332, endPoint x: 36, endPoint y: 330, distance: 159.0
click at [33, 329] on div "Created by potrace 1.15, written by Peter Selinger 2001-2017 Created by potrace…" at bounding box center [756, 392] width 1513 height 784
click at [160, 328] on input "text" at bounding box center [192, 333] width 227 height 26
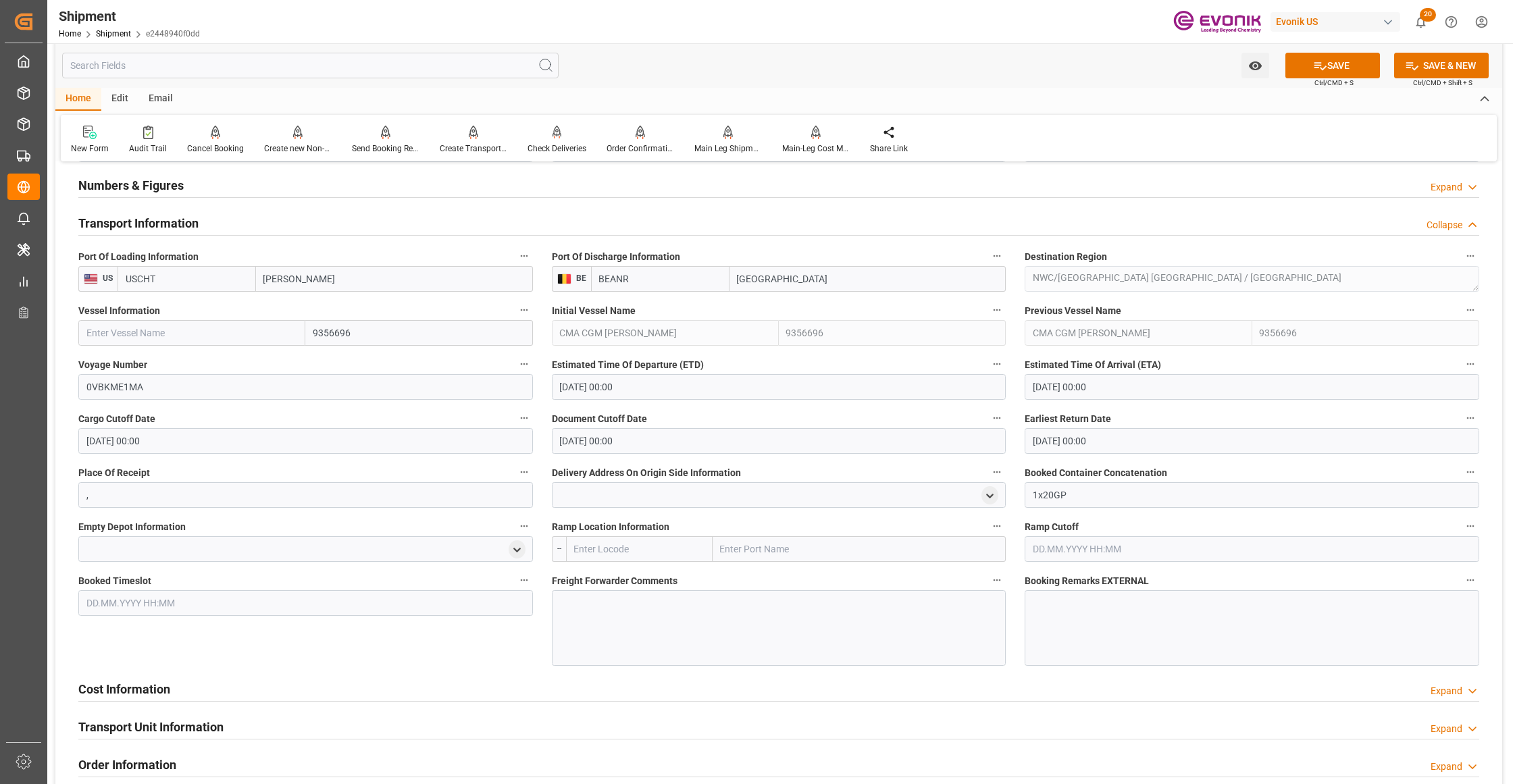
paste input "primero /1018"
click at [132, 324] on input "primero /1018" at bounding box center [192, 333] width 227 height 26
drag, startPoint x: 132, startPoint y: 324, endPoint x: 146, endPoint y: 328, distance: 14.6
click at [136, 327] on input "primero /1018" at bounding box center [192, 333] width 227 height 26
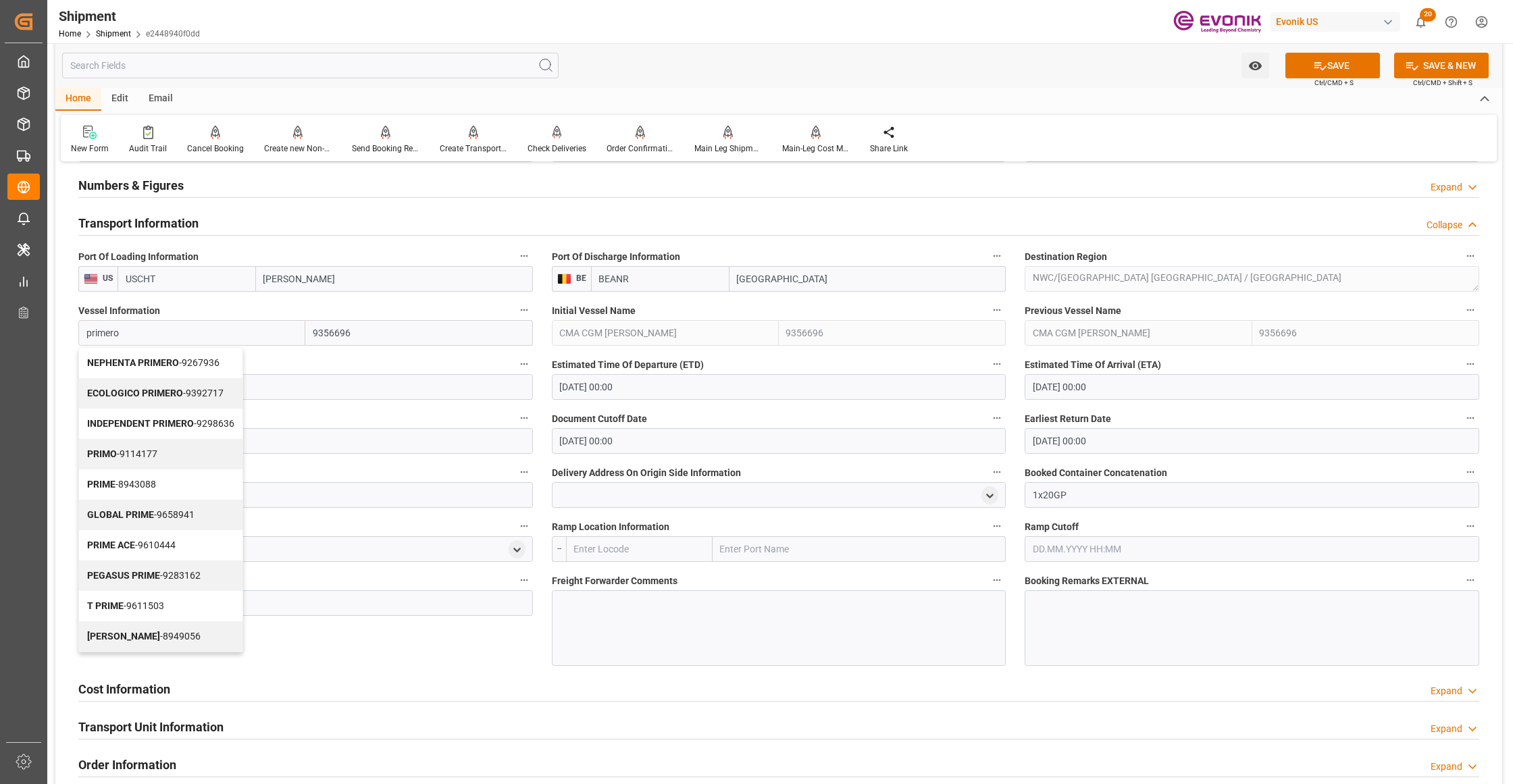
click at [194, 425] on span "INDEPENDENT PRIMERO - 9298636" at bounding box center [160, 423] width 147 height 11
type input "INDEPENDENT PRIMERO"
type input "9298636"
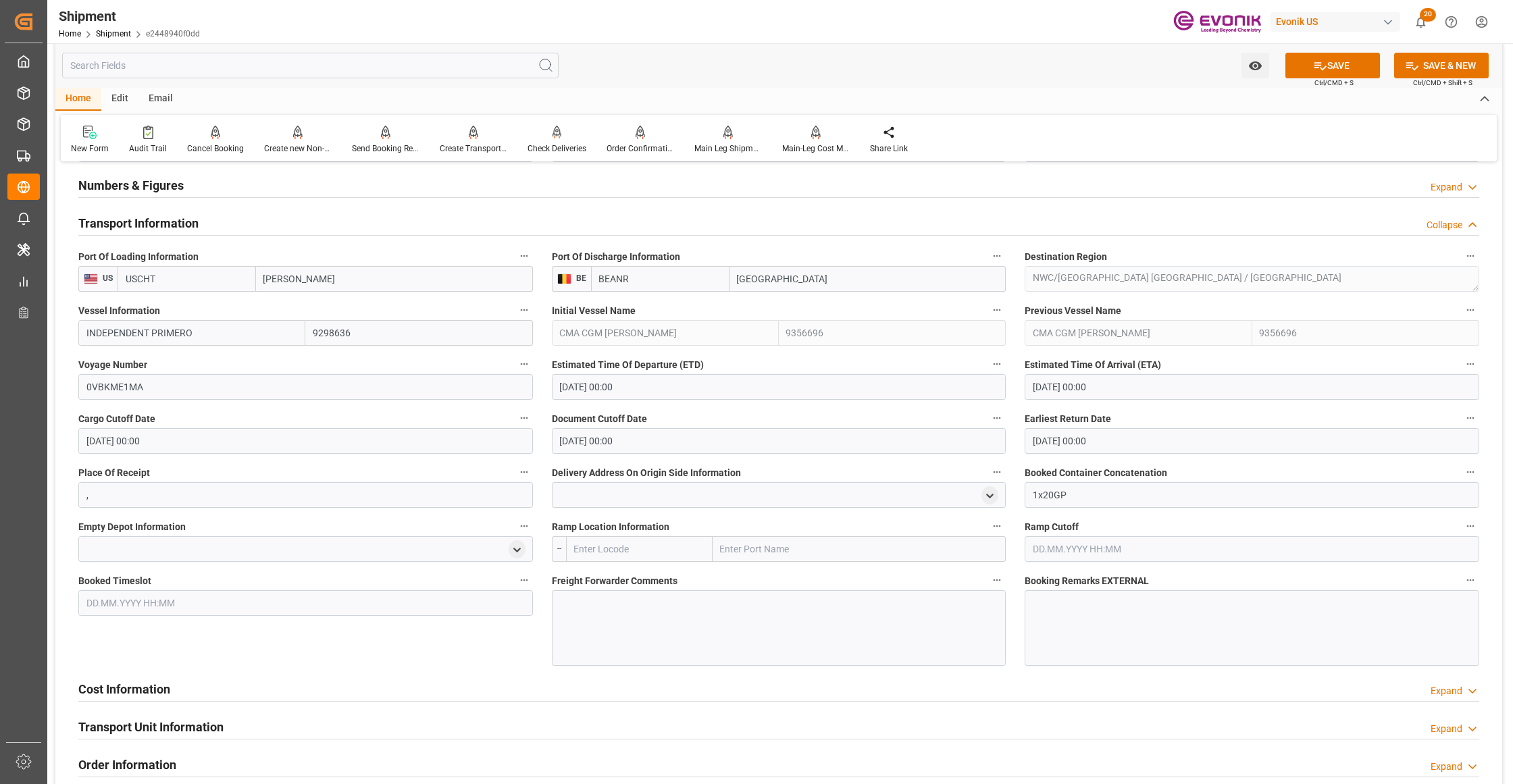
type input "INDEPENDENT PRIMERO"
click at [157, 384] on input "0VBKME1MA" at bounding box center [305, 386] width 454 height 26
drag, startPoint x: 166, startPoint y: 385, endPoint x: 56, endPoint y: 385, distance: 110.0
click at [56, 385] on div "Booking Confirmation Milestone Bar Collapse Submitted to FFW for Booking (Pendi…" at bounding box center [778, 240] width 1447 height 1932
paste input "1018"
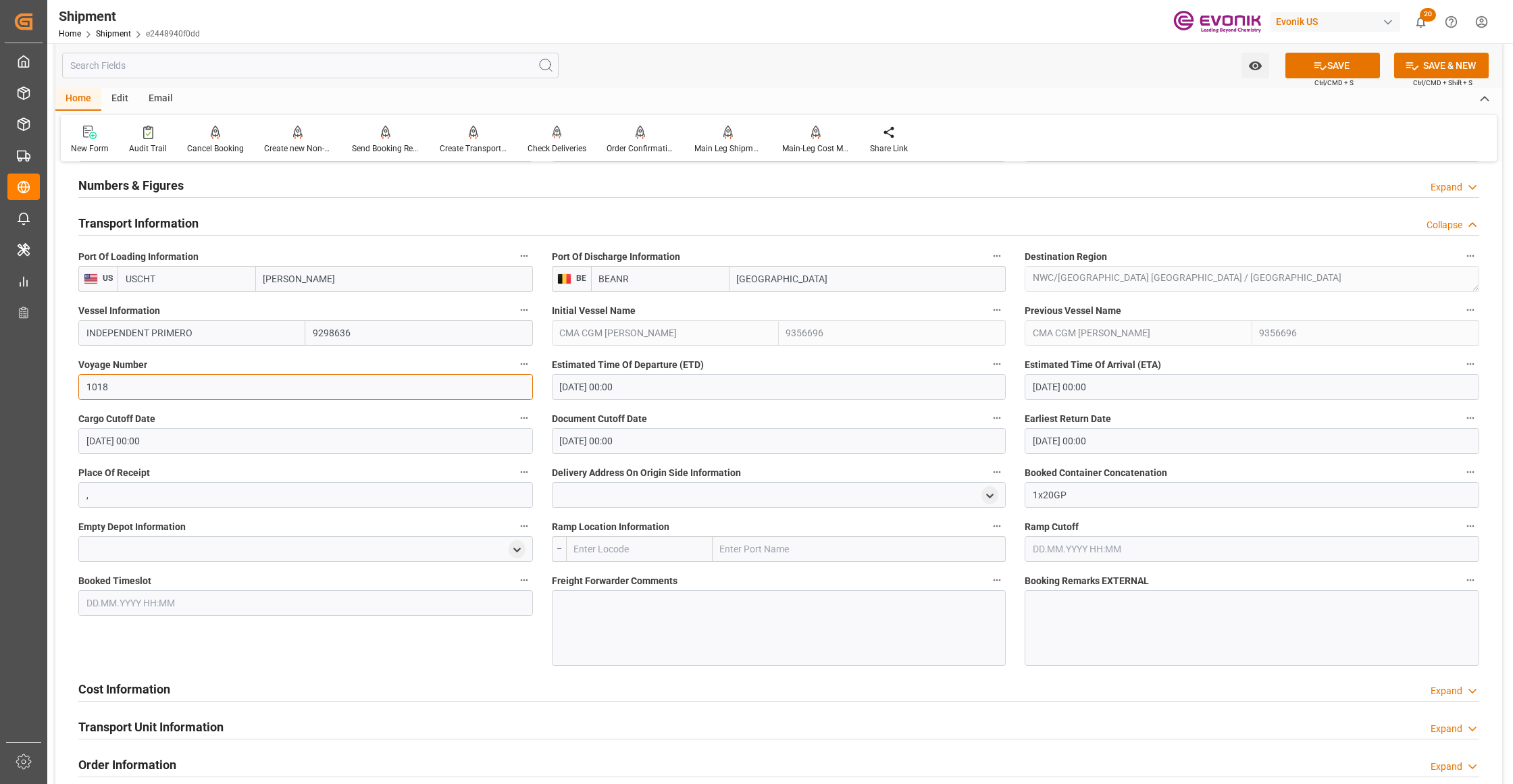
type input "1018"
click at [646, 387] on input "23.09.2025 00:00" at bounding box center [779, 386] width 454 height 26
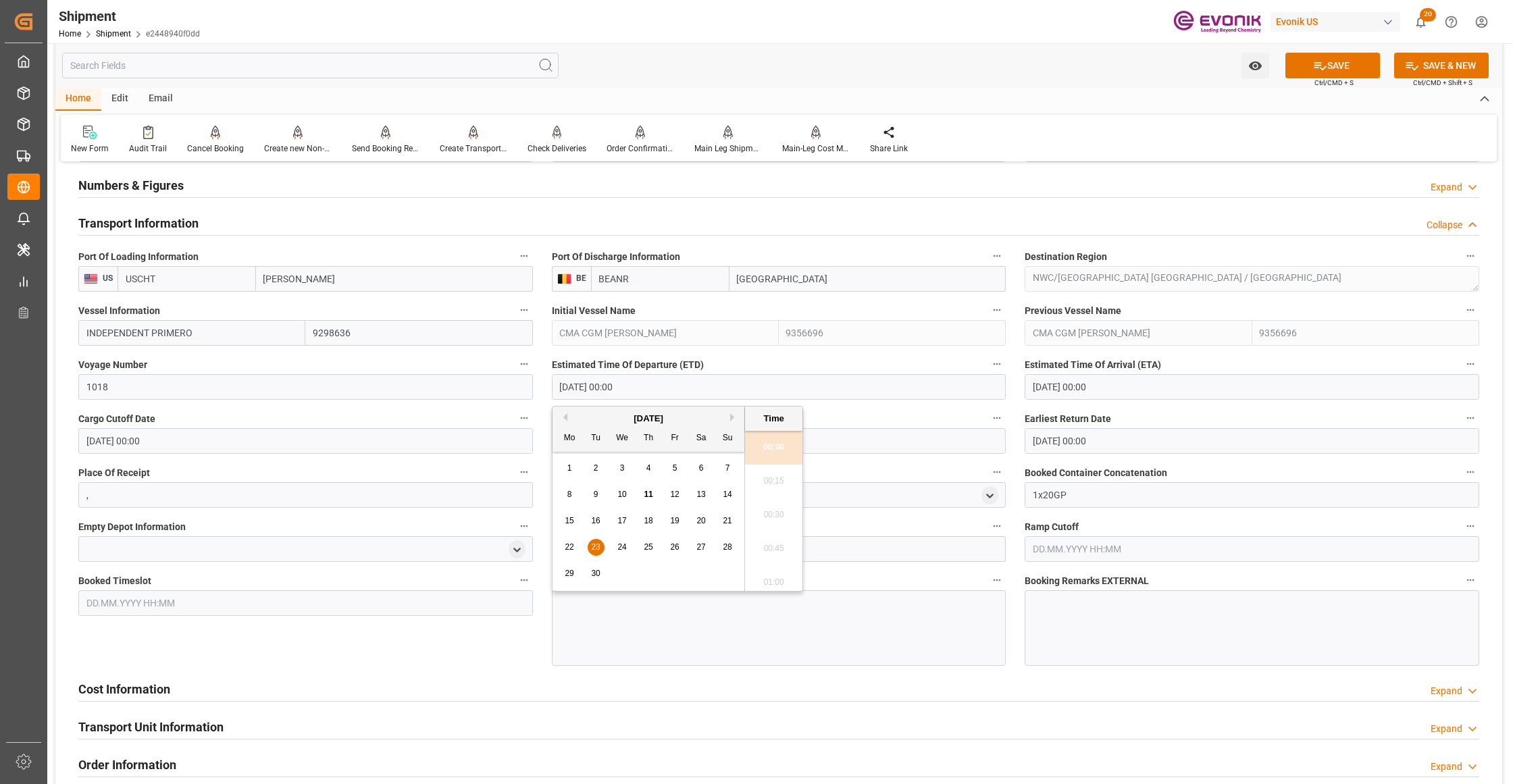
click at [730, 419] on div "September 2025" at bounding box center [648, 418] width 192 height 13
click at [736, 417] on button "Next Month" at bounding box center [734, 417] width 8 height 8
click at [620, 467] on span "1" at bounding box center [622, 468] width 5 height 10
type input "01.10.2025 00:00"
click at [1130, 390] on input "21.10.2025 00:00" at bounding box center [1252, 386] width 454 height 26
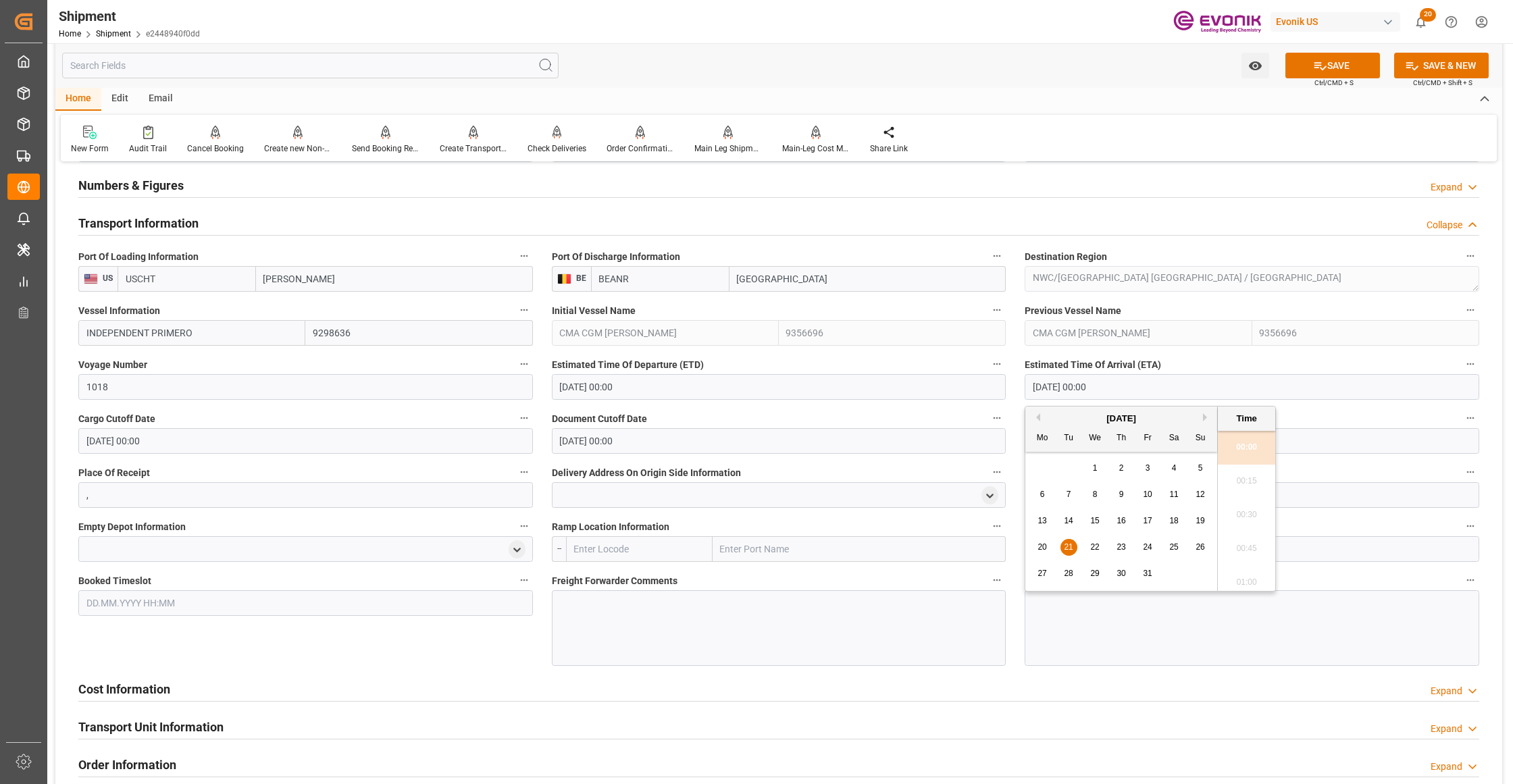
click at [1071, 517] on span "14" at bounding box center [1068, 521] width 9 height 10
type input "14.10.2025 00:00"
click at [485, 432] on input "17.09.2025 00:00" at bounding box center [305, 441] width 454 height 26
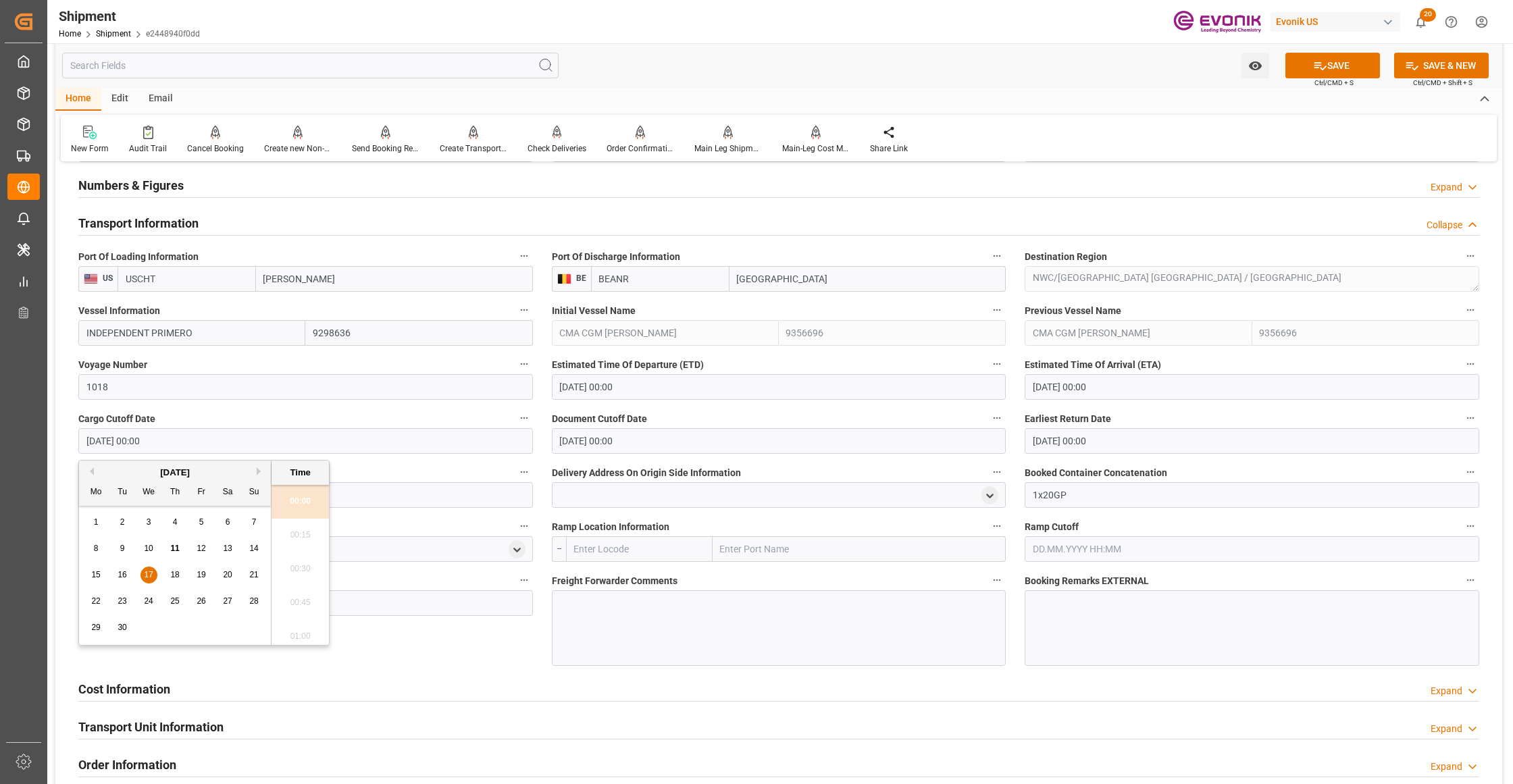
click at [473, 657] on div "Booked Timeslot" at bounding box center [306, 618] width 474 height 104
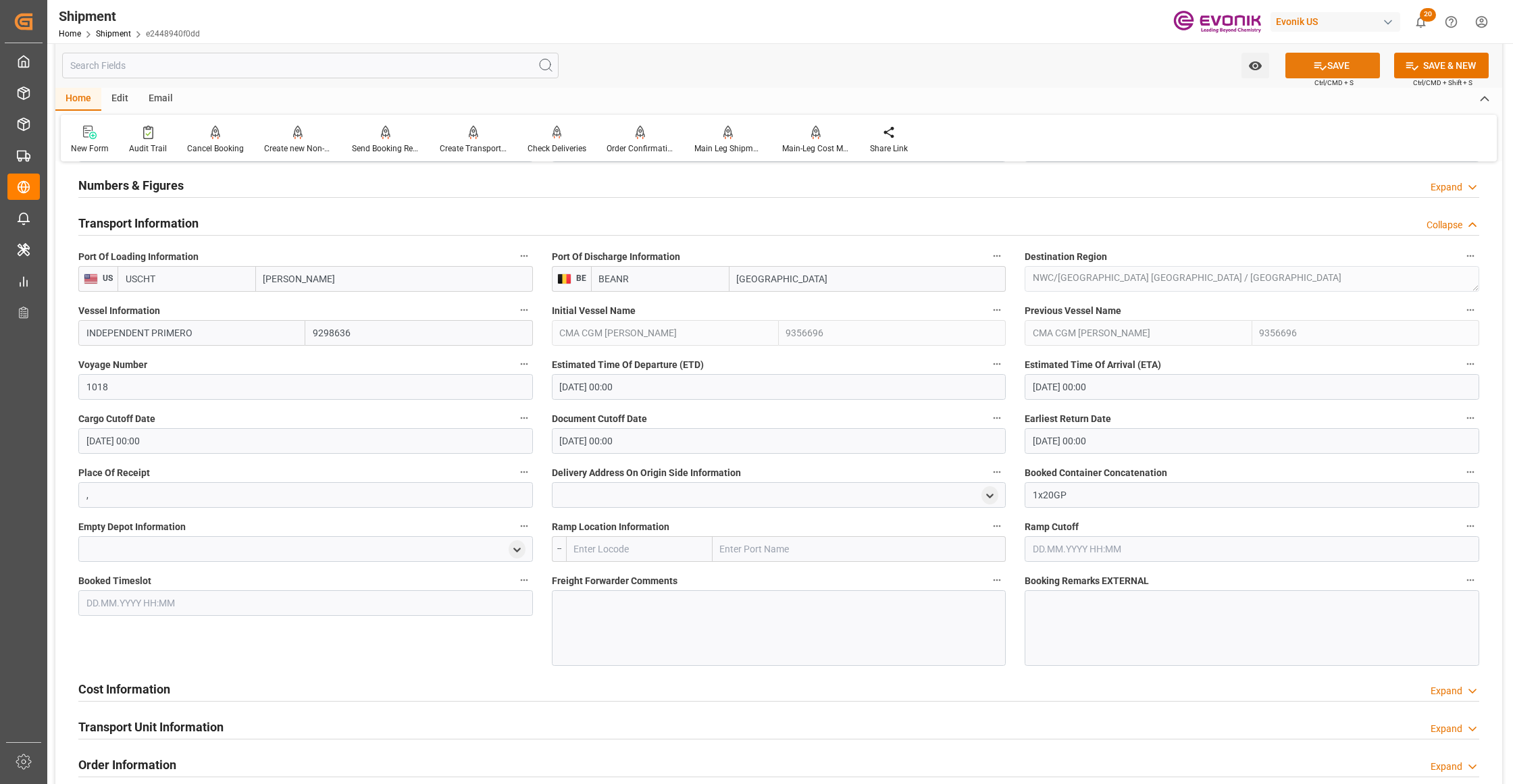
click at [1341, 65] on button "SAVE" at bounding box center [1333, 65] width 95 height 26
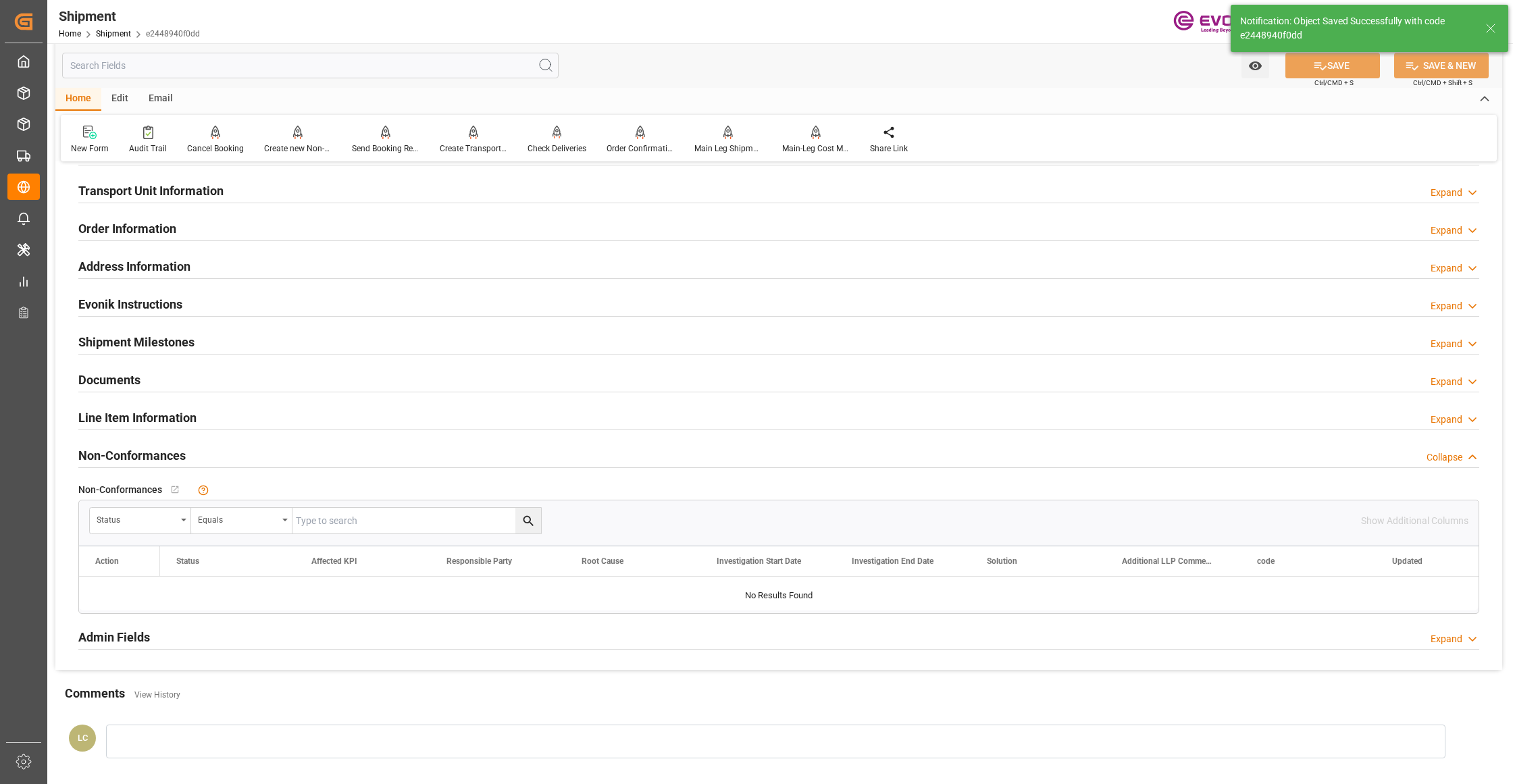
scroll to position [600, 0]
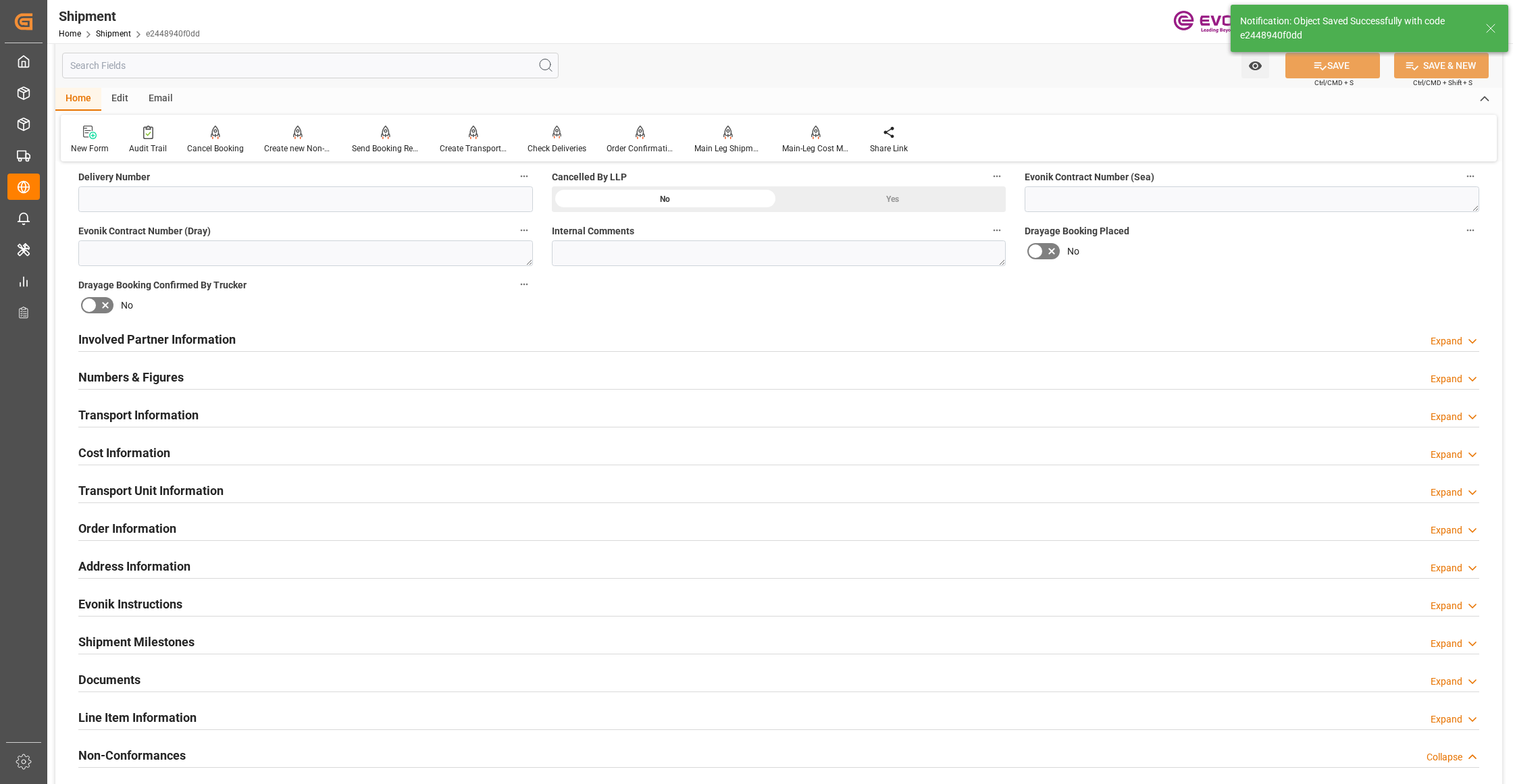
drag, startPoint x: 223, startPoint y: 451, endPoint x: 225, endPoint y: 471, distance: 20.1
click at [224, 452] on div "Cost Information Expand" at bounding box center [778, 451] width 1401 height 26
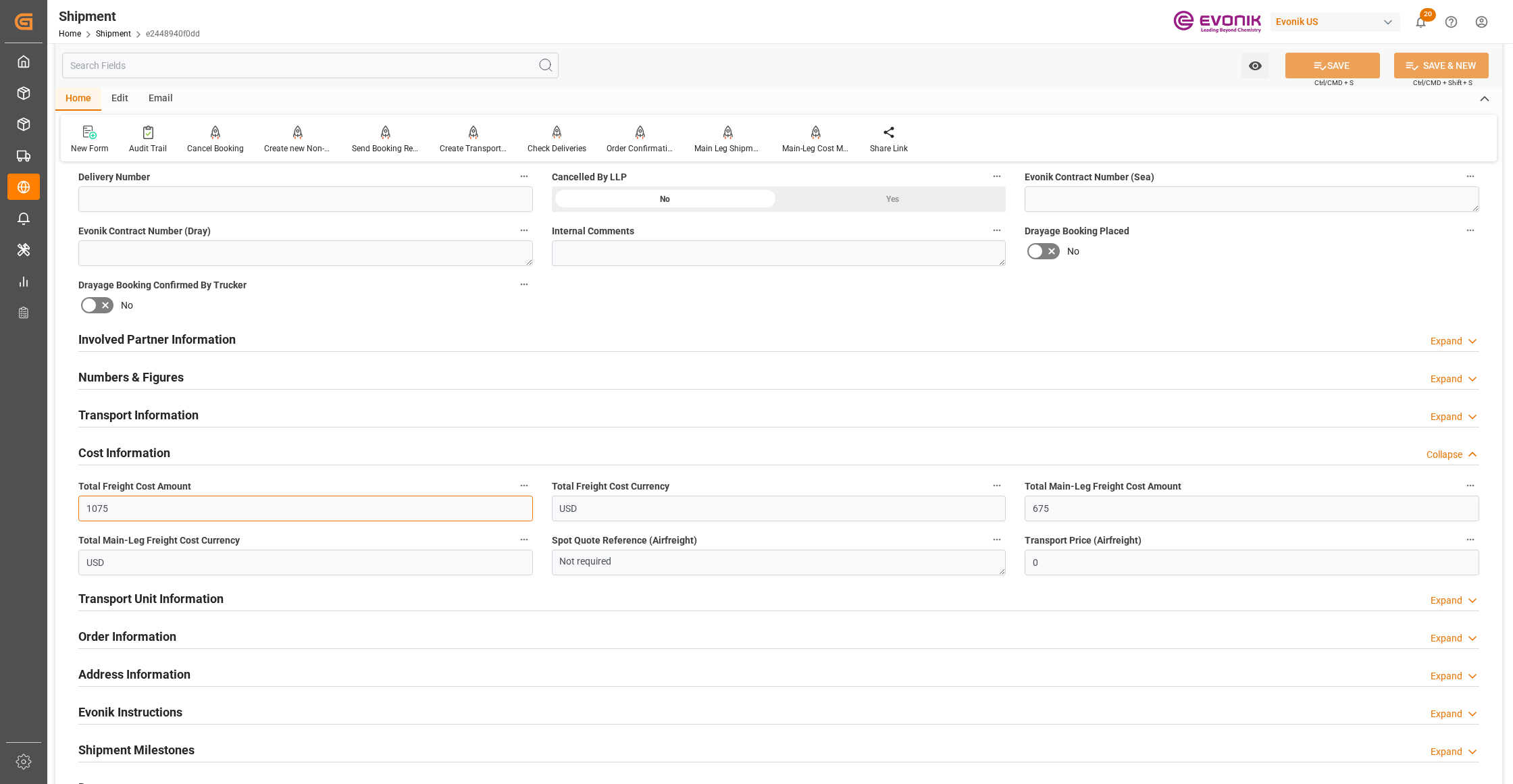
drag, startPoint x: 150, startPoint y: 500, endPoint x: 68, endPoint y: 503, distance: 82.1
click at [69, 503] on div "Total Freight Cost Amount 1075" at bounding box center [306, 499] width 474 height 54
type input "6786"
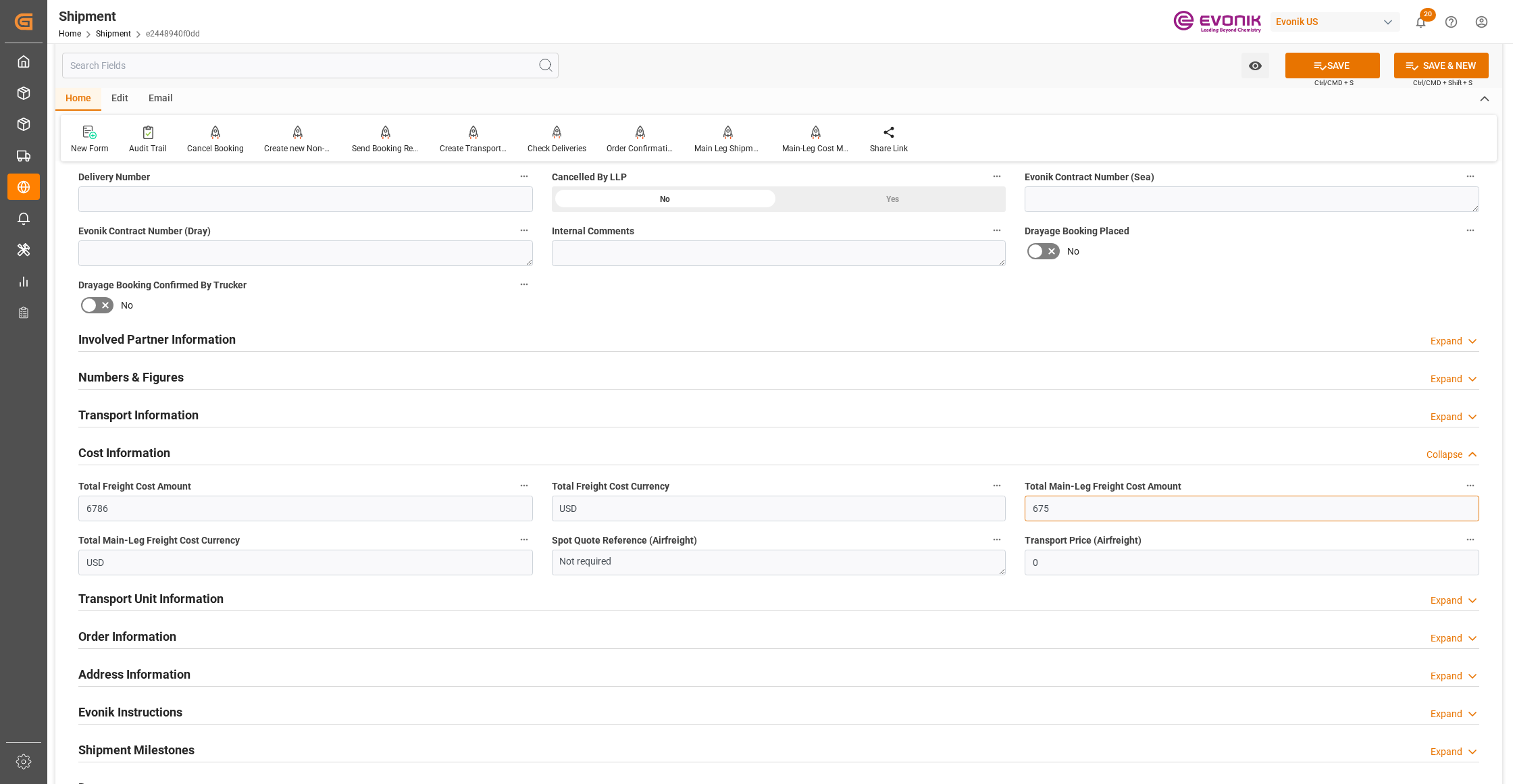
click at [1071, 509] on input "675" at bounding box center [1252, 508] width 454 height 26
drag, startPoint x: 1056, startPoint y: 508, endPoint x: 1016, endPoint y: 500, distance: 40.8
click at [1016, 500] on div "Total Main-Leg Freight Cost Amount 675" at bounding box center [1252, 499] width 474 height 54
type input "0"
click at [1073, 508] on input "0" at bounding box center [1252, 508] width 454 height 26
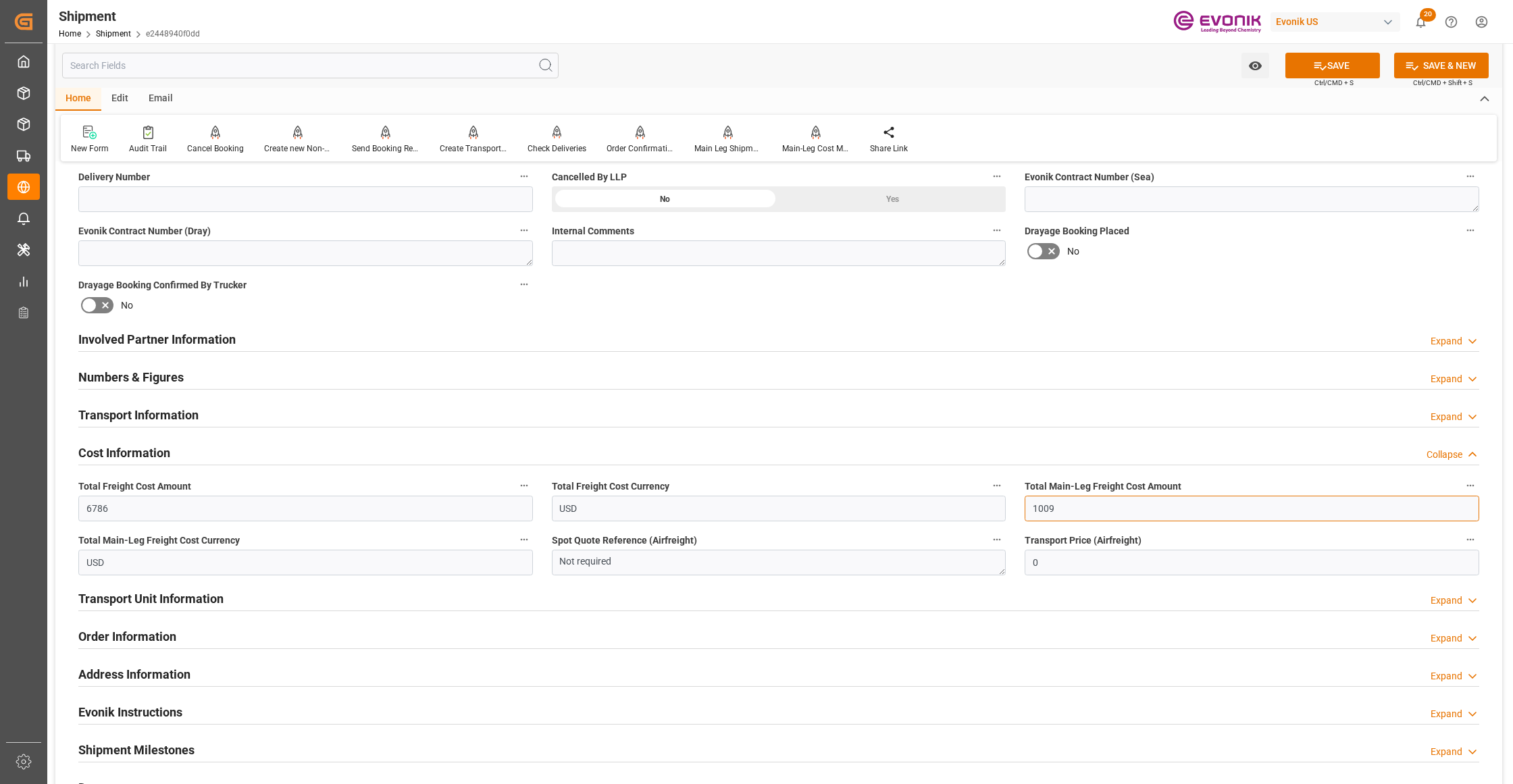
type input "1009"
click at [1188, 301] on div "Booking Confirmation Milestone Bar Collapse Submitted to FFW for Booking (Pendi…" at bounding box center [778, 325] width 1447 height 1504
click at [1340, 58] on button "SAVE" at bounding box center [1333, 65] width 95 height 26
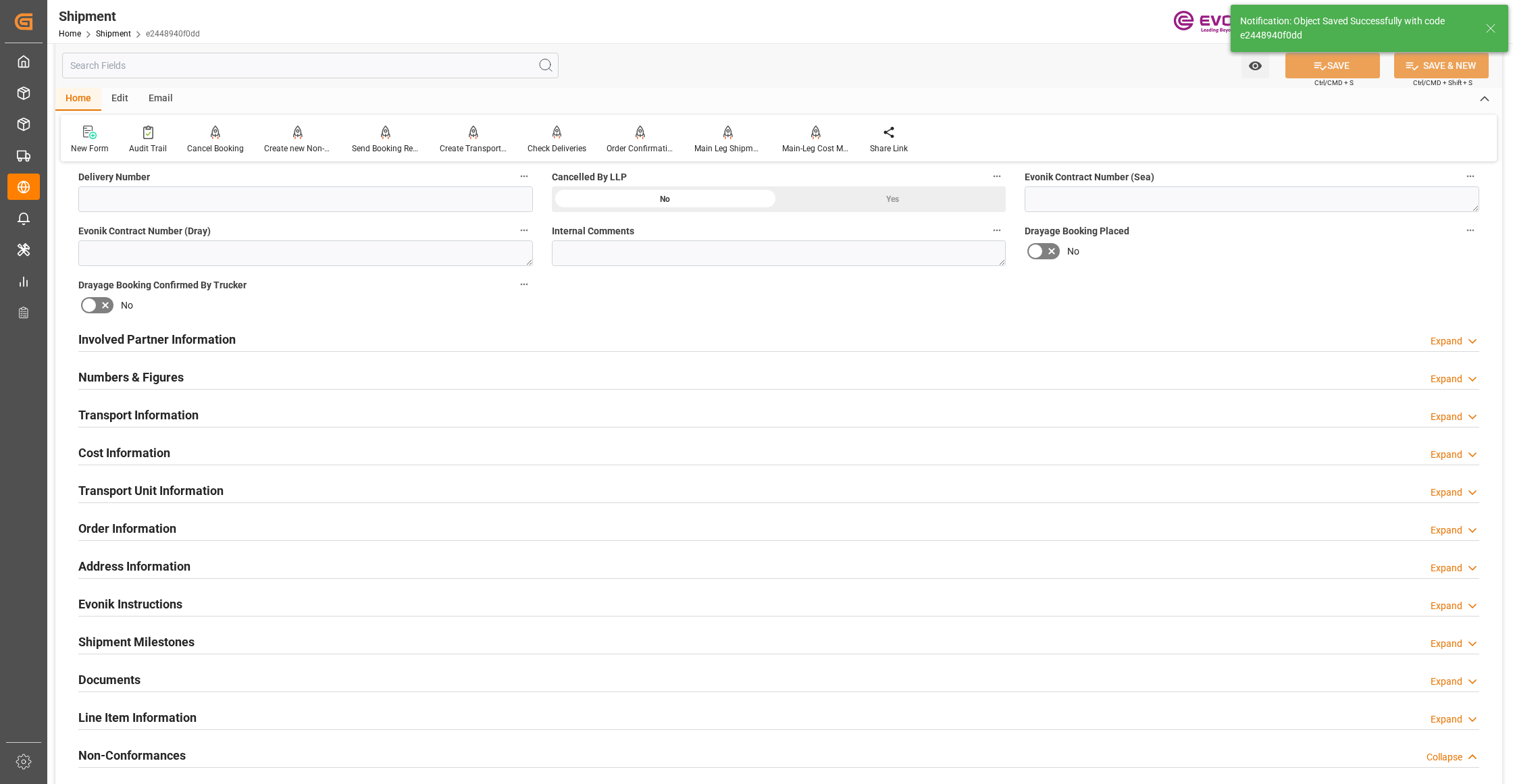
drag, startPoint x: 270, startPoint y: 487, endPoint x: 258, endPoint y: 515, distance: 30.5
click at [270, 487] on div "Transport Unit Information Expand" at bounding box center [778, 489] width 1401 height 26
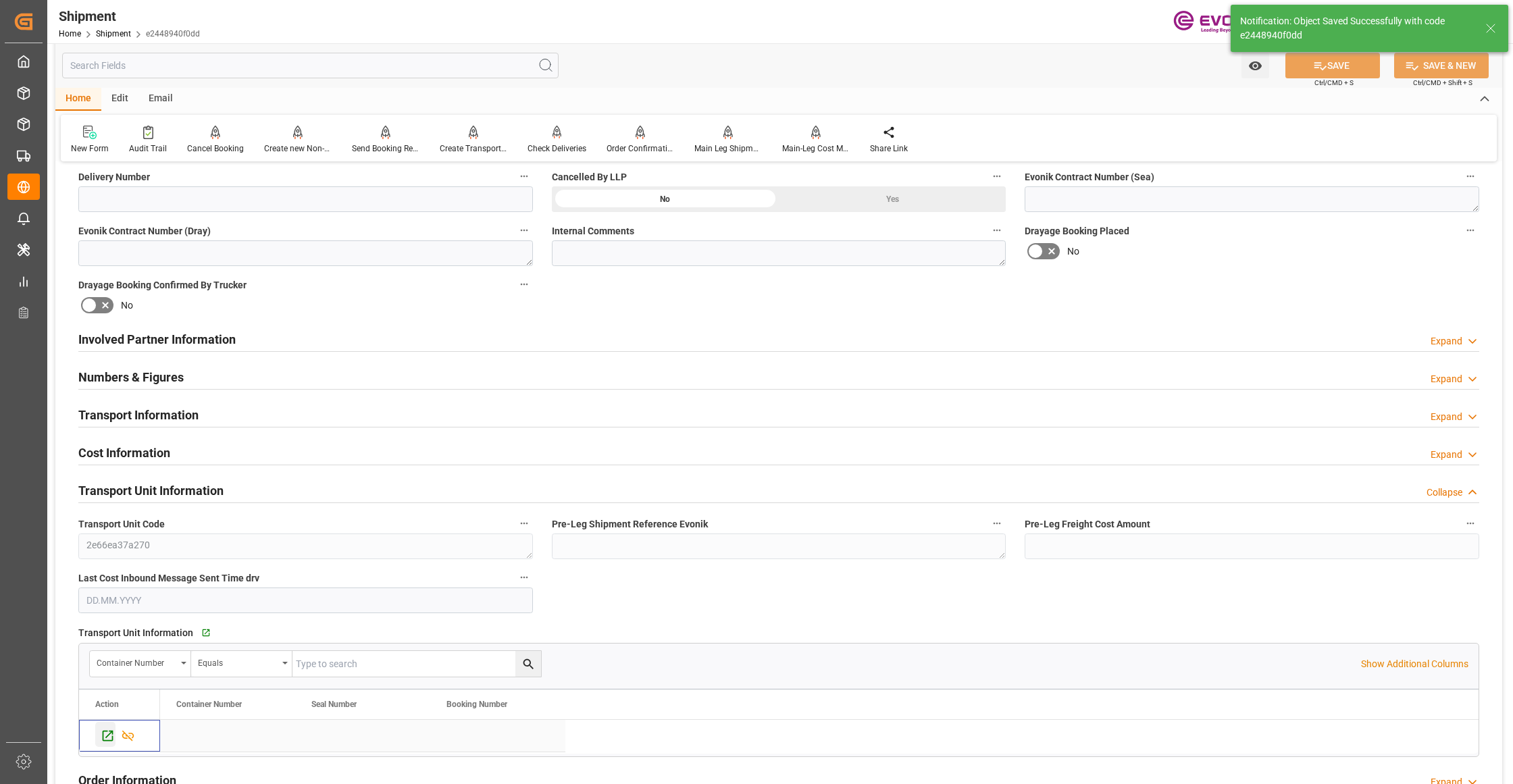
click at [106, 735] on icon "Press SPACE to select this row." at bounding box center [107, 735] width 14 height 14
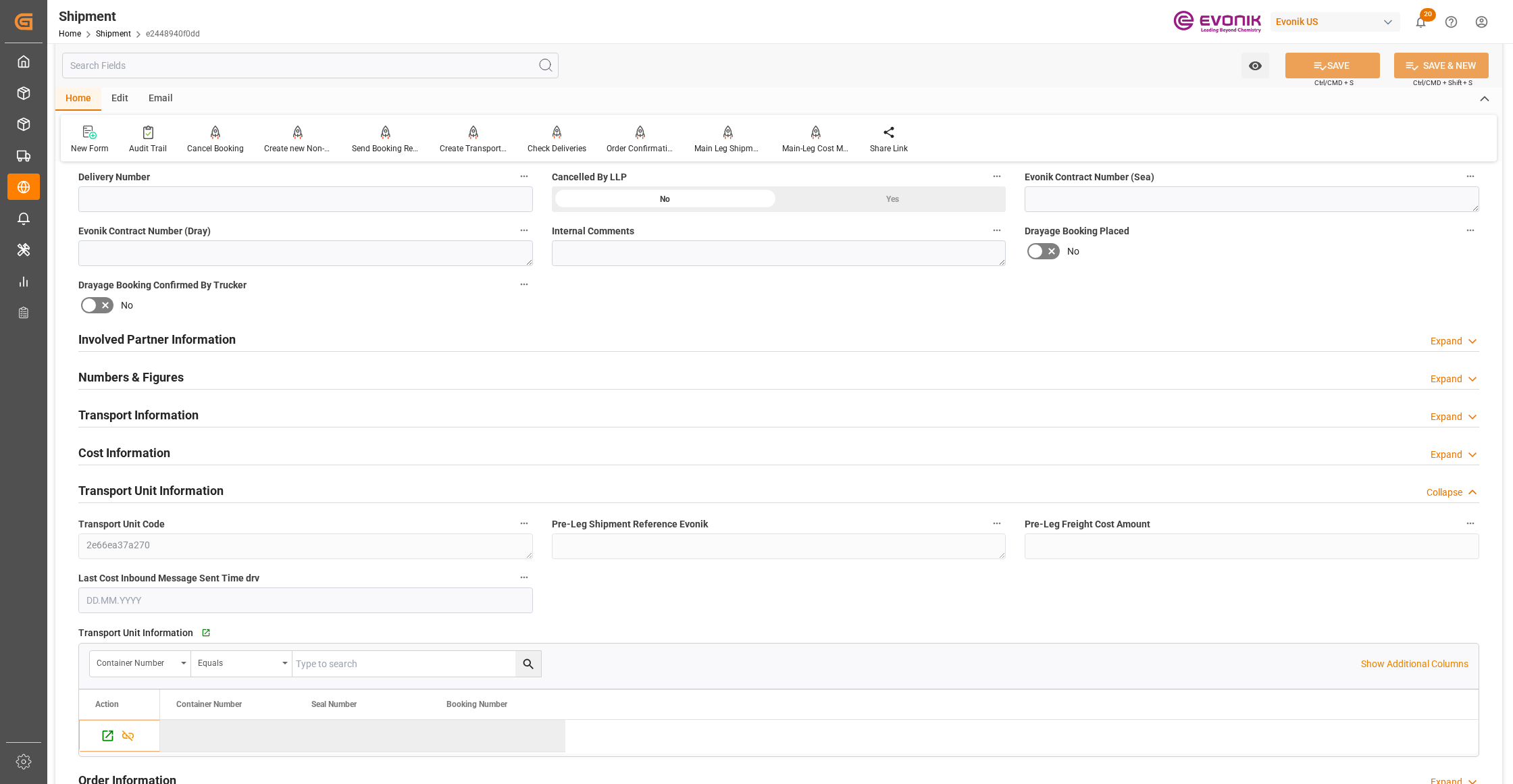
click at [382, 333] on div "Involved Partner Information Expand" at bounding box center [778, 338] width 1401 height 26
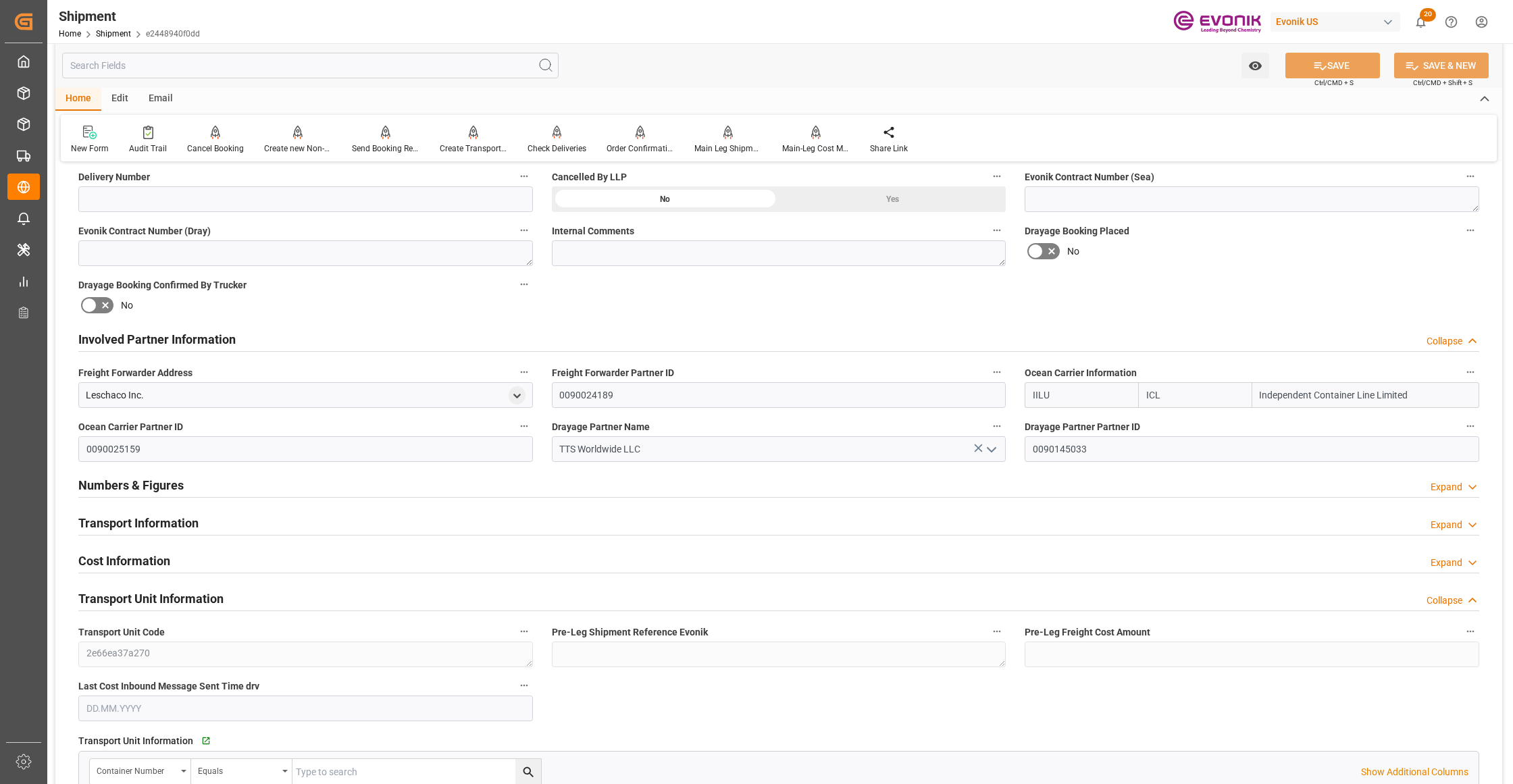
drag, startPoint x: 222, startPoint y: 517, endPoint x: 374, endPoint y: 439, distance: 170.8
click at [222, 517] on div "Transport Information Expand" at bounding box center [778, 522] width 1401 height 26
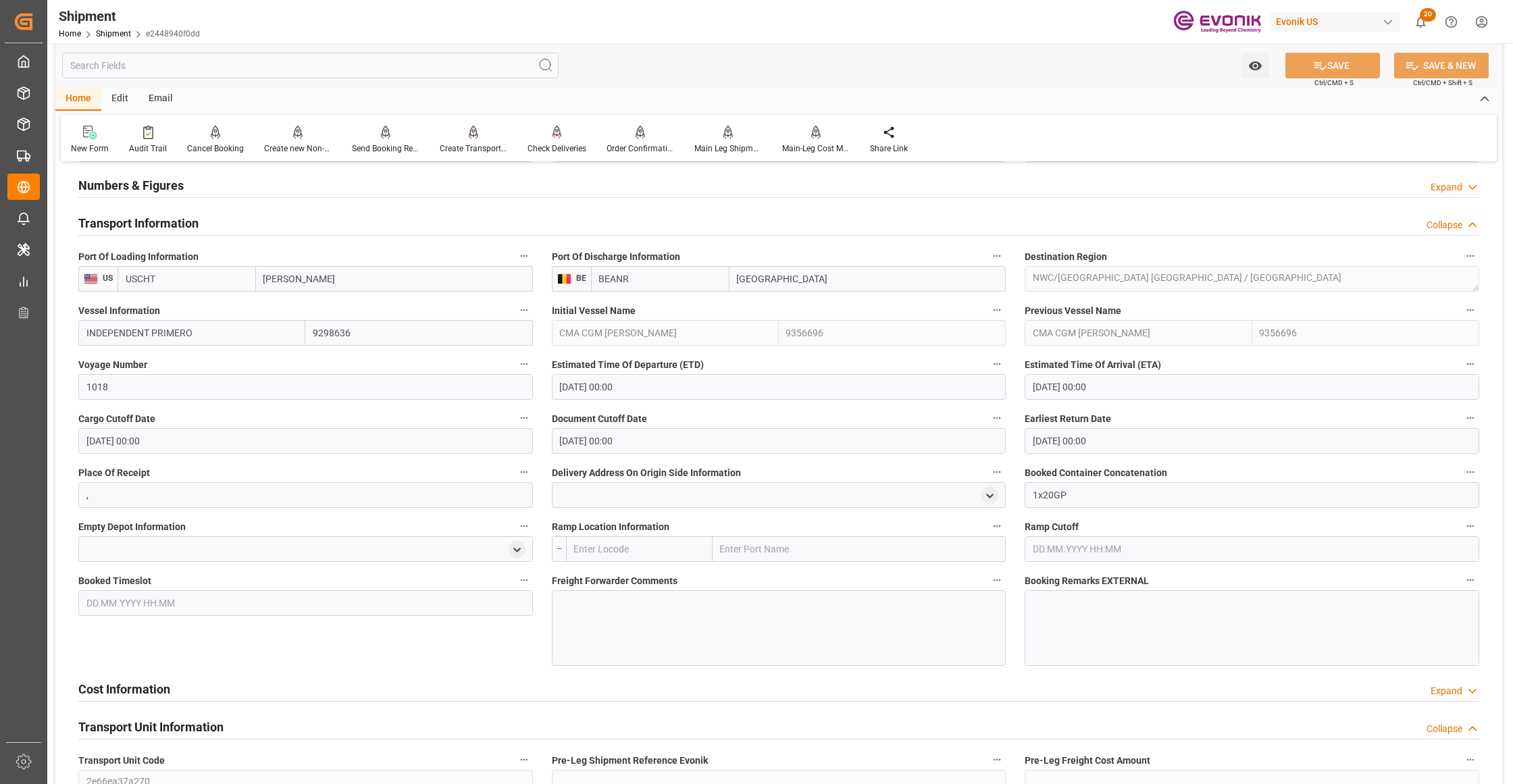
scroll to position [1200, 0]
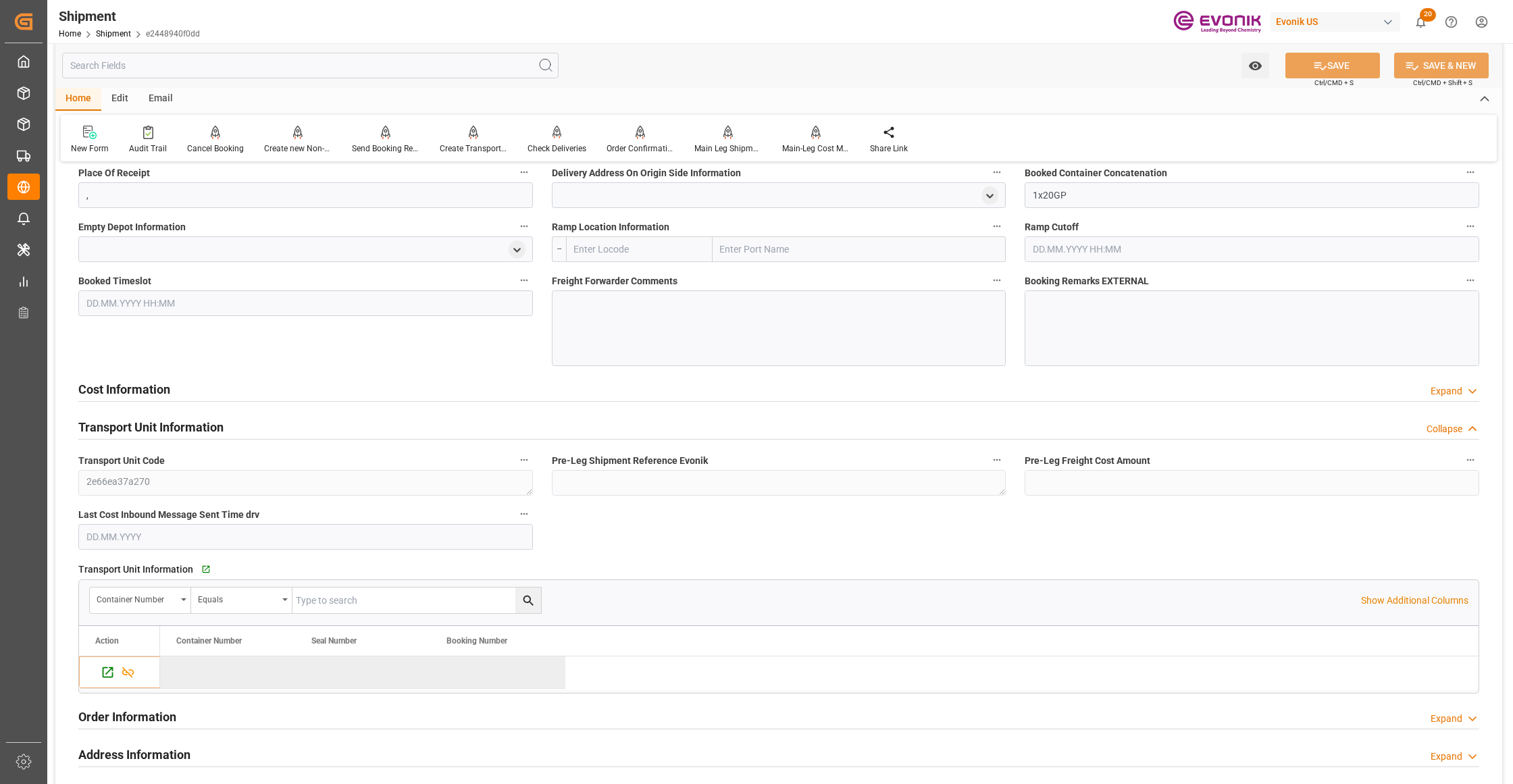
click at [481, 393] on div "Cost Information Expand" at bounding box center [778, 388] width 1401 height 26
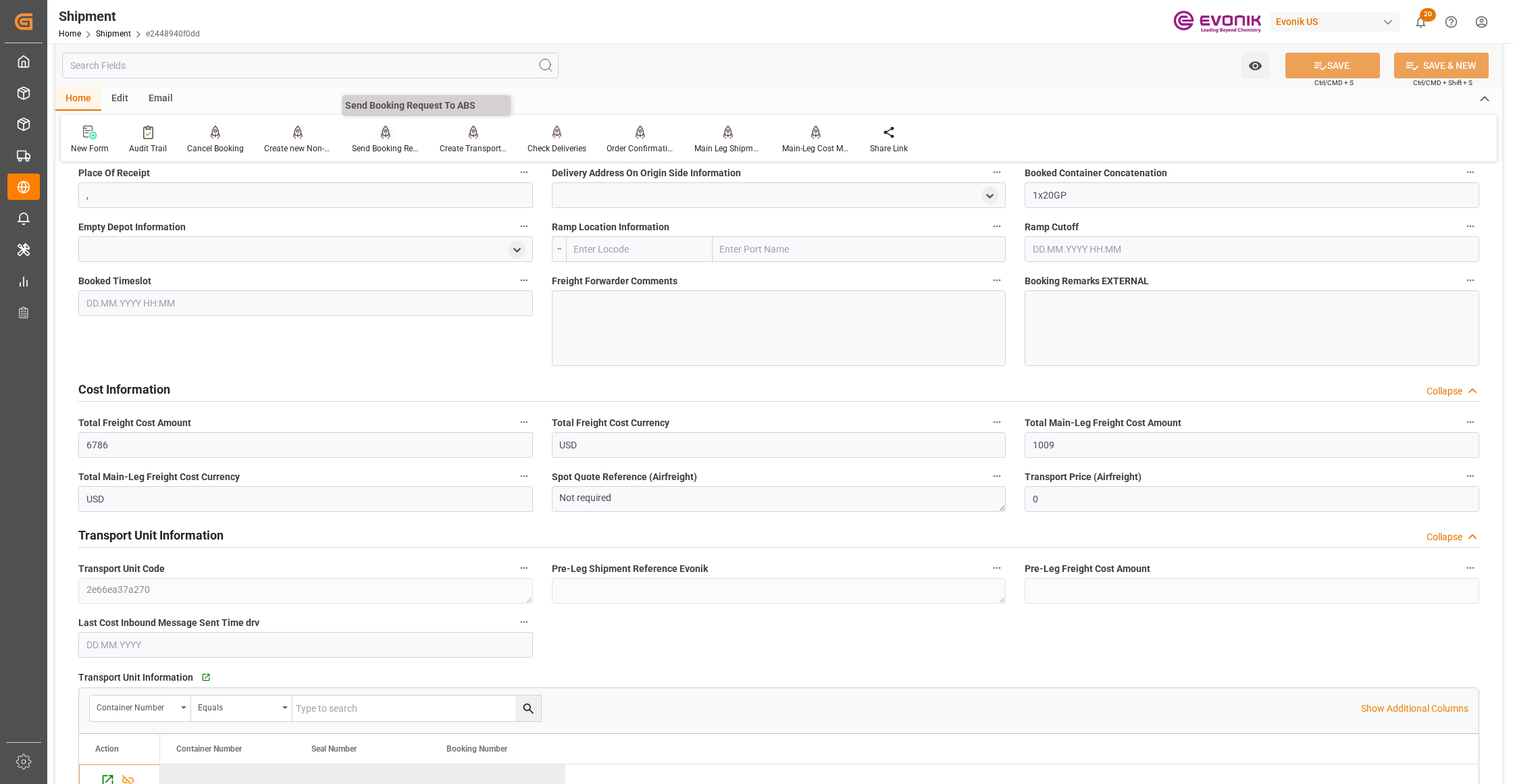
click at [381, 136] on icon at bounding box center [386, 132] width 10 height 13
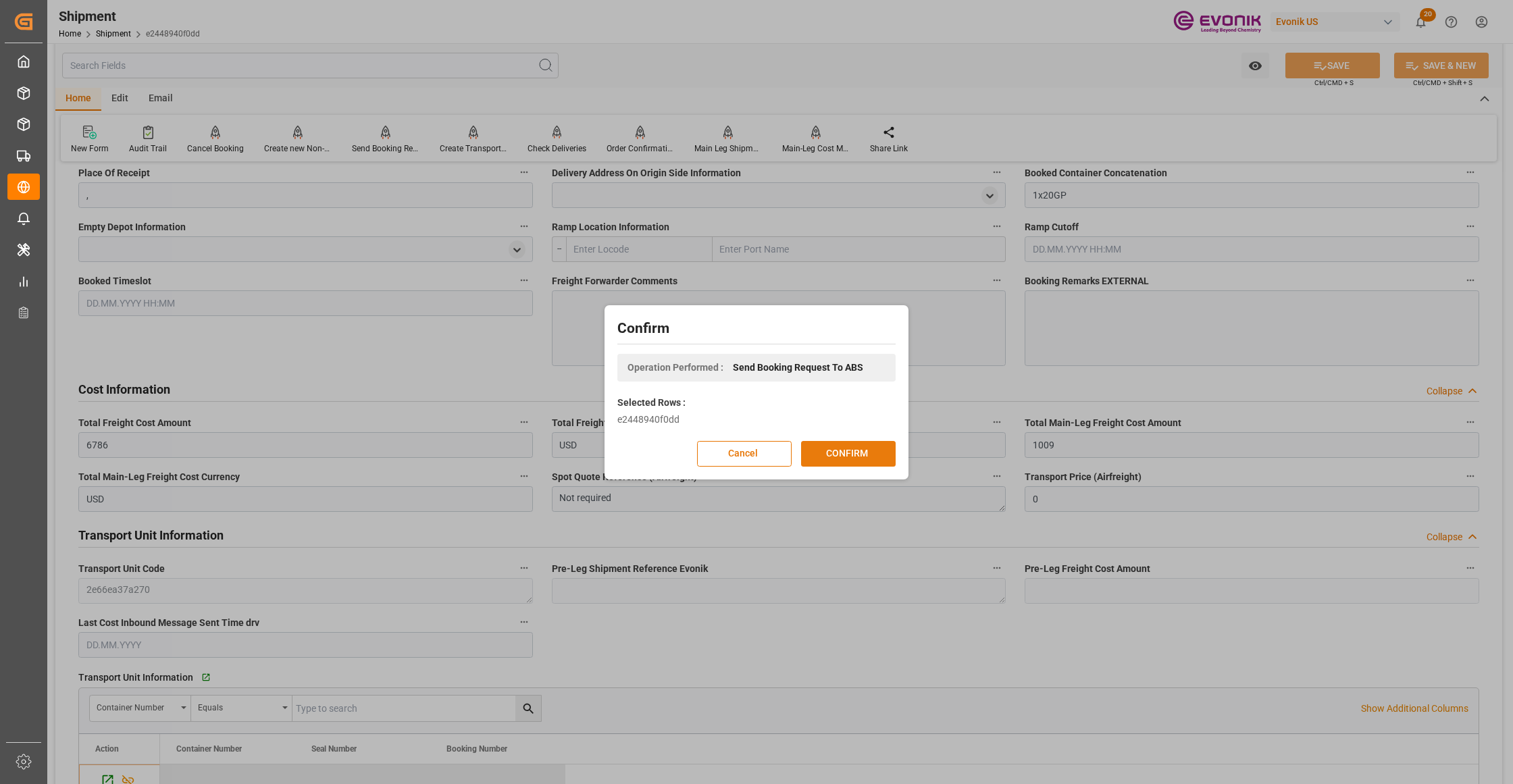
click at [848, 451] on button "CONFIRM" at bounding box center [848, 453] width 95 height 26
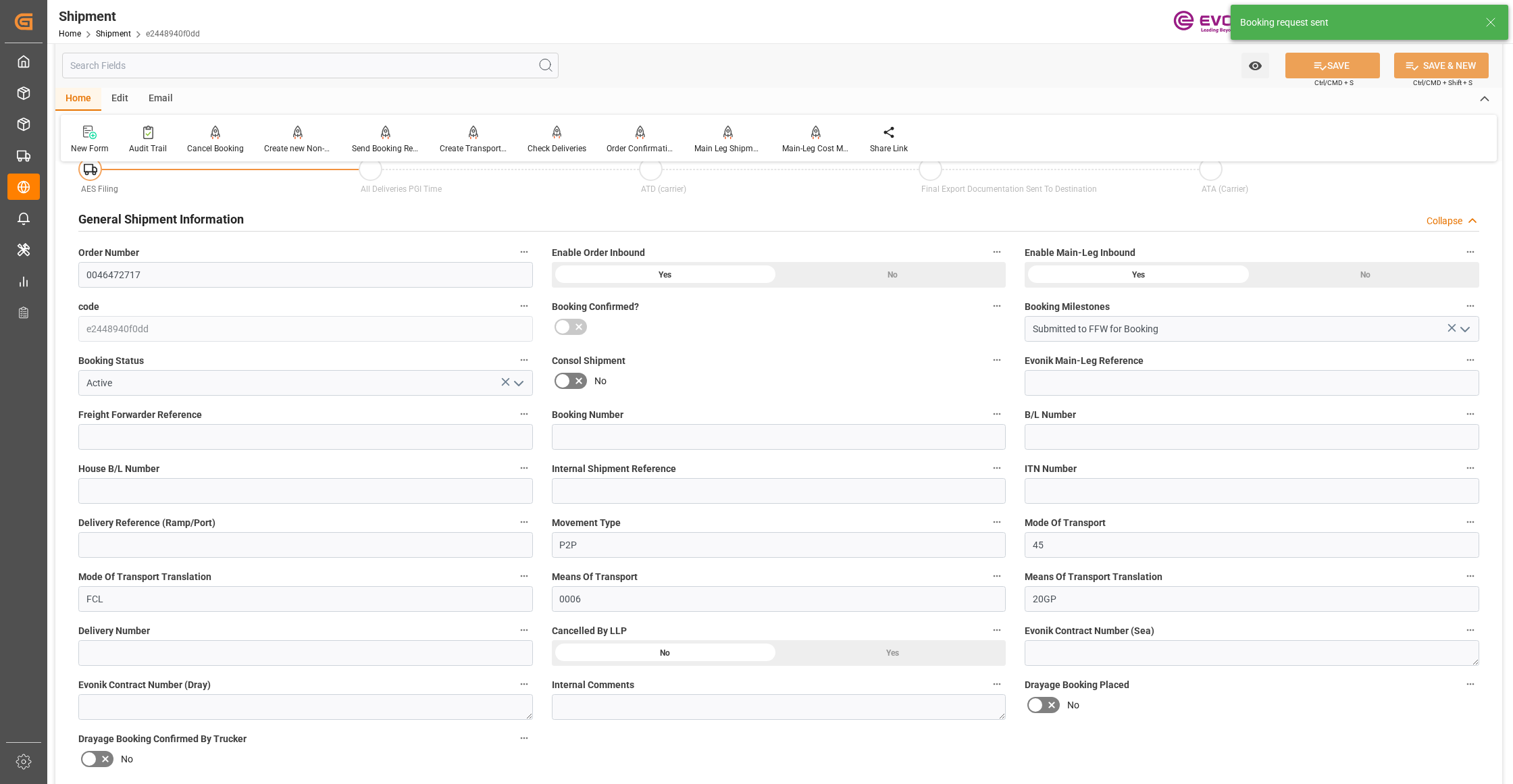
scroll to position [1060, 0]
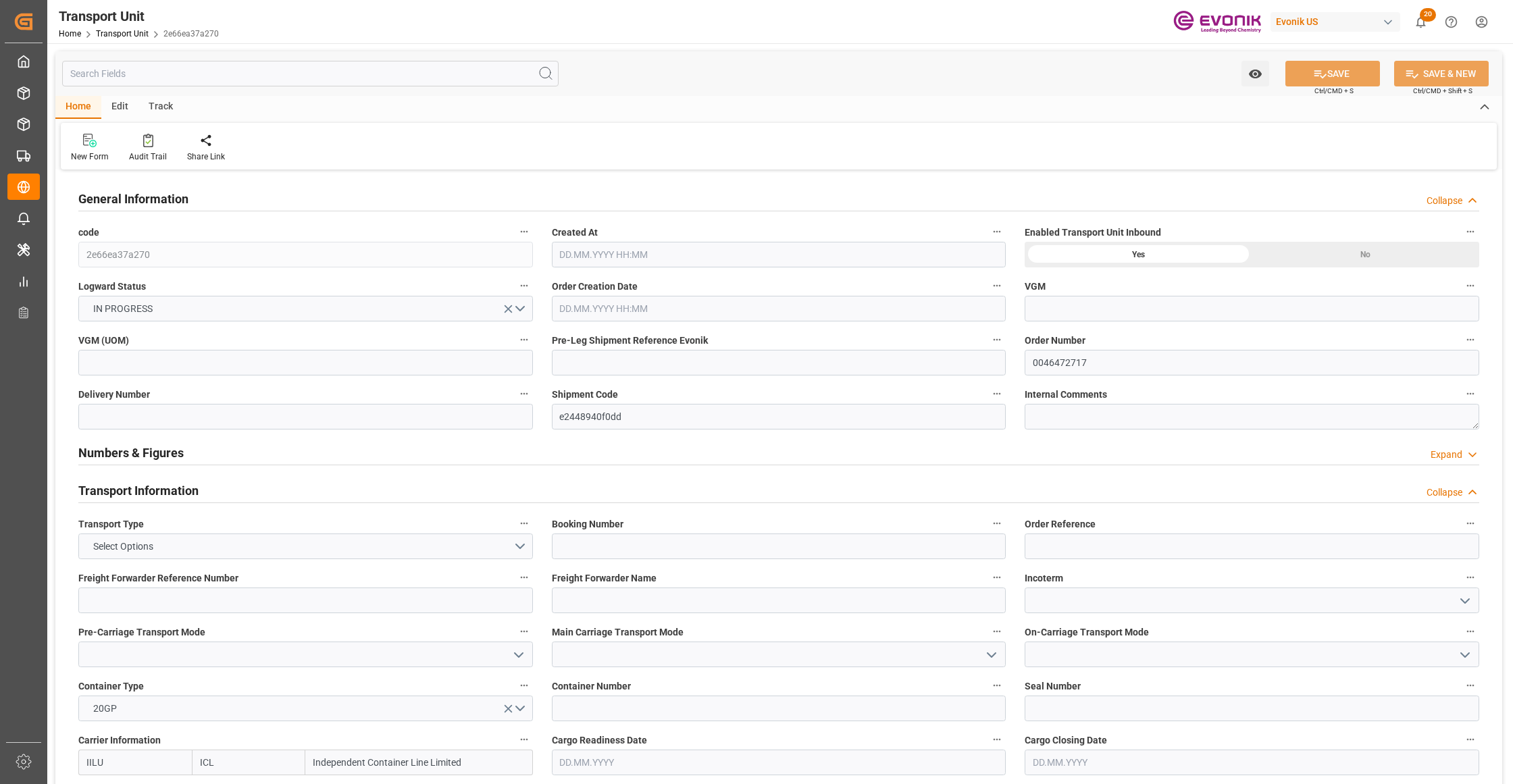
type input "ICL"
type input "Independent Container Line Limited"
type input "USCHT"
type input "BEANR"
type input "15504"
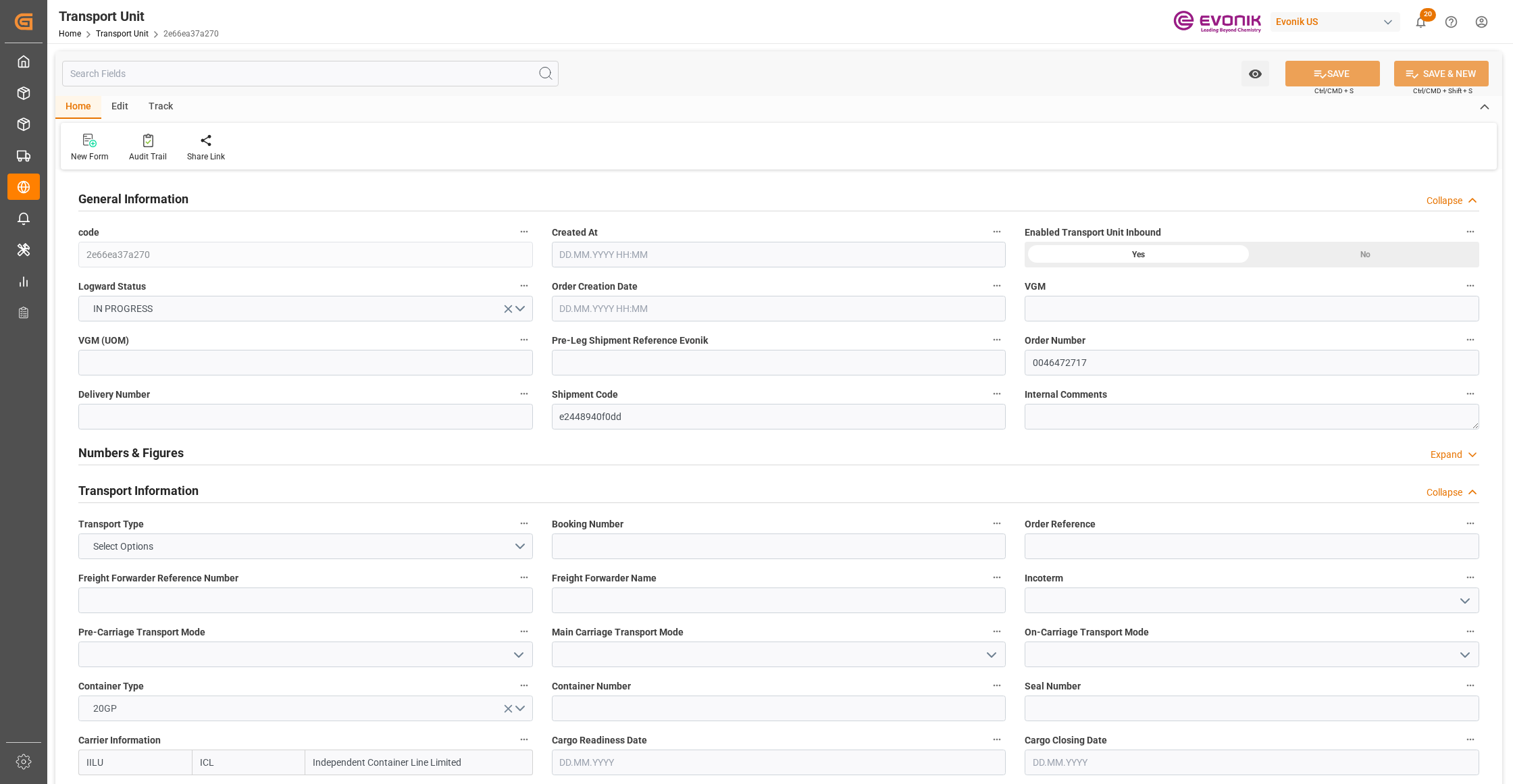
type input "[DATE] 05:26"
type input "17.10.2025"
type input "01.10.2025 00:00"
type input "23.09.2025 00:00"
type input "14.10.2025 00:00"
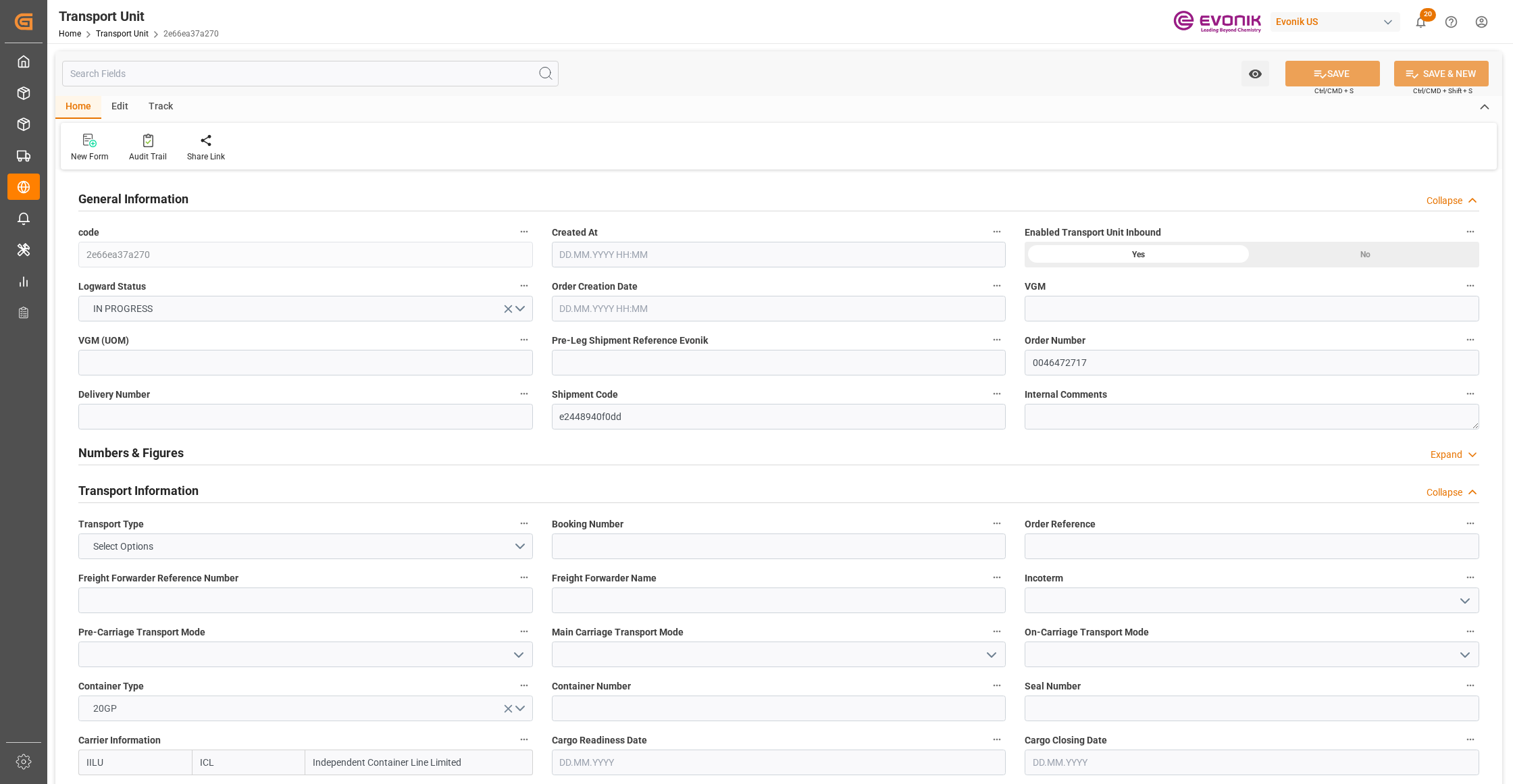
type input "21.10.2025 00:00"
type input "17.09.2025 00:00"
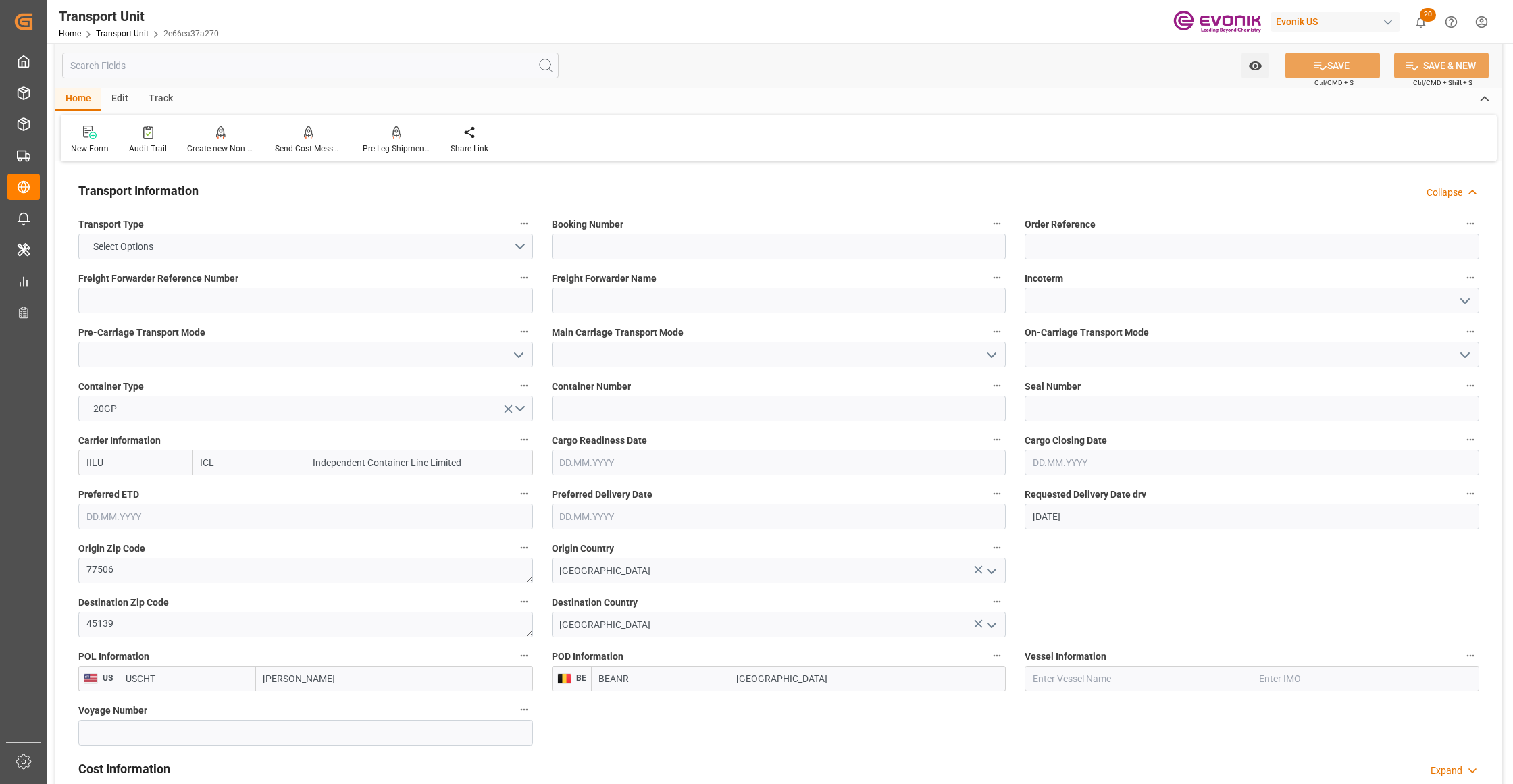
scroll to position [600, 0]
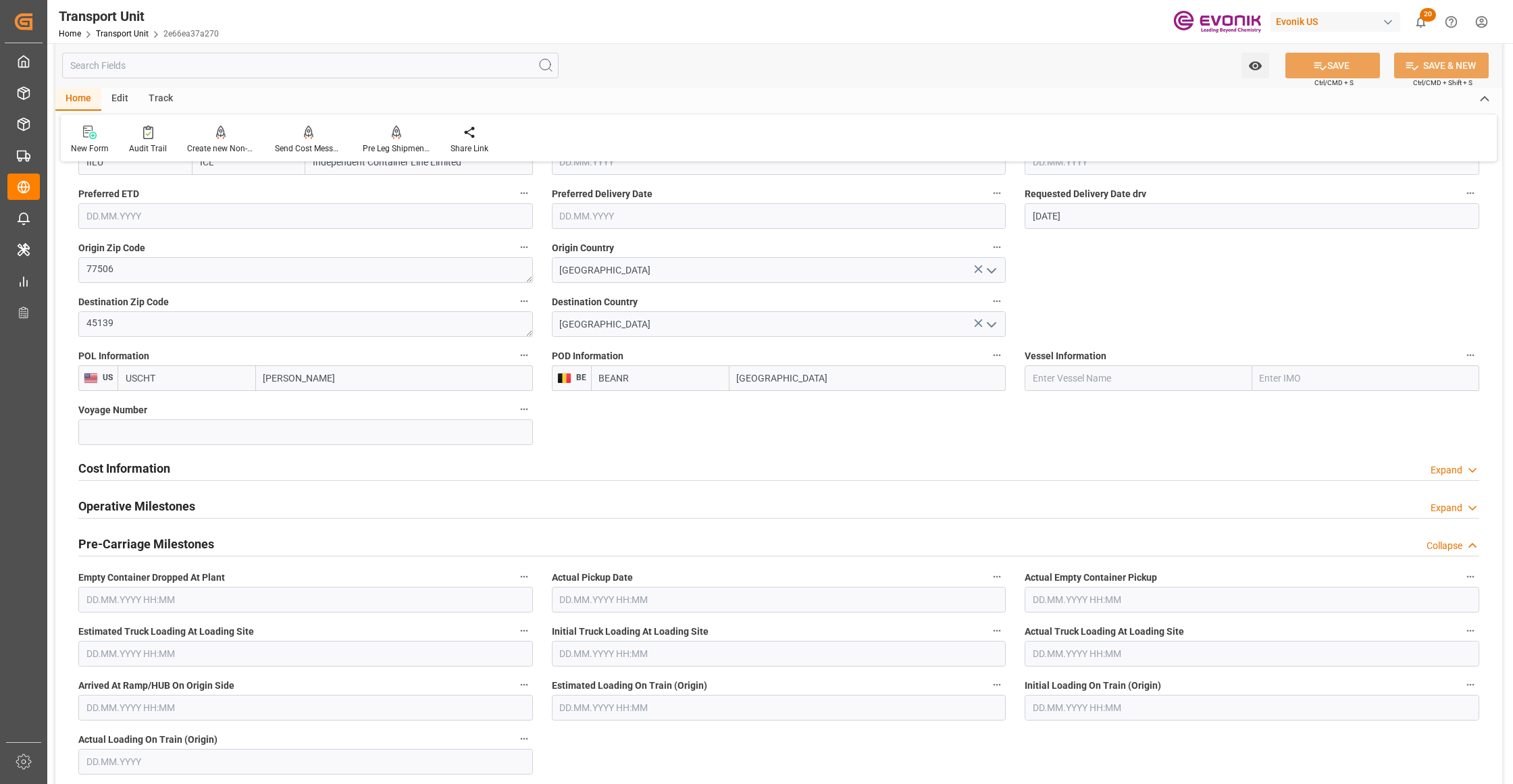
click at [217, 470] on div "Cost Information Expand" at bounding box center [778, 467] width 1401 height 26
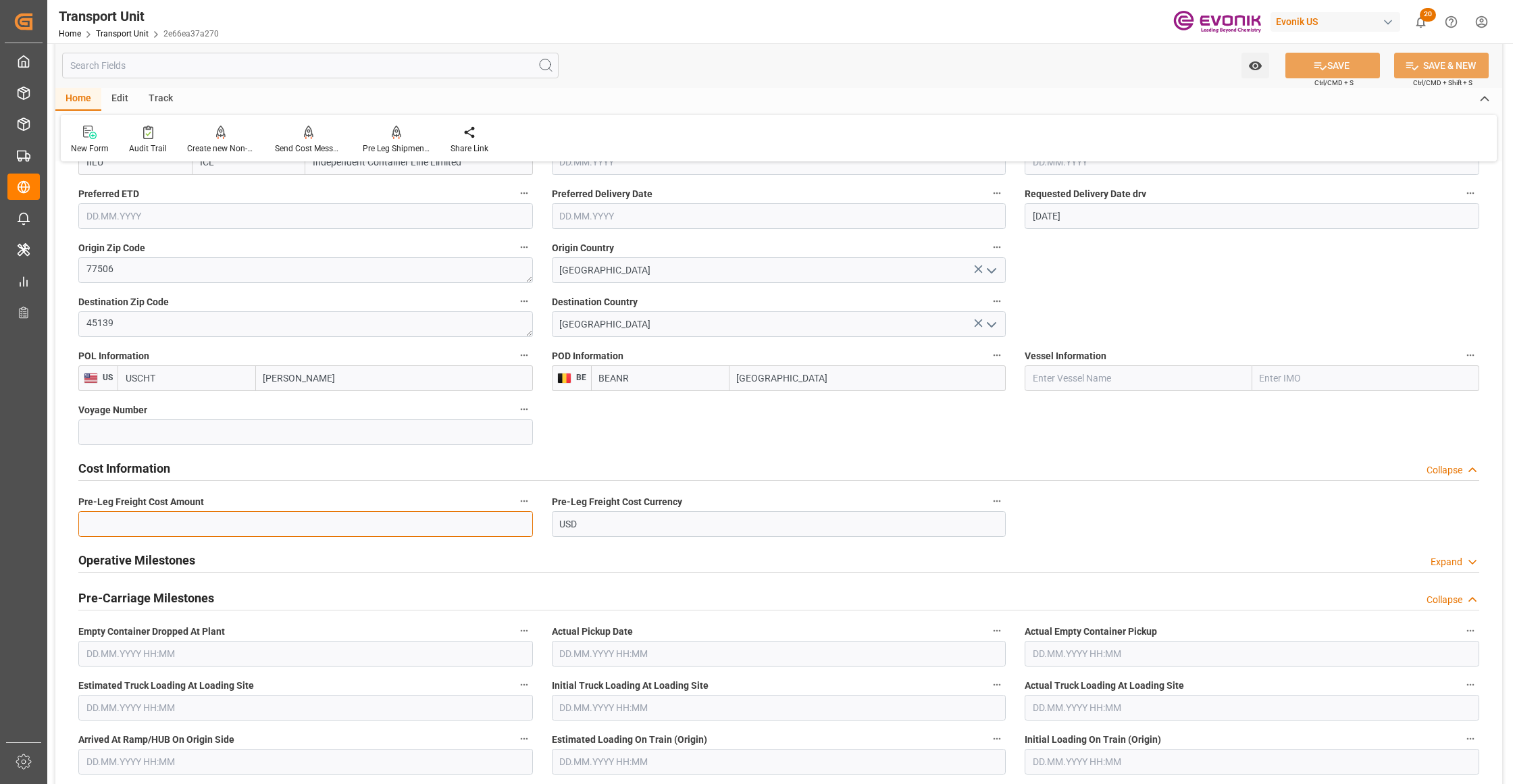
click at [194, 522] on input "text" at bounding box center [305, 524] width 454 height 26
paste input "5777"
type input "5777"
drag, startPoint x: 1332, startPoint y: 53, endPoint x: 1341, endPoint y: 57, distance: 9.8
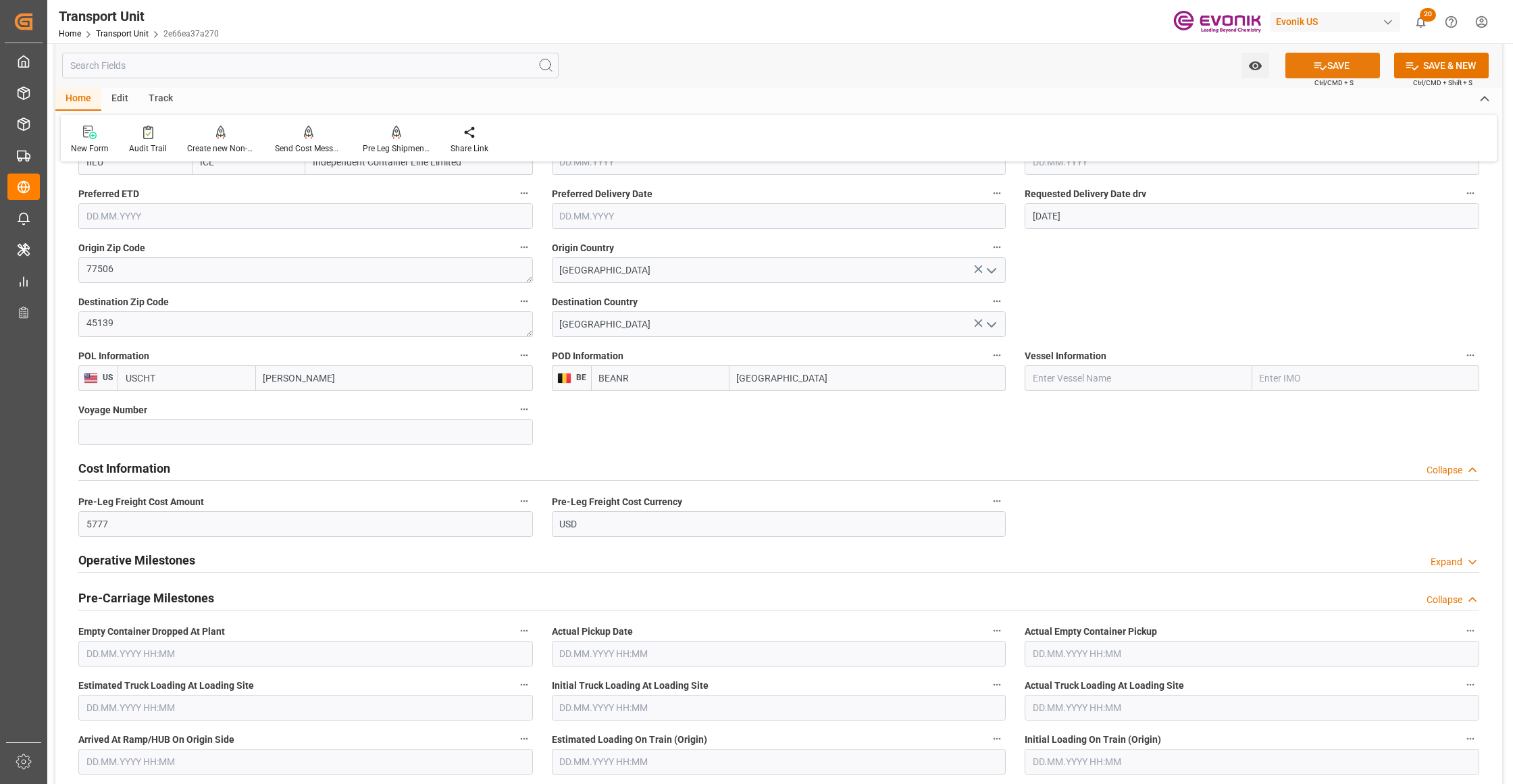
click at [1333, 53] on button "SAVE" at bounding box center [1333, 65] width 95 height 26
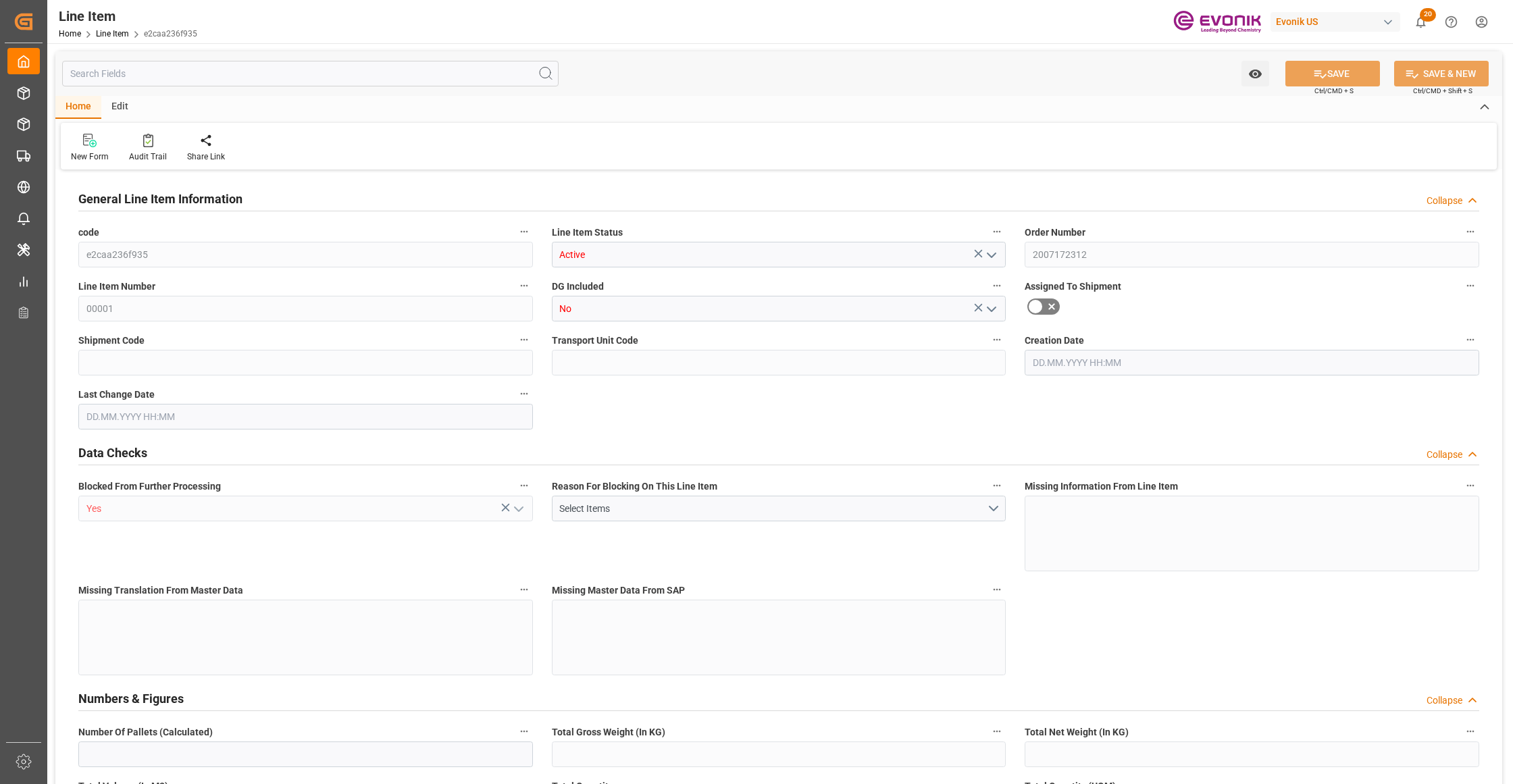
type input "1"
type input "791.2"
type input "724"
type input "2.2925"
type input "4"
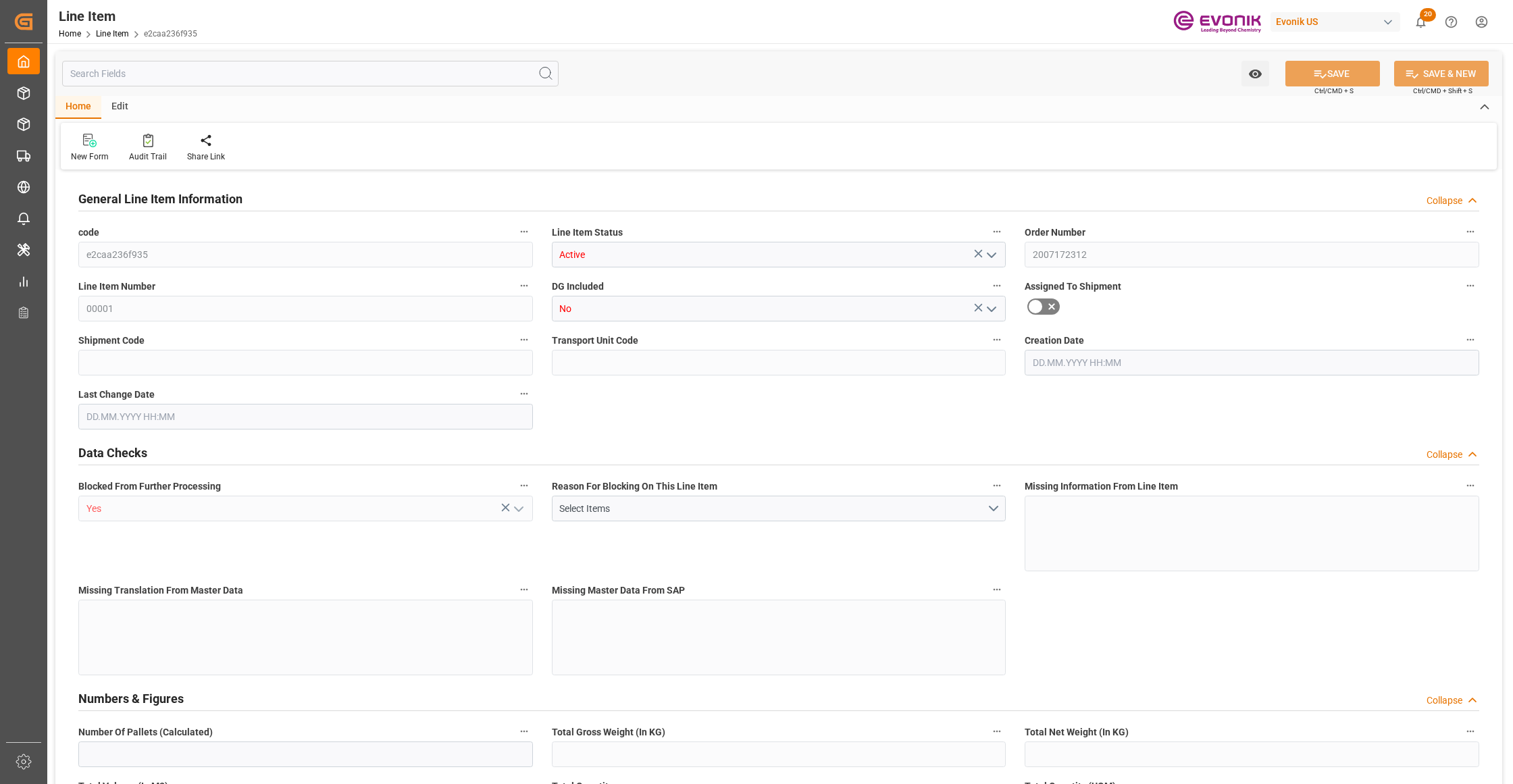
type input "6197.44"
type input "4"
type input "791.2"
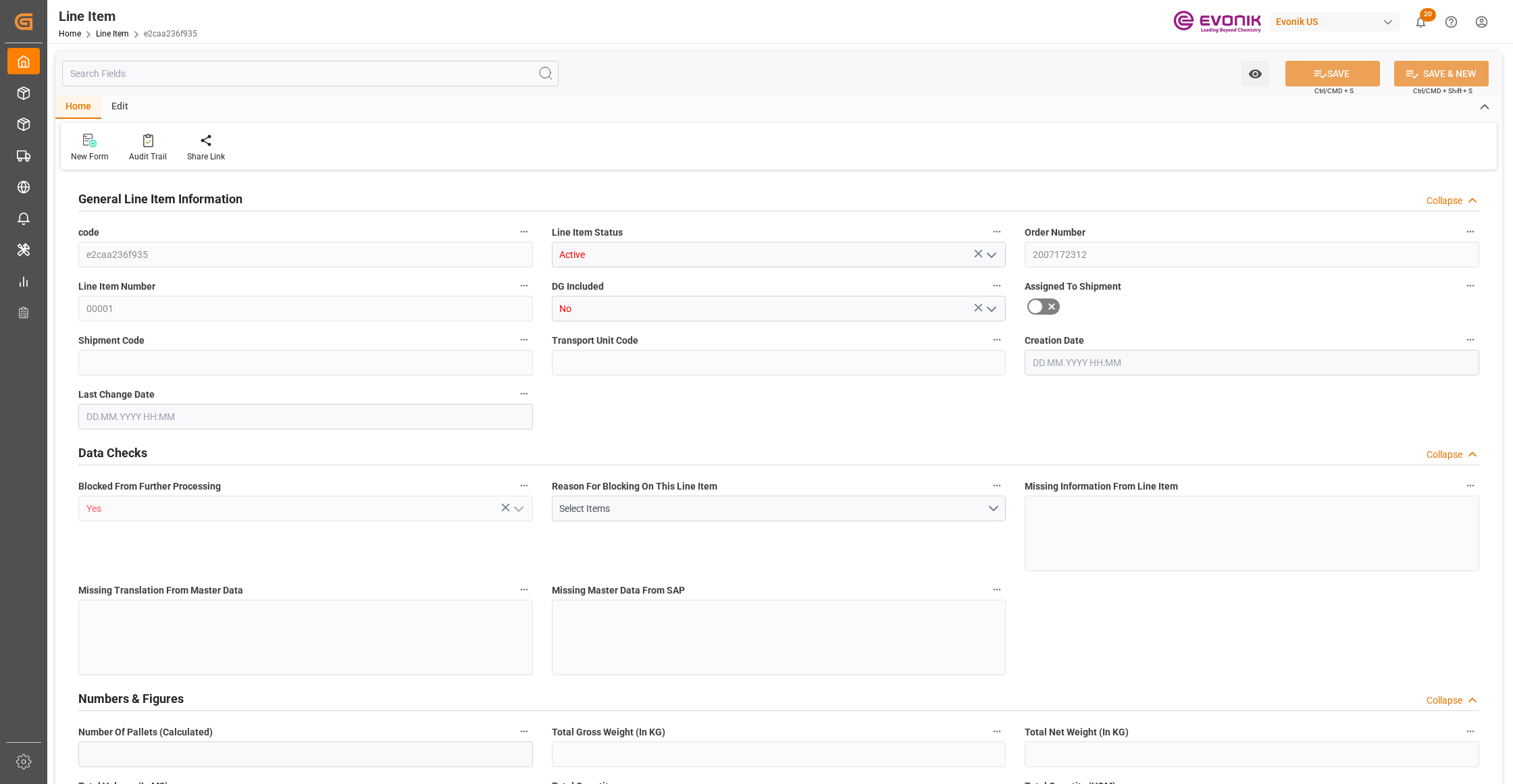
type input "808.2"
type input "724"
type input "2.2925"
type input "2292.496"
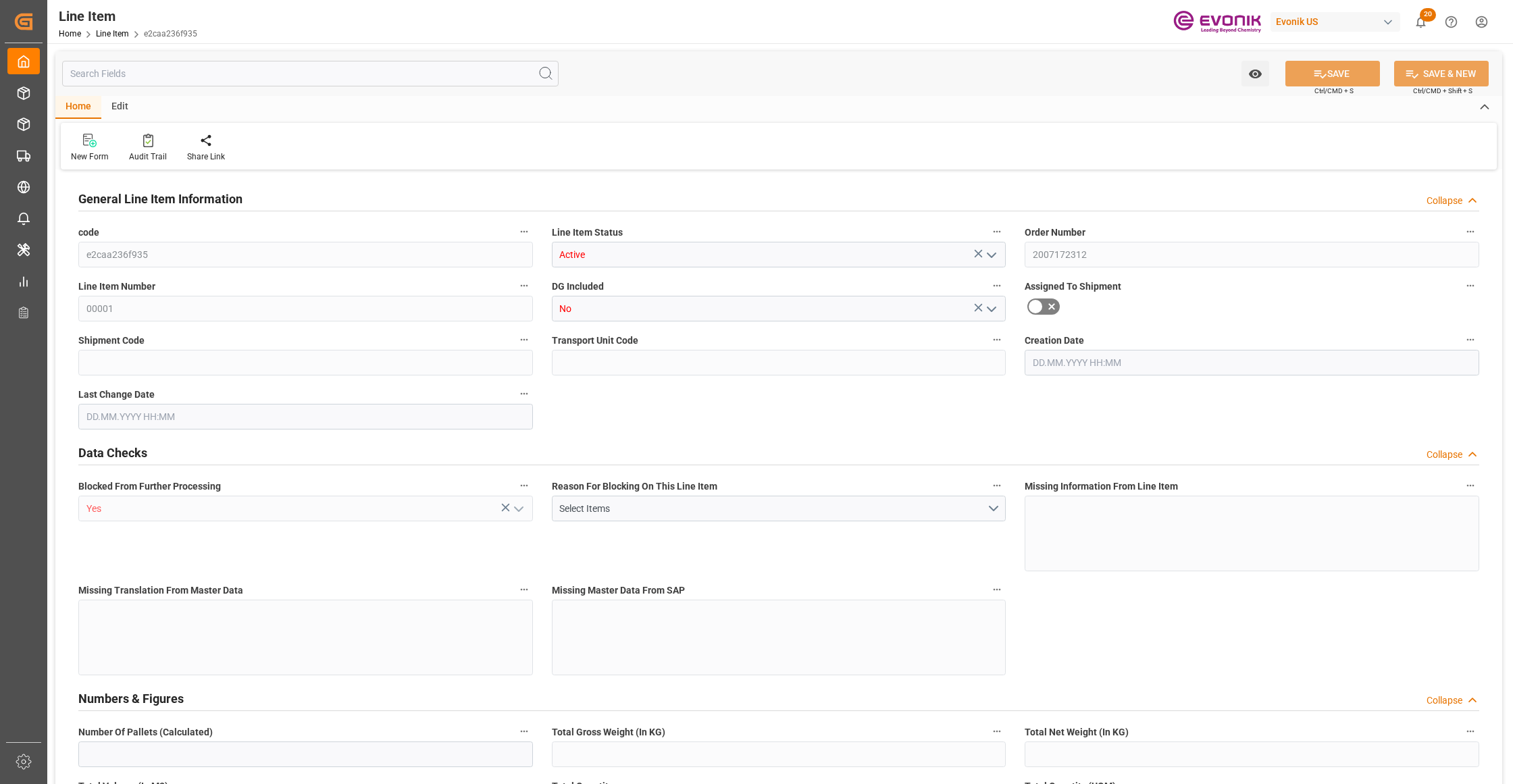
type input "0"
type input "10.09.2025 13:59"
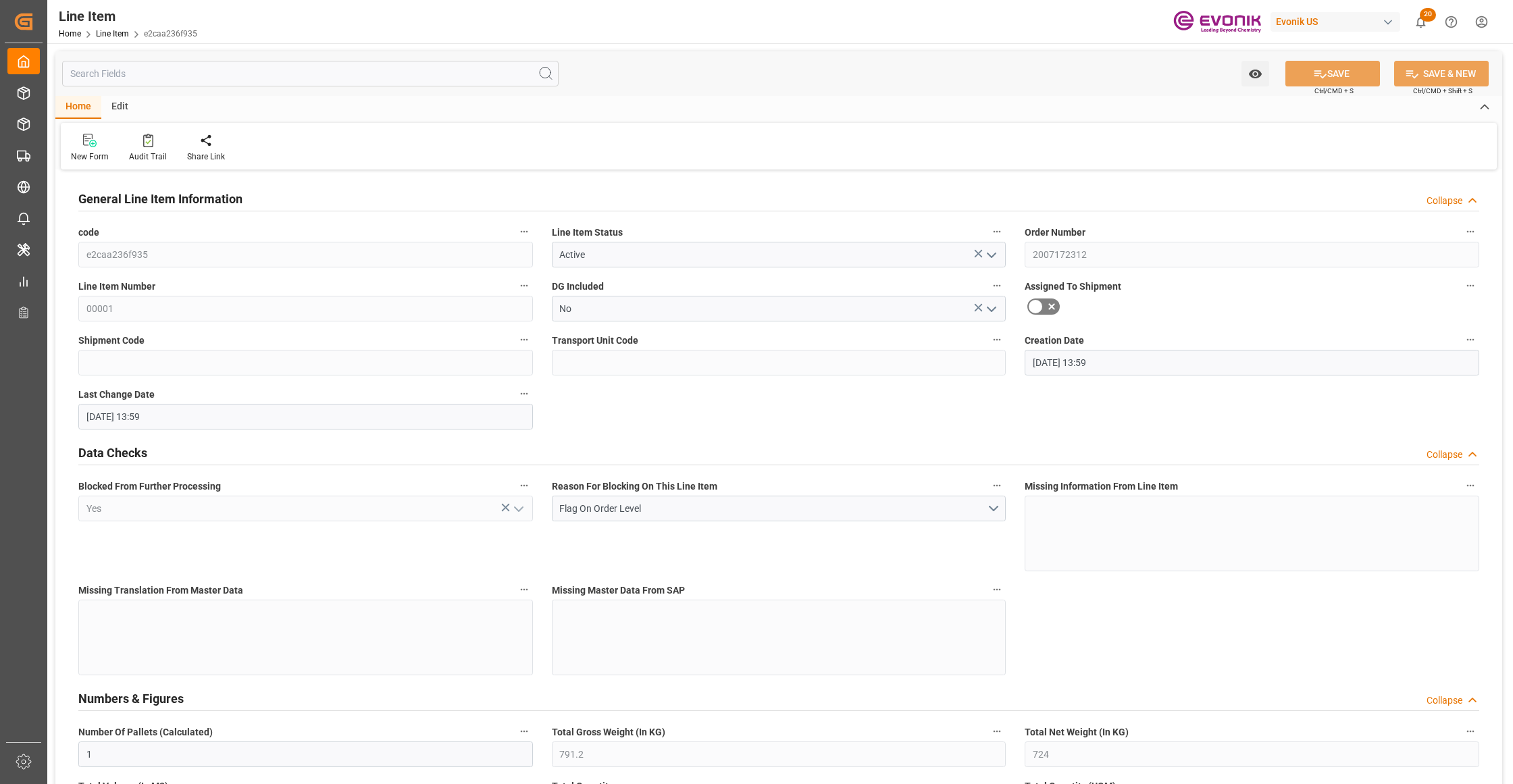
type input "10.09.2025 13:59"
type input "05.11.2025"
type input "06.10.2025"
type input "29.09.2025"
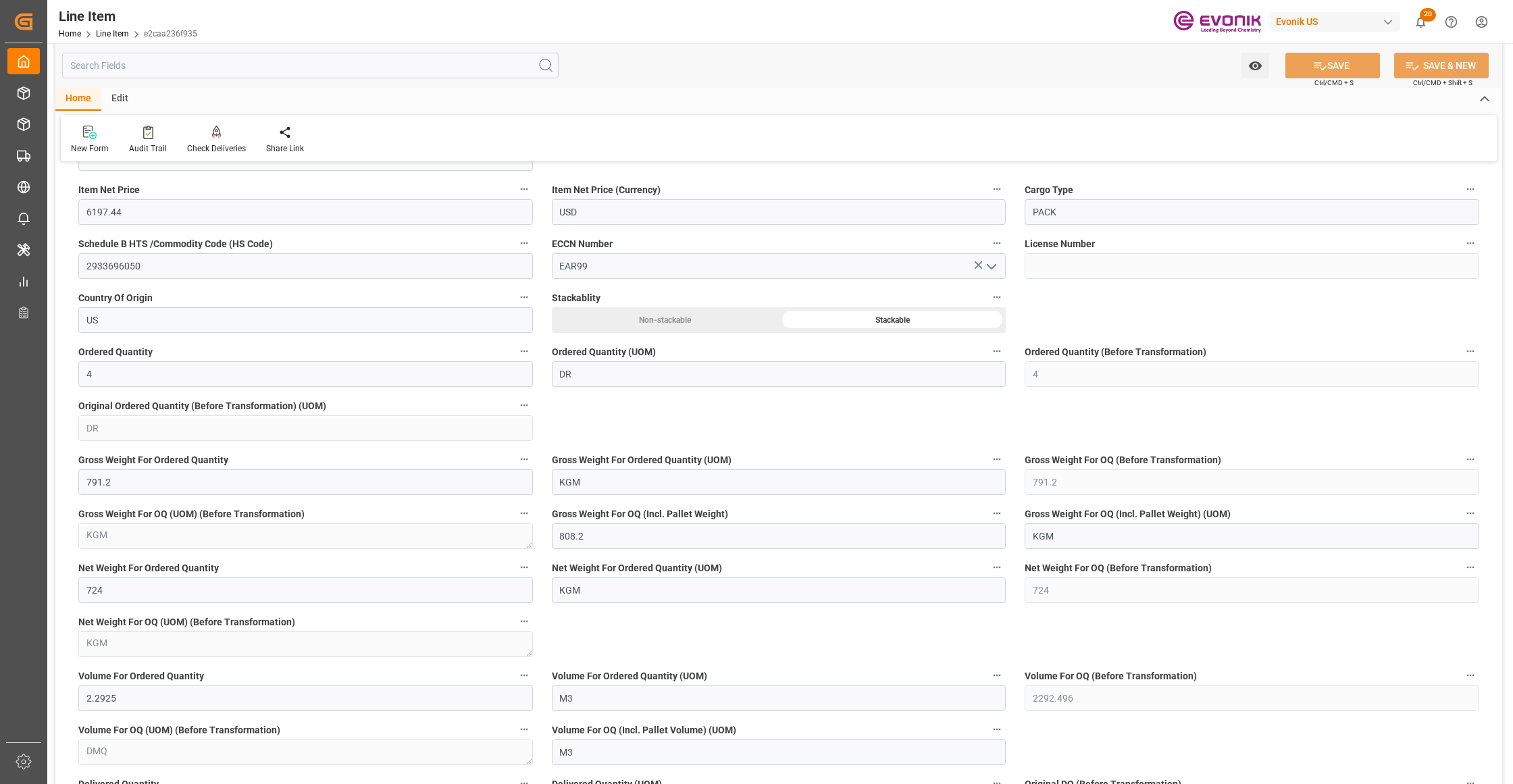
scroll to position [1200, 0]
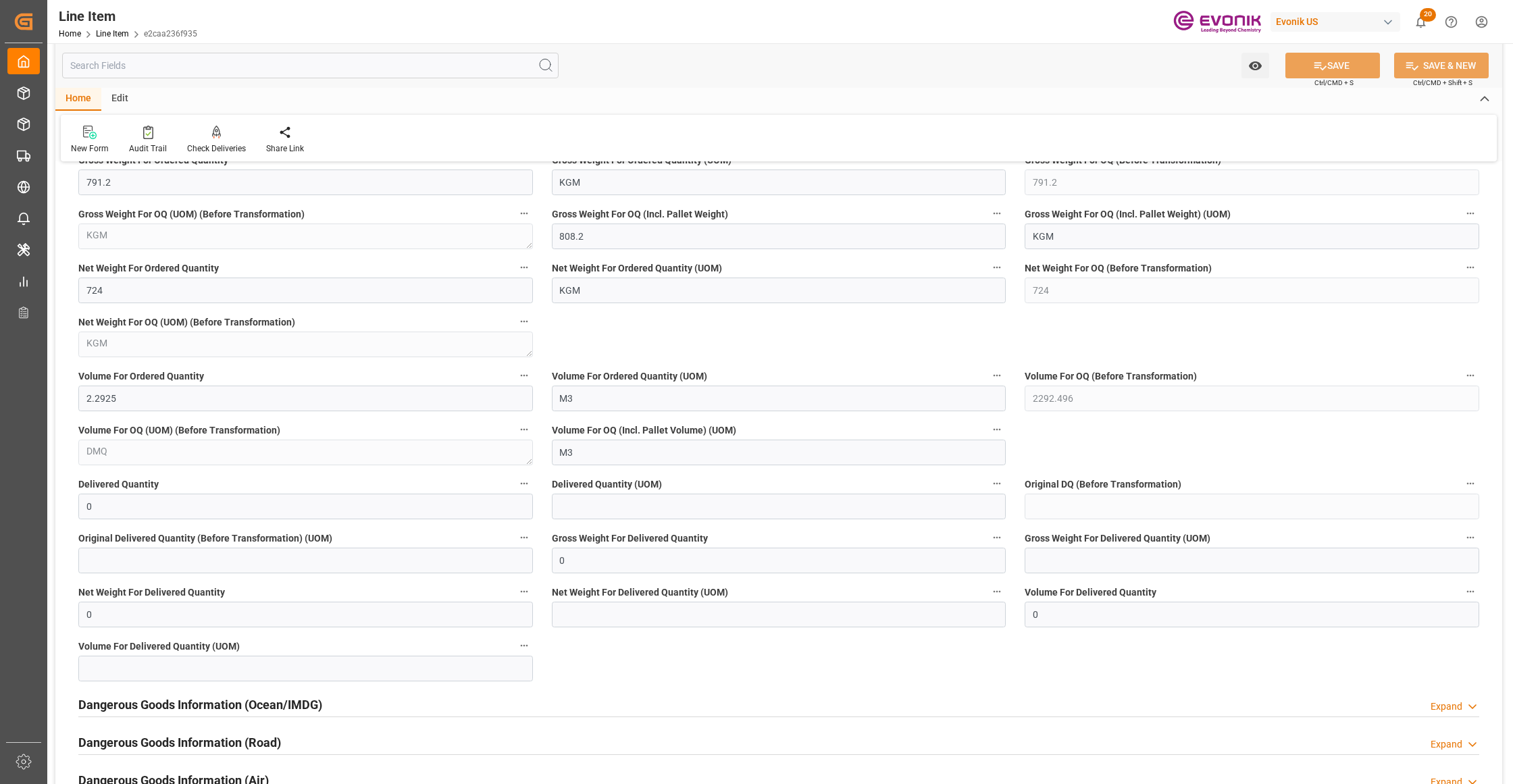
click at [204, 68] on input "text" at bounding box center [310, 65] width 497 height 26
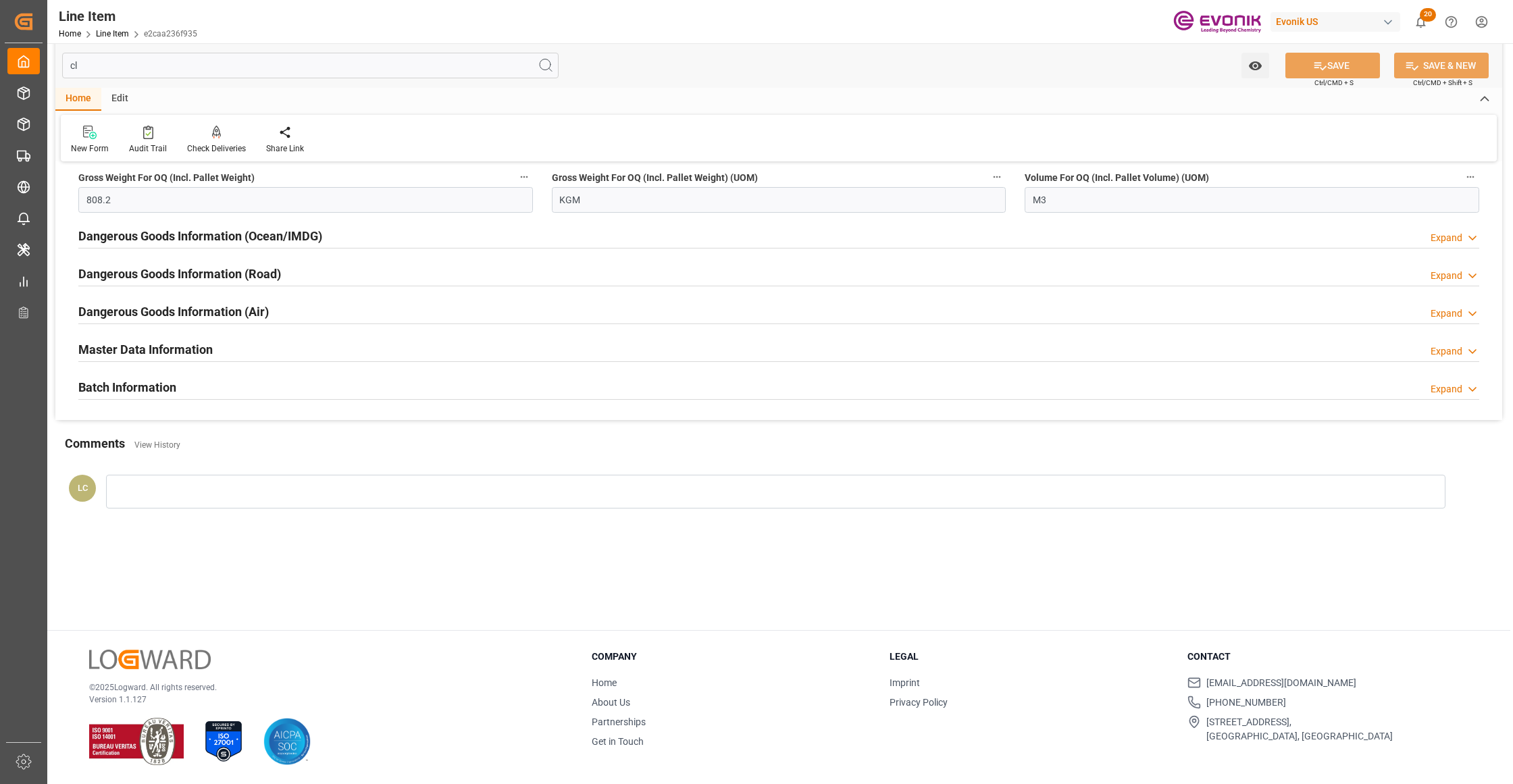
scroll to position [109, 0]
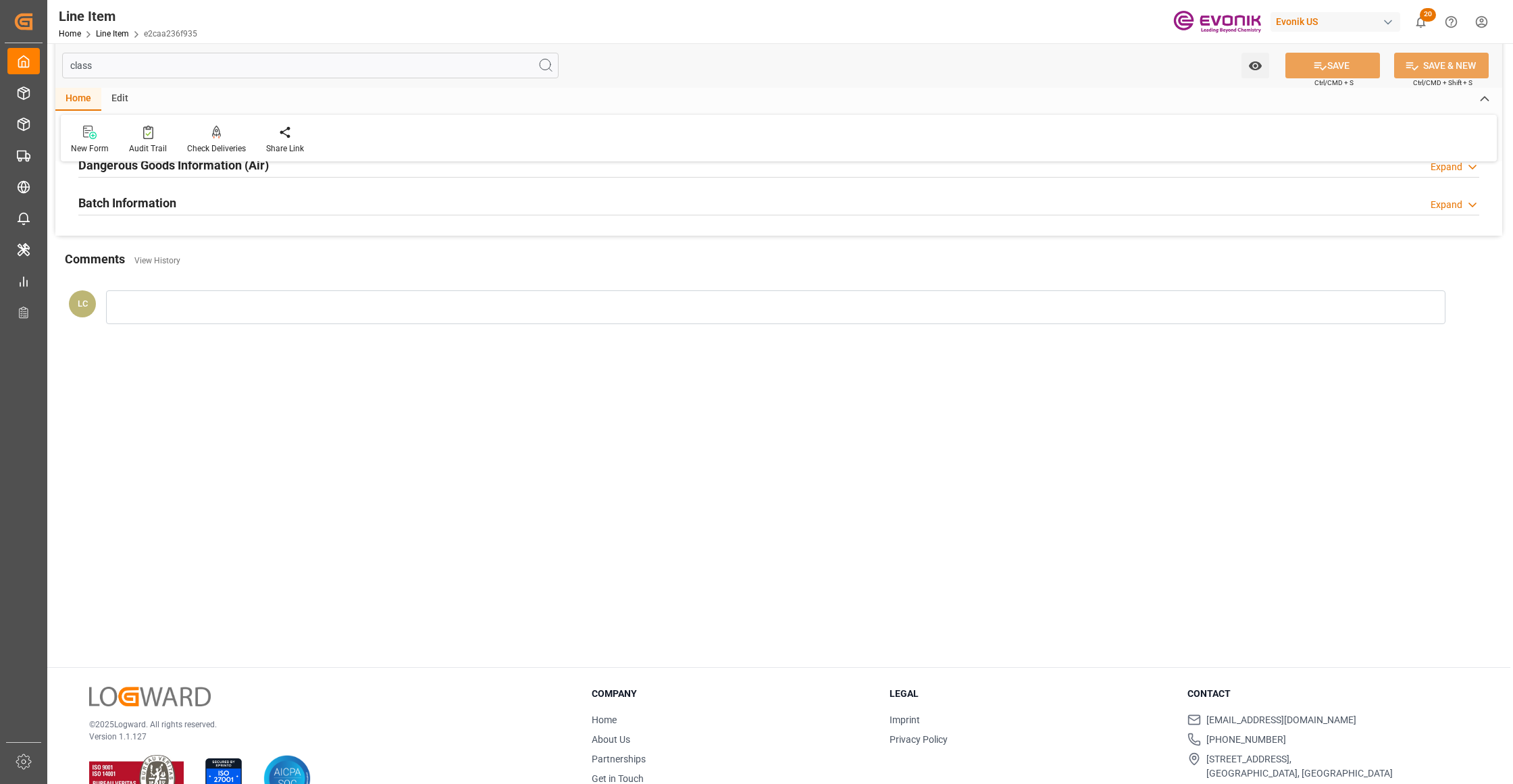
type input "class"
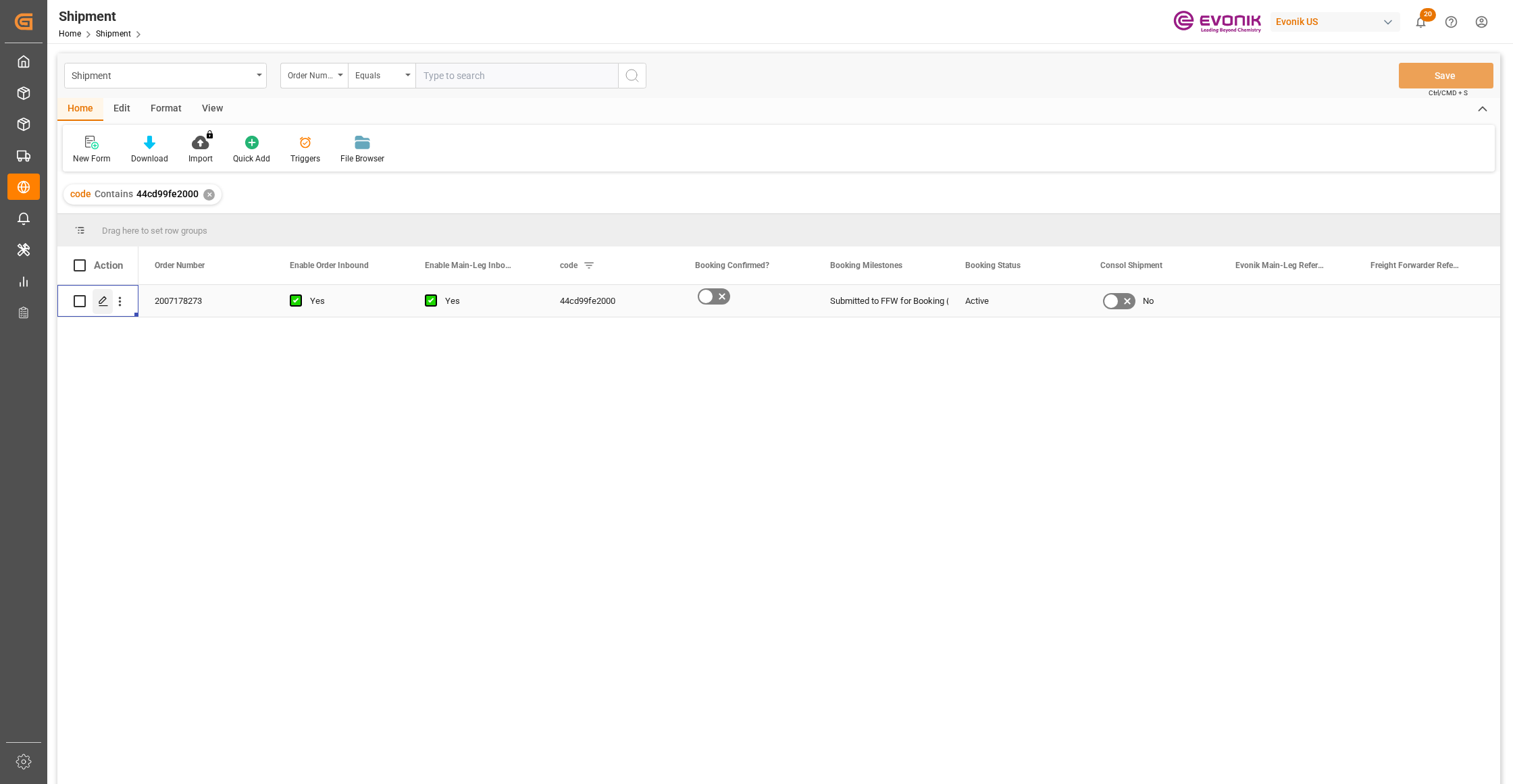
click at [99, 305] on icon "Press SPACE to select this row." at bounding box center [104, 301] width 11 height 11
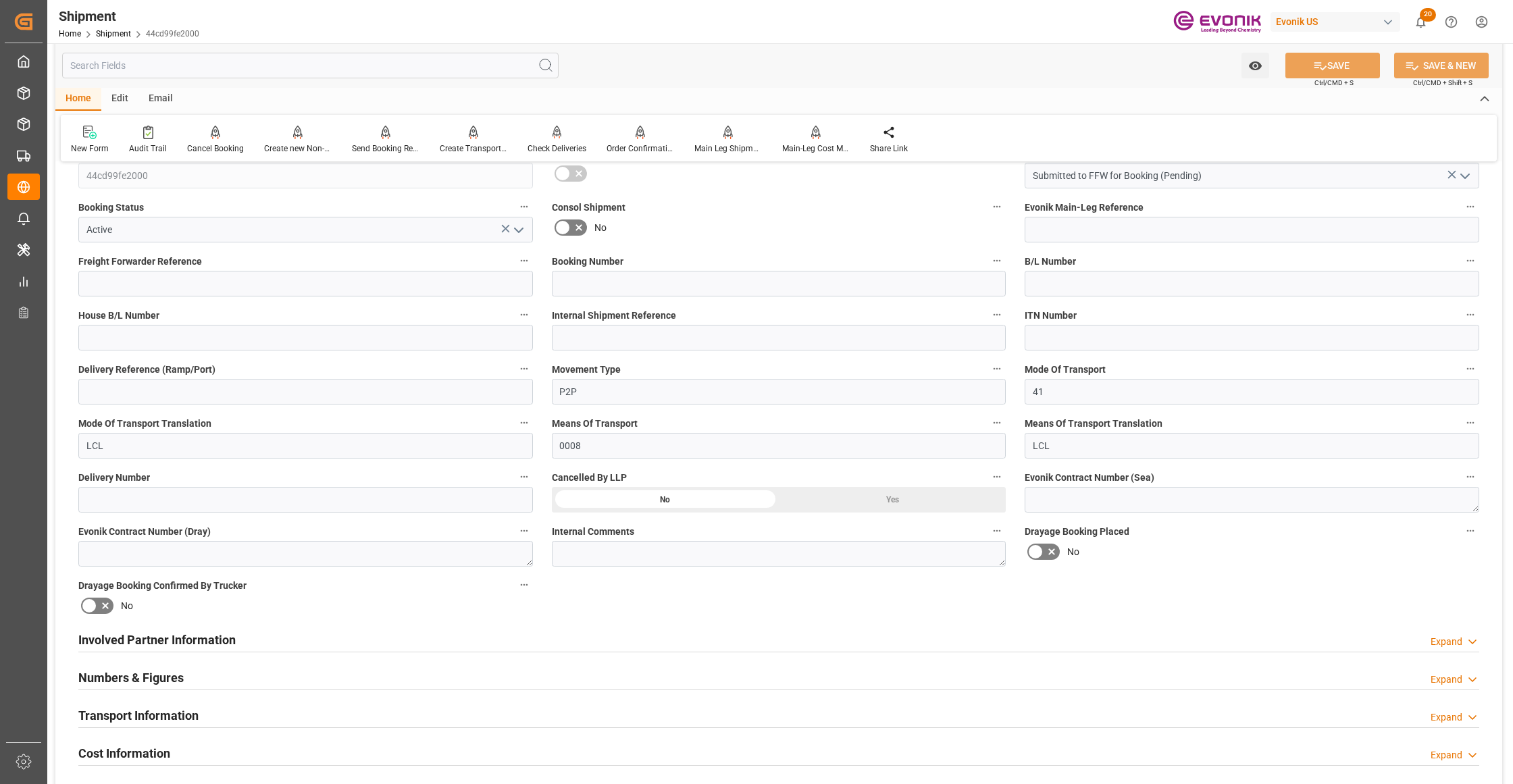
scroll to position [600, 0]
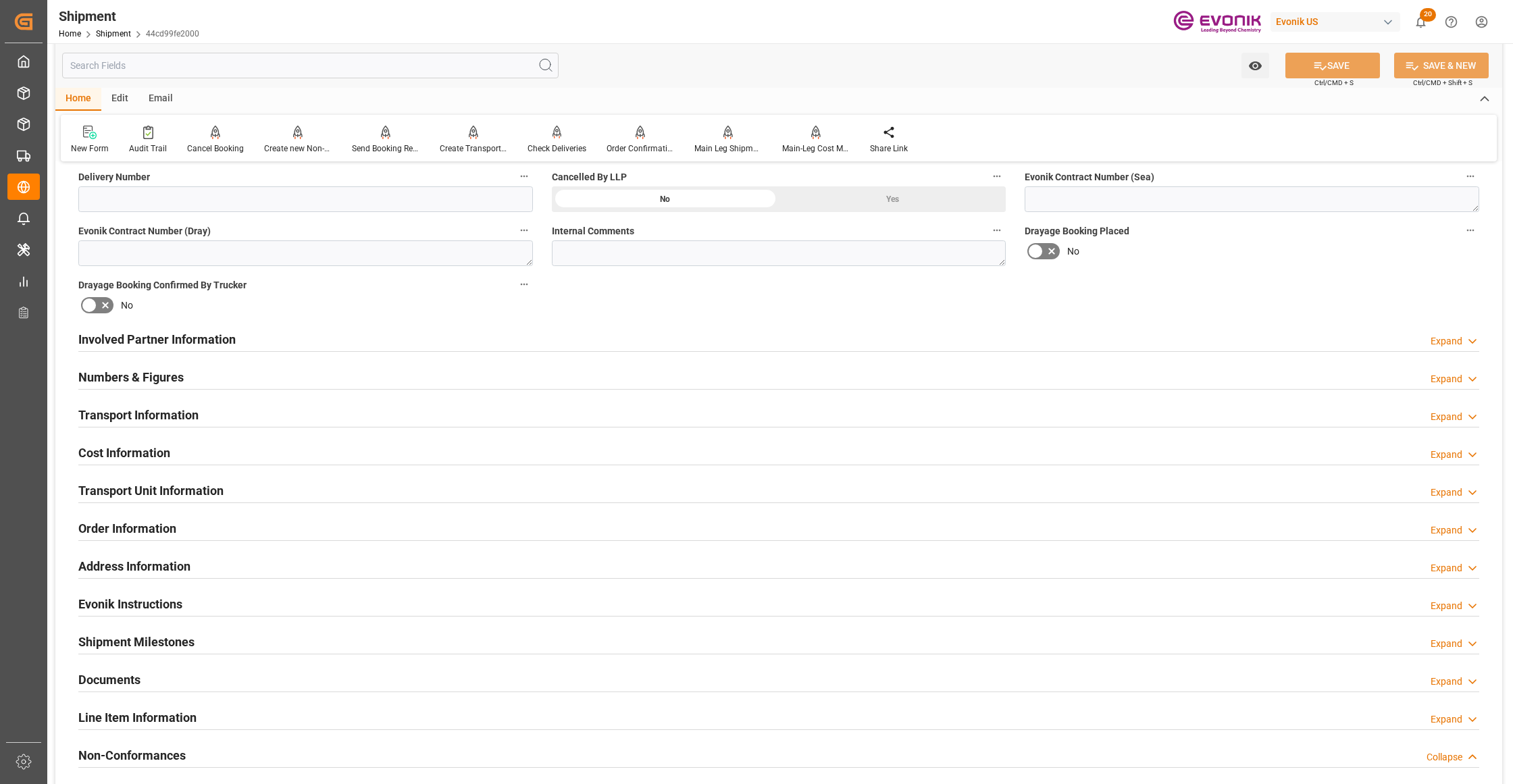
click at [687, 338] on div "Involved Partner Information Expand" at bounding box center [778, 338] width 1401 height 26
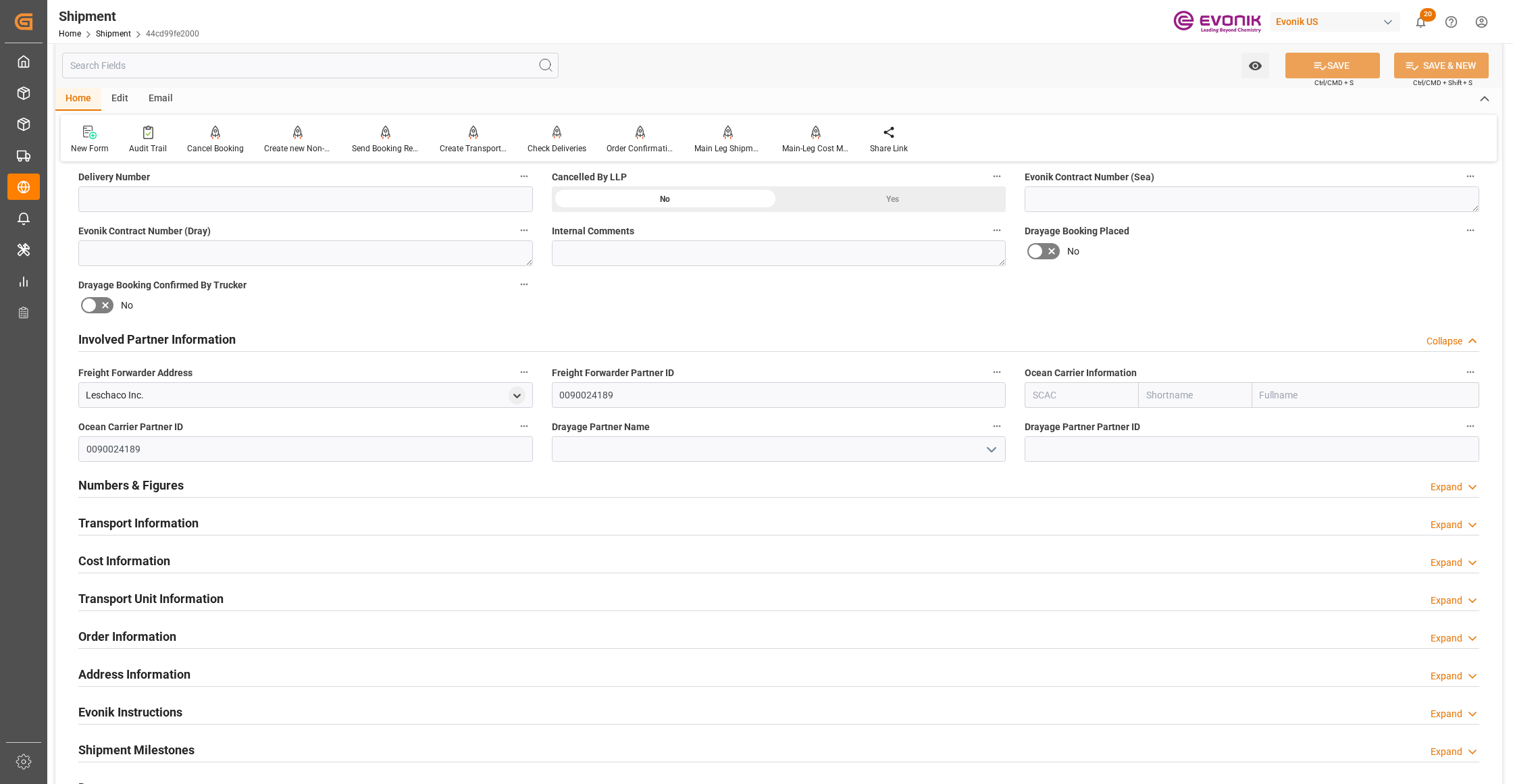
click at [1197, 397] on input "text" at bounding box center [1195, 395] width 114 height 26
type input "a"
type input "Leschaco Inc."
type input "alrb"
click at [1195, 422] on b "AC Containerline" at bounding box center [1183, 425] width 73 height 11
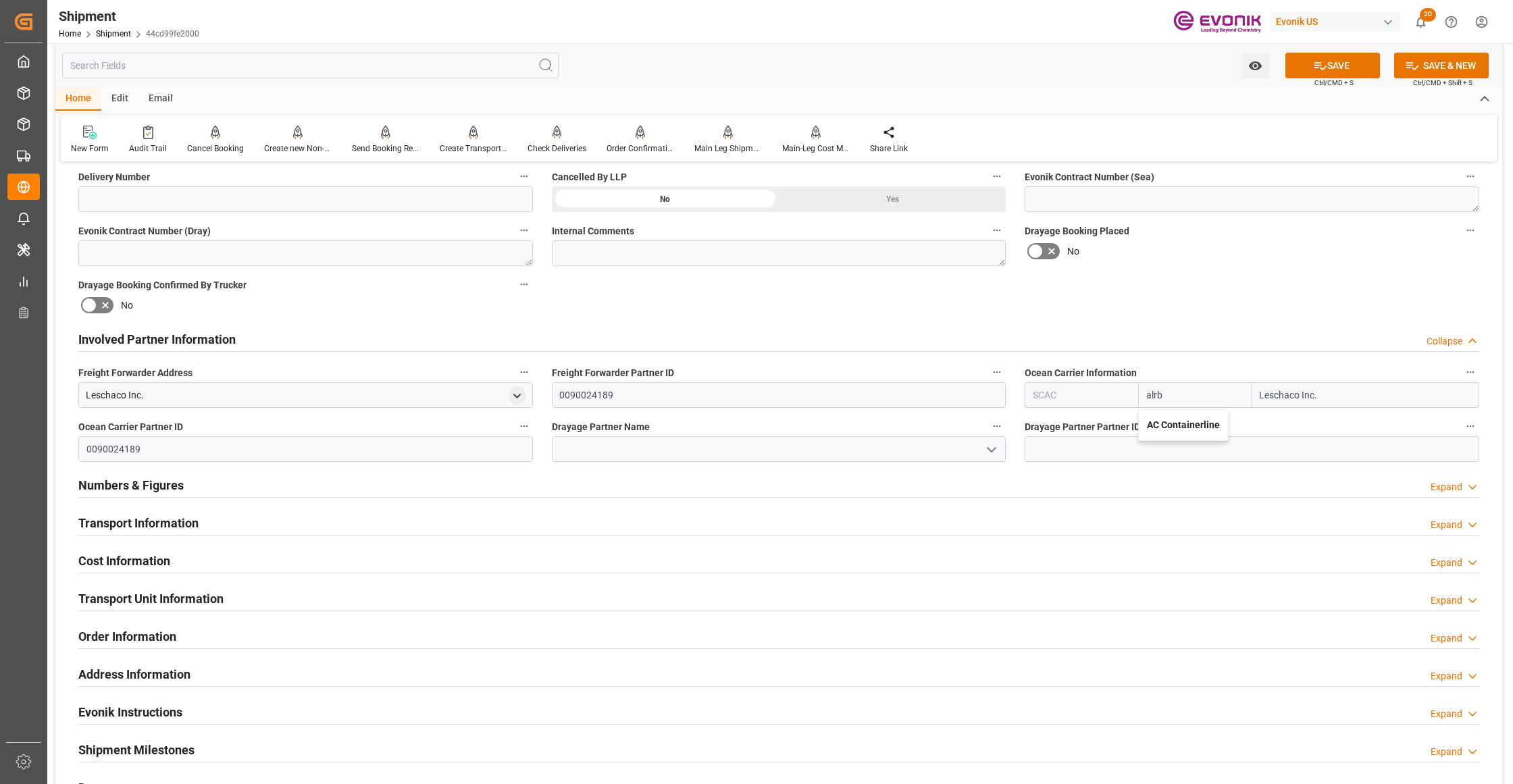
type input "ALRB"
type input "AC Containerline"
type input "AC Containerline GmbH"
type input "AC Containerline"
click at [1252, 273] on div "Booking Confirmation Milestone Bar Collapse Submitted to FFW for Booking (Pendi…" at bounding box center [778, 325] width 1447 height 1504
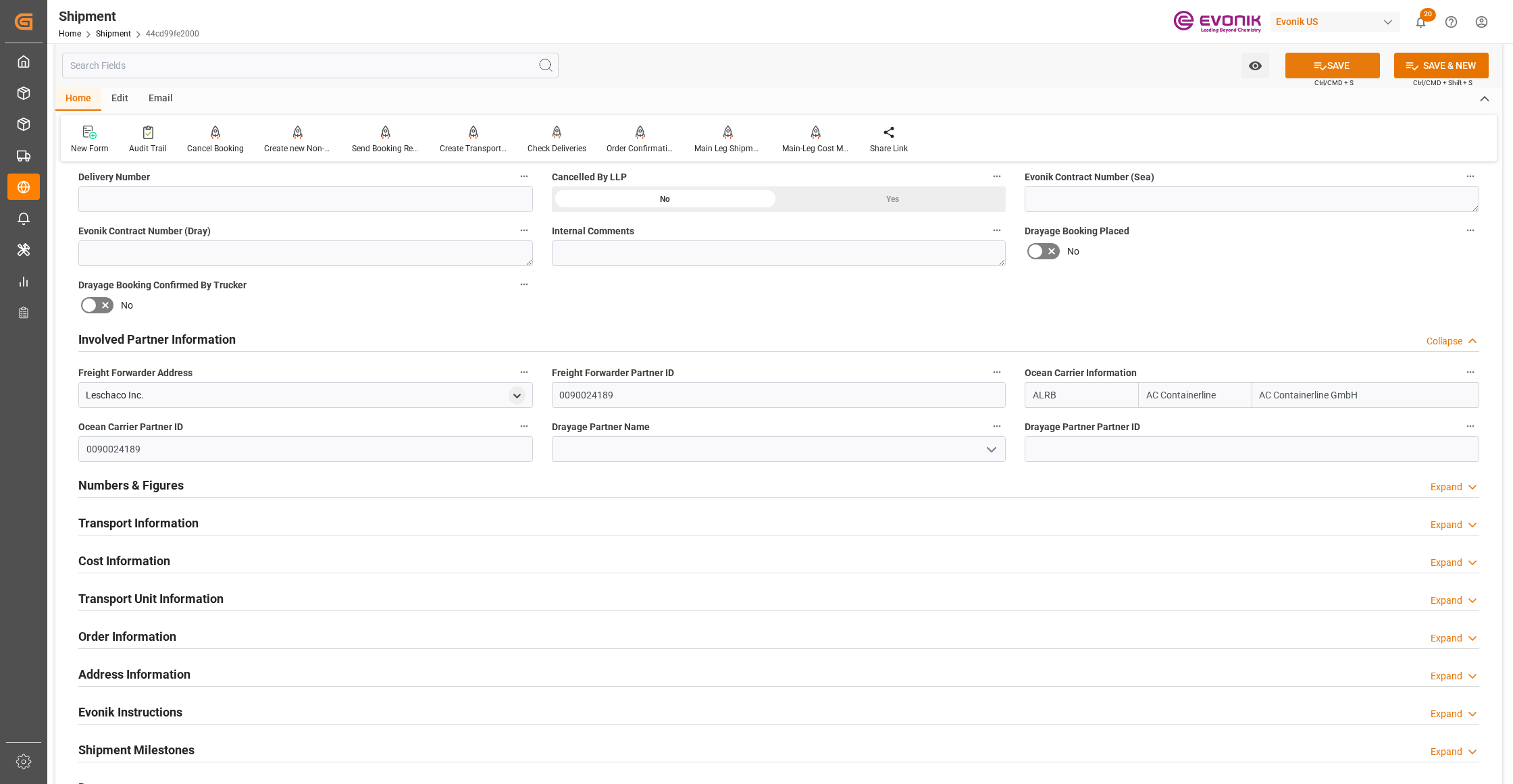
click at [1333, 68] on button "SAVE" at bounding box center [1333, 65] width 95 height 26
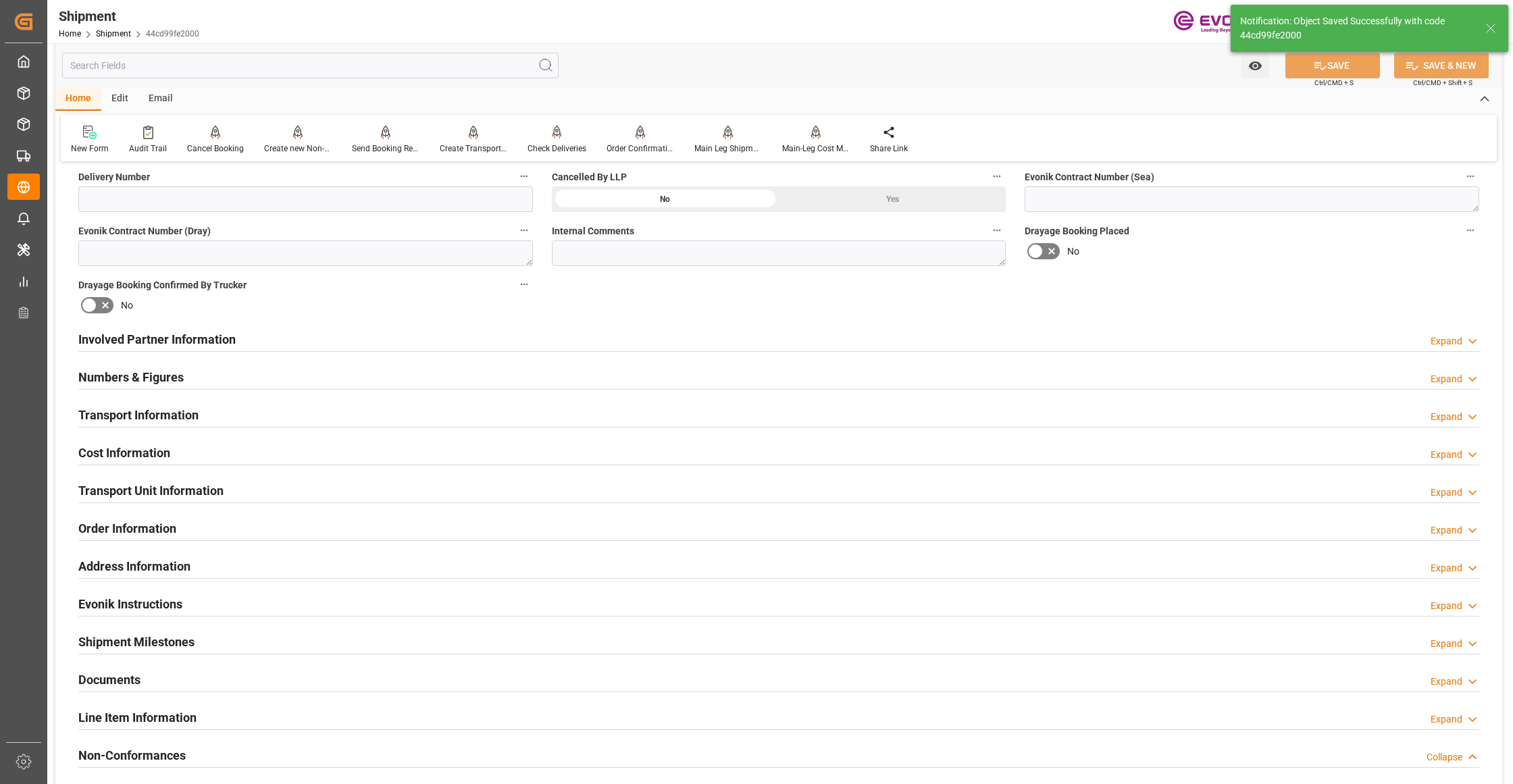
click at [640, 338] on div "Involved Partner Information Expand" at bounding box center [778, 338] width 1401 height 26
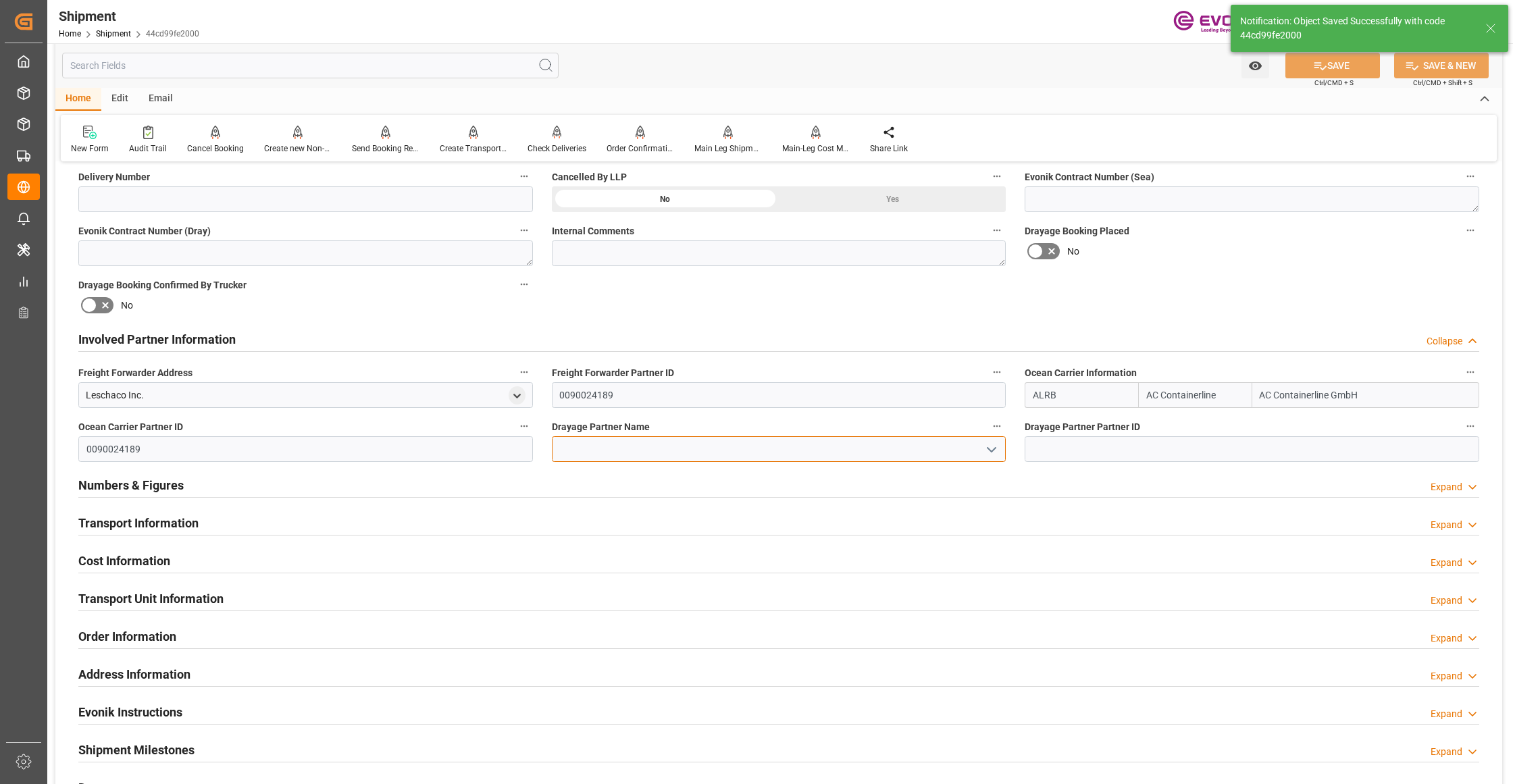
click at [652, 449] on input at bounding box center [779, 448] width 454 height 26
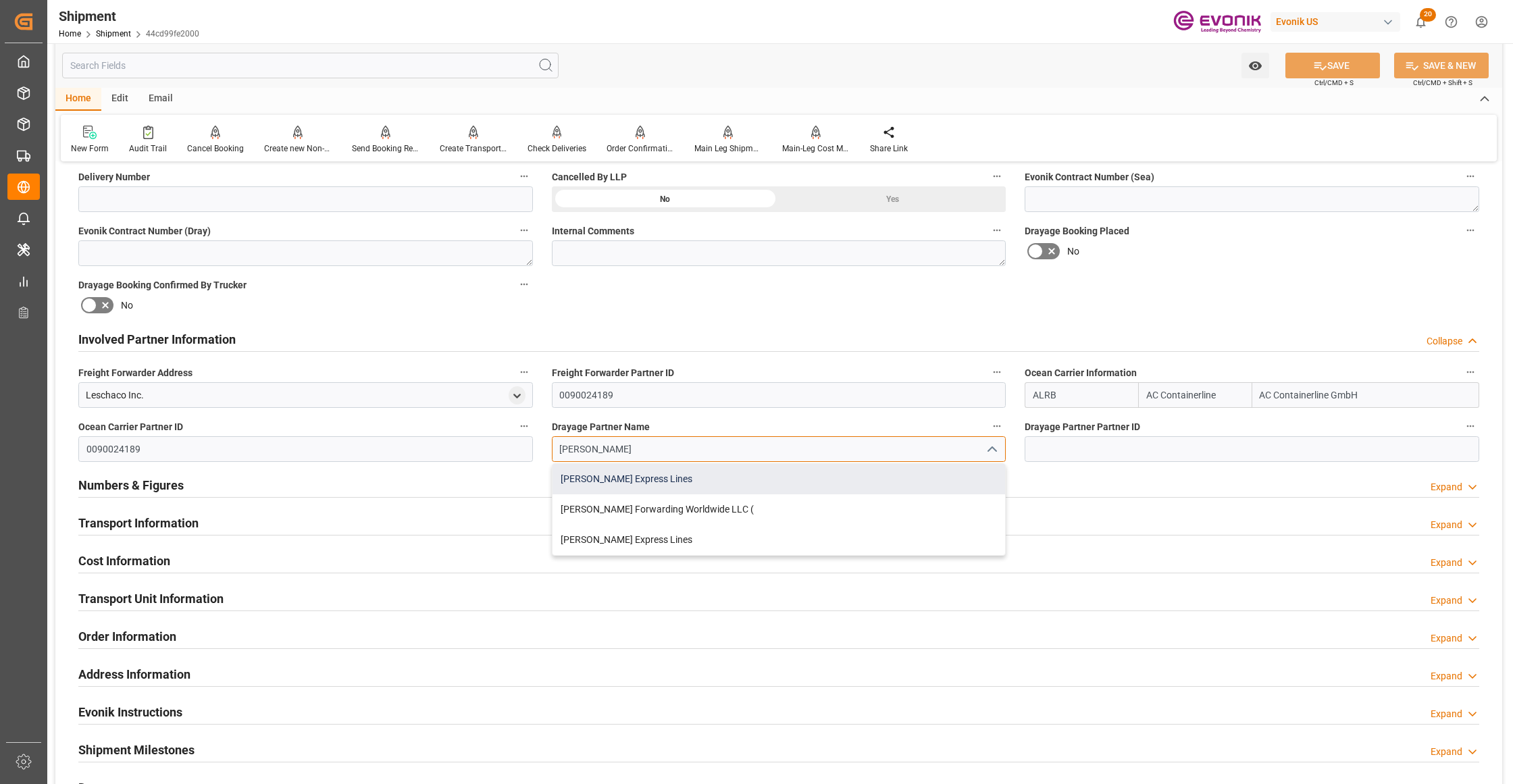
click at [681, 483] on div "Estes Express Lines" at bounding box center [779, 479] width 453 height 31
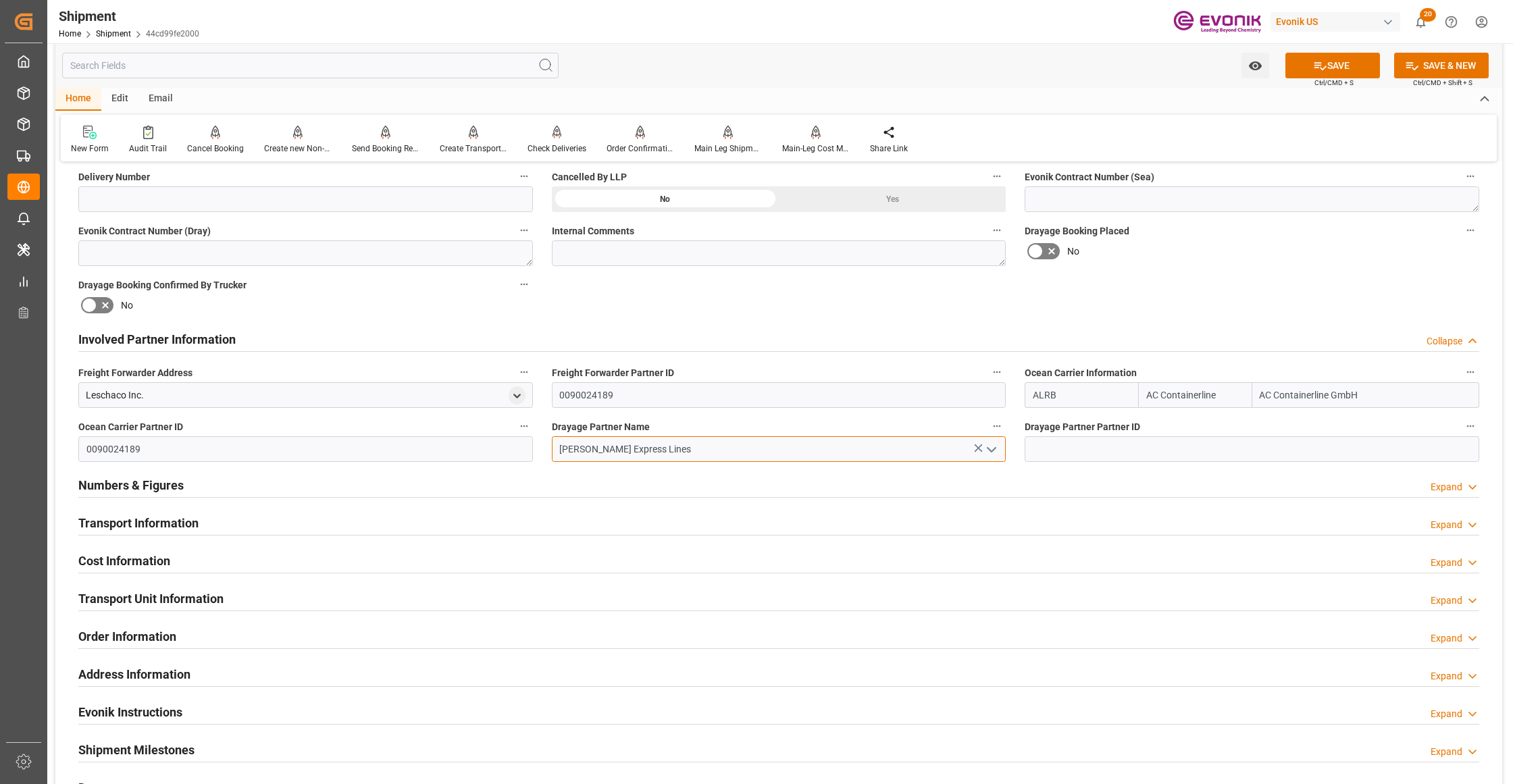
type input "Estes Express Lines"
click at [1133, 290] on div "Booking Confirmation Milestone Bar Collapse Submitted to FFW for Booking (Pendi…" at bounding box center [778, 325] width 1447 height 1504
click at [1346, 66] on button "SAVE" at bounding box center [1333, 65] width 95 height 26
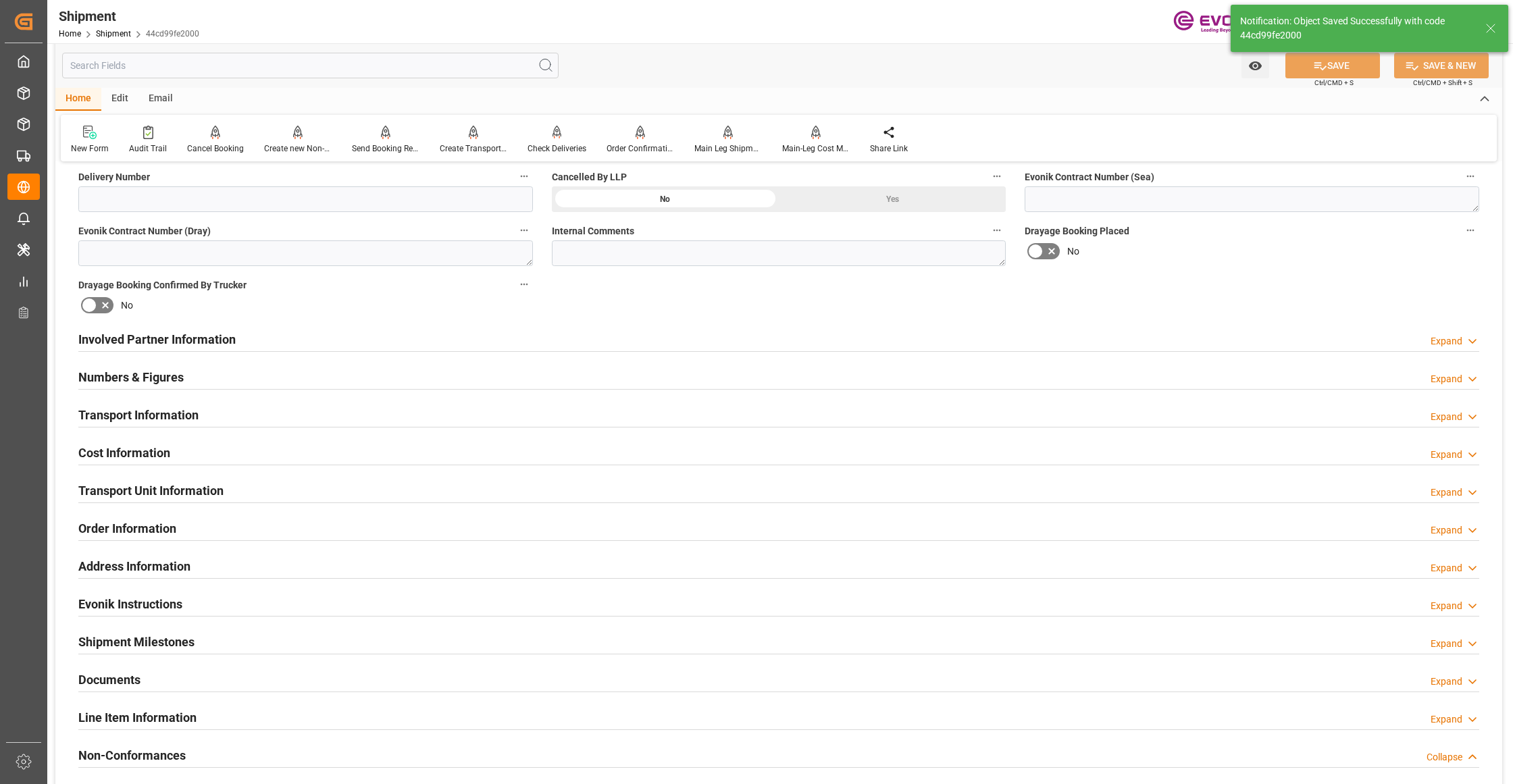
type input "0090029590"
click at [600, 338] on div "Involved Partner Information Expand" at bounding box center [778, 338] width 1401 height 26
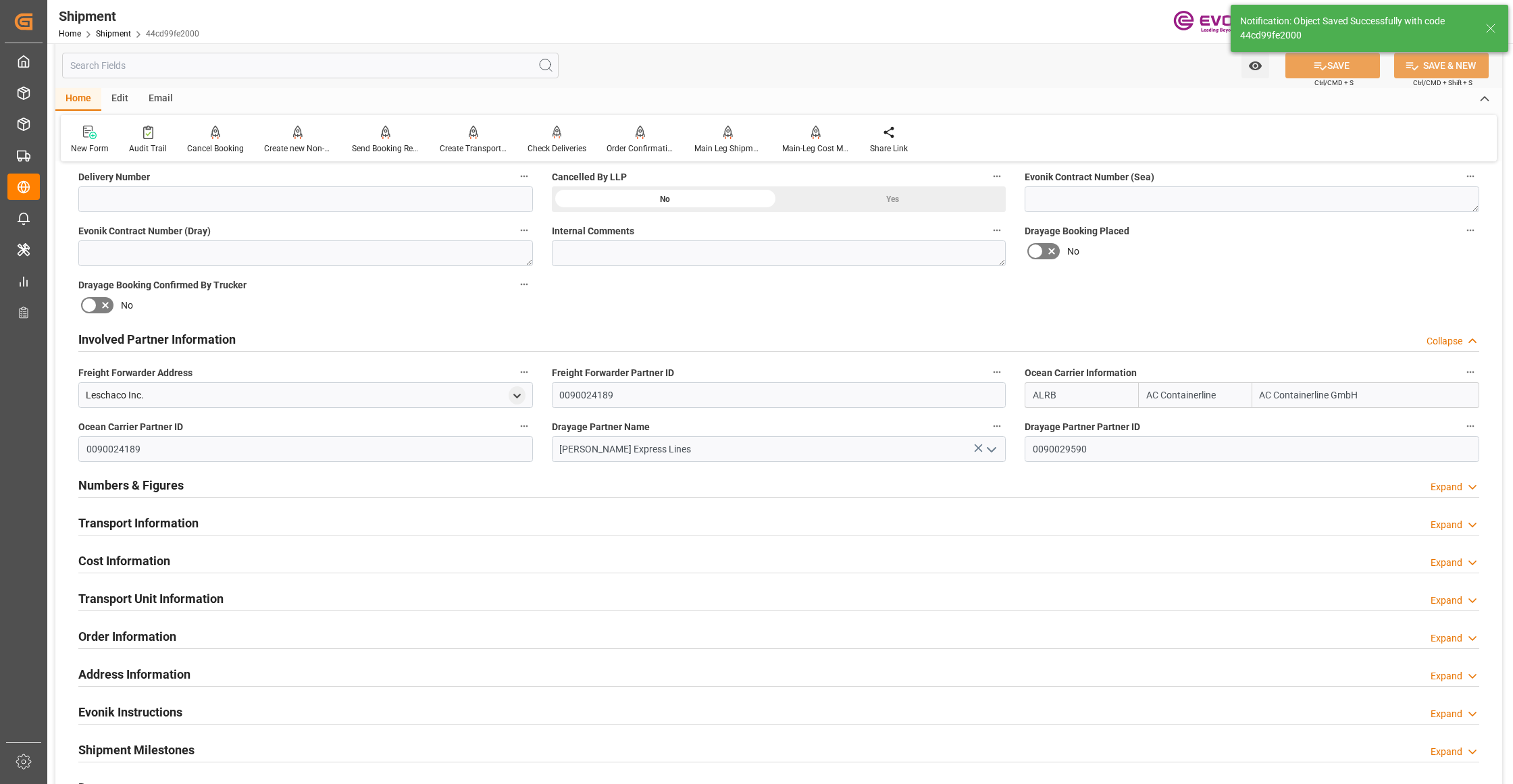
click at [579, 519] on div "Transport Information Expand" at bounding box center [778, 522] width 1401 height 26
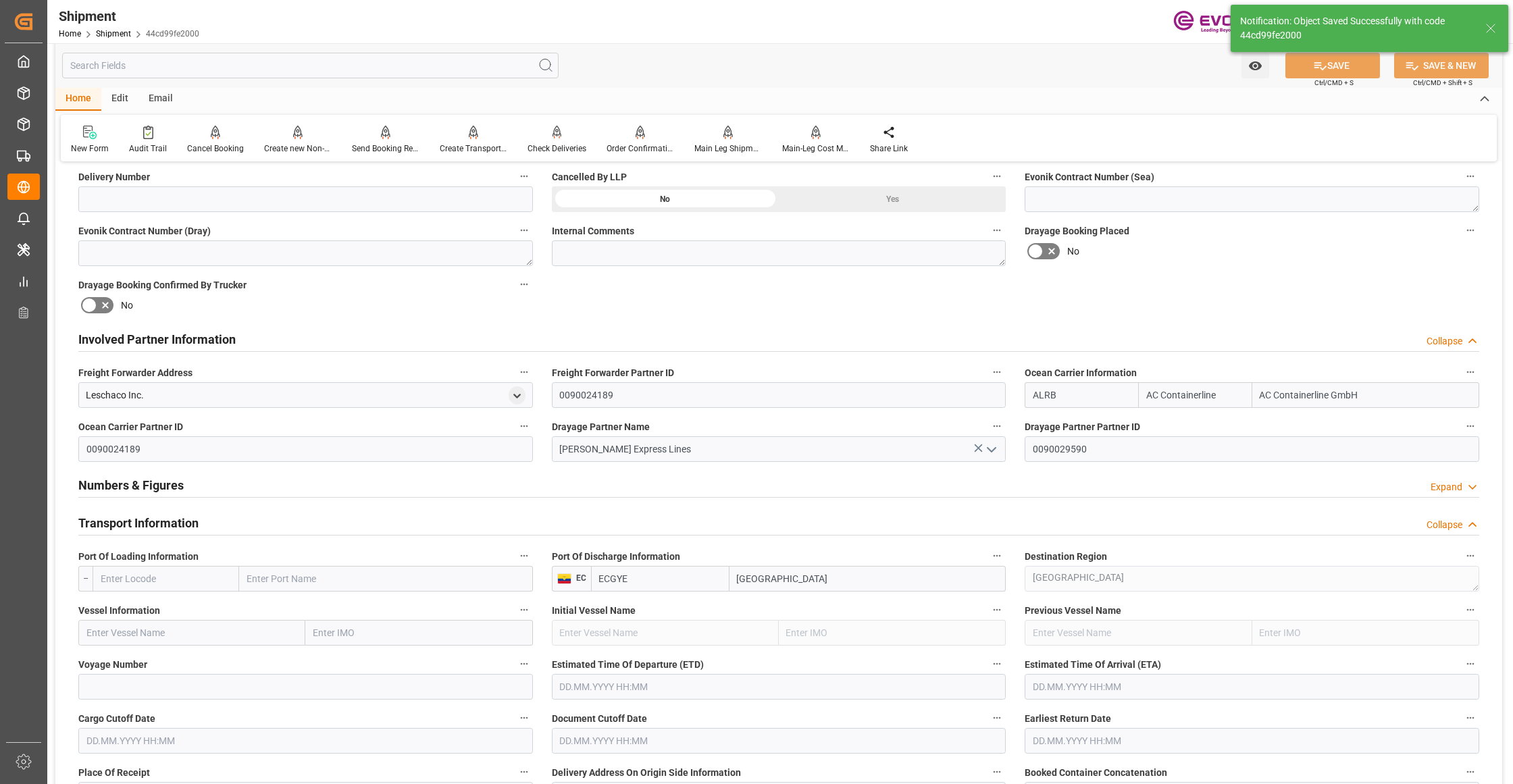
scroll to position [900, 0]
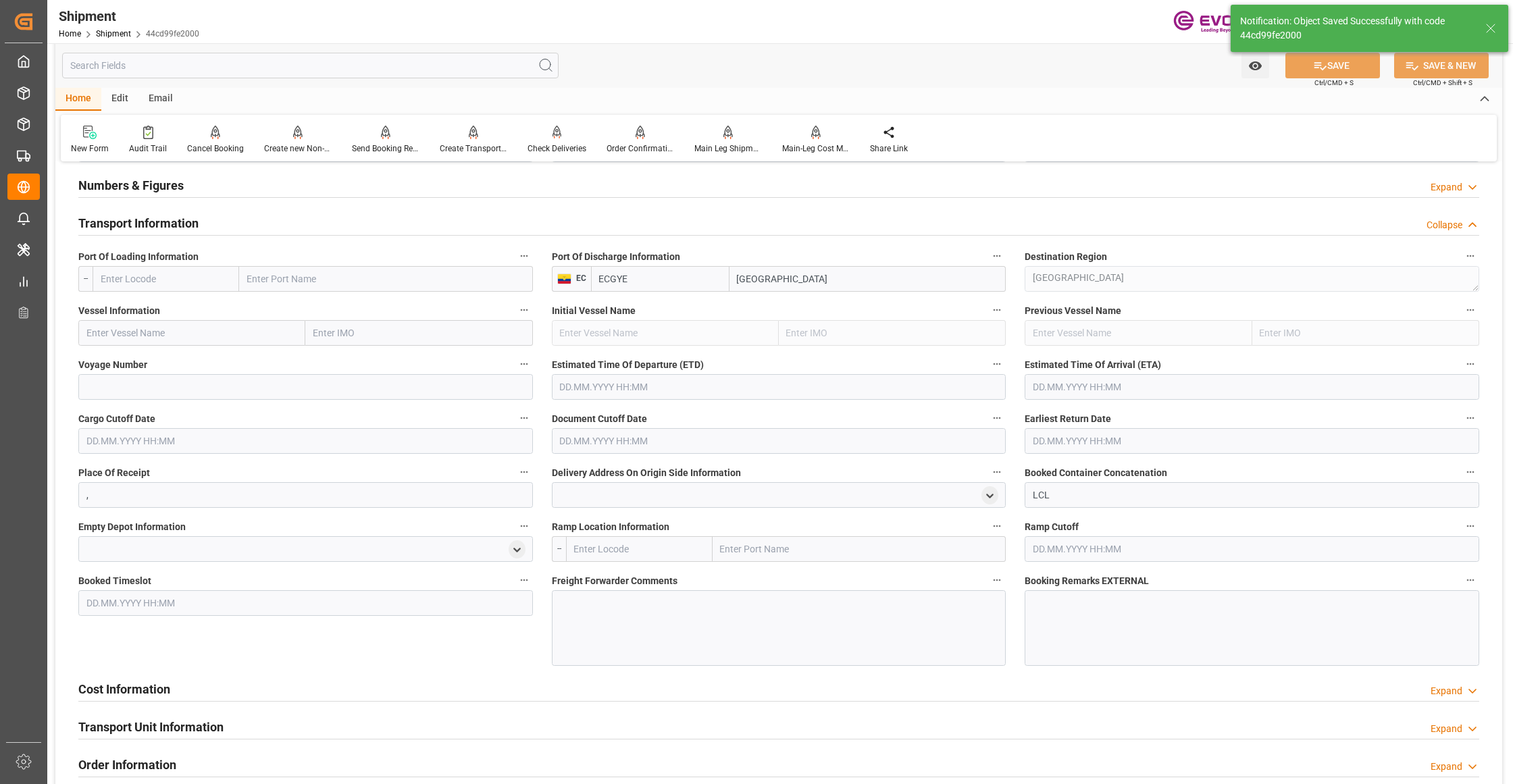
click at [189, 279] on input "text" at bounding box center [166, 279] width 146 height 26
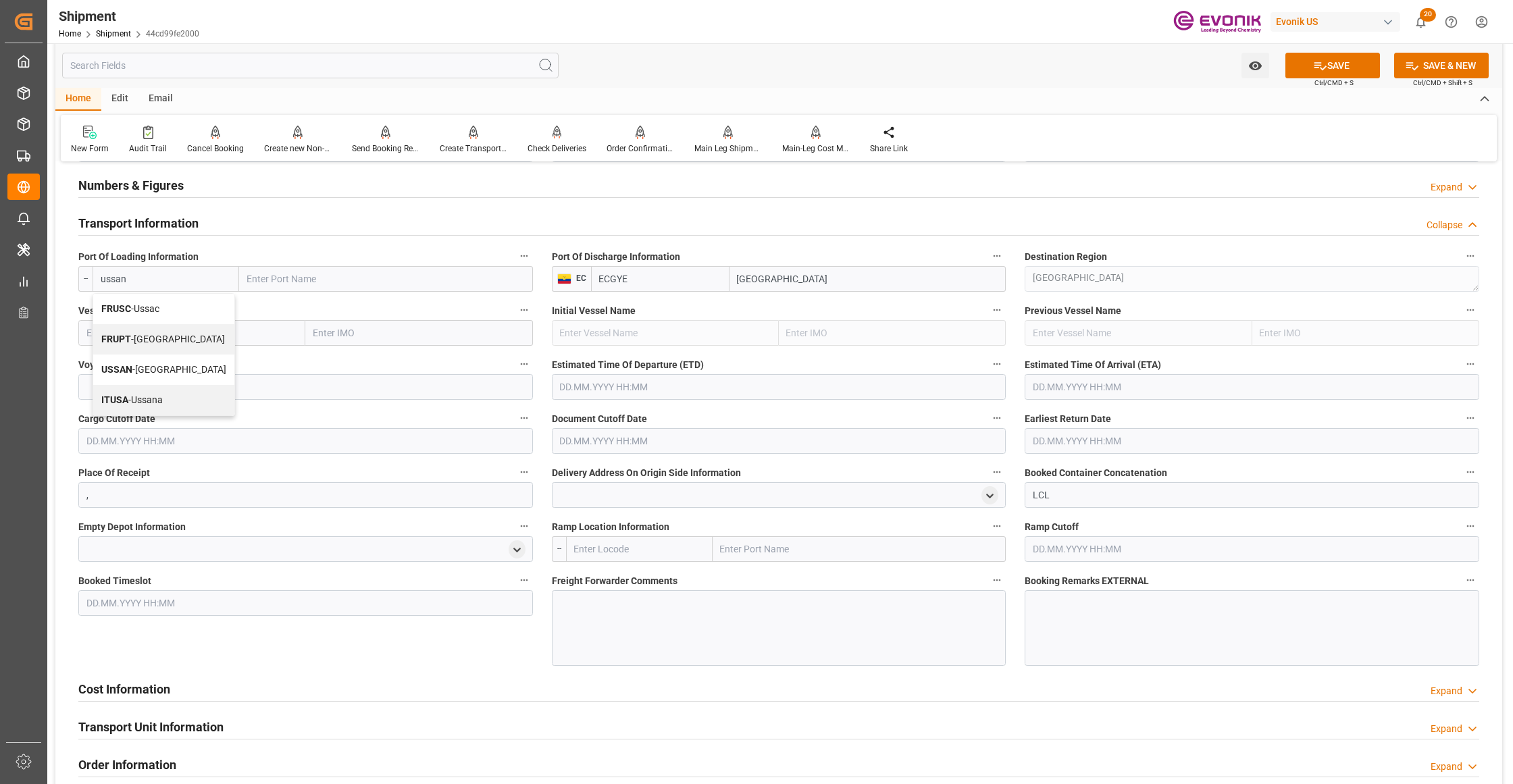
click at [180, 368] on span "USSAN - San Diego" at bounding box center [163, 370] width 125 height 11
type input "USSAN"
type input "San Diego"
type input "USSAN"
click at [209, 333] on input "text" at bounding box center [192, 333] width 227 height 26
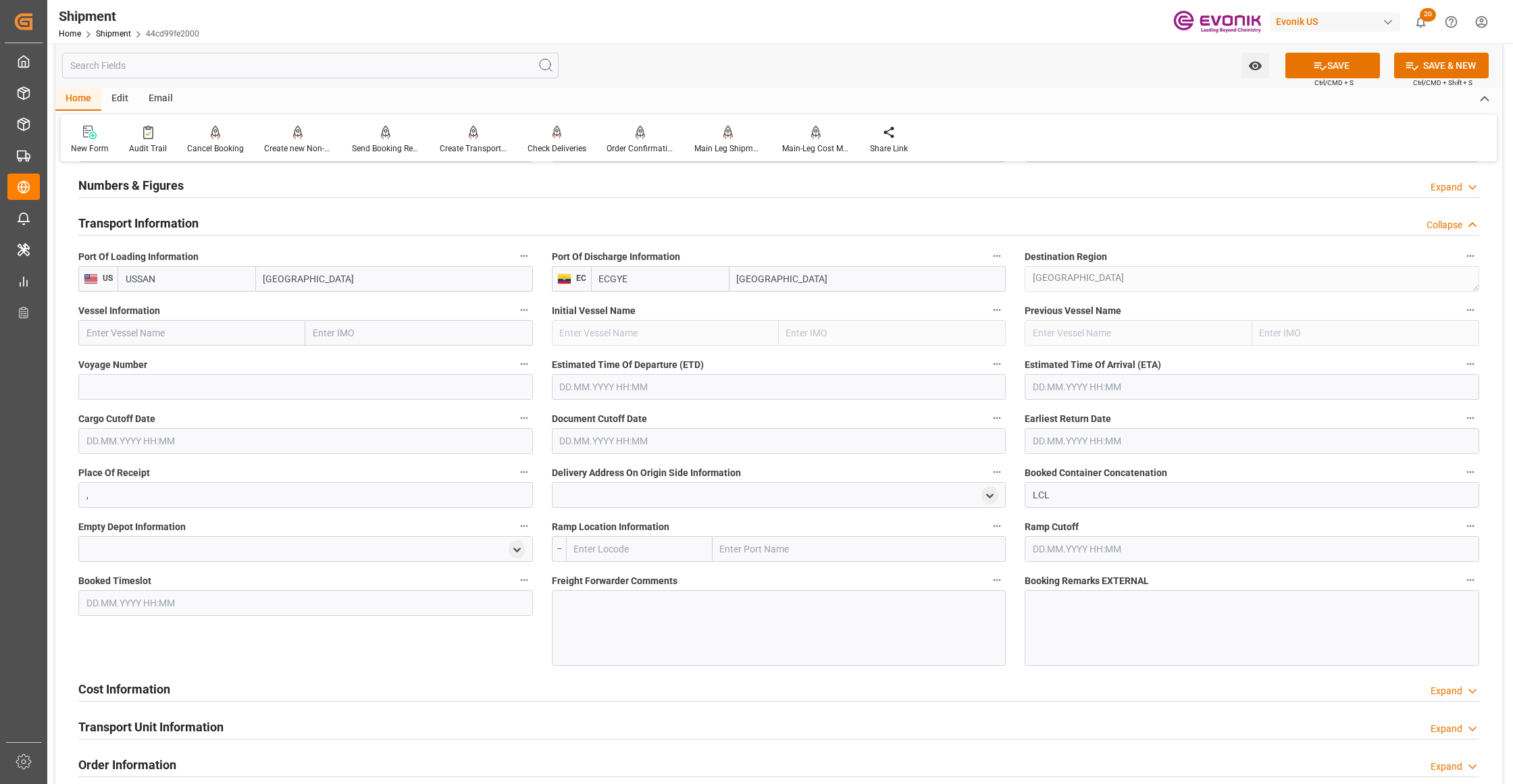
click at [141, 330] on input "text" at bounding box center [192, 333] width 227 height 26
paste input "DOLE CARIBBEAN"
click at [165, 363] on span "Dole Caribbean - 9703071" at bounding box center [167, 363] width 160 height 11
type input "Dole Caribbean"
type input "9703071"
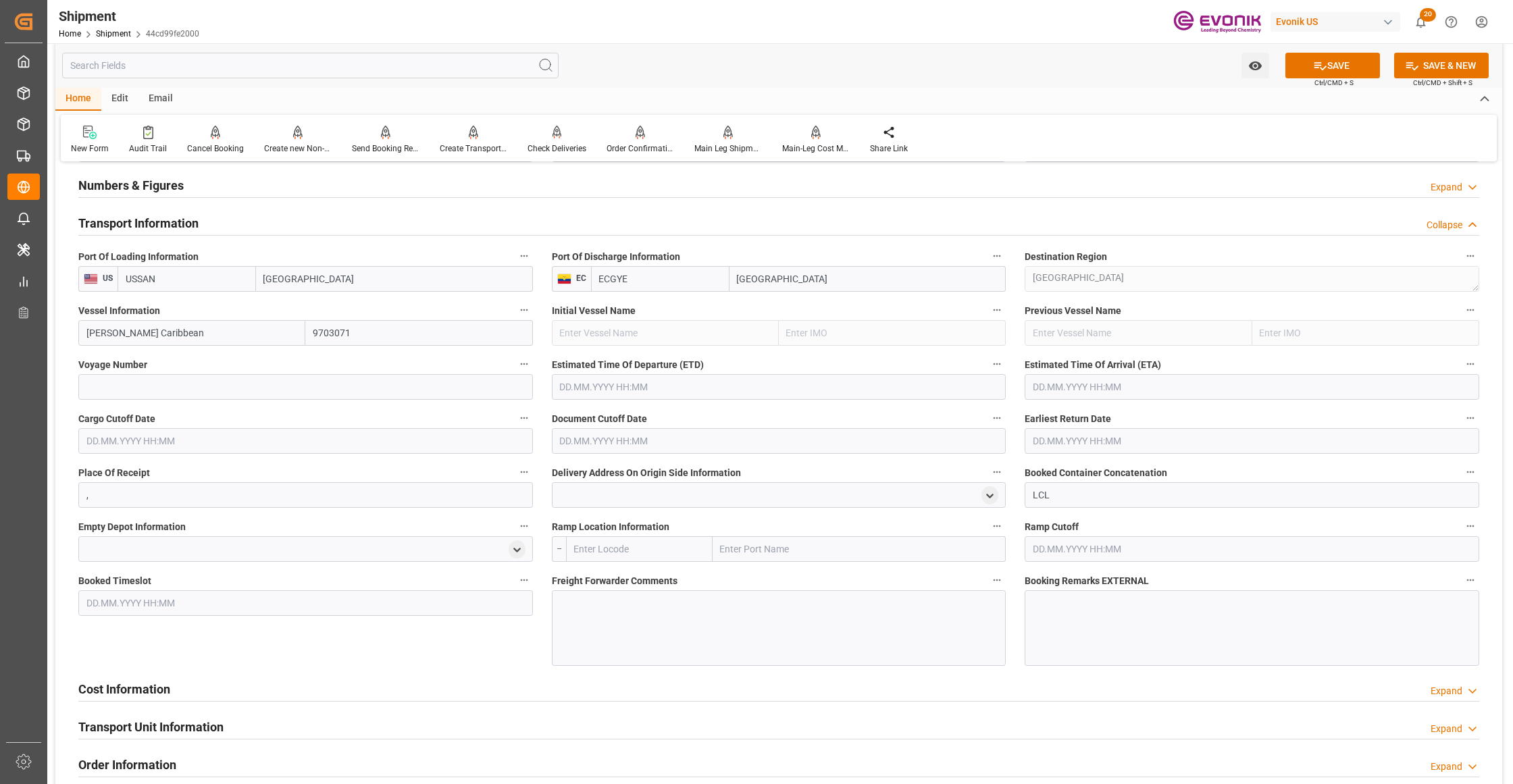
type input "Dole Caribbean"
click at [173, 384] on input at bounding box center [305, 386] width 454 height 26
click at [137, 385] on input at bounding box center [305, 386] width 454 height 26
paste input "511"
type input "511"
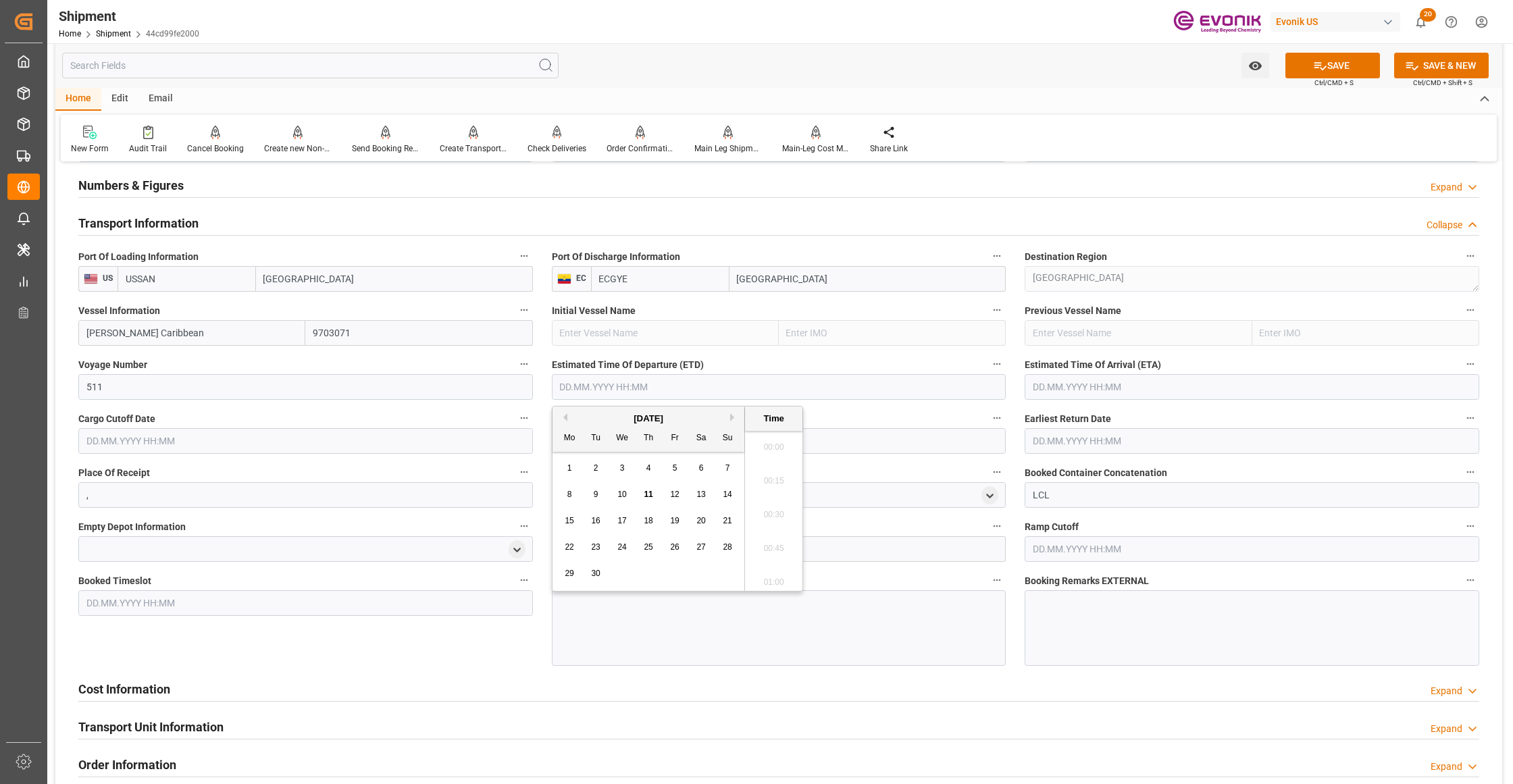
click at [748, 389] on input "text" at bounding box center [779, 386] width 454 height 26
click at [730, 416] on div "September 2025" at bounding box center [648, 418] width 192 height 13
click at [731, 421] on div "September 2025" at bounding box center [648, 418] width 192 height 13
click at [728, 418] on div "September 2025" at bounding box center [648, 418] width 192 height 13
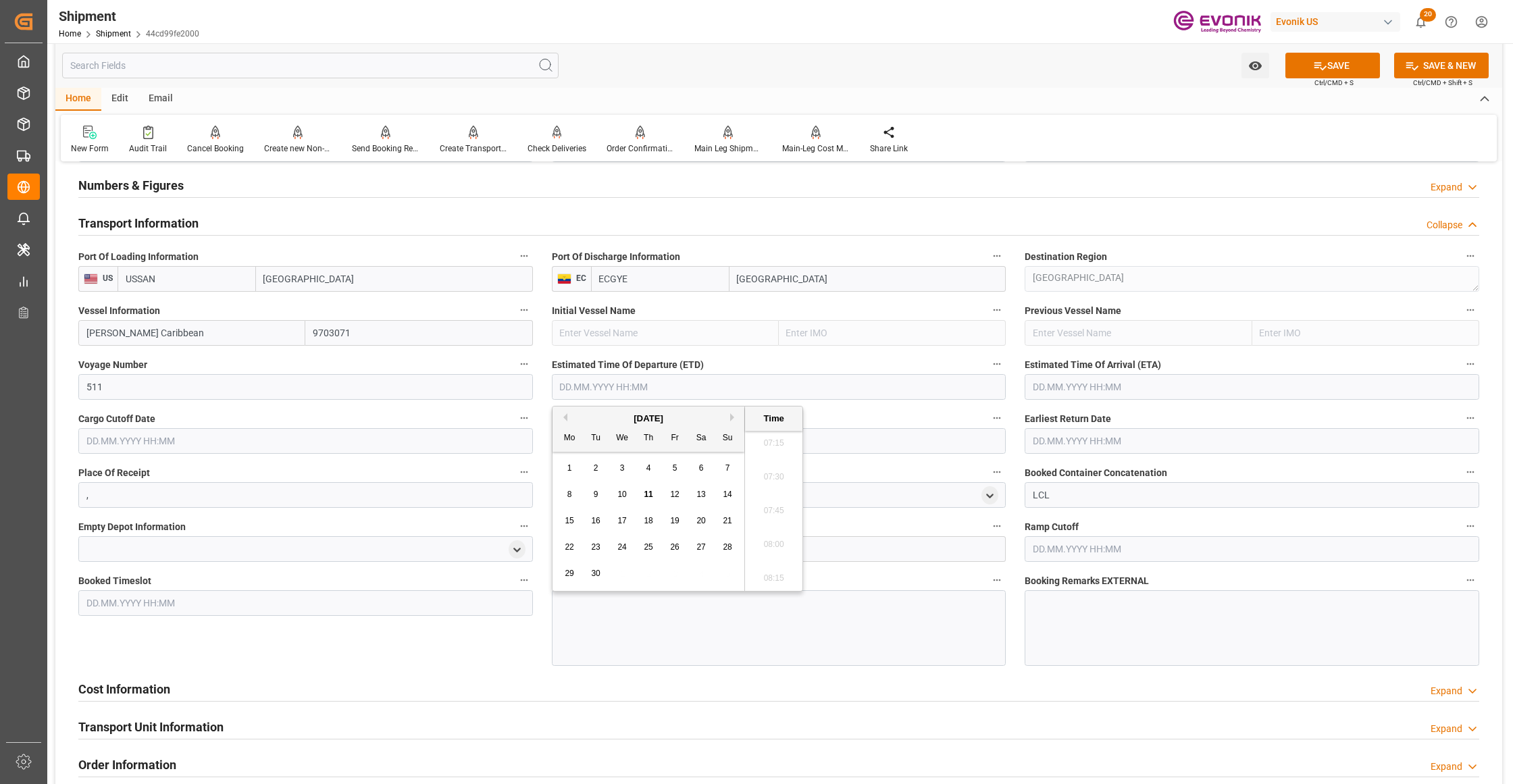
click at [734, 419] on button "Next Month" at bounding box center [734, 417] width 8 height 8
click at [620, 494] on span "8" at bounding box center [622, 494] width 5 height 10
type input "[DATE] 00:00"
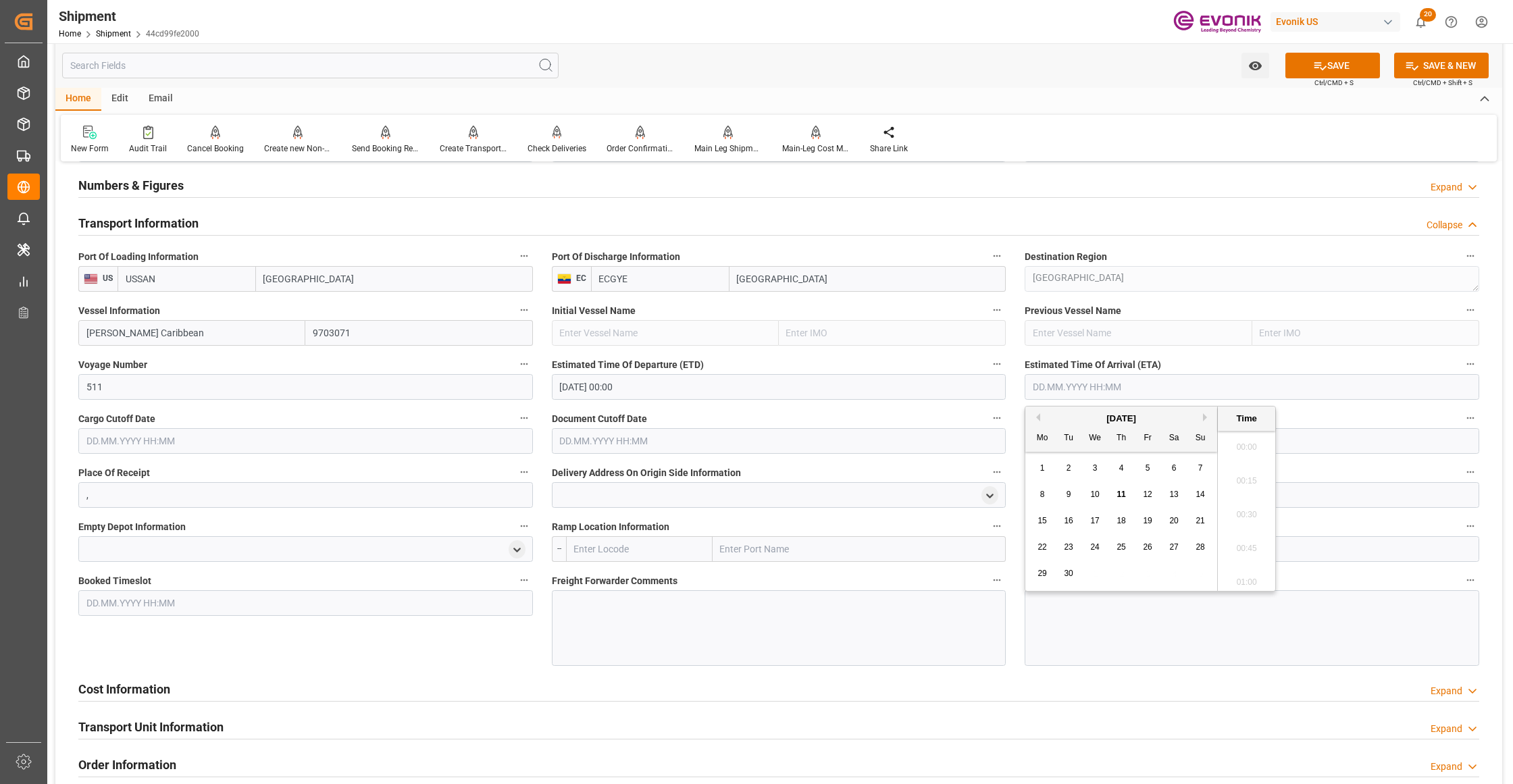
click at [1089, 385] on input "text" at bounding box center [1252, 386] width 454 height 26
click at [1207, 416] on button "Next Month" at bounding box center [1207, 417] width 8 height 8
click at [1093, 522] on span "15" at bounding box center [1094, 521] width 9 height 10
type input "[DATE] 00:00"
click at [333, 446] on input "text" at bounding box center [305, 441] width 454 height 26
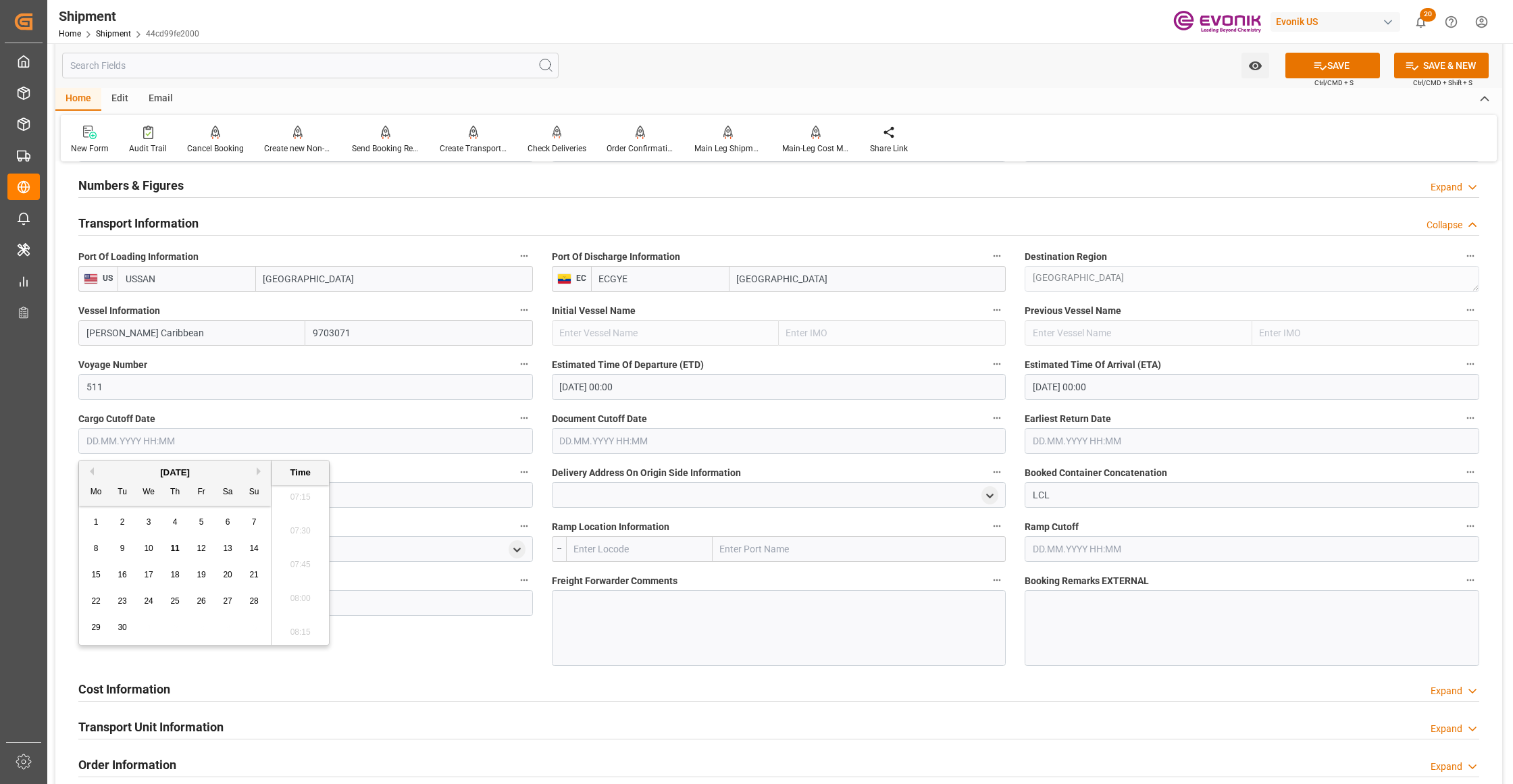
click at [147, 606] on span "24" at bounding box center [148, 601] width 9 height 10
type input "[DATE] 00:00"
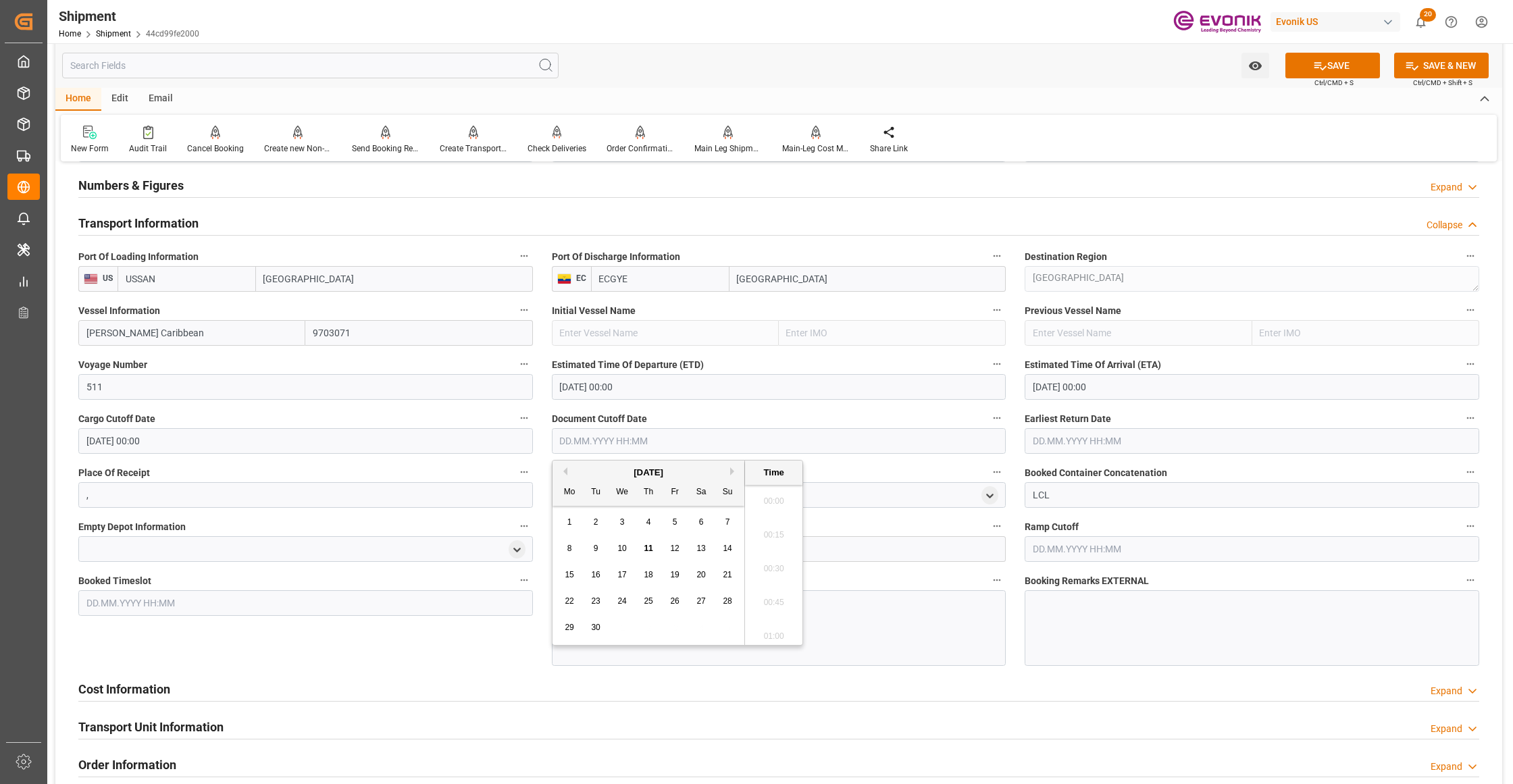
click at [633, 436] on input "text" at bounding box center [779, 441] width 454 height 26
click at [617, 606] on div "24" at bounding box center [622, 601] width 17 height 16
type input "[DATE] 00:00"
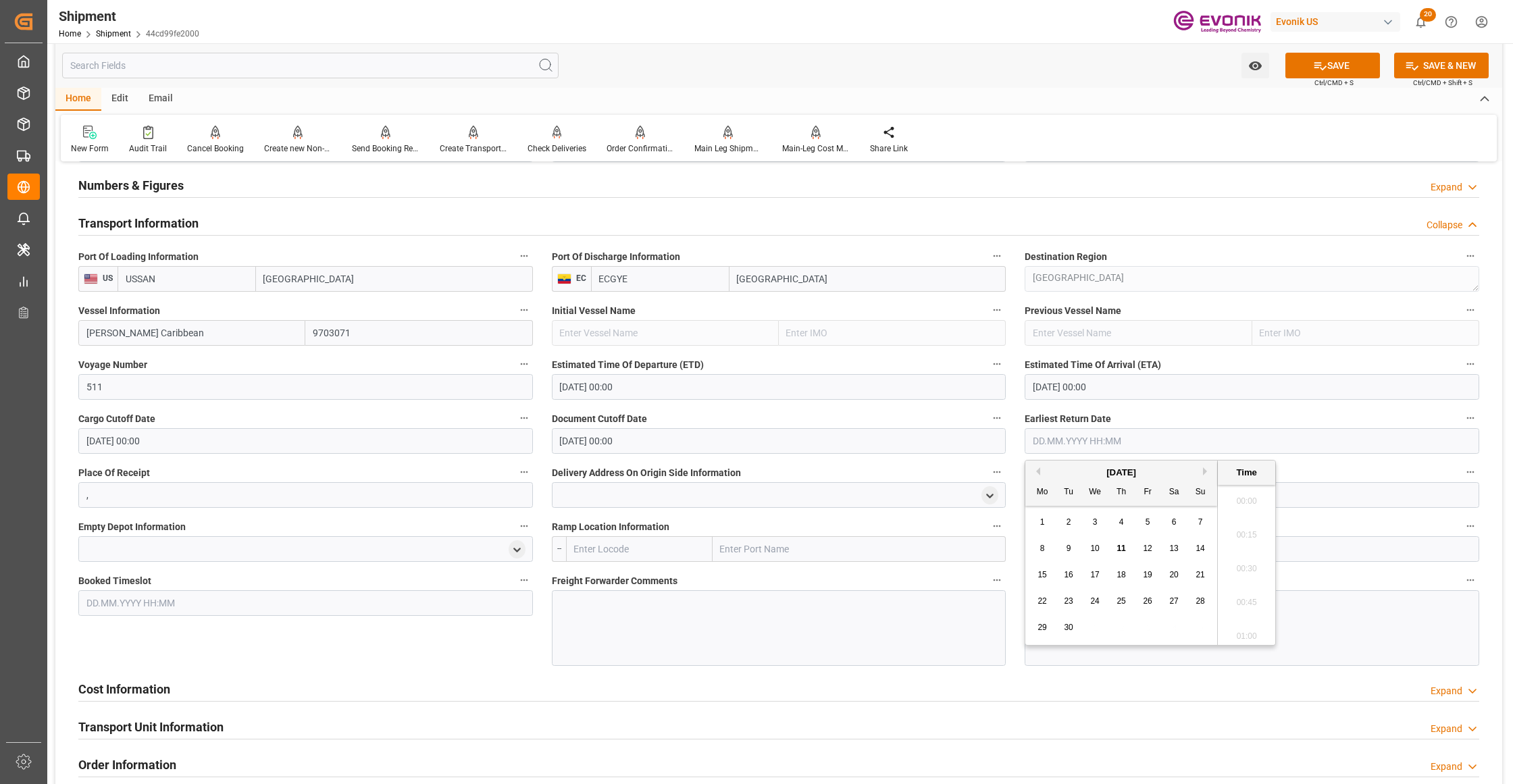
click at [1052, 440] on input "text" at bounding box center [1252, 441] width 454 height 26
click at [1097, 598] on span "24" at bounding box center [1094, 601] width 9 height 10
type input "[DATE] 00:00"
click at [470, 652] on div "Booked Timeslot" at bounding box center [306, 618] width 474 height 104
click at [658, 618] on div at bounding box center [779, 627] width 454 height 76
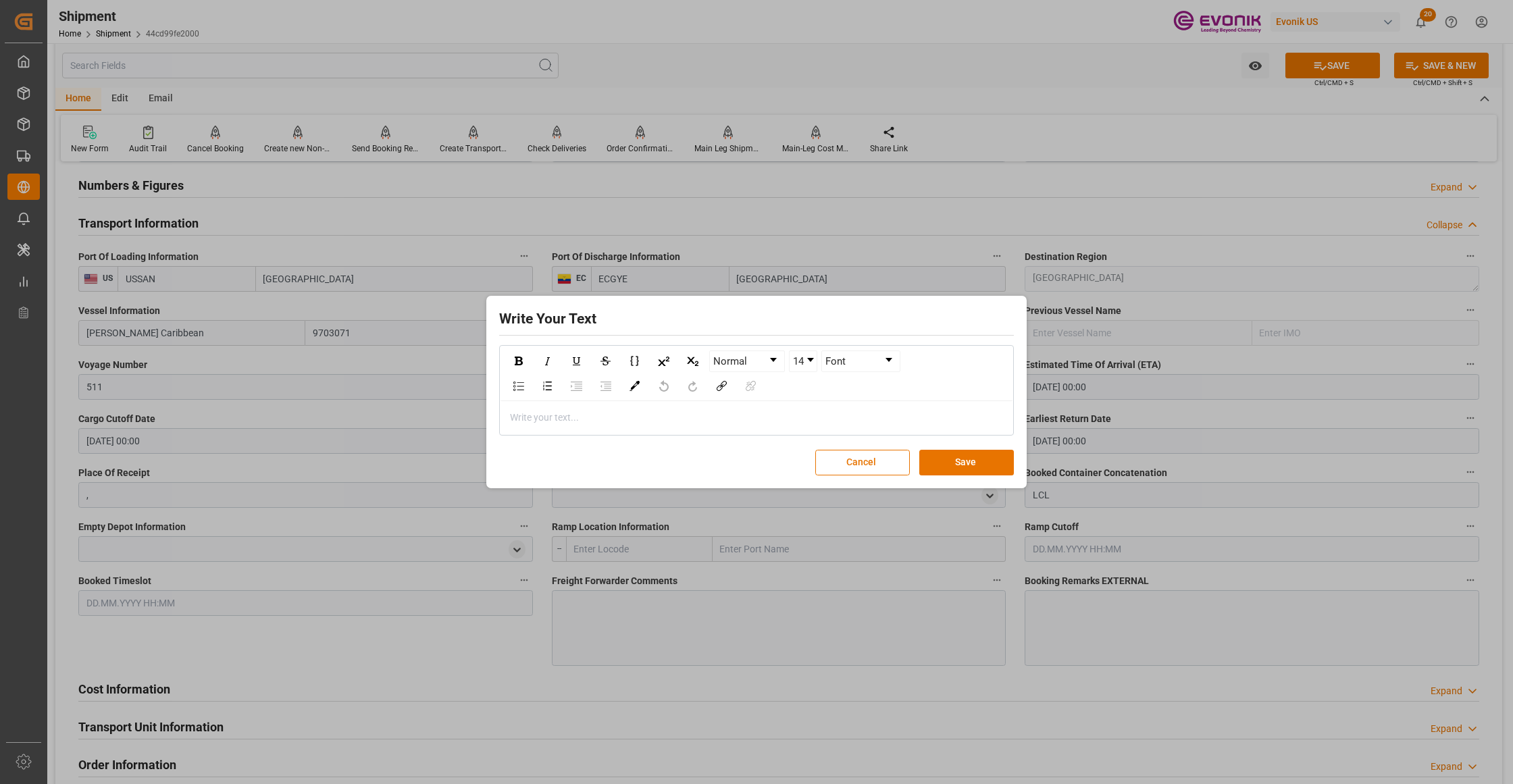
click at [853, 478] on div "Write Your Text Normal 14 Font Write your text... Cancel Save" at bounding box center [756, 391] width 534 height 186
click at [875, 457] on button "Cancel" at bounding box center [862, 462] width 95 height 26
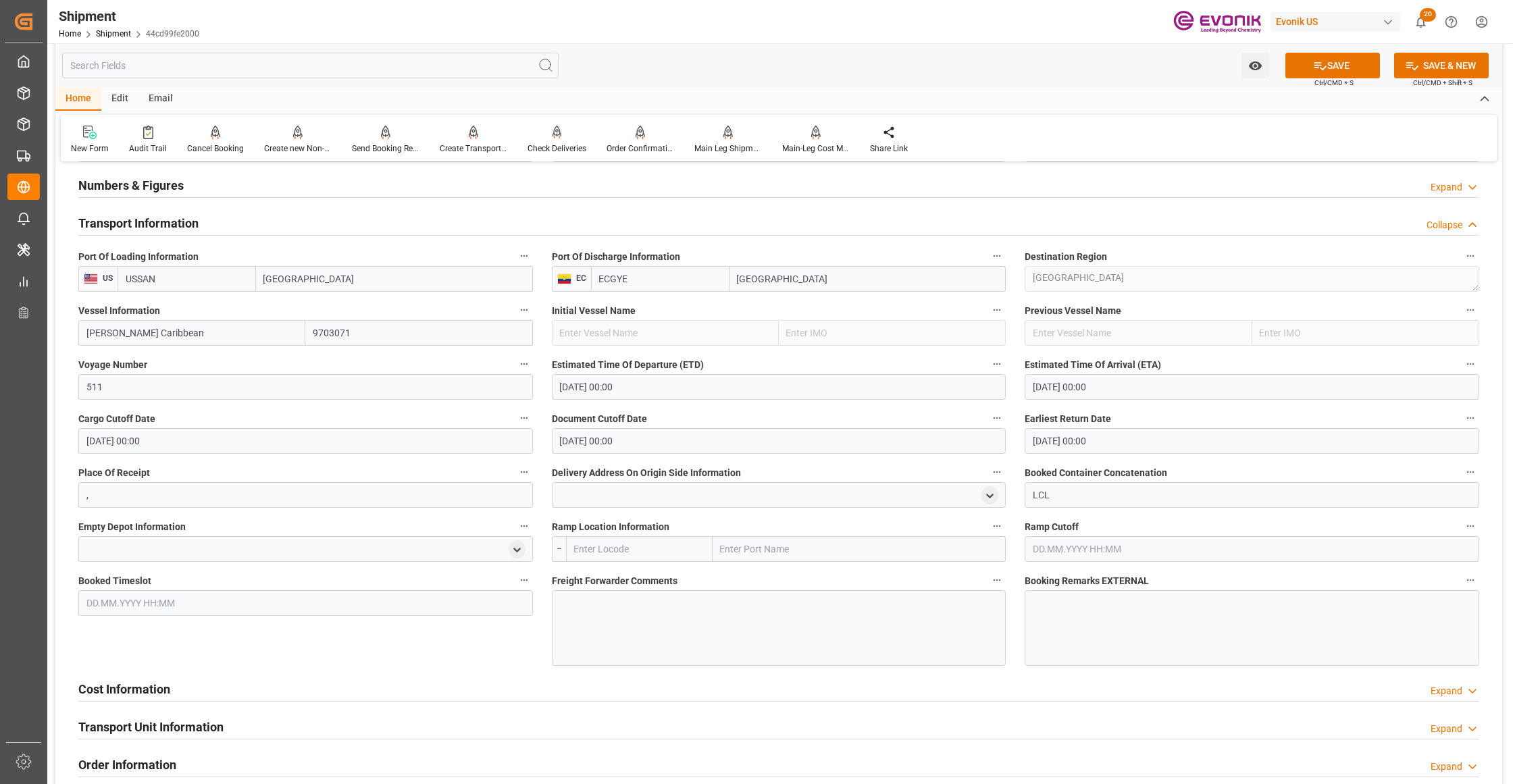
click at [628, 554] on input "text" at bounding box center [639, 549] width 146 height 26
click at [638, 579] on span "USHOU - Houston" at bounding box center [637, 579] width 125 height 11
type input "USHOU"
type input "Houston"
type input "USHOU"
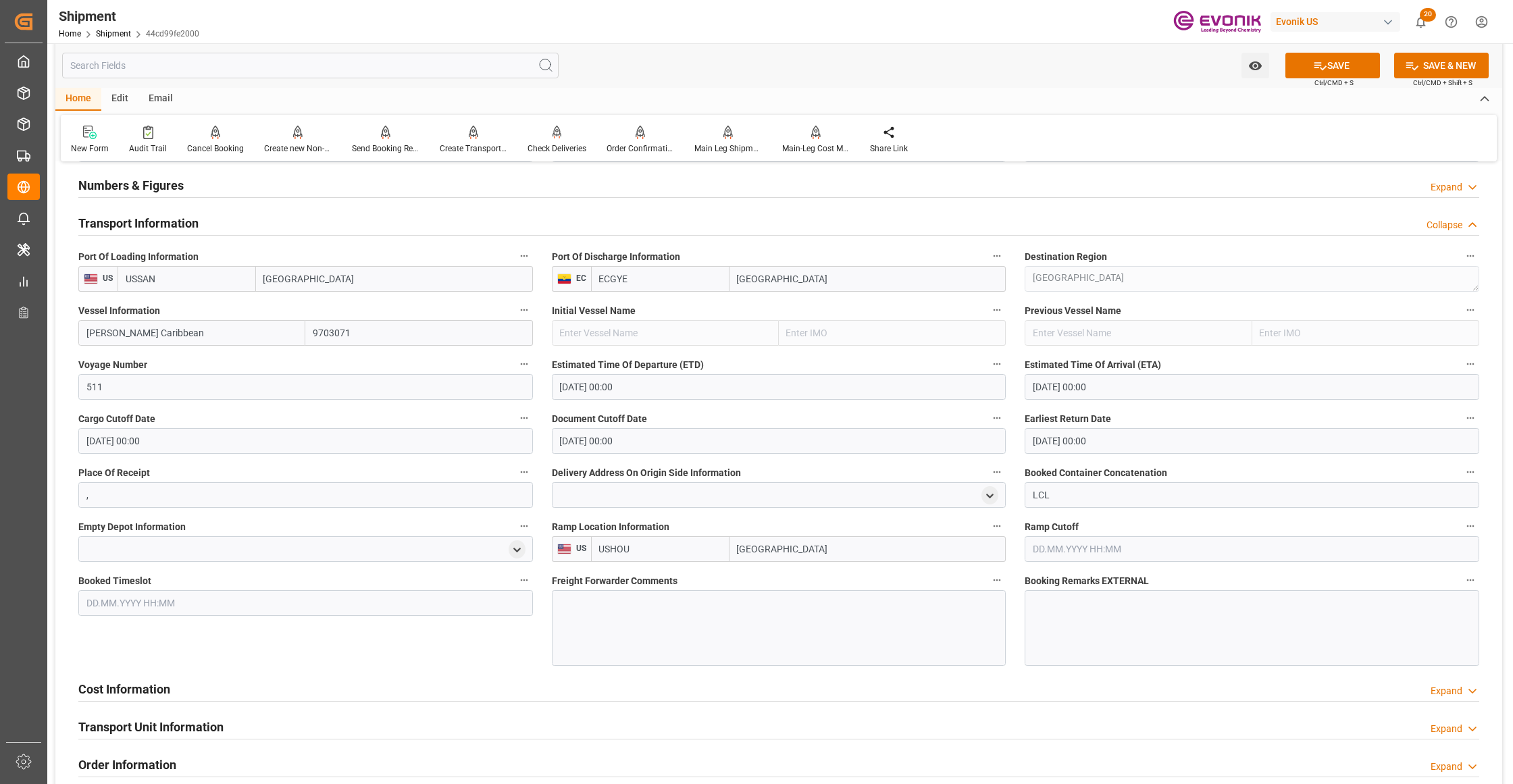
click at [655, 620] on div at bounding box center [779, 627] width 454 height 76
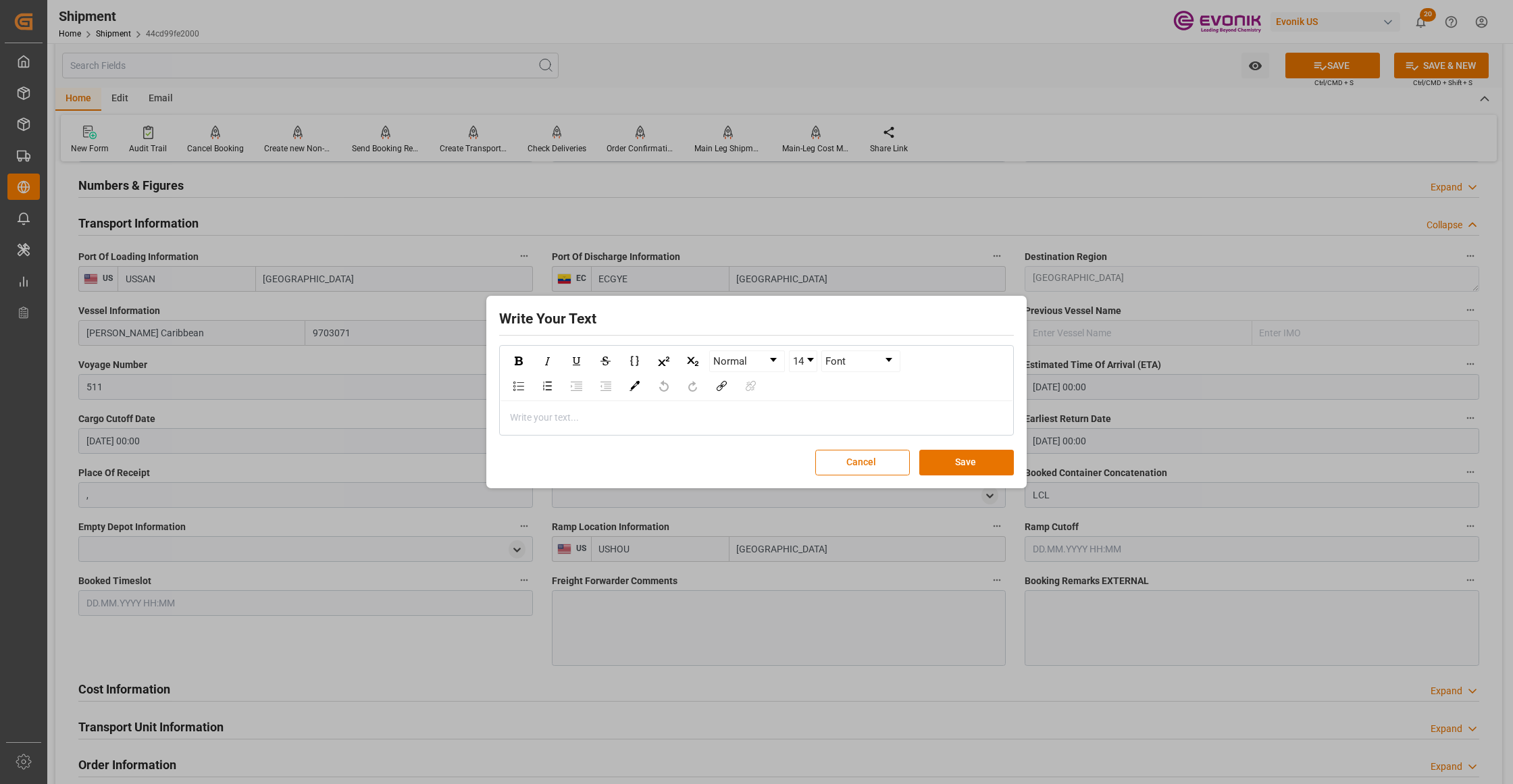
click at [587, 417] on div "rdw-editor" at bounding box center [756, 417] width 492 height 14
click at [970, 463] on button "Save" at bounding box center [966, 462] width 95 height 26
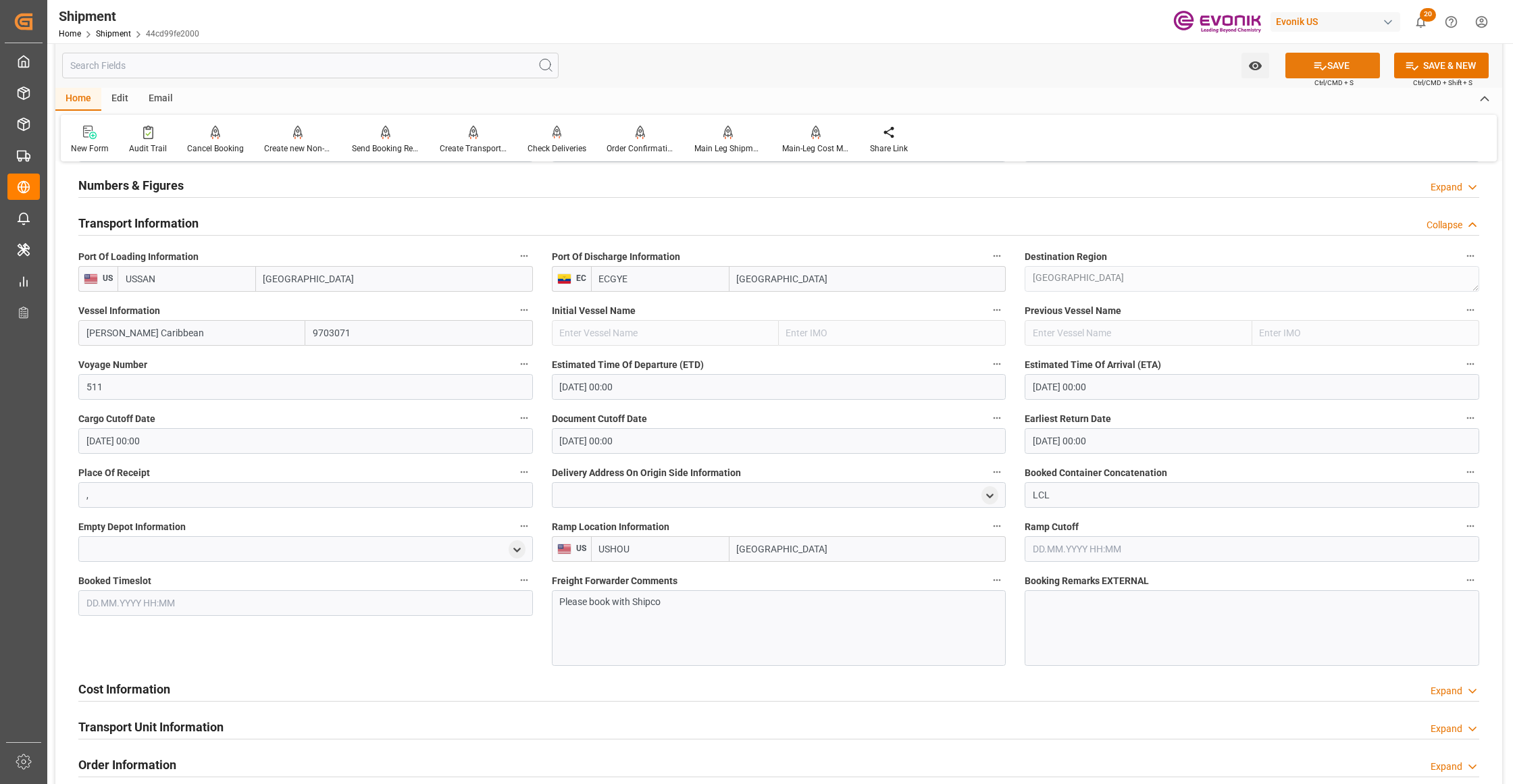
click at [1336, 62] on button "SAVE" at bounding box center [1333, 65] width 95 height 26
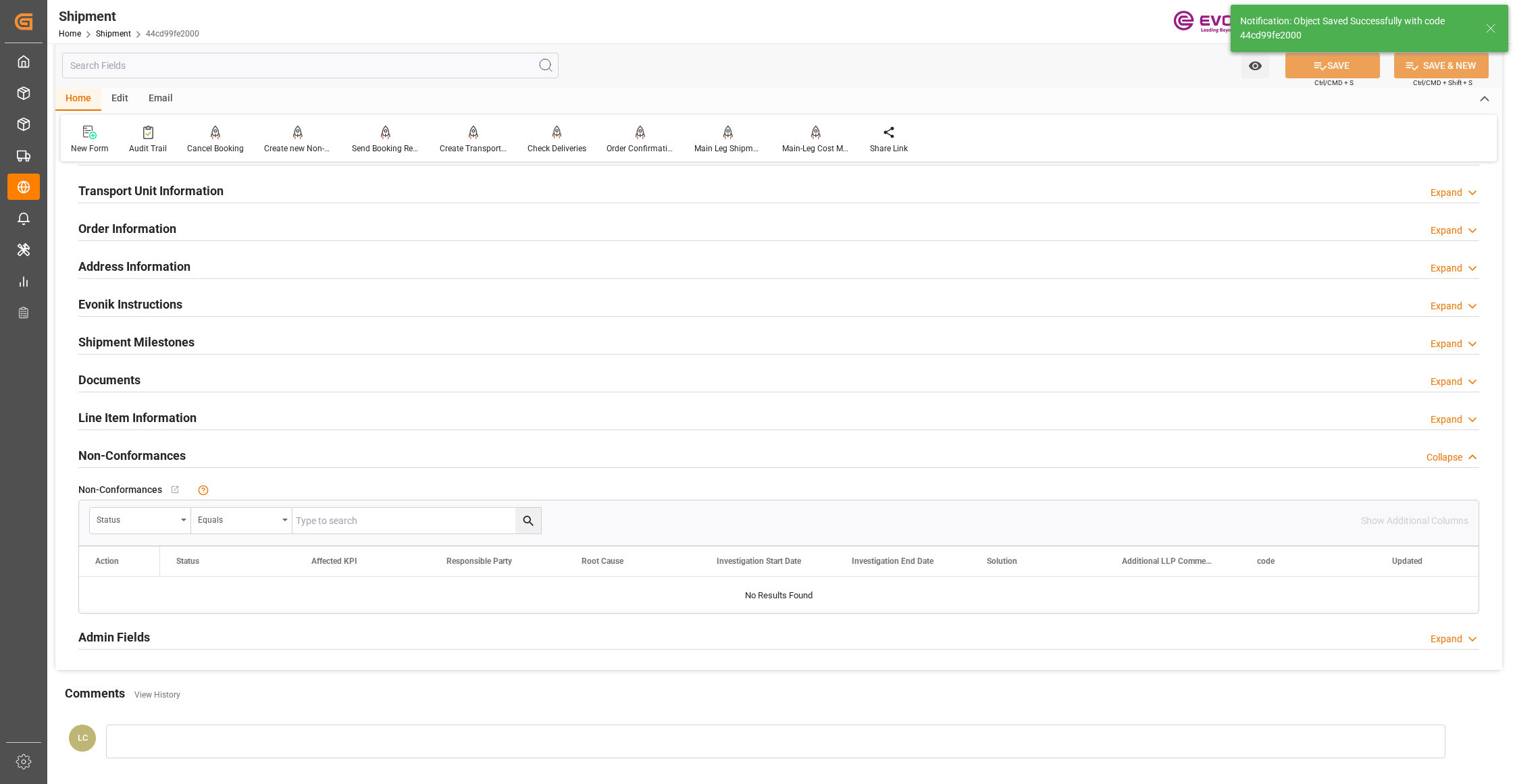
scroll to position [600, 0]
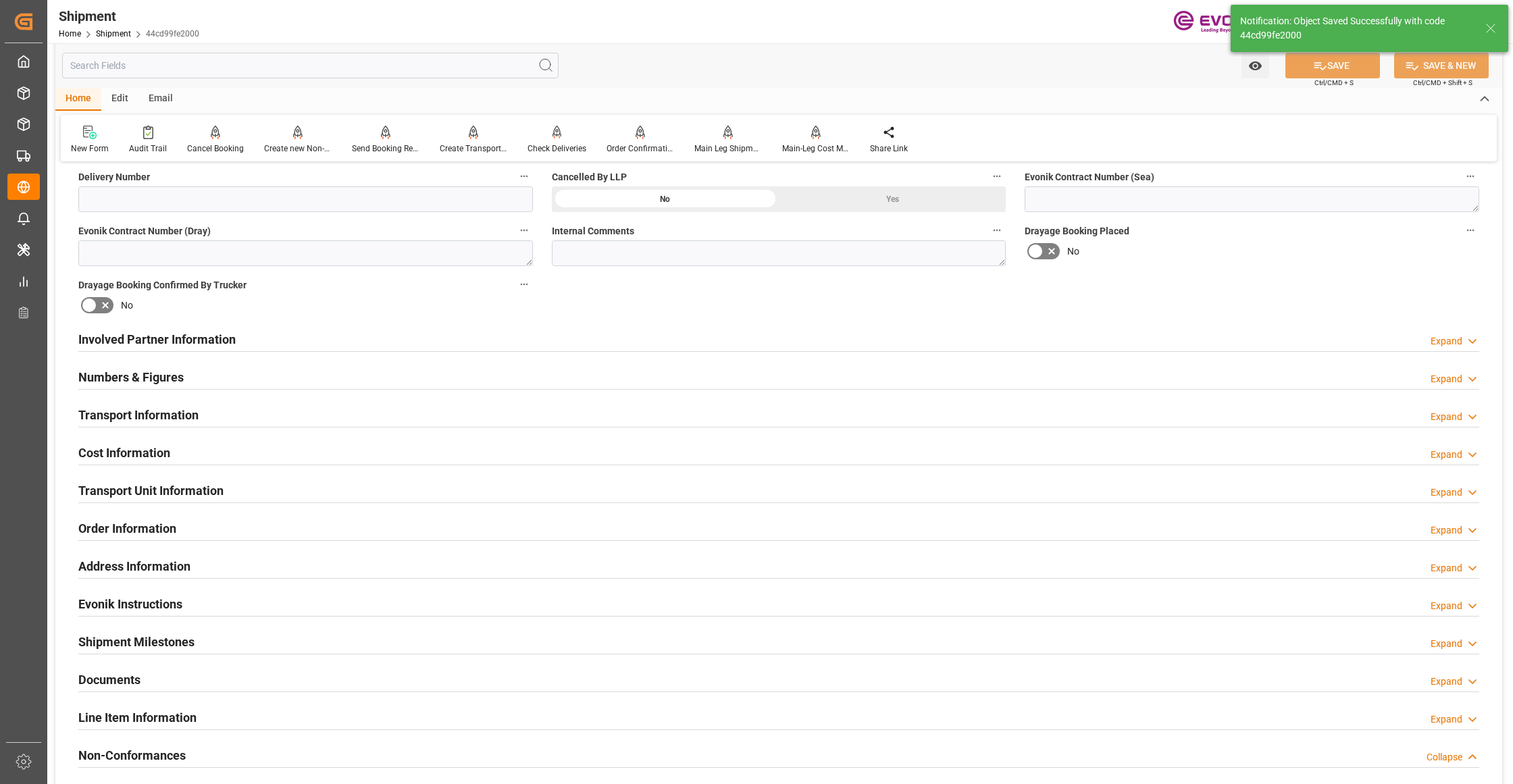
click at [397, 451] on div "Cost Information Expand" at bounding box center [778, 451] width 1401 height 26
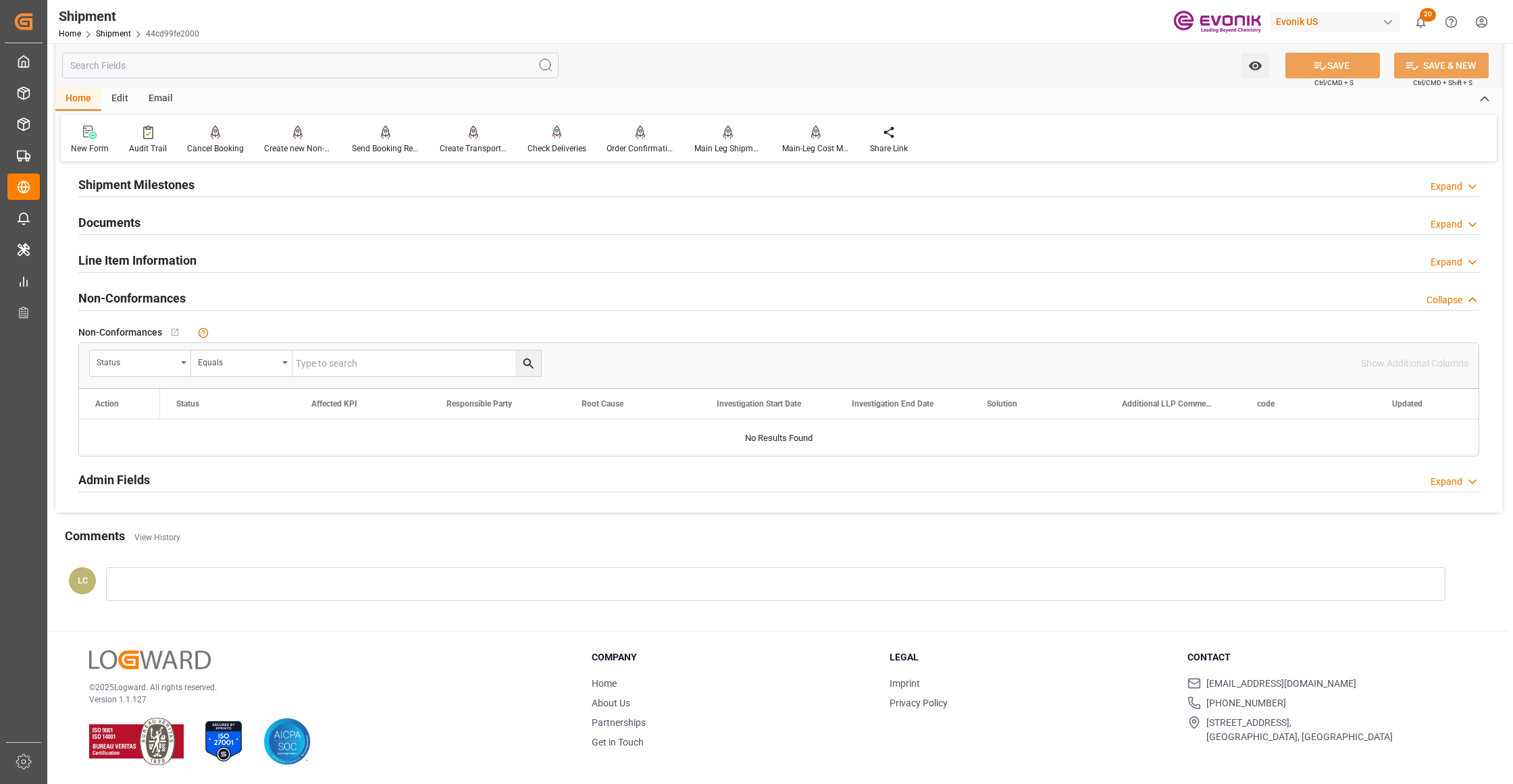
scroll to position [868, 0]
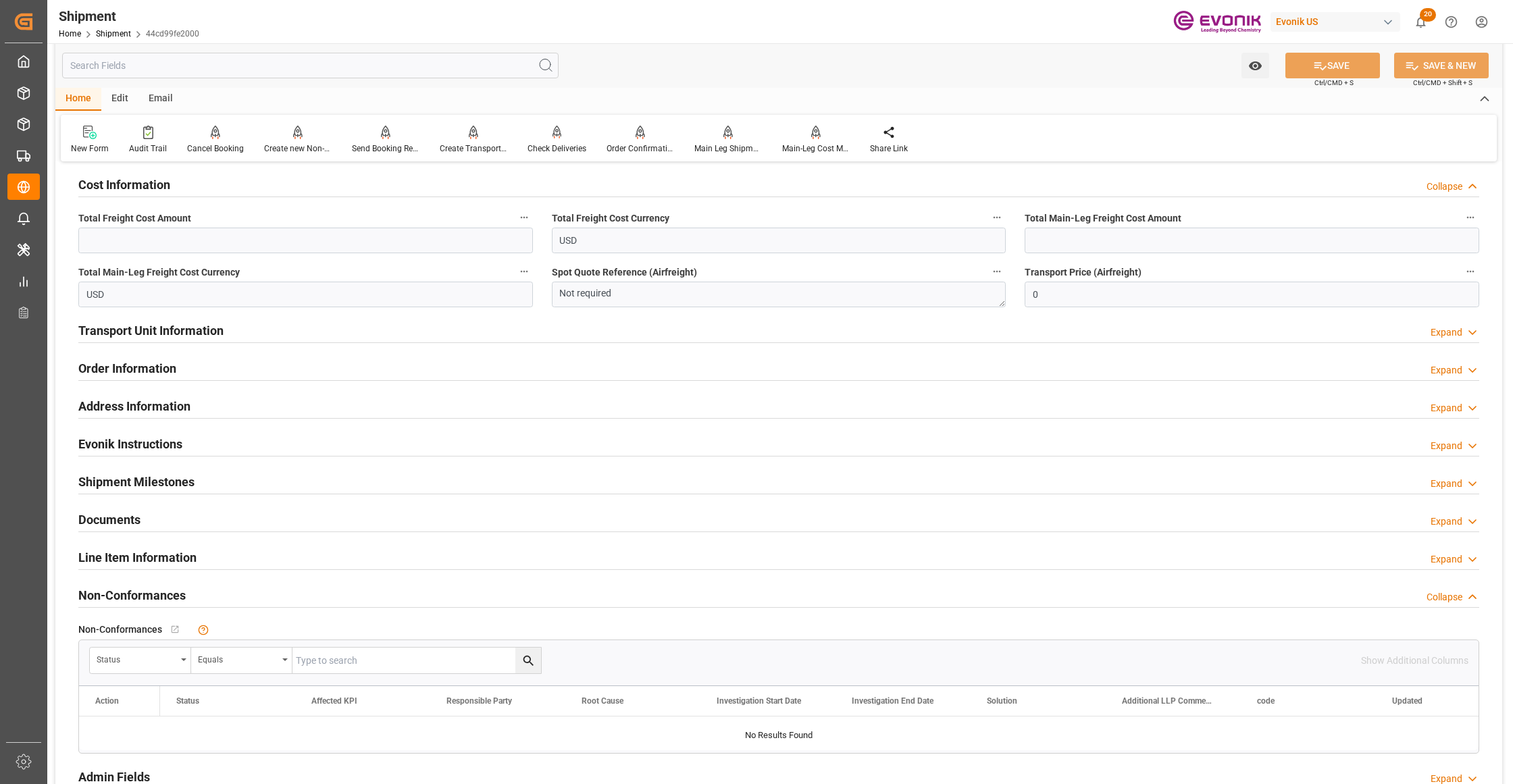
click at [359, 554] on div "Line Item Information Expand" at bounding box center [778, 556] width 1401 height 26
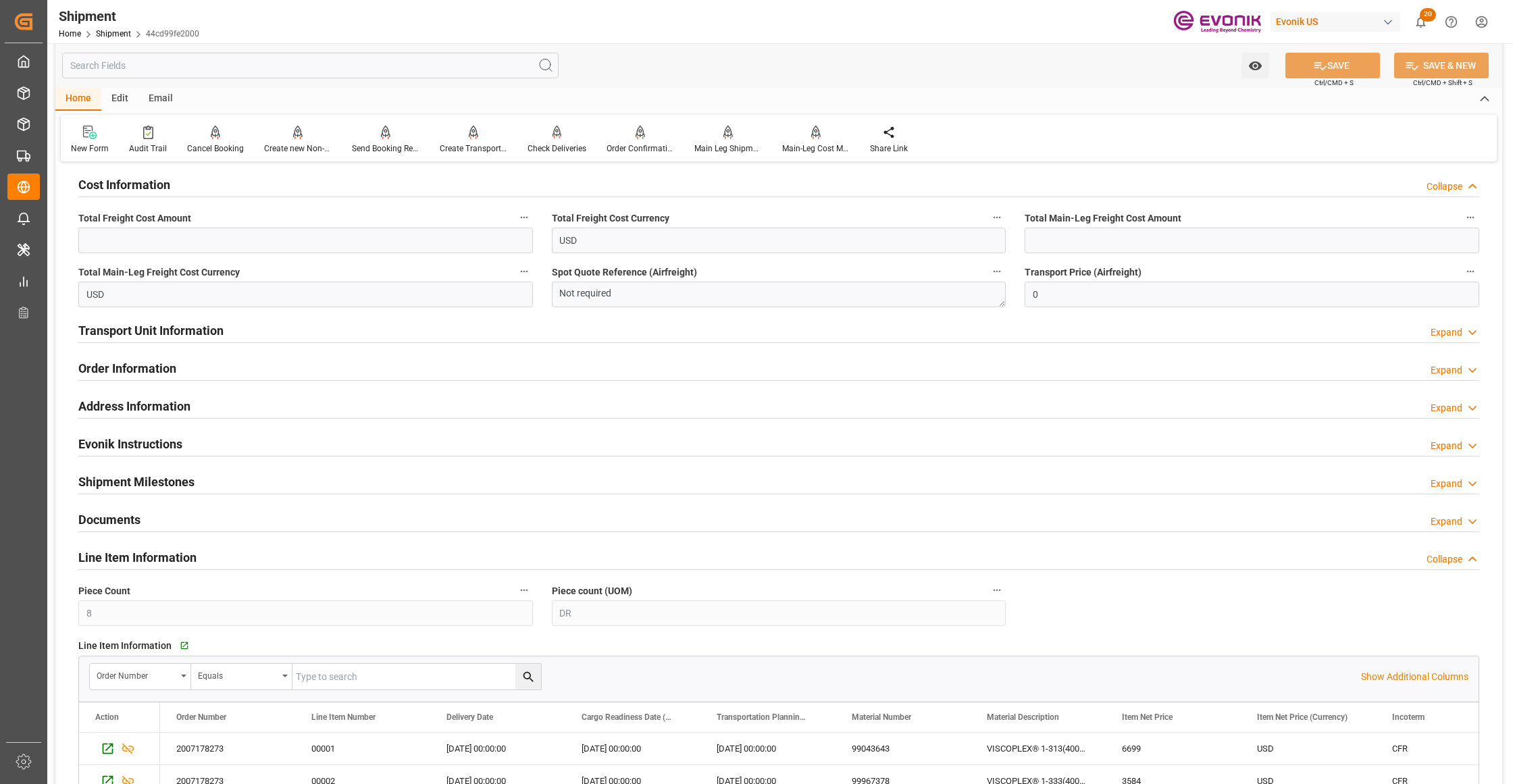
click at [320, 567] on div "Line Item Information Collapse" at bounding box center [778, 556] width 1401 height 26
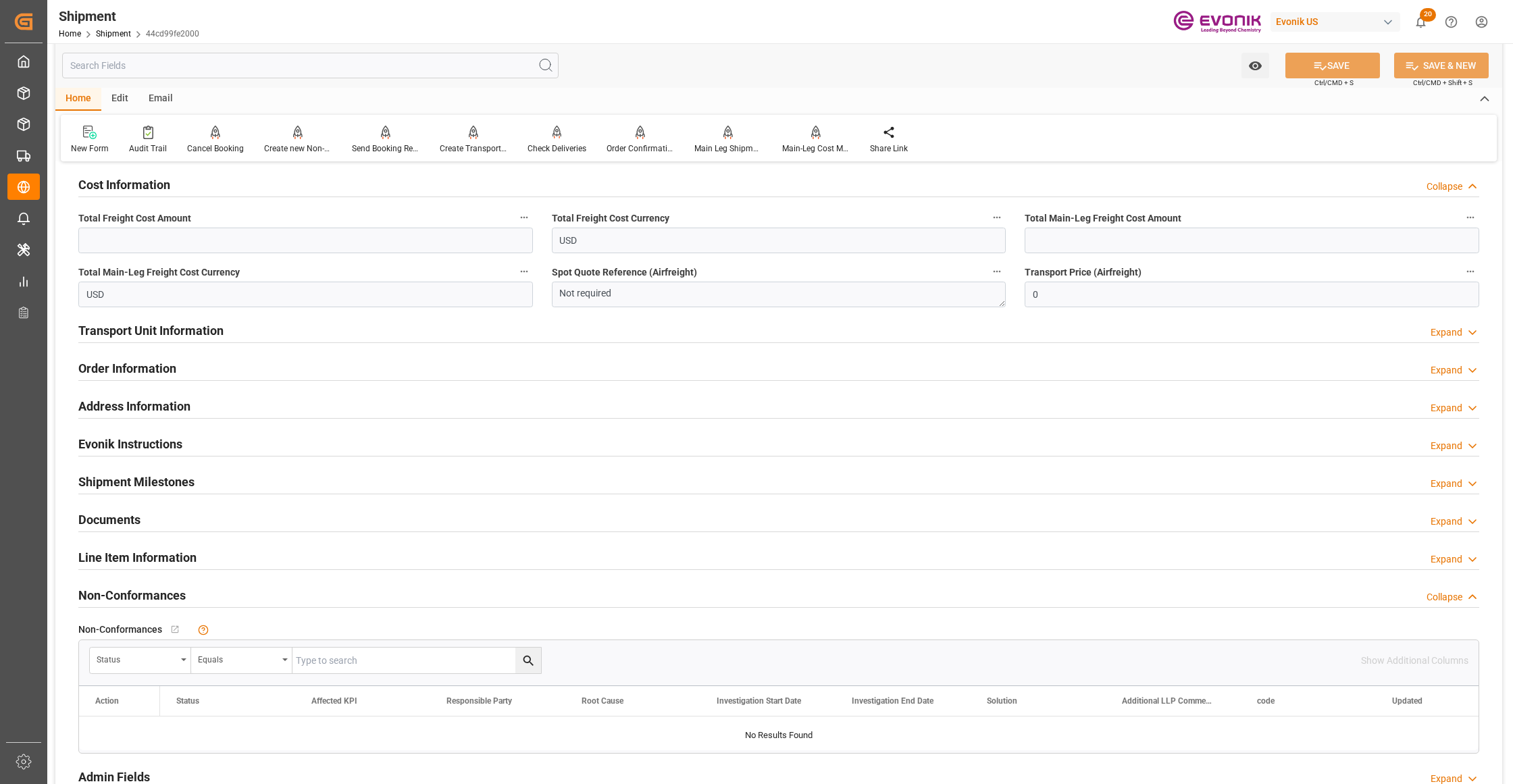
click at [357, 492] on div "Shipment Milestones Expand" at bounding box center [778, 480] width 1401 height 26
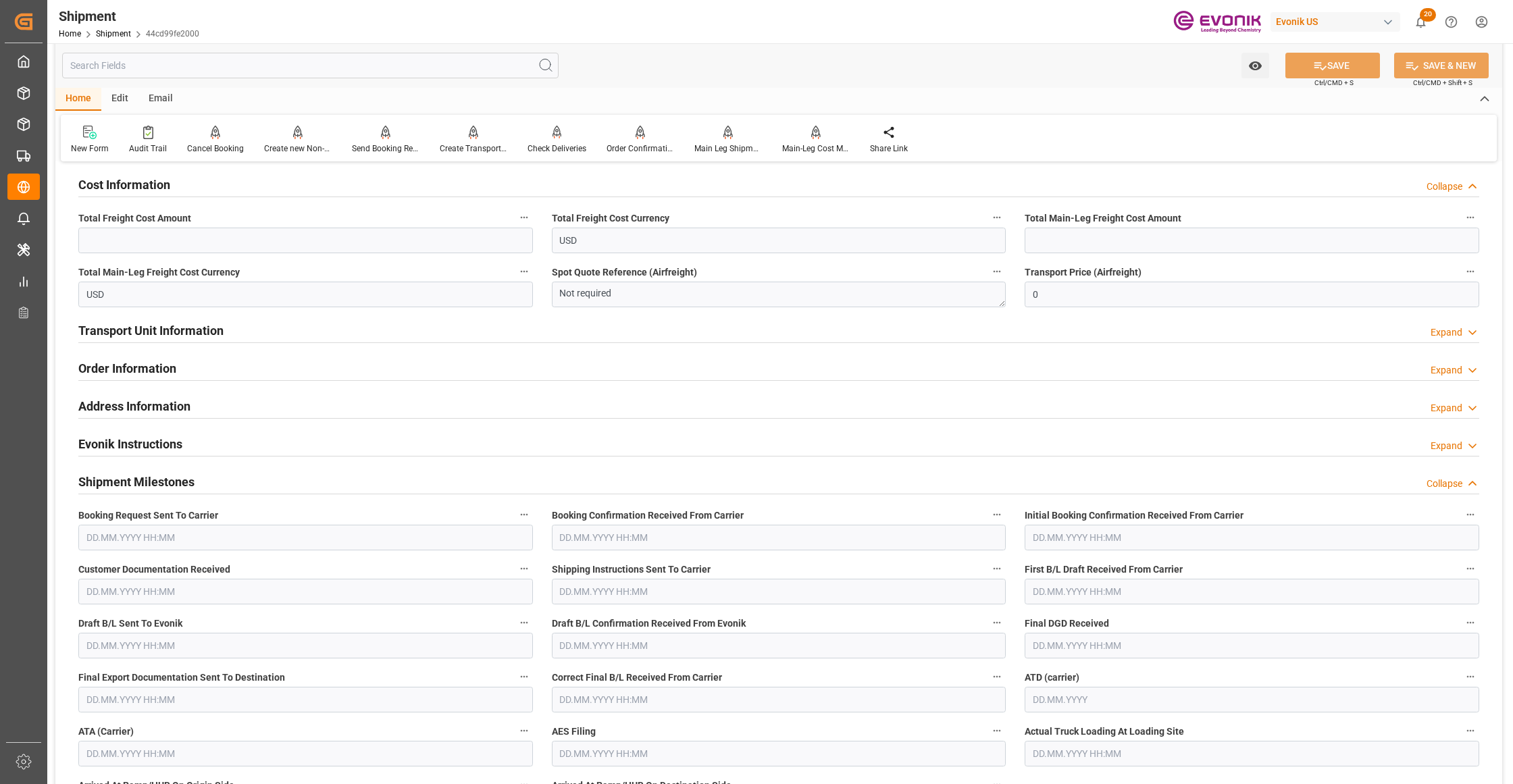
click at [374, 492] on div "Shipment Milestones Collapse" at bounding box center [778, 480] width 1401 height 26
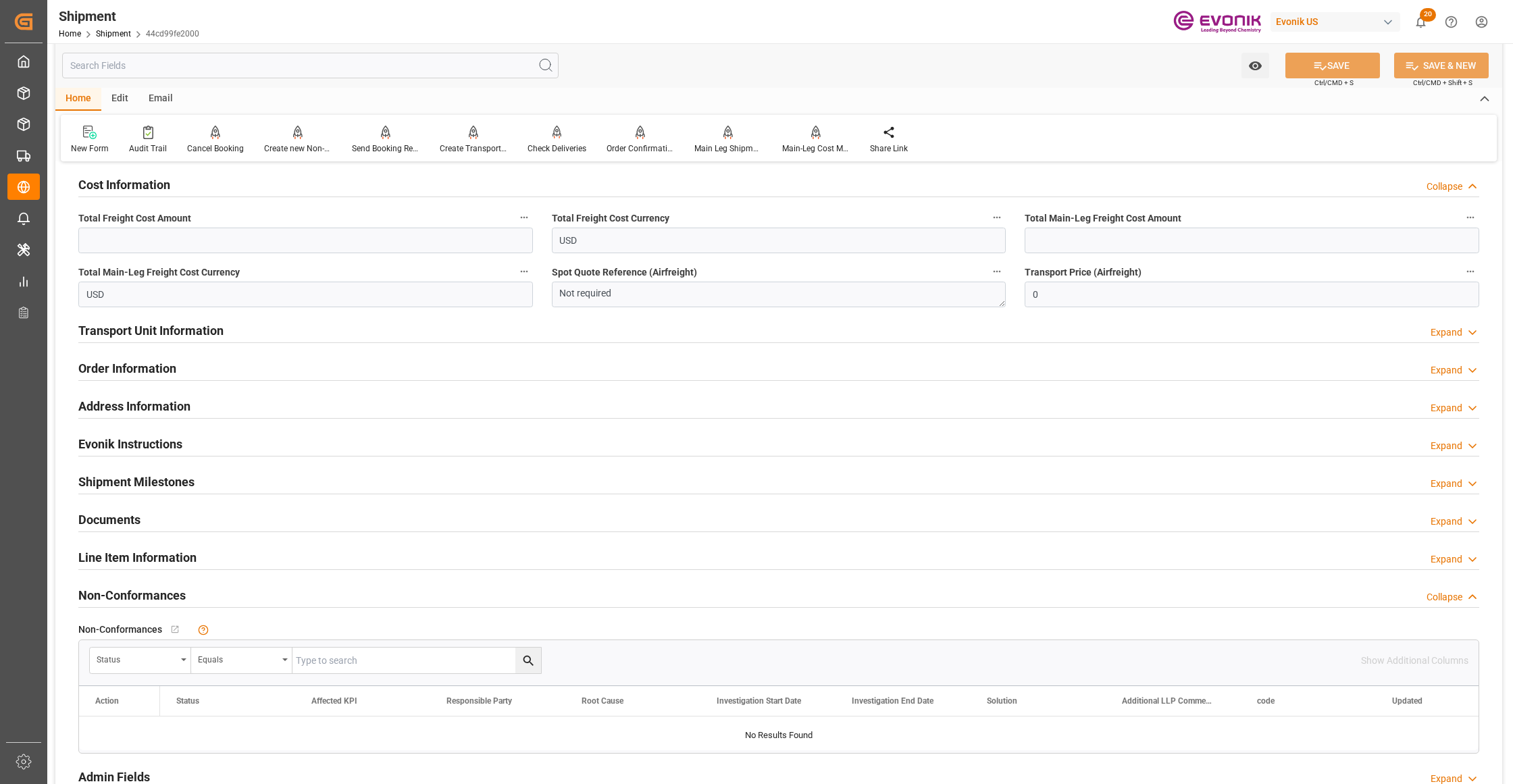
click at [382, 441] on div "Evonik Instructions Expand" at bounding box center [778, 443] width 1401 height 26
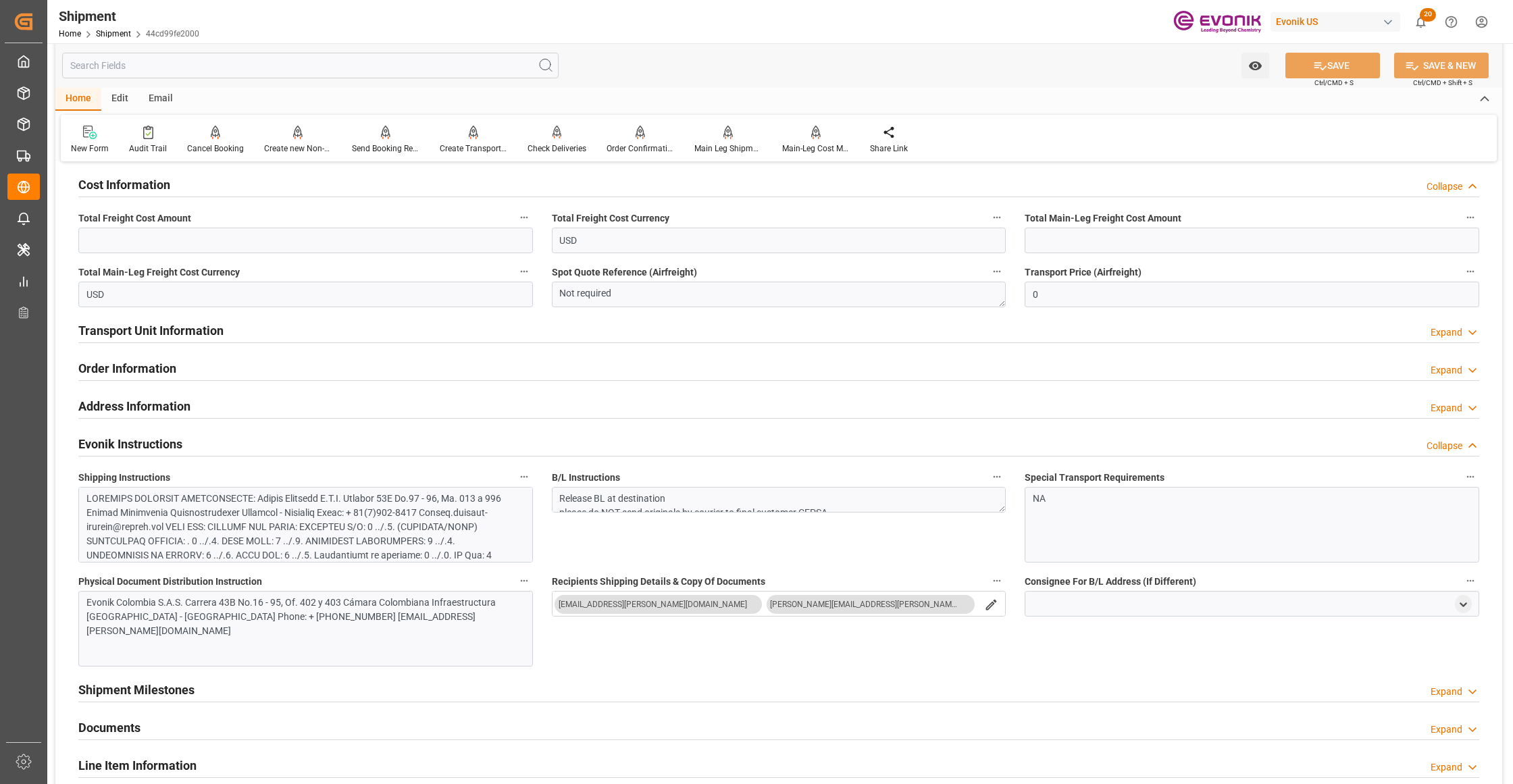
click at [389, 447] on div "Evonik Instructions Collapse" at bounding box center [778, 443] width 1401 height 26
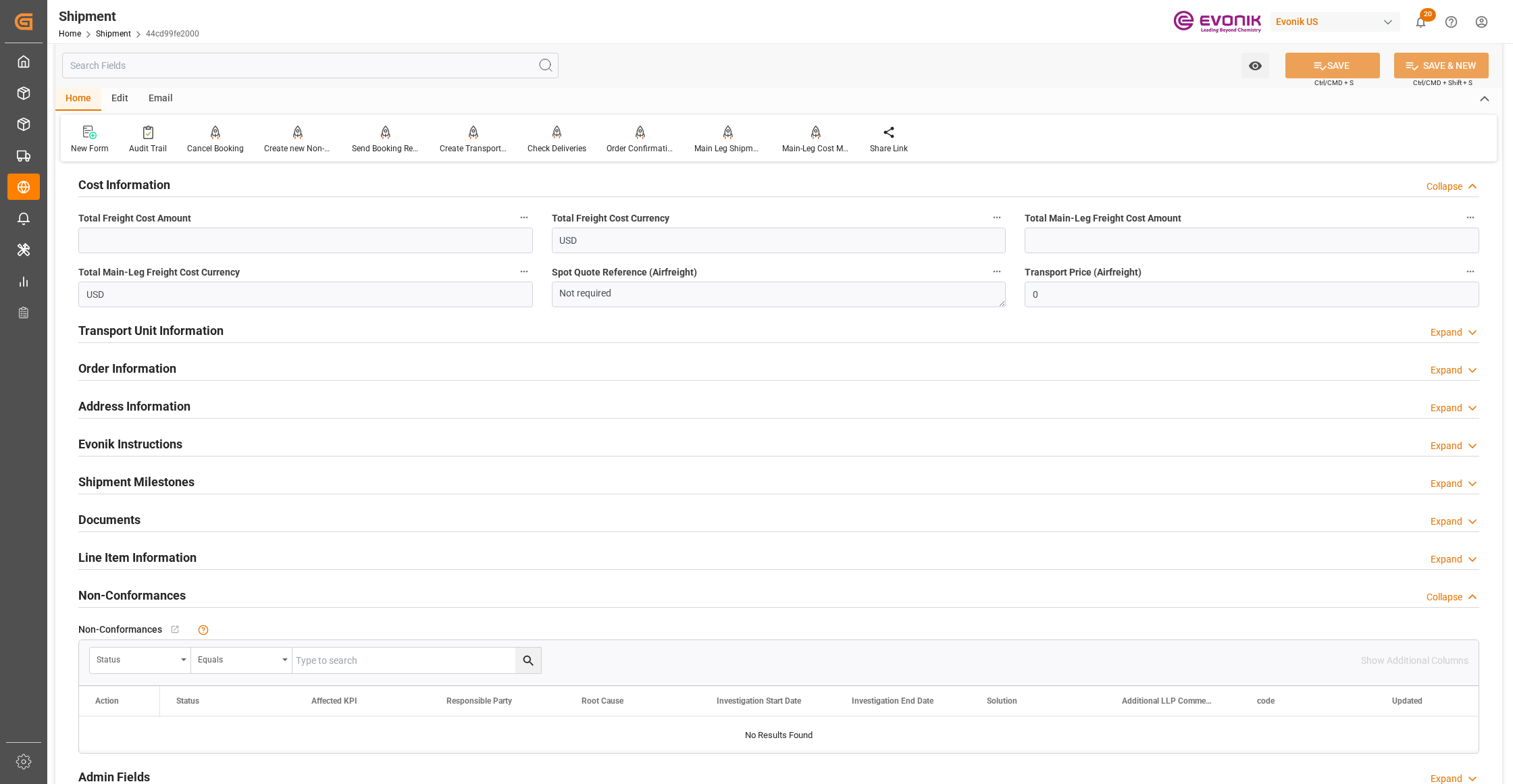
click at [422, 398] on div "Address Information Expand" at bounding box center [778, 405] width 1401 height 26
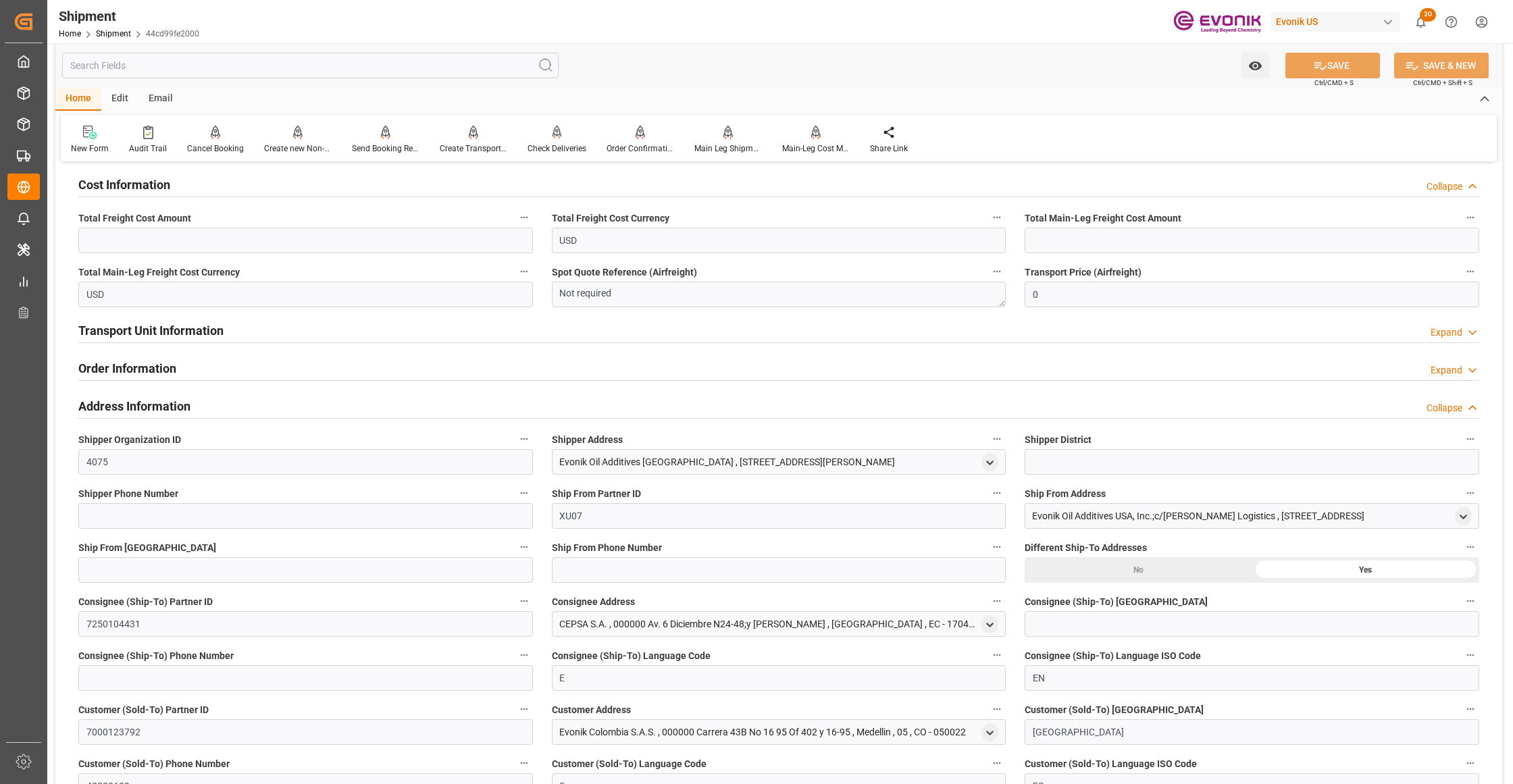
click at [428, 405] on div "Address Information Collapse" at bounding box center [778, 405] width 1401 height 26
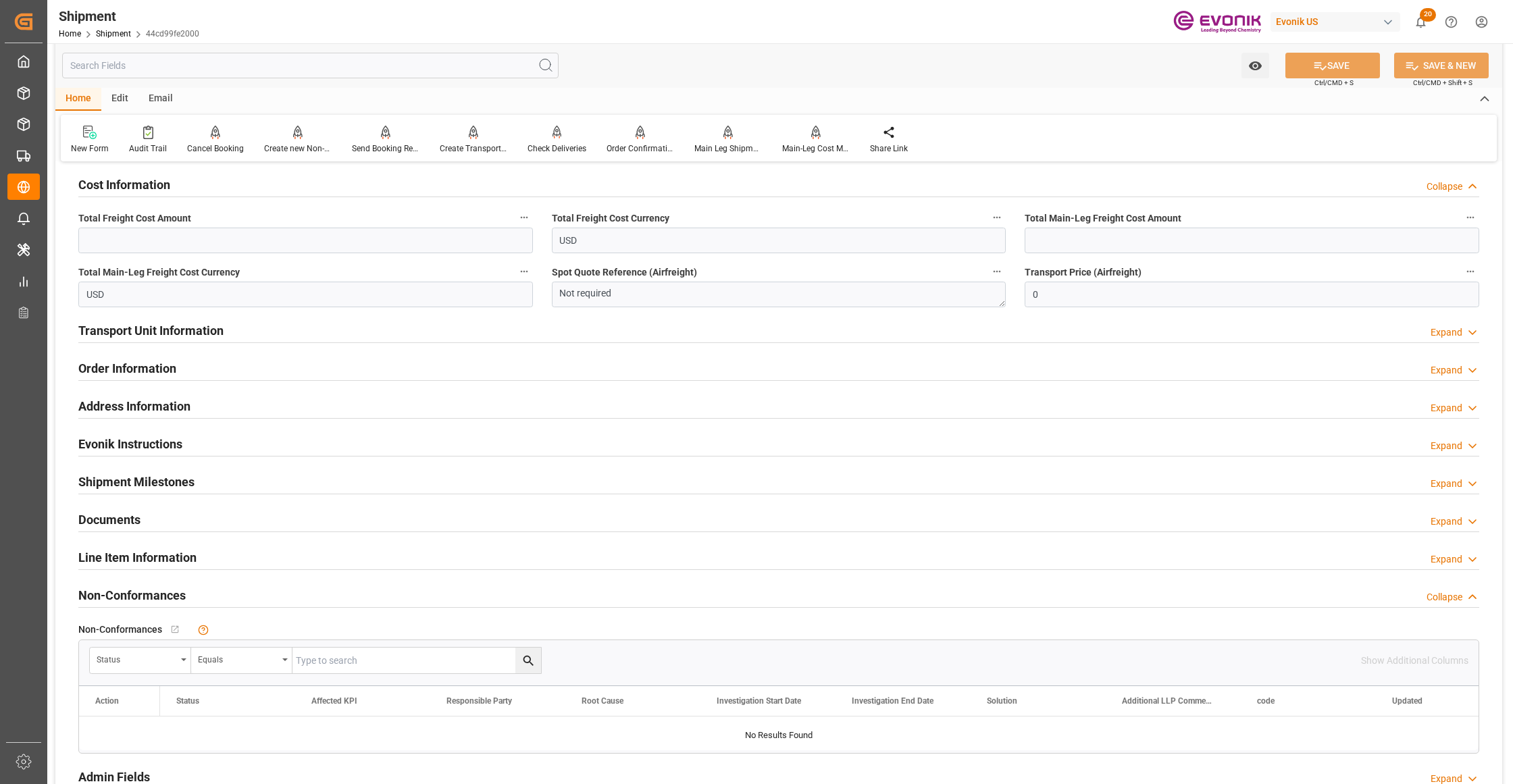
click at [444, 363] on div "Order Information Expand" at bounding box center [778, 367] width 1401 height 26
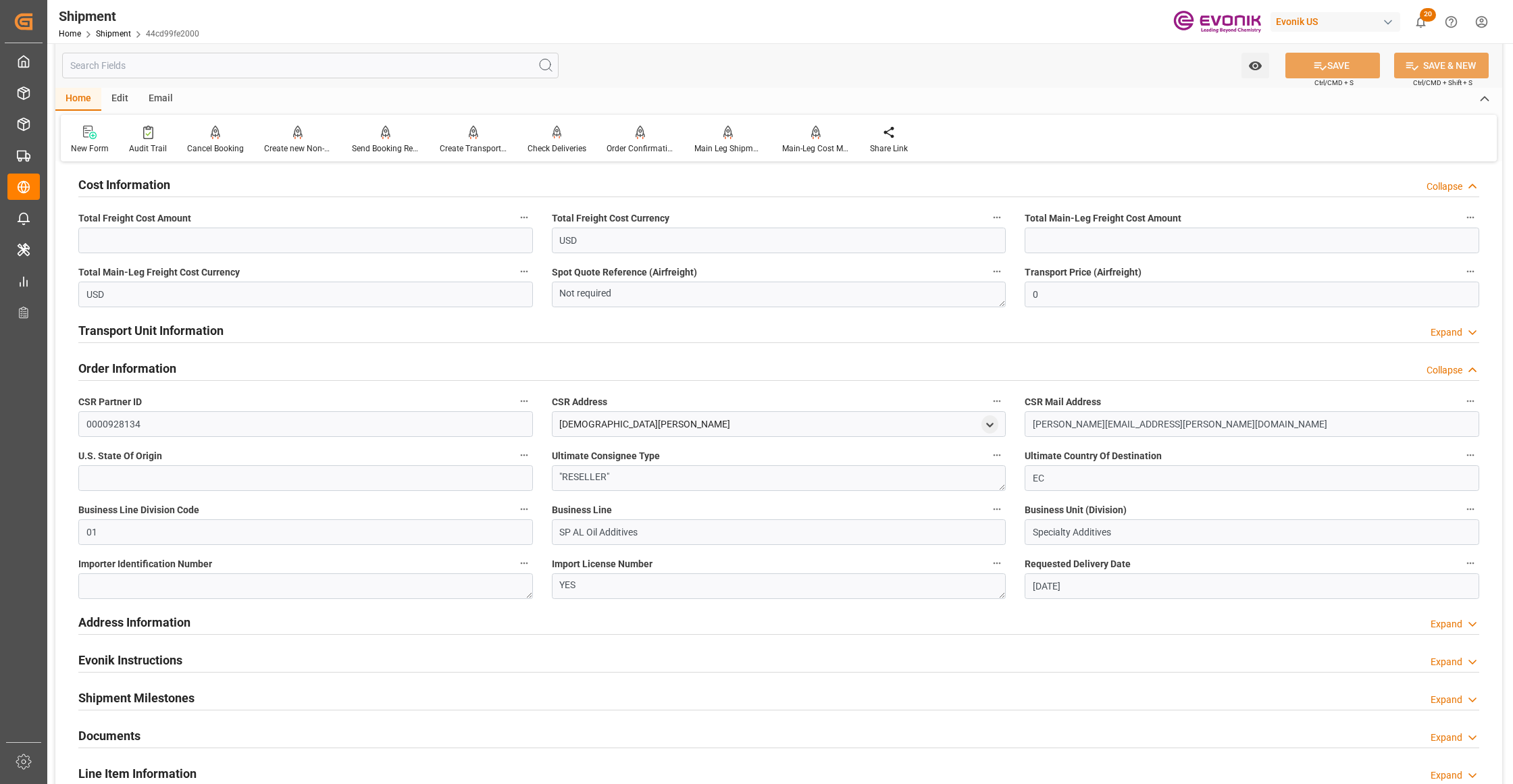
click at [446, 362] on div "Order Information Collapse" at bounding box center [778, 367] width 1401 height 26
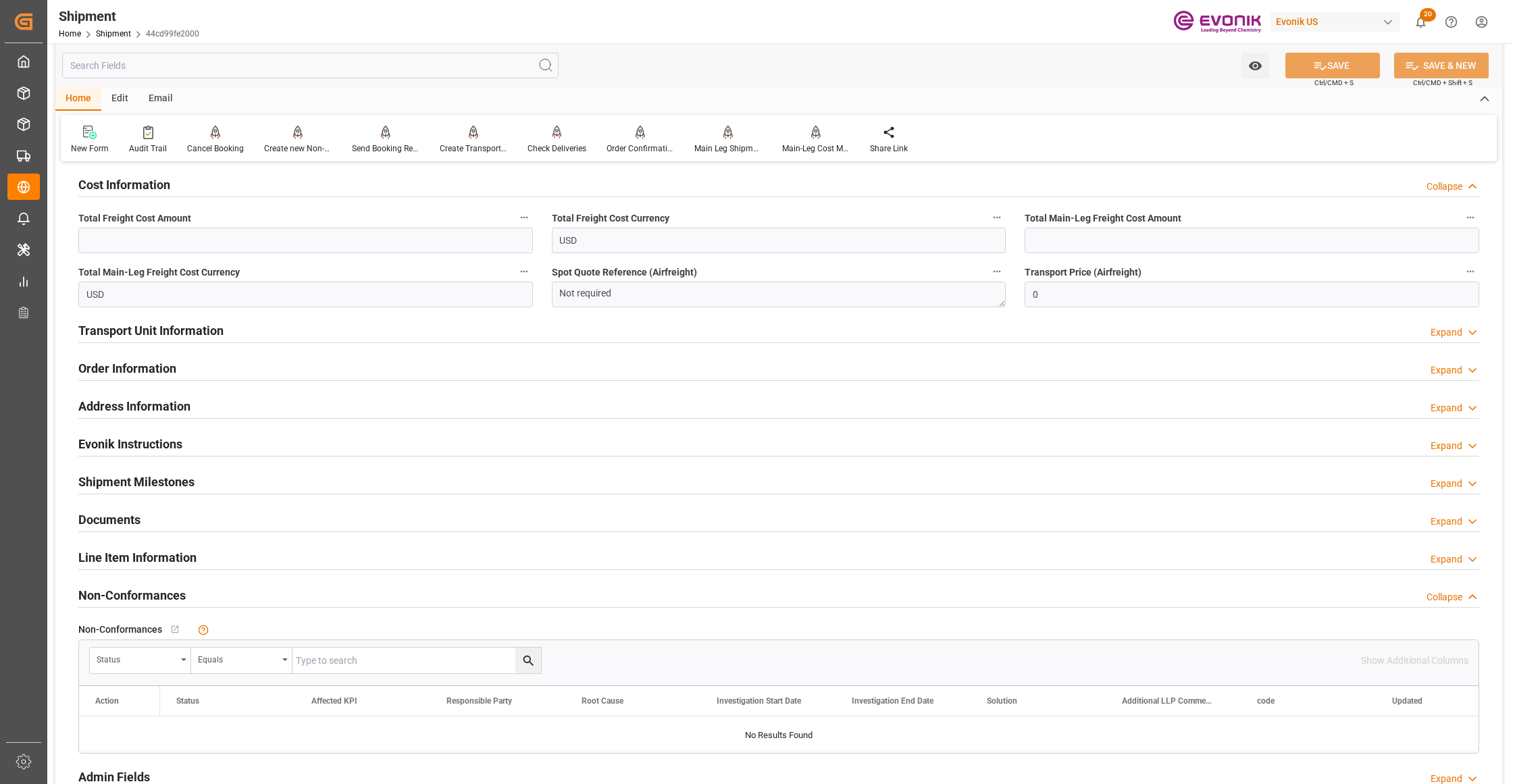
click at [457, 331] on div "Transport Unit Information Expand" at bounding box center [778, 329] width 1401 height 26
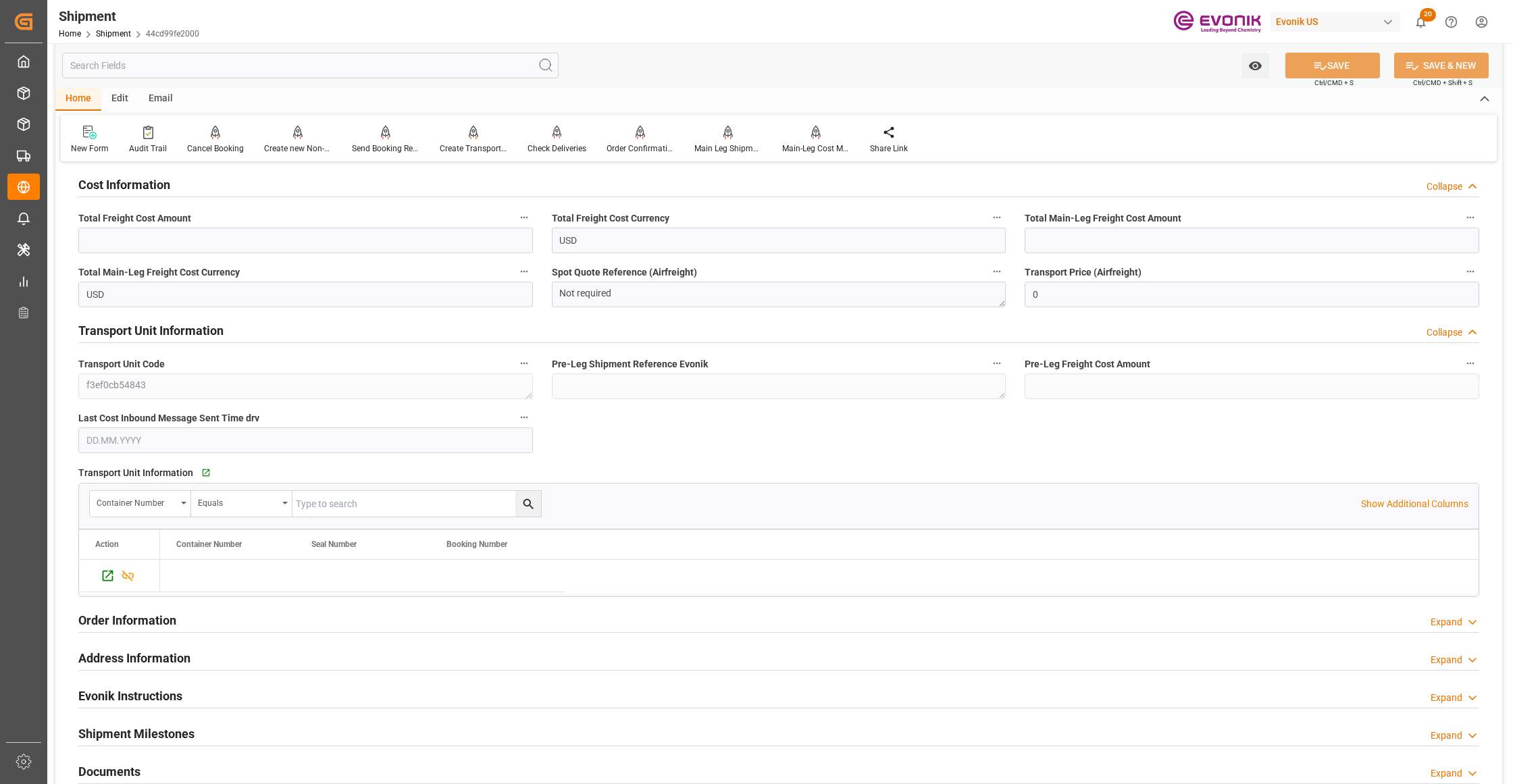
click at [457, 331] on div "Transport Unit Information Collapse" at bounding box center [778, 329] width 1401 height 26
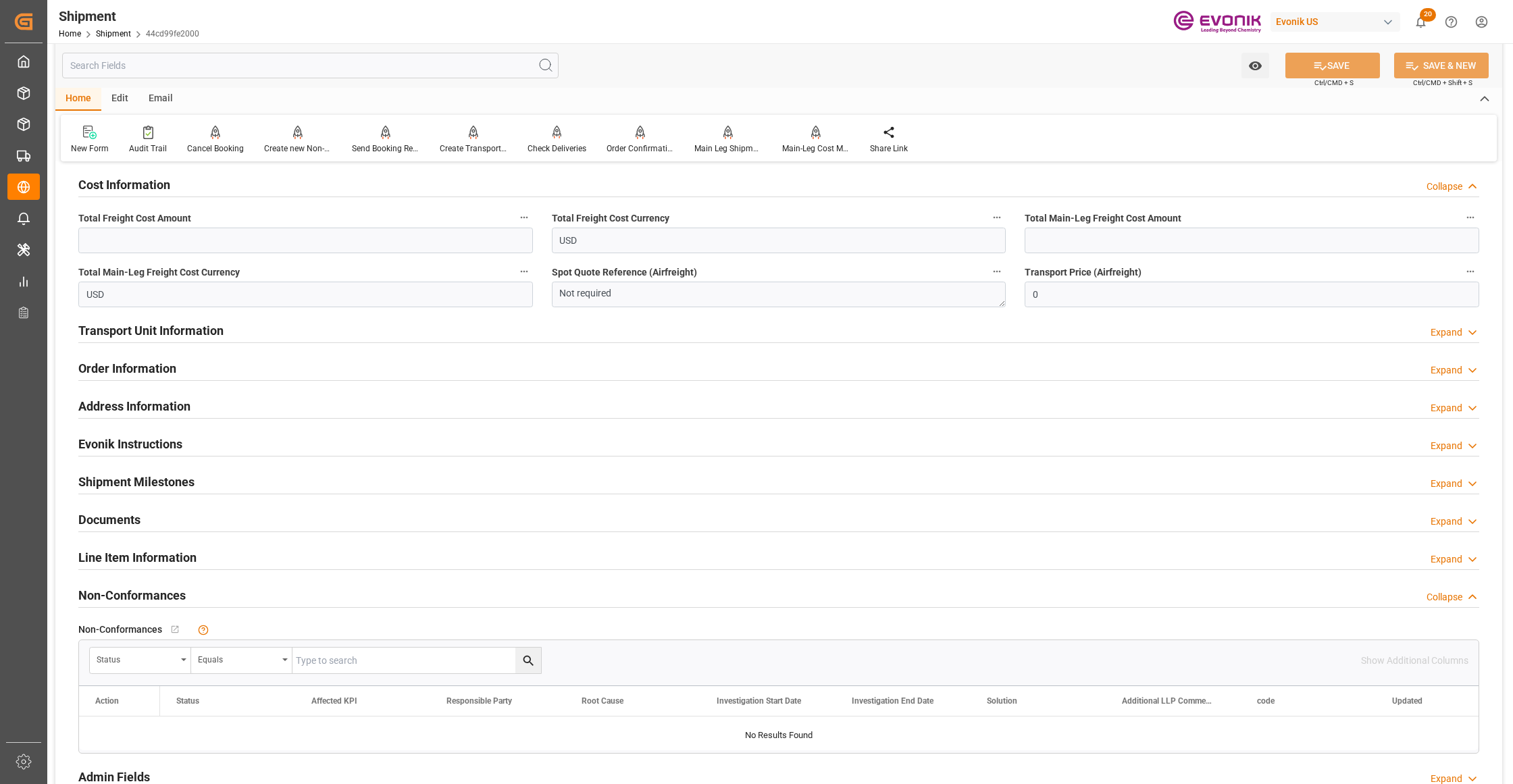
click at [201, 562] on div "Line Item Information Expand" at bounding box center [778, 556] width 1401 height 26
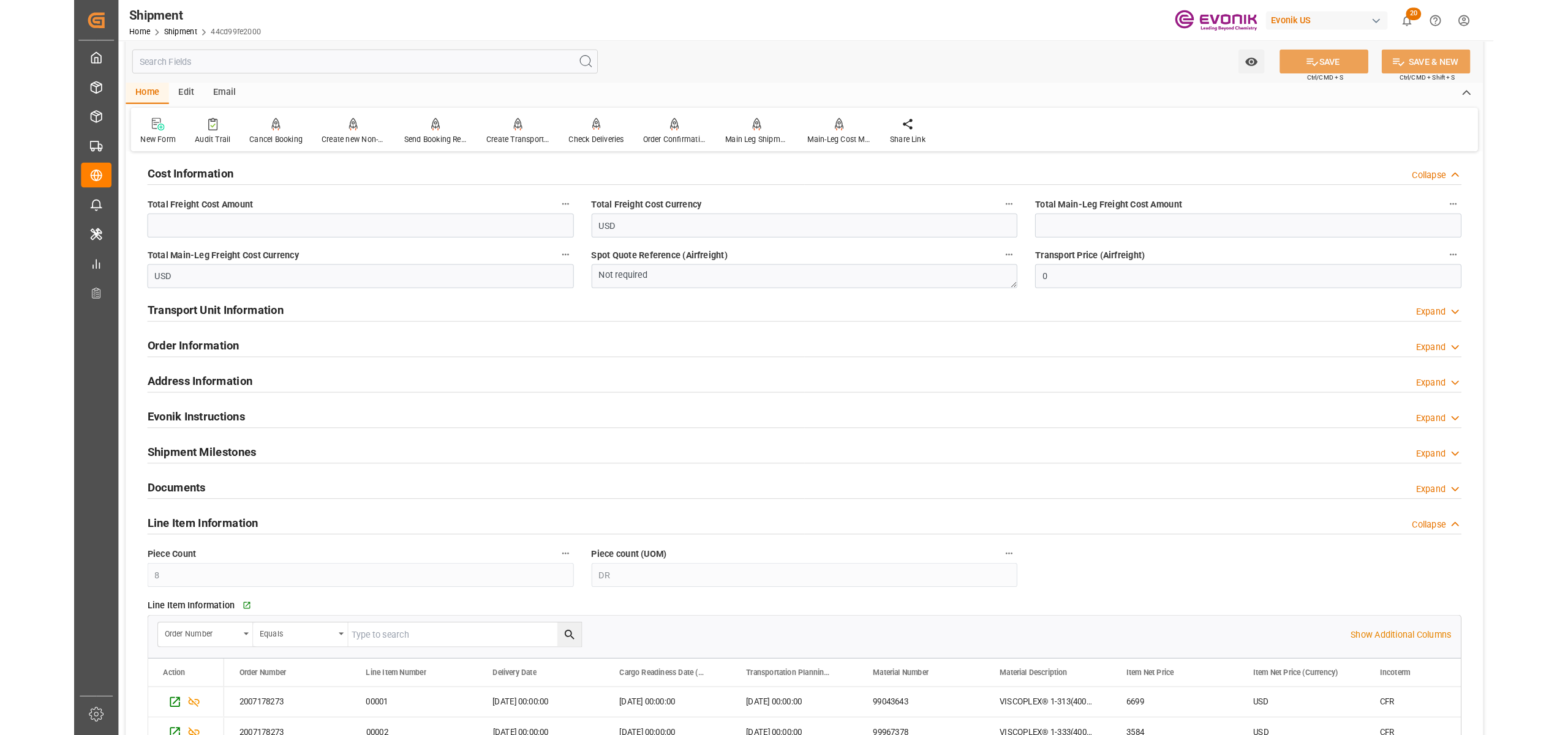
scroll to position [1059, 0]
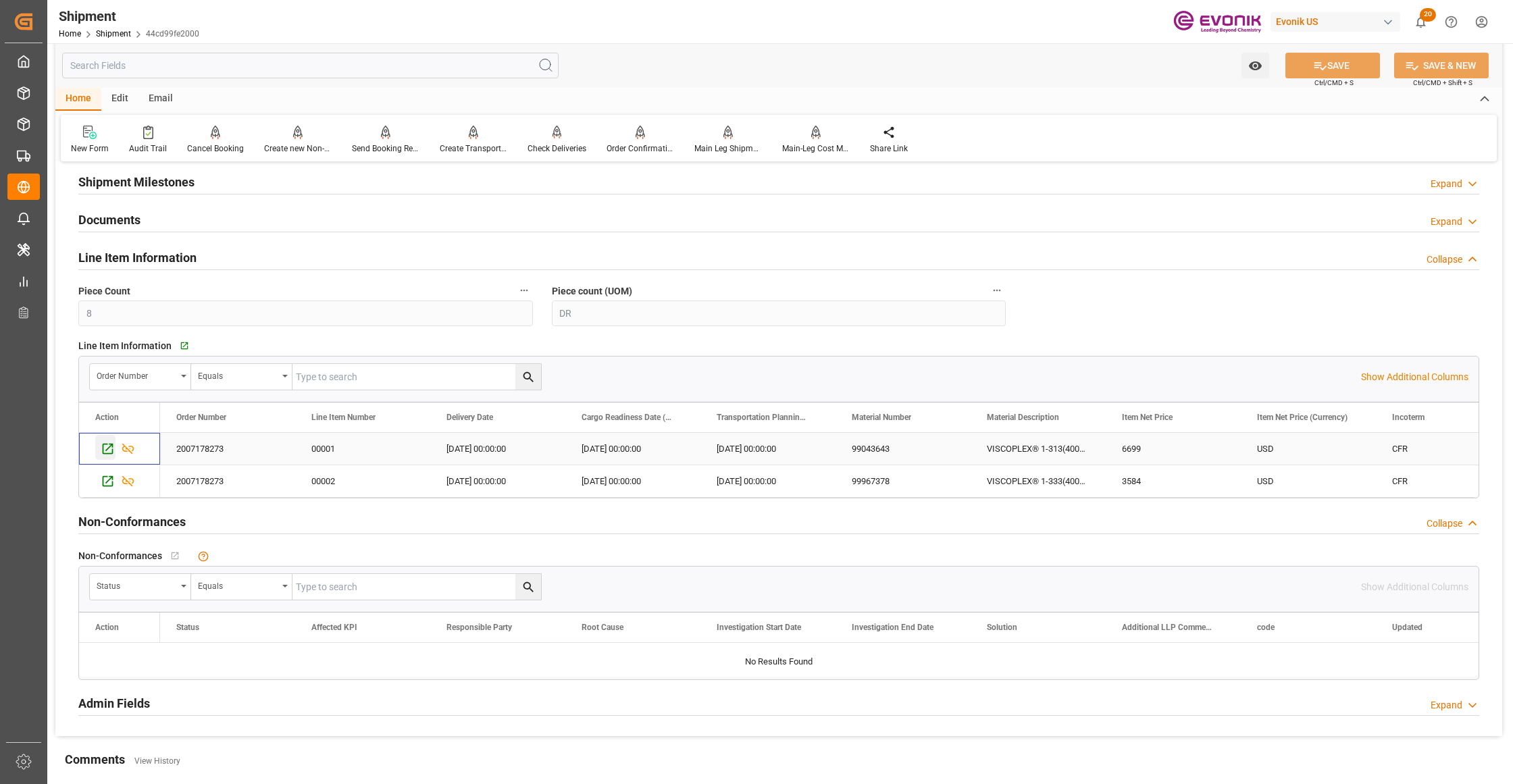
click at [101, 454] on icon "Press SPACE to select this row." at bounding box center [107, 448] width 14 height 14
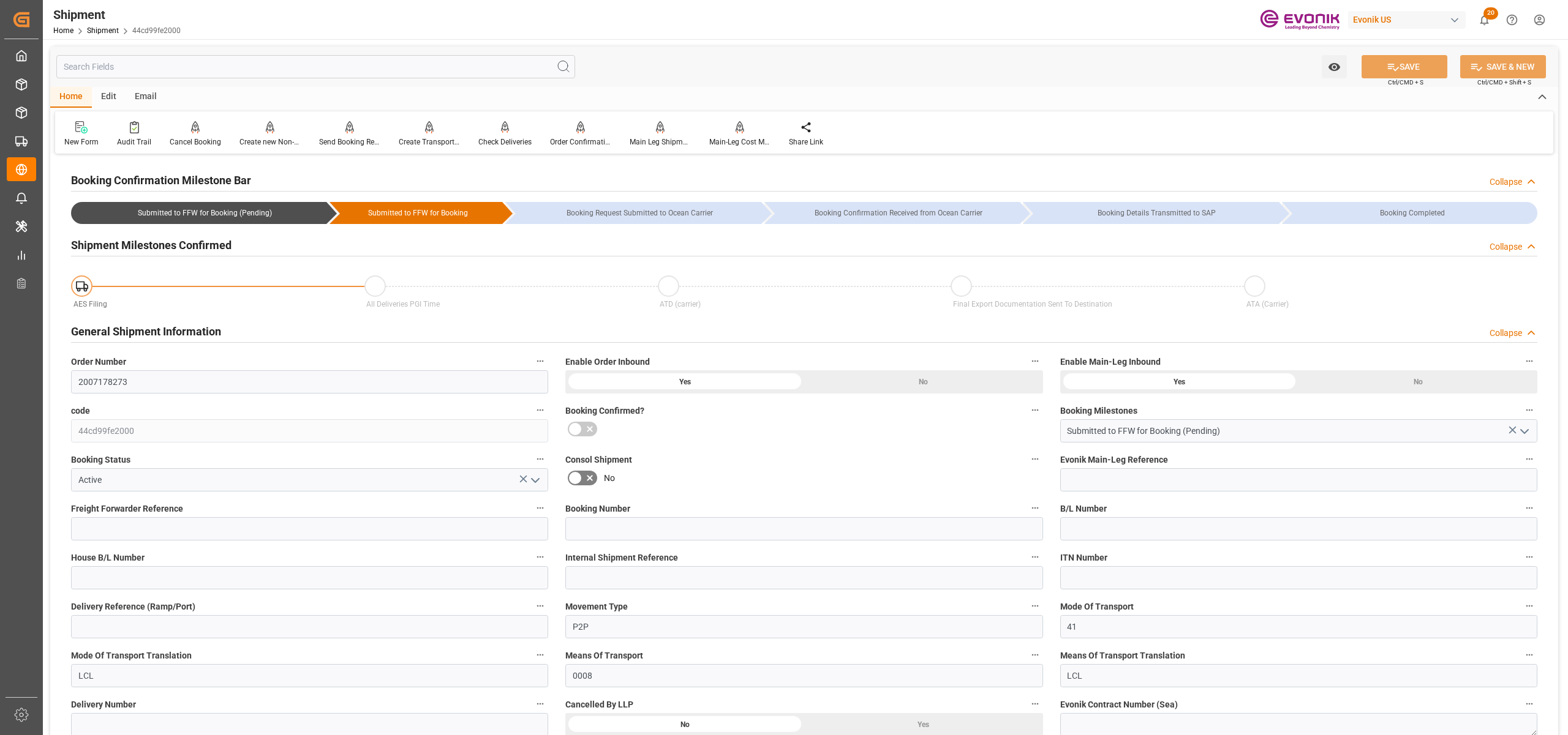
scroll to position [816, 0]
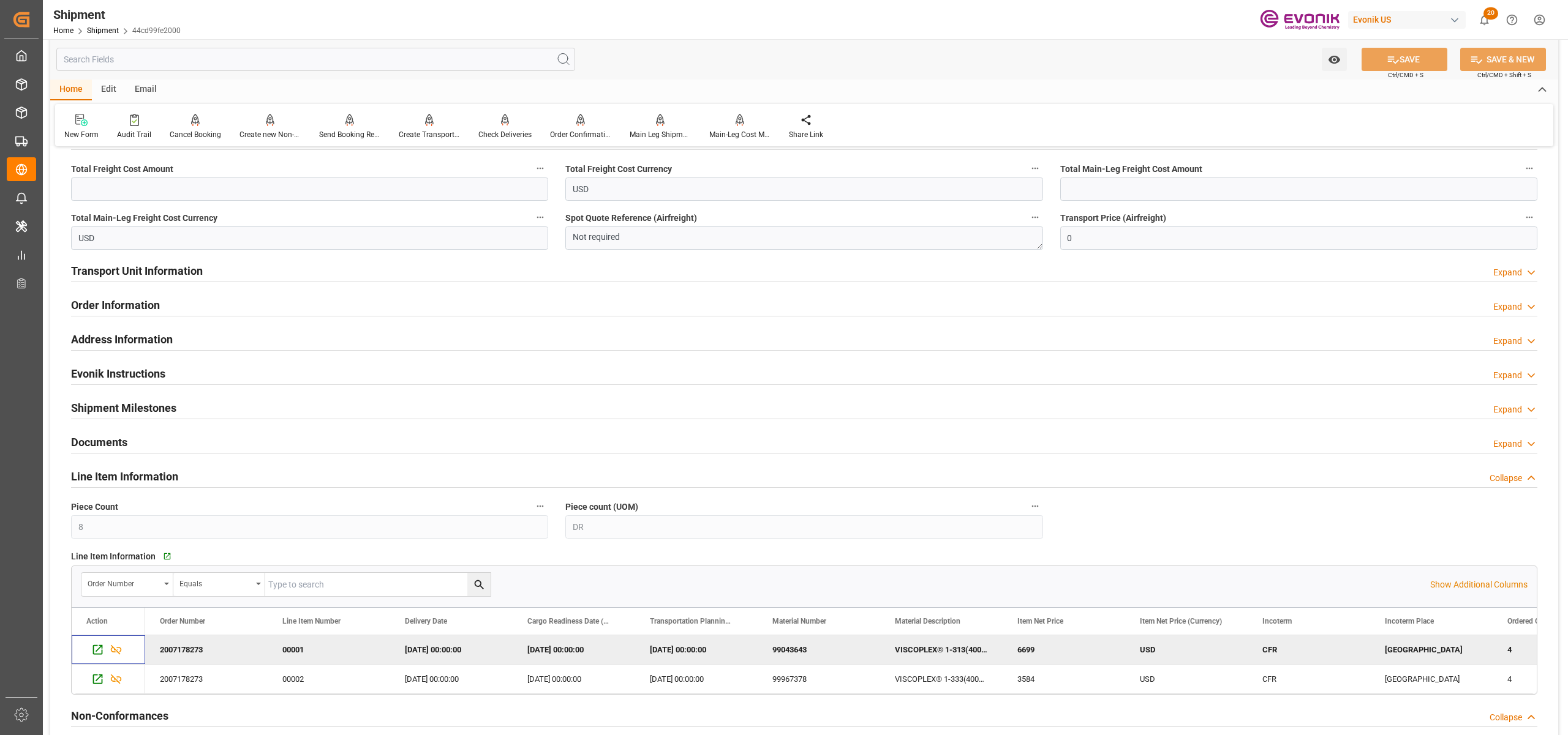
click at [135, 302] on h2 "Order Information" at bounding box center [115, 305] width 89 height 16
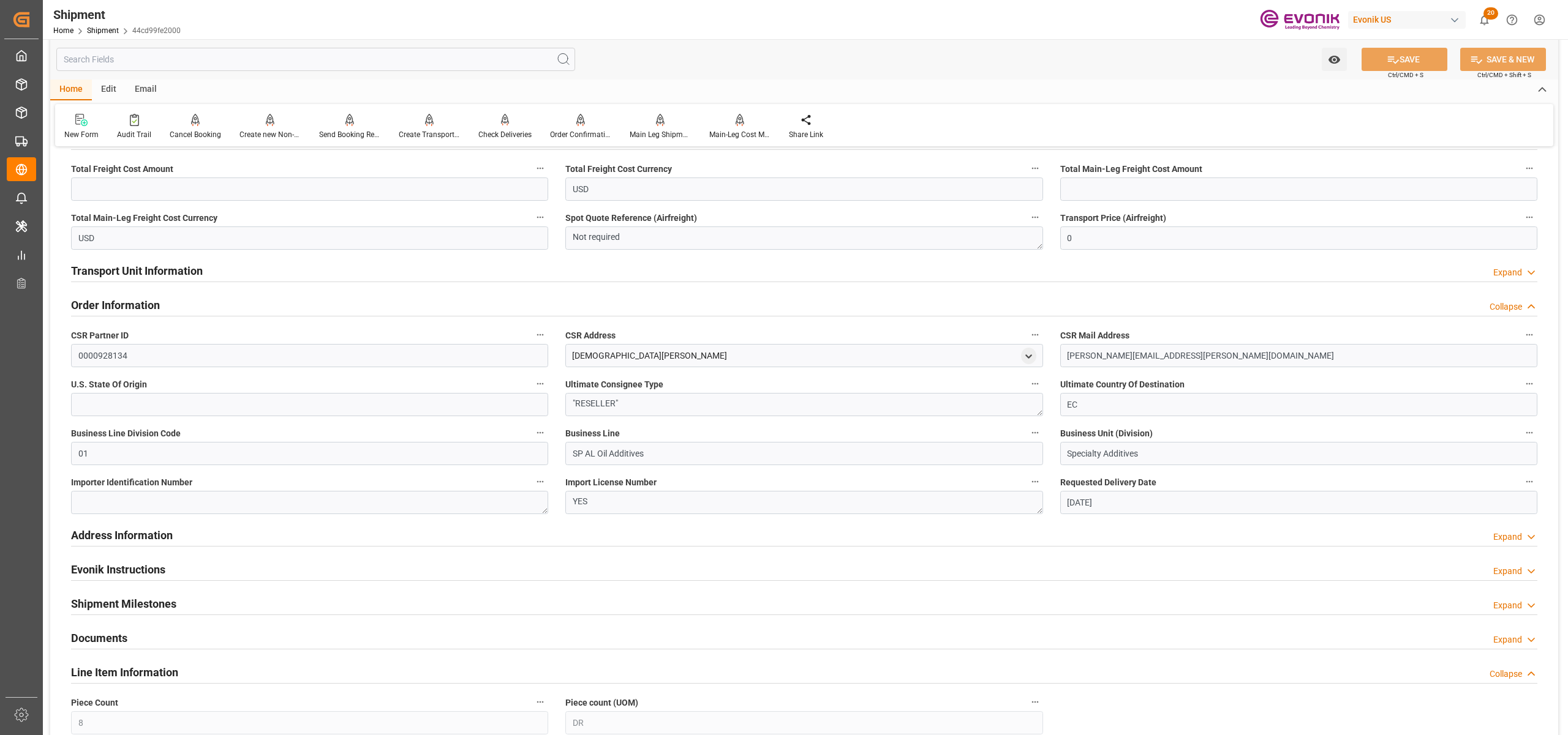
click at [135, 302] on h2 "Order Information" at bounding box center [115, 305] width 89 height 16
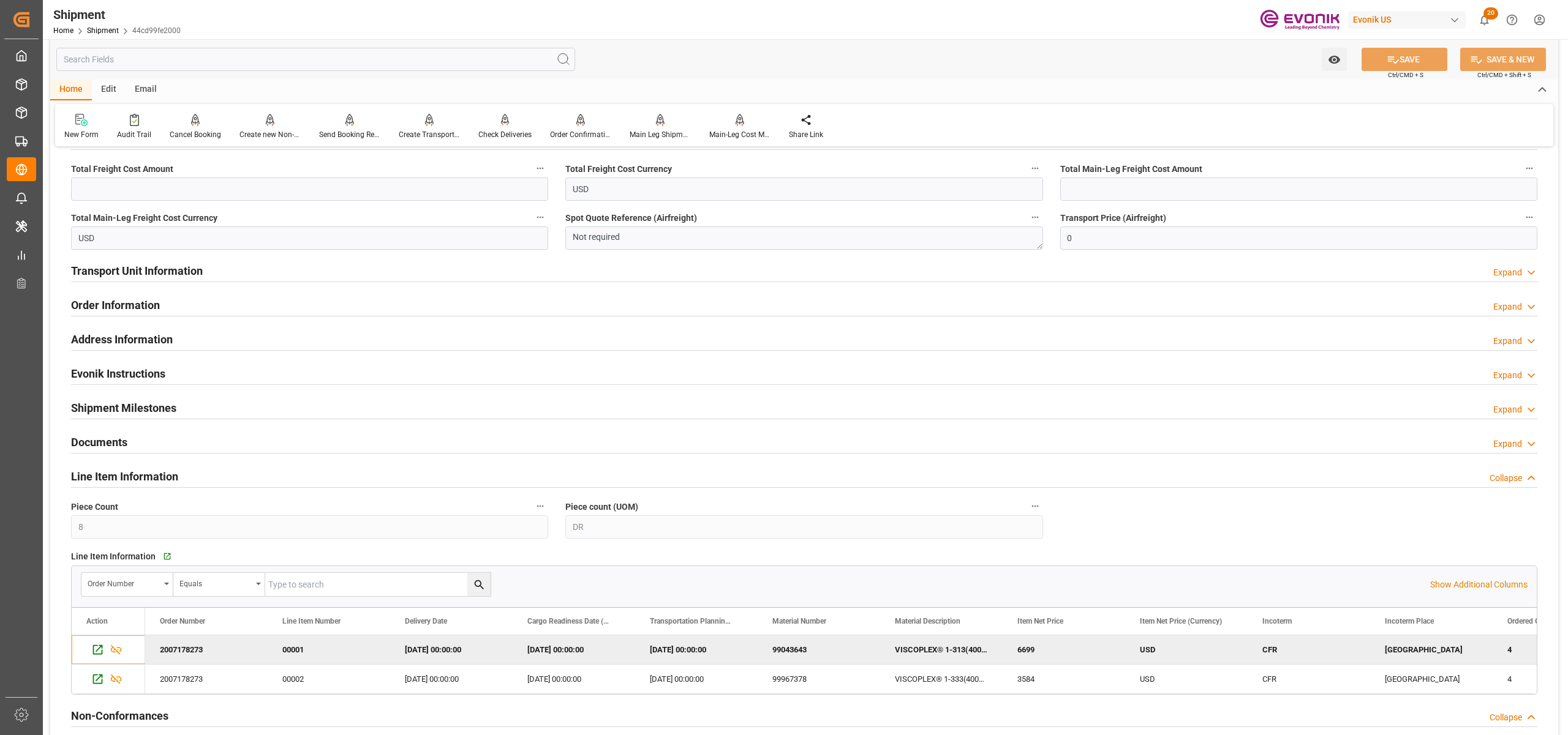
click at [148, 273] on h2 "Transport Unit Information" at bounding box center [136, 271] width 131 height 16
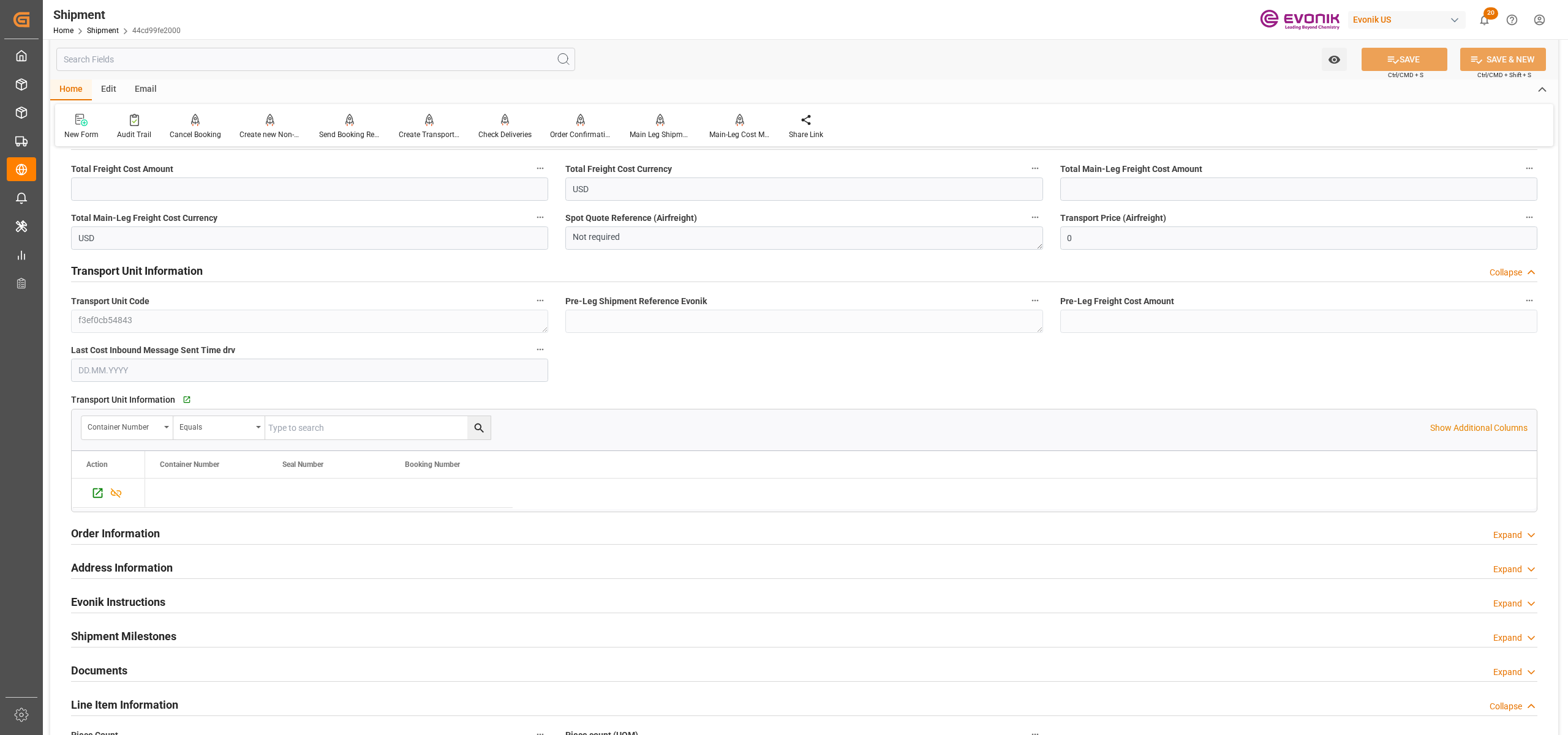
scroll to position [544, 0]
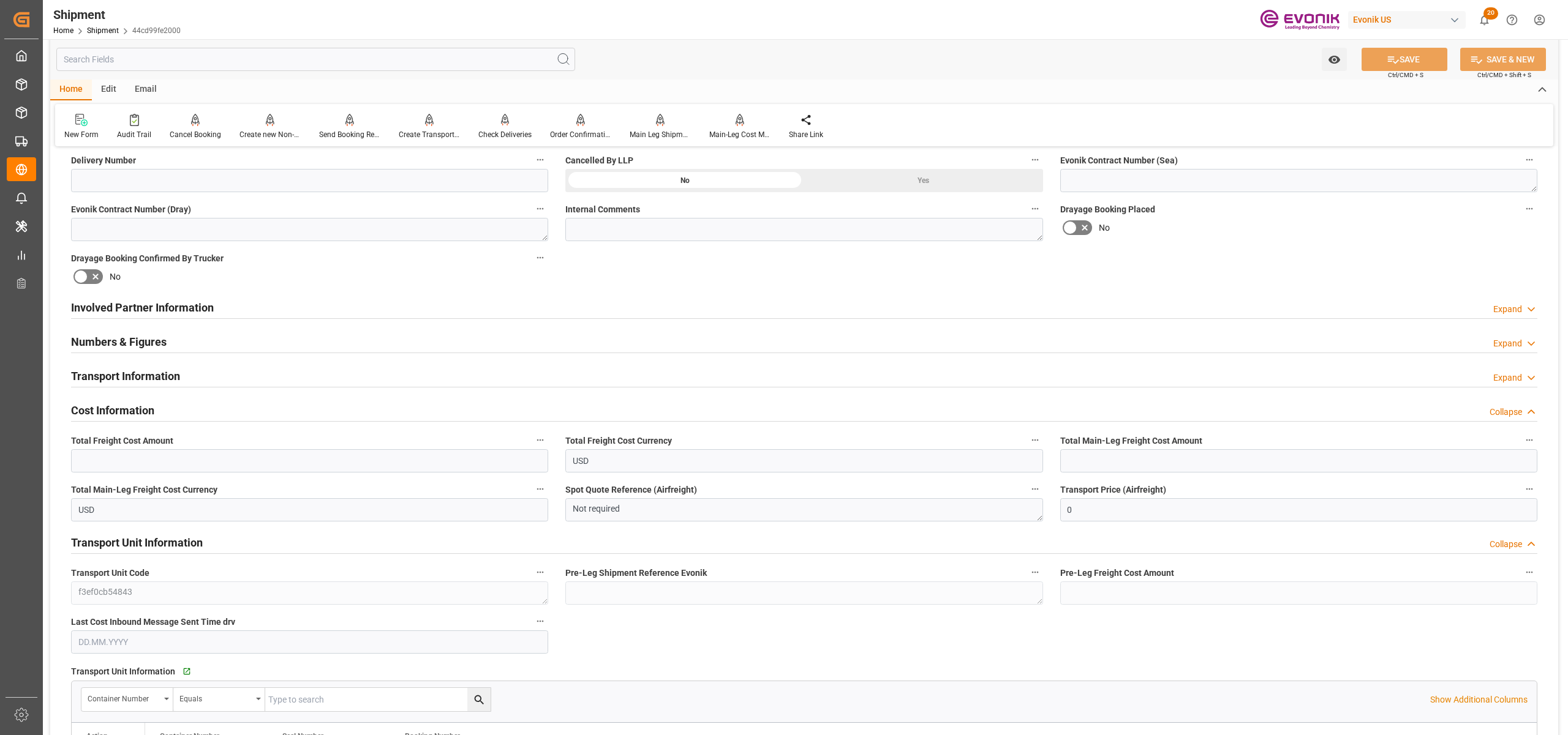
click at [148, 365] on div "Transport Information" at bounding box center [125, 375] width 109 height 23
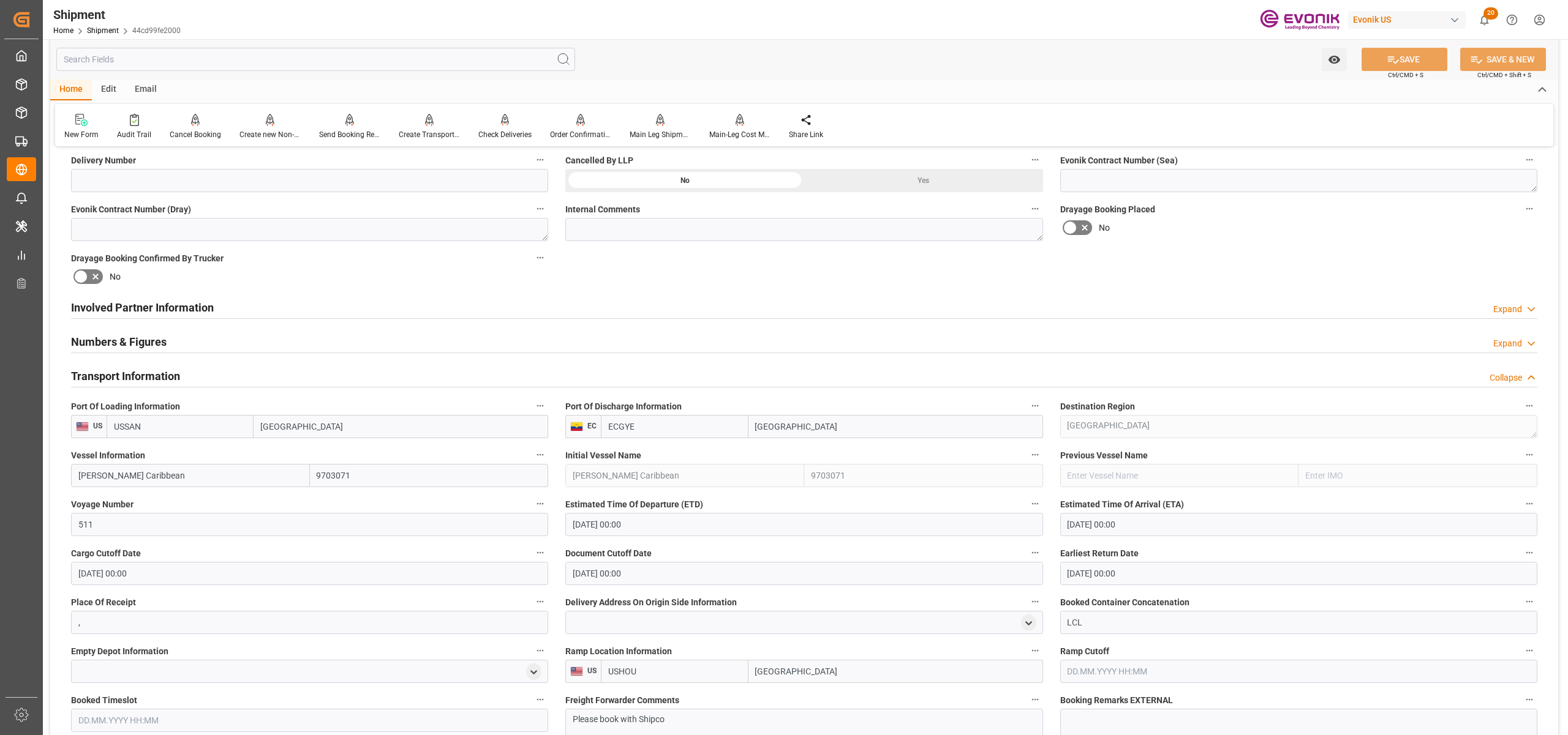
click at [148, 371] on h2 "Transport Information" at bounding box center [125, 376] width 109 height 16
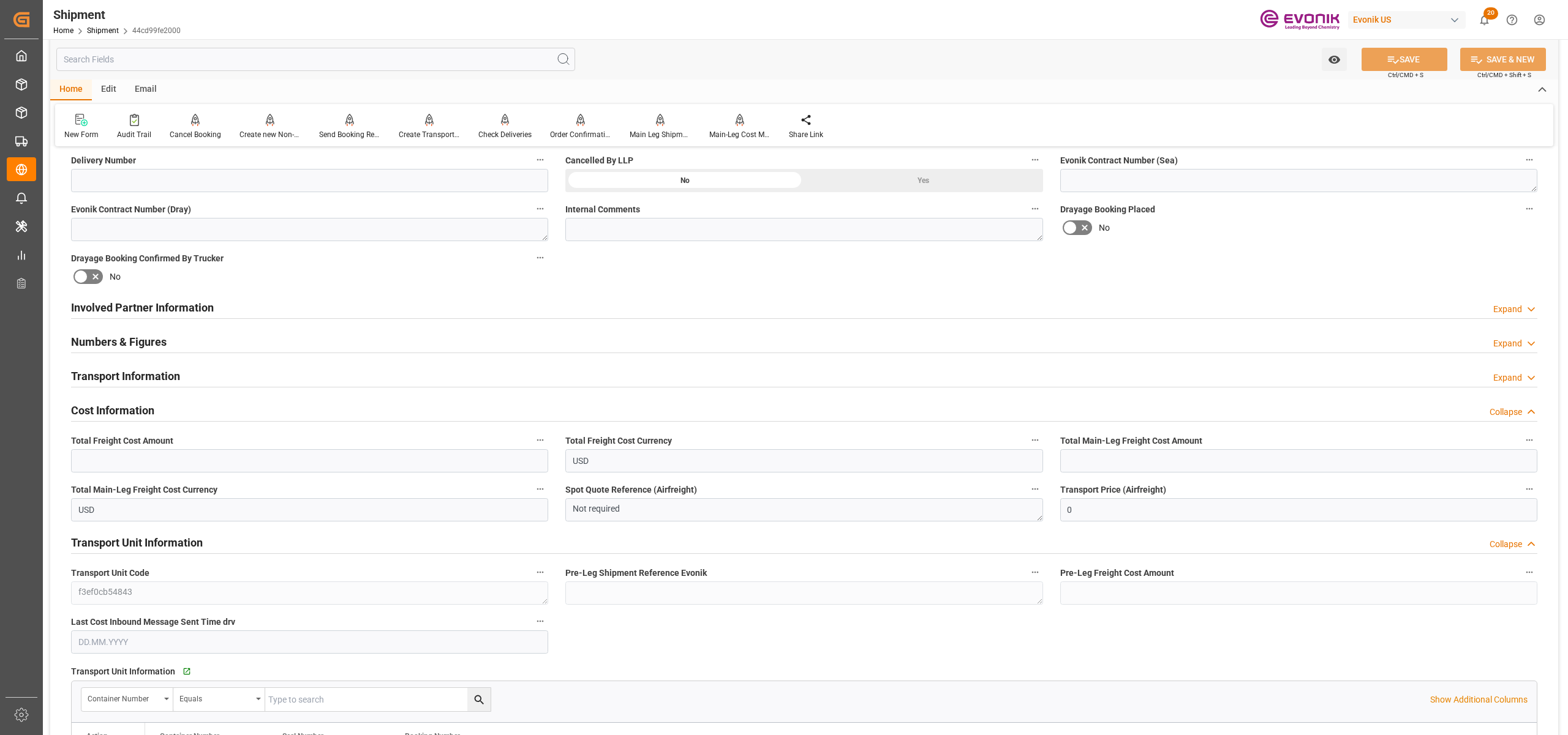
click at [148, 371] on h2 "Transport Information" at bounding box center [125, 376] width 109 height 16
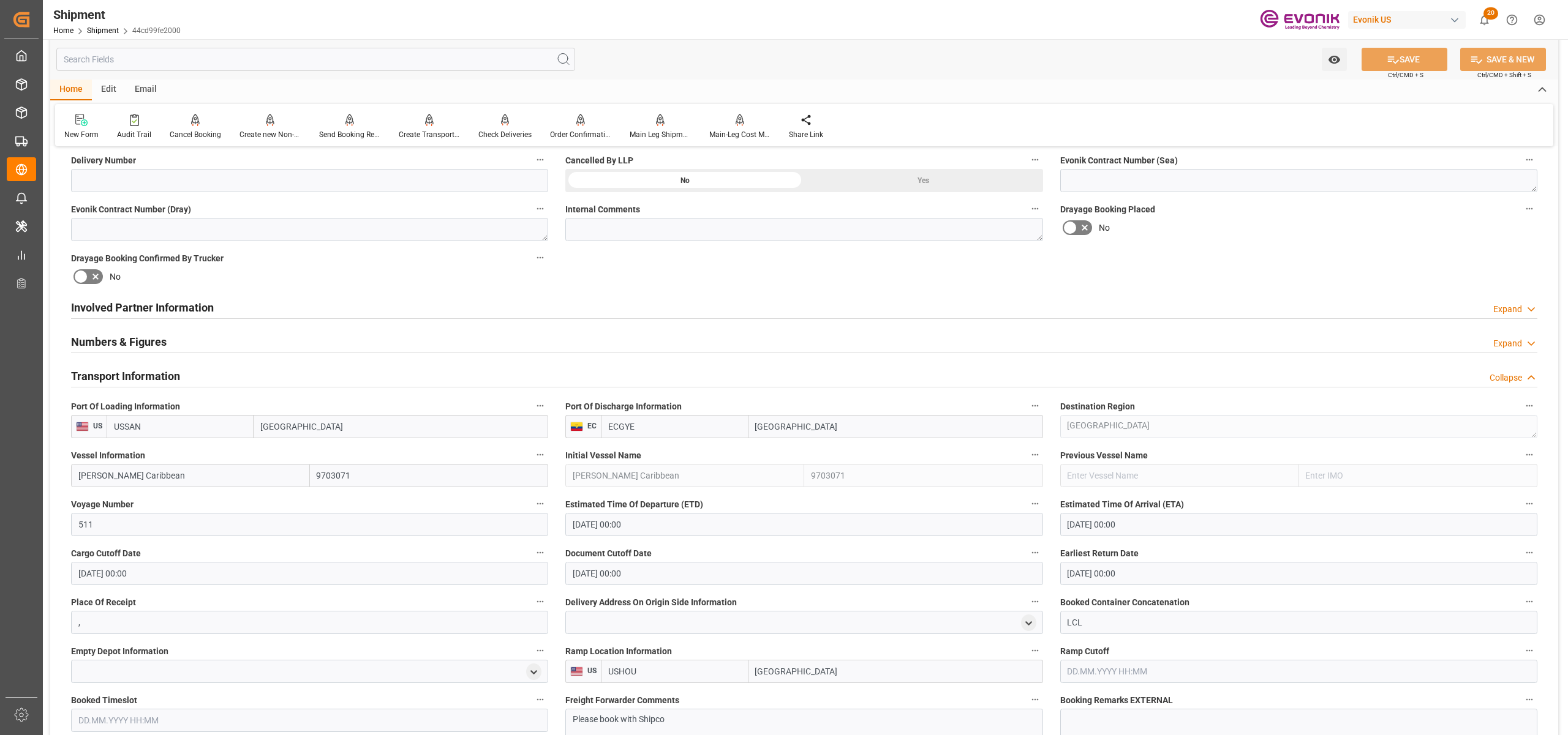
click at [140, 377] on h2 "Transport Information" at bounding box center [125, 376] width 109 height 16
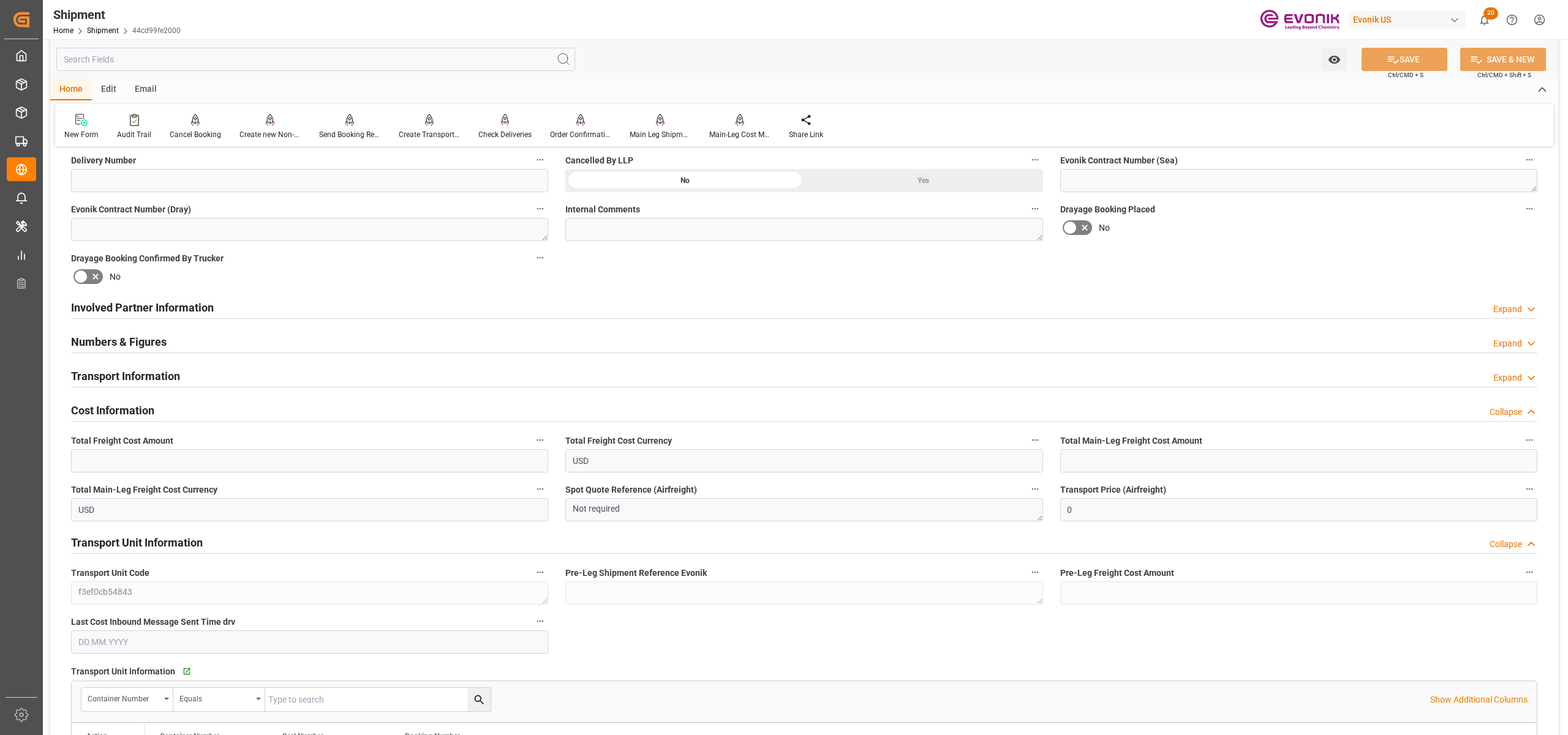
click at [140, 342] on h2 "Numbers & Figures" at bounding box center [118, 342] width 95 height 16
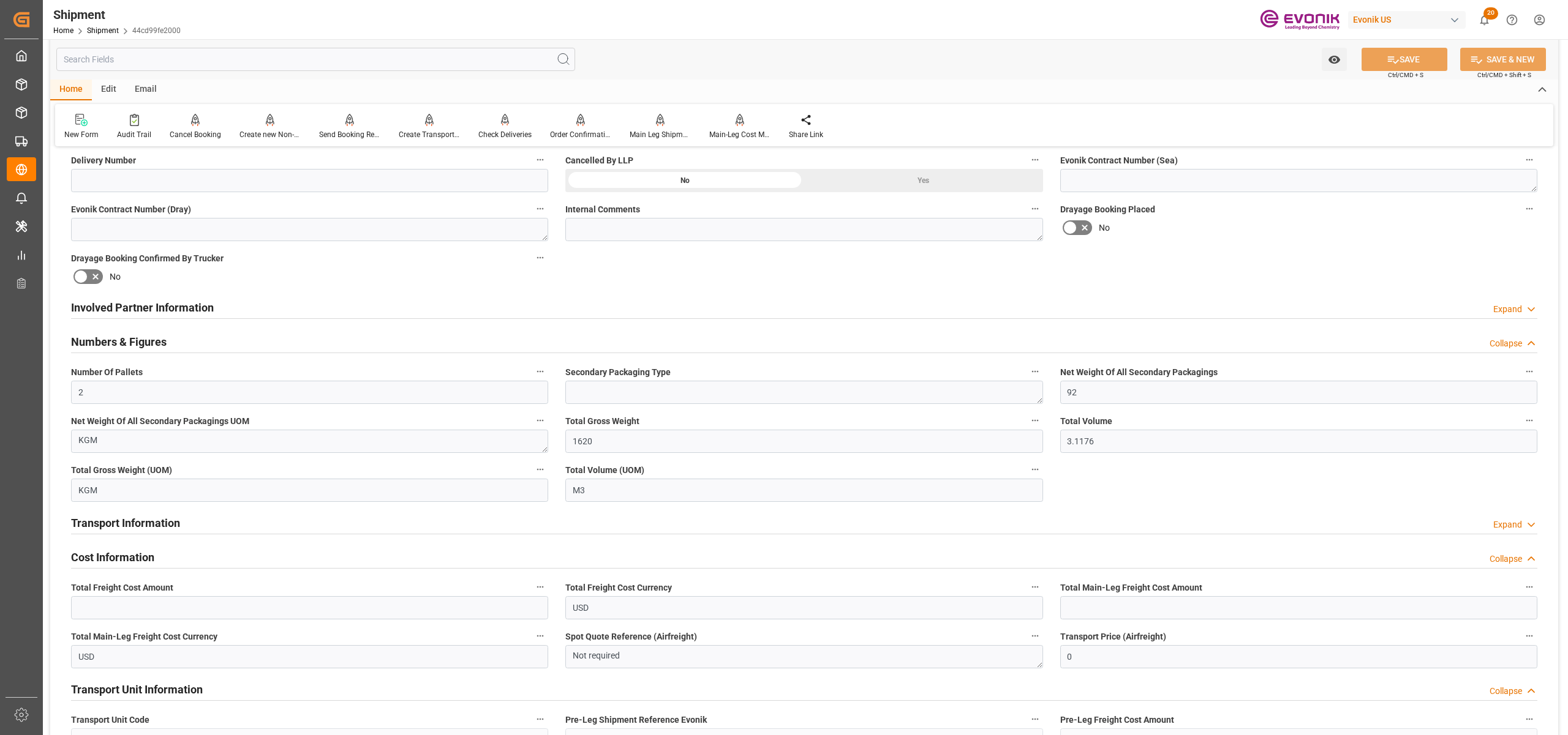
scroll to position [816, 0]
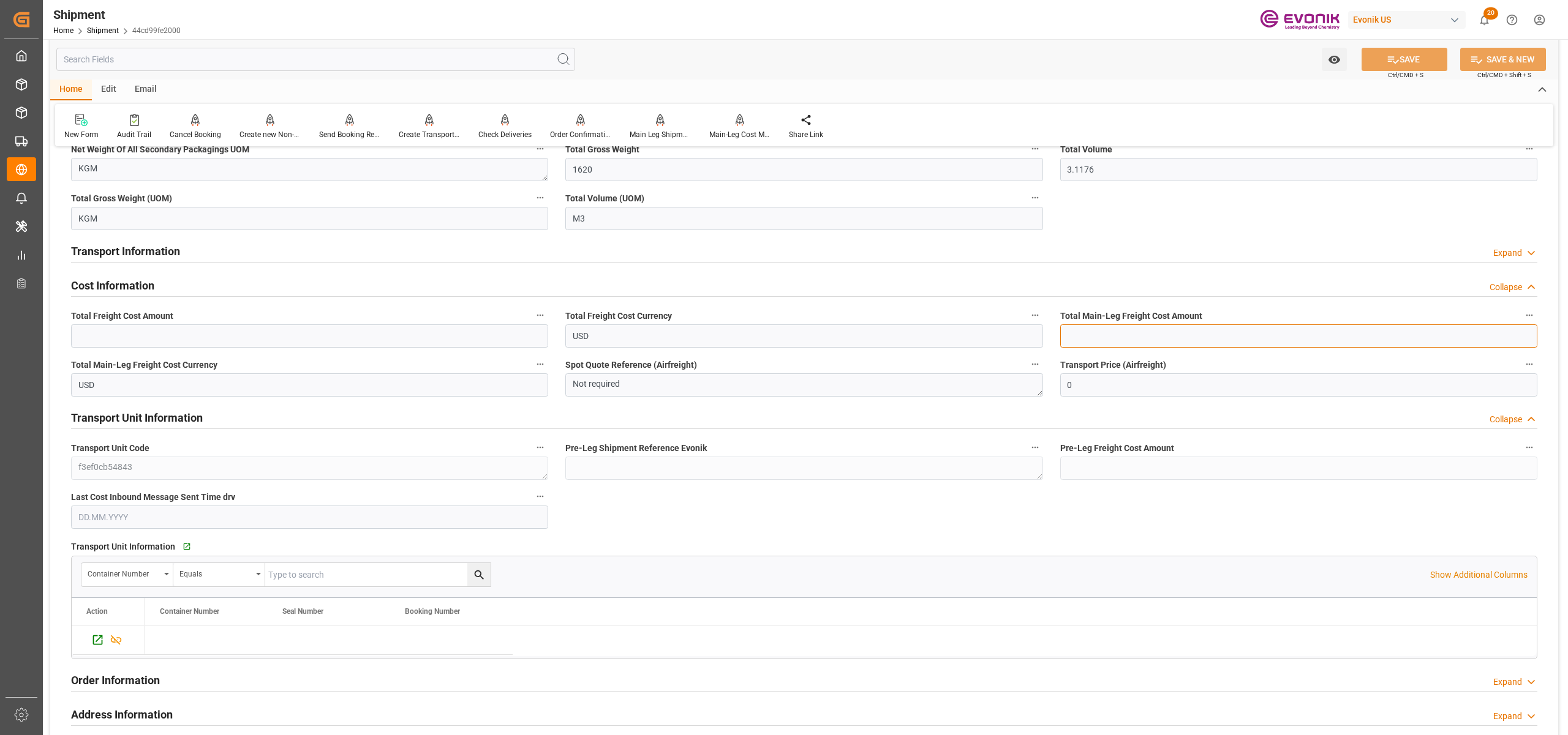
click at [1116, 330] on input "text" at bounding box center [1298, 336] width 477 height 23
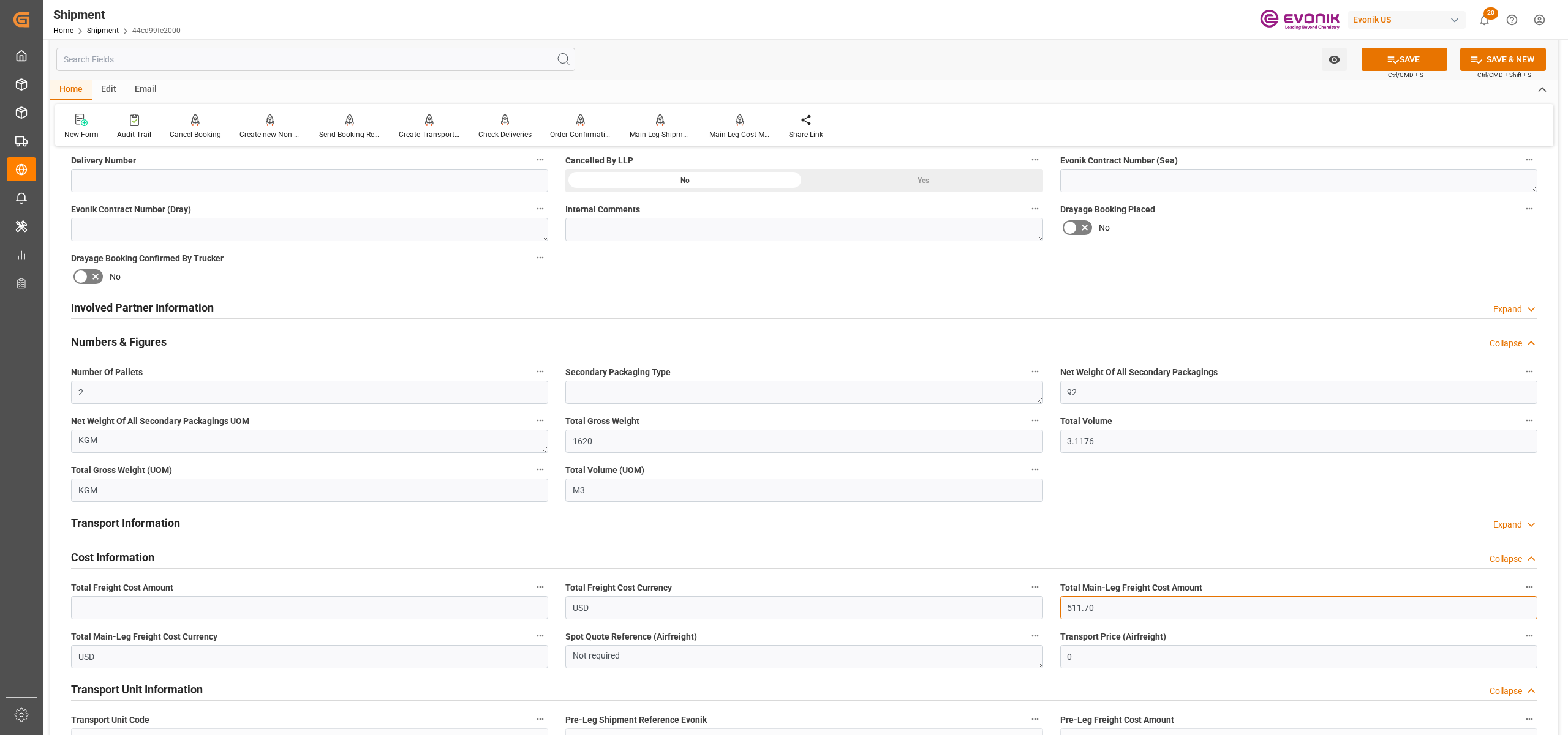
type input "511.70"
drag, startPoint x: 555, startPoint y: 436, endPoint x: 588, endPoint y: 434, distance: 33.1
click at [530, 432] on div "Booking Confirmation Milestone Bar Collapse Submitted to FFW for Booking (Pendi…" at bounding box center [804, 585] width 1508 height 1944
click at [584, 442] on input "1620" at bounding box center [804, 441] width 477 height 23
click at [106, 598] on input "text" at bounding box center [309, 607] width 477 height 23
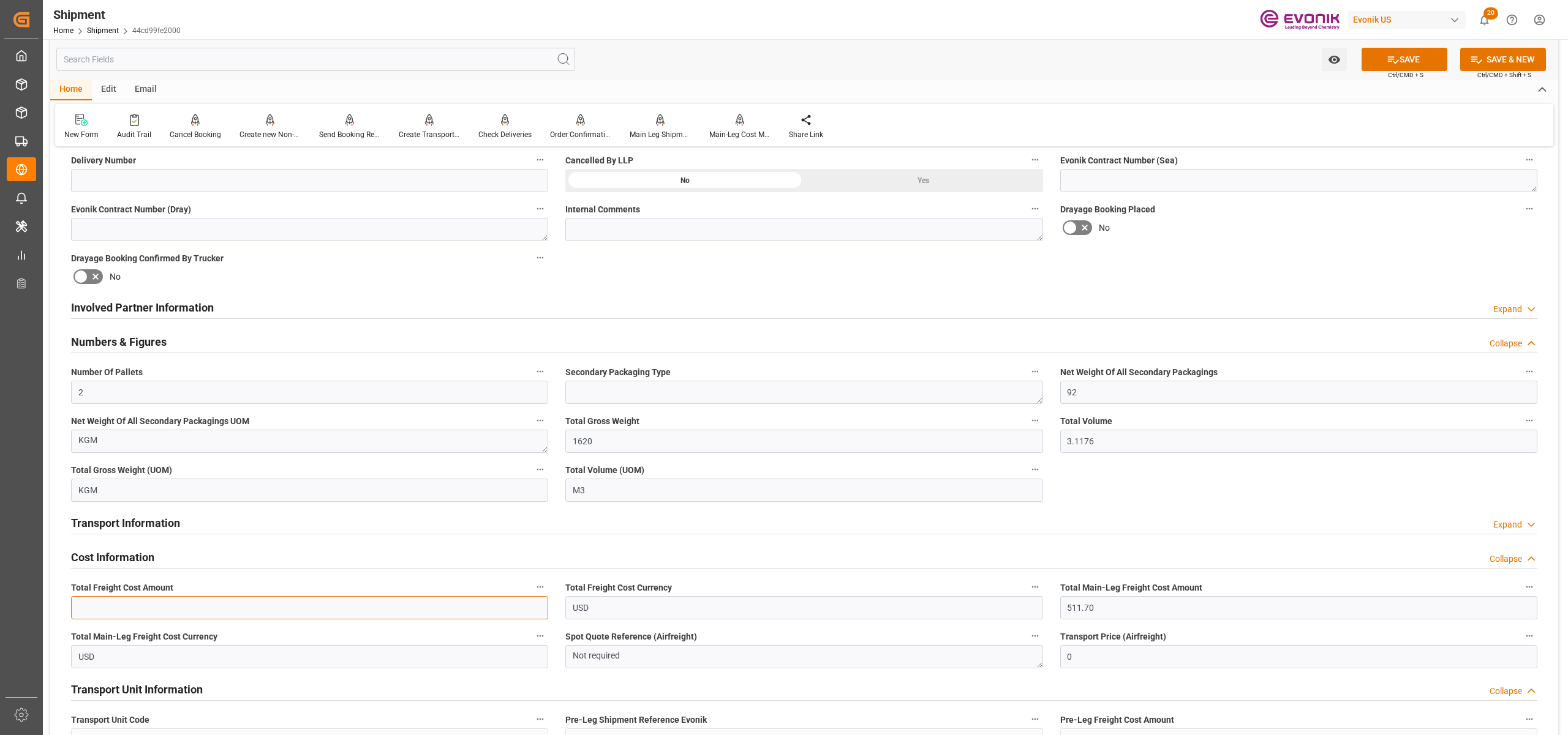
click at [178, 601] on input "text" at bounding box center [309, 607] width 477 height 23
type input "682.7"
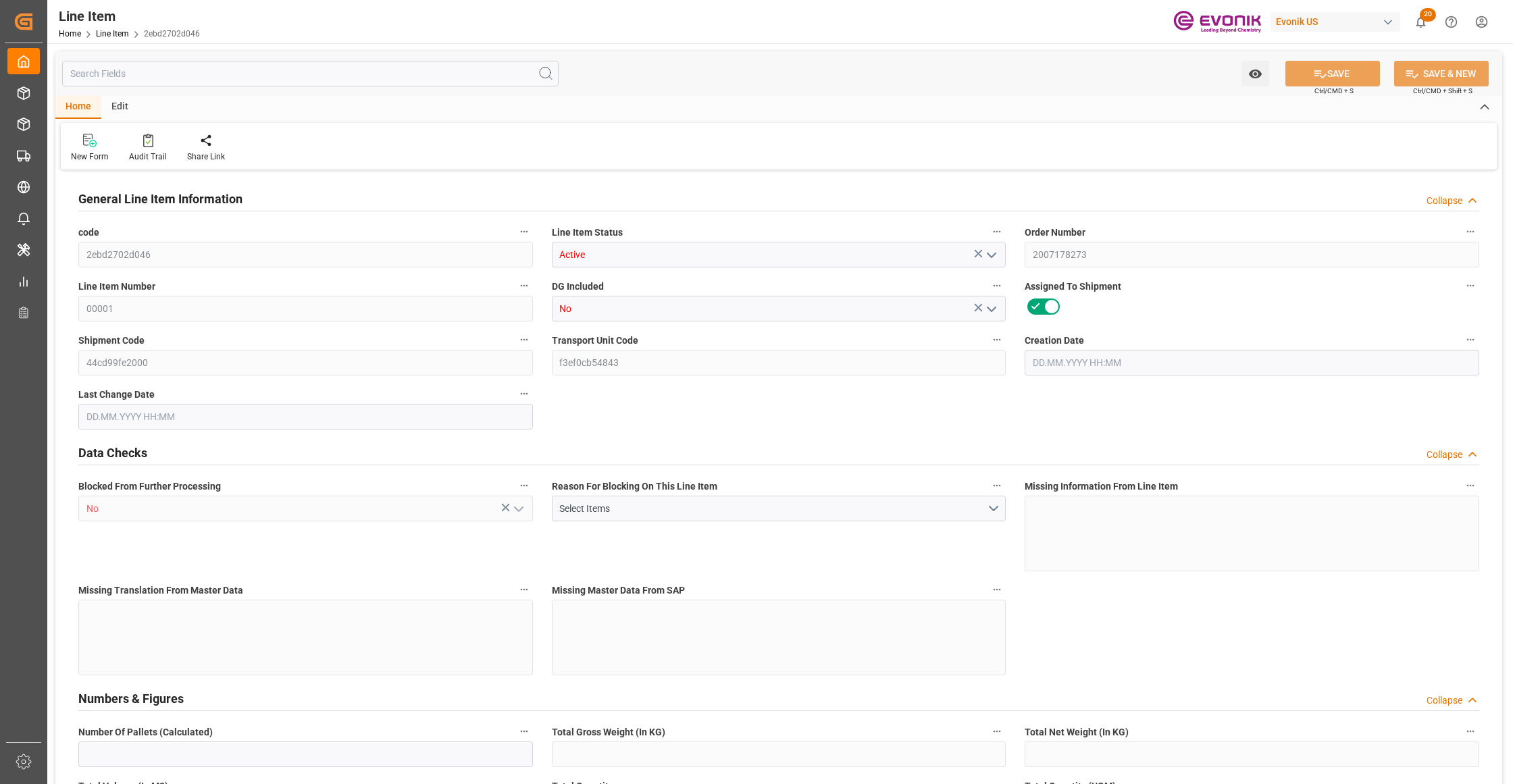
type input "1"
type input "764"
type input "700"
type input "1.321"
type input "4"
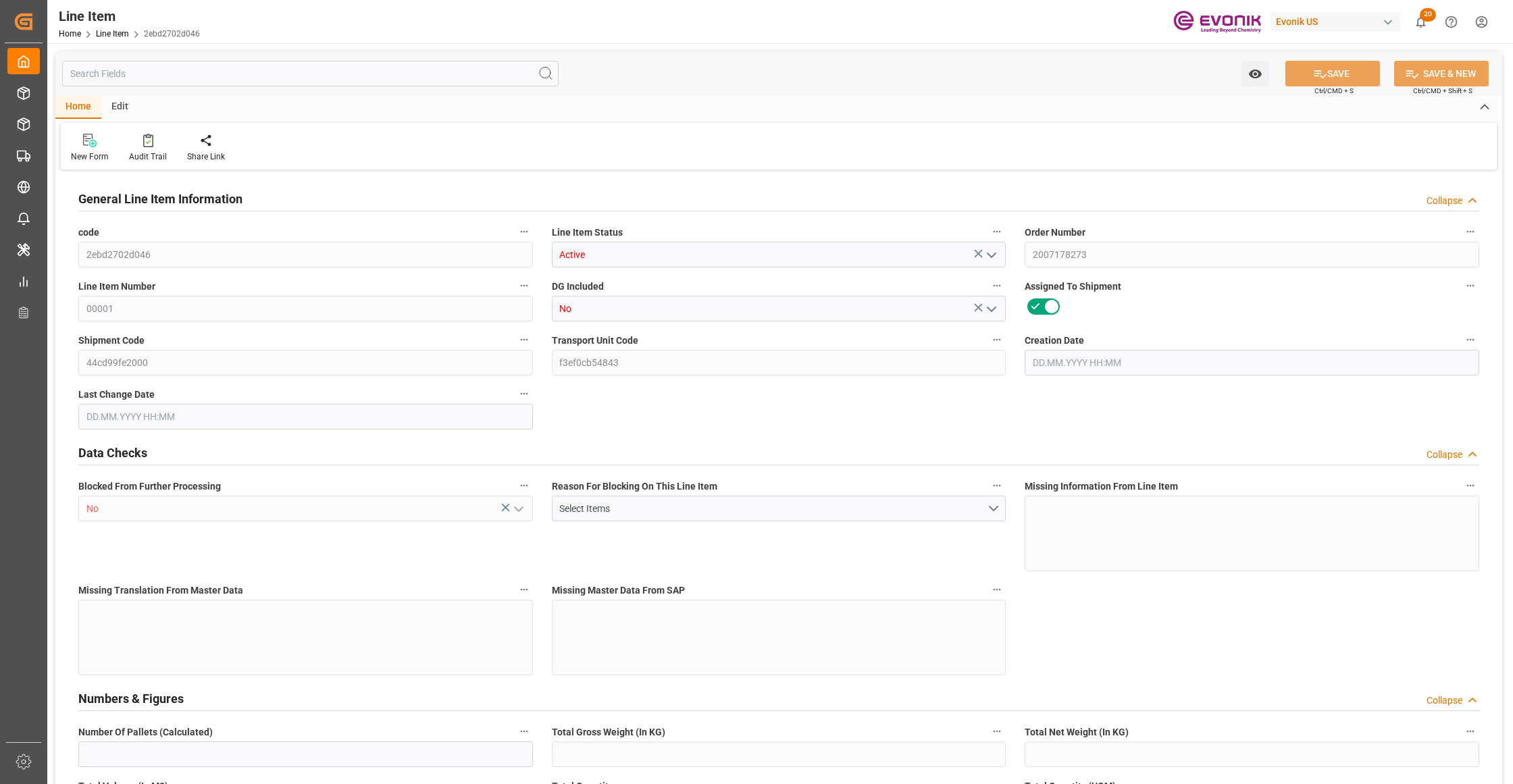
type input "6699"
type input "4"
type input "764"
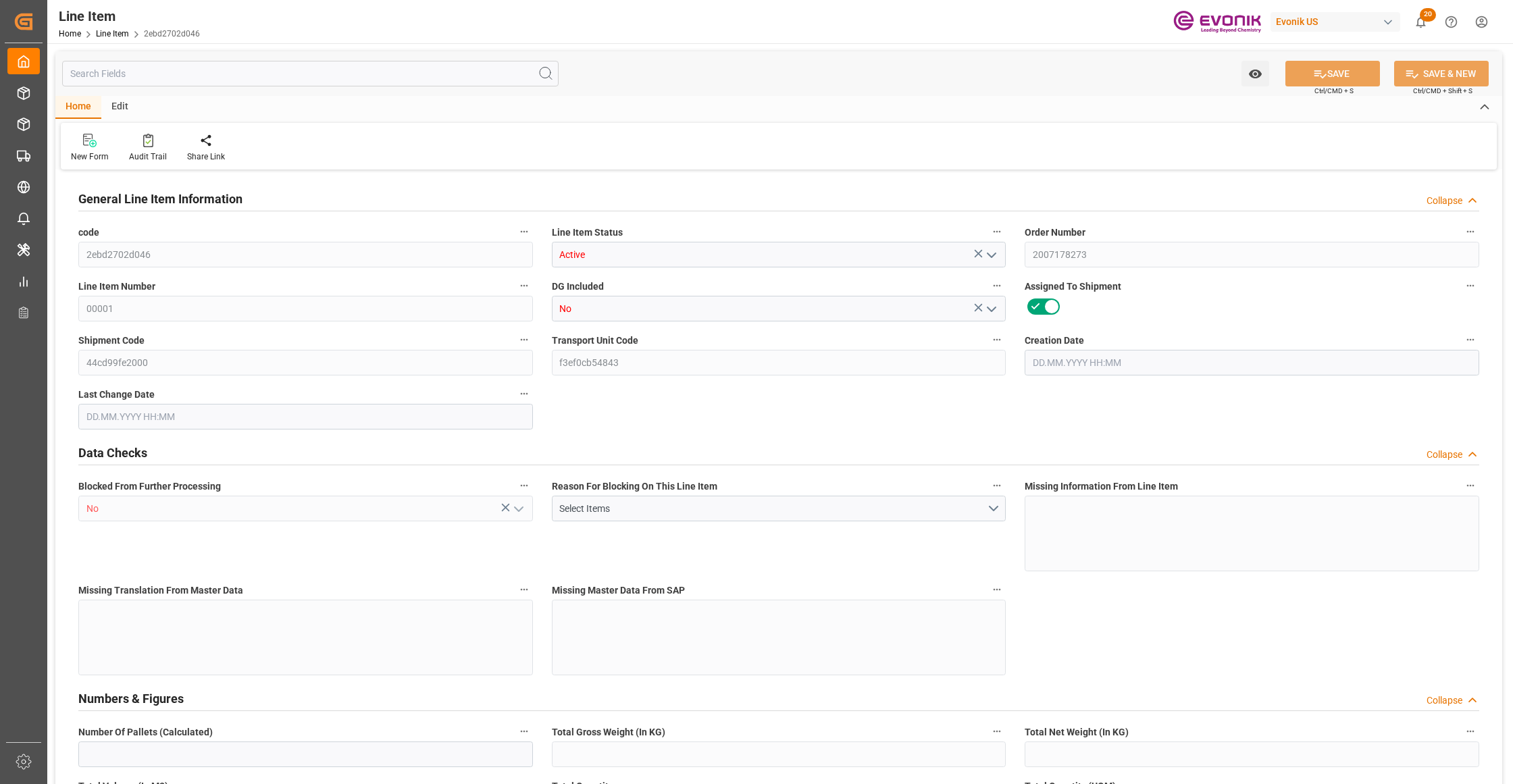
type input "810"
type input "700"
type input "1.321"
type input "1321.02"
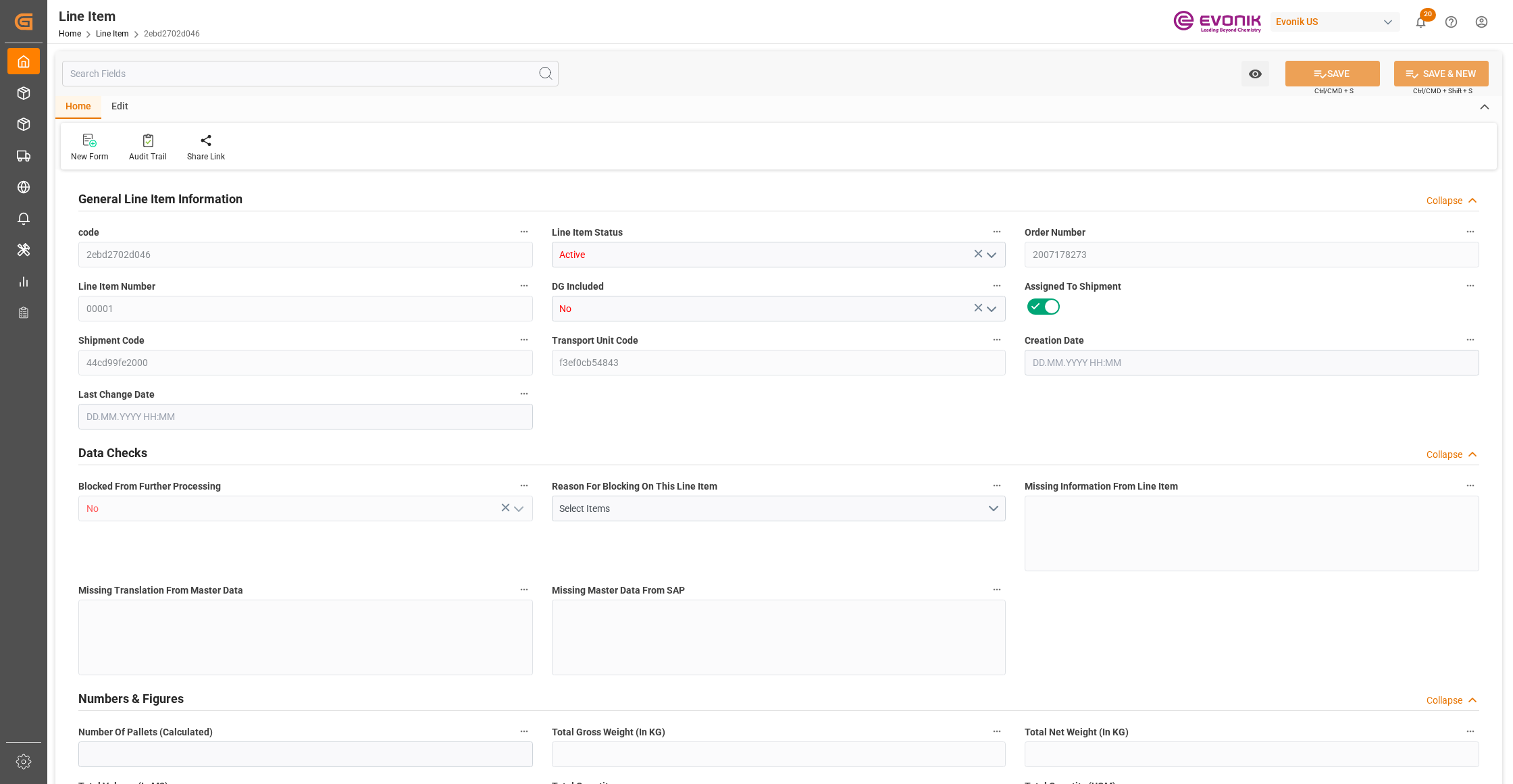
type input "0"
type input "[DATE] 17:07"
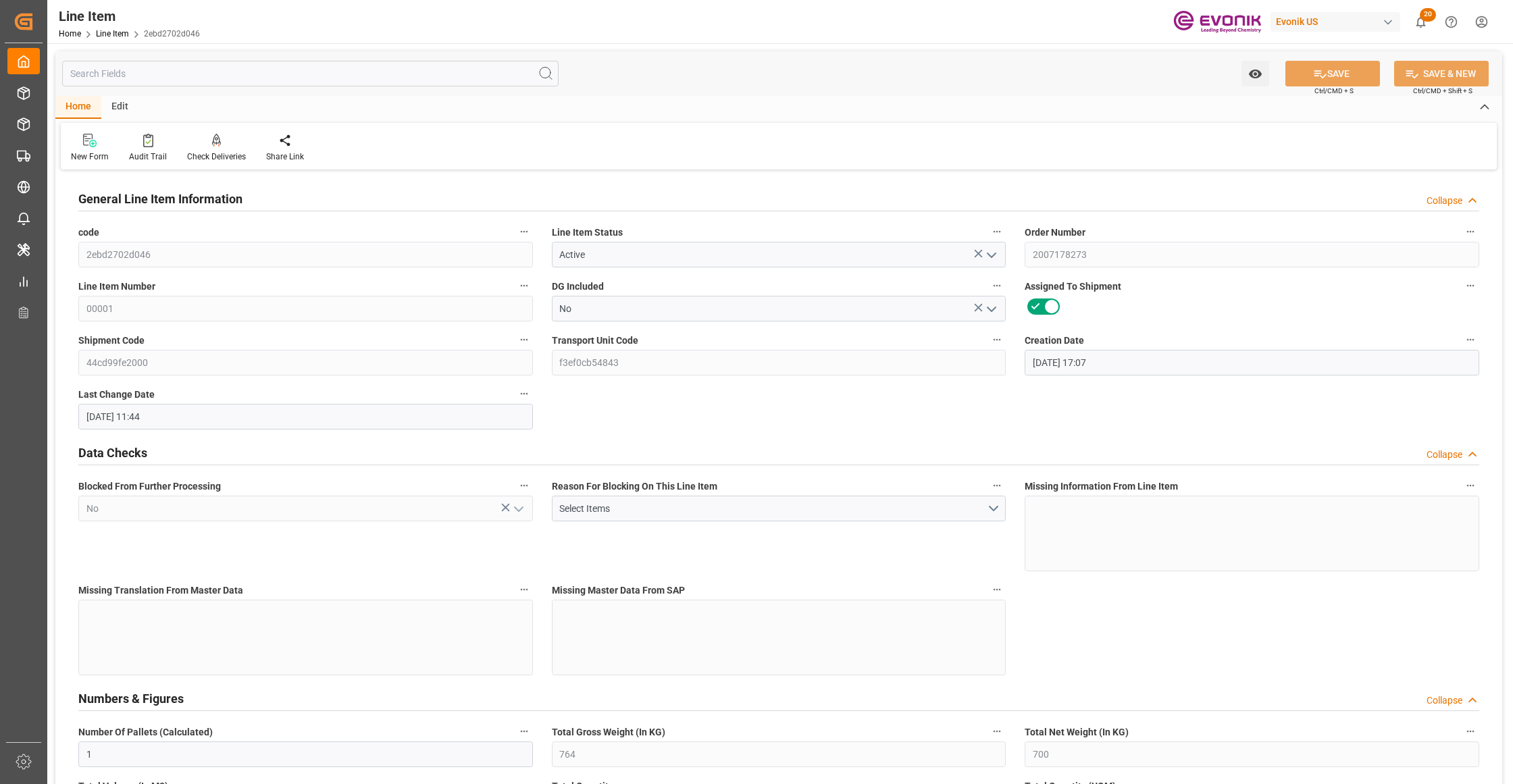
type input "[DATE] 11:44"
type input "[DATE]"
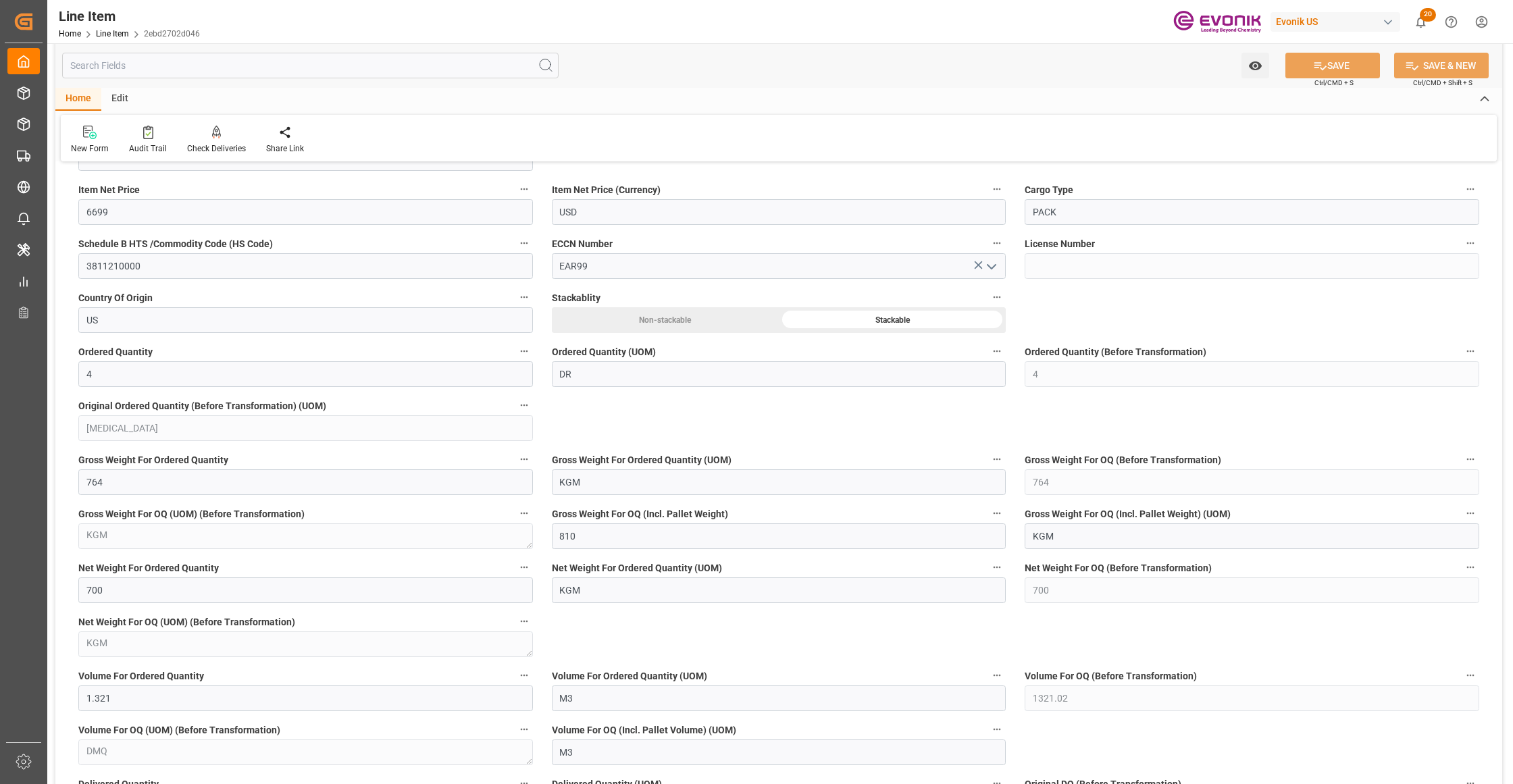
scroll to position [600, 0]
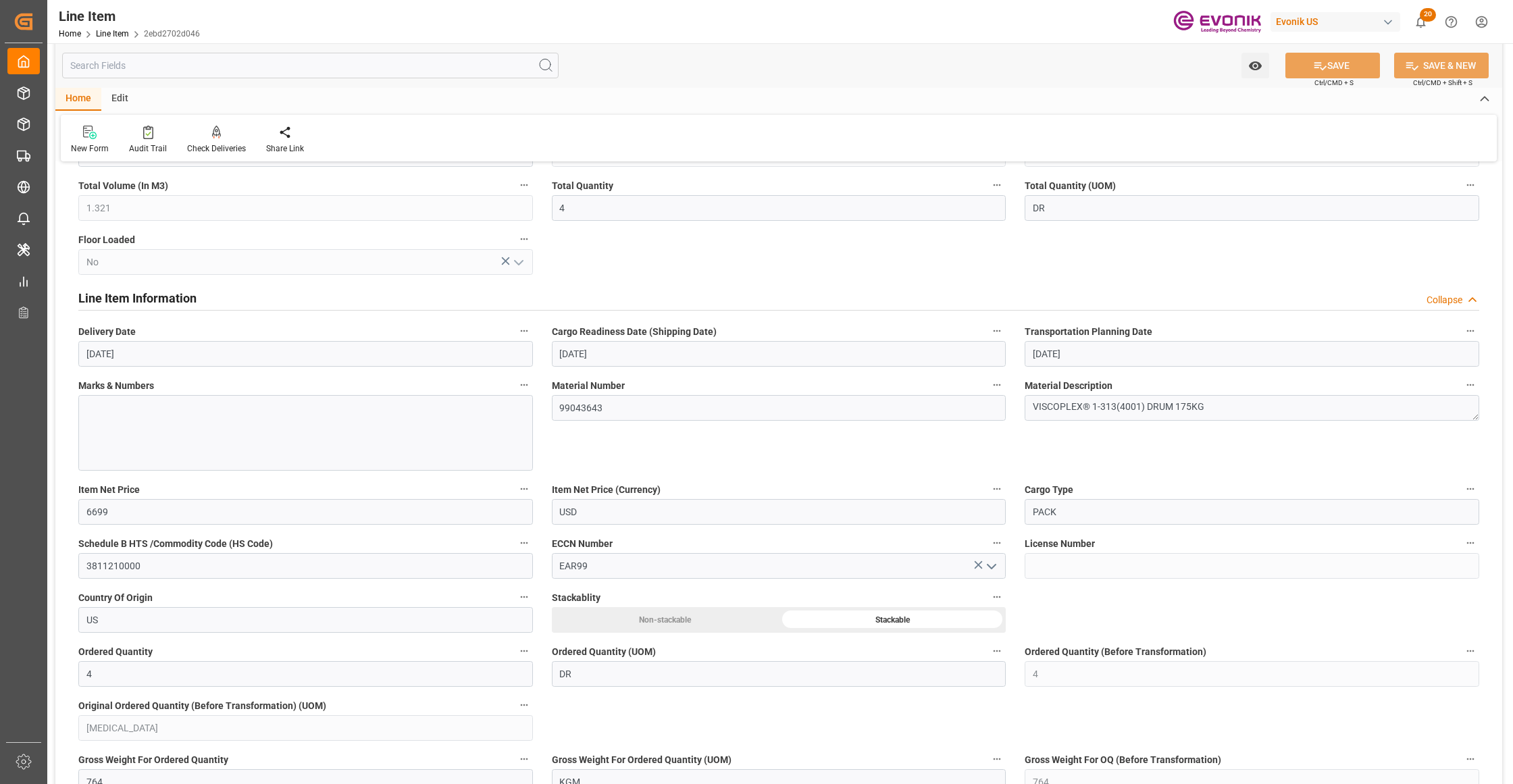
click at [139, 58] on input "text" at bounding box center [310, 65] width 497 height 26
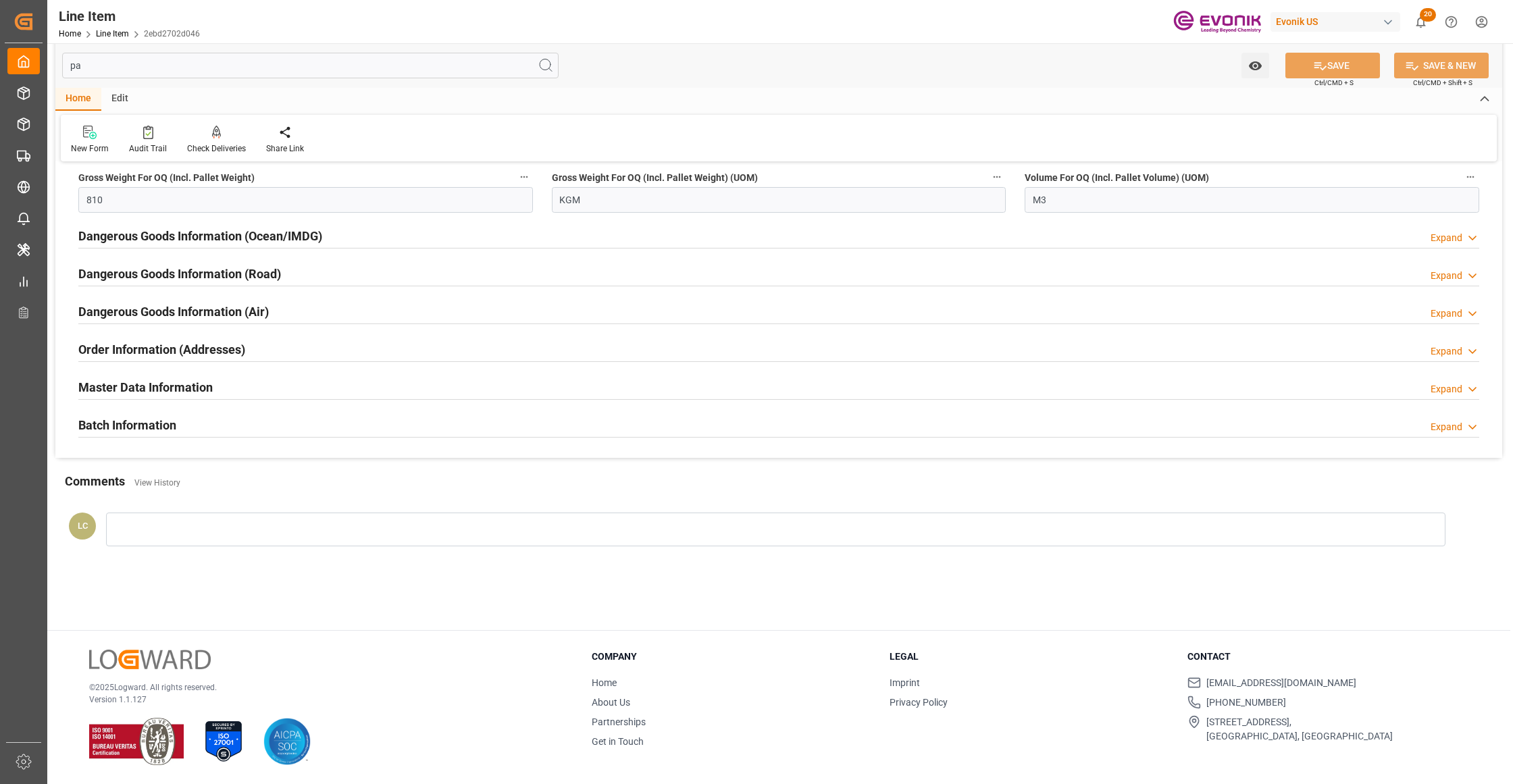
scroll to position [100, 0]
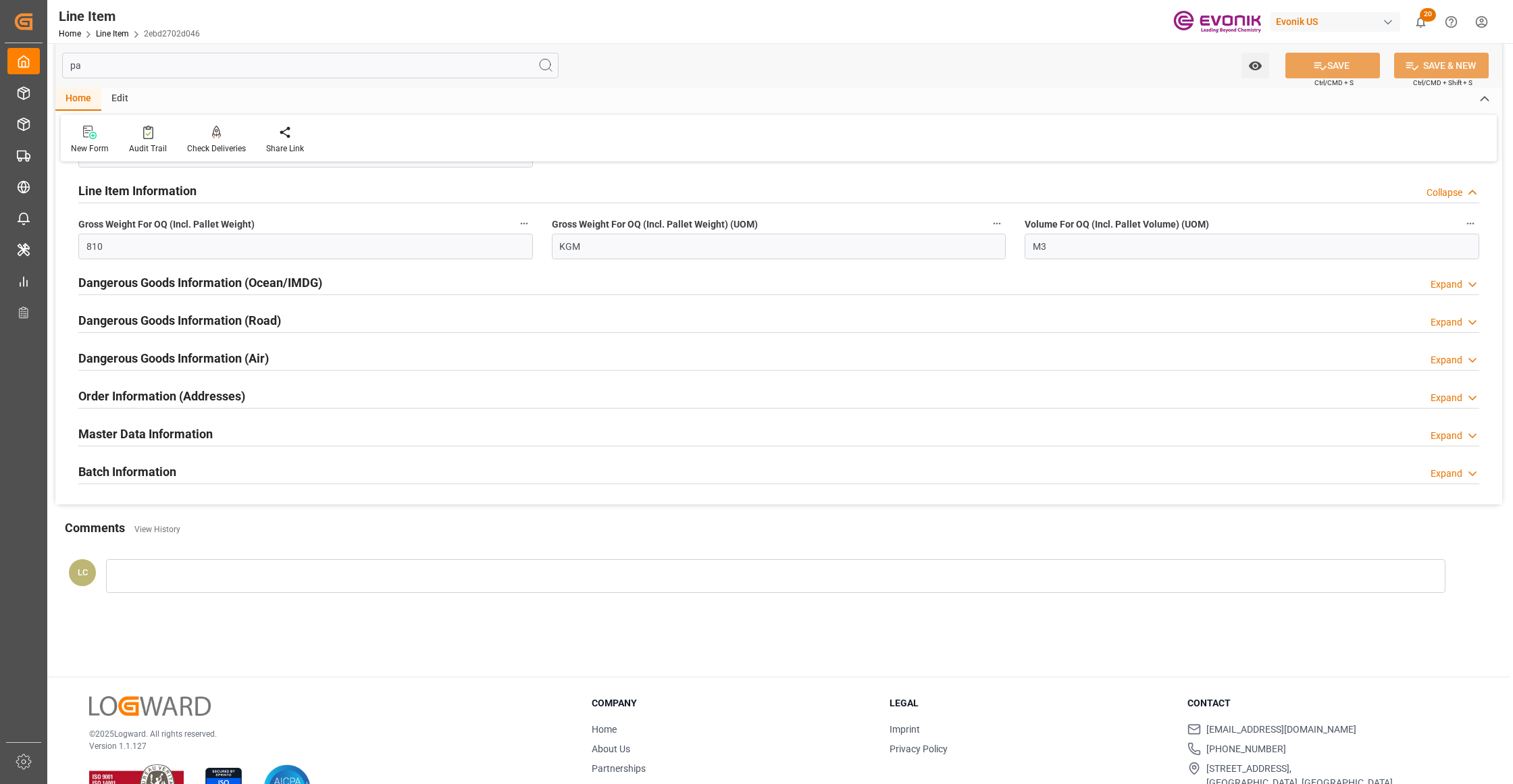
type input "p"
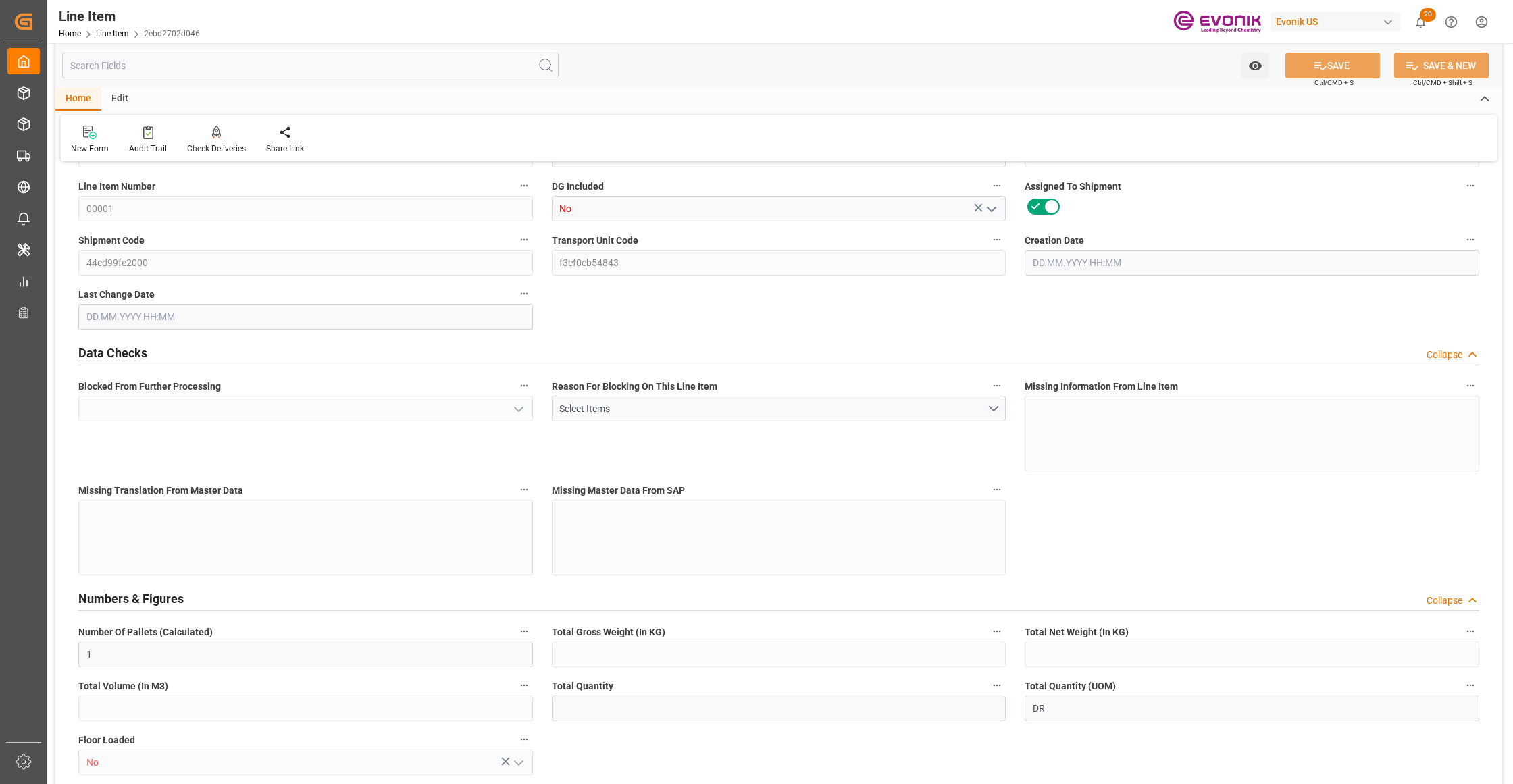
type input "No"
type input "764"
type input "700"
type input "1.321"
type input "4"
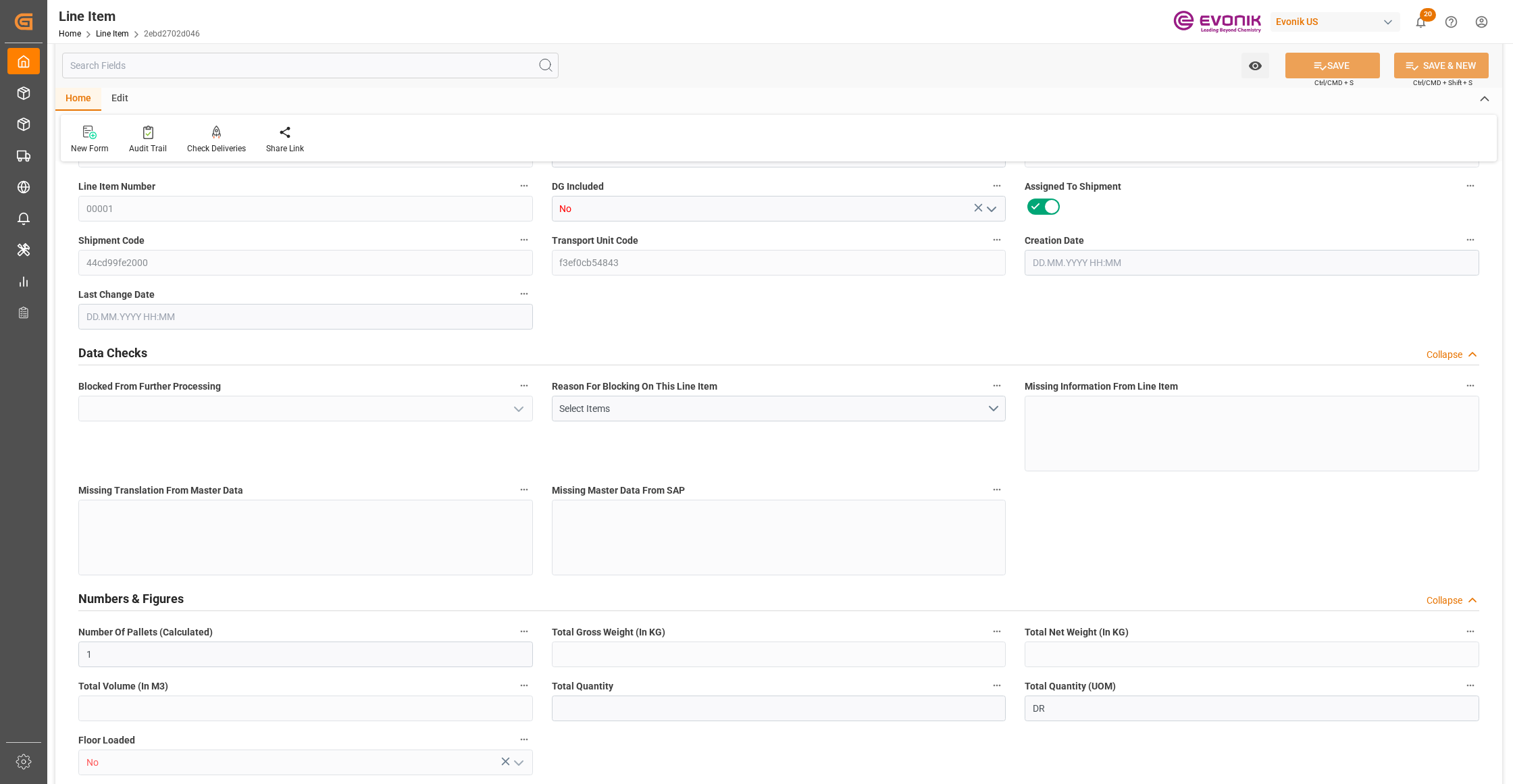
type input "6699"
type input "4"
type input "764"
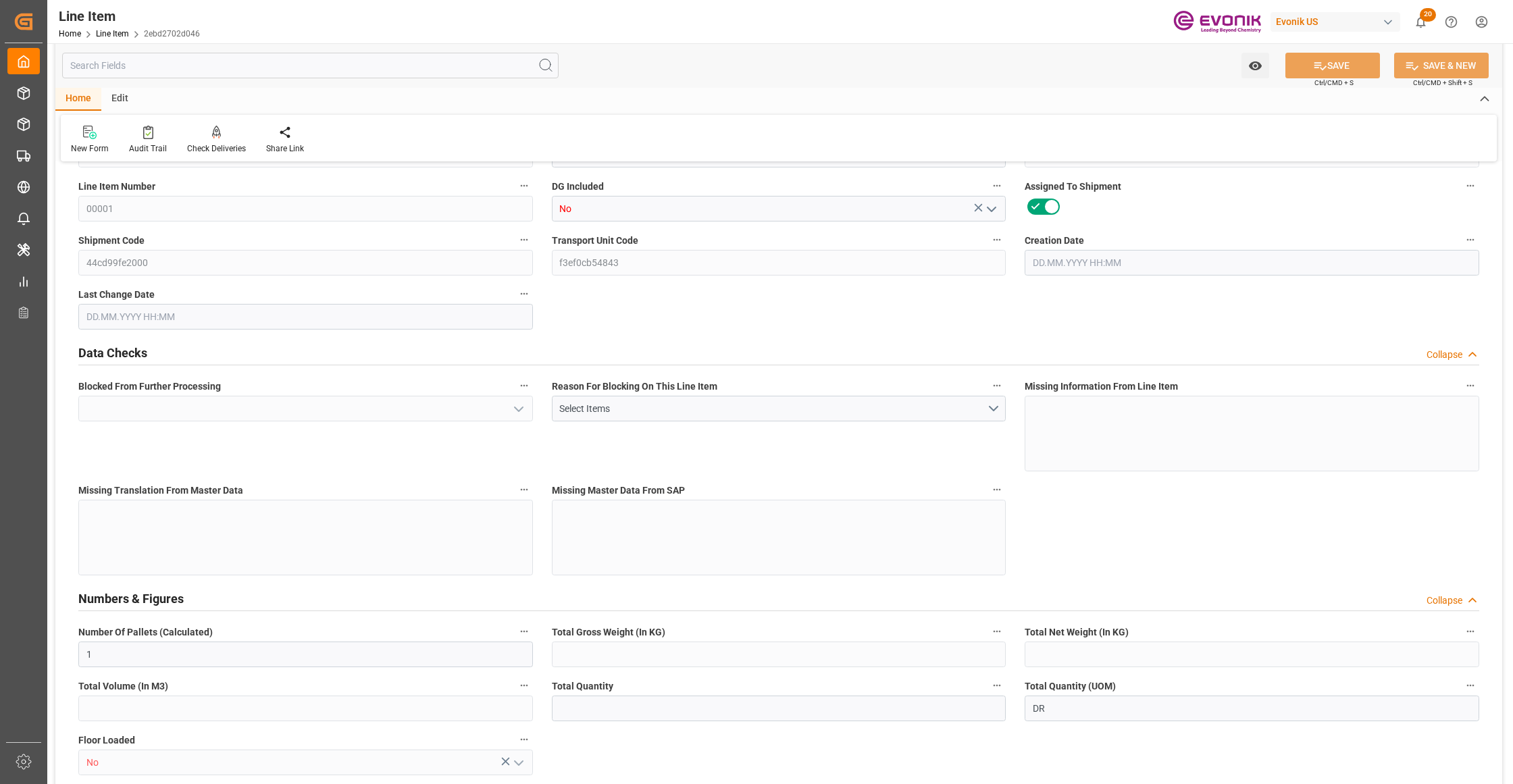
type input "700"
type input "1.321"
type input "1321.02"
type input "0"
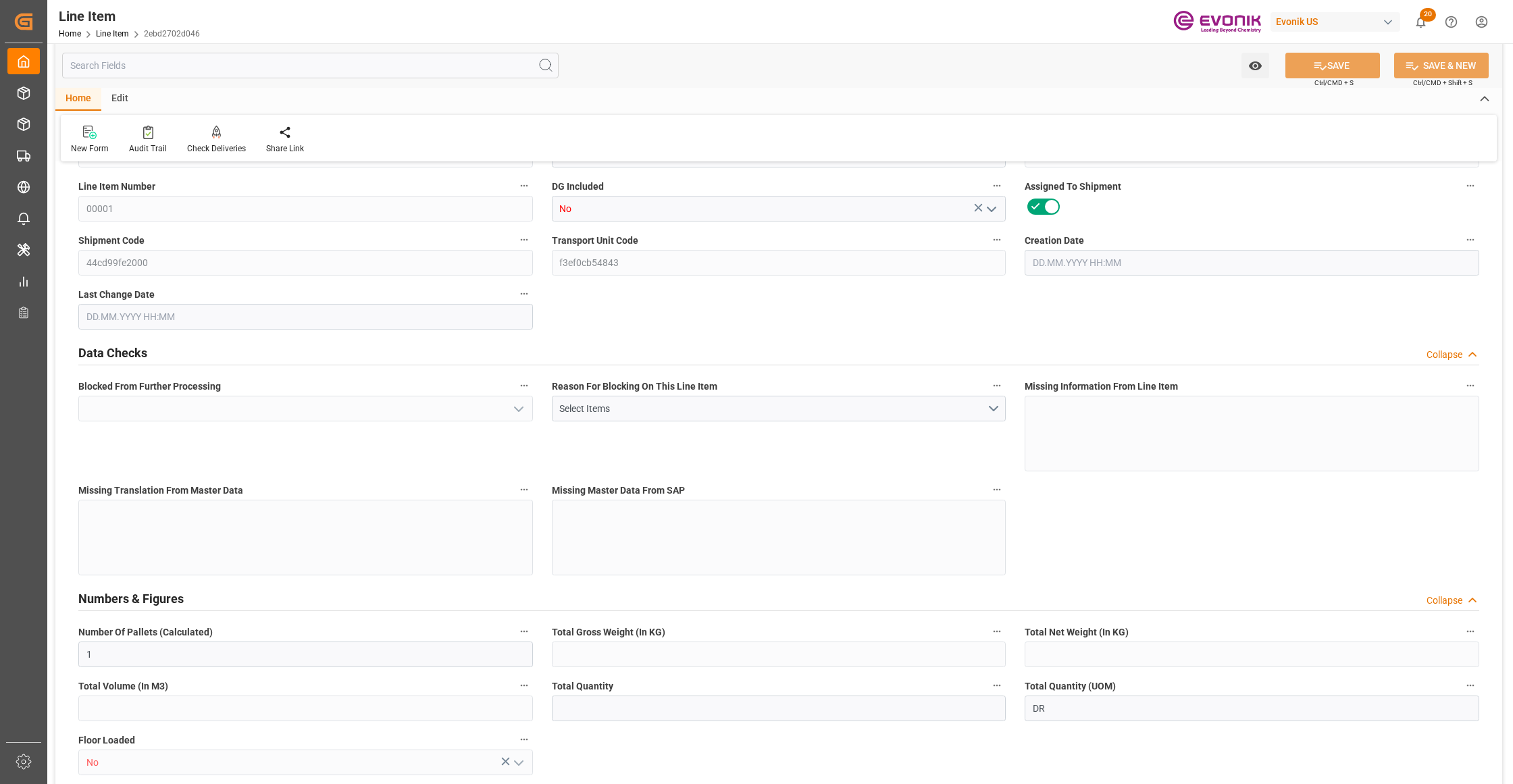
type input "0"
type input "[DATE] 17:07"
type input "[DATE] 11:44"
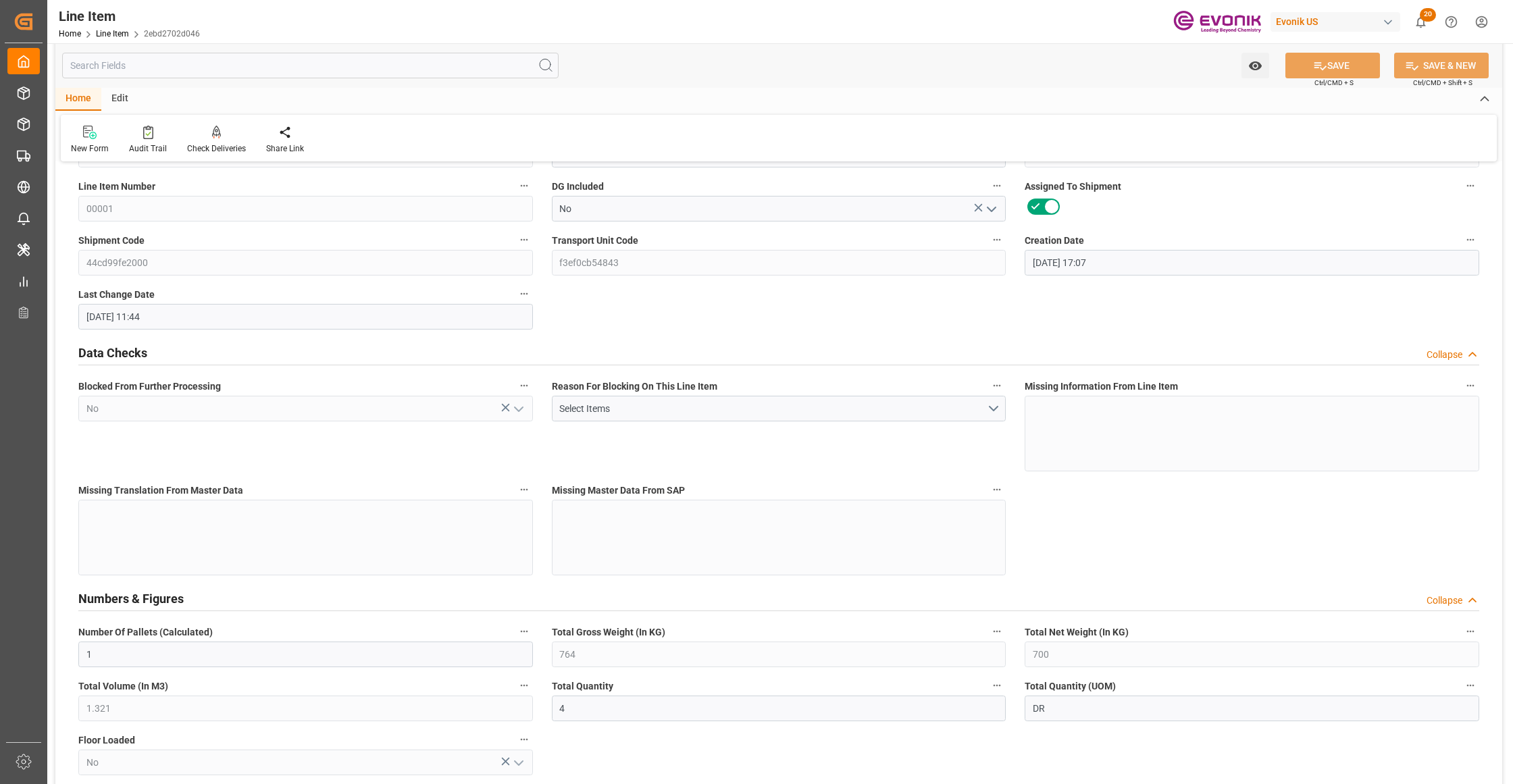
type input "[DATE]"
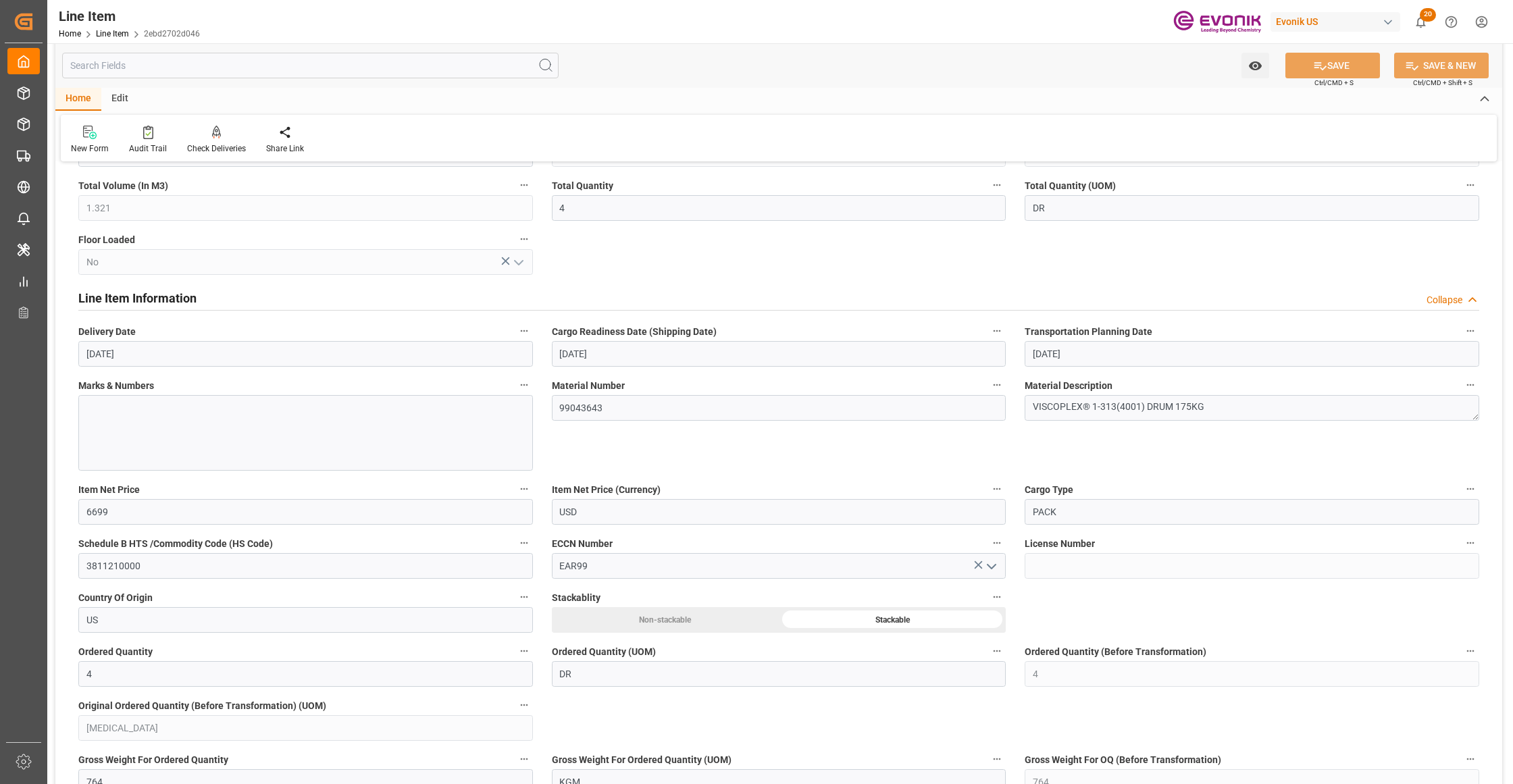
click at [231, 61] on input "text" at bounding box center [310, 65] width 497 height 26
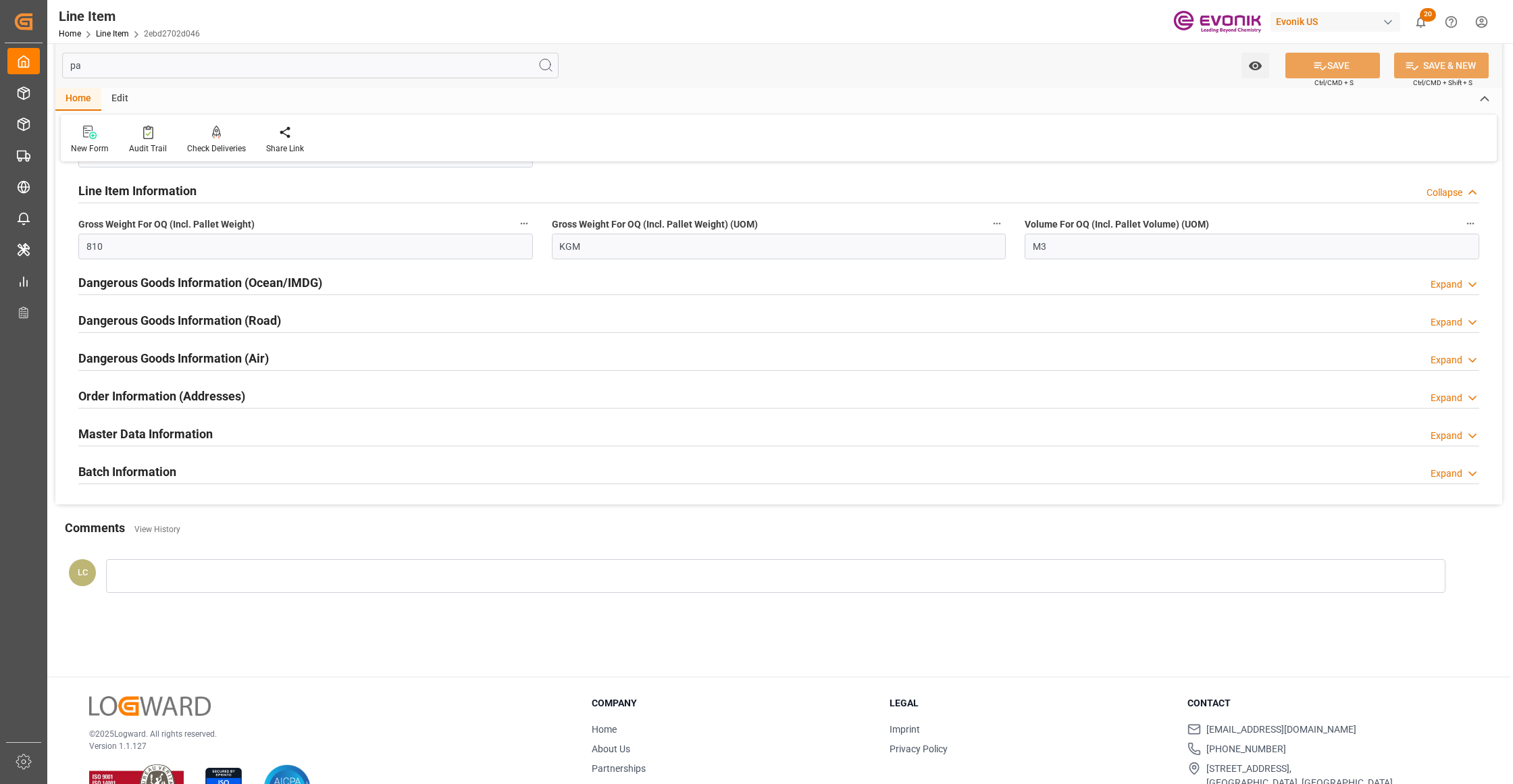
scroll to position [0, 0]
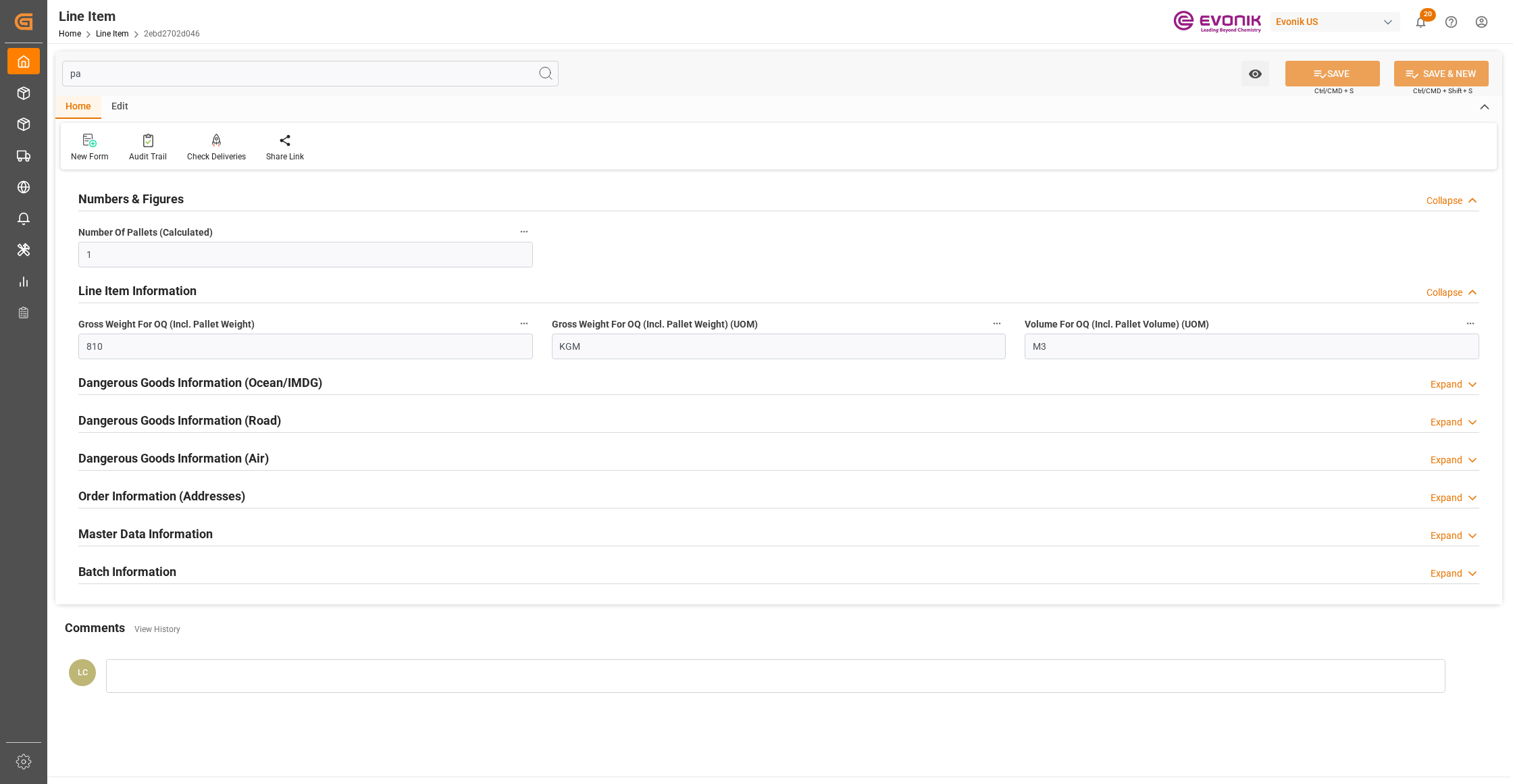
click at [100, 77] on input "pa" at bounding box center [310, 73] width 497 height 26
type input "p"
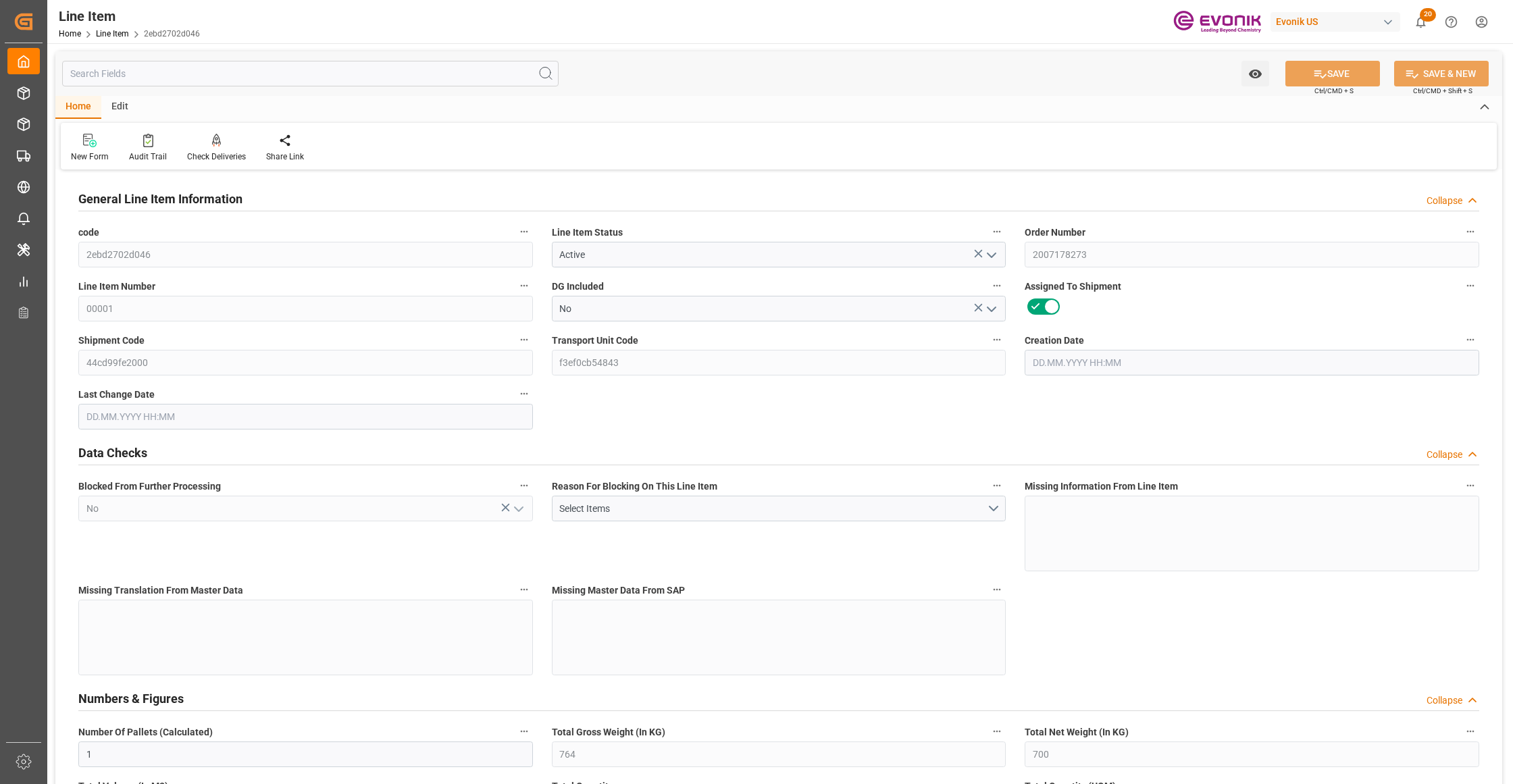
type input "No"
type input "764"
type input "700"
type input "1.321"
type input "4"
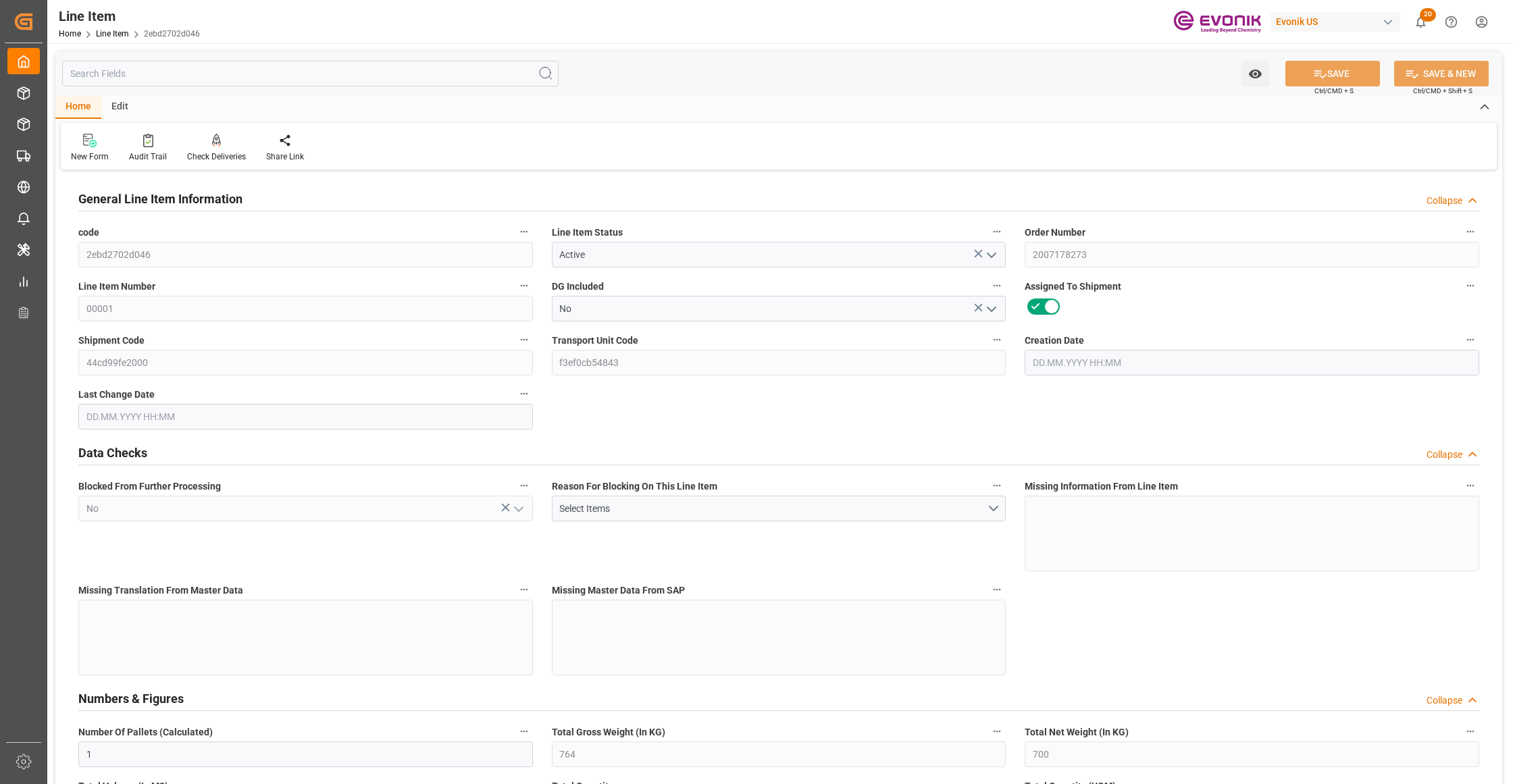
type input "6699"
type input "4"
type input "764"
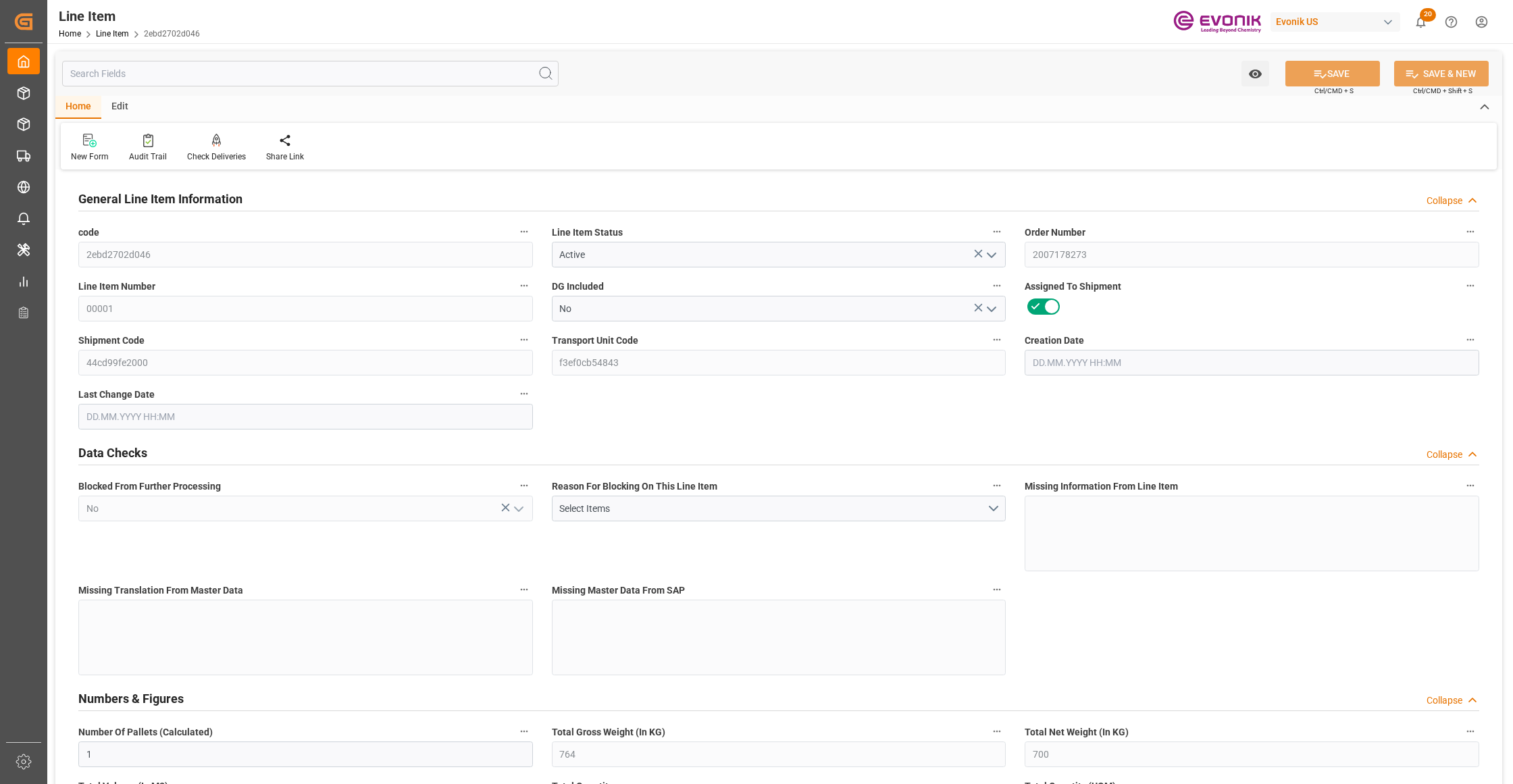
type input "700"
type input "1.321"
type input "1321.02"
type input "0"
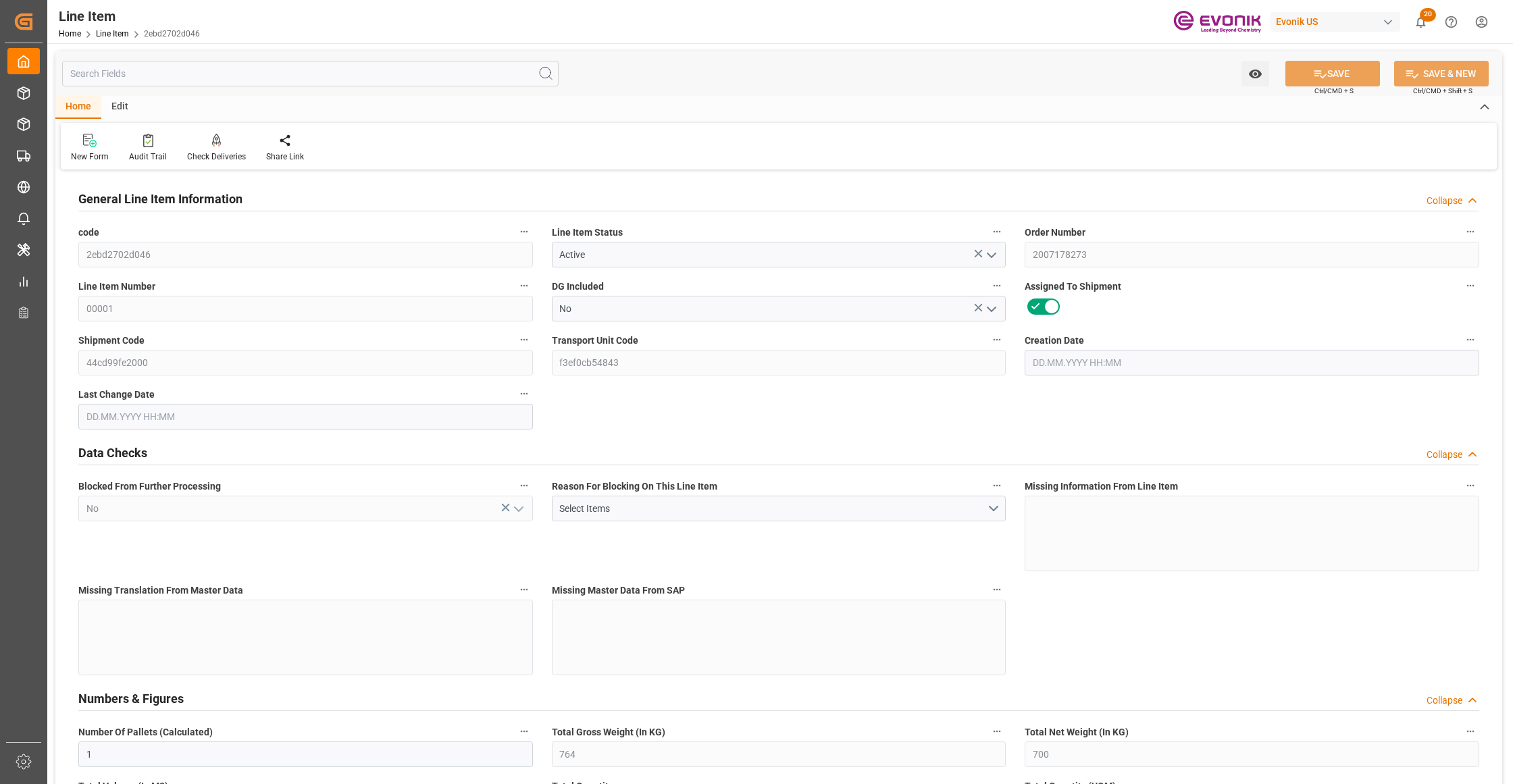
type input "0"
type input "10.09.2025 17:07"
type input "[DATE] 11:44"
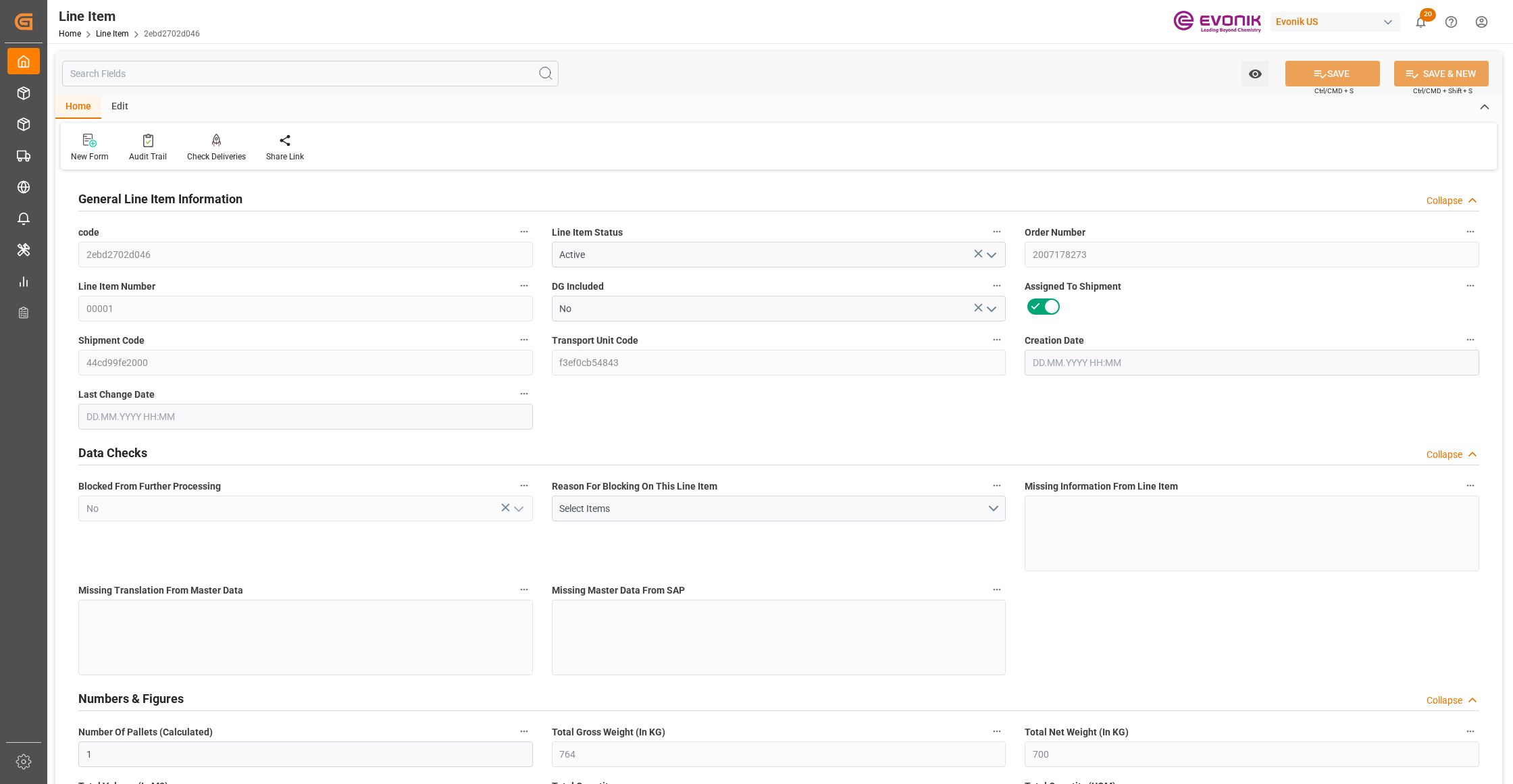
type input "[DATE]"
type input "17.09.2025"
type input "10.09.2025"
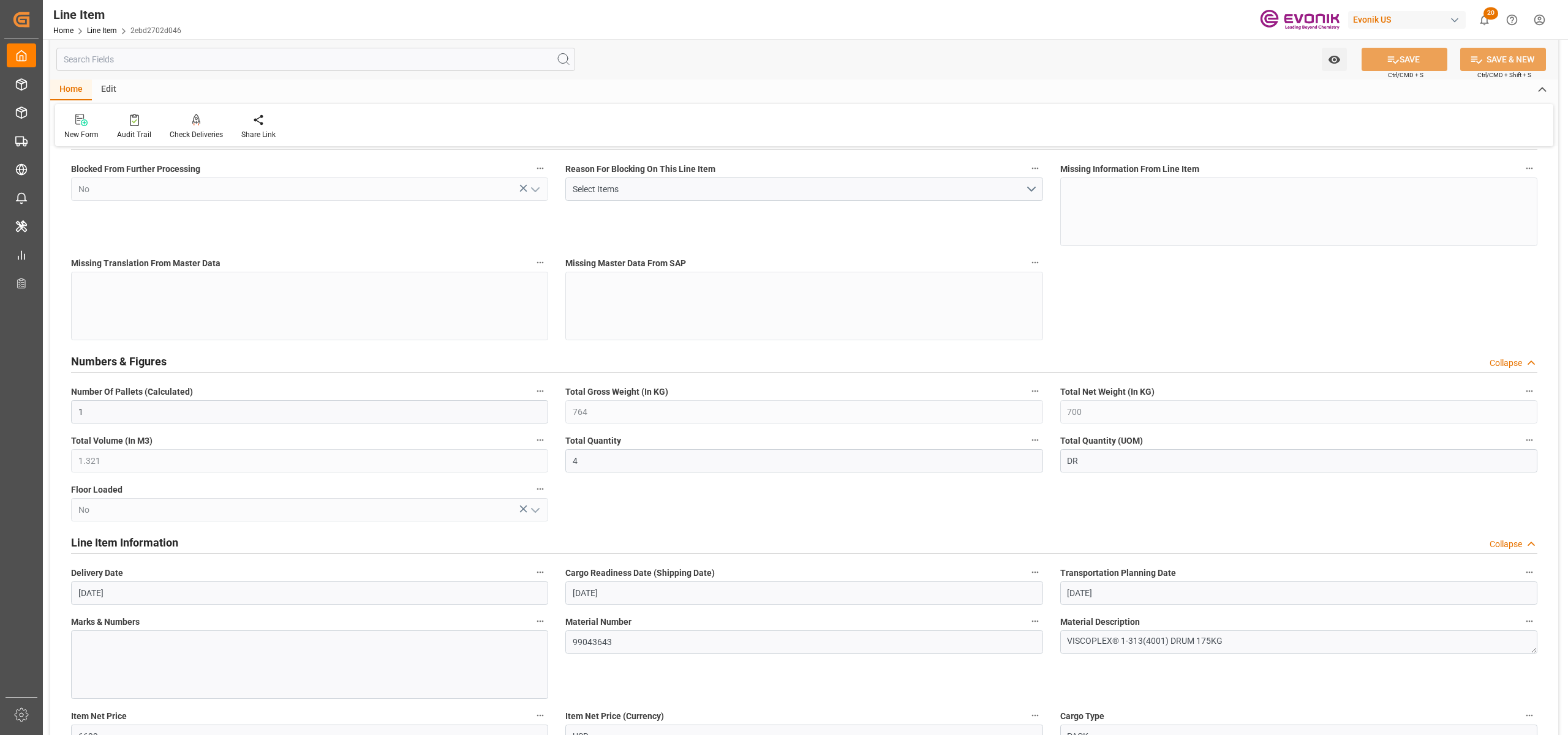
scroll to position [544, 0]
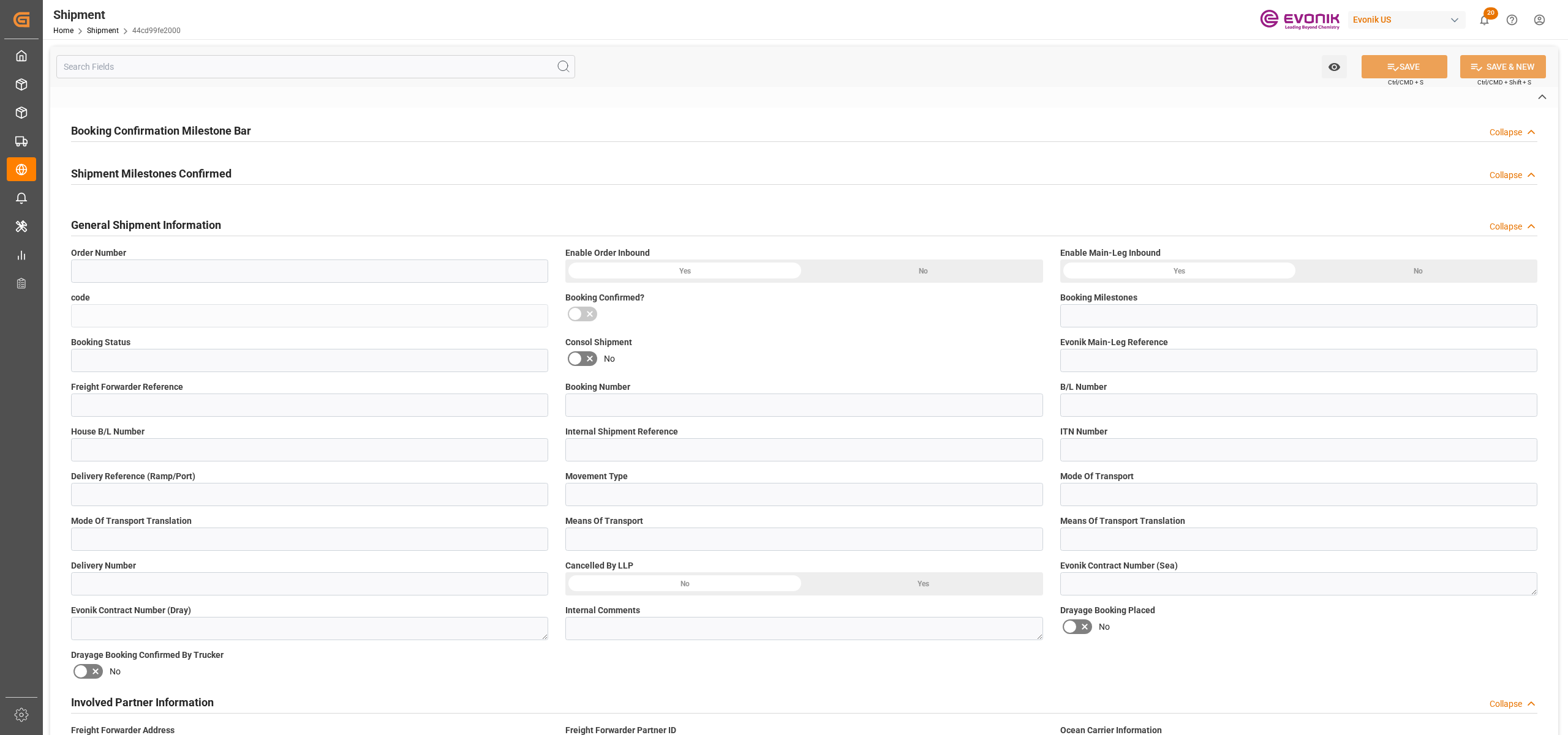
type input "2007178273"
type input "44cd99fe2000"
type input "Submitted to FFW for Booking (Pending)"
type input "Active"
type input "P2P"
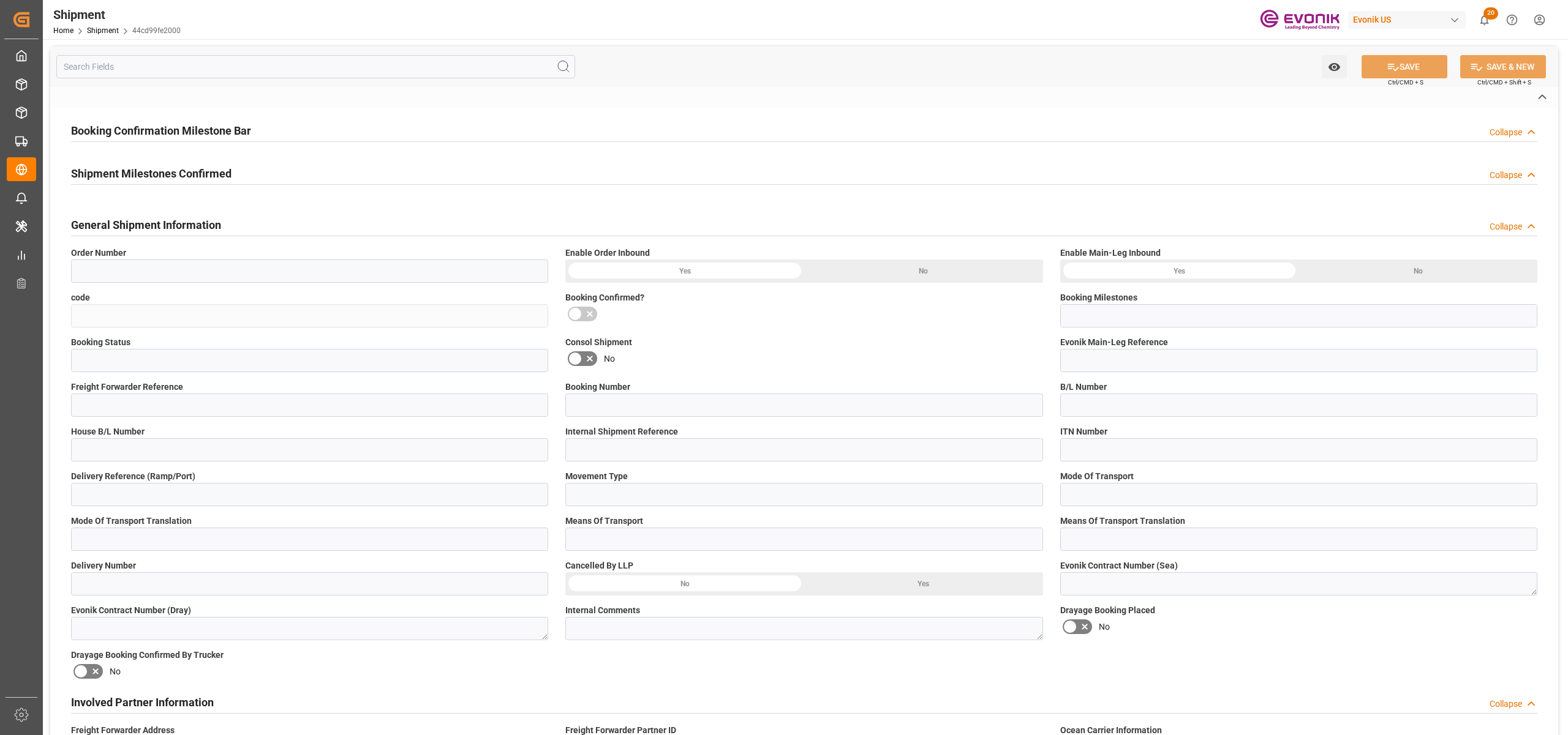
type input "41"
type input "LCL"
type input "0008"
type input "LCL"
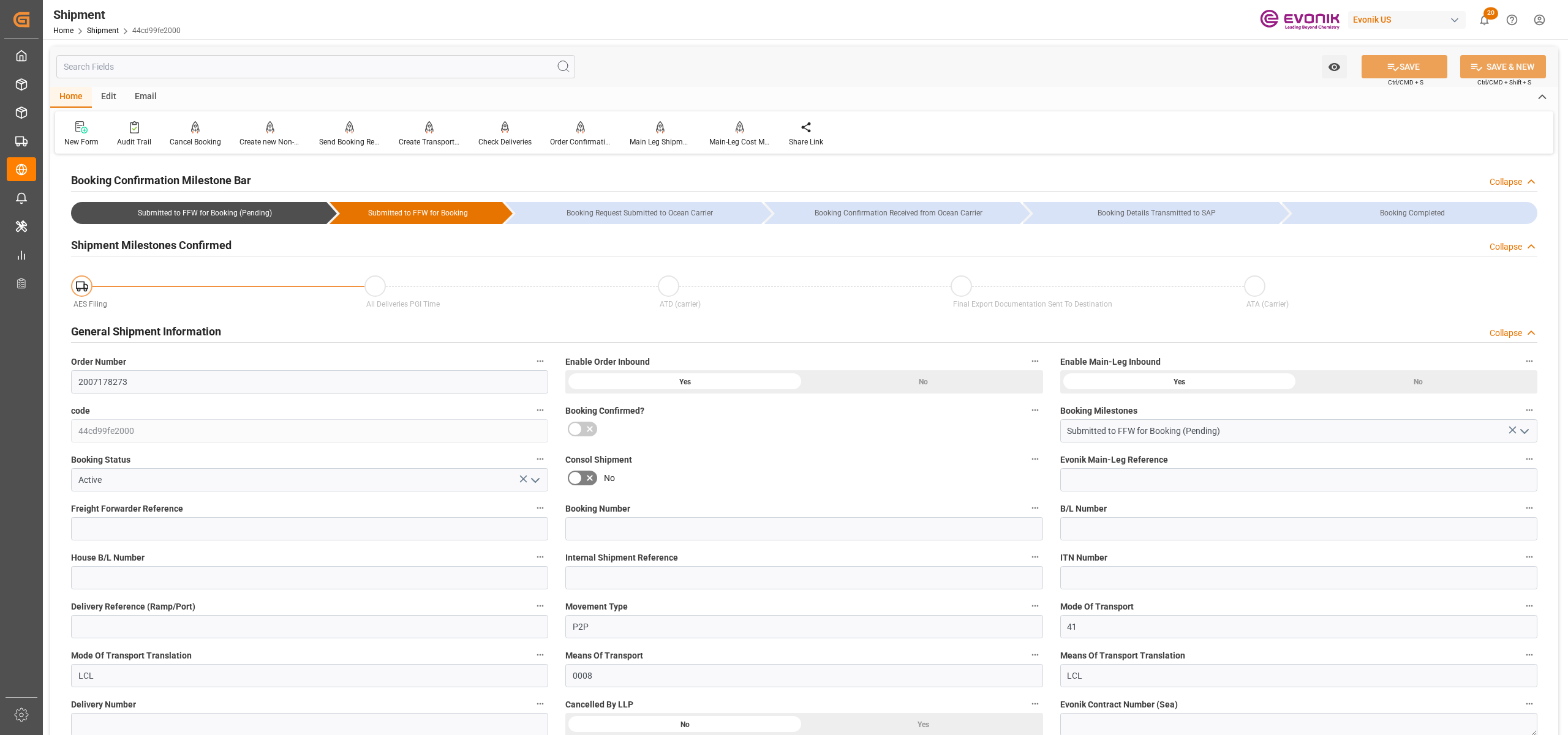
scroll to position [272, 0]
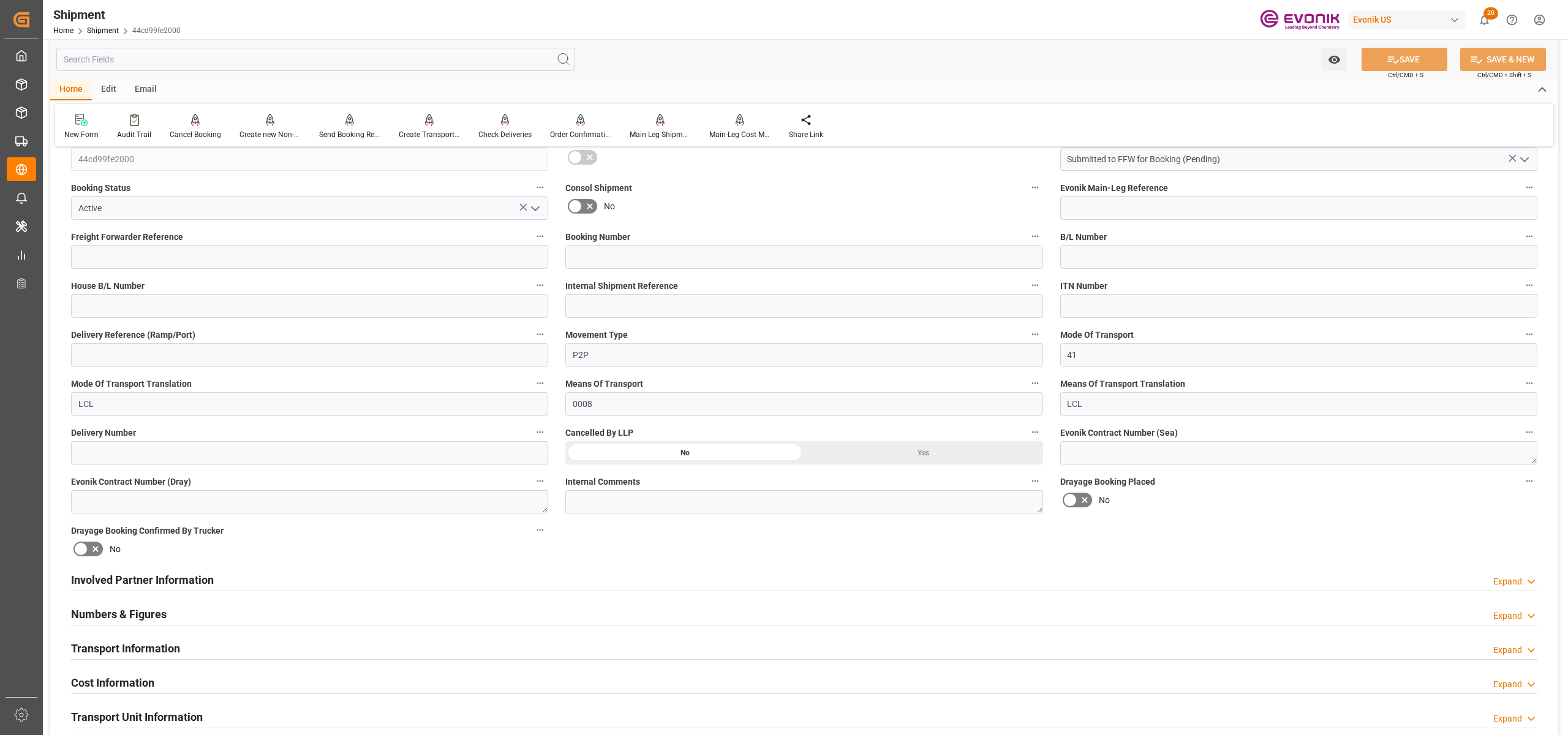
click at [576, 580] on div "Involved Partner Information Expand" at bounding box center [804, 579] width 1466 height 23
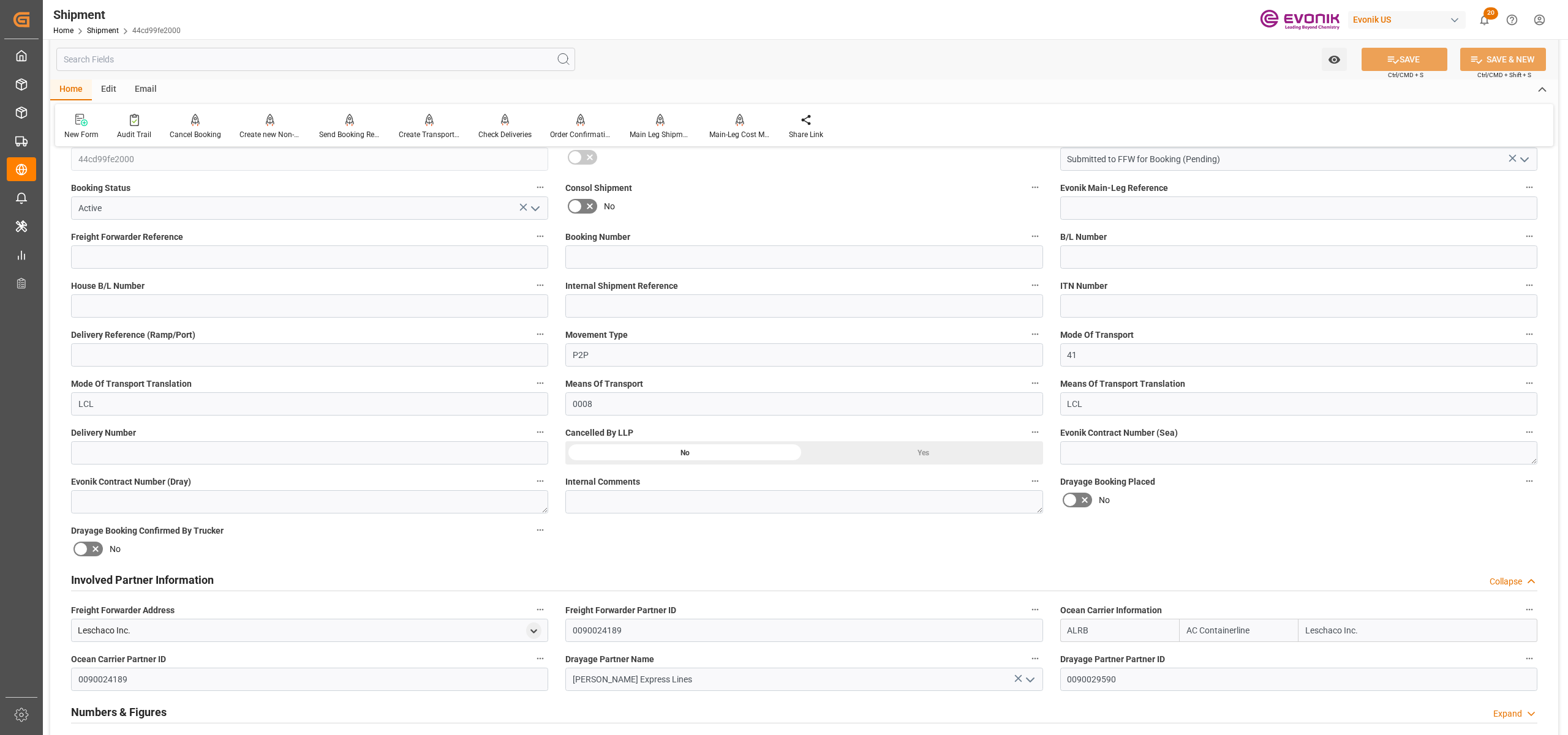
scroll to position [544, 0]
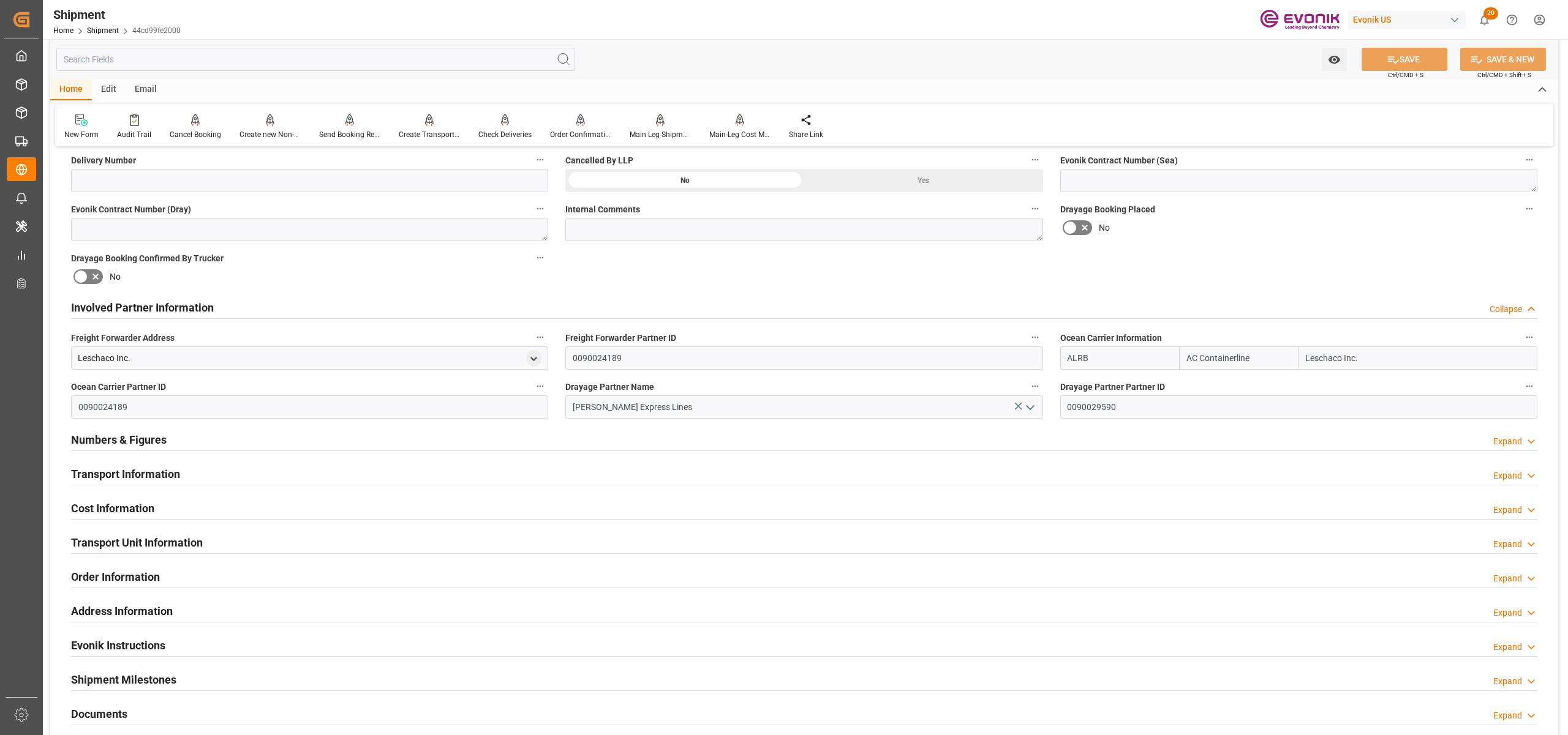
click at [561, 469] on div "Transport Information Expand" at bounding box center [804, 473] width 1466 height 23
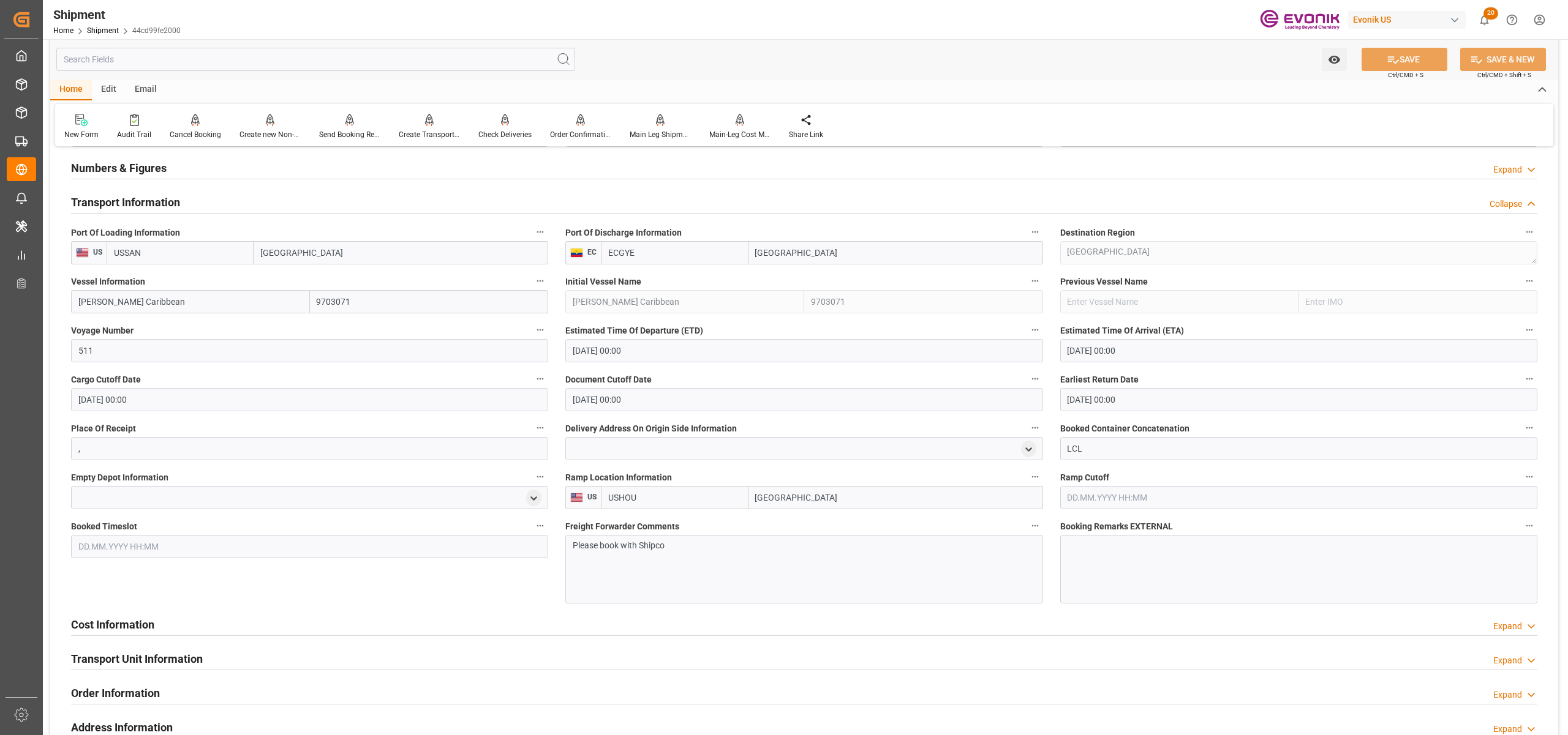
scroll to position [1088, 0]
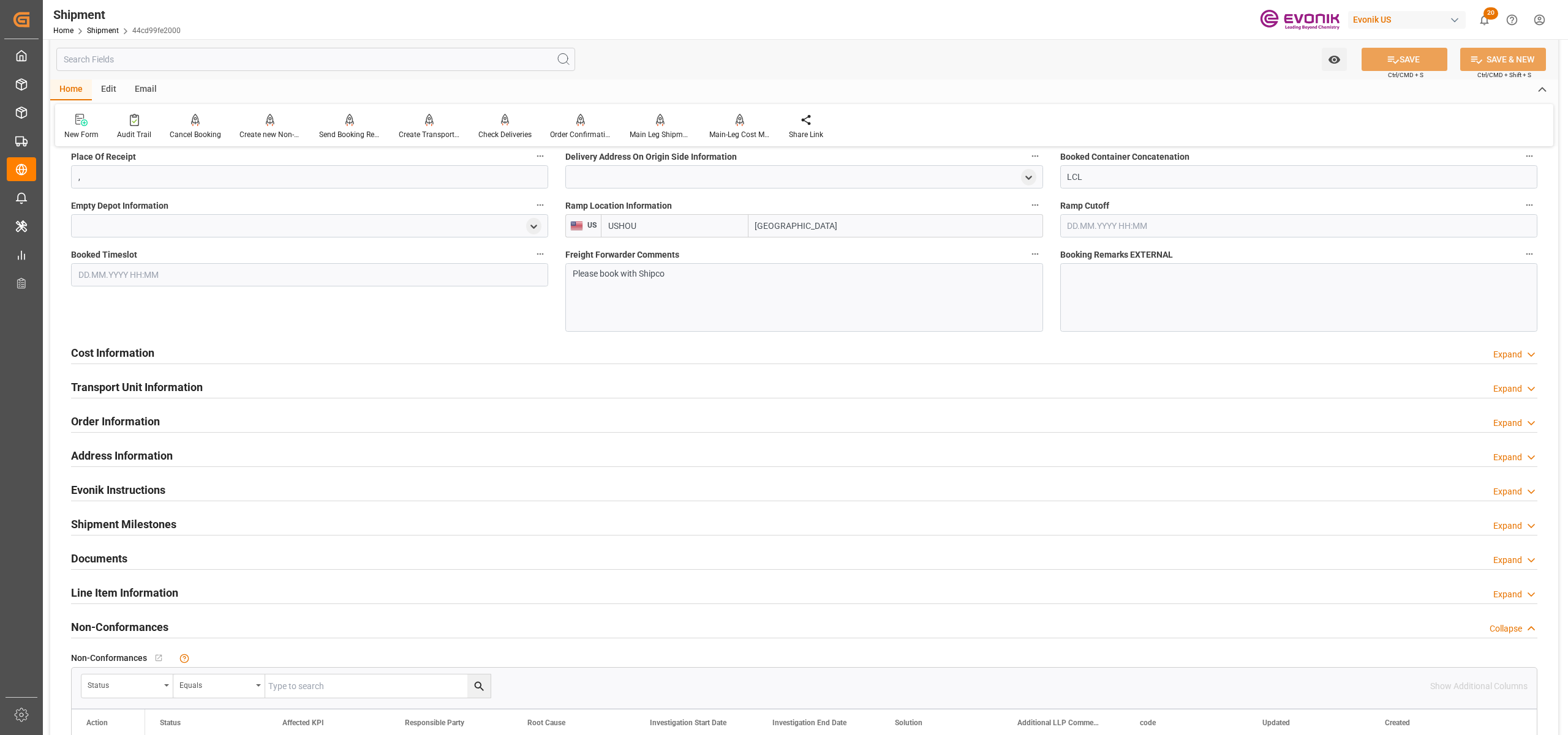
click at [402, 355] on div "Cost Information Expand" at bounding box center [804, 352] width 1466 height 23
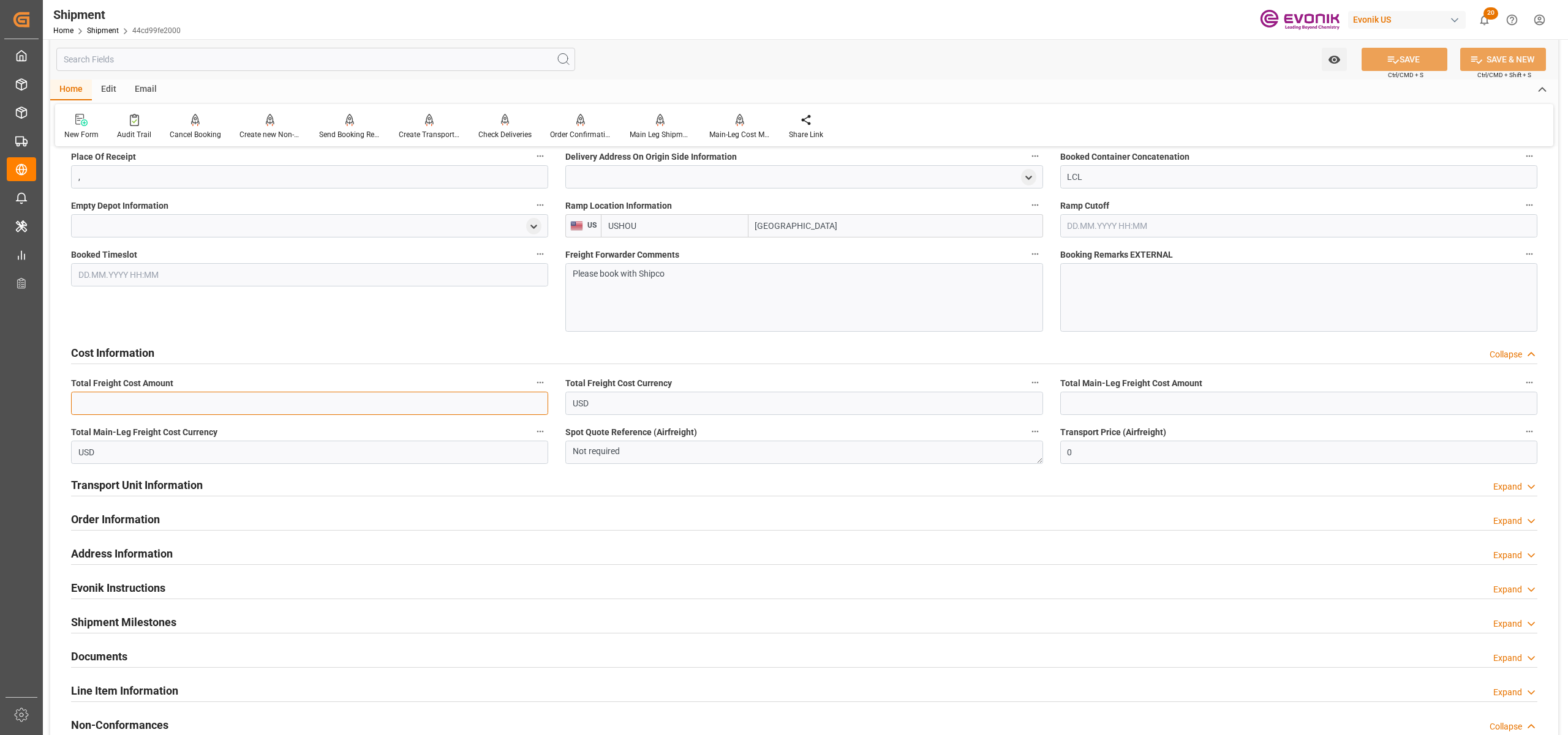
click at [270, 409] on input "text" at bounding box center [309, 403] width 477 height 23
click at [184, 403] on input "text" at bounding box center [309, 402] width 477 height 23
type input "682.7"
click at [1154, 398] on input "text" at bounding box center [1298, 402] width 477 height 23
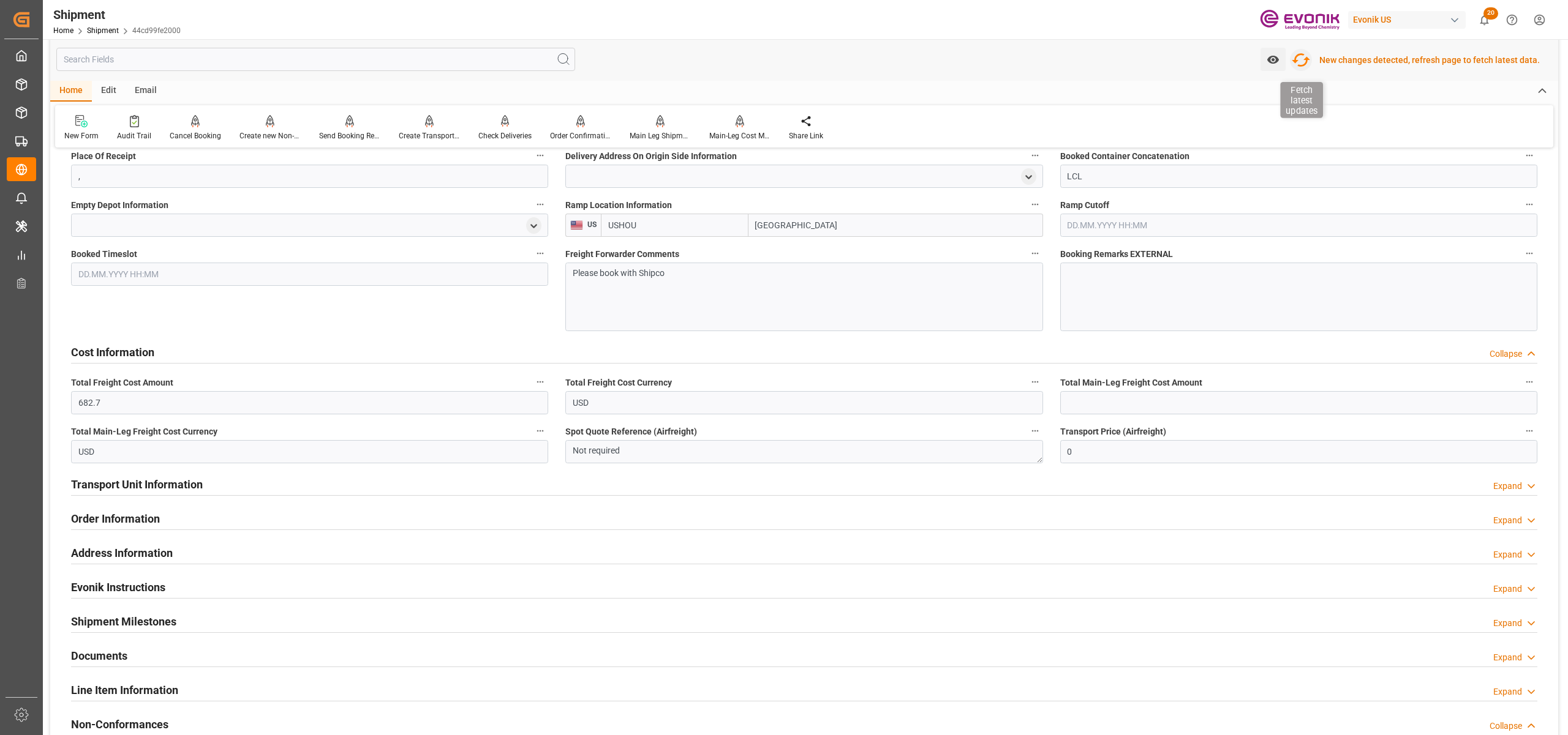
click at [1306, 62] on icon "button" at bounding box center [1301, 59] width 20 height 20
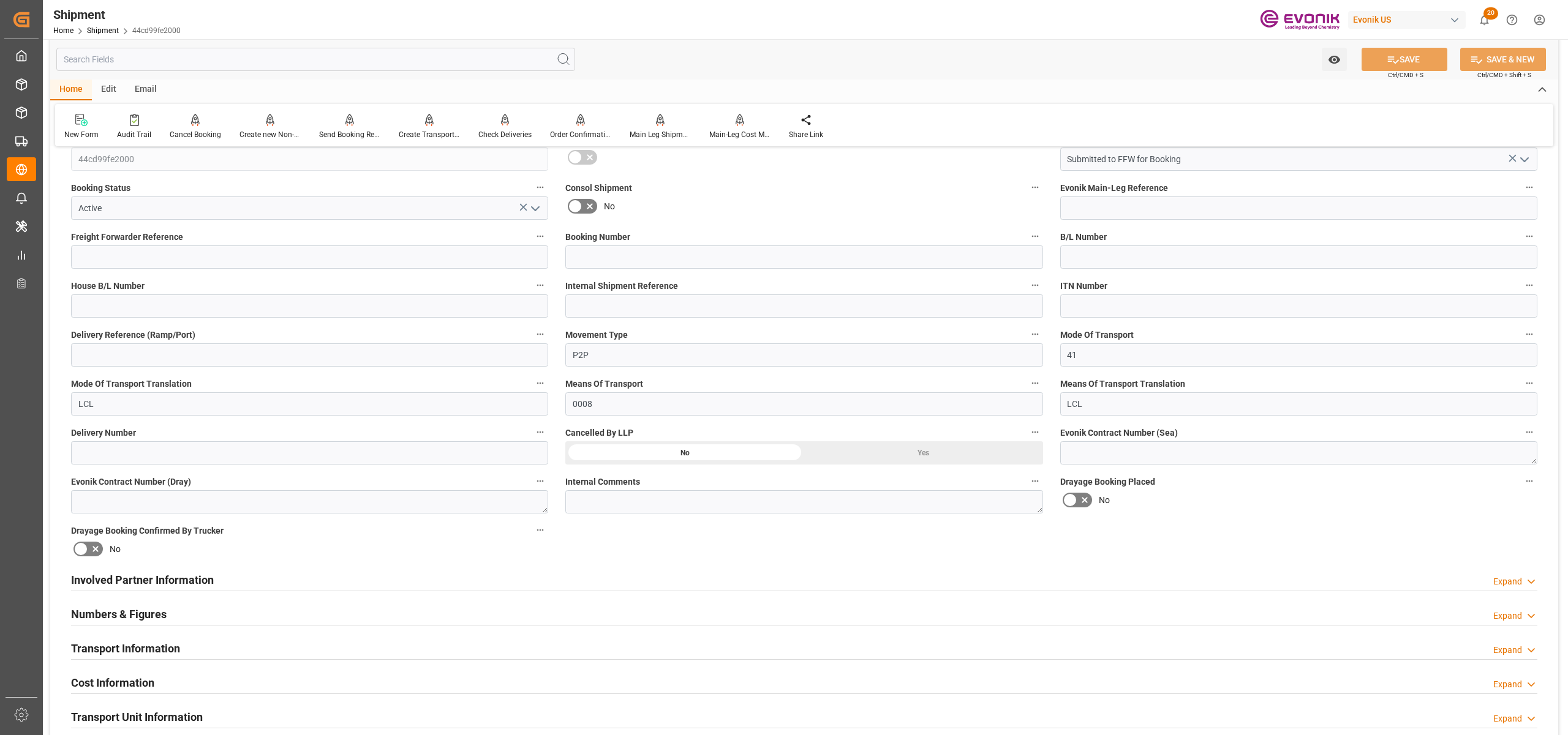
scroll to position [544, 0]
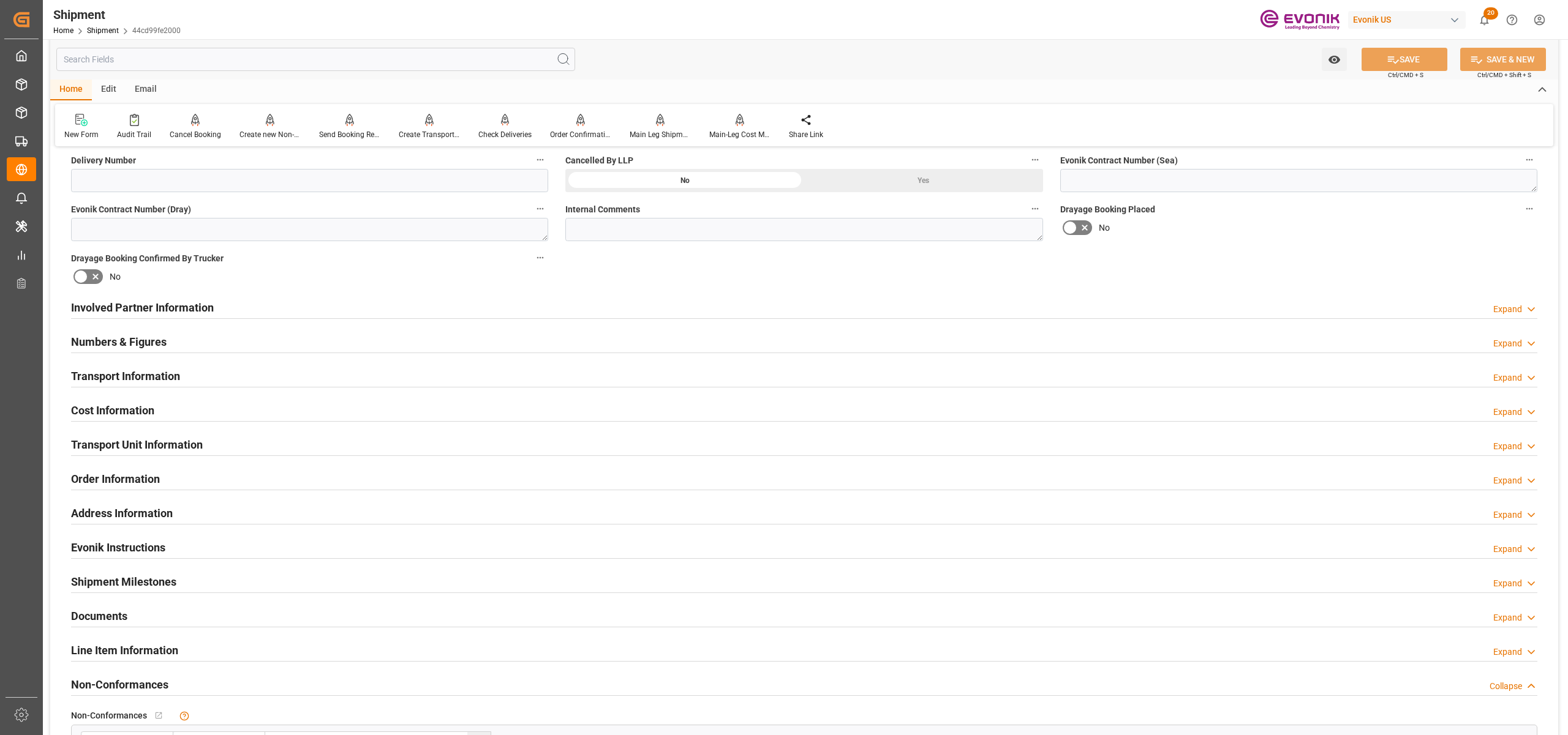
click at [430, 407] on div "Cost Information Expand" at bounding box center [804, 409] width 1466 height 23
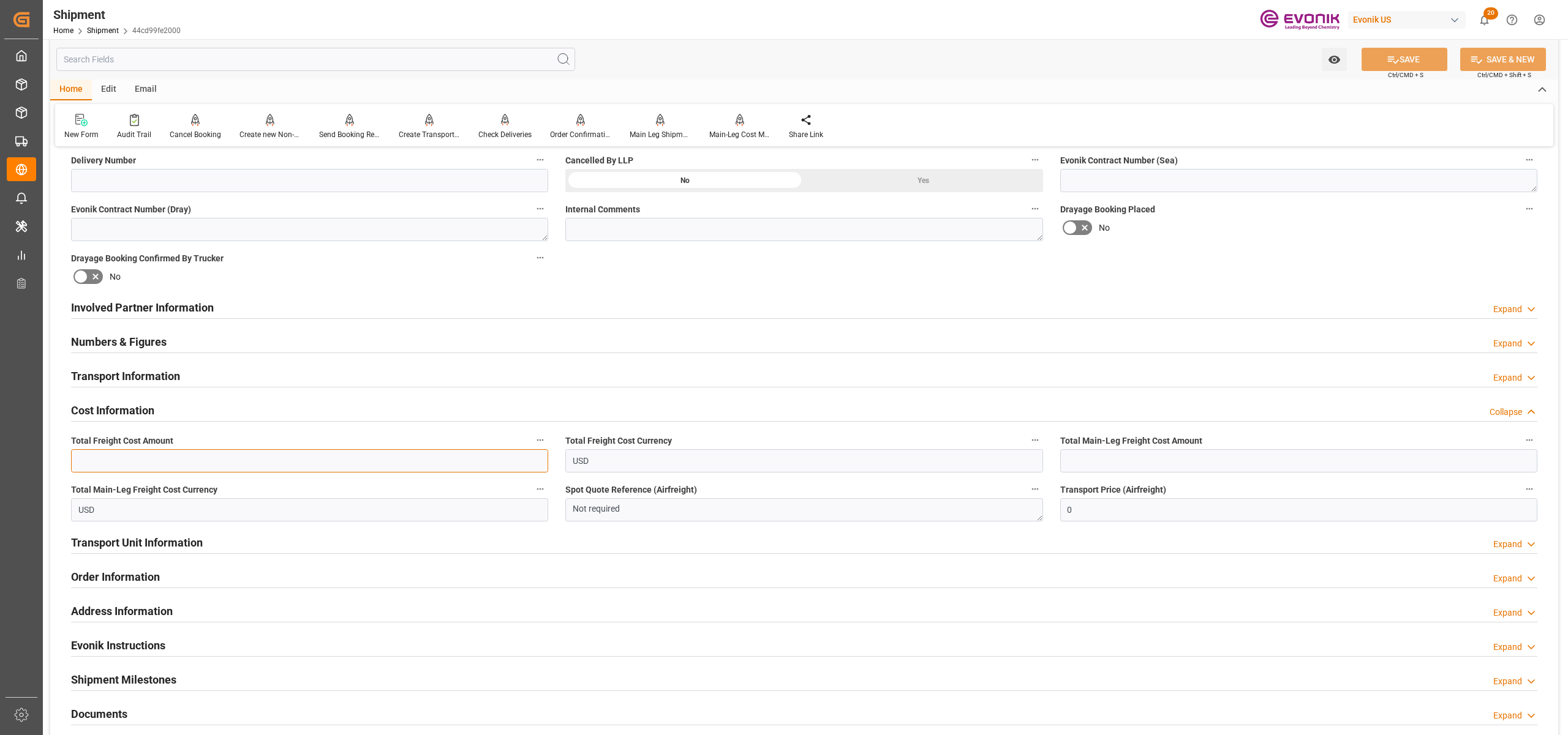
click at [383, 458] on input "text" at bounding box center [309, 461] width 477 height 23
type input "682.7"
click at [1123, 453] on input "text" at bounding box center [1298, 461] width 477 height 23
click at [1102, 464] on input "text" at bounding box center [1298, 461] width 477 height 23
click at [1215, 279] on div "Booking Confirmation Milestone Bar Collapse Submitted to FFW for Booking (Pendi…" at bounding box center [804, 295] width 1508 height 1364
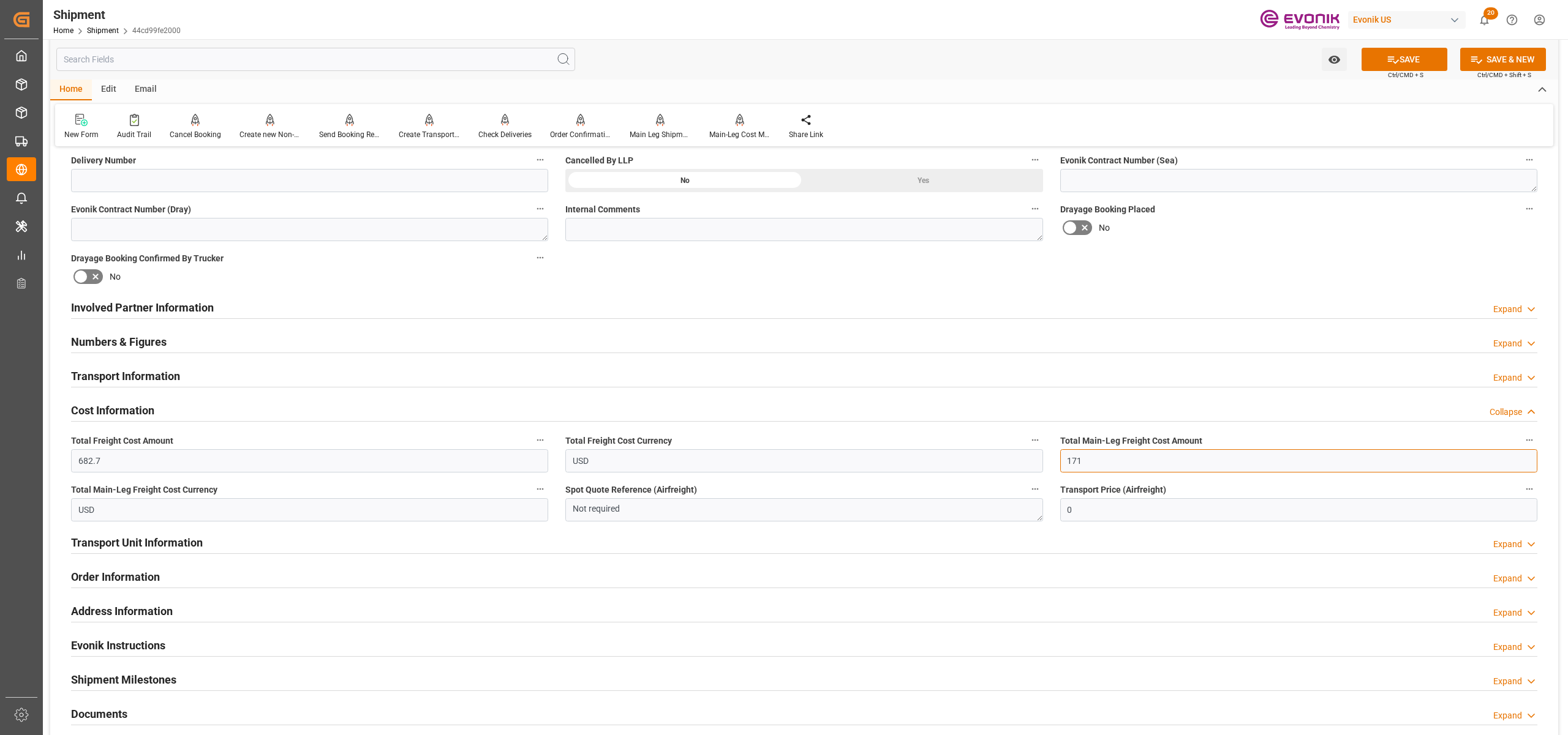
click at [1107, 462] on input "171" at bounding box center [1298, 461] width 477 height 23
type input "1"
type input "0"
click at [1113, 463] on input "text" at bounding box center [1298, 461] width 477 height 23
type input "511.7"
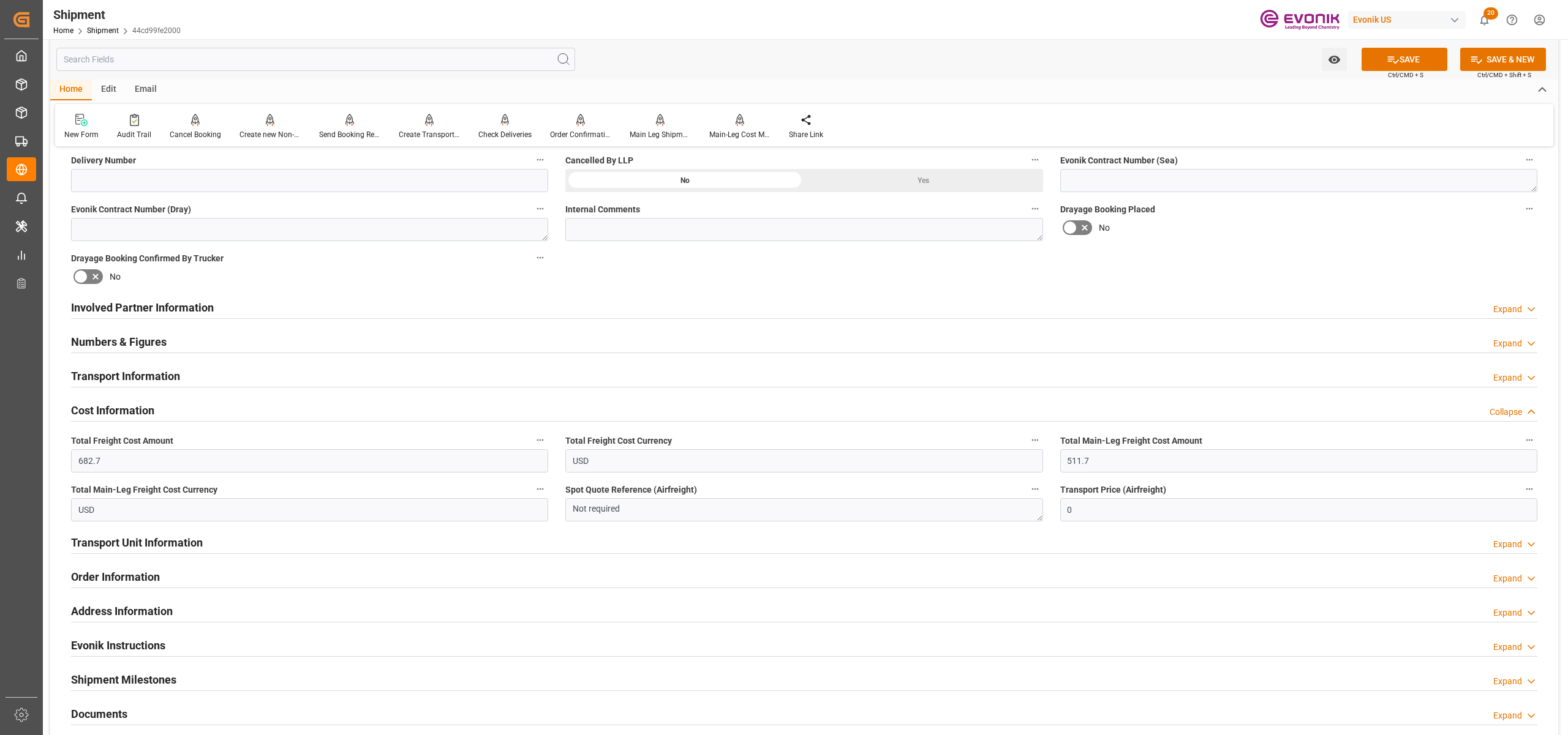
click at [1206, 249] on div "Booking Confirmation Milestone Bar Collapse Submitted to FFW for Booking (Pendi…" at bounding box center [804, 295] width 1508 height 1364
click at [1409, 57] on button "SAVE" at bounding box center [1404, 59] width 86 height 23
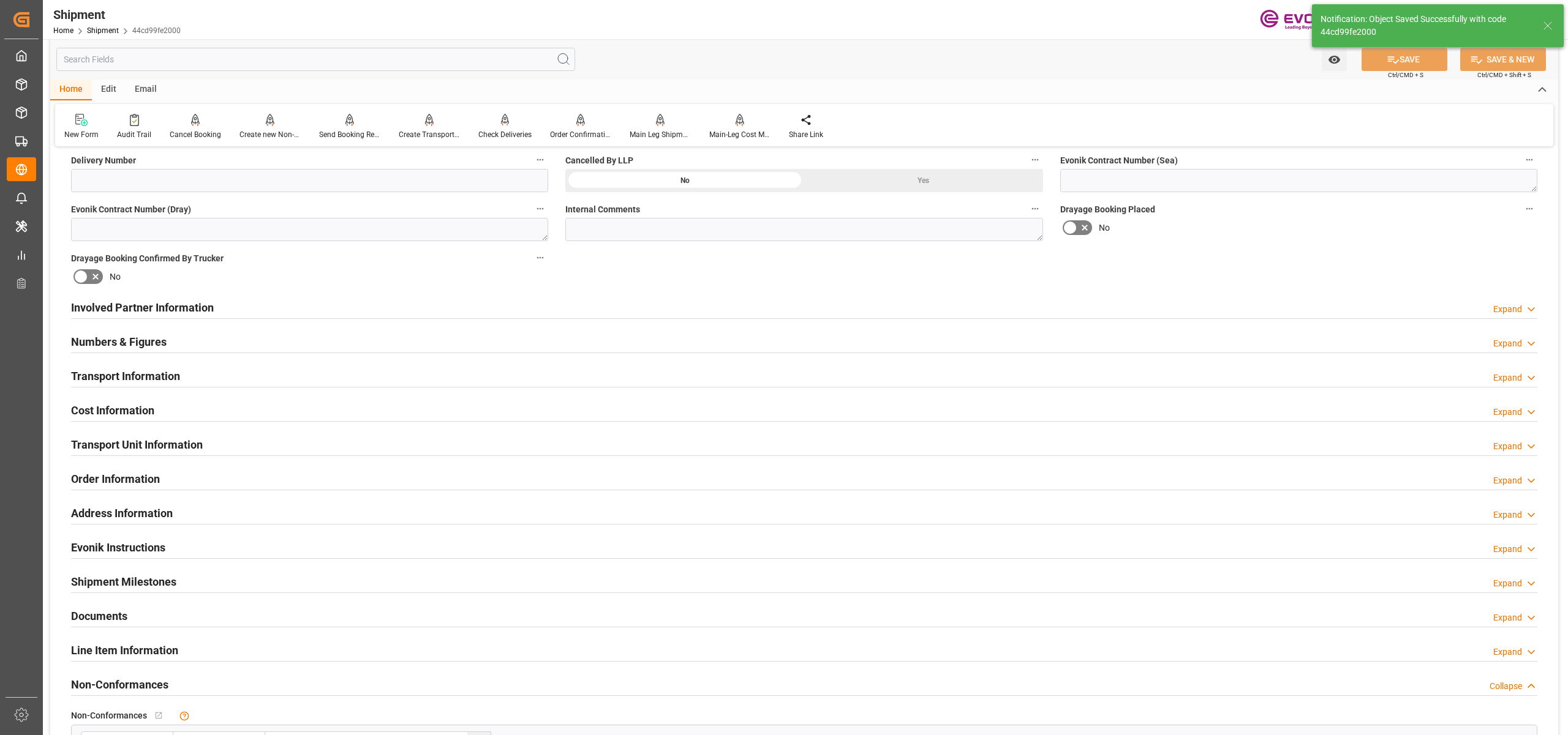
click at [236, 439] on div "Transport Unit Information Expand" at bounding box center [804, 443] width 1466 height 23
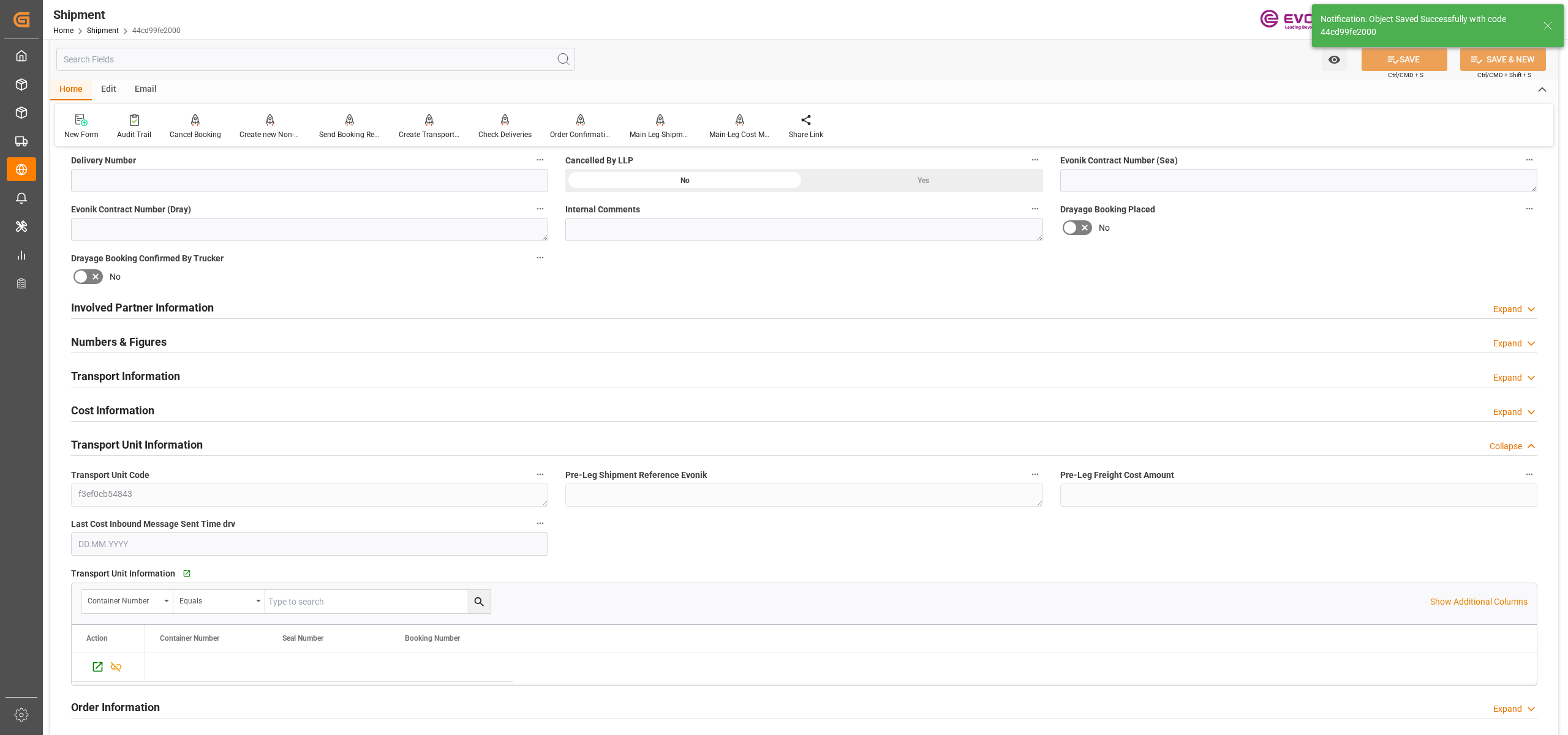
scroll to position [816, 0]
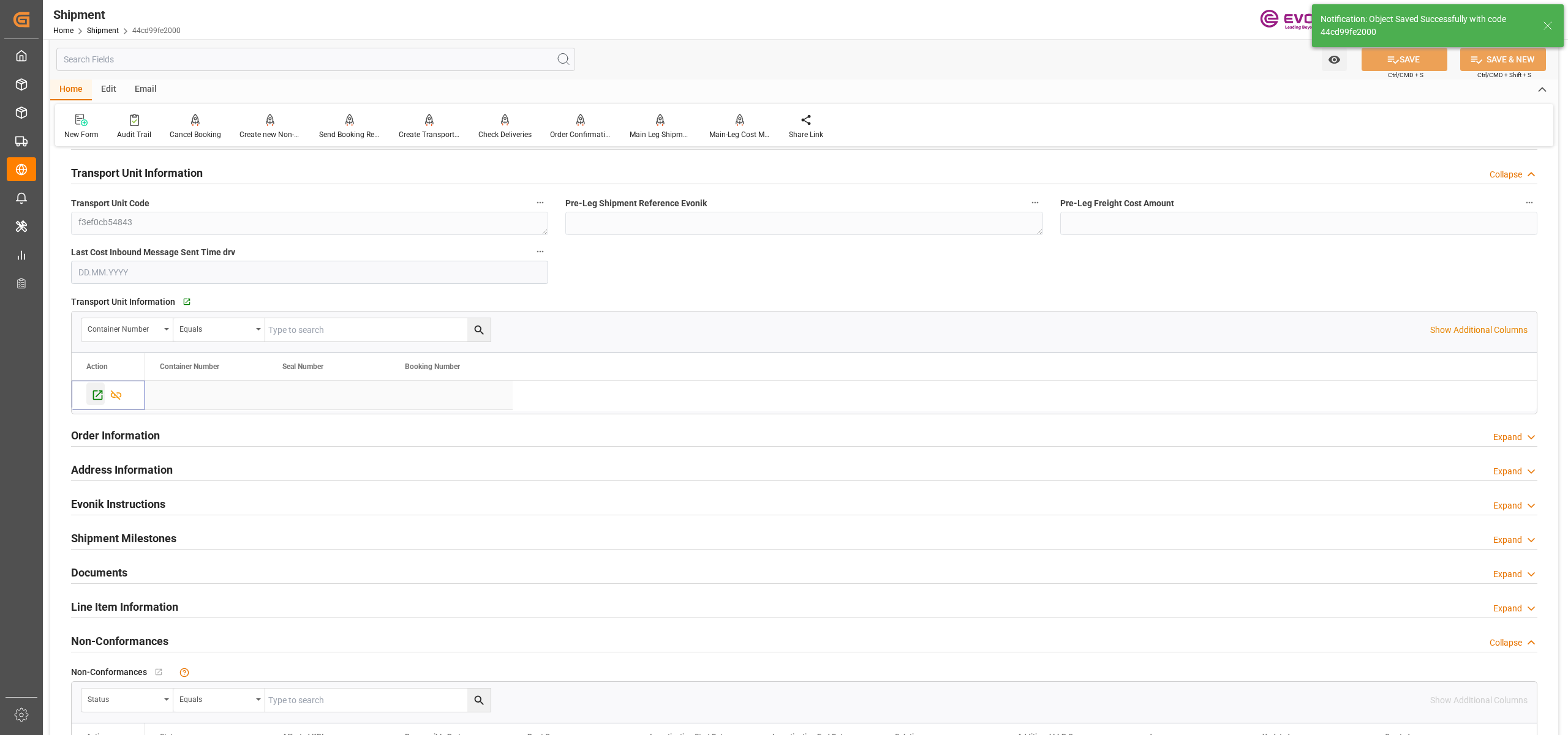
click at [96, 398] on icon "Press SPACE to select this row." at bounding box center [97, 395] width 13 height 13
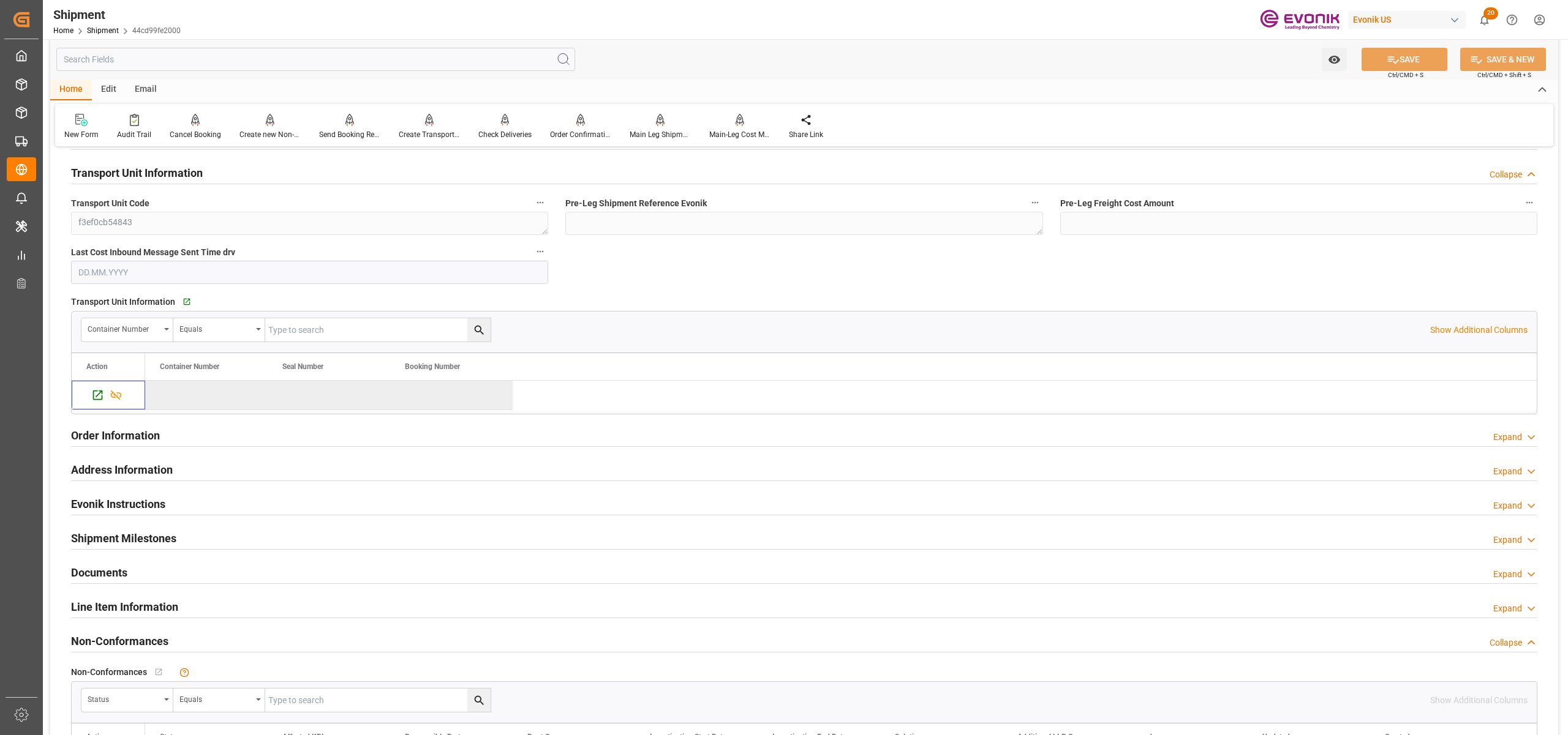
scroll to position [544, 0]
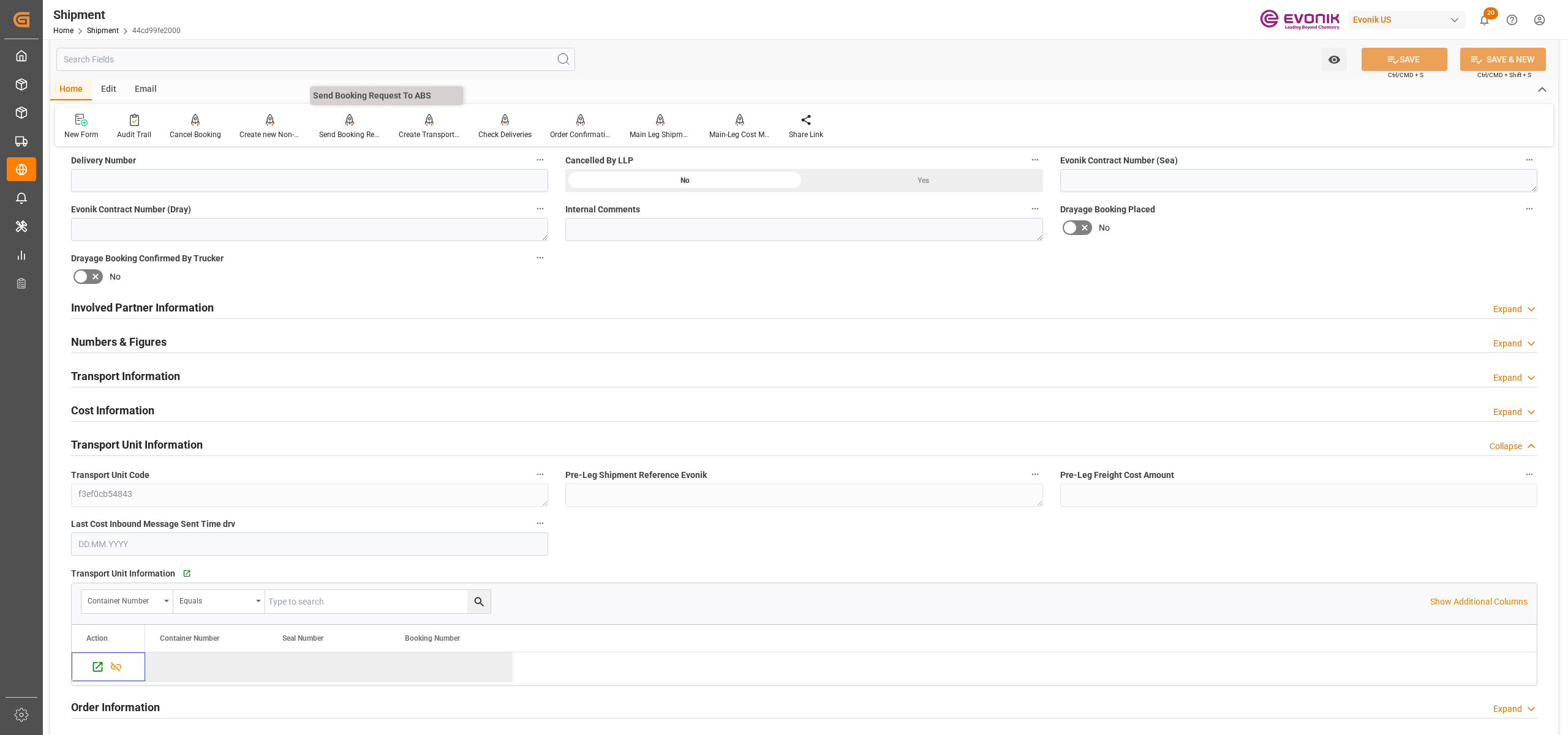
click at [347, 126] on icon at bounding box center [349, 126] width 6 height 3
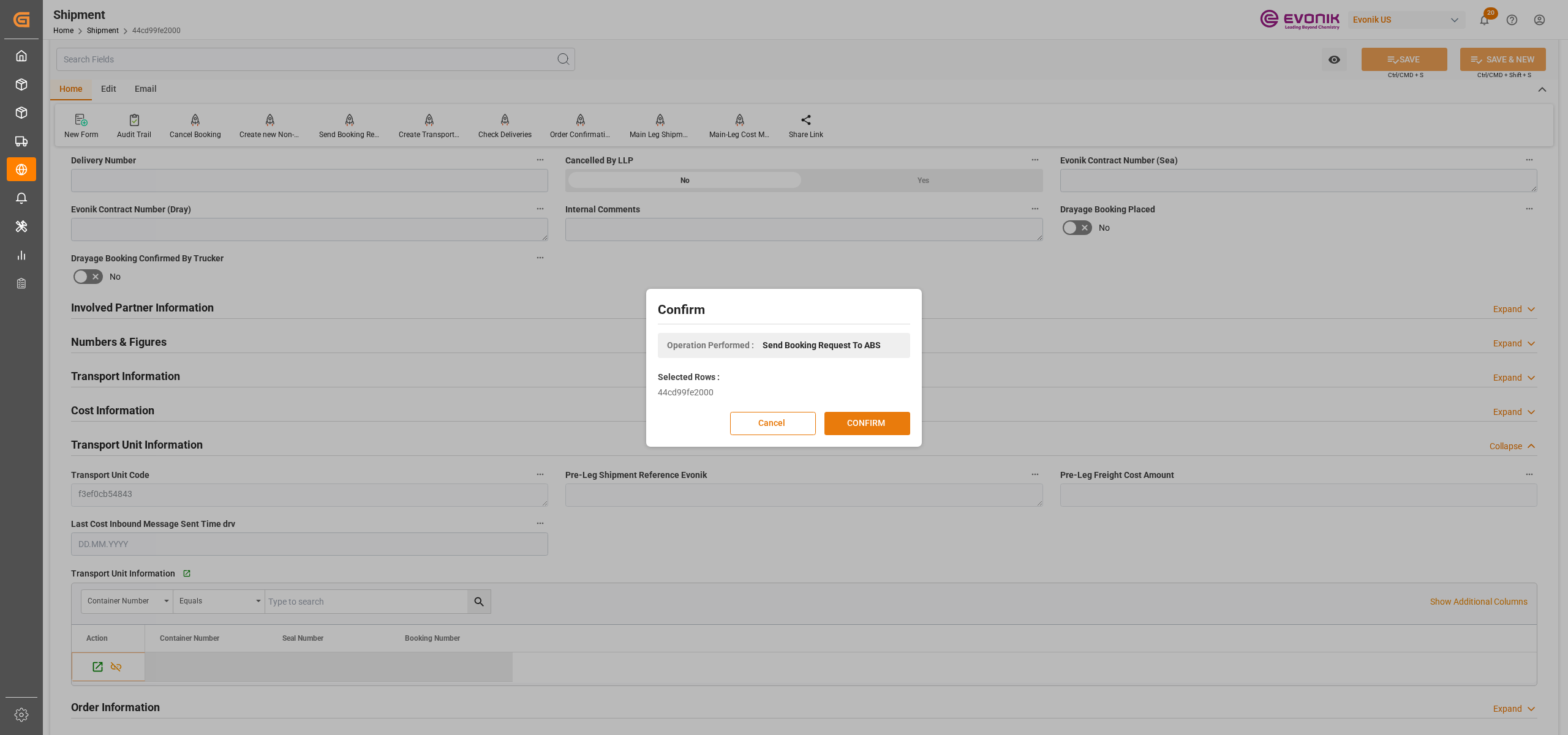
click at [868, 426] on button "CONFIRM" at bounding box center [867, 423] width 86 height 23
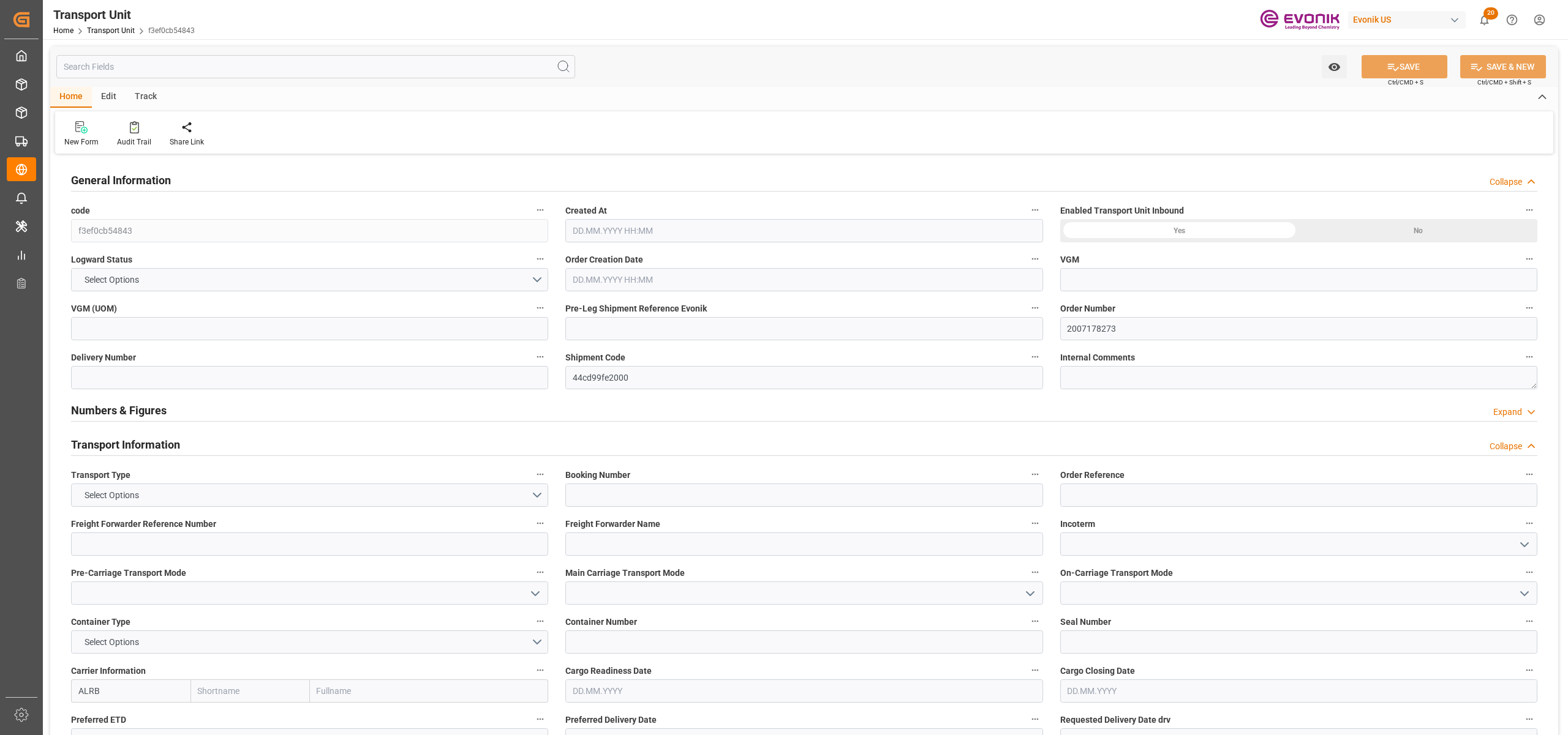
type input "AC Containerline"
type input "Leschaco Inc."
type input "USSAN"
type input "ECGYE"
type input "1620"
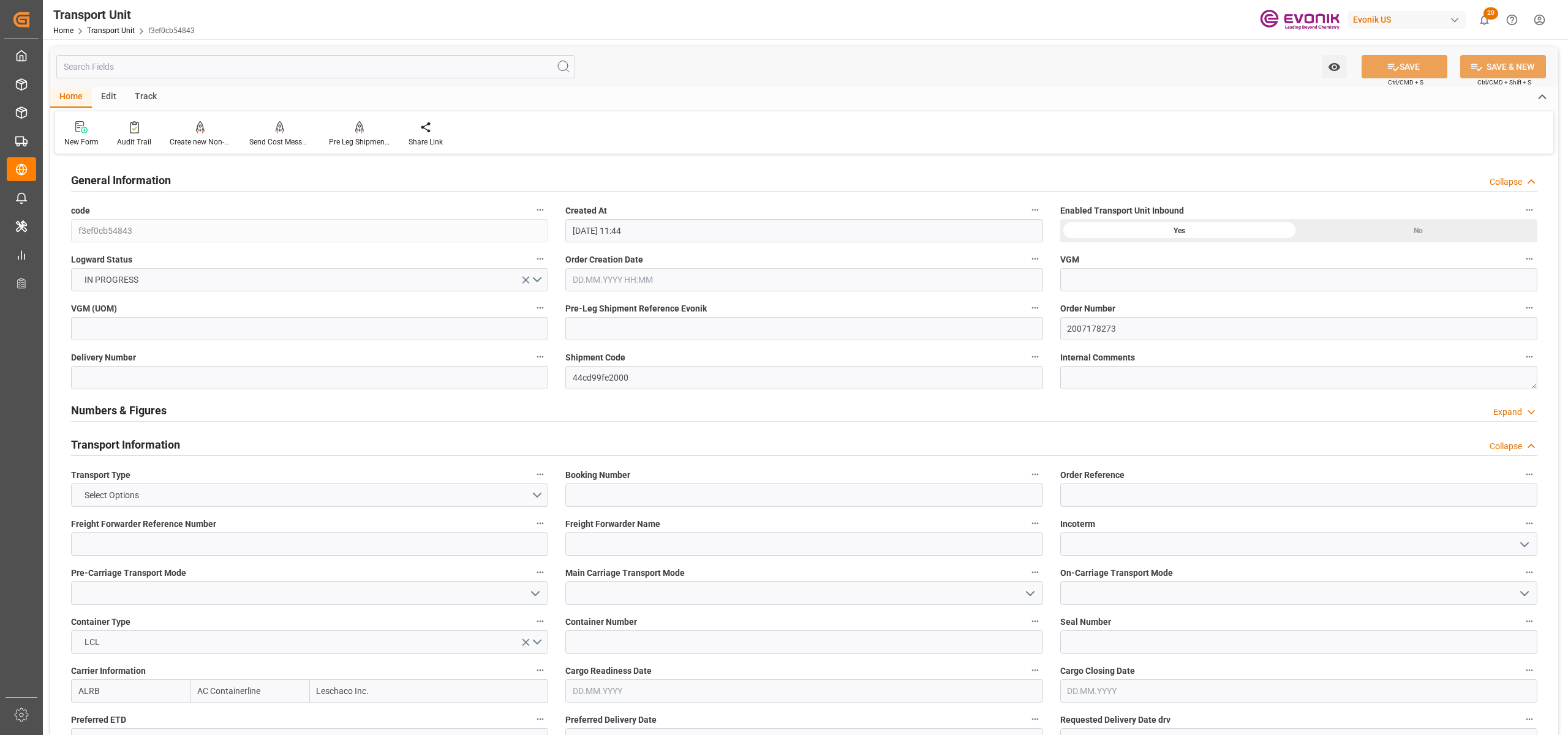
type input "[DATE] 11:44"
type input "[DATE]"
type input "[DATE] 00:00"
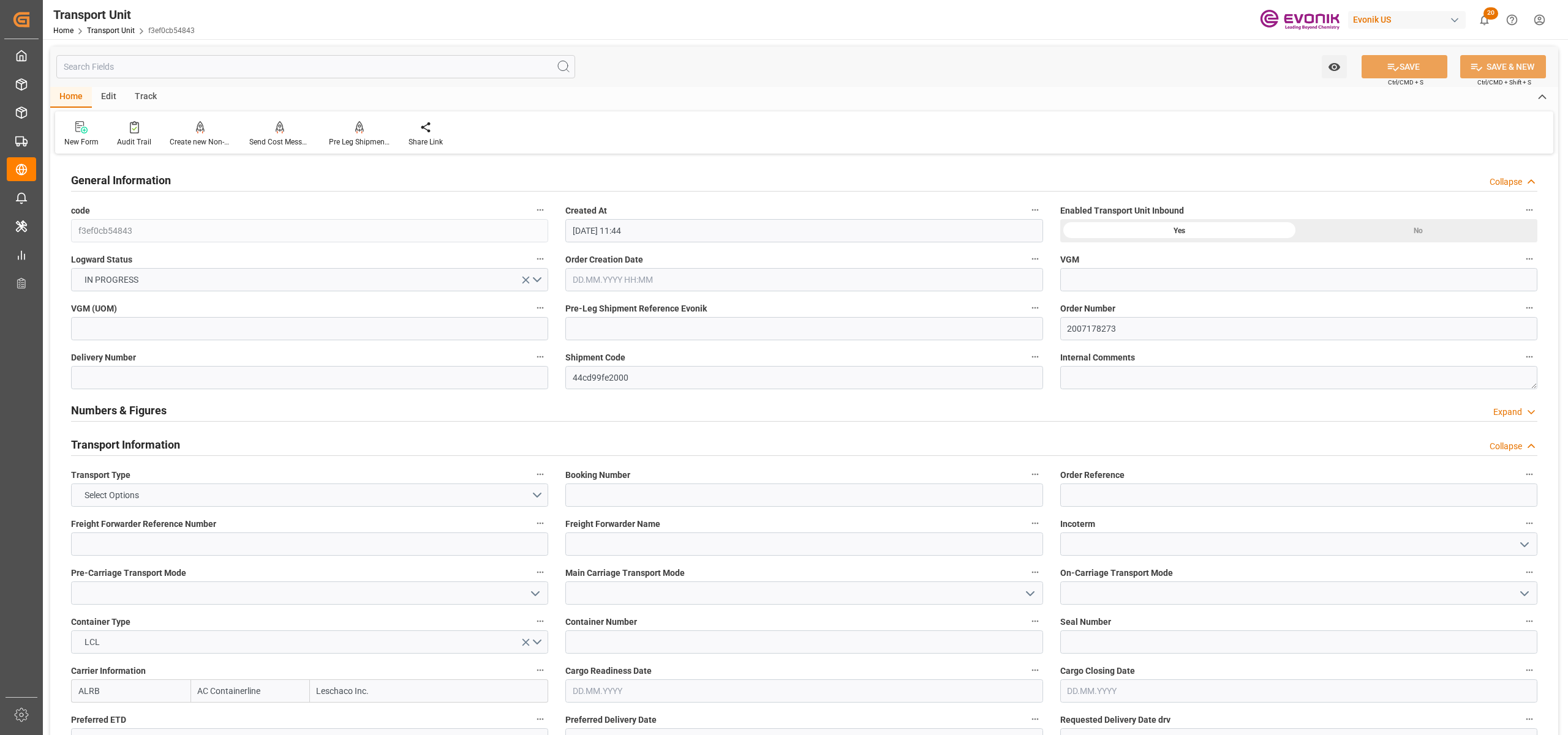
type input "[DATE] 00:00"
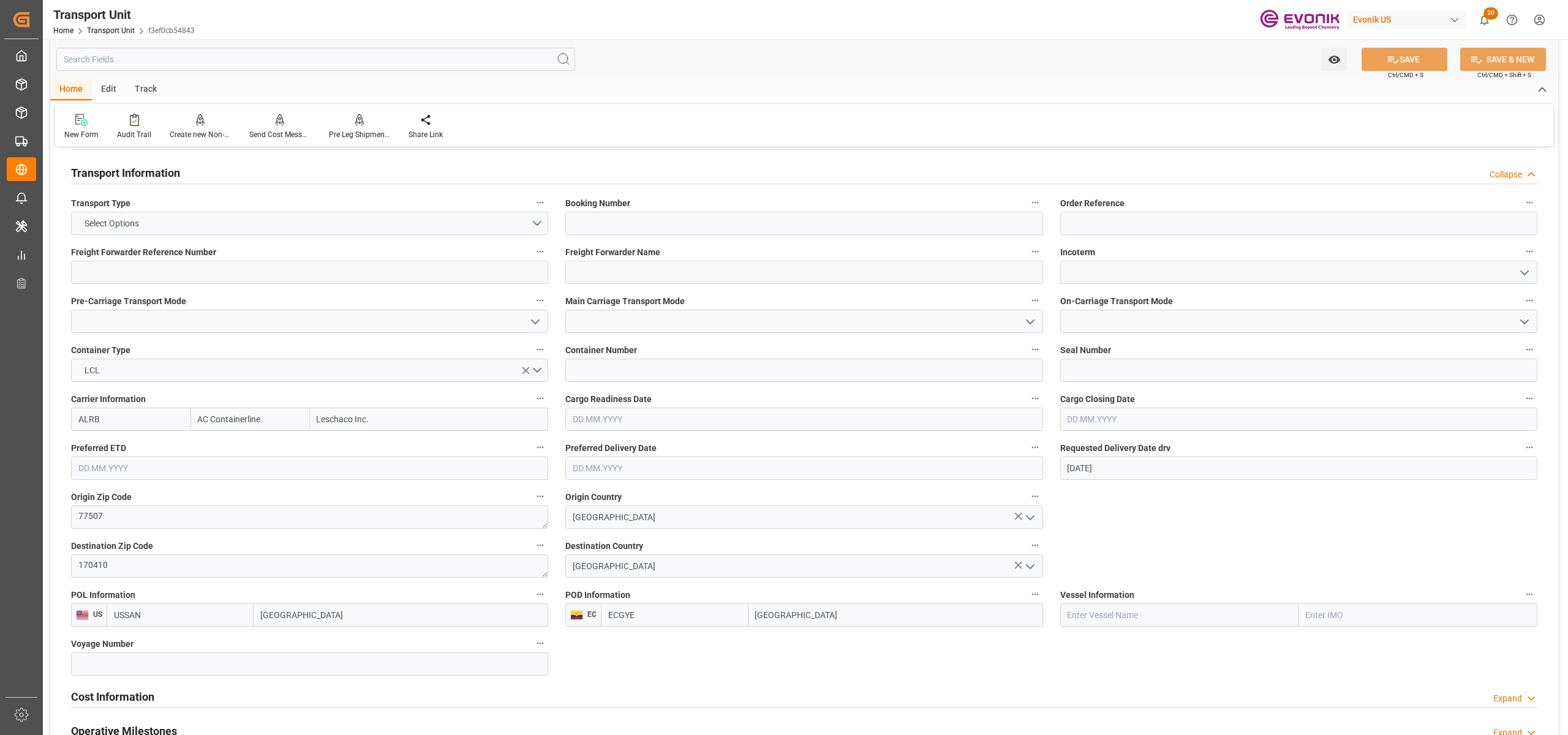
scroll to position [544, 0]
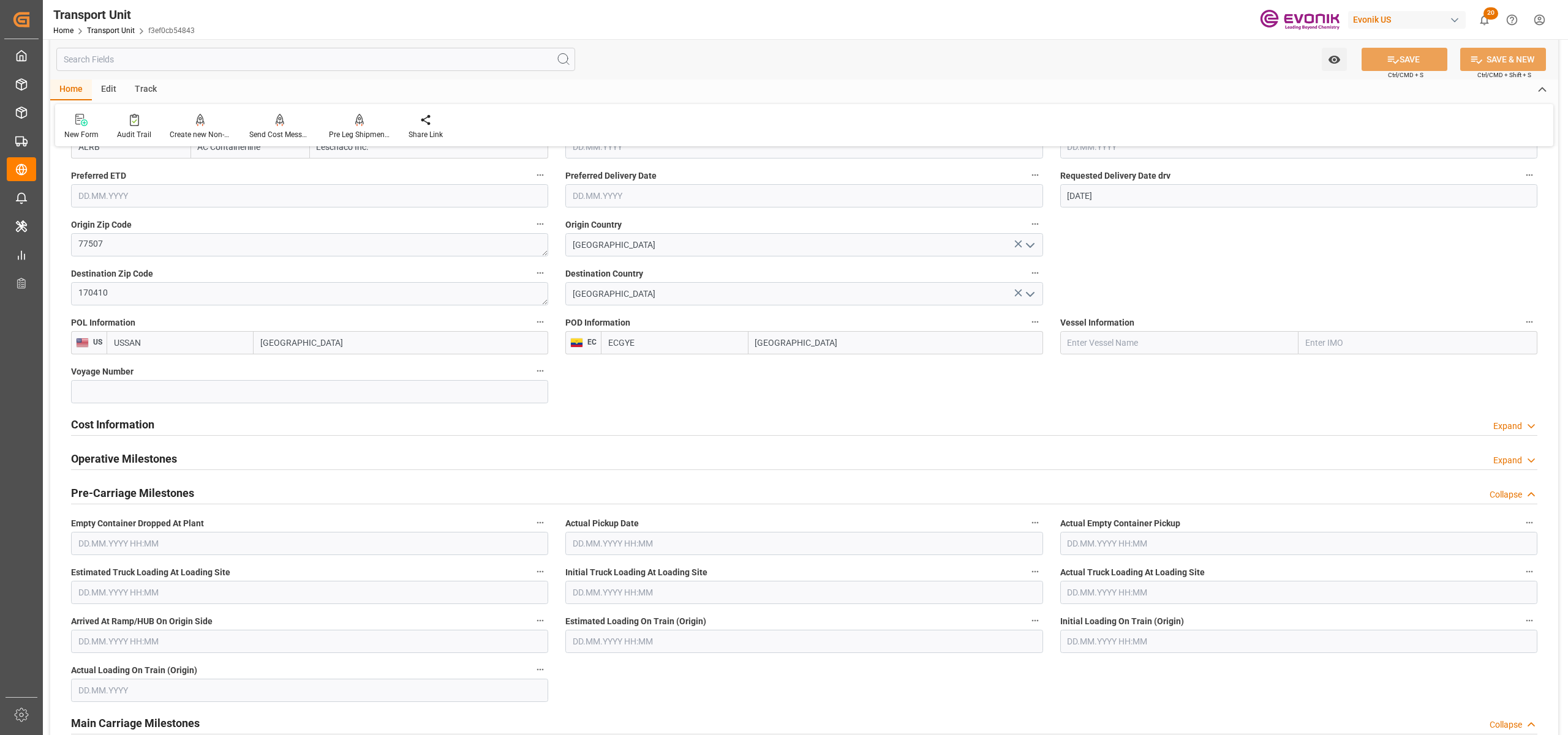
click at [211, 420] on div "Cost Information Expand" at bounding box center [804, 423] width 1466 height 23
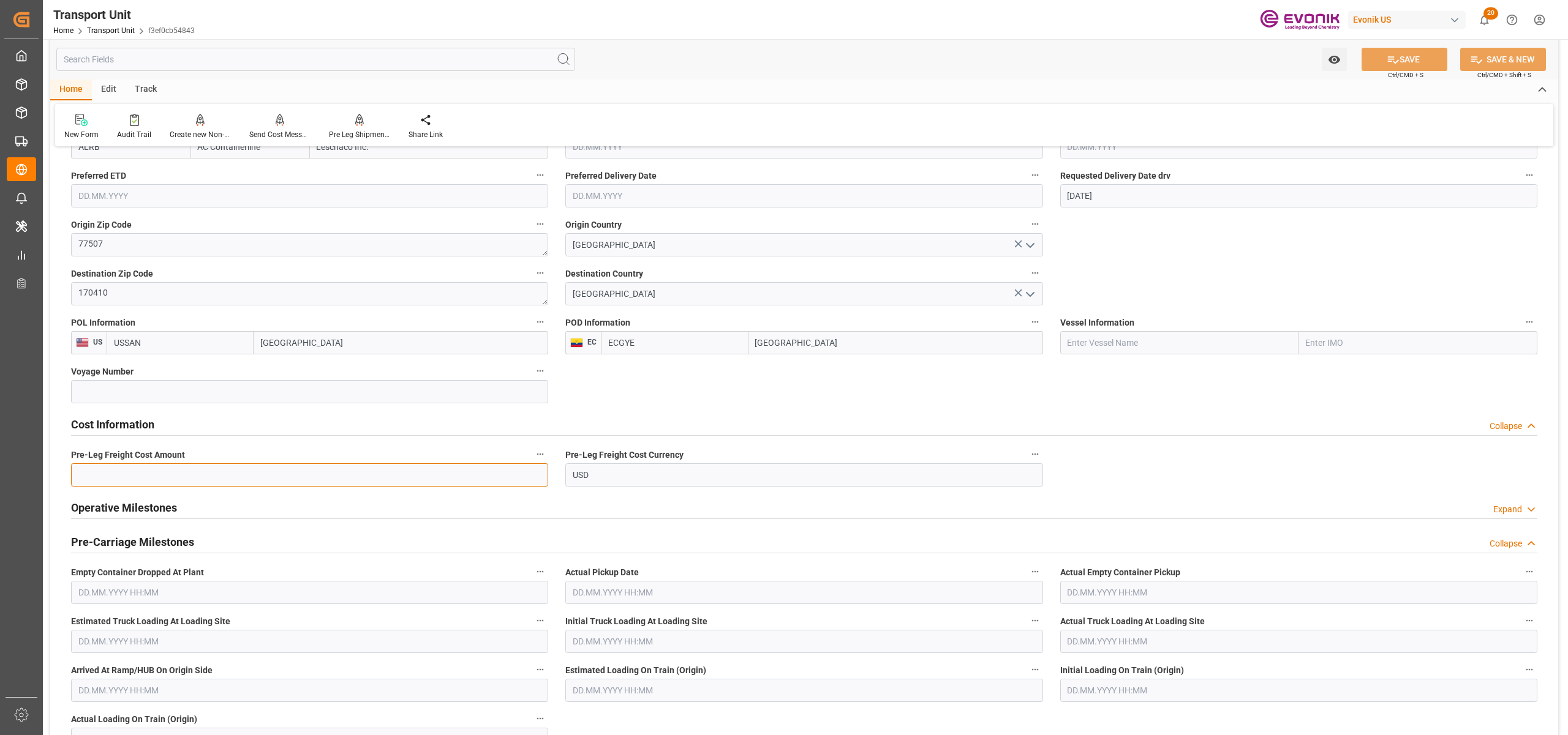
click at [162, 481] on input "text" at bounding box center [309, 475] width 477 height 23
type input "171"
click at [1389, 61] on icon at bounding box center [1393, 60] width 11 height 8
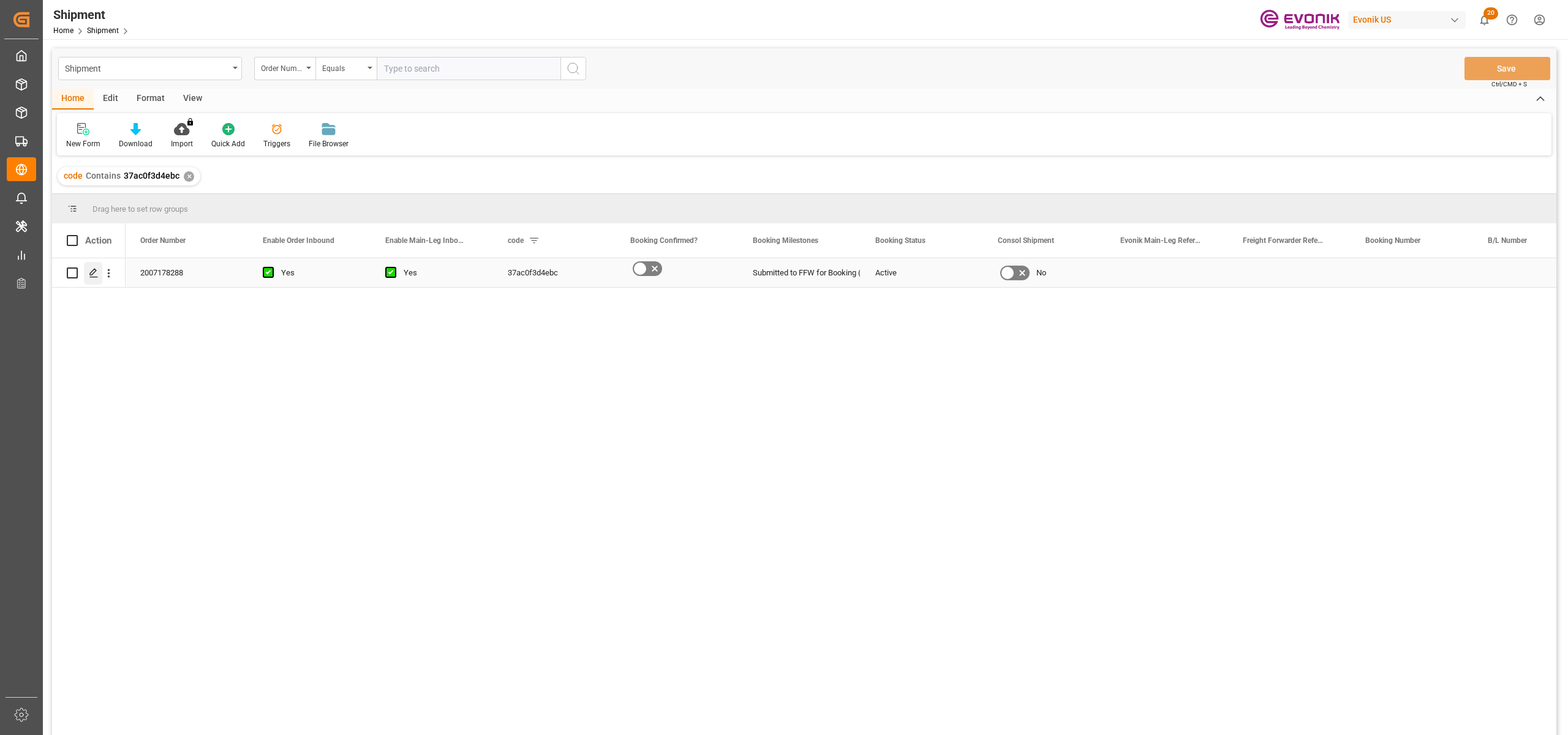
click at [92, 274] on polygon "Press SPACE to select this row." at bounding box center [93, 273] width 6 height 6
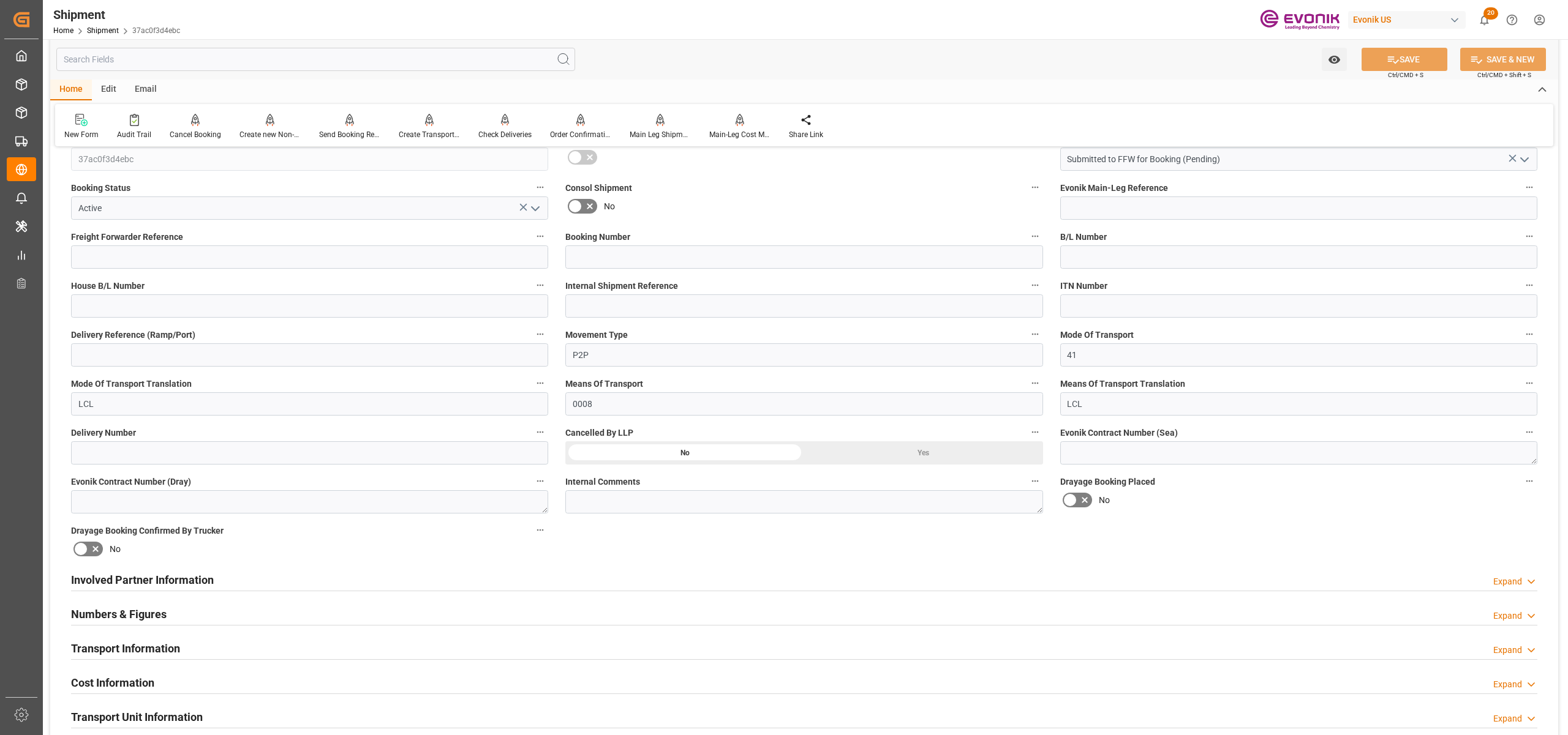
scroll to position [544, 0]
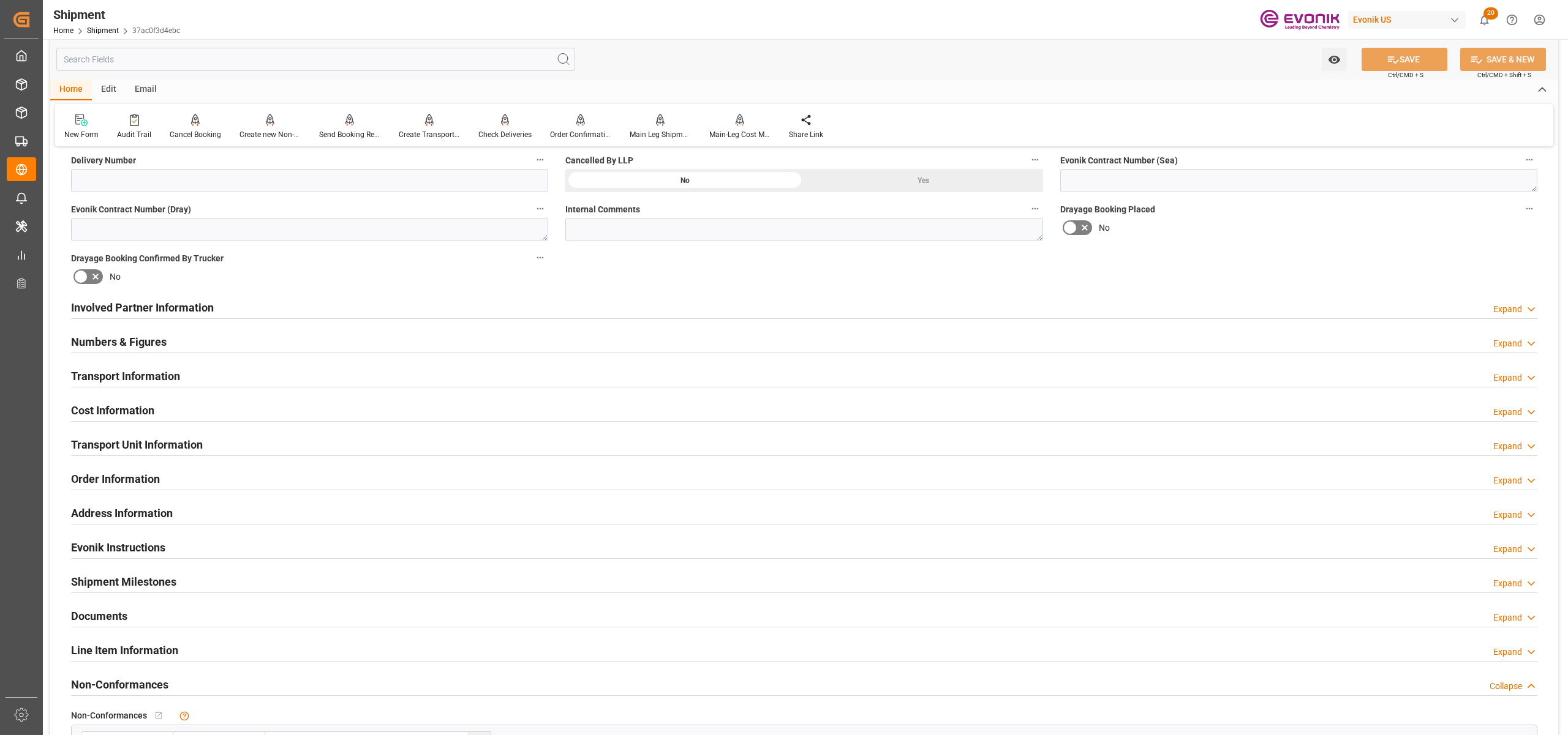
click at [524, 307] on div "Involved Partner Information Expand" at bounding box center [804, 306] width 1466 height 23
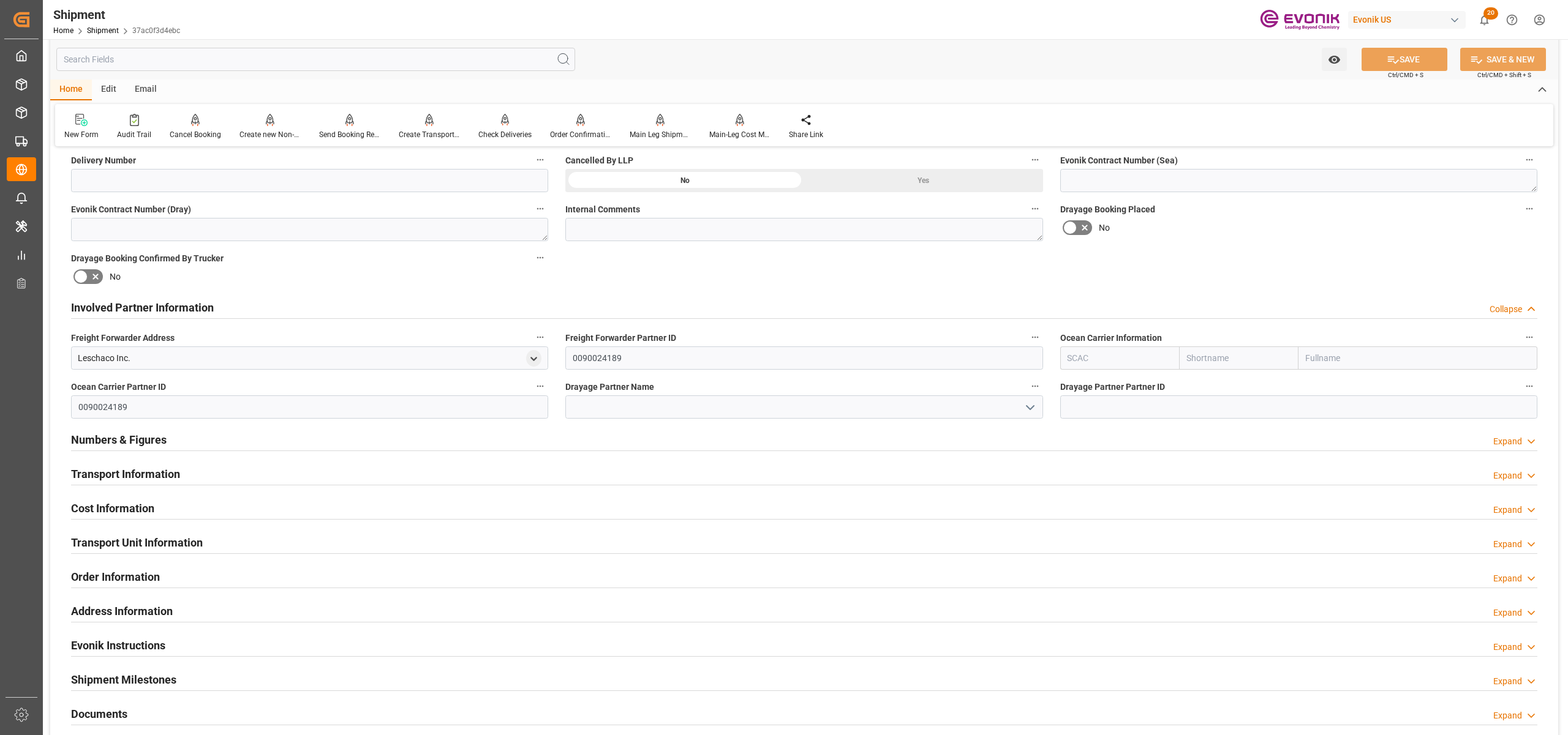
click at [1209, 356] on input "text" at bounding box center [1238, 358] width 119 height 23
type input "a"
type input "Leschaco Inc."
type input "alrb"
click at [1215, 385] on b "AC Containerline" at bounding box center [1220, 385] width 66 height 10
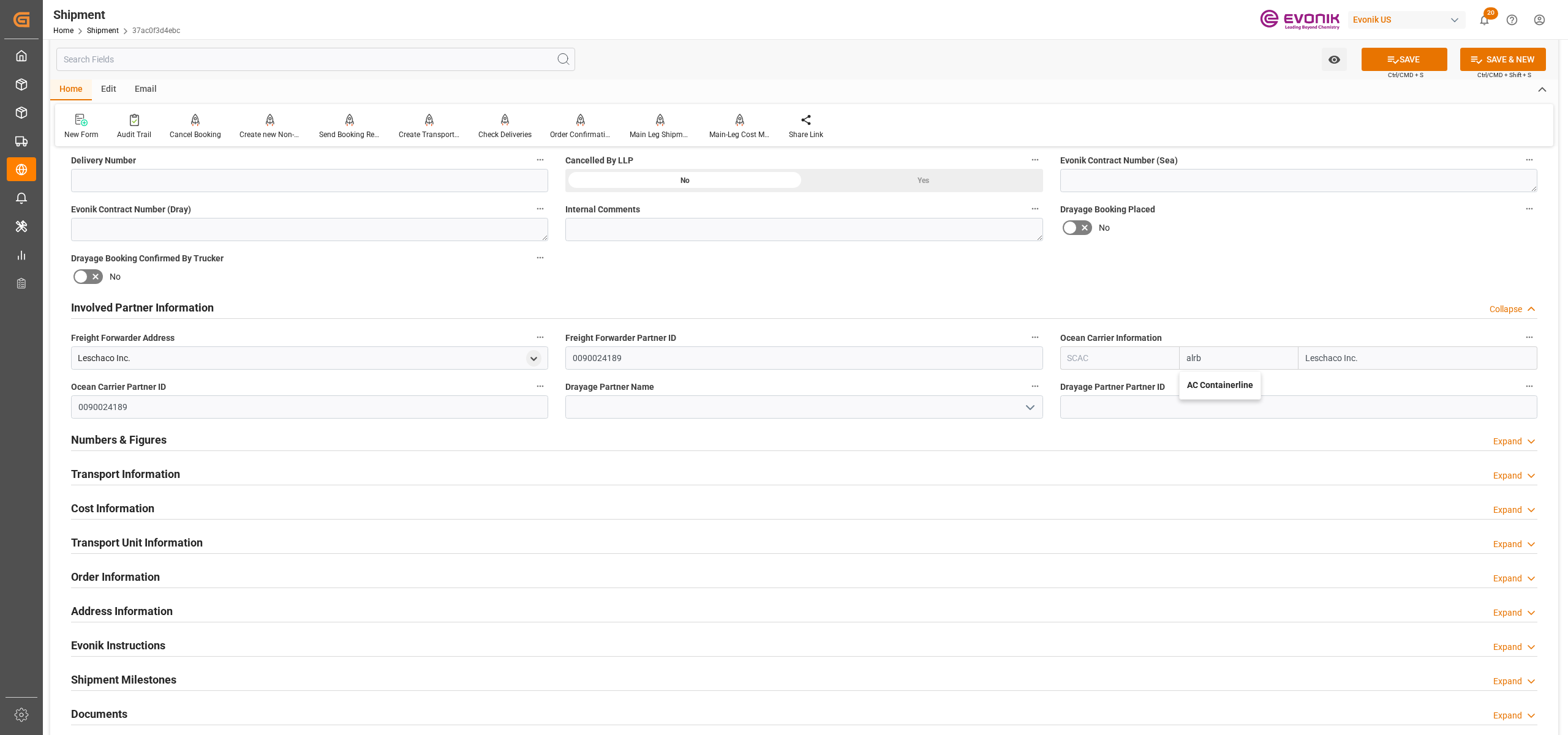
type input "ALRB"
type input "AC Containerline"
type input "AC Containerline GmbH"
type input "AC Containerline"
click at [1259, 256] on div "Booking Confirmation Milestone Bar Collapse Submitted to FFW for Booking (Pendi…" at bounding box center [804, 295] width 1508 height 1364
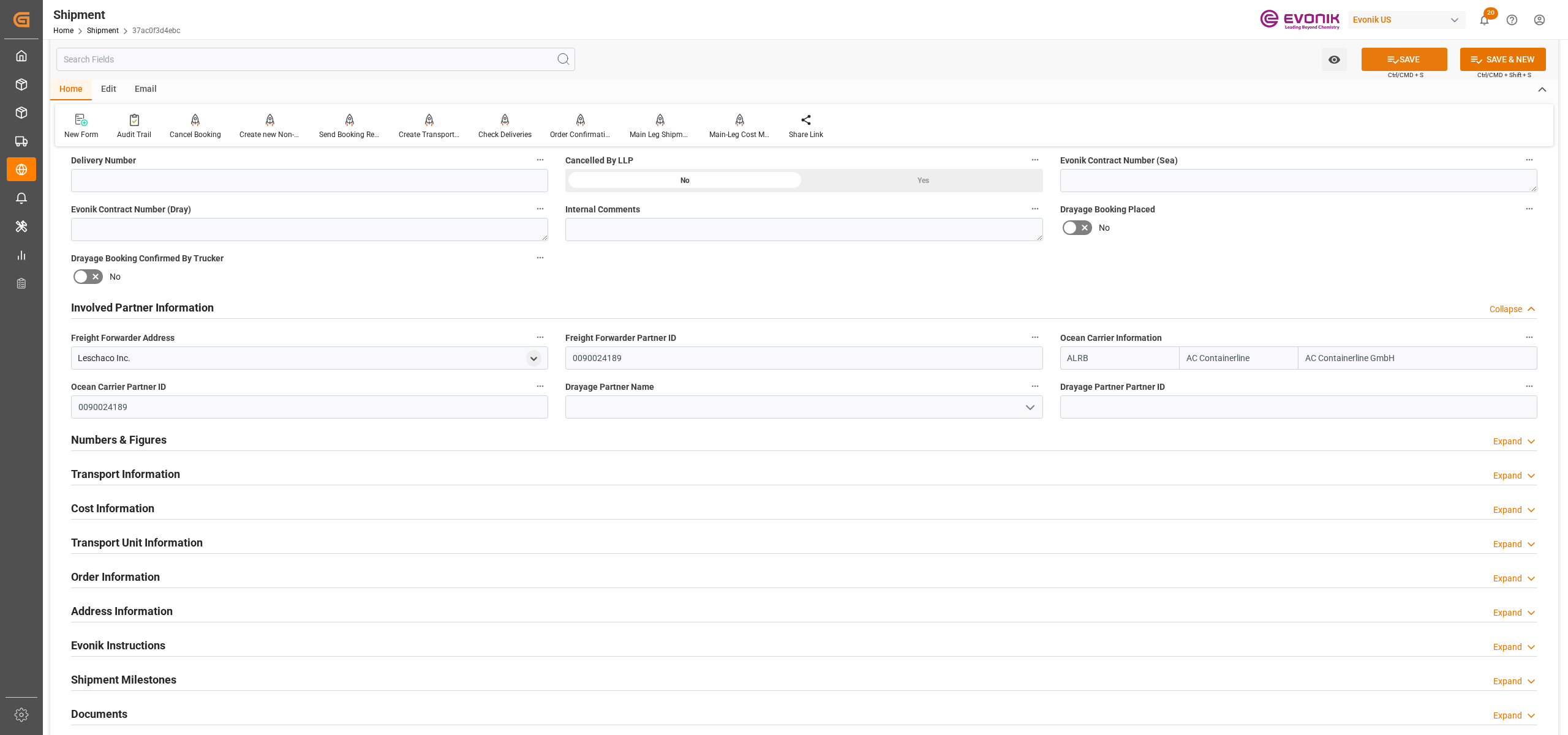
click at [1417, 61] on button "SAVE" at bounding box center [1404, 59] width 86 height 23
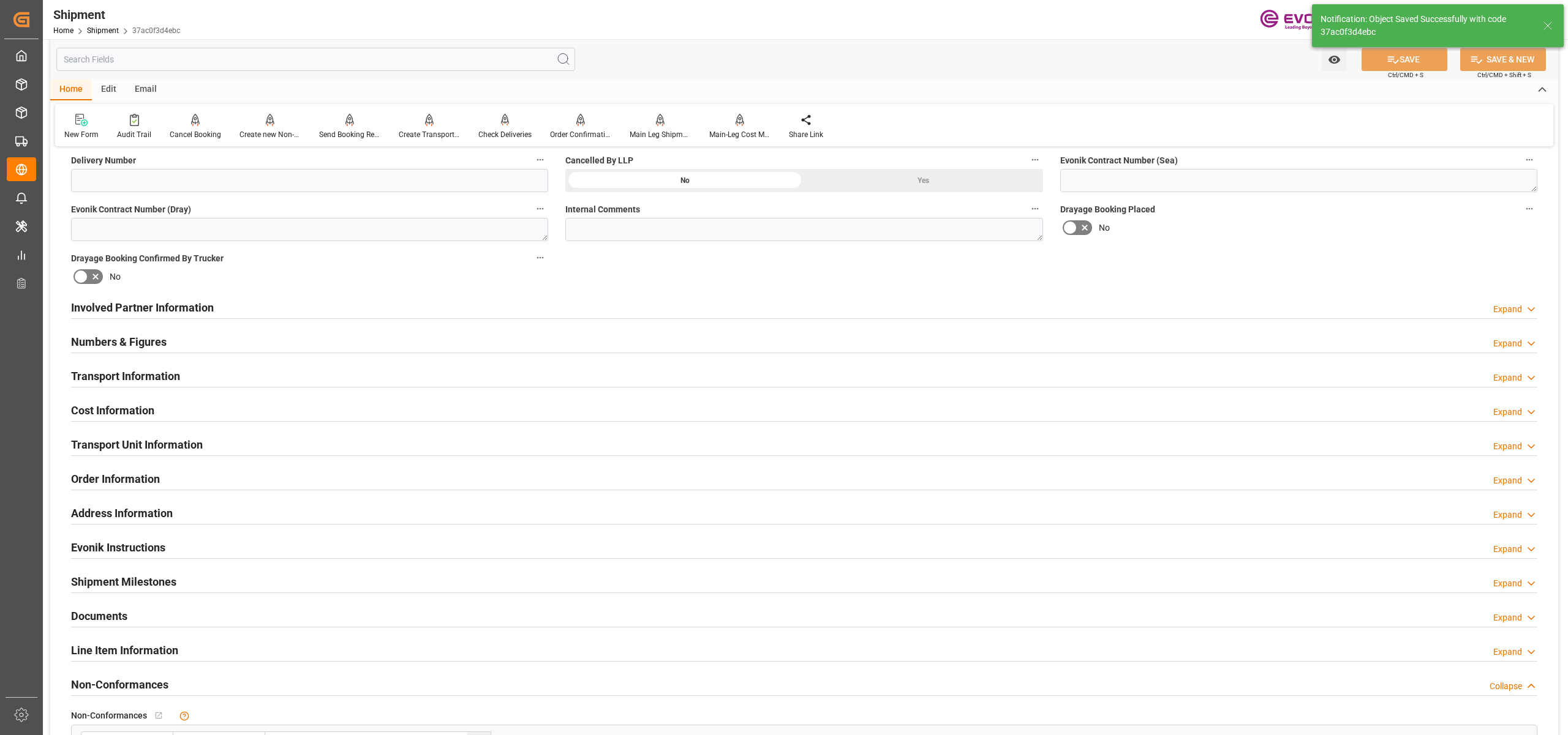
click at [730, 304] on div "Involved Partner Information Expand" at bounding box center [804, 306] width 1466 height 23
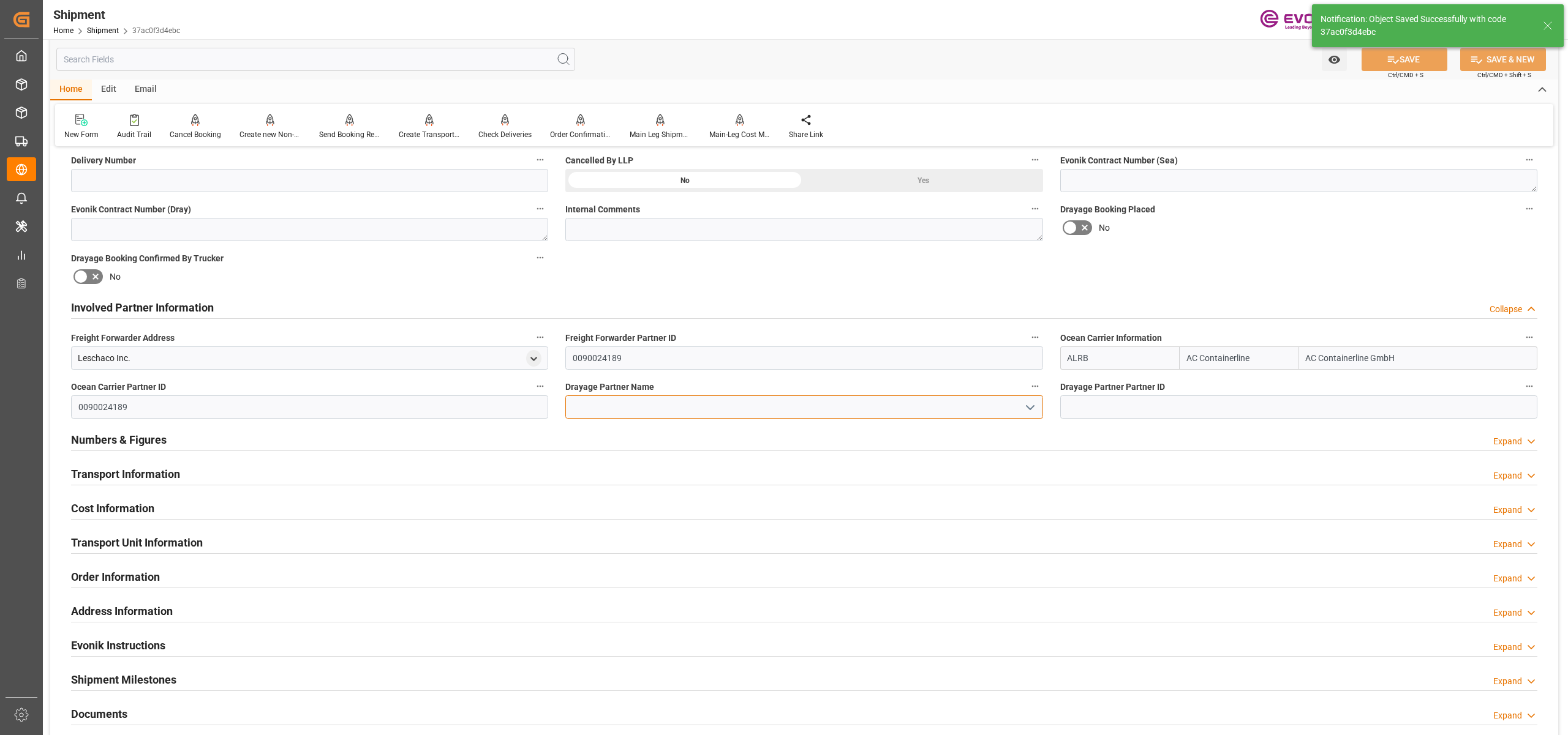
click at [648, 407] on input at bounding box center [804, 407] width 477 height 23
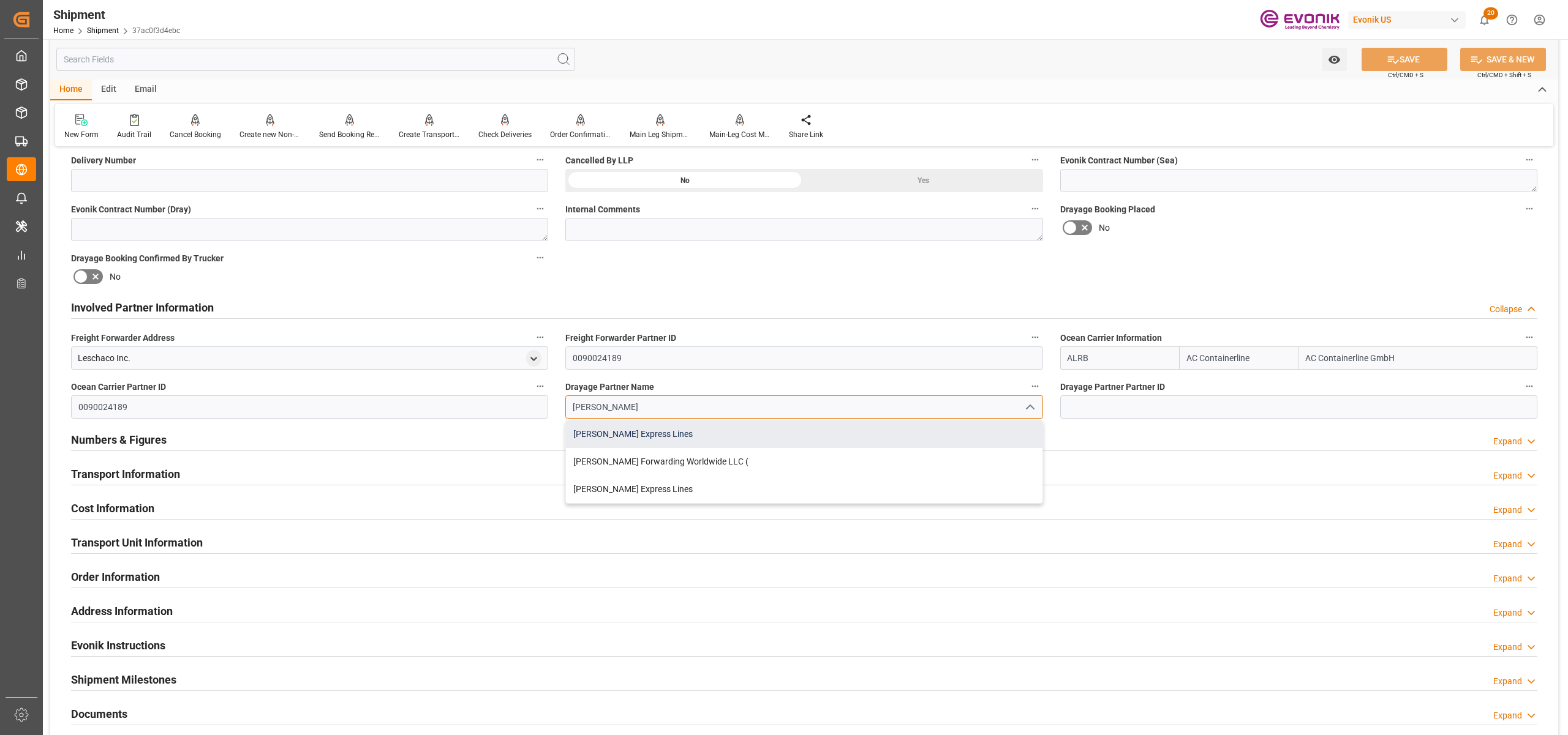
click at [682, 431] on div "[PERSON_NAME] Express Lines" at bounding box center [804, 434] width 476 height 28
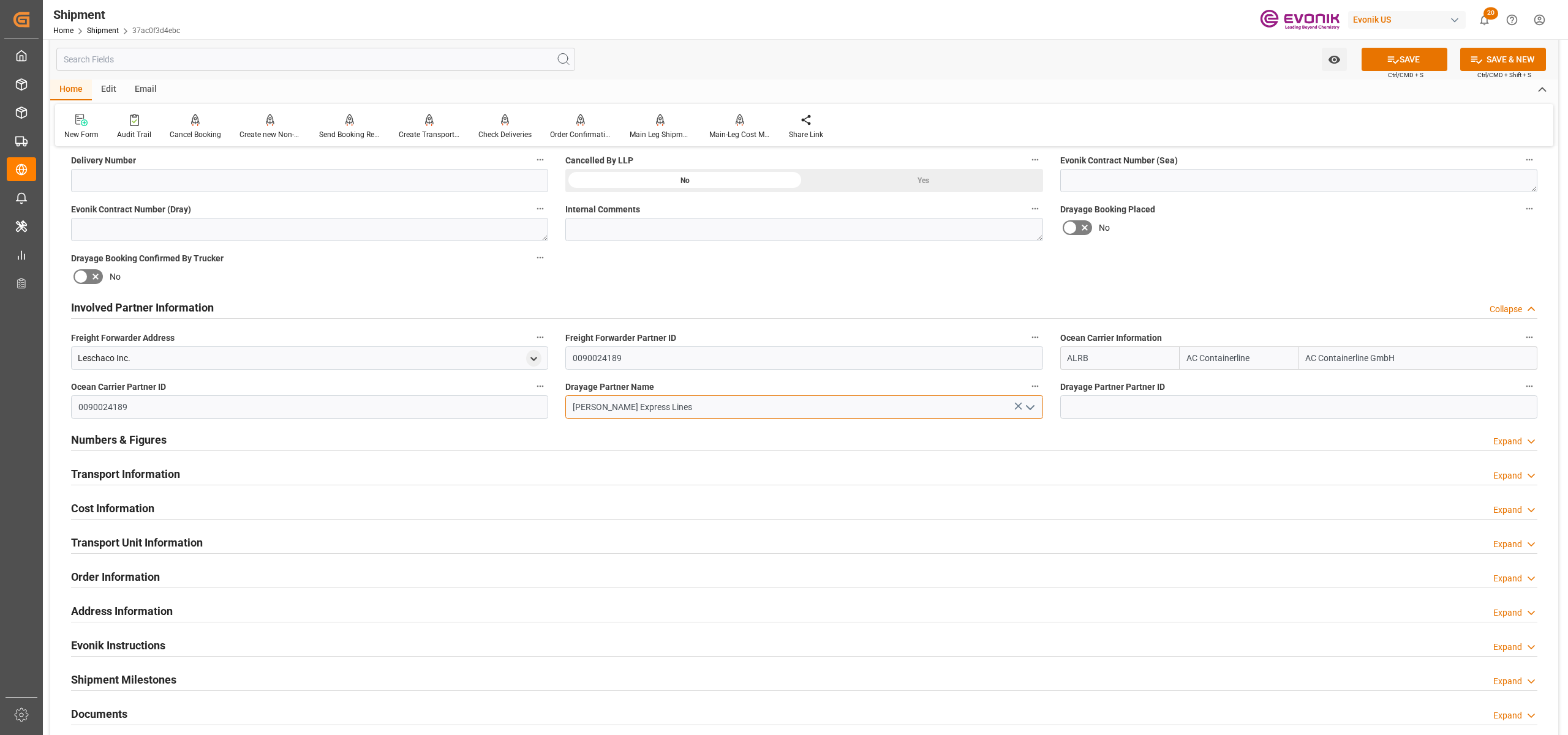
type input "[PERSON_NAME] Express Lines"
click at [1209, 243] on div "Drayage Booking Placed No" at bounding box center [1299, 221] width 494 height 49
click at [1390, 59] on icon at bounding box center [1393, 60] width 11 height 8
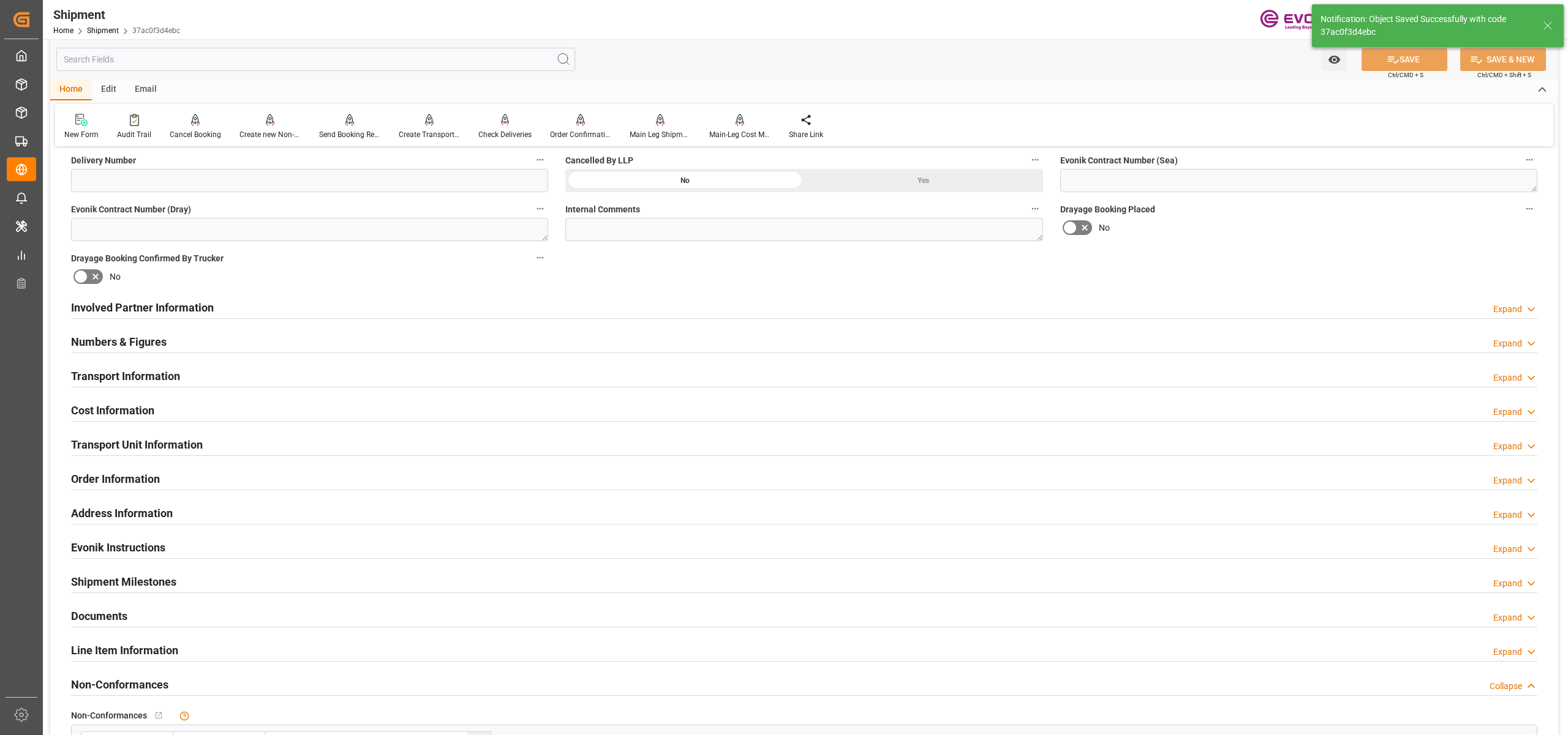
type input "0090029590"
click at [603, 307] on div "Involved Partner Information Expand" at bounding box center [804, 306] width 1466 height 23
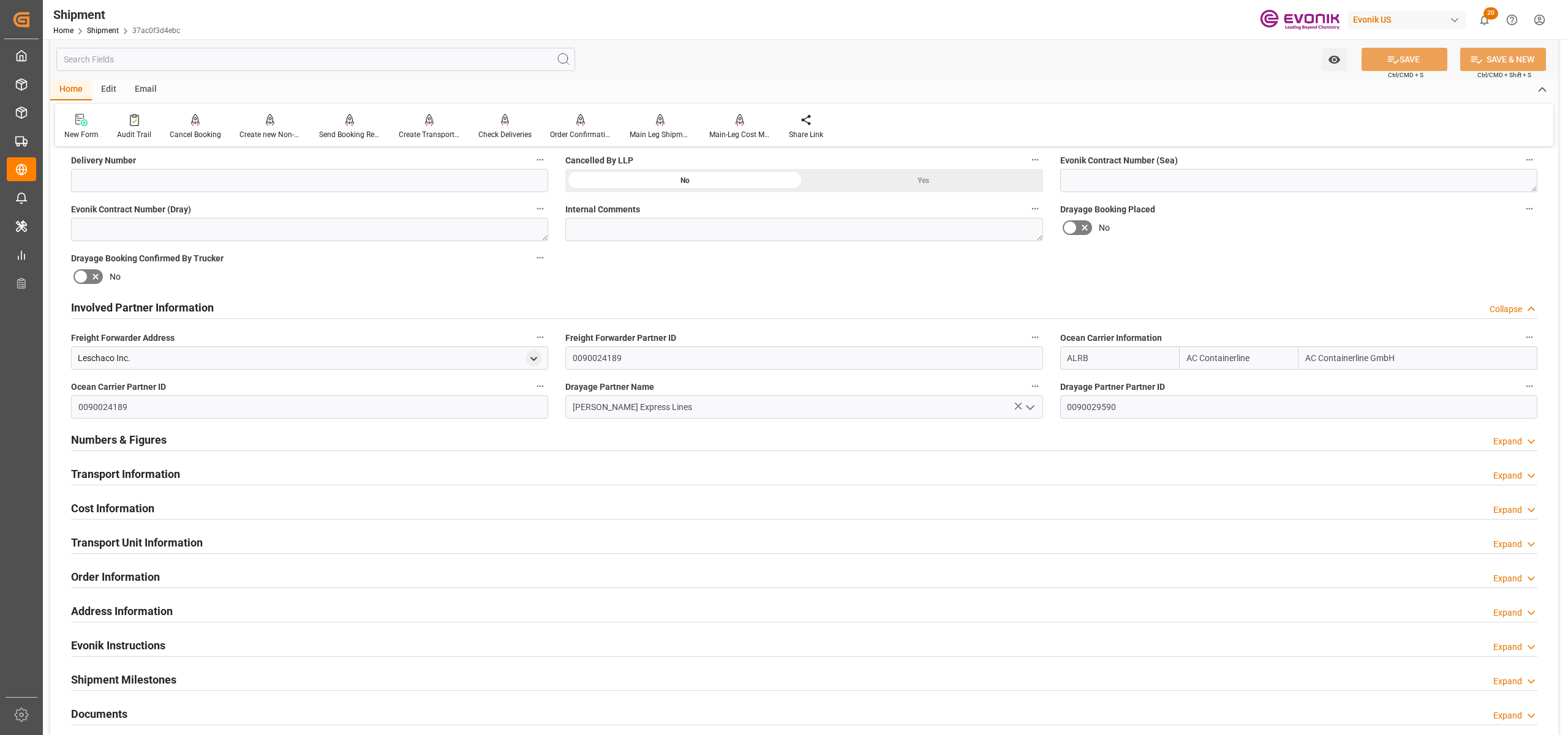
click at [610, 462] on div "Transport Information Expand" at bounding box center [804, 473] width 1466 height 23
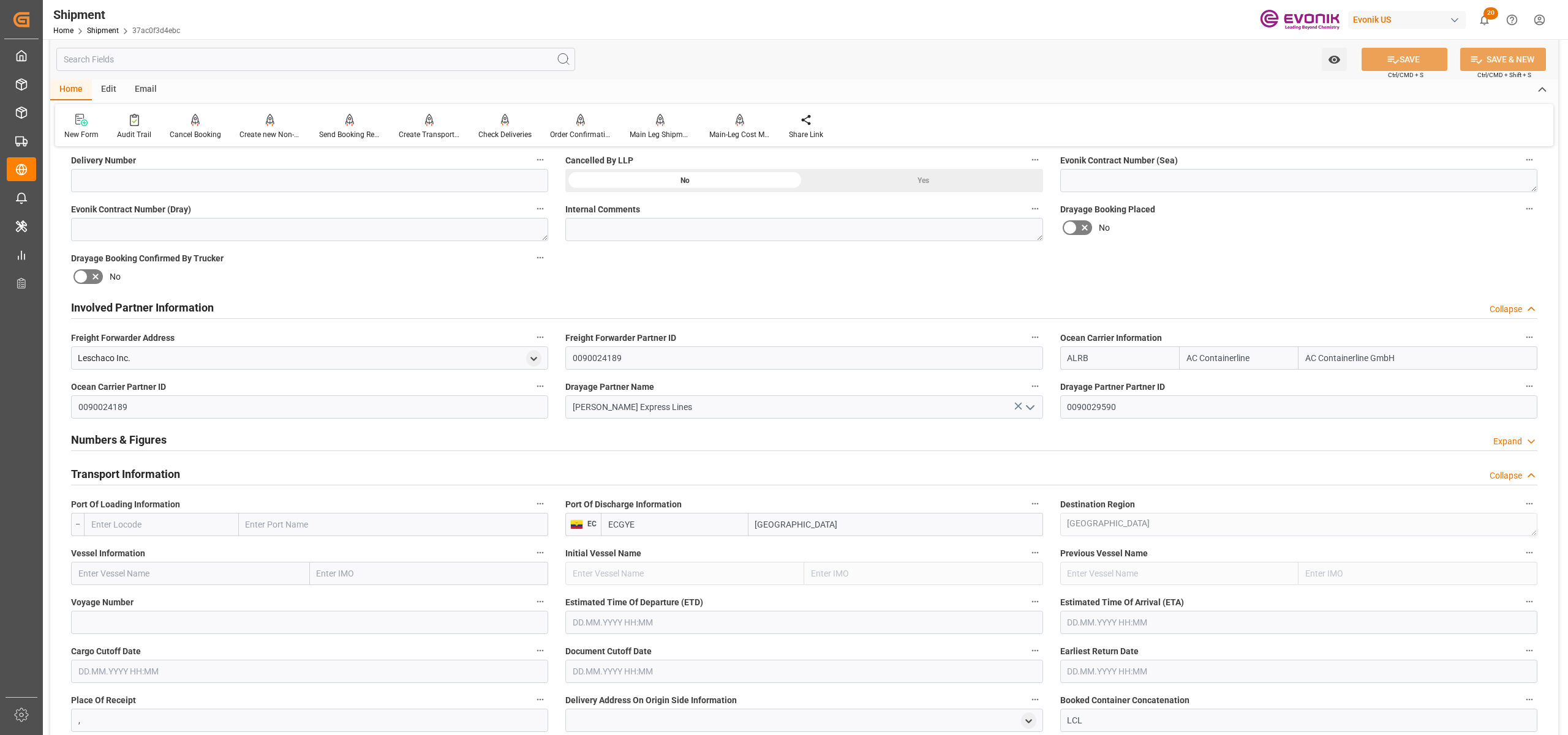
scroll to position [816, 0]
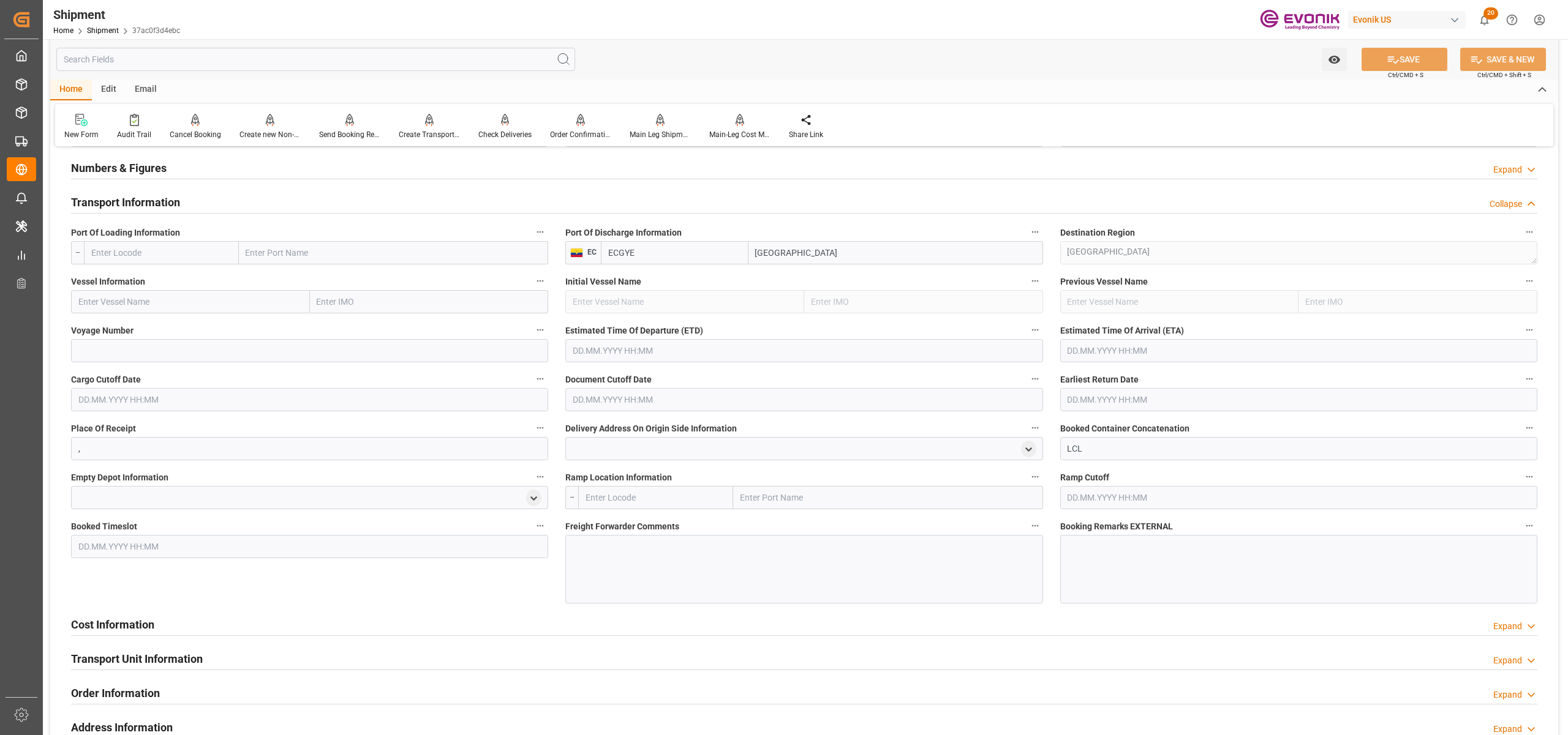
click at [182, 250] on input "text" at bounding box center [161, 253] width 155 height 23
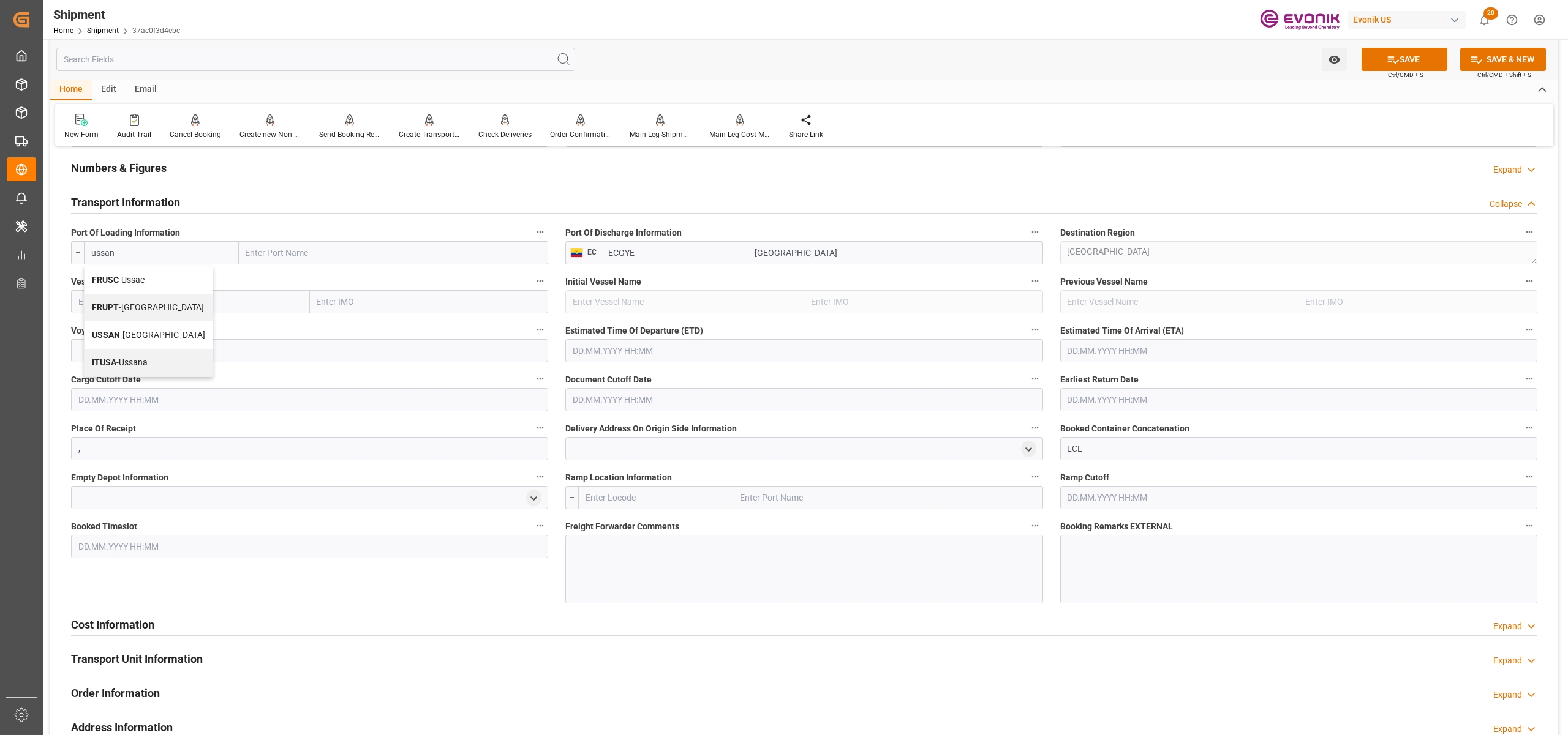
click at [157, 336] on span "USSAN - [GEOGRAPHIC_DATA]" at bounding box center [148, 335] width 113 height 10
type input "USSAN"
type input "[GEOGRAPHIC_DATA]"
type input "USSAN"
click at [214, 302] on input "text" at bounding box center [190, 302] width 239 height 23
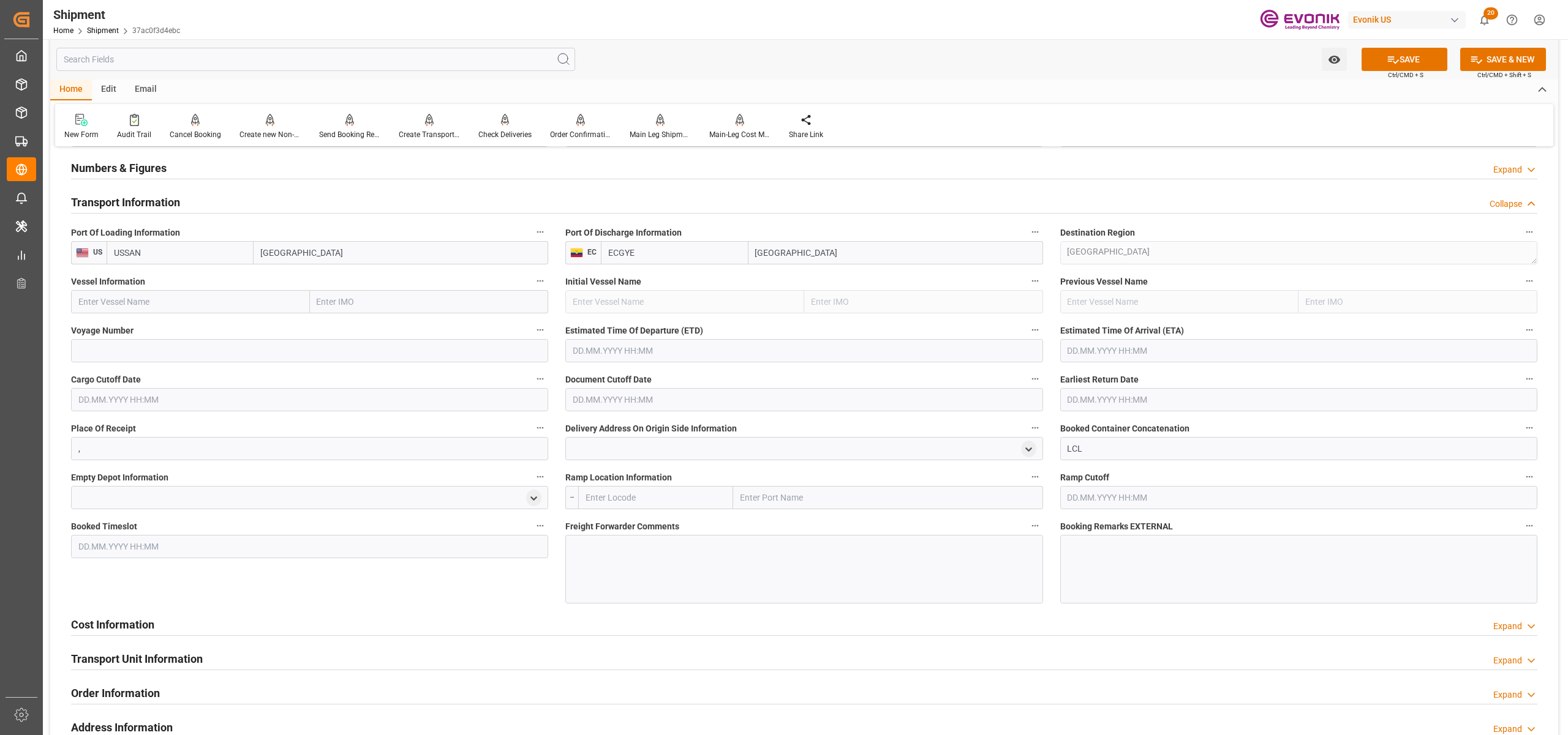
click at [226, 295] on input "text" at bounding box center [190, 302] width 239 height 23
paste input "[PERSON_NAME] CARIBBEAN / 511"
click at [160, 297] on input "DOLE CARIBBEAN / 511" at bounding box center [190, 302] width 239 height 23
click at [157, 326] on span "Dole Caribbean - 9703071" at bounding box center [152, 329] width 145 height 10
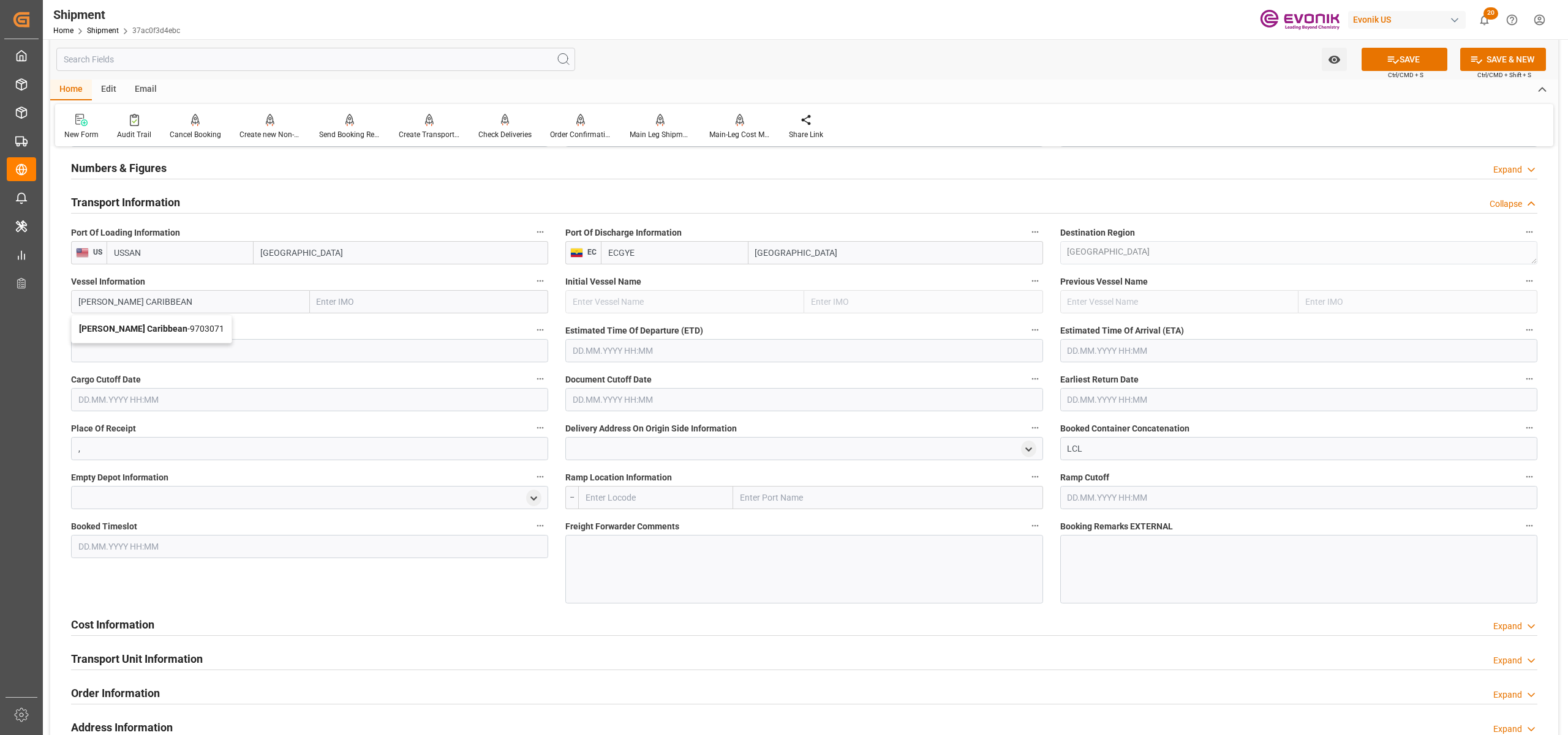
type input "Dole Caribbean"
type input "9703071"
type input "Dole Caribbean"
click at [171, 348] on input at bounding box center [309, 350] width 477 height 23
paste input "511"
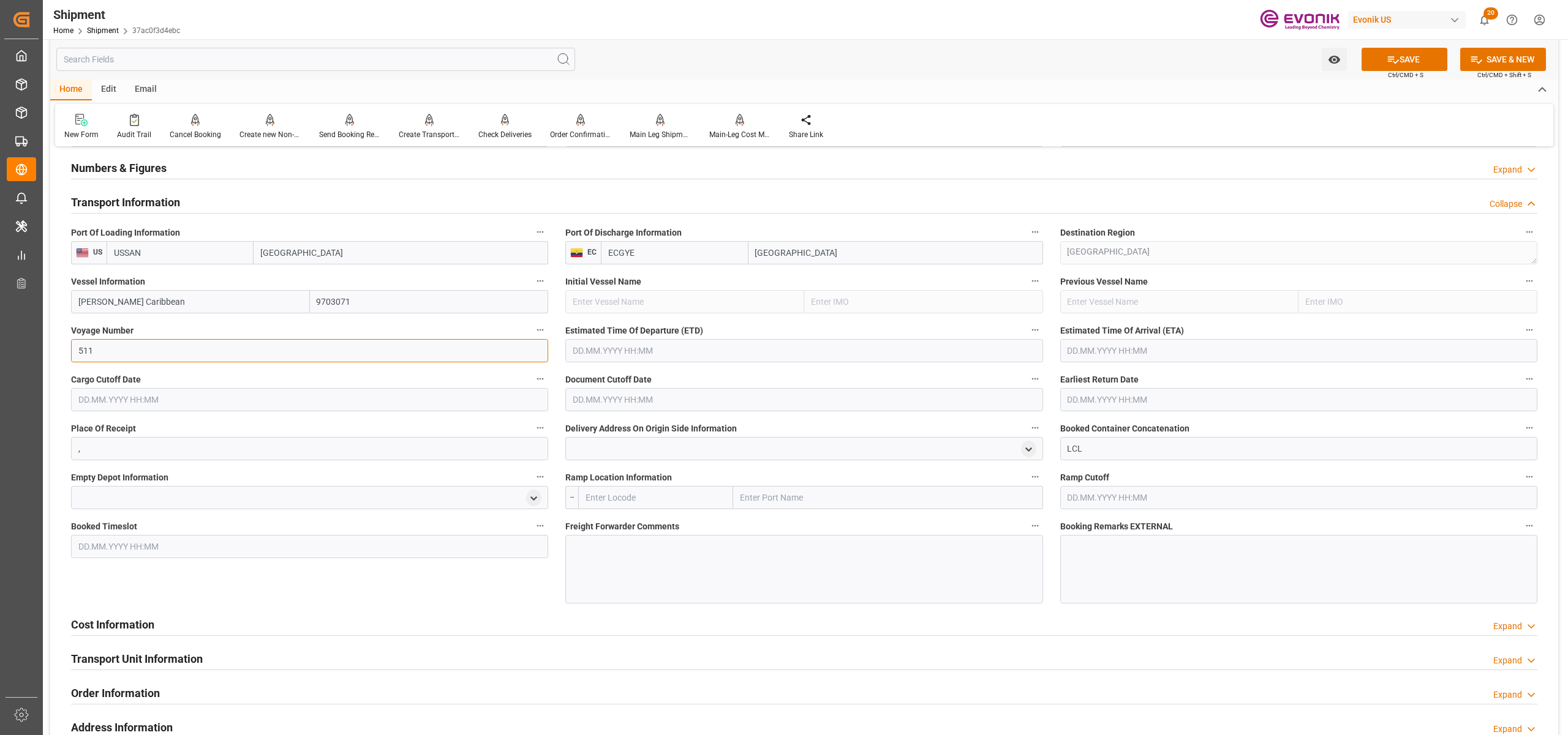
type input "511"
click at [656, 349] on input "text" at bounding box center [804, 350] width 477 height 23
click at [731, 385] on div "September 2025" at bounding box center [653, 379] width 174 height 12
click at [730, 379] on button "Next Month" at bounding box center [731, 378] width 8 height 8
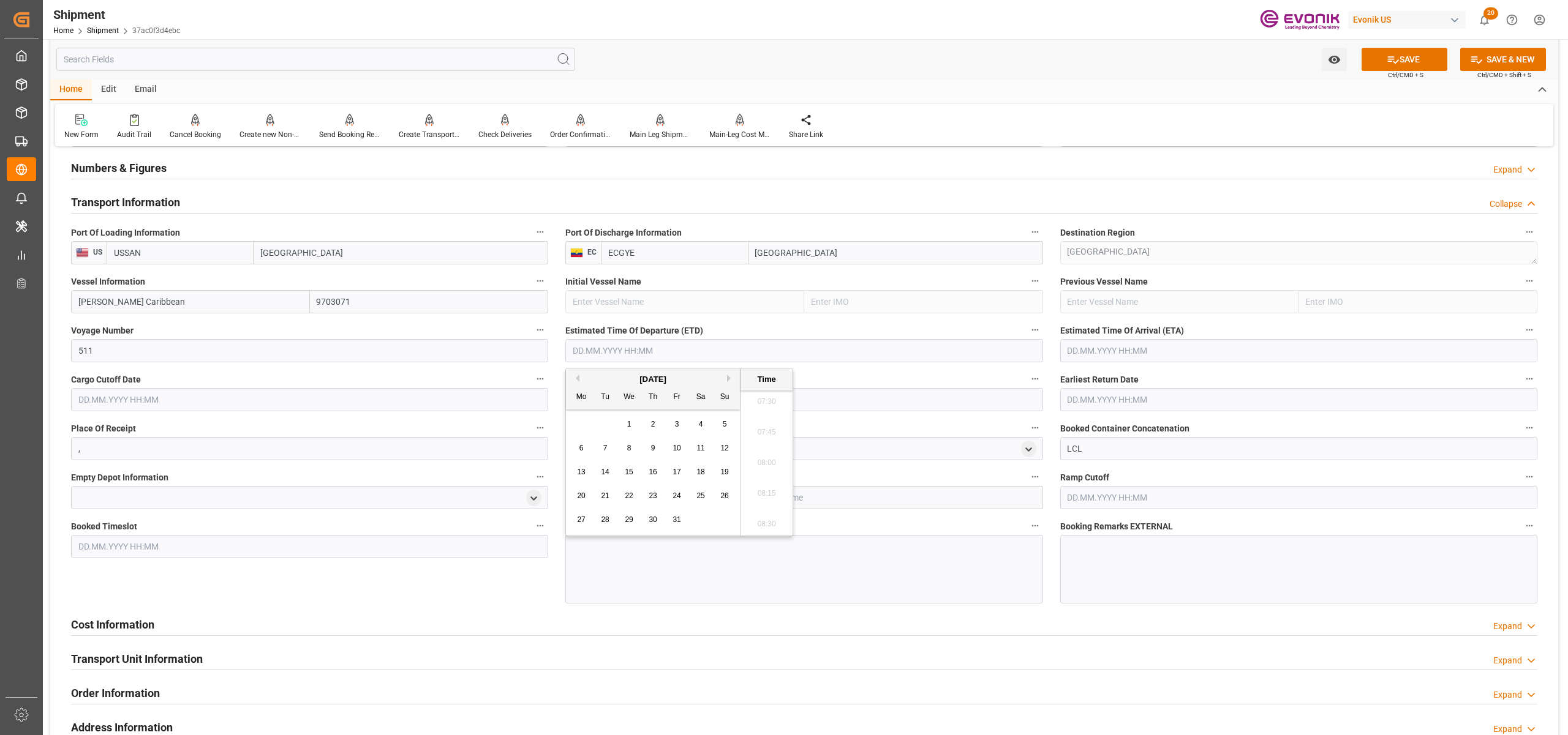
click at [629, 449] on span "8" at bounding box center [629, 448] width 4 height 9
type input "[DATE] 00:00"
click at [1133, 354] on input "text" at bounding box center [1298, 350] width 477 height 23
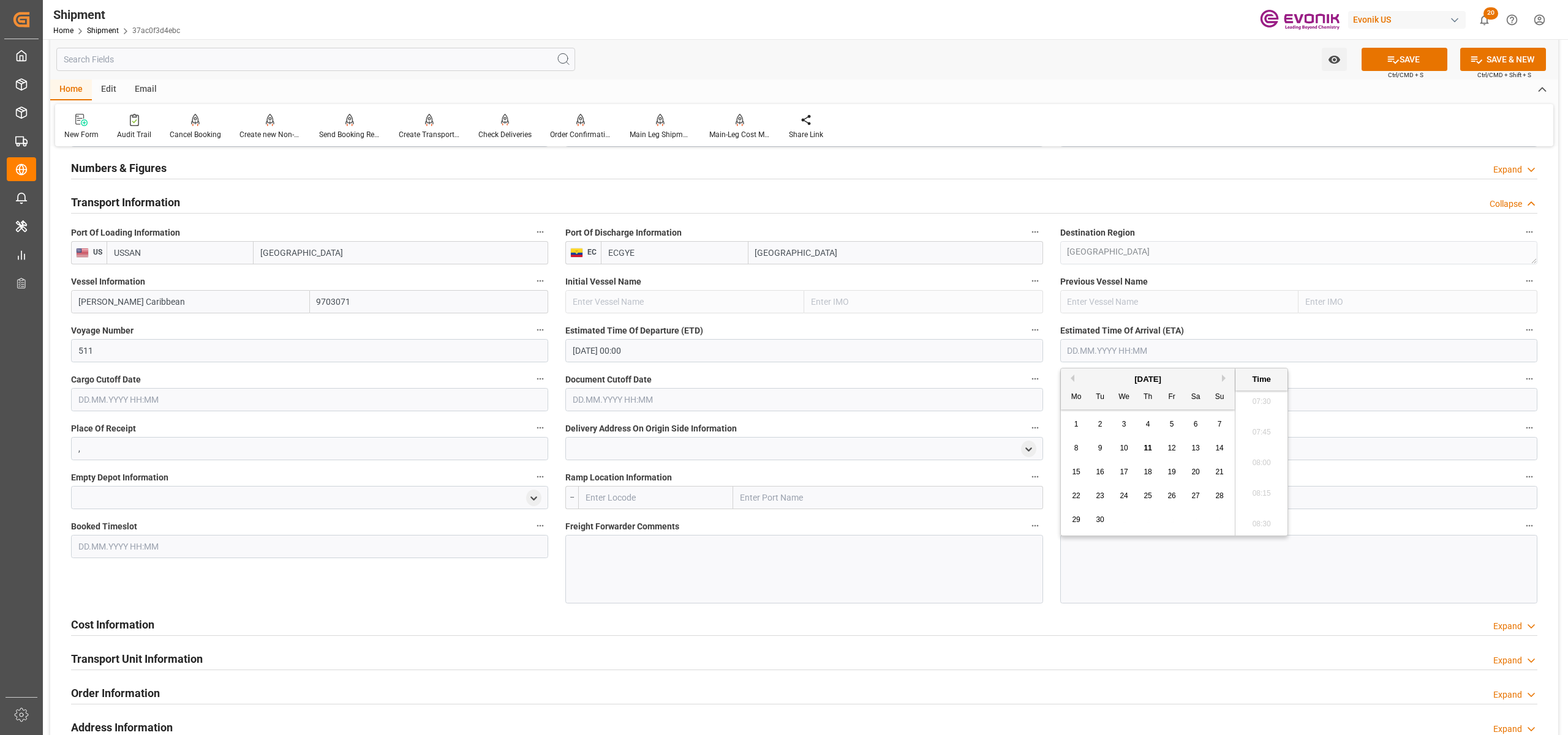
click at [1225, 378] on button "Next Month" at bounding box center [1226, 378] width 8 height 8
click at [1123, 471] on span "15" at bounding box center [1123, 472] width 8 height 9
type input "[DATE] 00:00"
click at [428, 390] on input "text" at bounding box center [309, 400] width 477 height 23
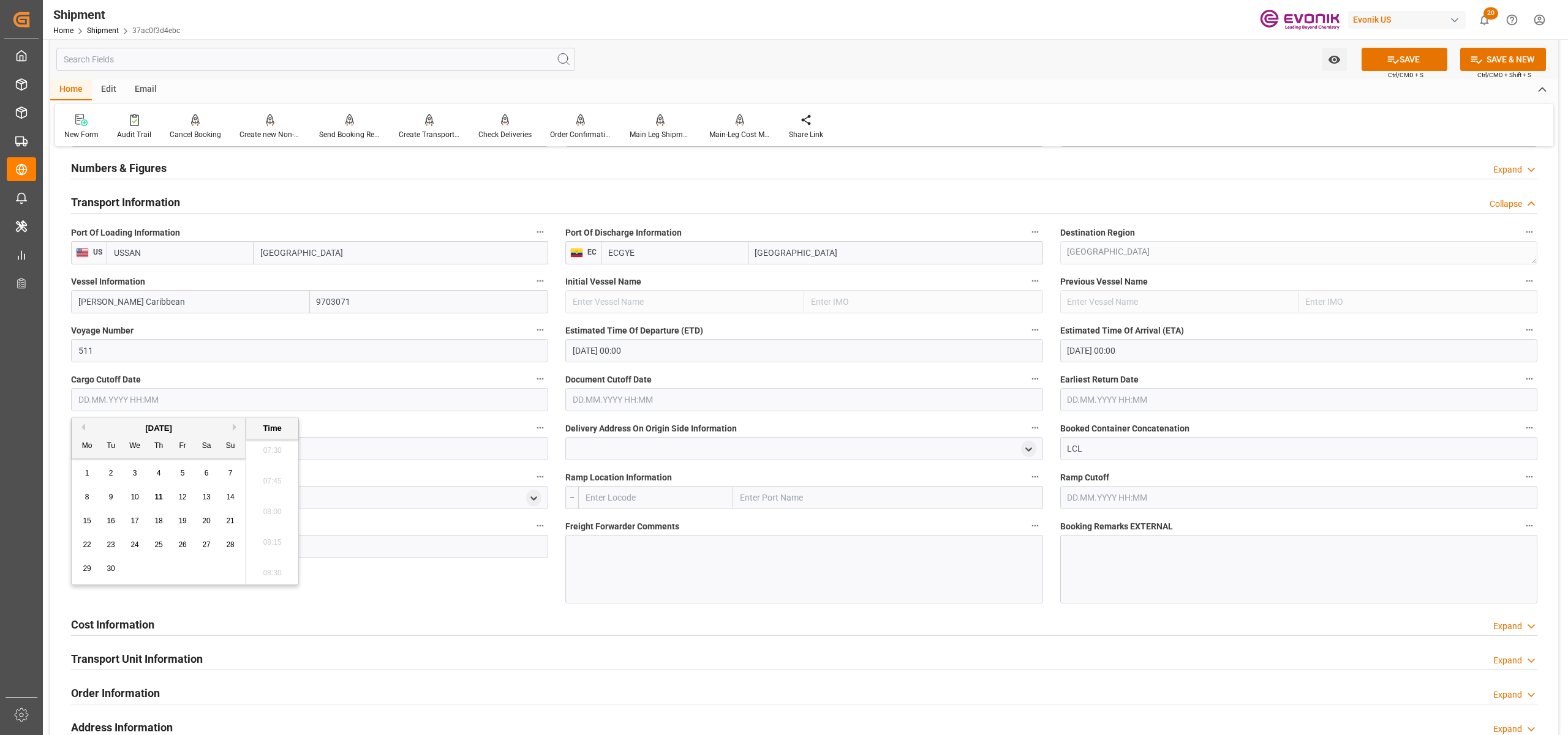
click at [133, 547] on span "24" at bounding box center [134, 545] width 8 height 9
type input "[DATE] 00:00"
click at [766, 395] on input "text" at bounding box center [804, 400] width 477 height 23
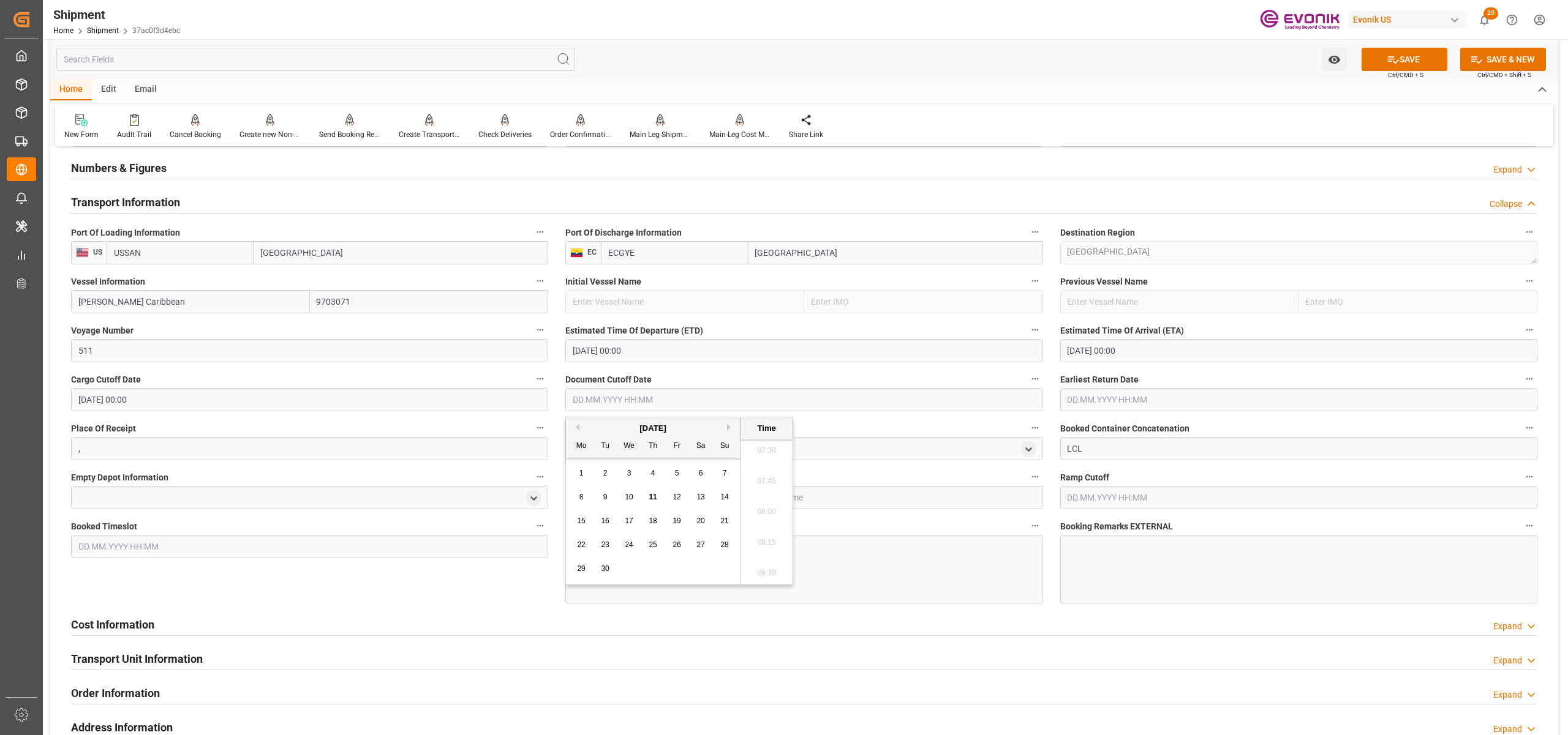
click at [631, 547] on span "24" at bounding box center [629, 545] width 8 height 9
type input "[DATE] 00:00"
click at [1120, 390] on input "text" at bounding box center [1298, 400] width 477 height 23
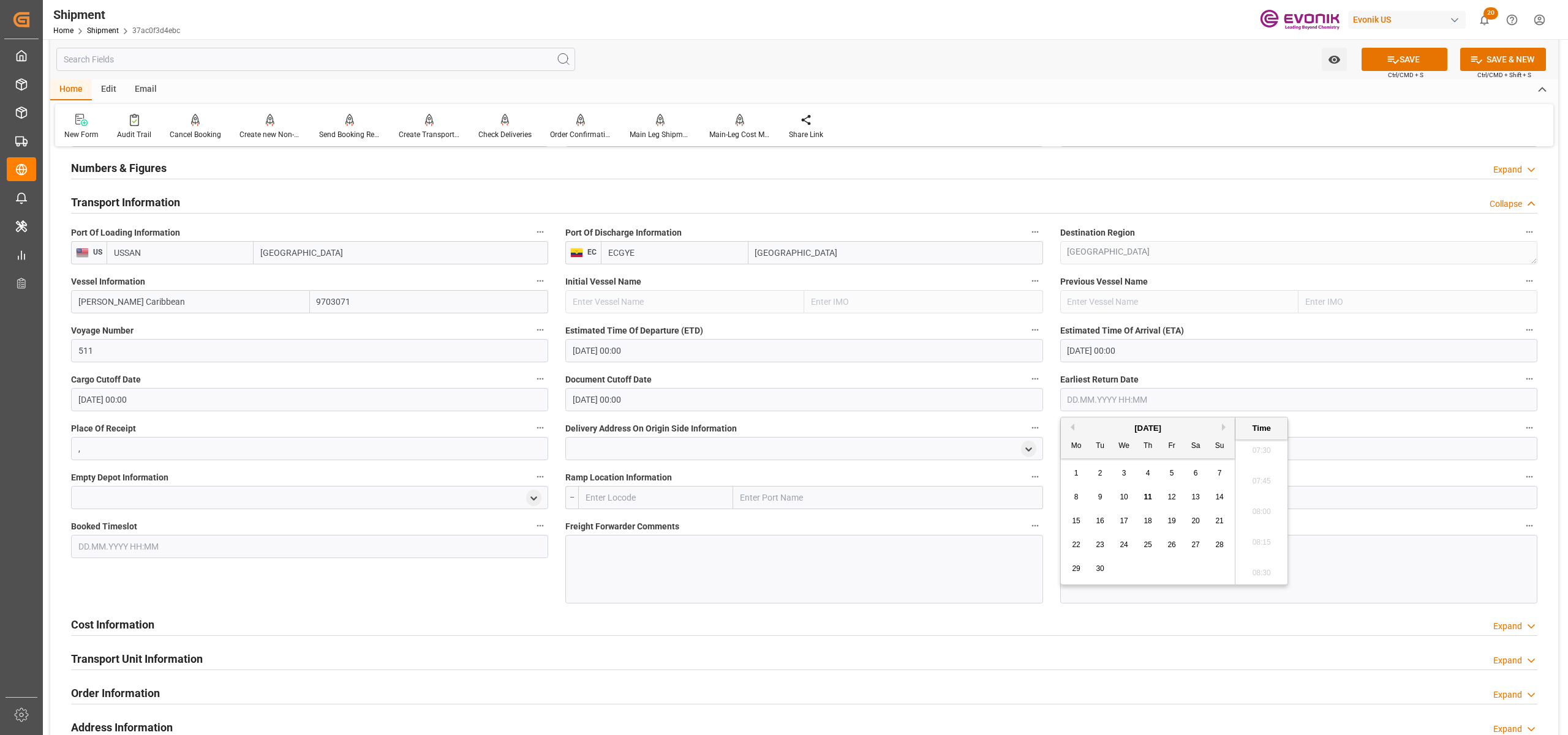
click at [1121, 542] on span "24" at bounding box center [1123, 545] width 8 height 9
type input "[DATE] 00:00"
click at [687, 491] on input "text" at bounding box center [655, 498] width 155 height 23
click at [672, 493] on input "ushou" at bounding box center [655, 498] width 155 height 23
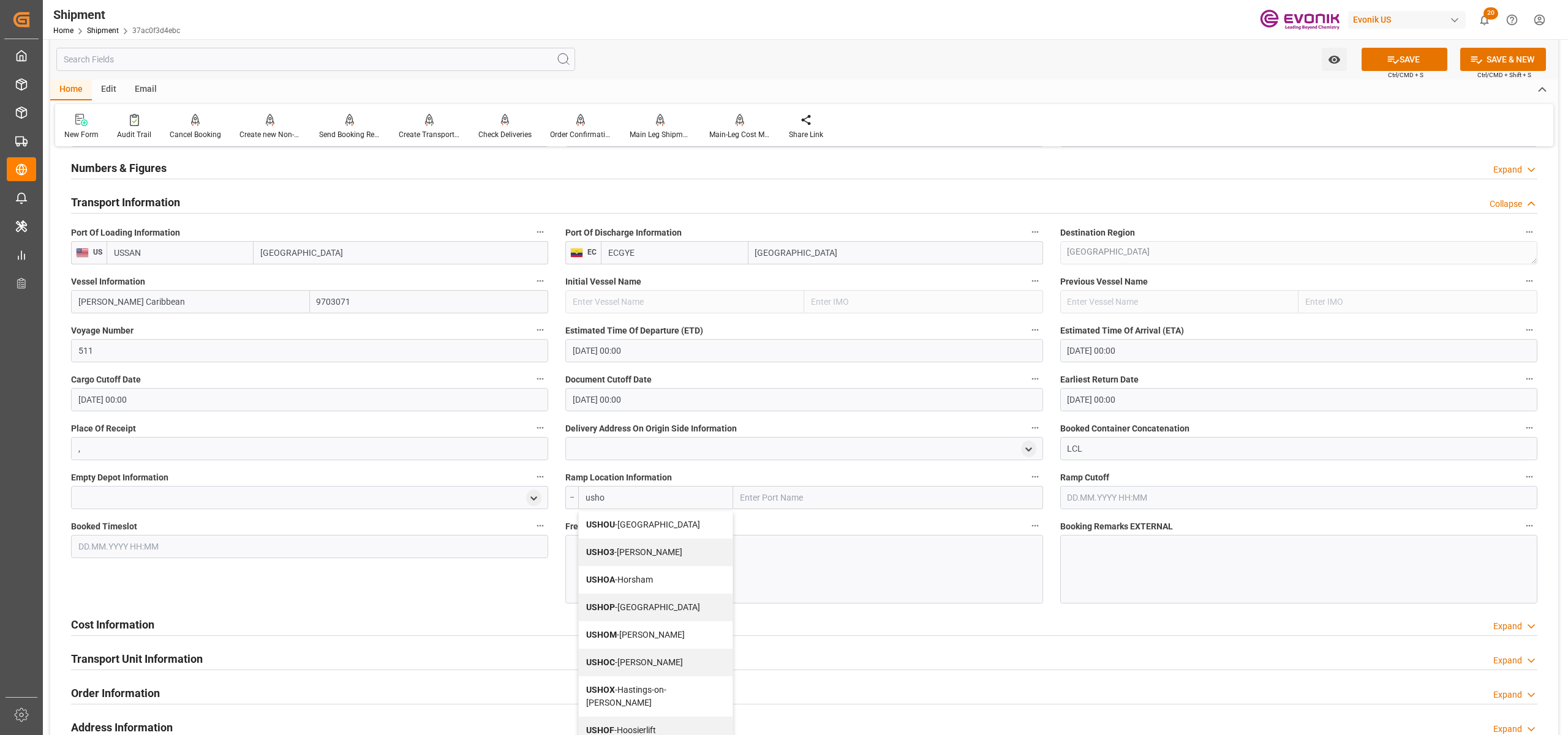
click at [652, 524] on span "USHOU - Houston" at bounding box center [643, 525] width 114 height 10
type input "USHOU"
type input "Houston"
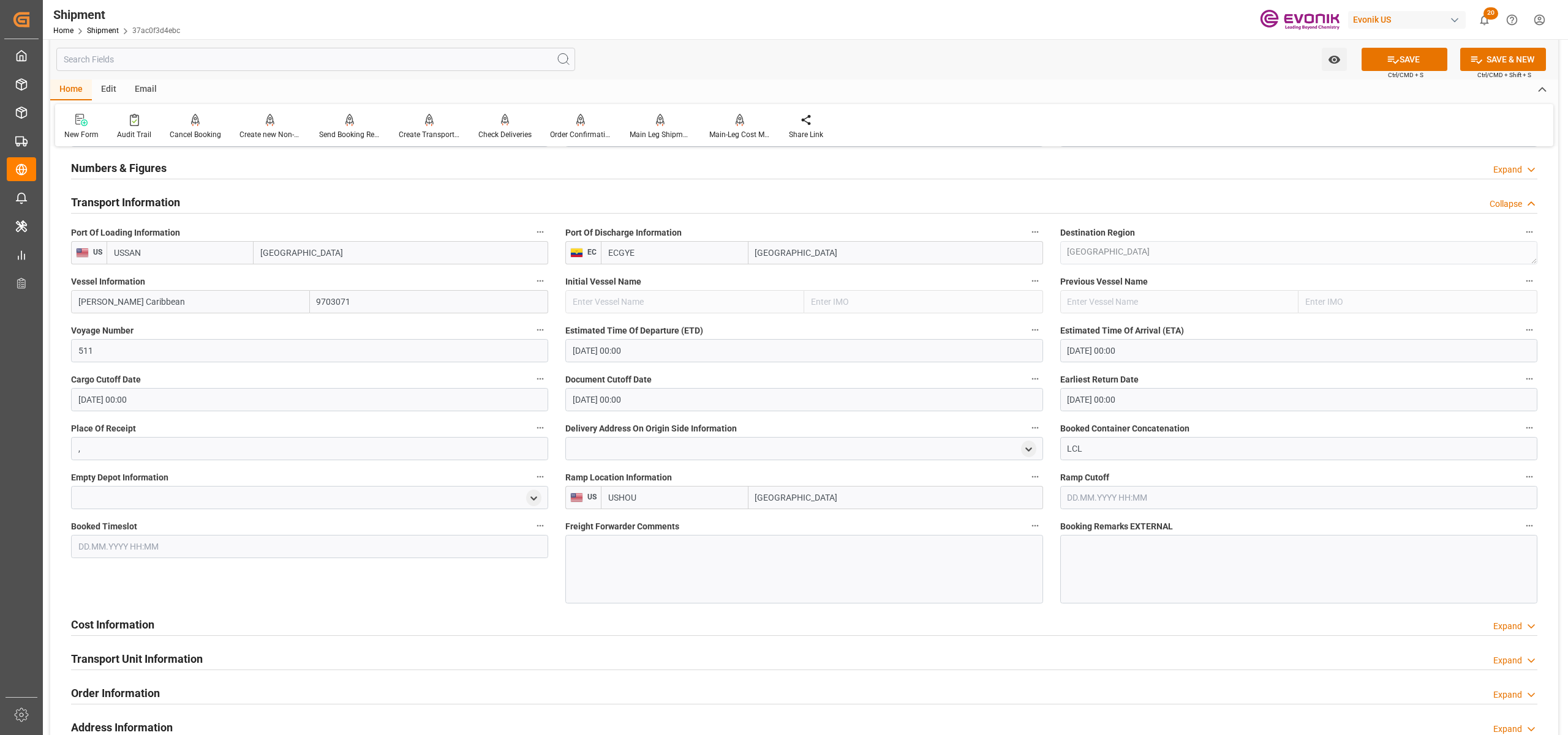
type input "USHOU"
click at [706, 545] on div at bounding box center [804, 569] width 477 height 69
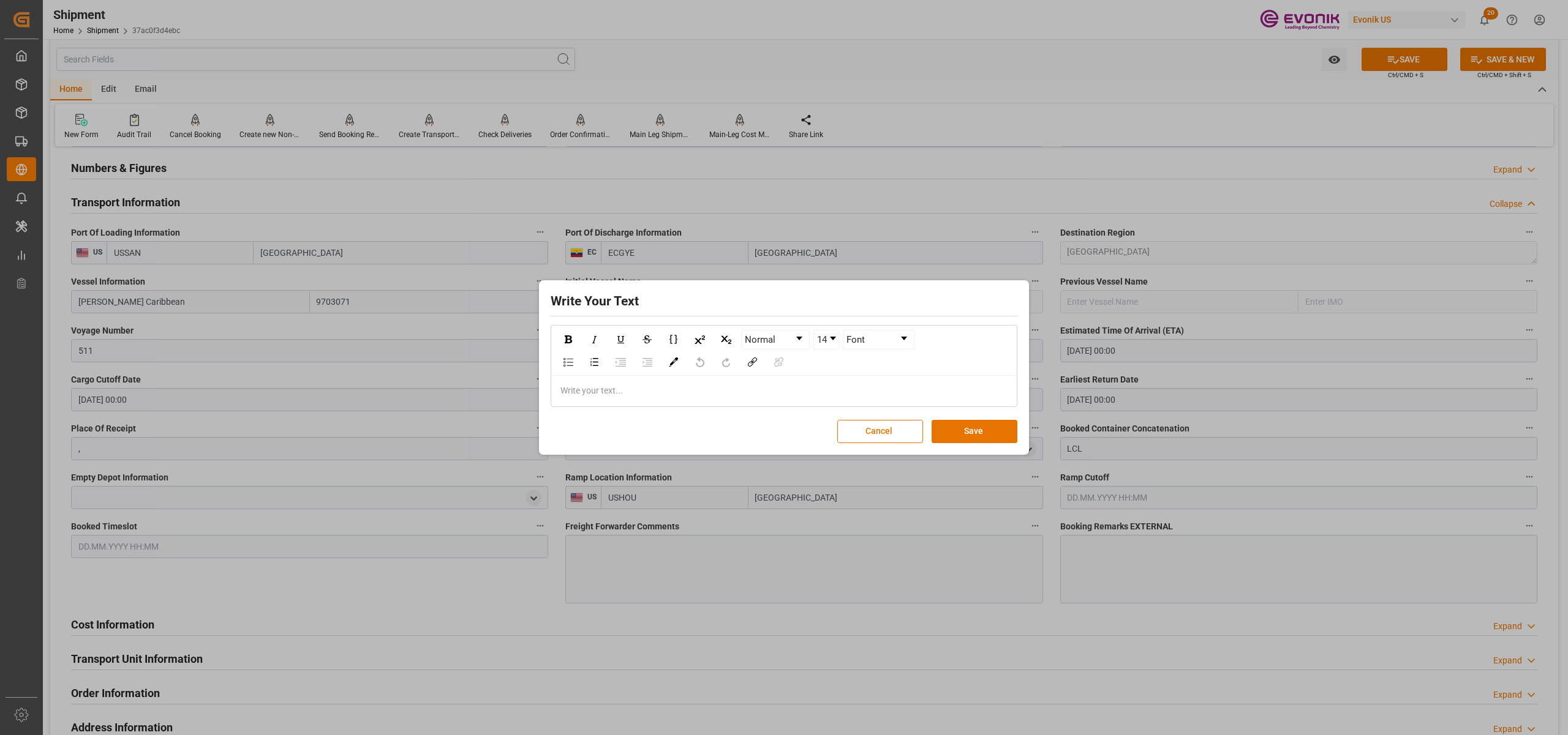
click at [637, 553] on div "Write Your Text Normal 14 Font Write your text... Cancel Save" at bounding box center [784, 368] width 1568 height 735
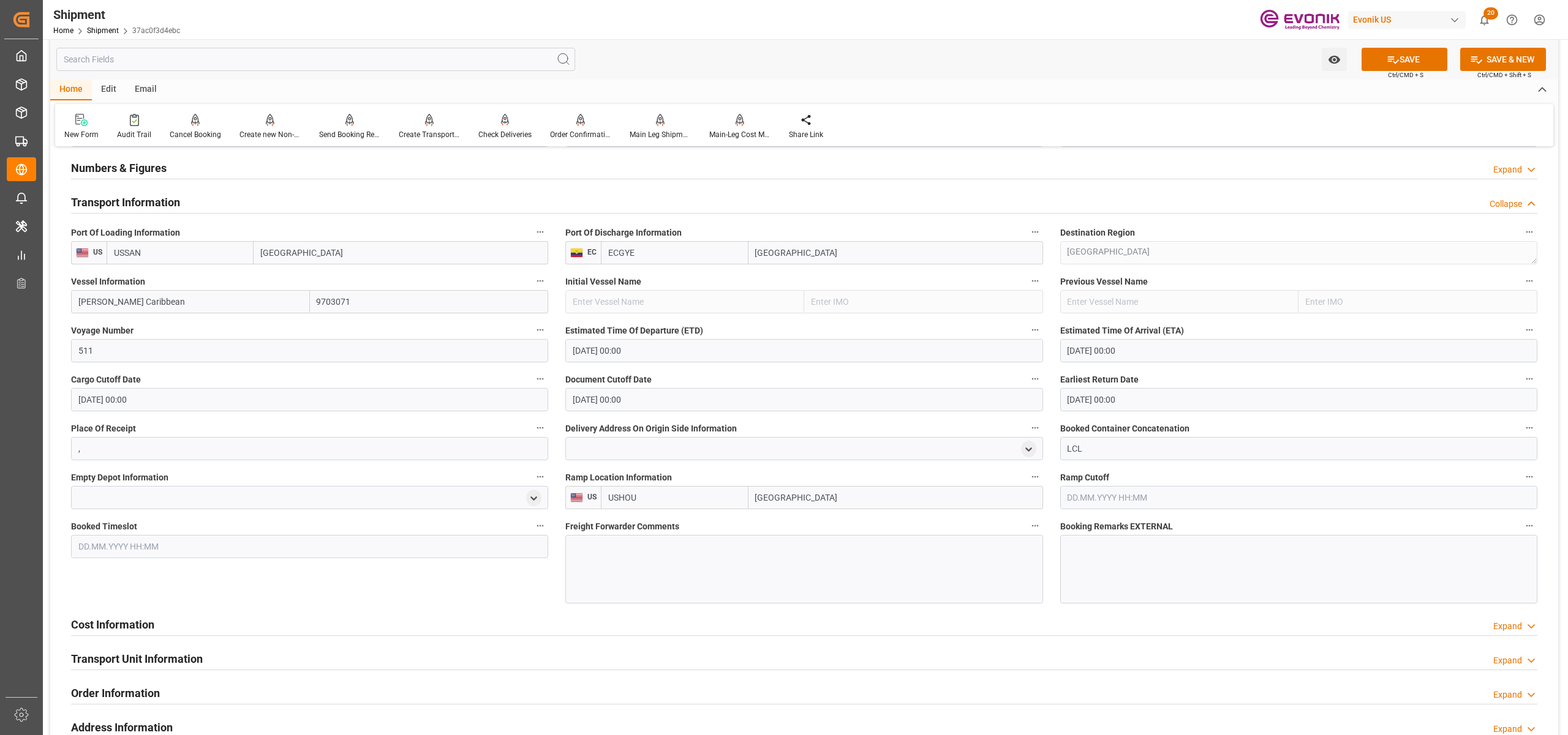
click at [650, 561] on div at bounding box center [804, 569] width 477 height 69
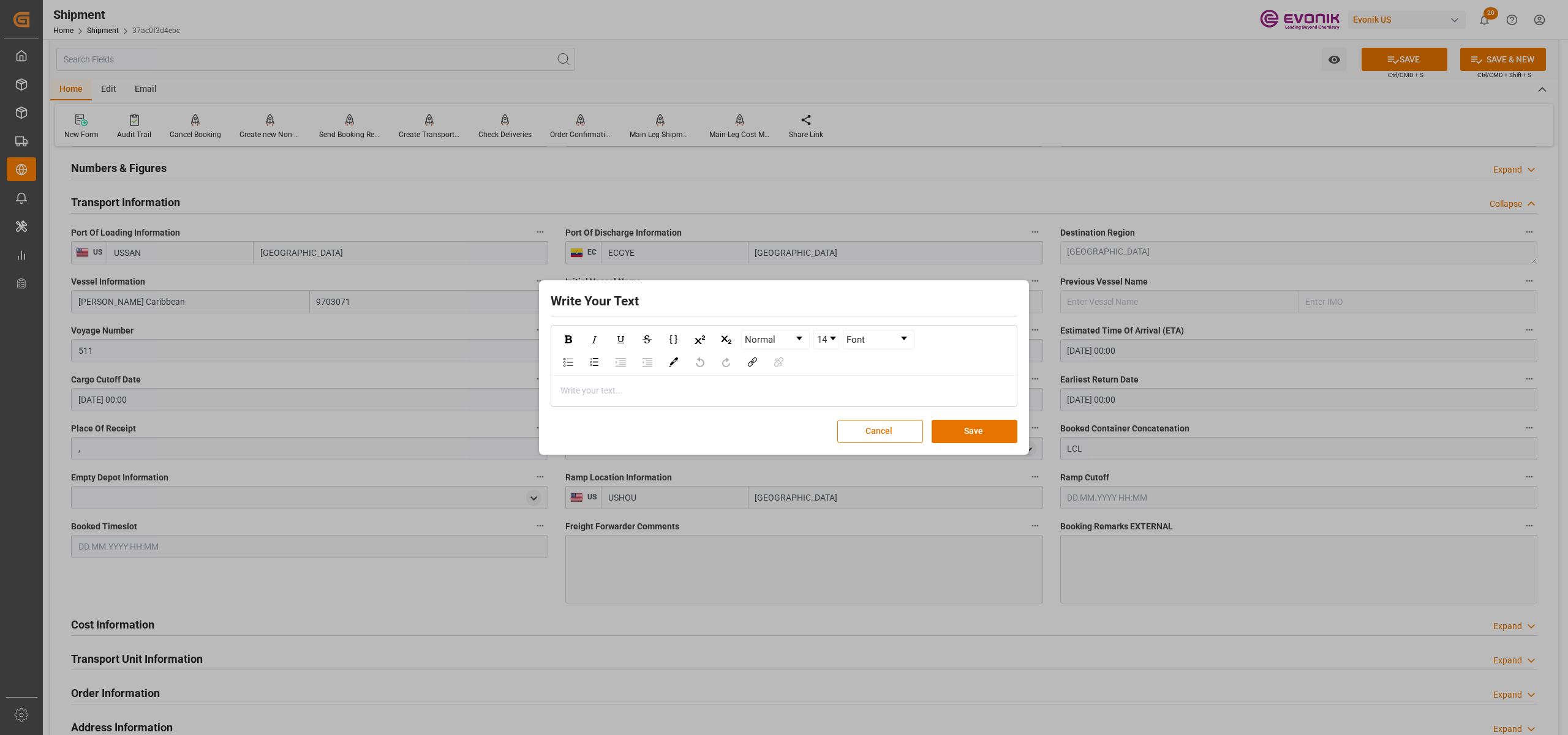
click at [608, 386] on div "rdw-editor" at bounding box center [784, 391] width 447 height 13
click at [995, 426] on button "Save" at bounding box center [975, 431] width 86 height 23
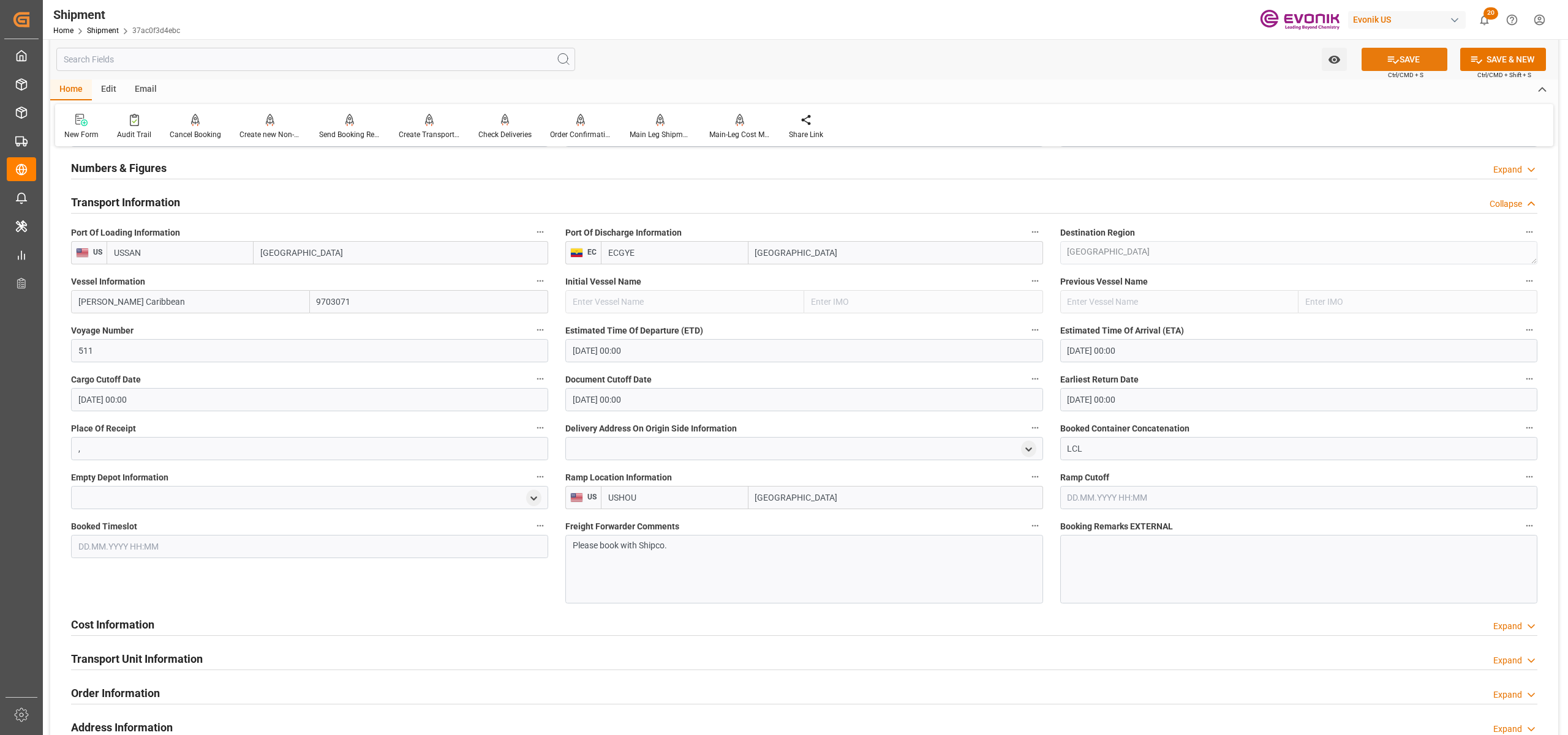
click at [1402, 55] on button "SAVE" at bounding box center [1404, 59] width 86 height 23
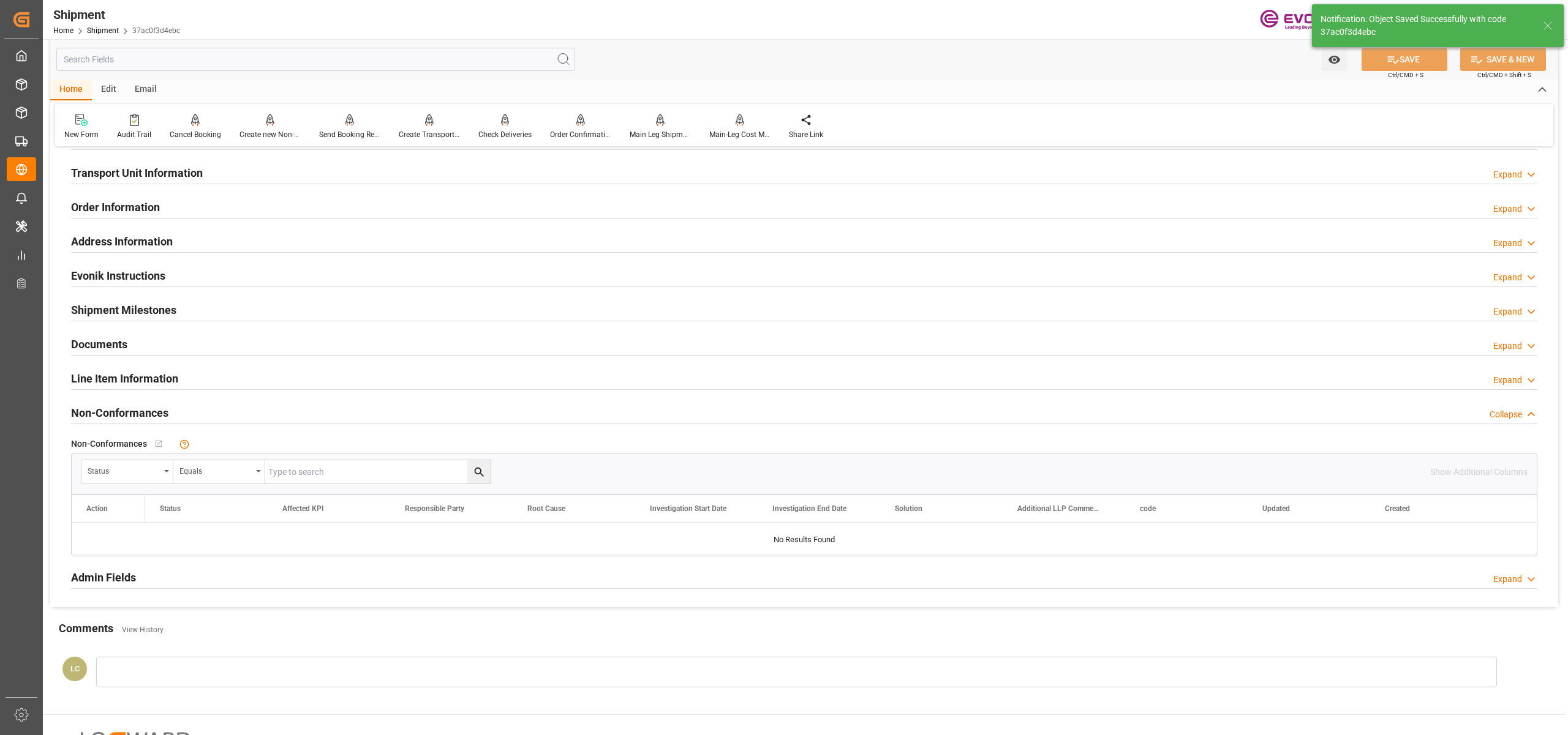
scroll to position [544, 0]
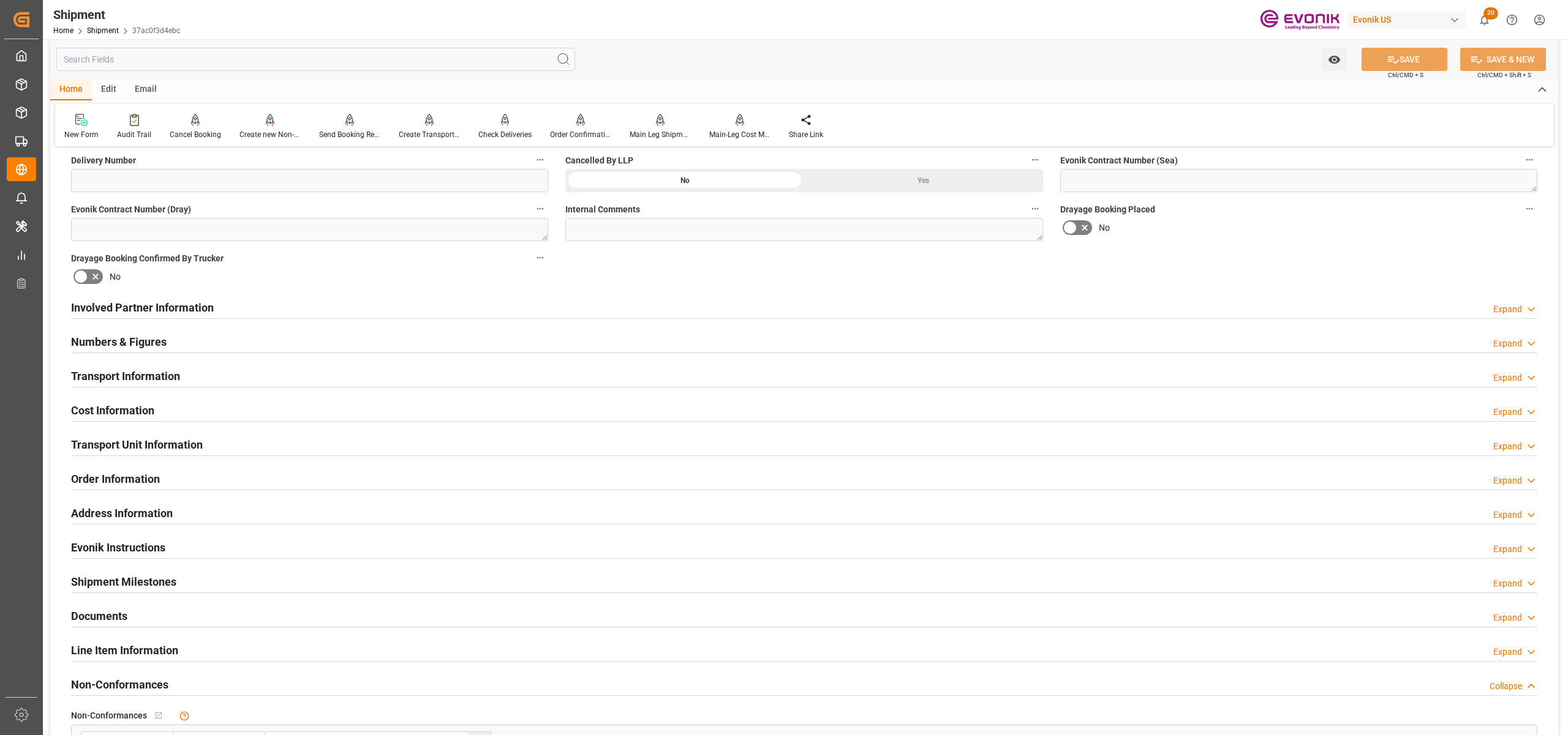
click at [280, 407] on div "Cost Information Expand" at bounding box center [804, 409] width 1466 height 23
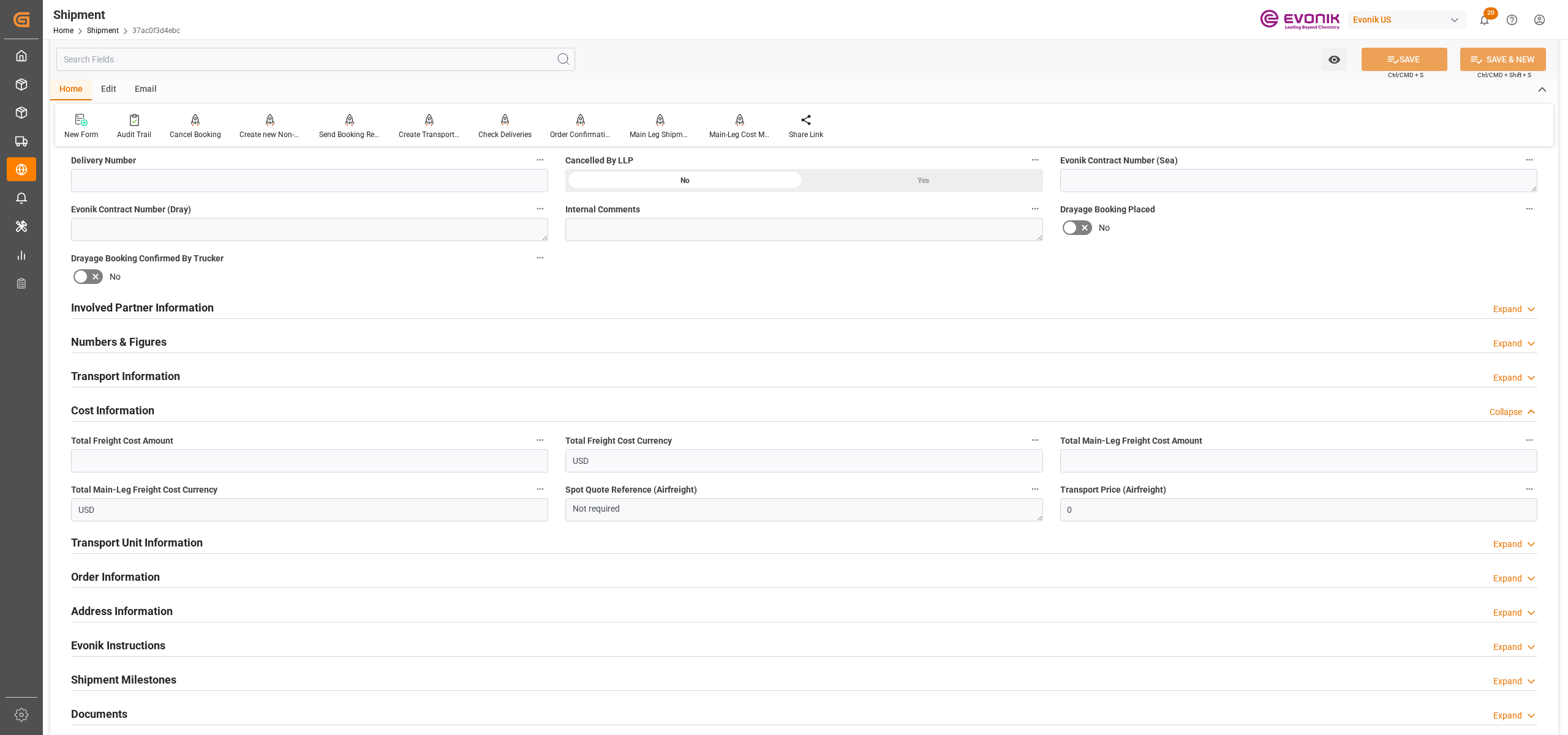
click at [216, 345] on div "Numbers & Figures Expand" at bounding box center [804, 341] width 1466 height 23
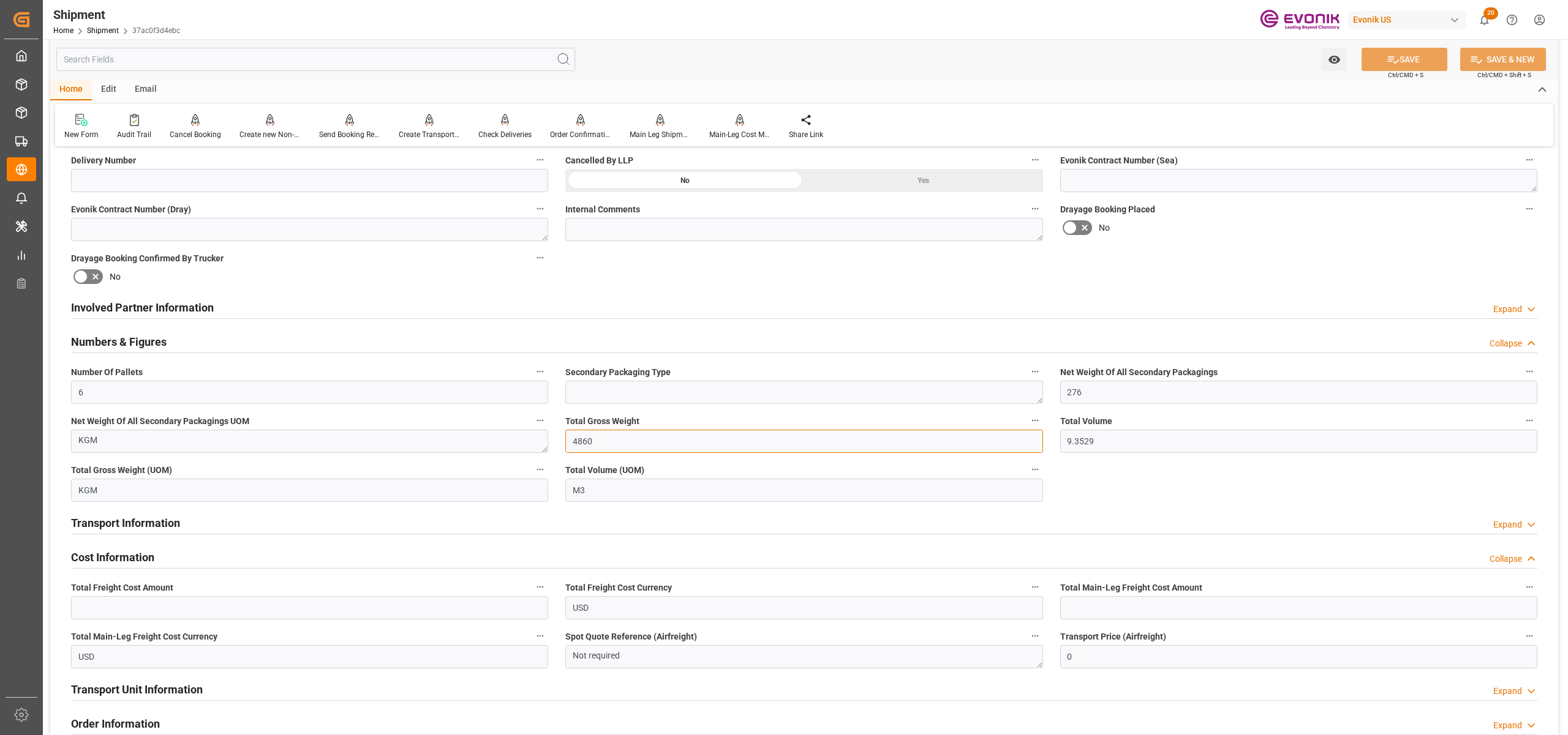
drag, startPoint x: 612, startPoint y: 439, endPoint x: 594, endPoint y: 445, distance: 19.0
click at [570, 442] on input "4860" at bounding box center [804, 441] width 477 height 23
click at [608, 280] on div "Booking Confirmation Milestone Bar Collapse Submitted to FFW for Booking (Pendi…" at bounding box center [804, 368] width 1508 height 1511
click at [277, 349] on div "Numbers & Figures Collapse" at bounding box center [804, 341] width 1466 height 23
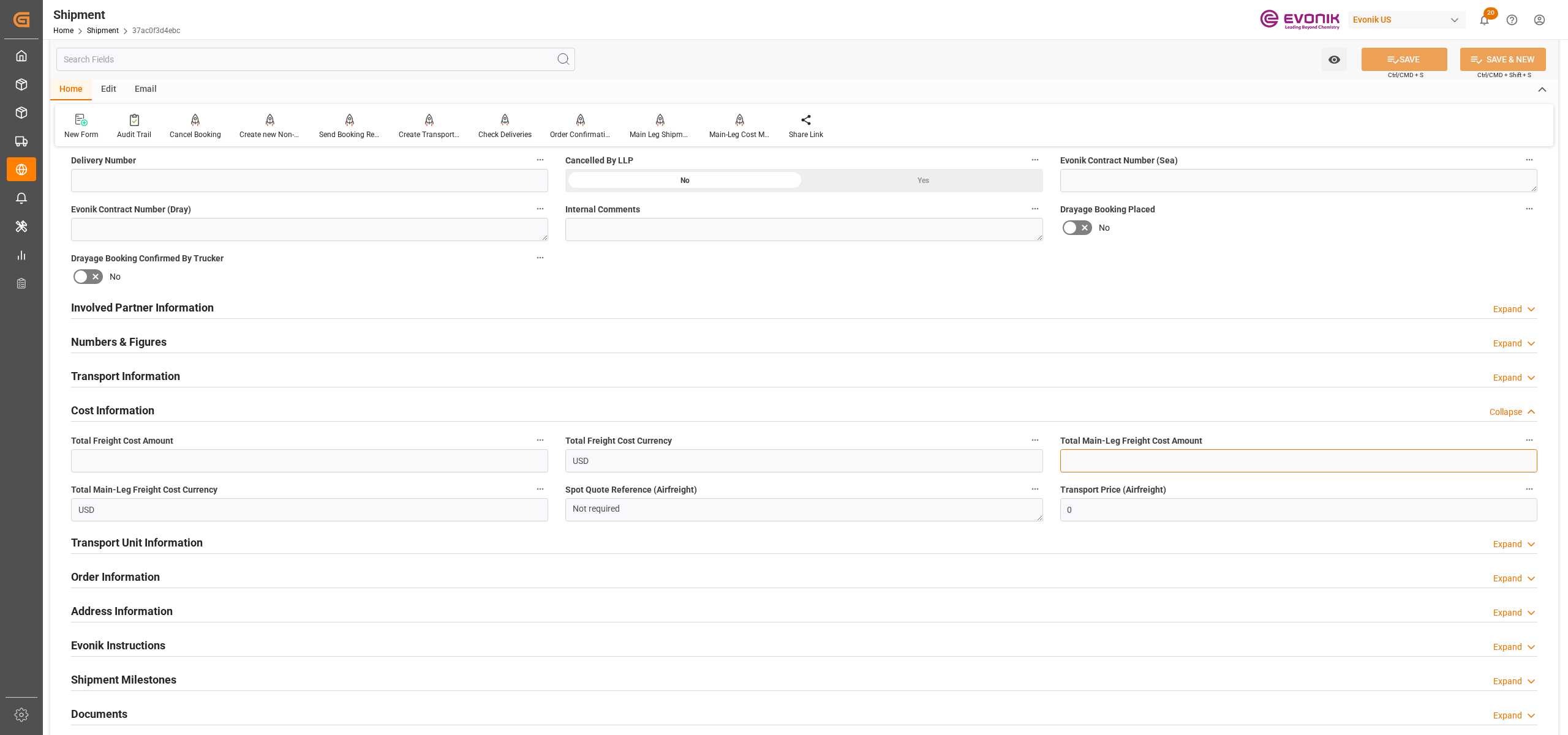
click at [1128, 466] on input "text" at bounding box center [1298, 461] width 477 height 23
click at [166, 458] on input "text" at bounding box center [309, 461] width 477 height 23
type input "1507.8"
click at [1110, 461] on input "text" at bounding box center [1298, 461] width 477 height 23
click at [1113, 463] on input "text" at bounding box center [1298, 461] width 477 height 23
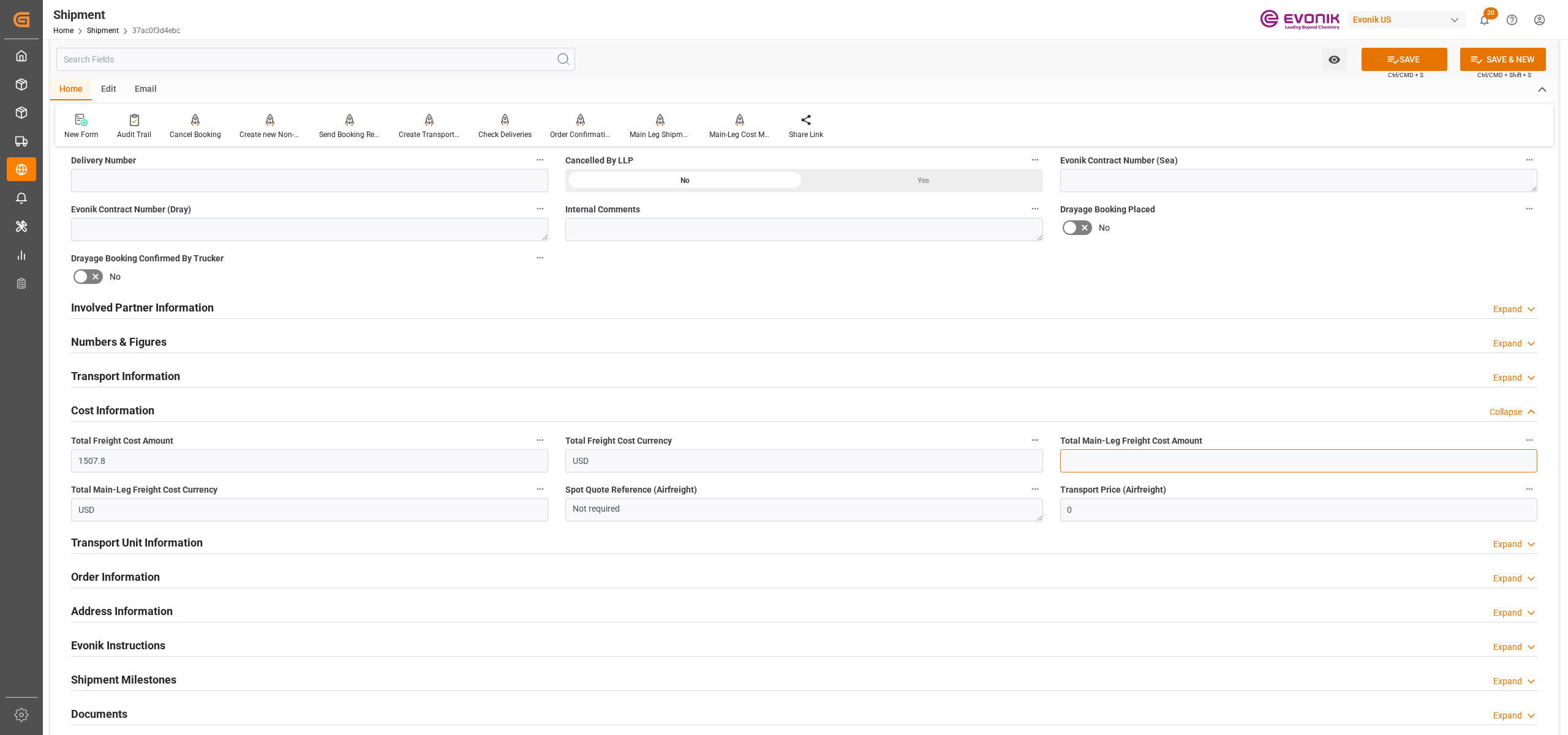
paste input "1248.8"
type input "1248.8"
click at [1240, 237] on div "Drayage Booking Placed No" at bounding box center [1299, 221] width 494 height 49
click at [1382, 67] on button "SAVE" at bounding box center [1404, 59] width 86 height 23
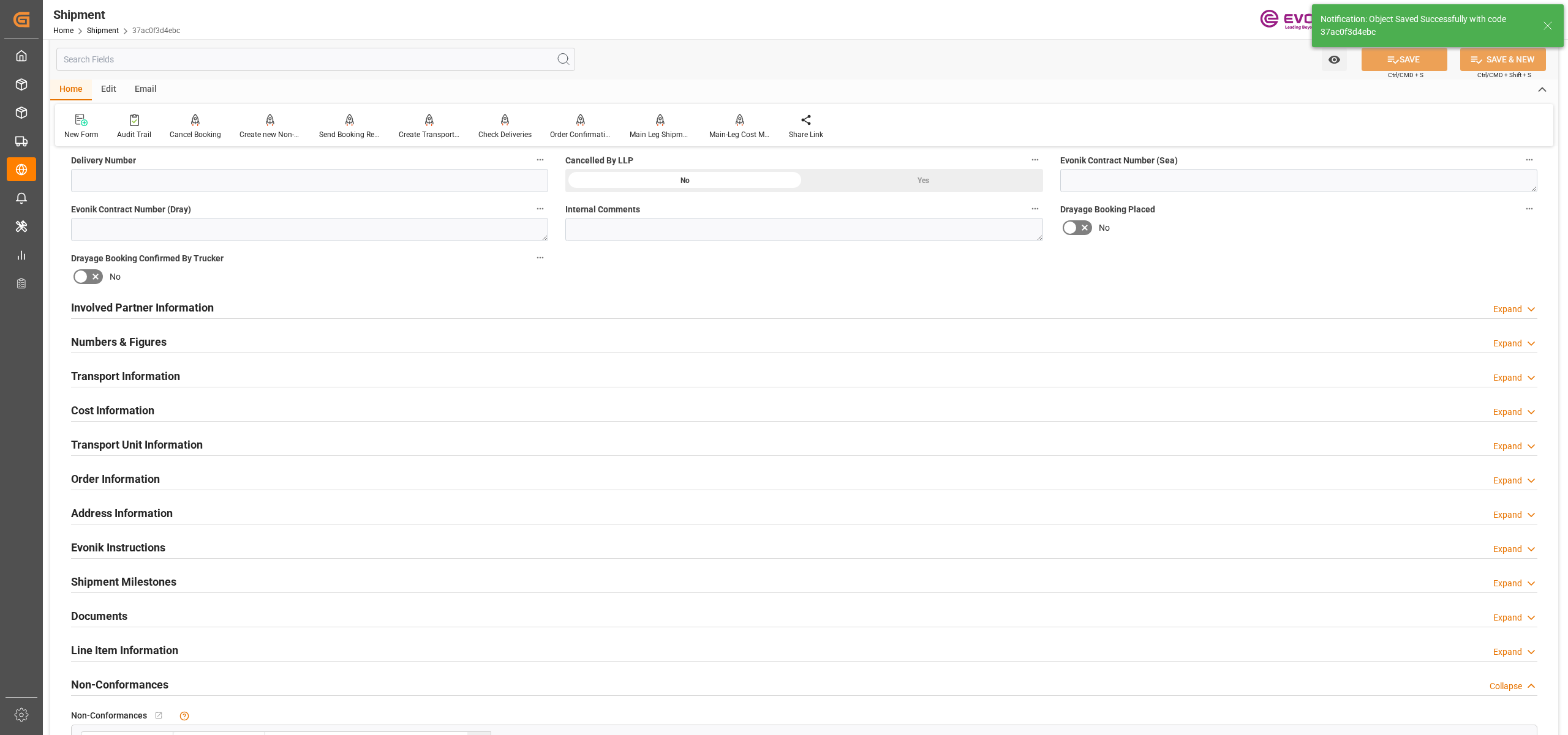
click at [238, 441] on div "Transport Unit Information Expand" at bounding box center [804, 443] width 1466 height 23
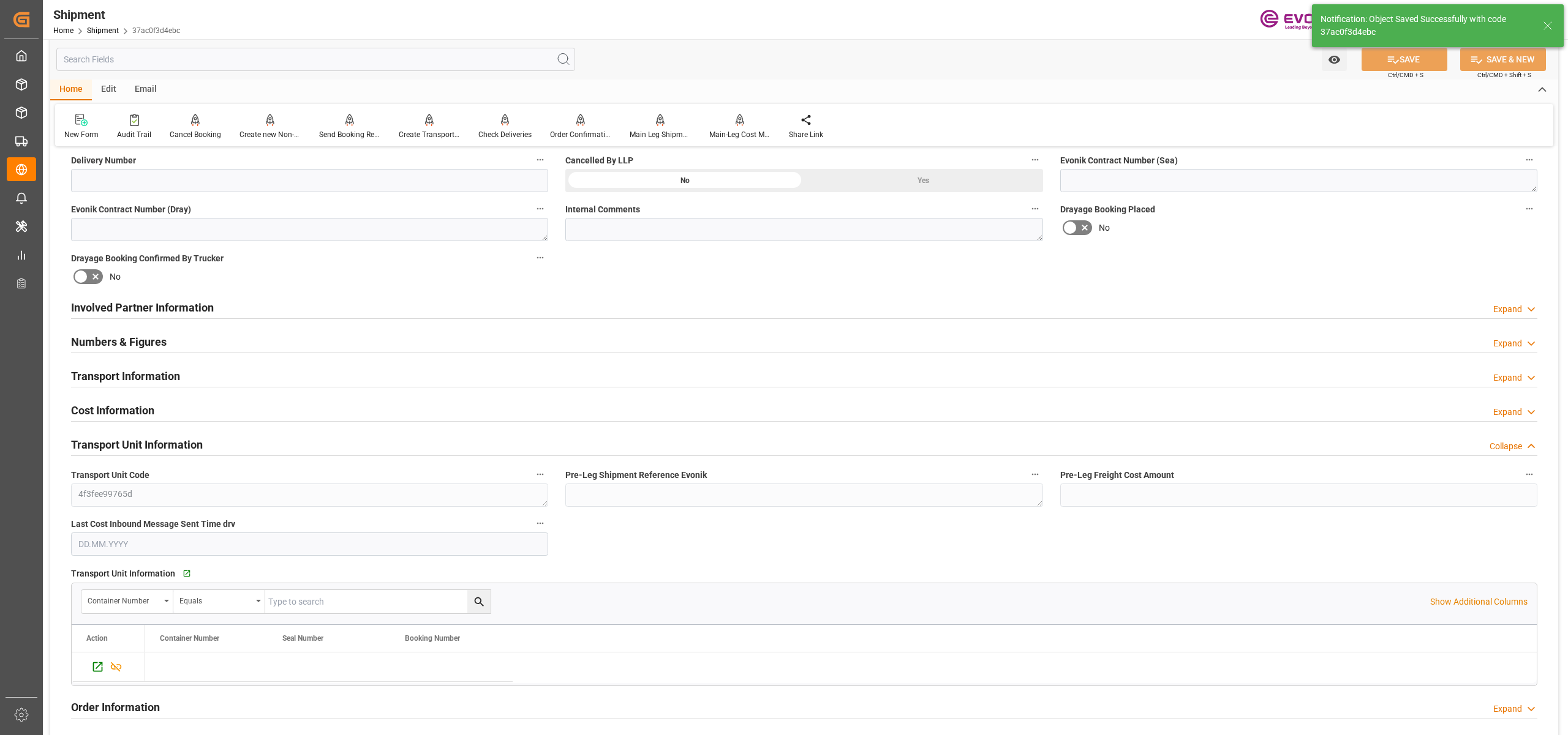
scroll to position [816, 0]
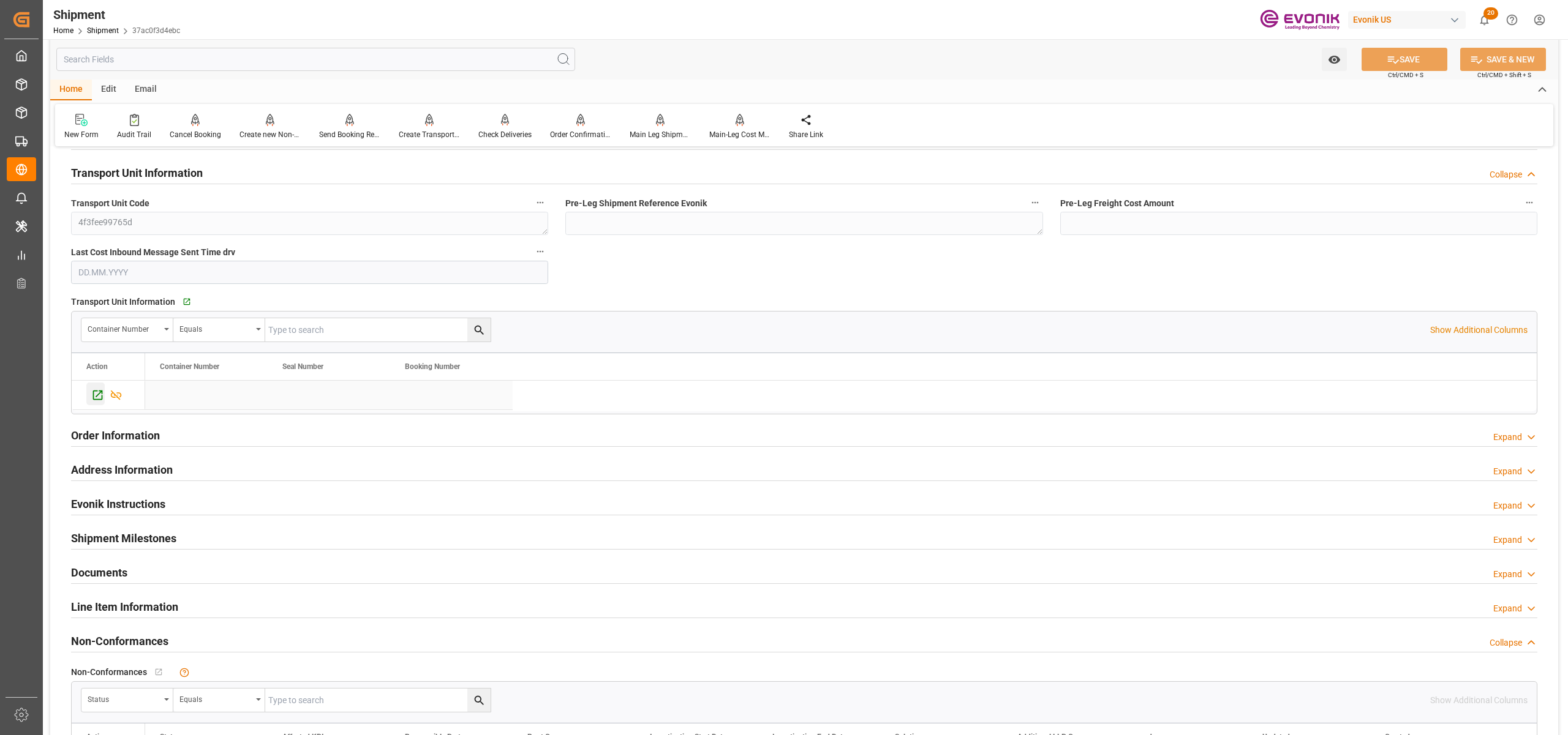
click at [98, 399] on icon "Press SPACE to select this row." at bounding box center [97, 395] width 13 height 13
click at [346, 123] on icon at bounding box center [350, 119] width 9 height 12
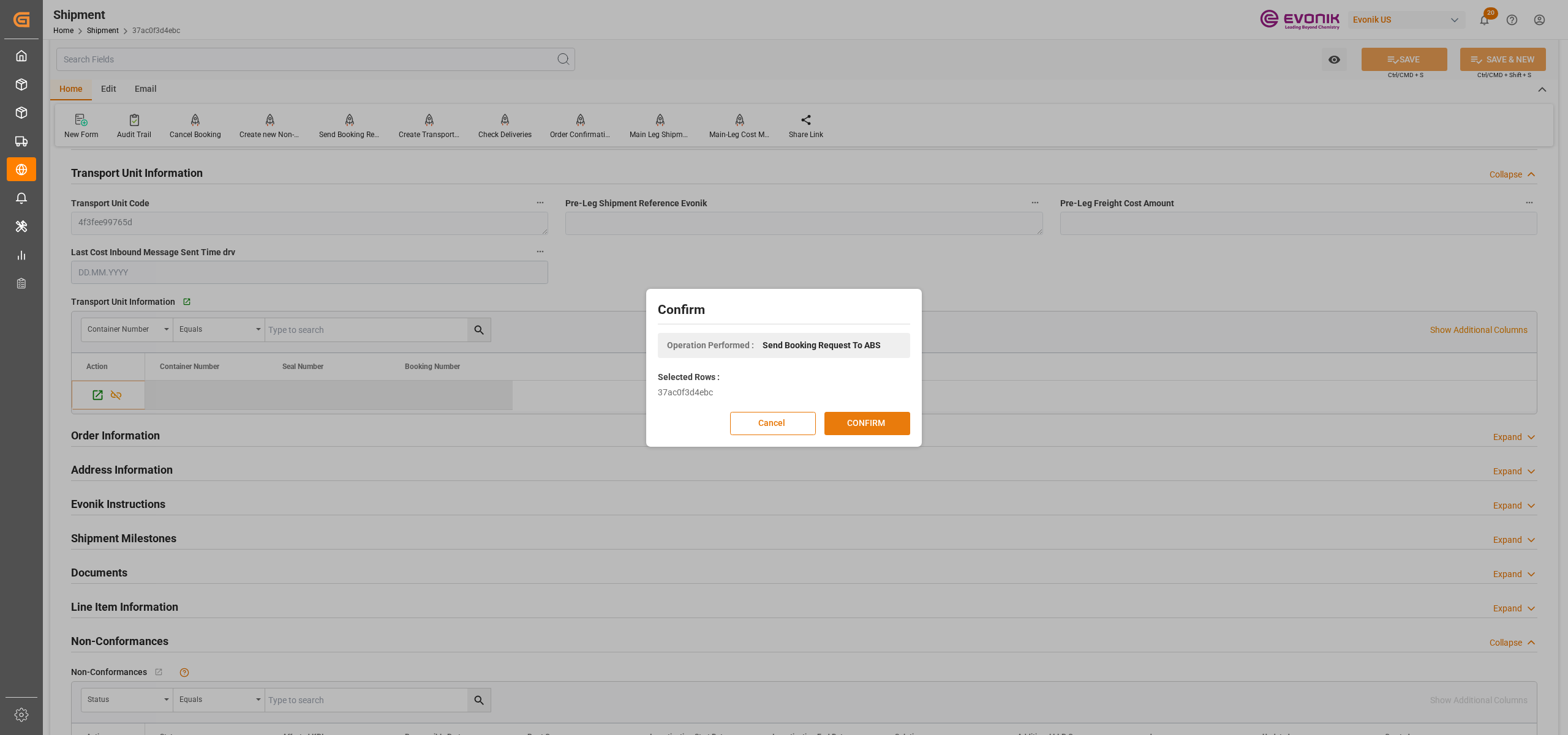
click at [859, 421] on button "CONFIRM" at bounding box center [867, 423] width 86 height 23
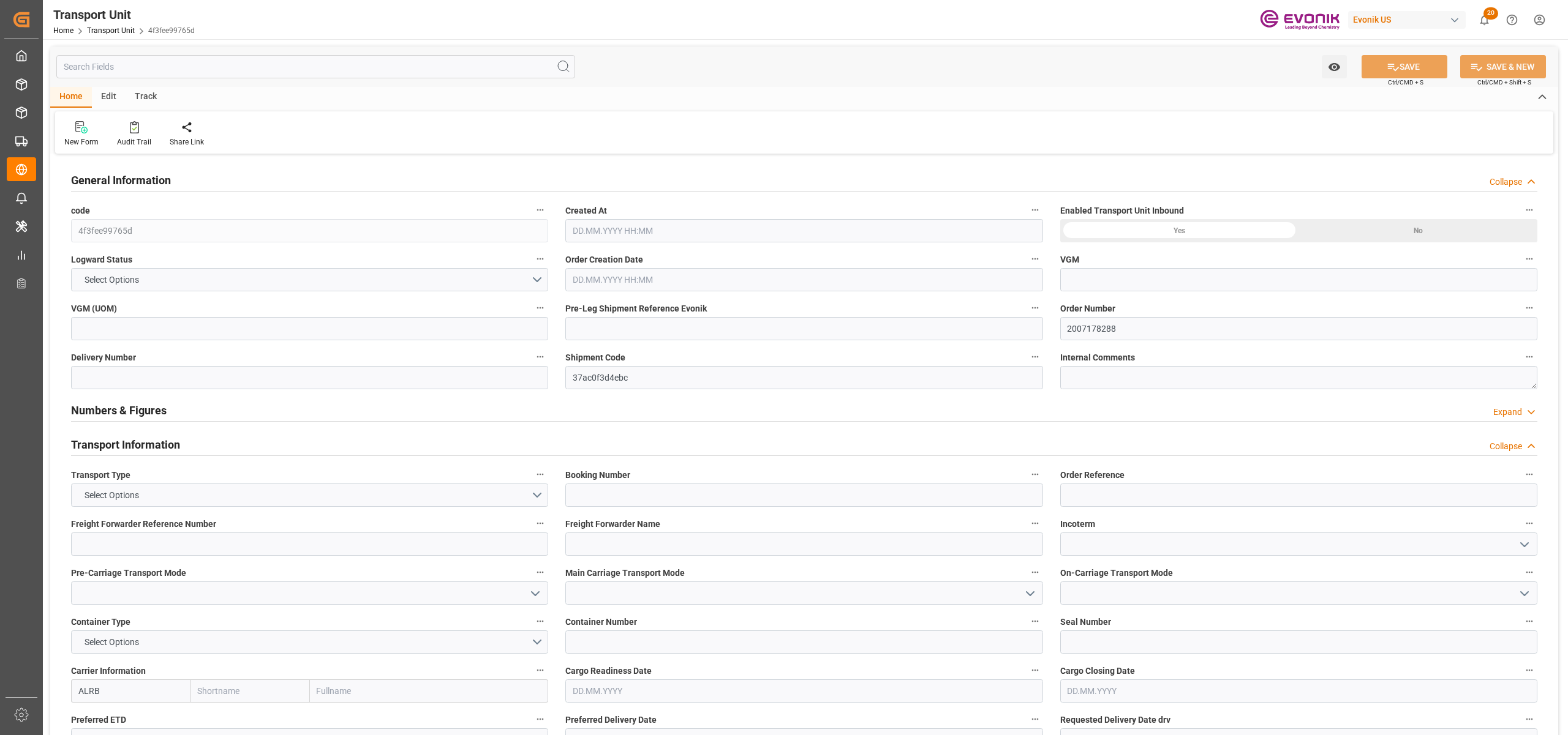
type input "AC Containerline"
type input "Leschaco Inc."
type input "USSAN"
type input "ECGYE"
type input "4860"
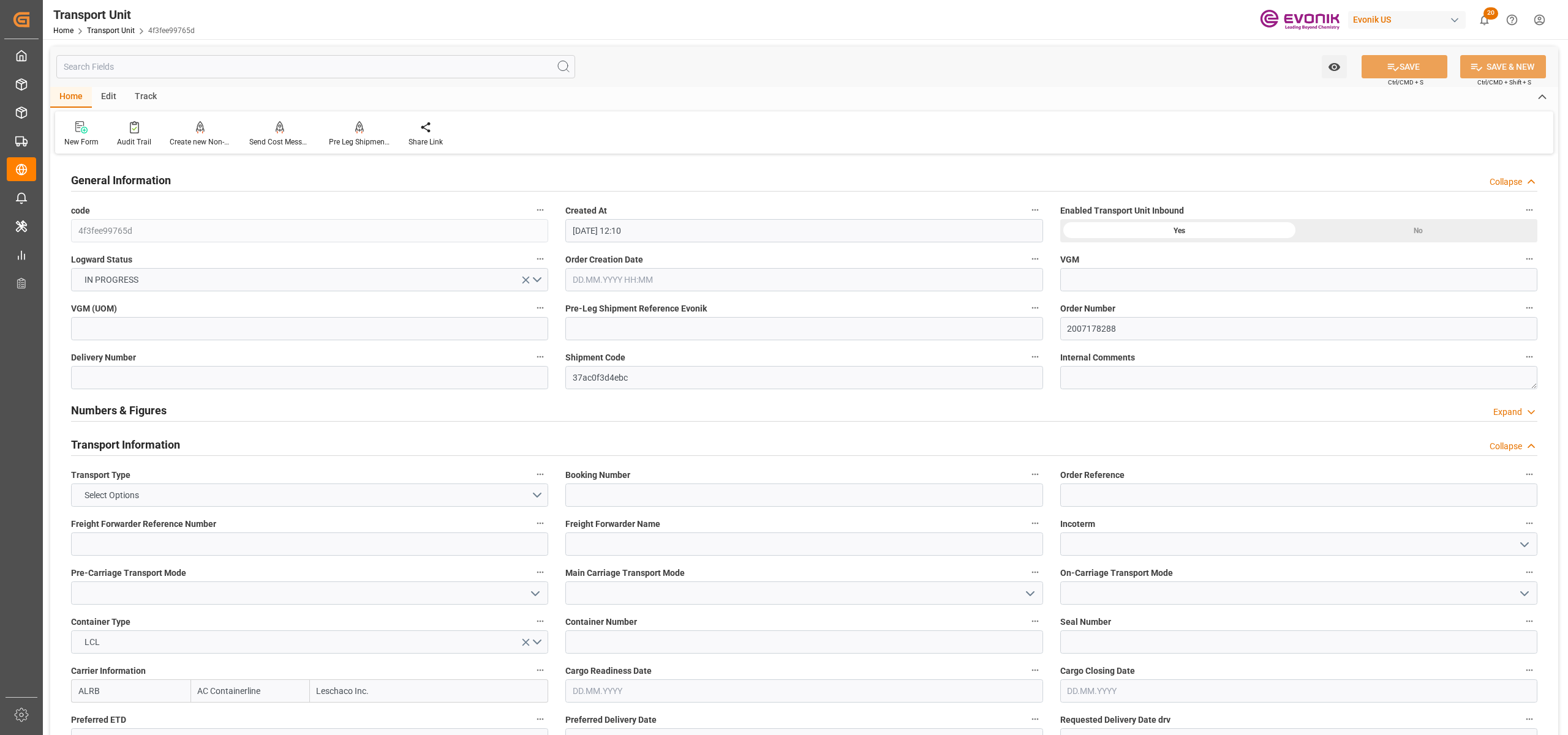
type input "[DATE] 12:10"
type input "[DATE]"
type input "[DATE] 00:00"
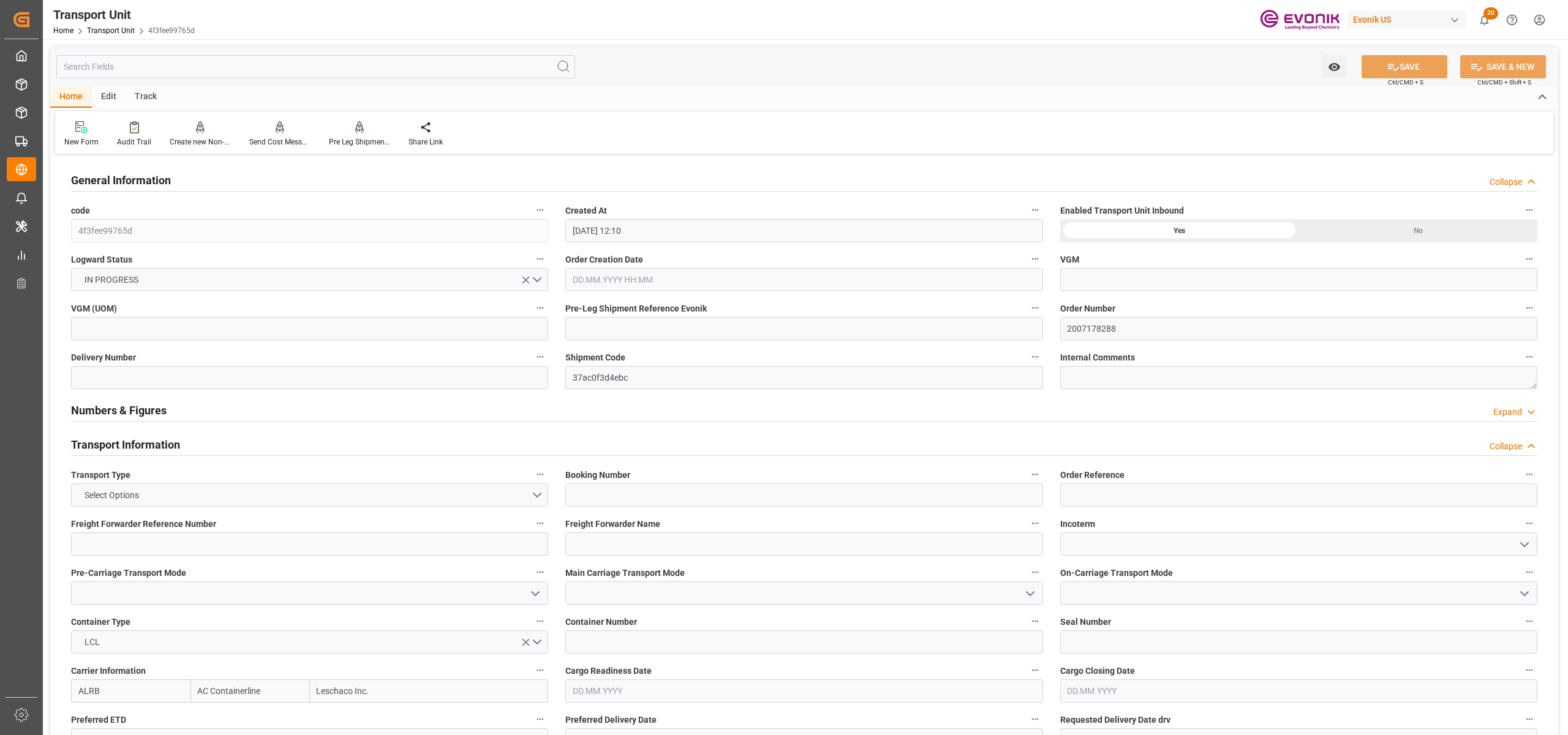
type input "[DATE] 00:00"
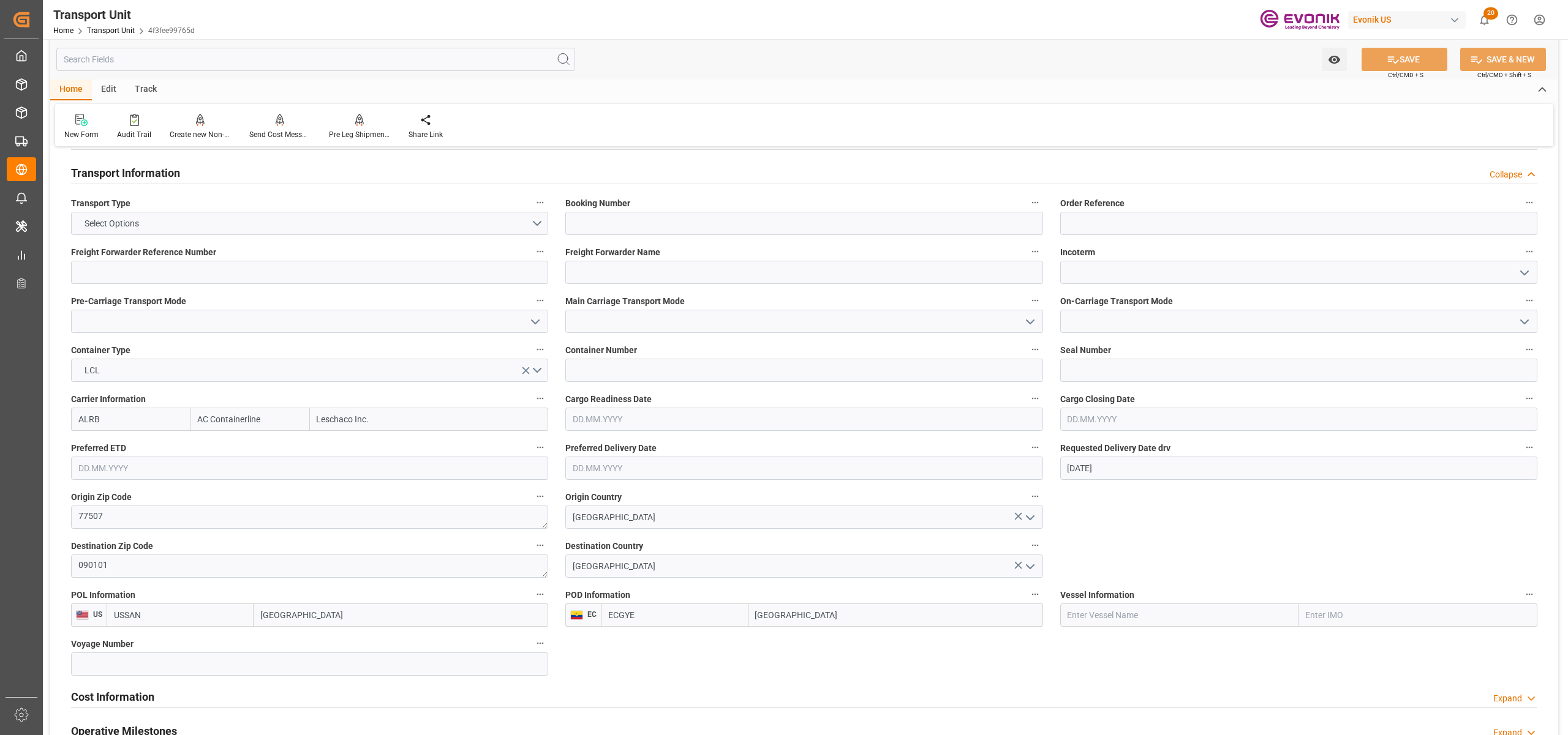
scroll to position [544, 0]
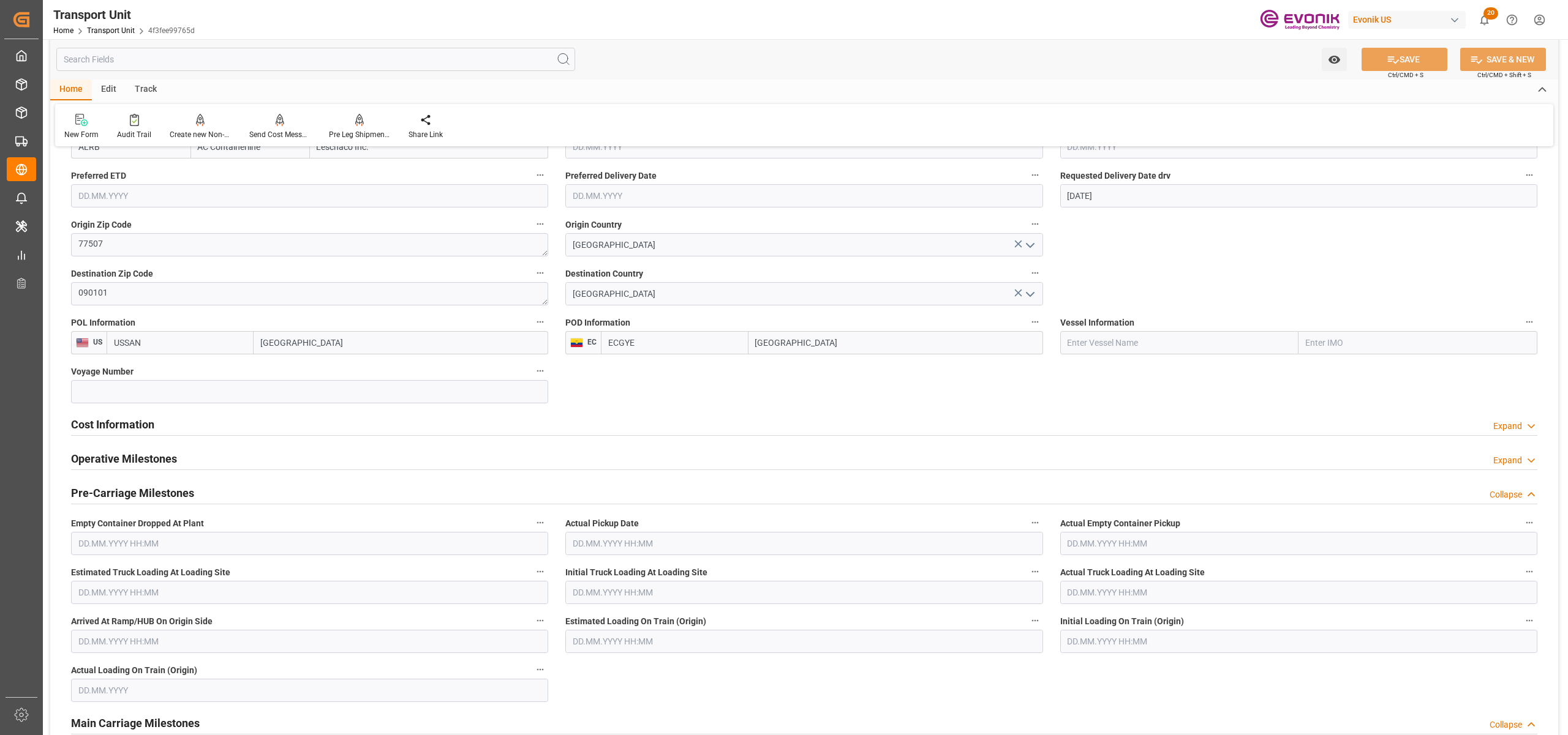
click at [251, 424] on div "Cost Information Expand" at bounding box center [804, 423] width 1466 height 23
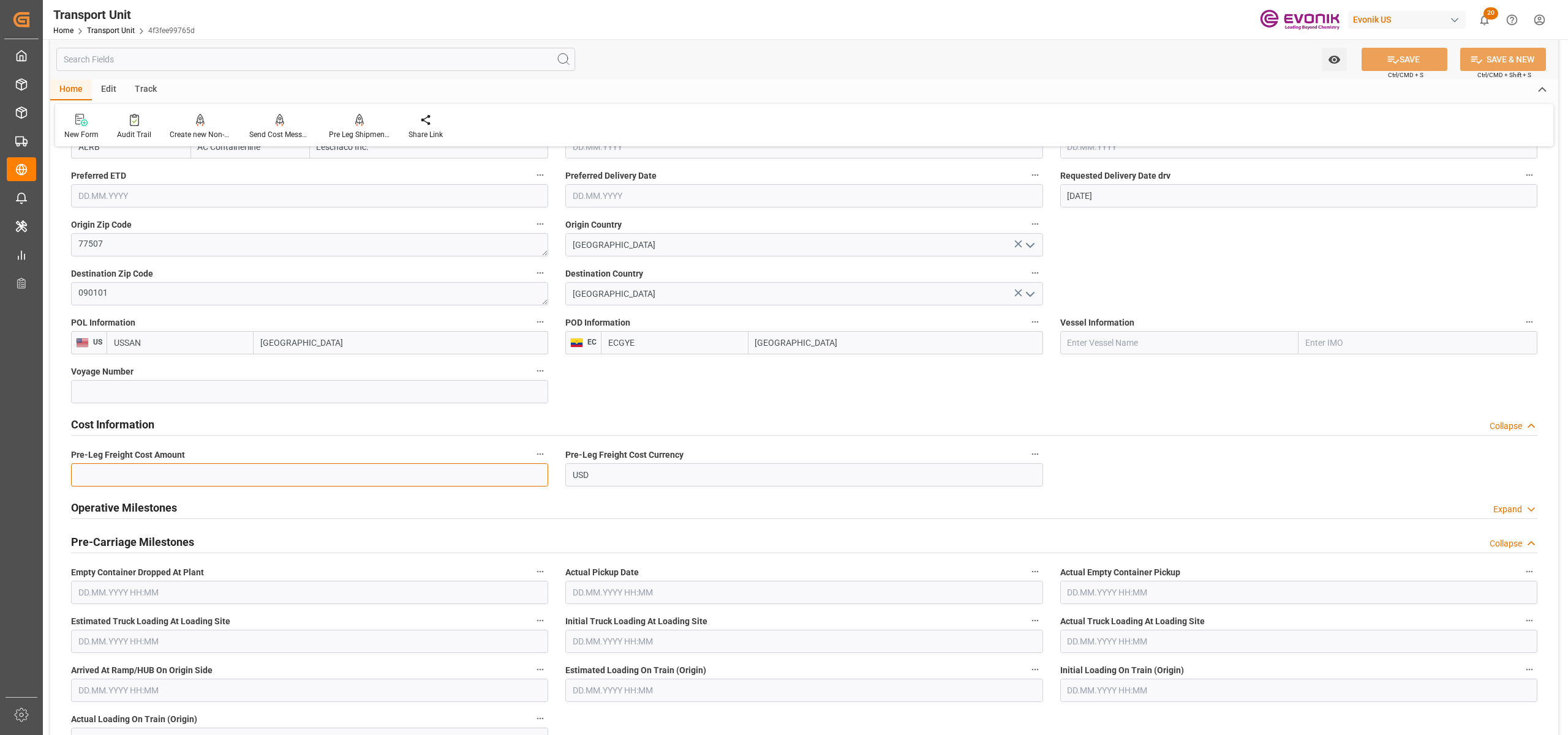
click at [170, 476] on input "text" at bounding box center [309, 475] width 477 height 23
paste input "259"
type input "259"
click at [1428, 49] on button "SAVE" at bounding box center [1404, 59] width 86 height 23
